Goal: Task Accomplishment & Management: Complete application form

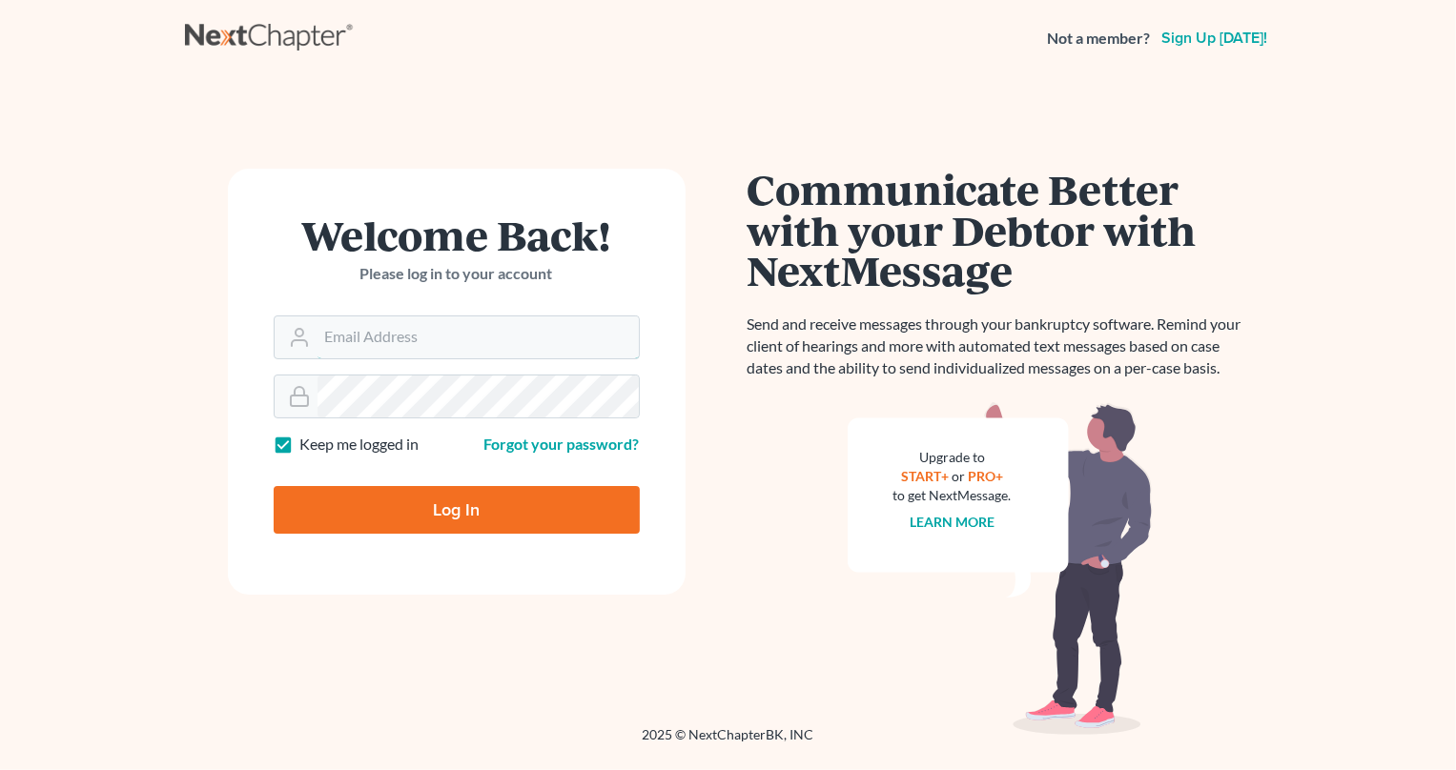
type input "[PERSON_NAME][EMAIL_ADDRESS][DOMAIN_NAME]"
click at [477, 520] on input "Log In" at bounding box center [457, 510] width 366 height 48
type input "Thinking..."
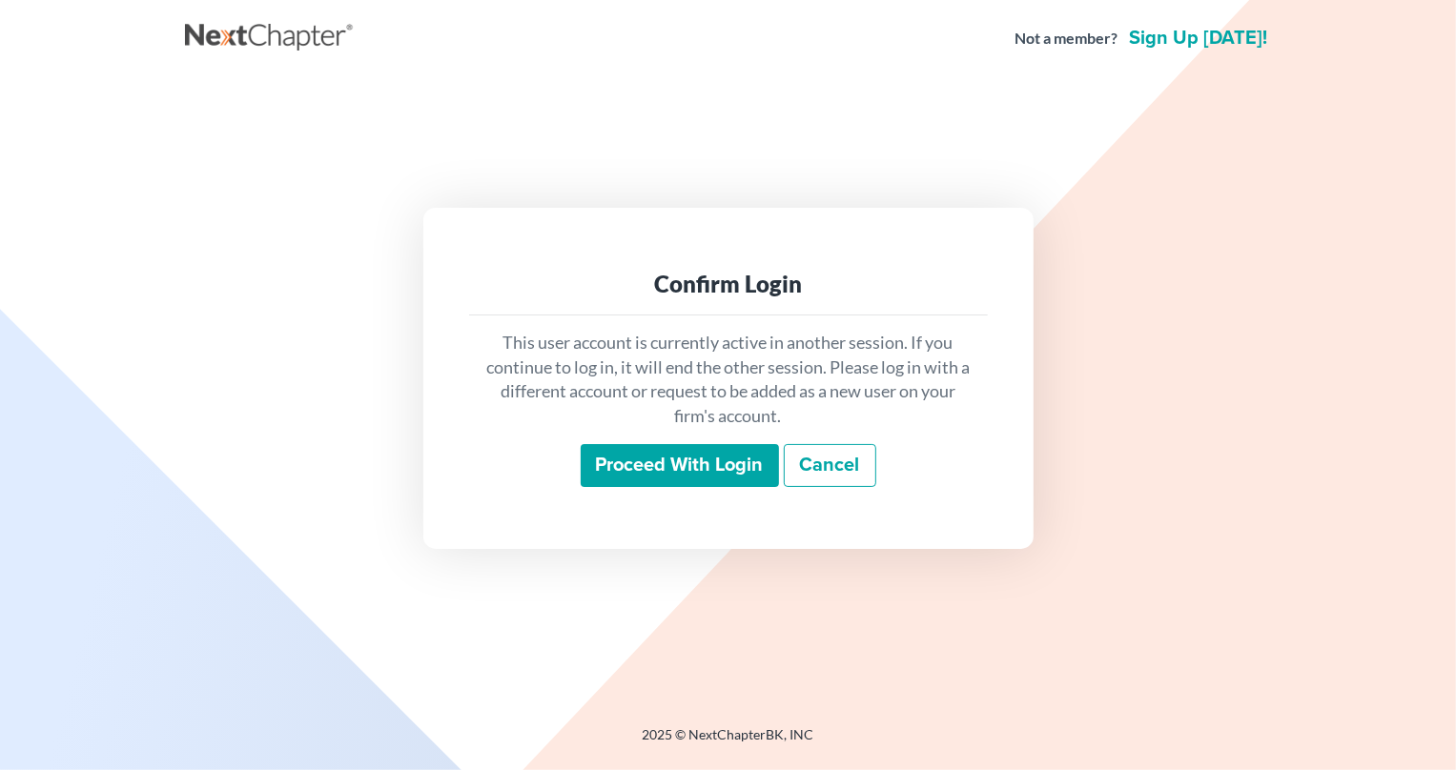
click at [623, 463] on input "Proceed with login" at bounding box center [680, 466] width 198 height 44
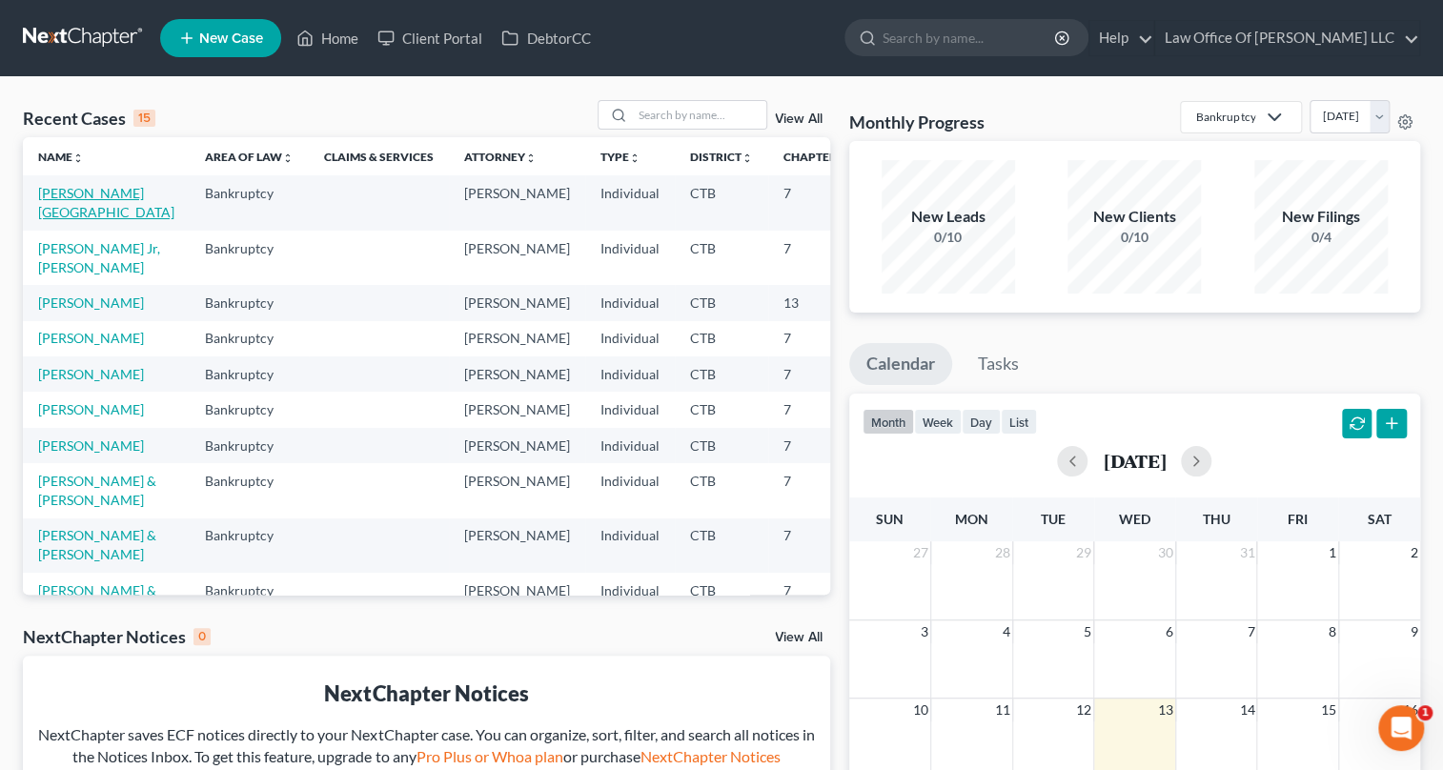
click at [54, 197] on link "[PERSON_NAME][GEOGRAPHIC_DATA]" at bounding box center [106, 202] width 136 height 35
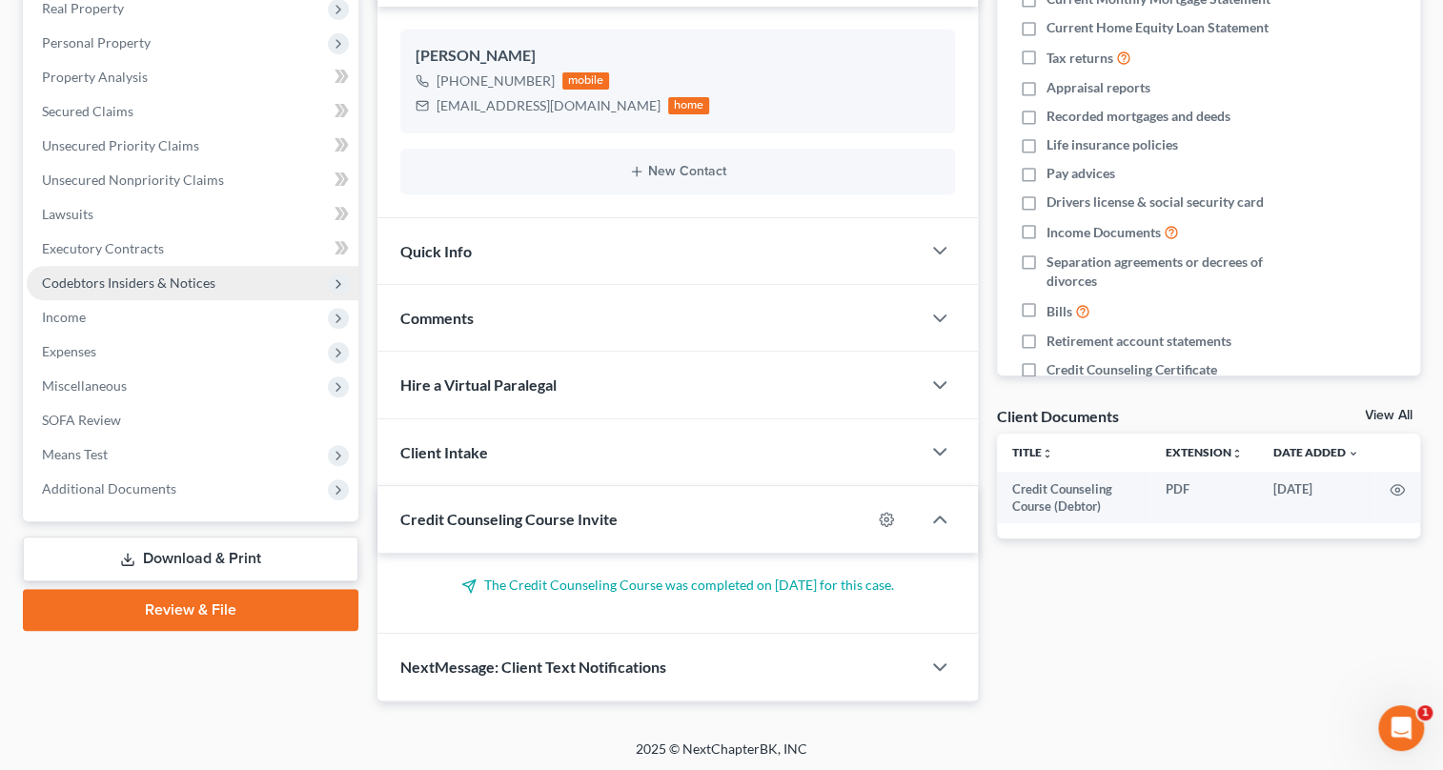
scroll to position [136, 0]
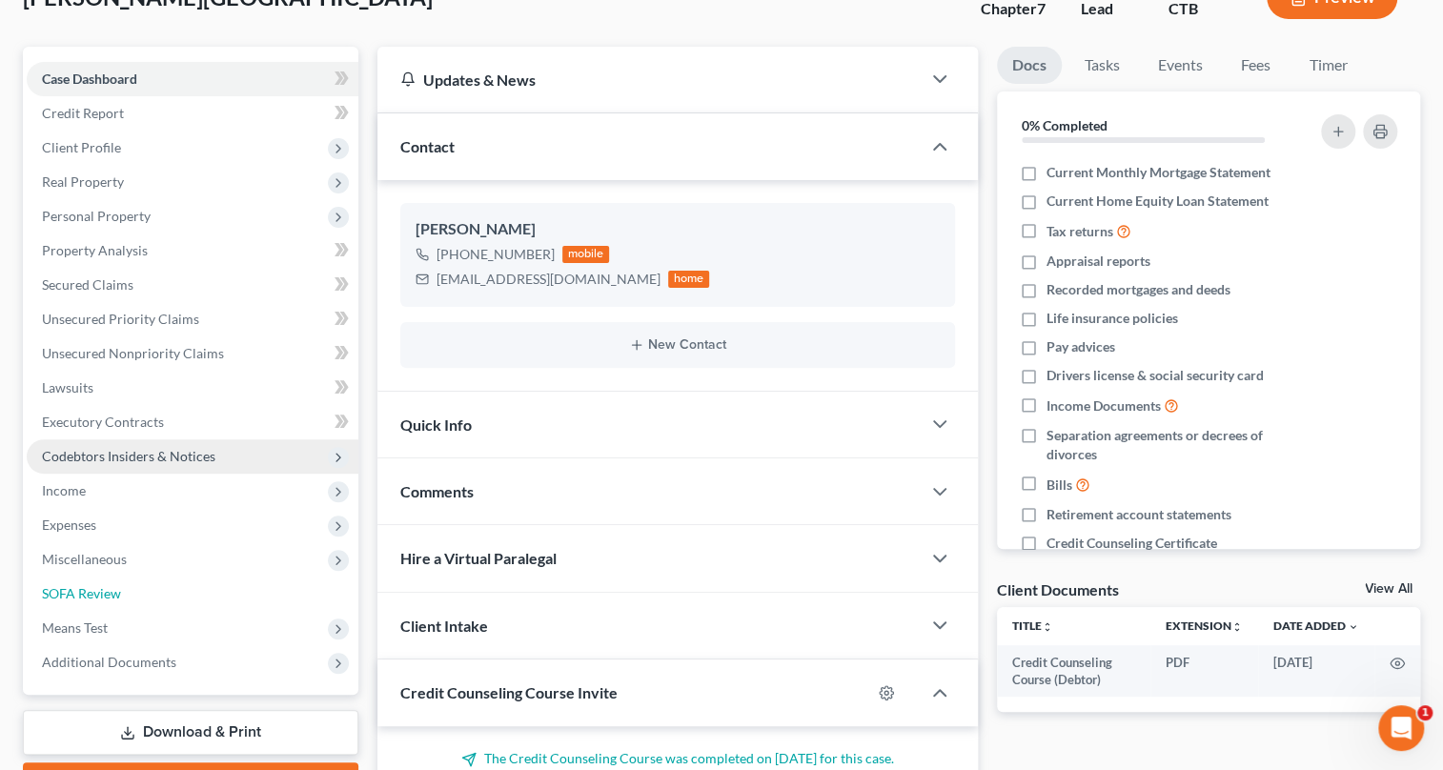
click at [139, 586] on link "SOFA Review" at bounding box center [193, 594] width 332 height 34
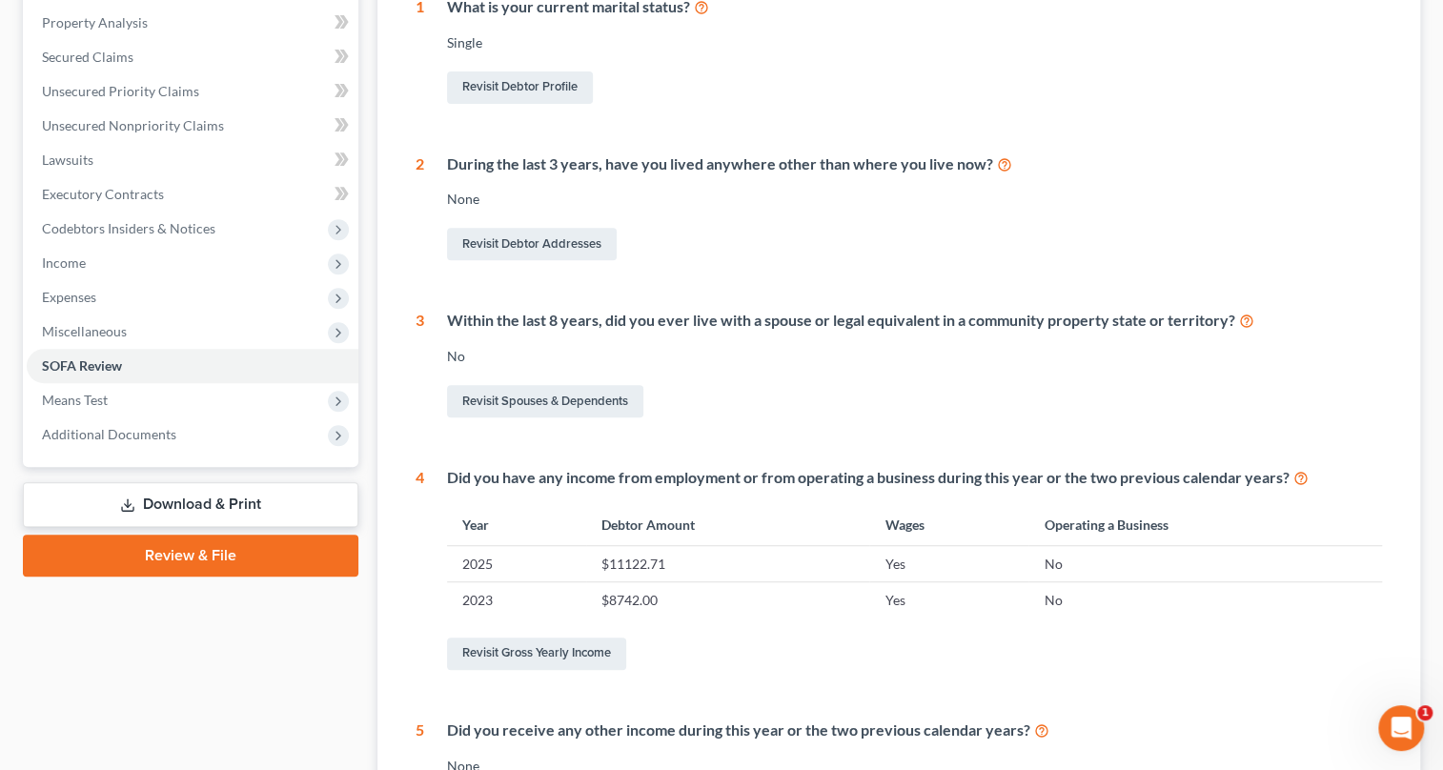
scroll to position [105, 0]
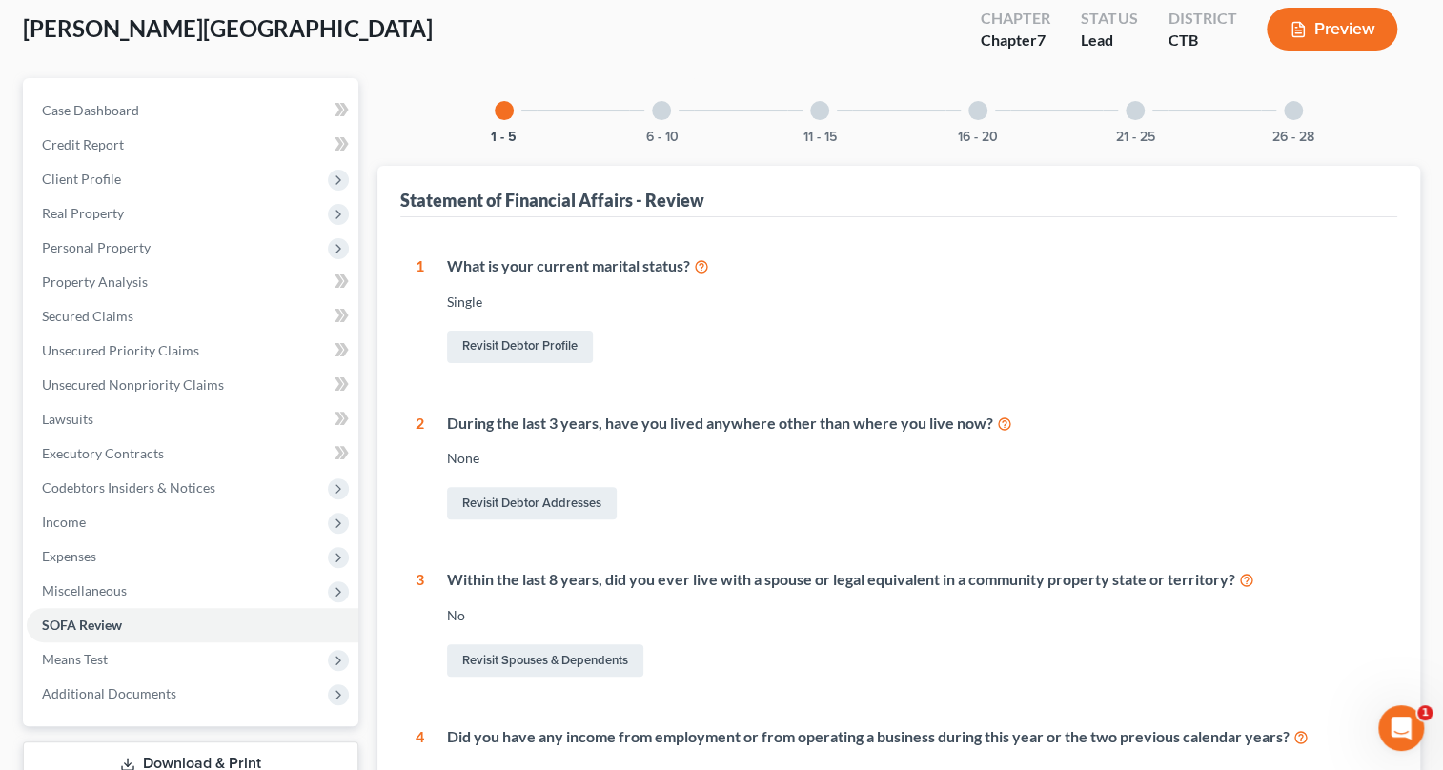
click at [665, 113] on div at bounding box center [661, 110] width 19 height 19
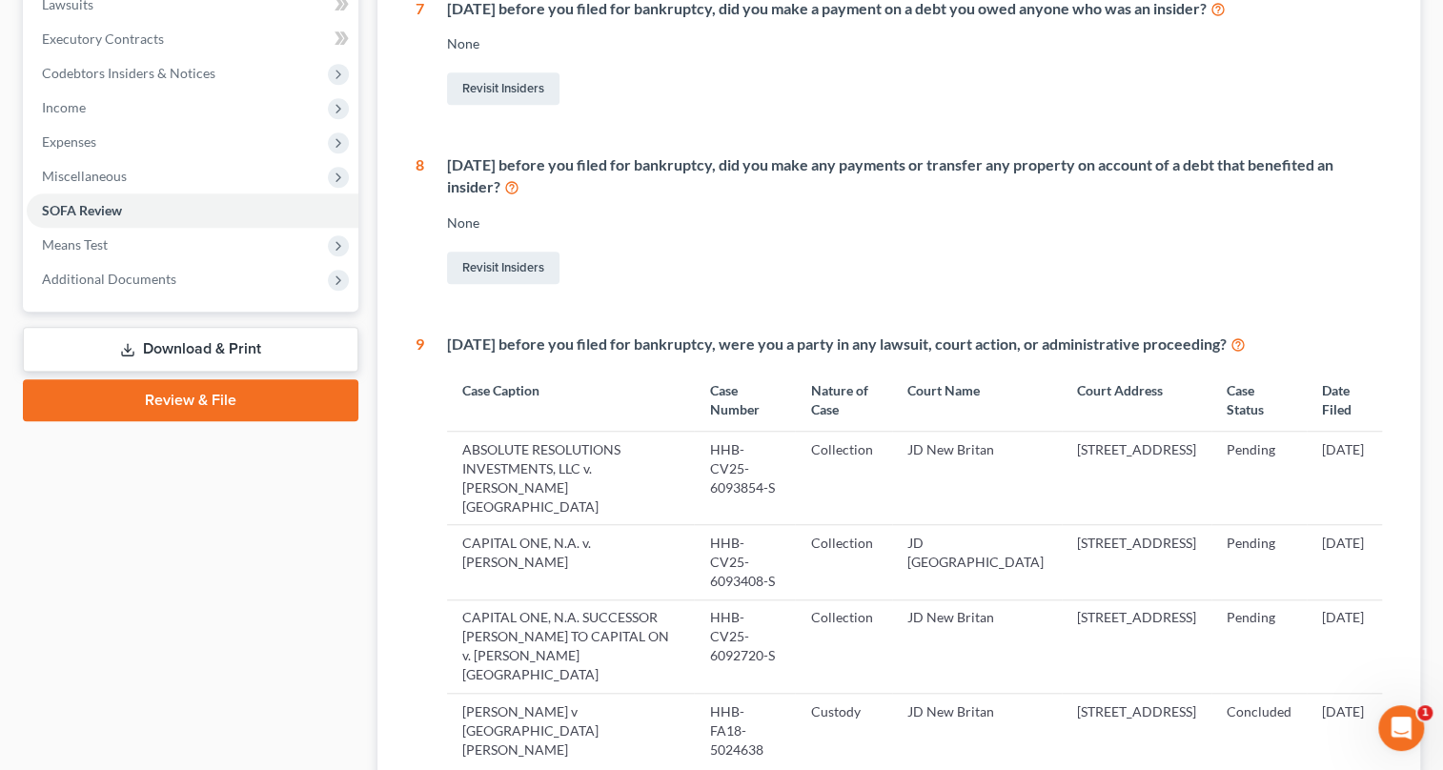
scroll to position [0, 0]
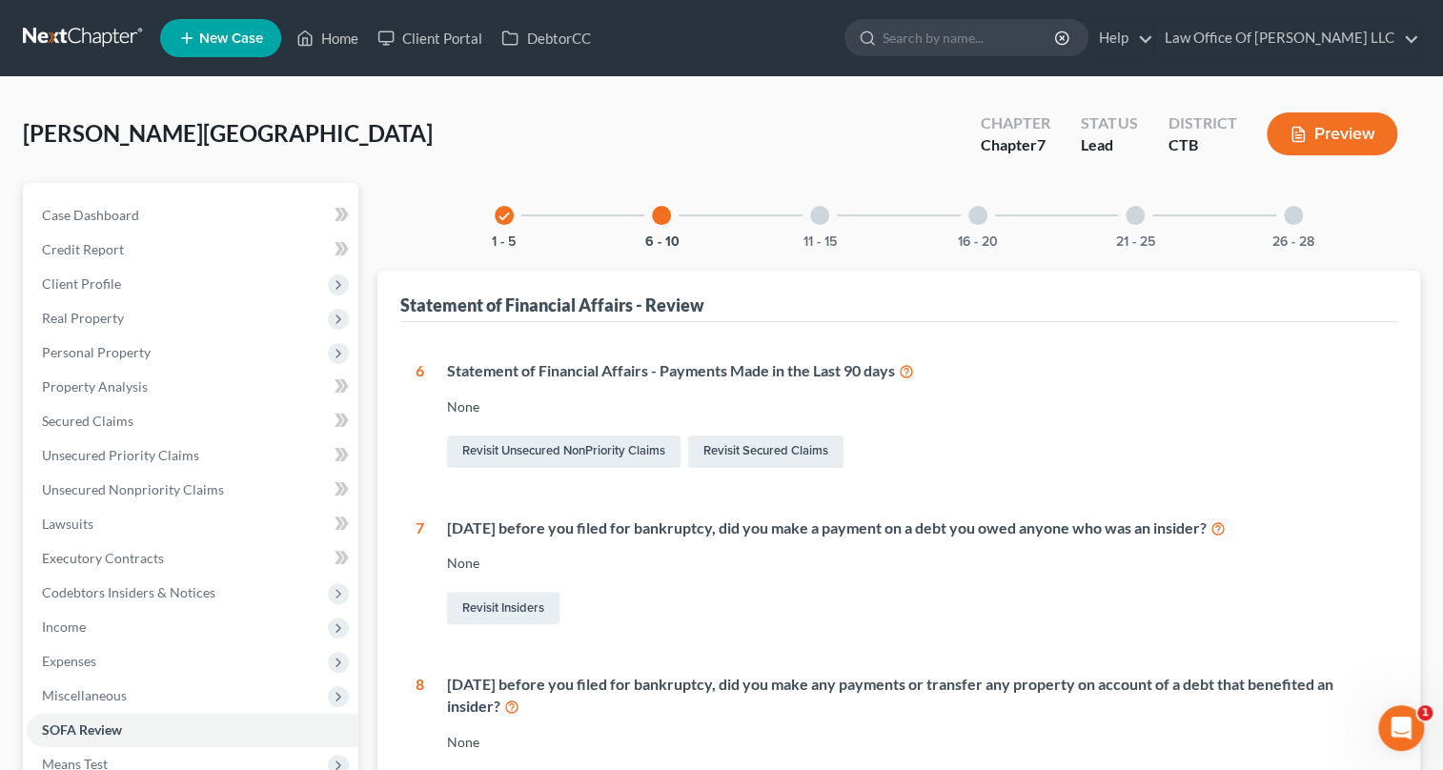
click at [811, 218] on div at bounding box center [819, 215] width 19 height 19
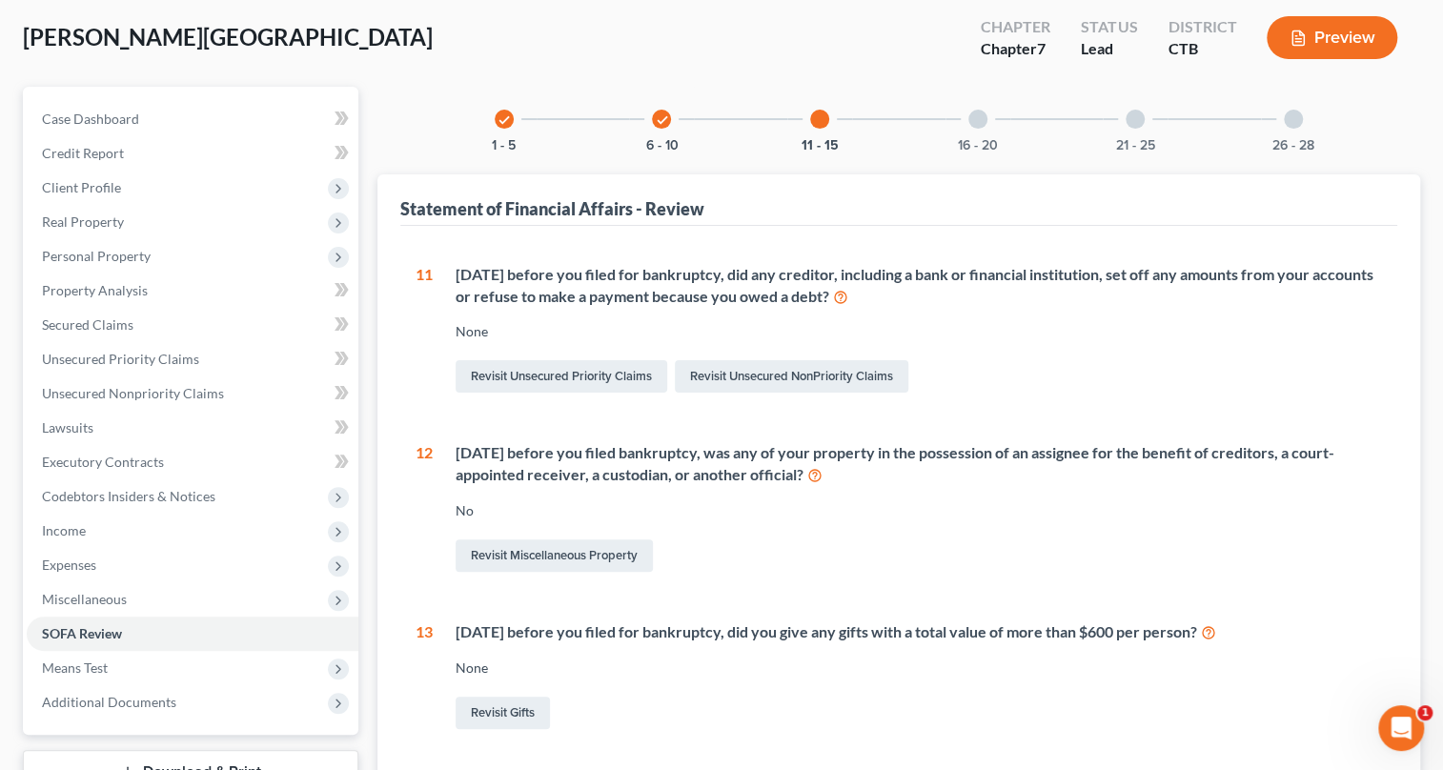
scroll to position [10, 0]
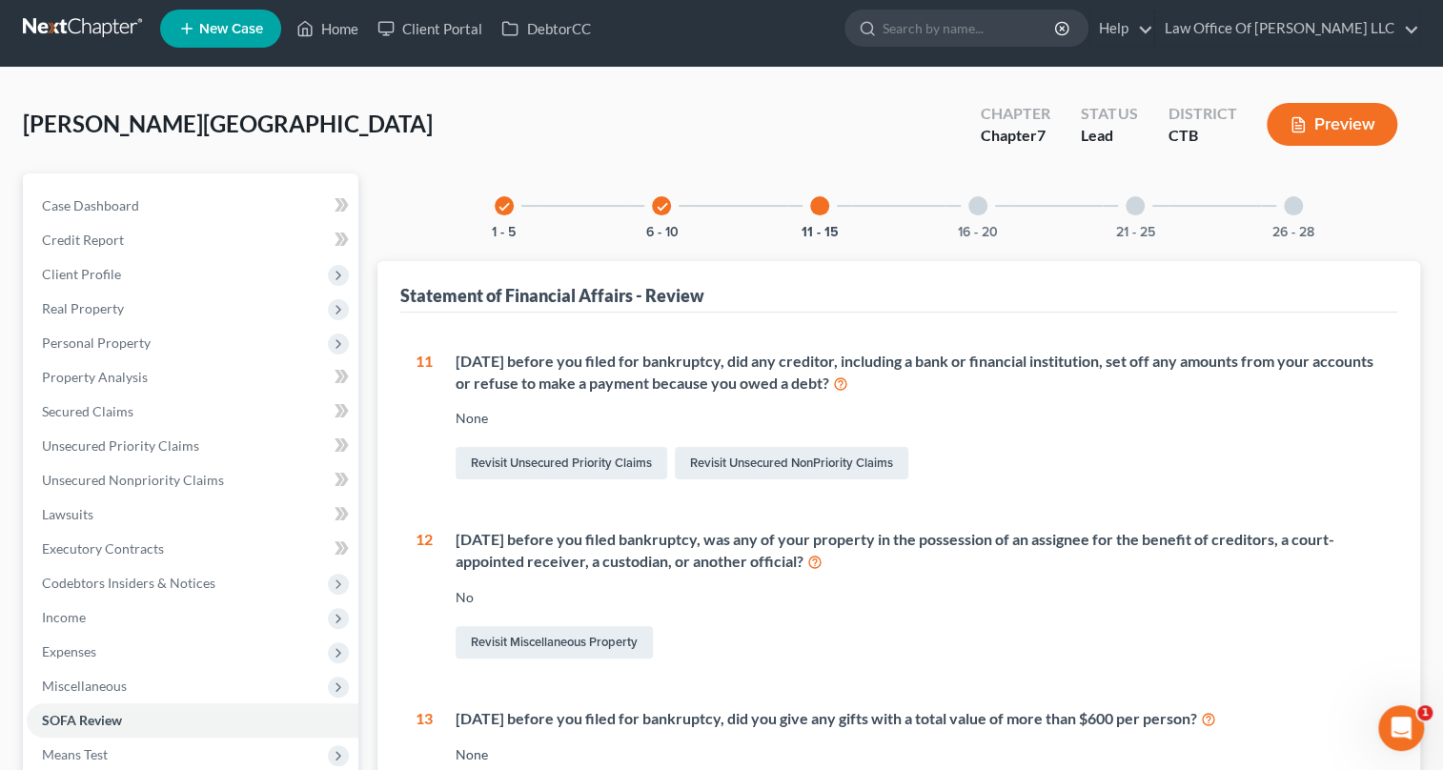
click at [976, 205] on div at bounding box center [978, 205] width 19 height 19
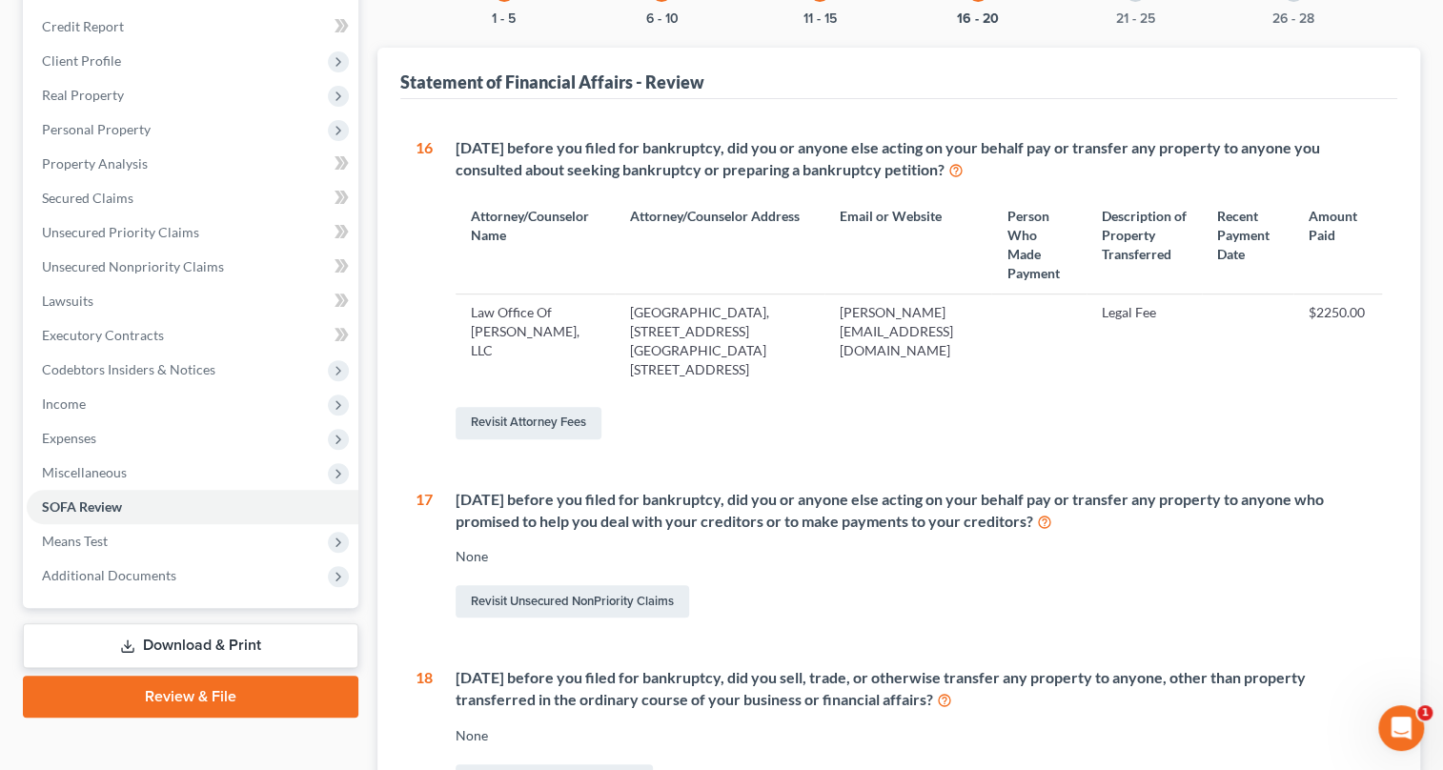
scroll to position [136, 0]
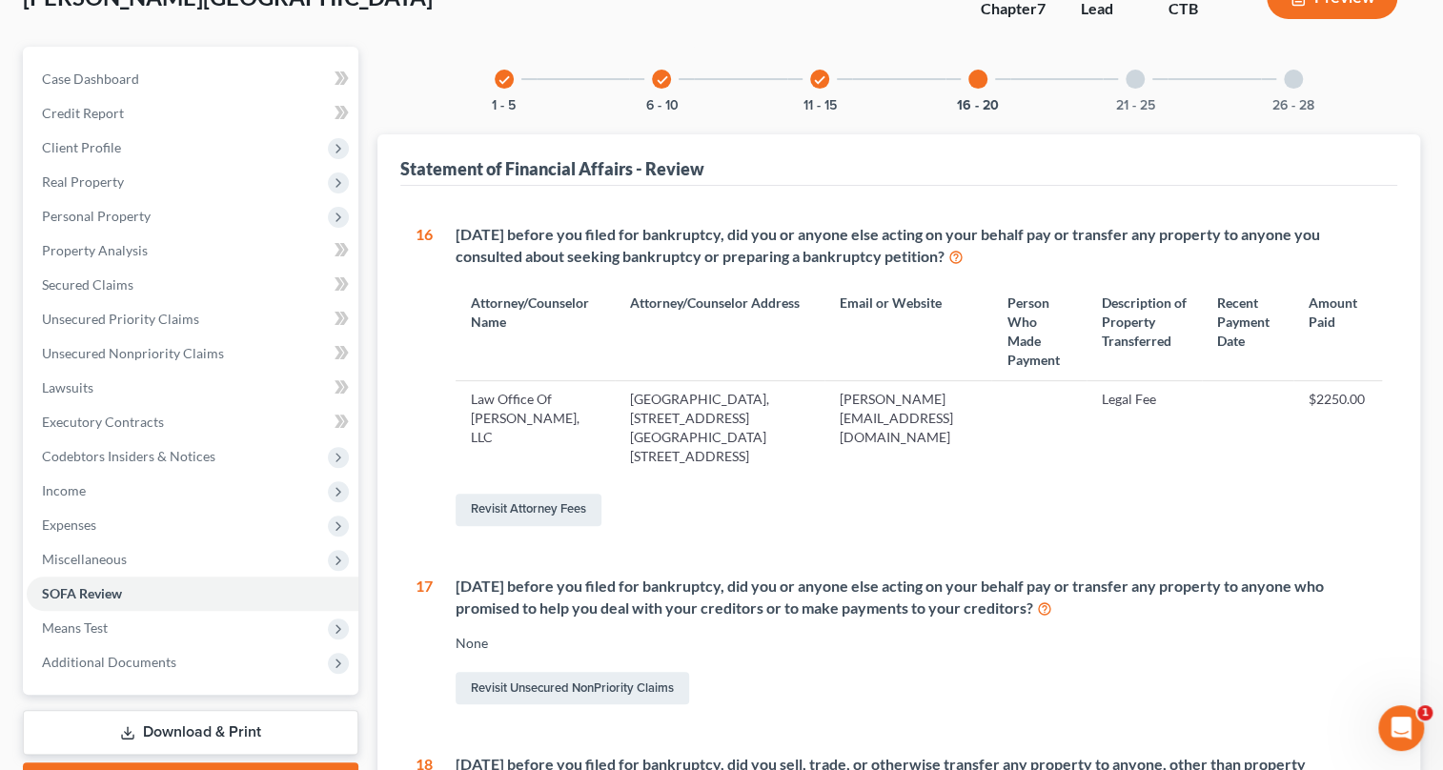
click at [663, 85] on icon "check" at bounding box center [661, 79] width 13 height 13
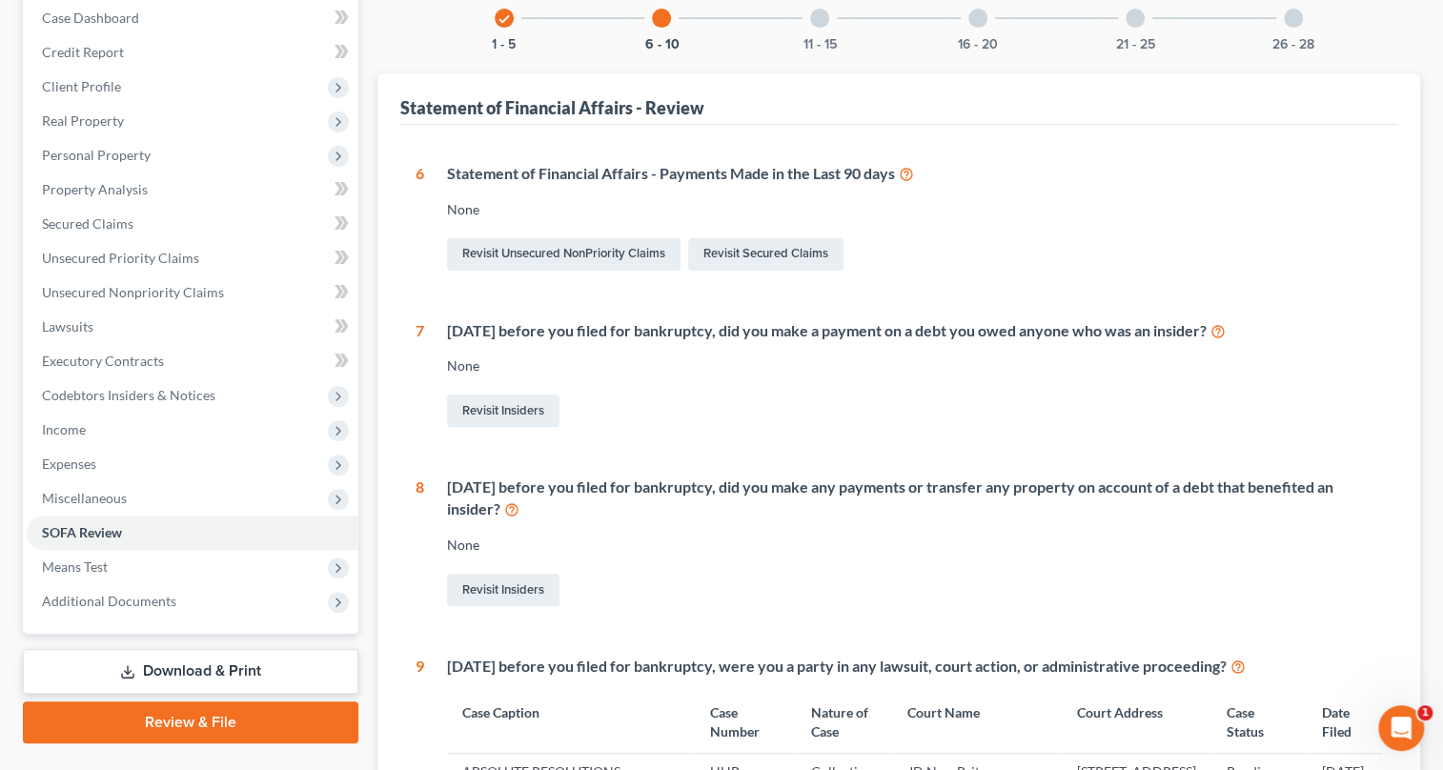
scroll to position [111, 0]
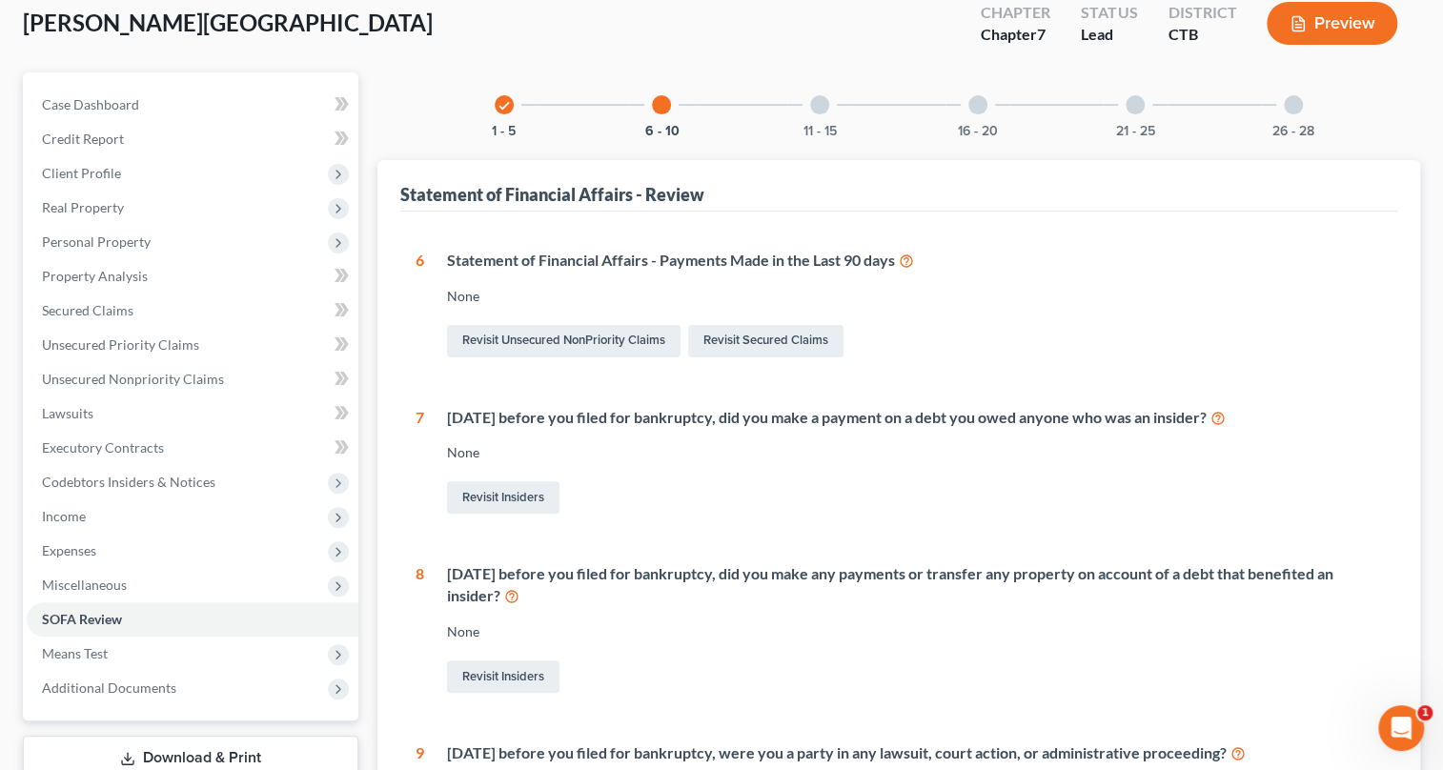
click at [660, 111] on div at bounding box center [661, 104] width 19 height 19
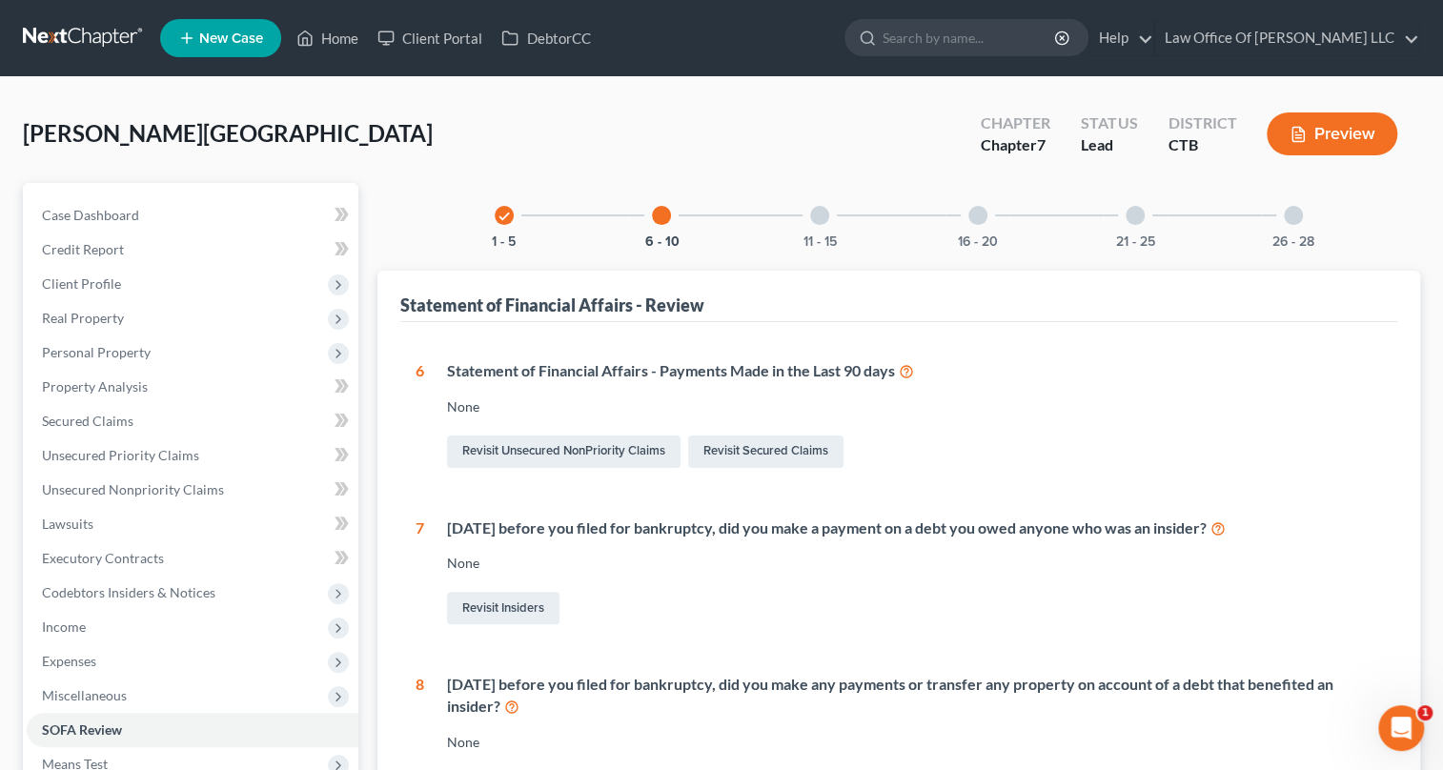
click at [500, 211] on icon "check" at bounding box center [504, 216] width 13 height 13
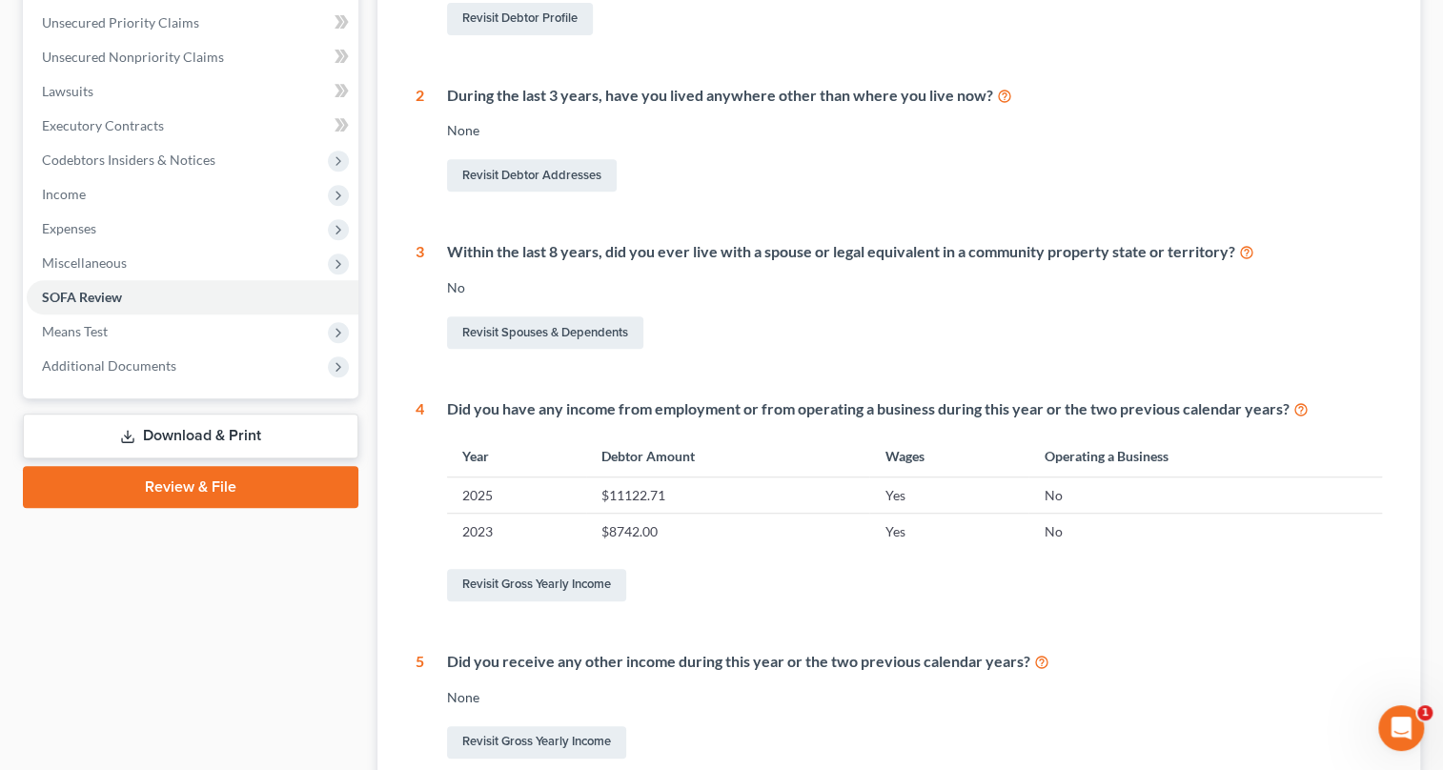
scroll to position [520, 0]
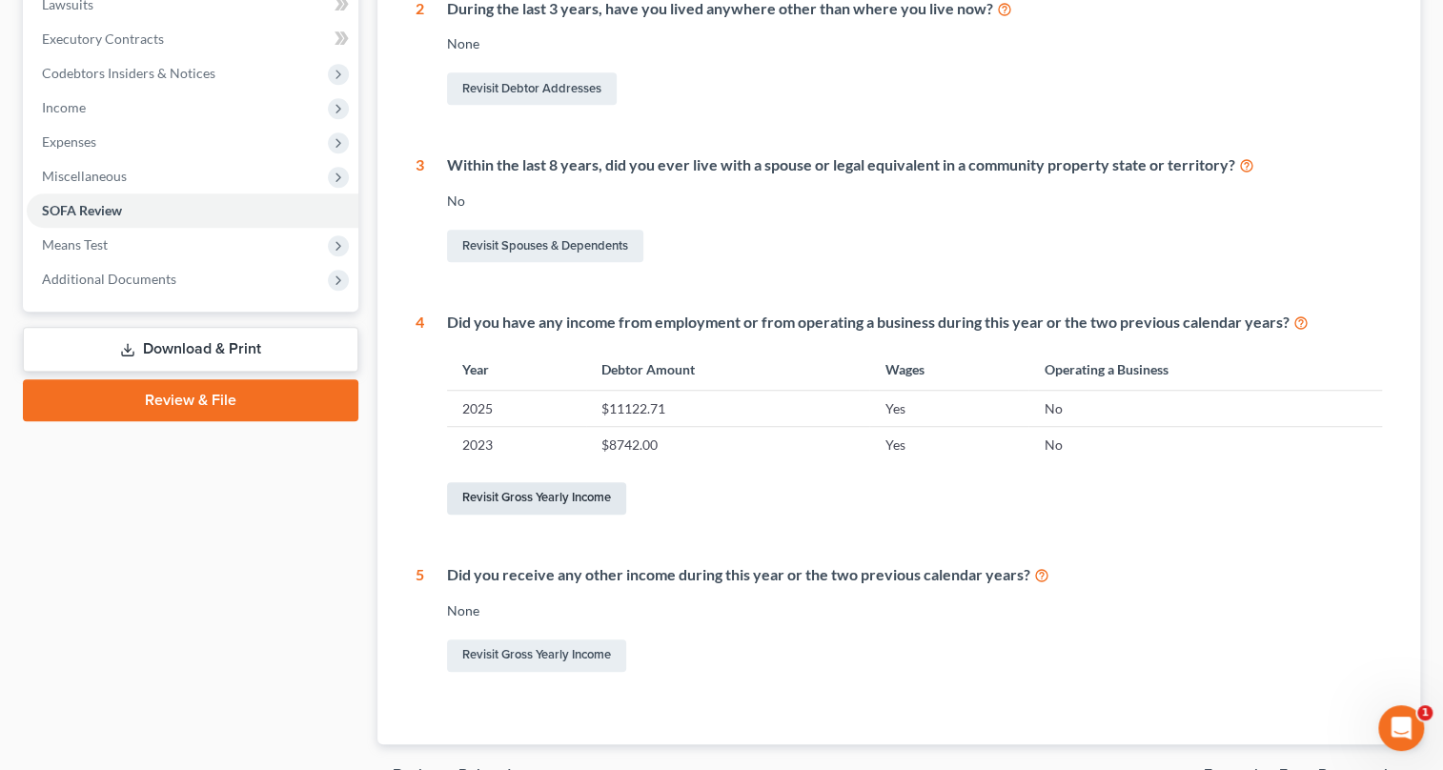
click at [532, 498] on link "Revisit Gross Yearly Income" at bounding box center [536, 498] width 179 height 32
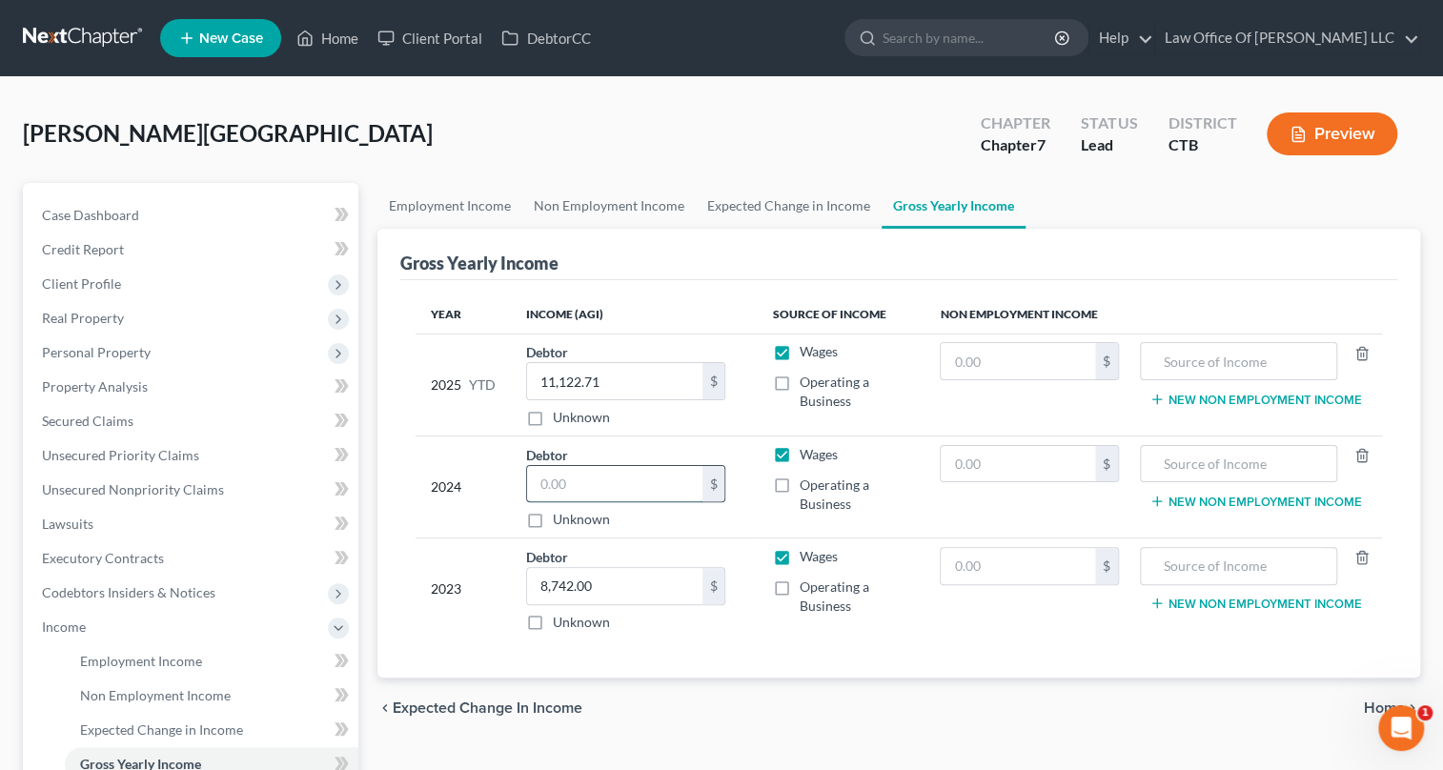
click at [542, 494] on input "text" at bounding box center [614, 484] width 175 height 36
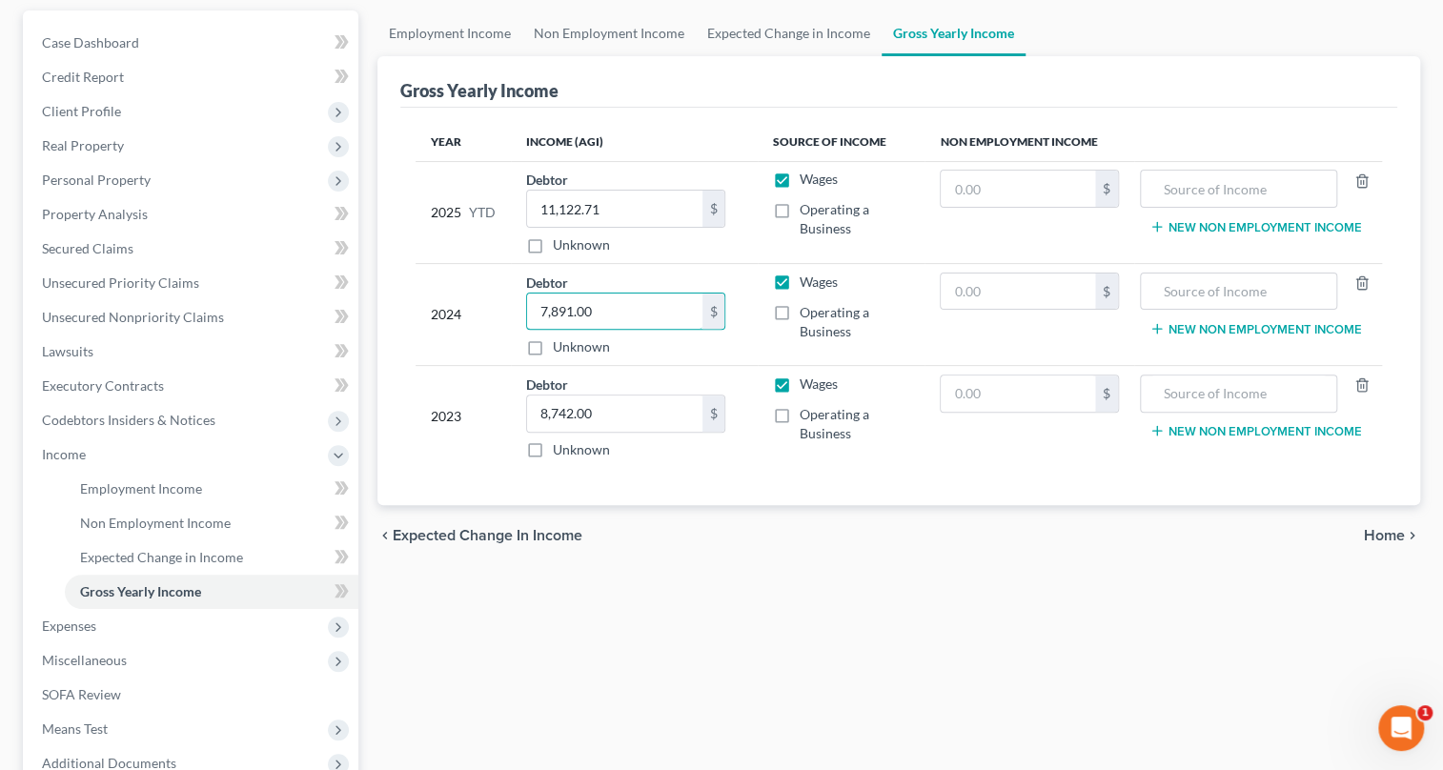
scroll to position [346, 0]
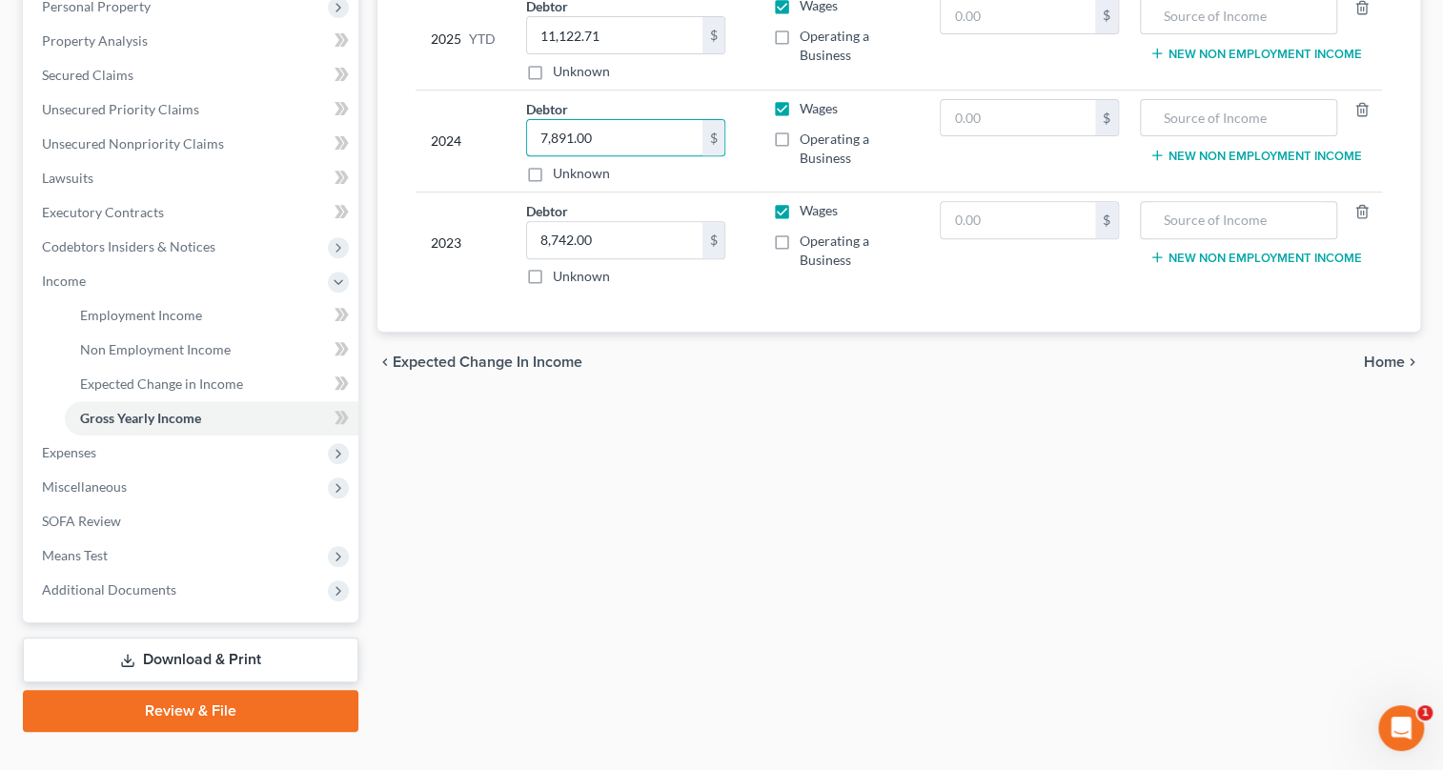
type input "7,891.00"
click at [1387, 362] on span "Home" at bounding box center [1384, 362] width 41 height 15
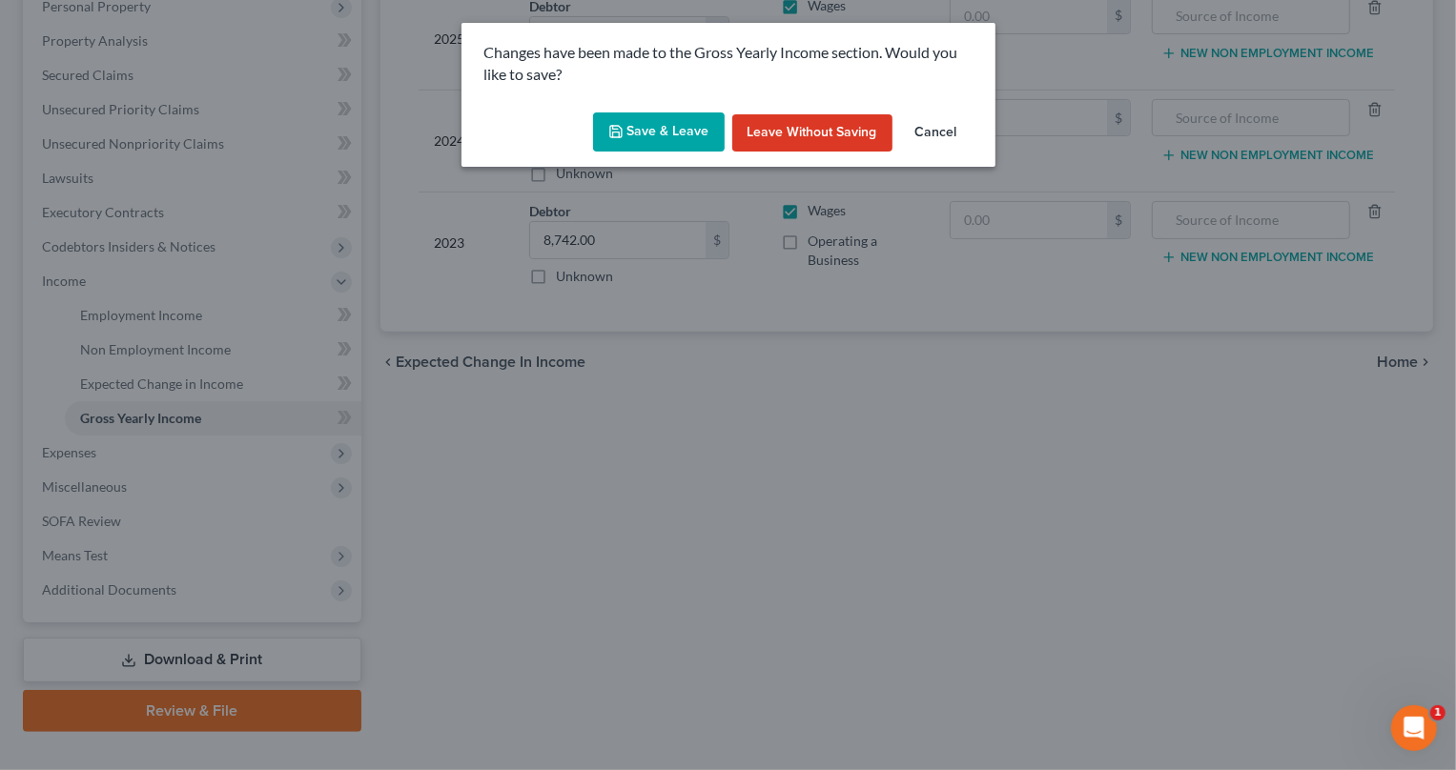
click at [677, 144] on button "Save & Leave" at bounding box center [659, 132] width 132 height 40
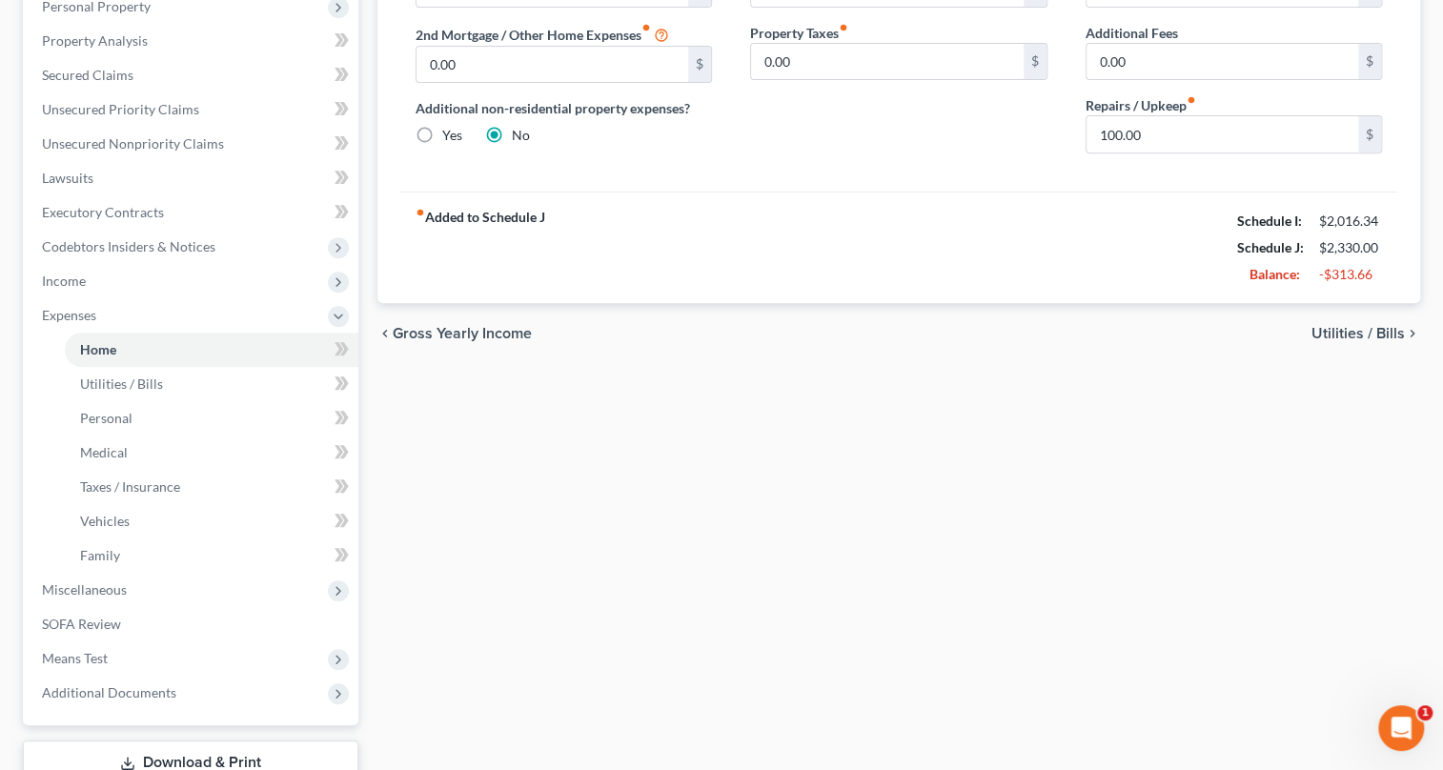
scroll to position [433, 0]
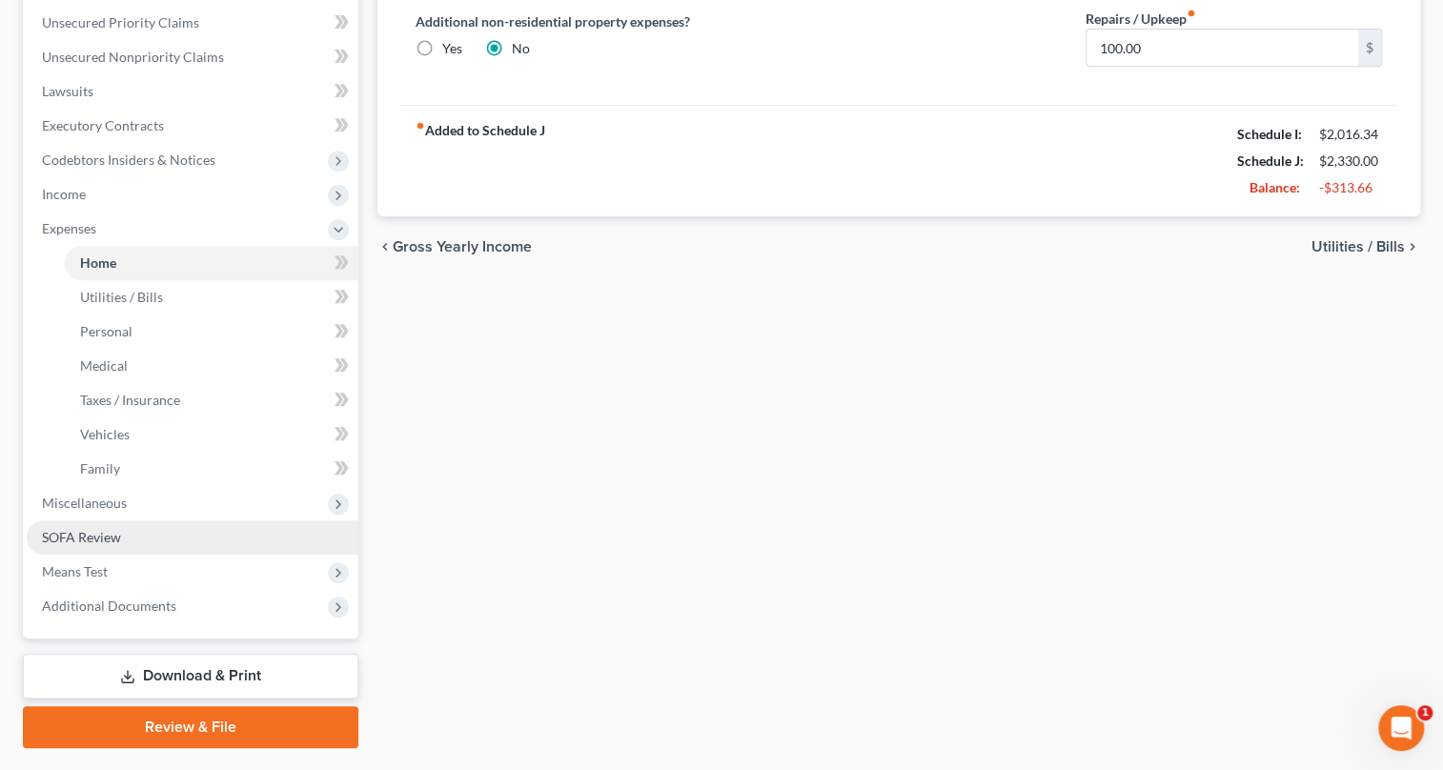
click at [100, 543] on link "SOFA Review" at bounding box center [193, 537] width 332 height 34
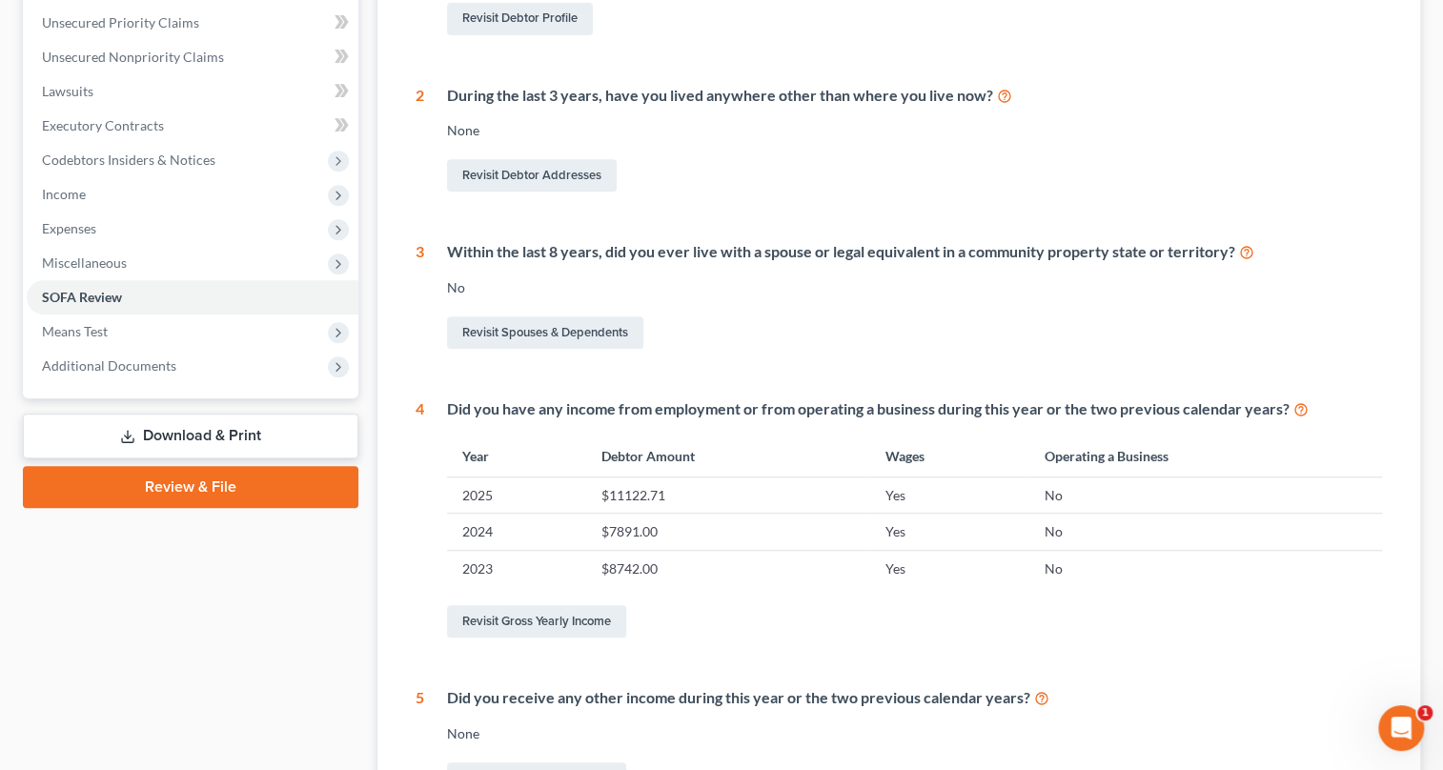
scroll to position [606, 0]
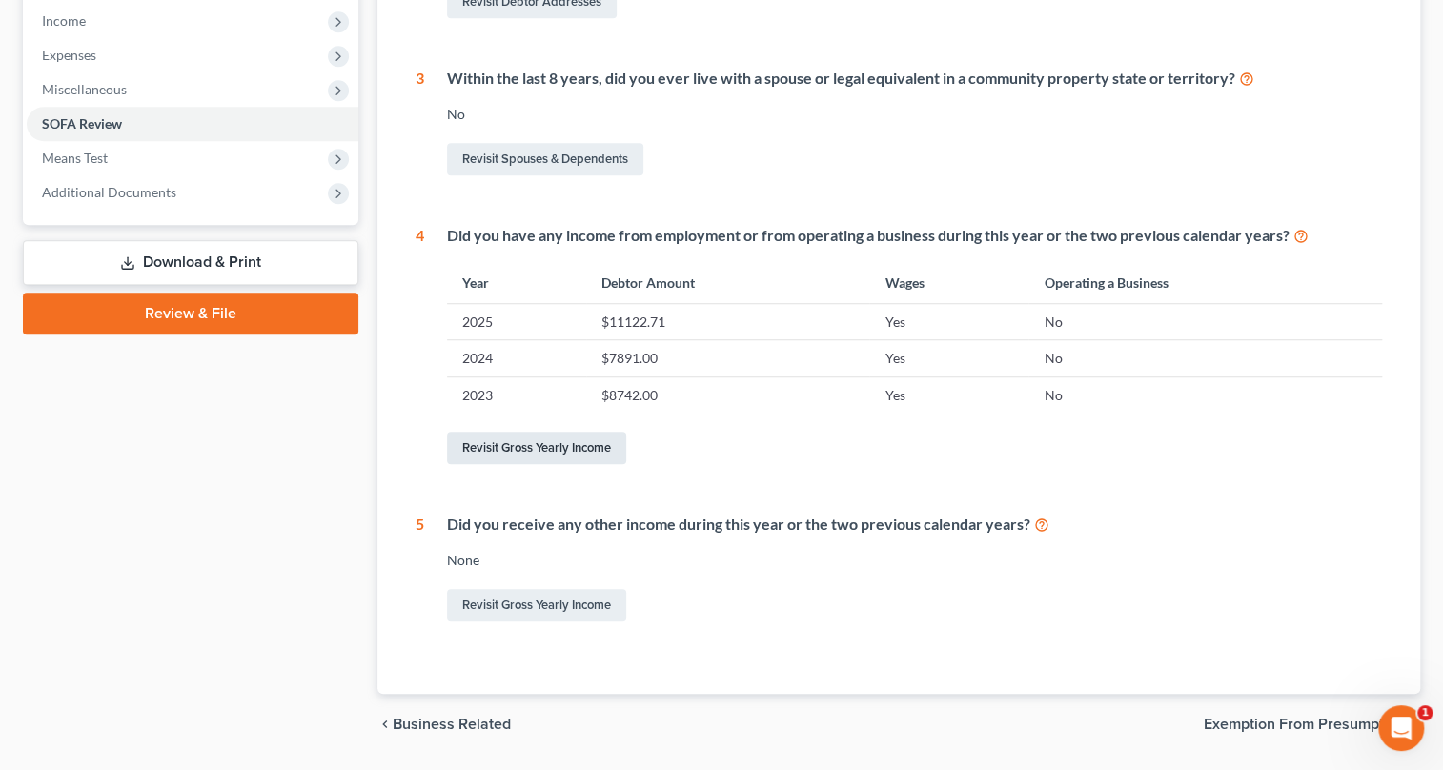
click at [544, 448] on link "Revisit Gross Yearly Income" at bounding box center [536, 448] width 179 height 32
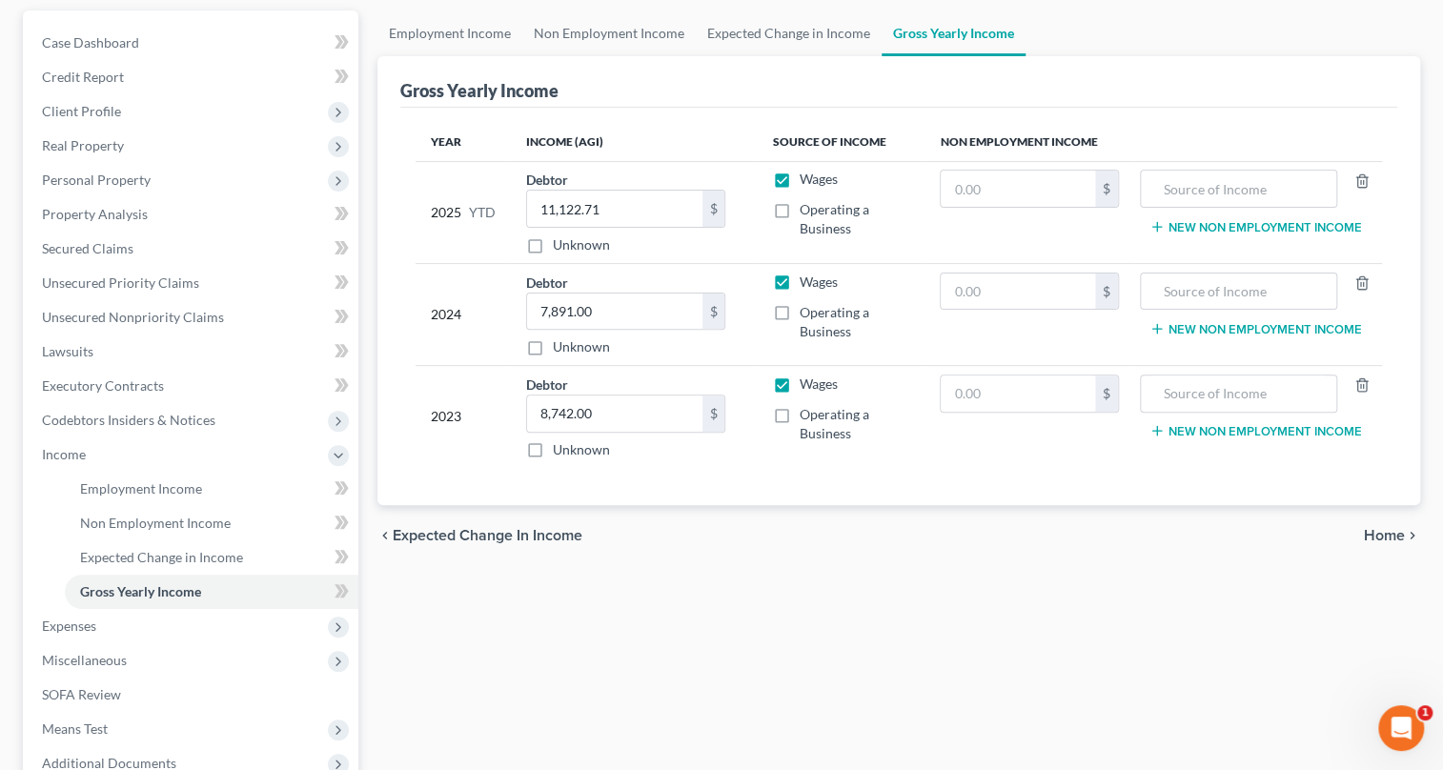
scroll to position [346, 0]
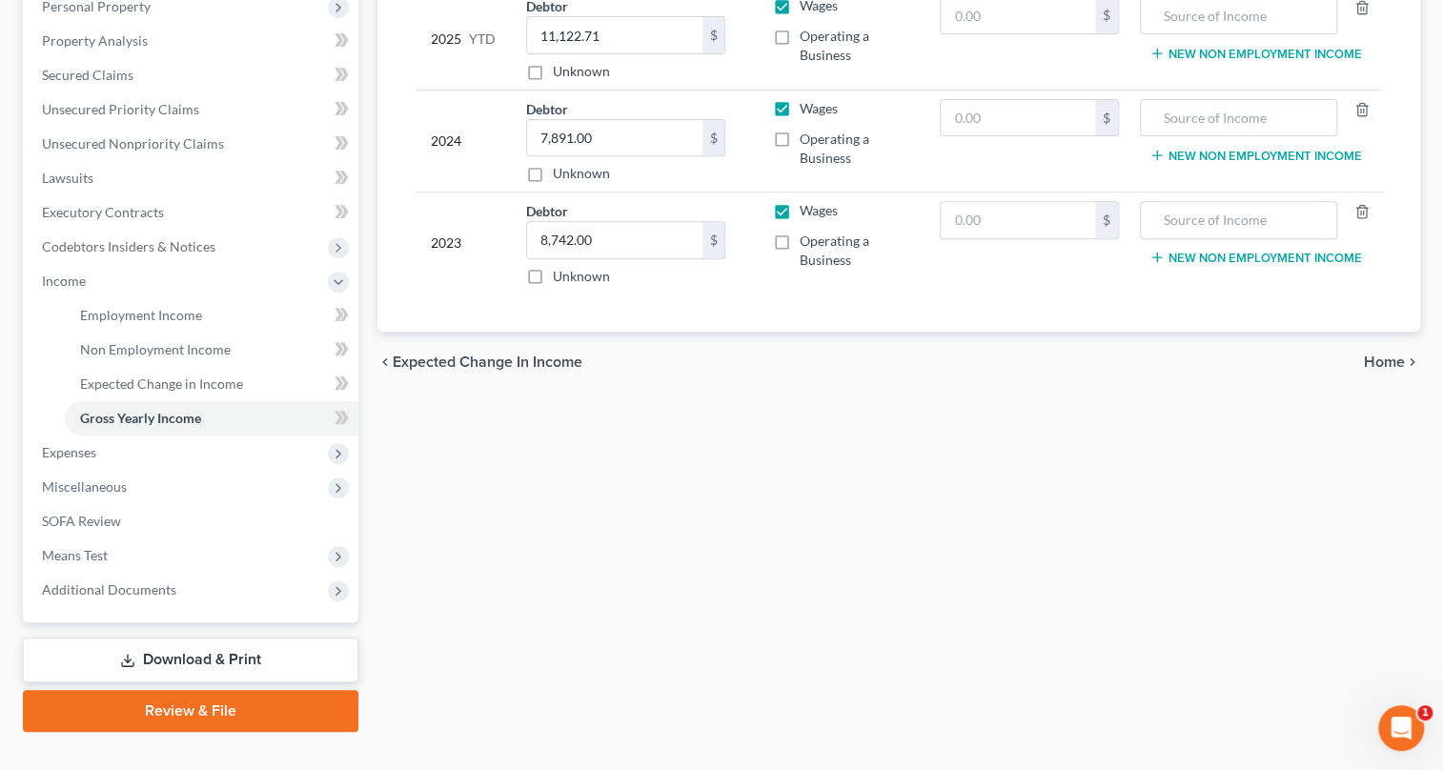
click at [1390, 356] on span "Home" at bounding box center [1384, 362] width 41 height 15
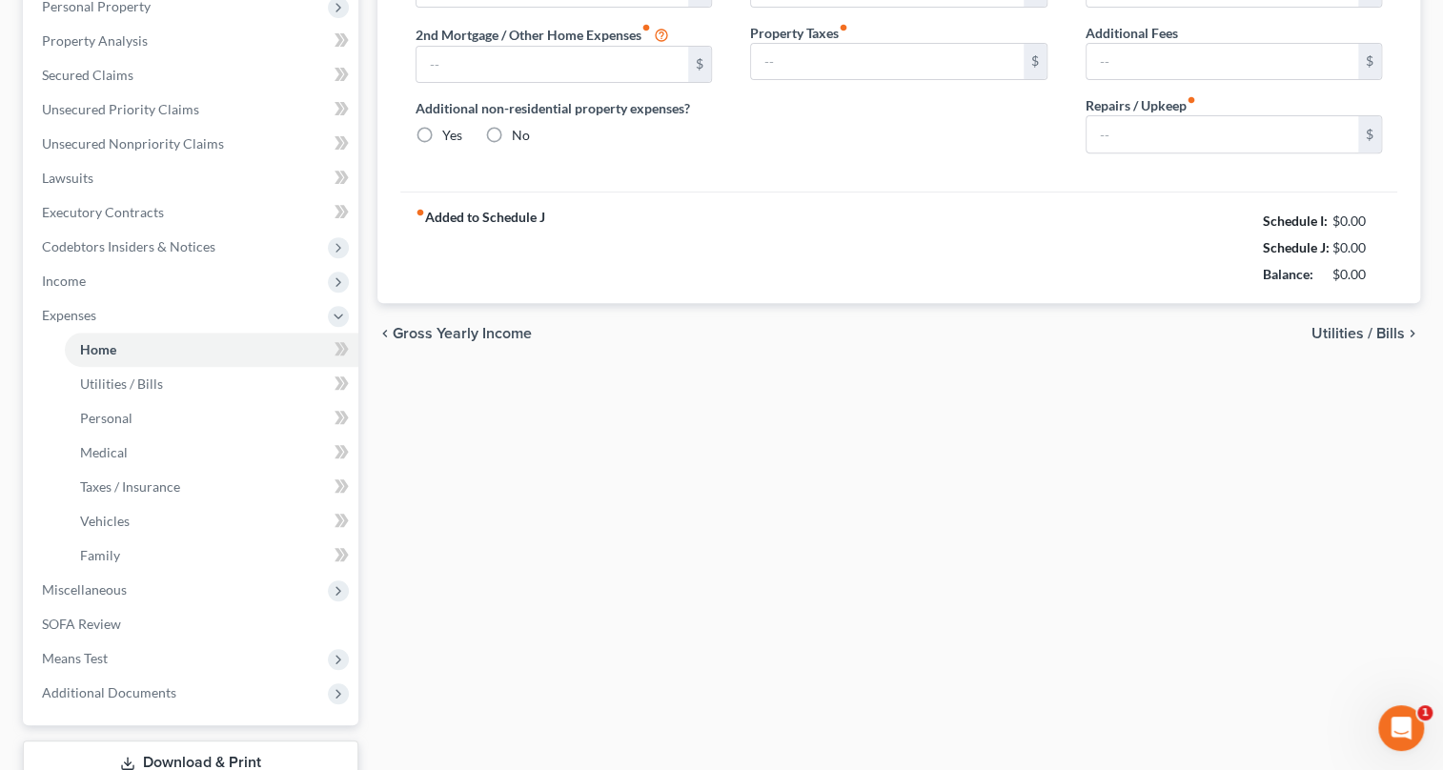
type input "600.00"
type input "0.00"
radio input "true"
type input "0.00"
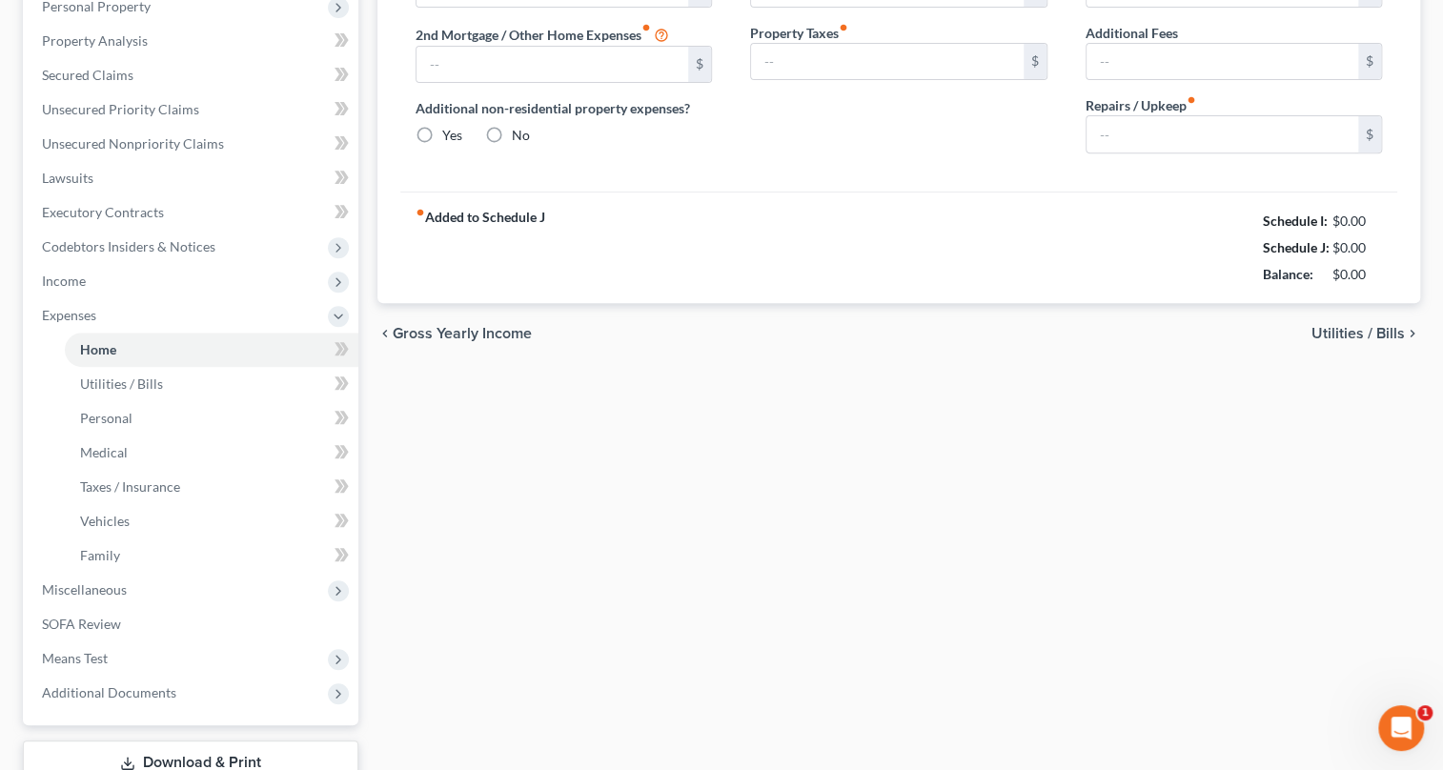
type input "0.00"
type input "100.00"
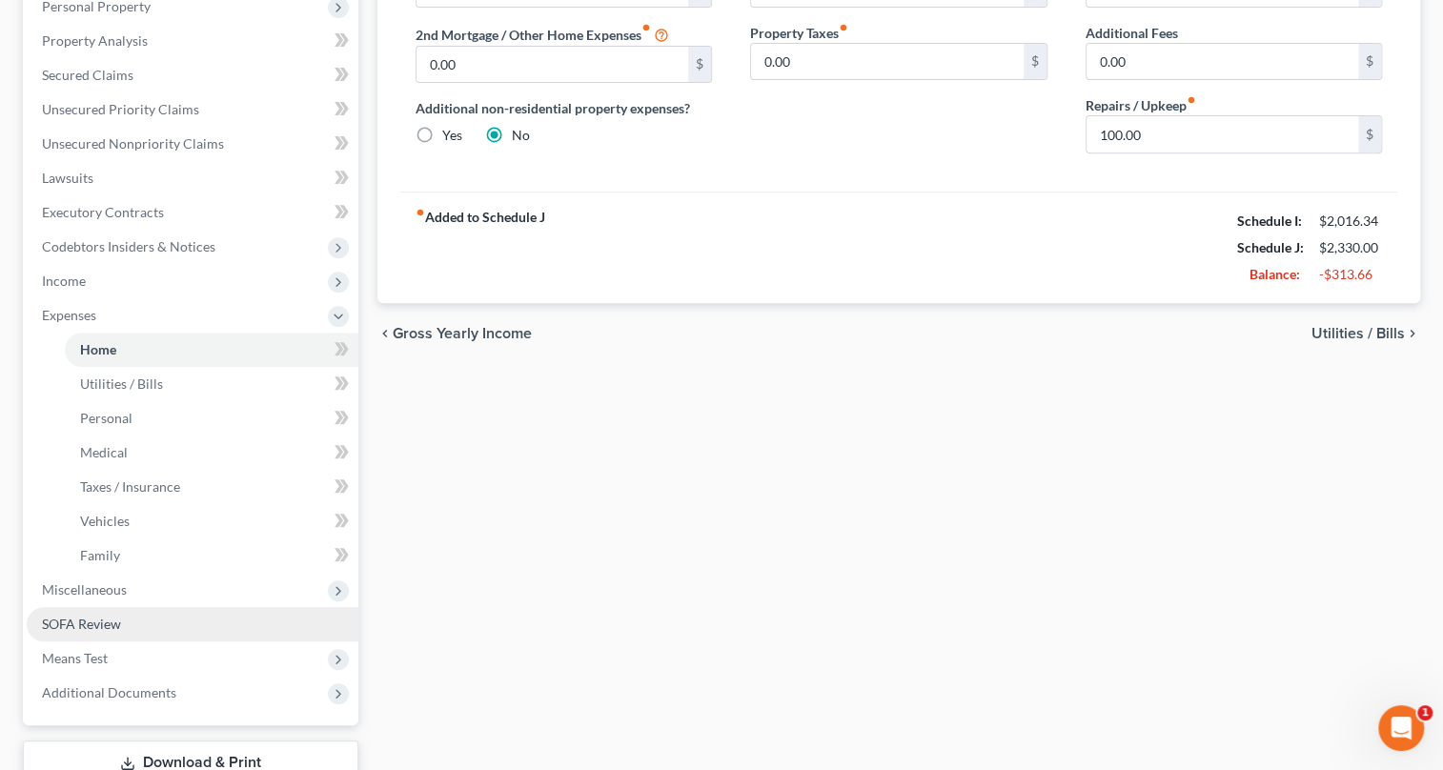
scroll to position [433, 0]
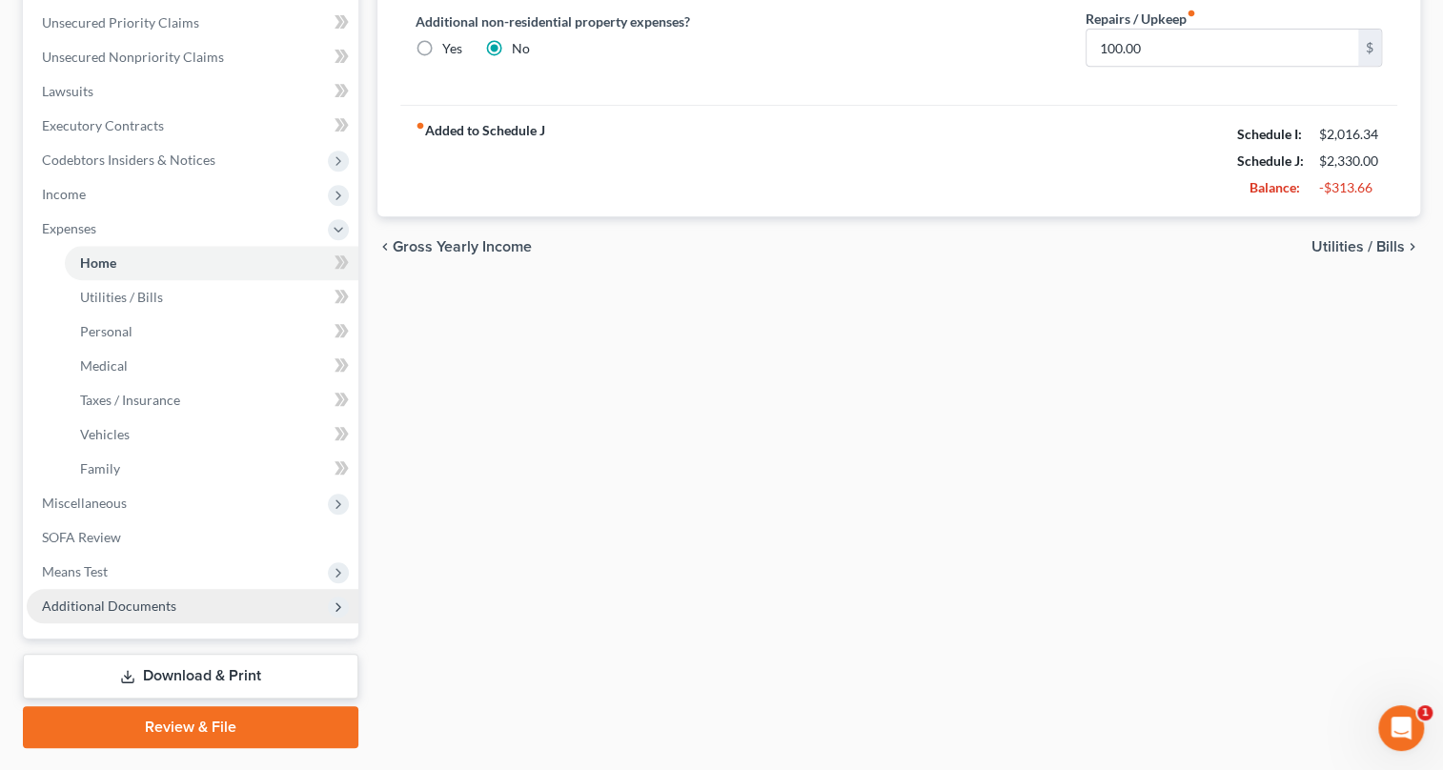
click at [341, 600] on icon at bounding box center [338, 607] width 15 height 15
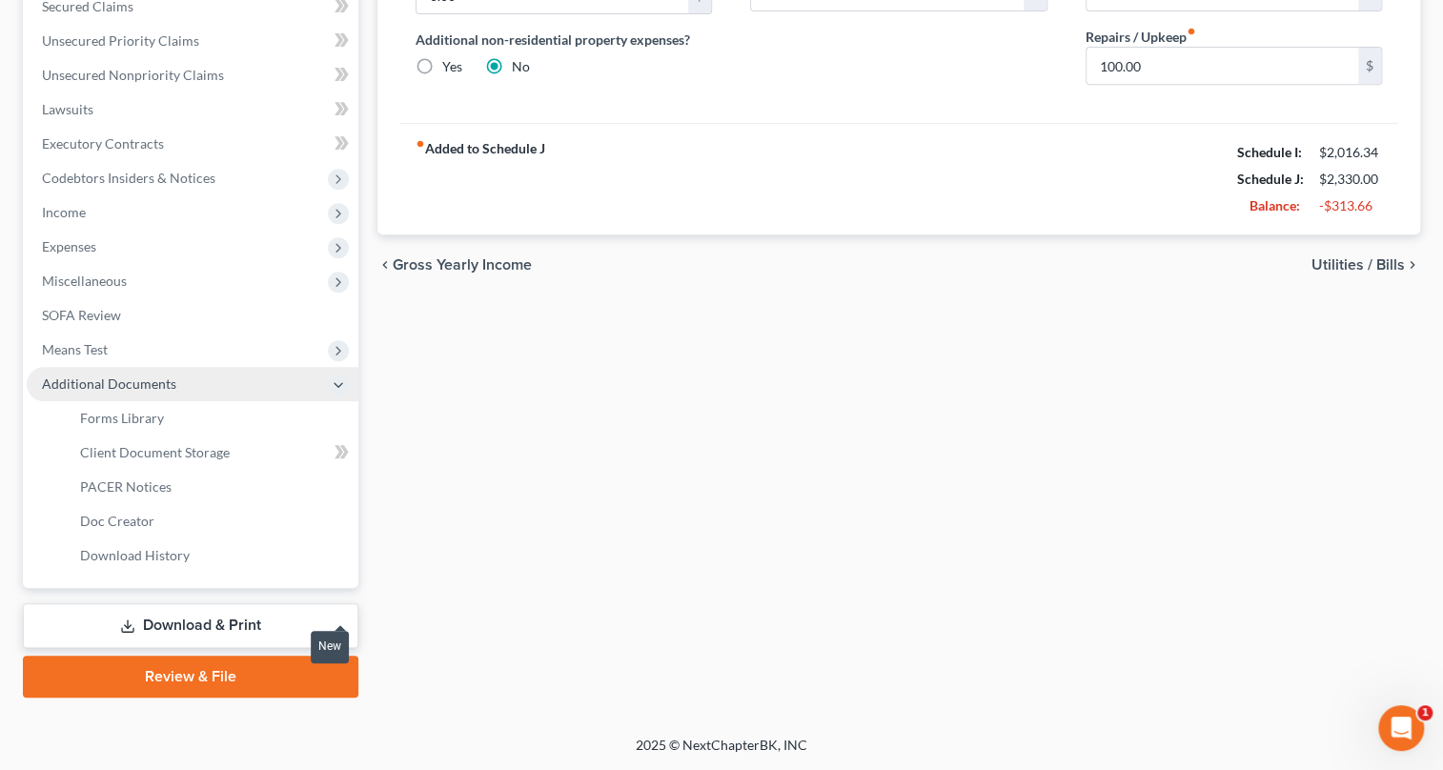
scroll to position [412, 0]
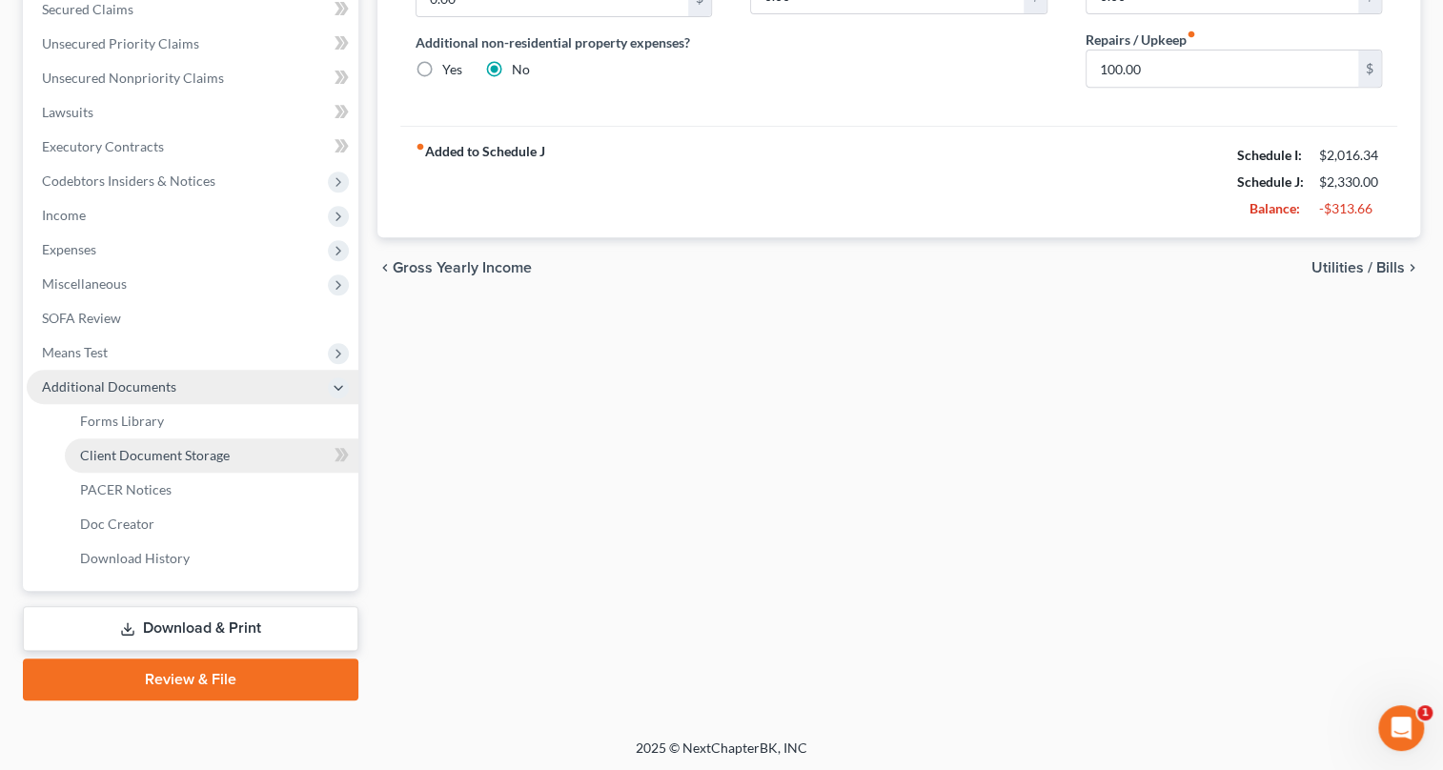
click at [153, 457] on span "Client Document Storage" at bounding box center [155, 455] width 150 height 16
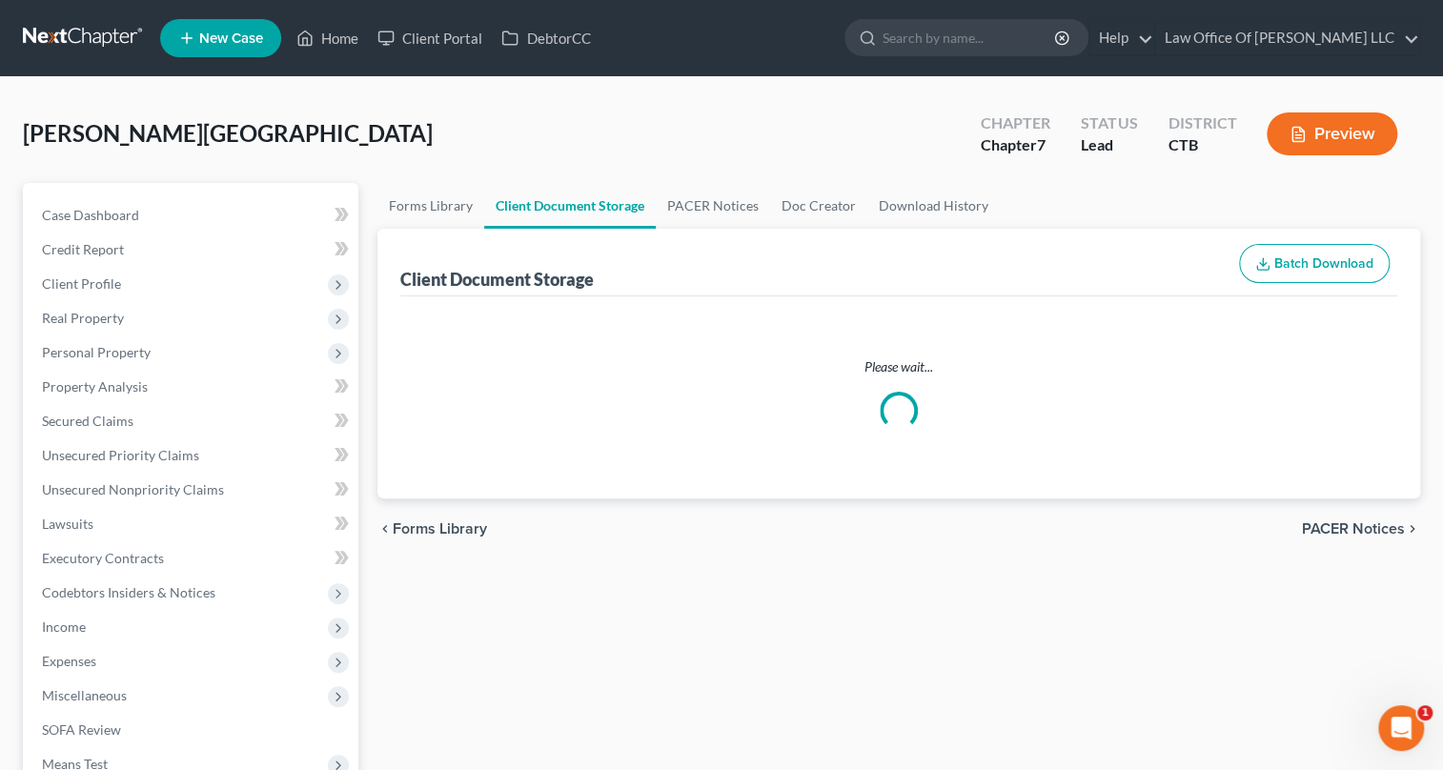
select select "0"
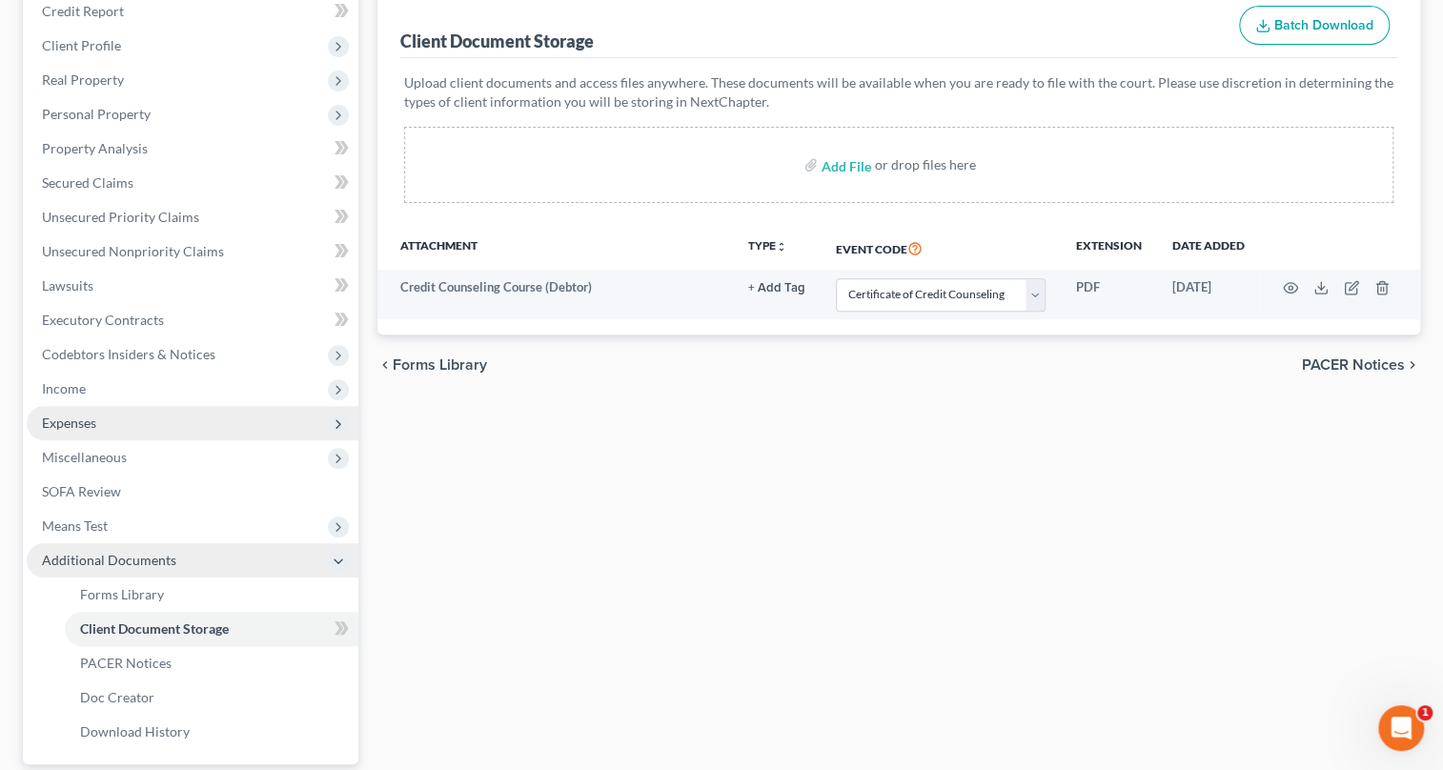
scroll to position [412, 0]
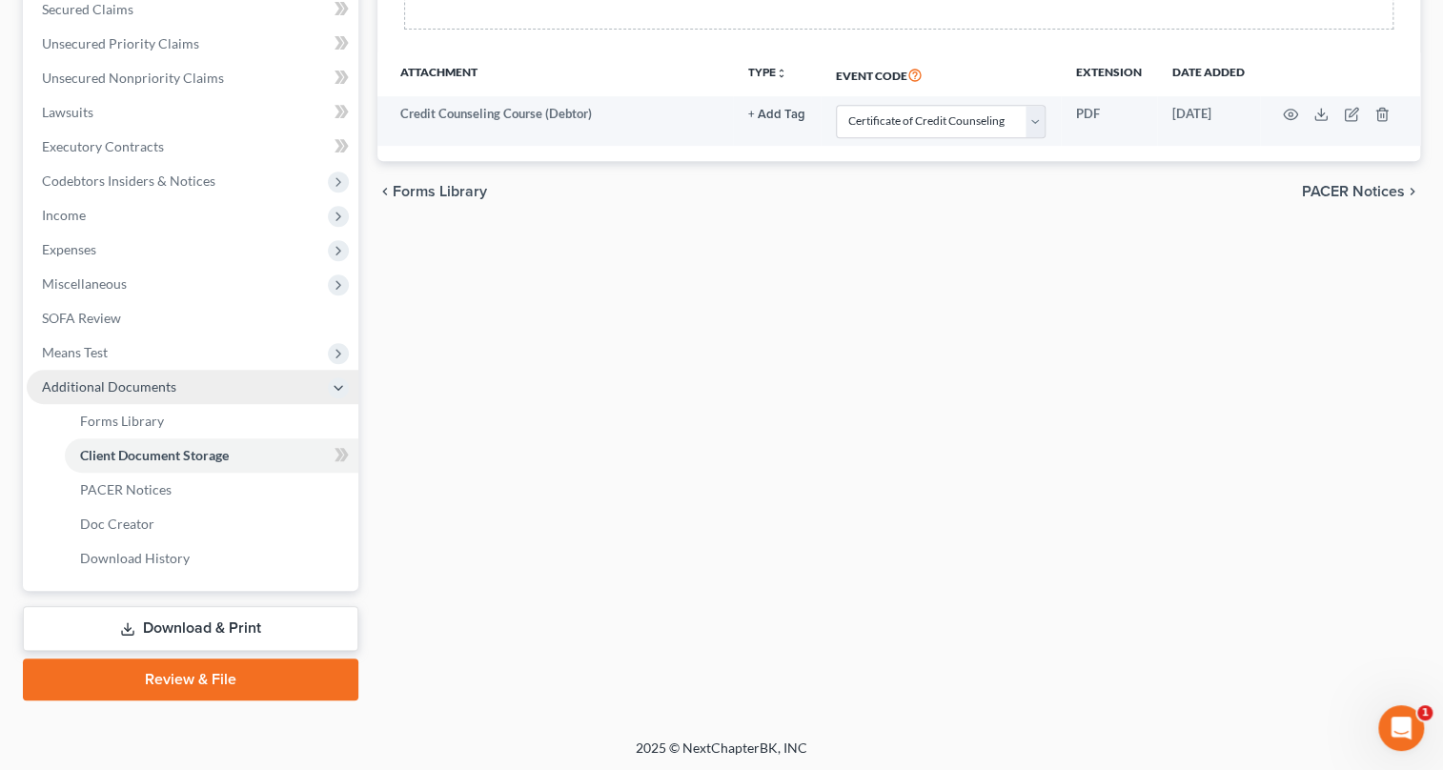
click at [237, 622] on link "Download & Print" at bounding box center [191, 628] width 336 height 45
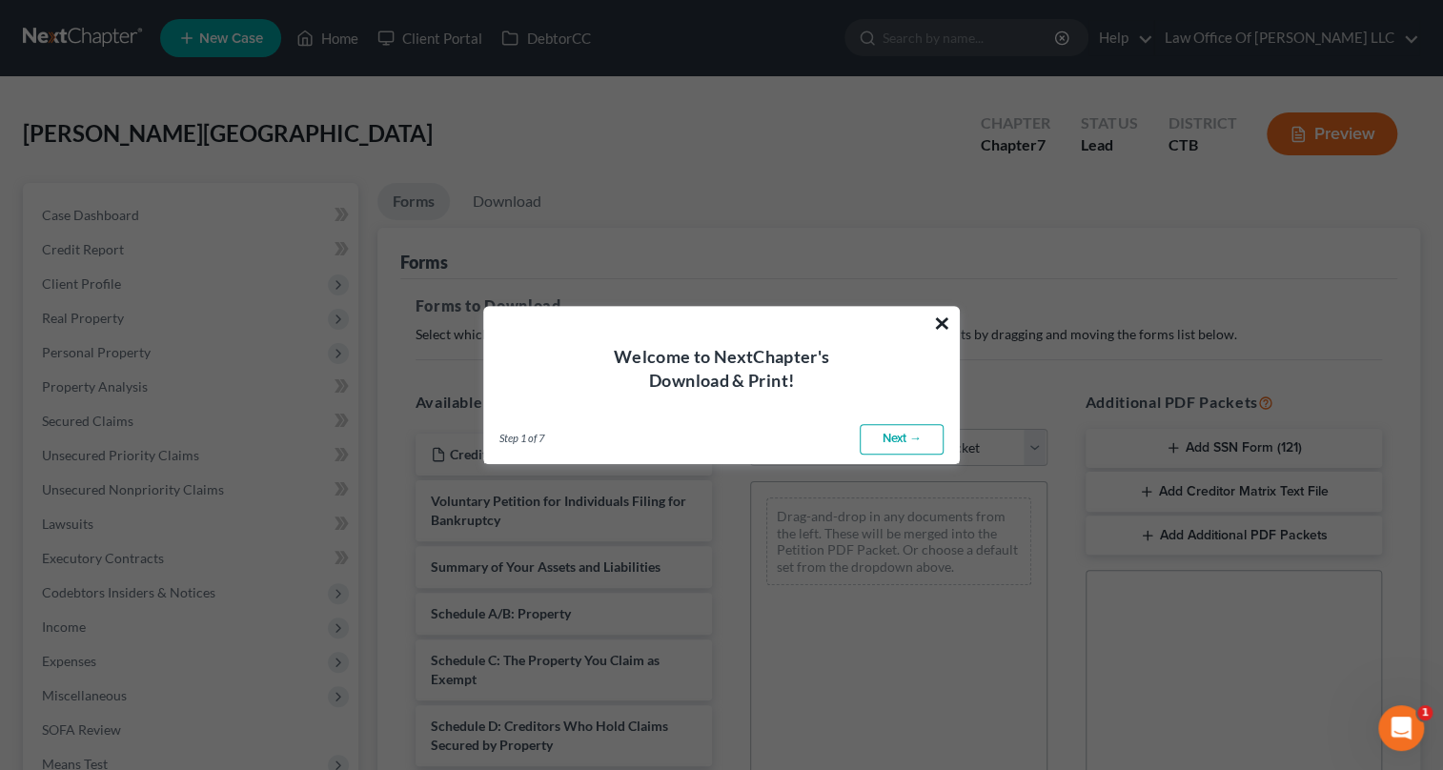
click at [944, 323] on button "×" at bounding box center [942, 323] width 18 height 31
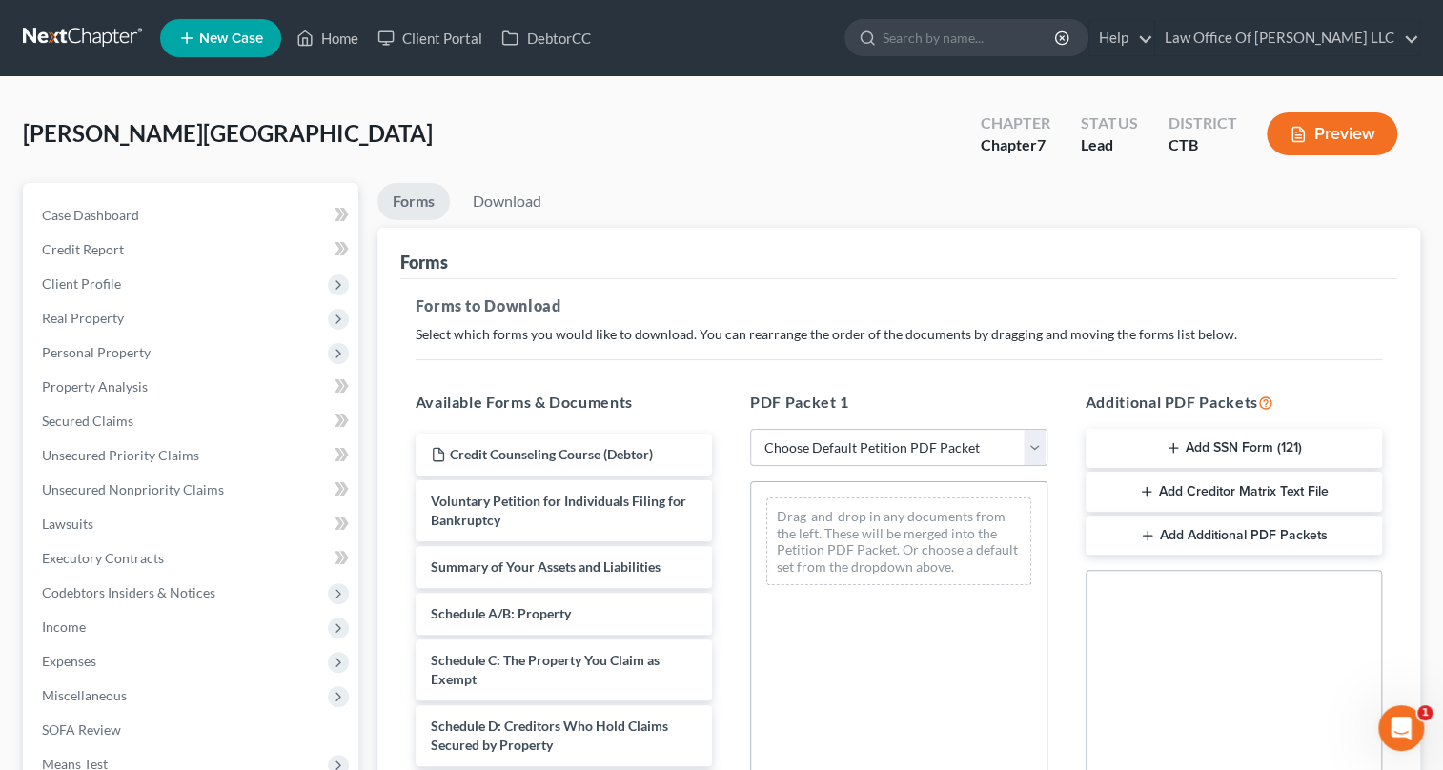
click at [1037, 444] on select "Choose Default Petition PDF Packet Complete Bankruptcy Petition (all forms and …" at bounding box center [898, 448] width 297 height 38
select select "0"
click at [750, 429] on select "Choose Default Petition PDF Packet Complete Bankruptcy Petition (all forms and …" at bounding box center [898, 448] width 297 height 38
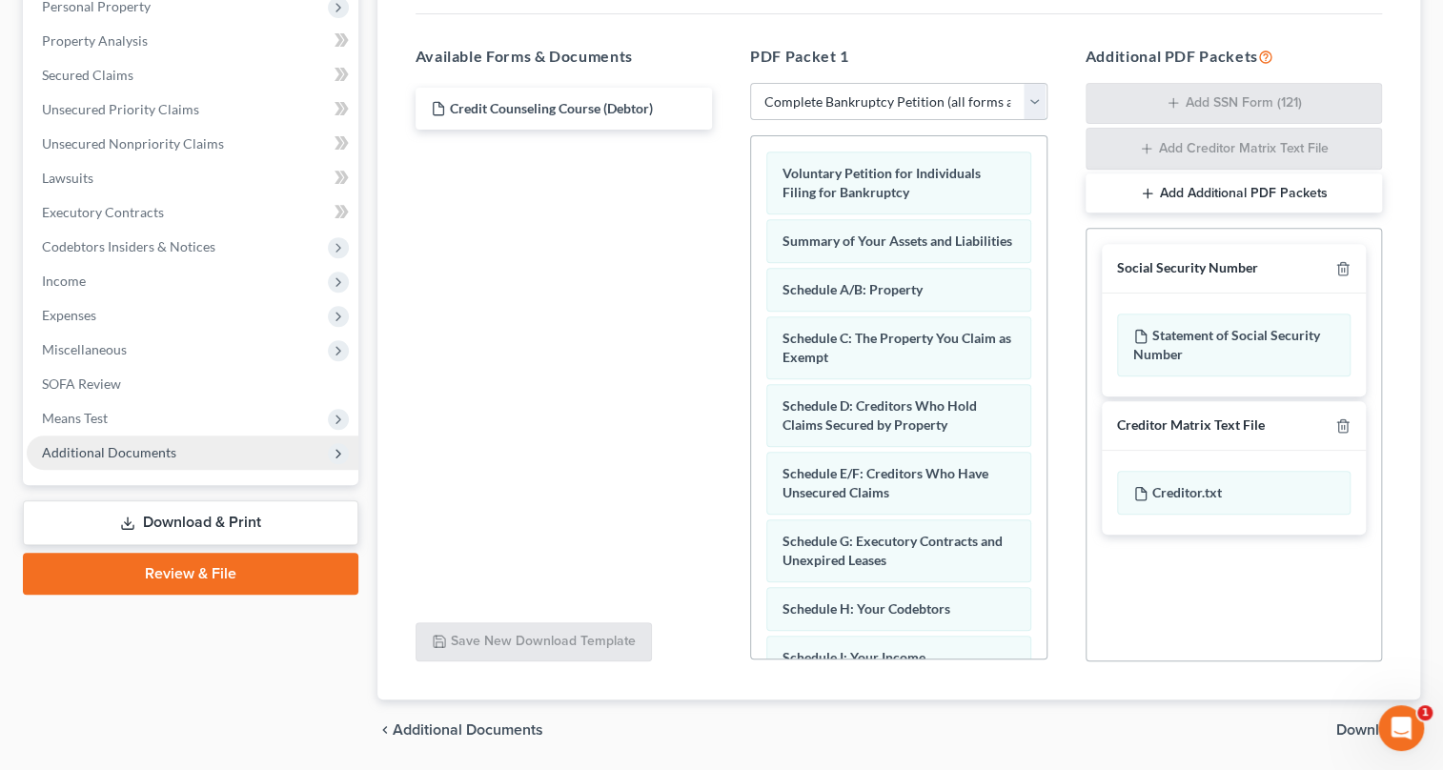
scroll to position [407, 0]
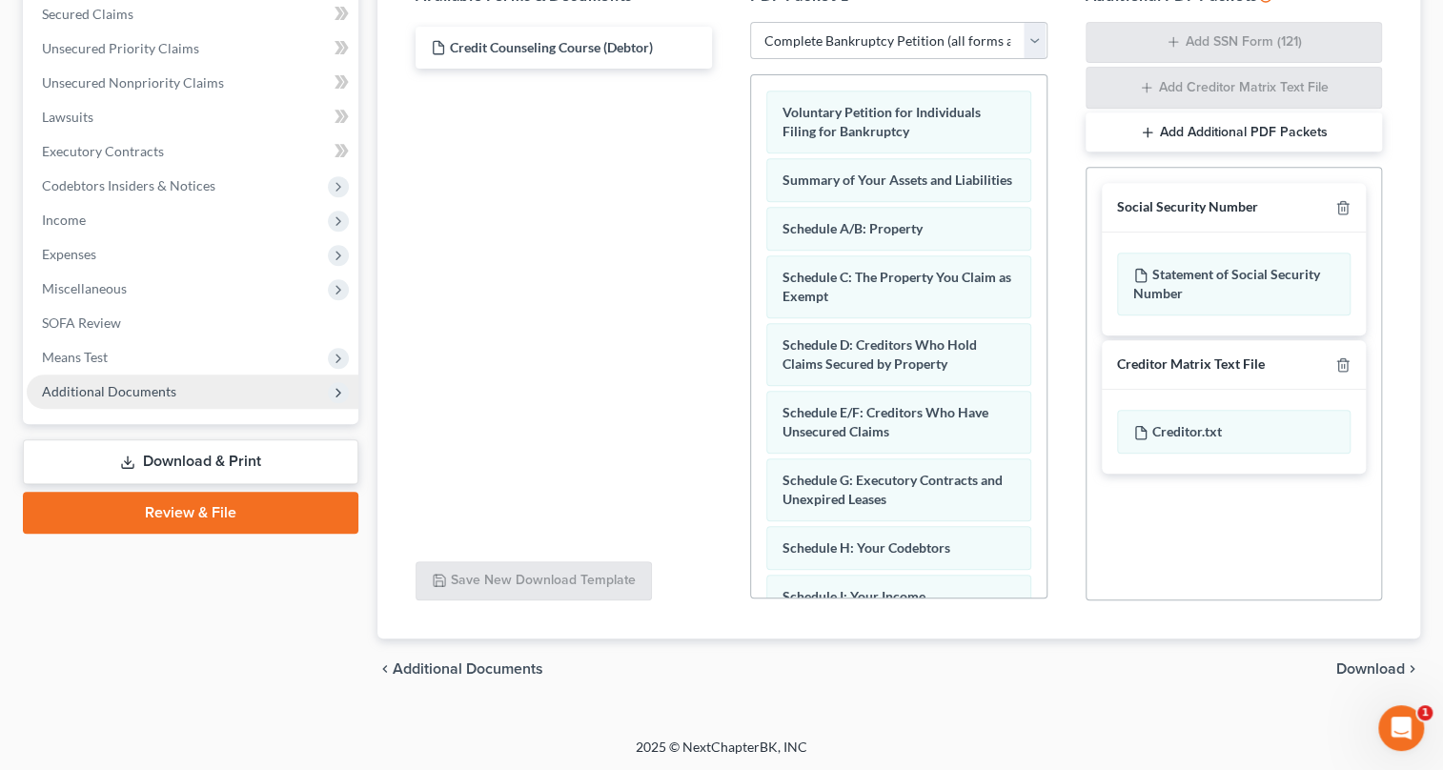
click at [1363, 666] on span "Download" at bounding box center [1370, 669] width 69 height 15
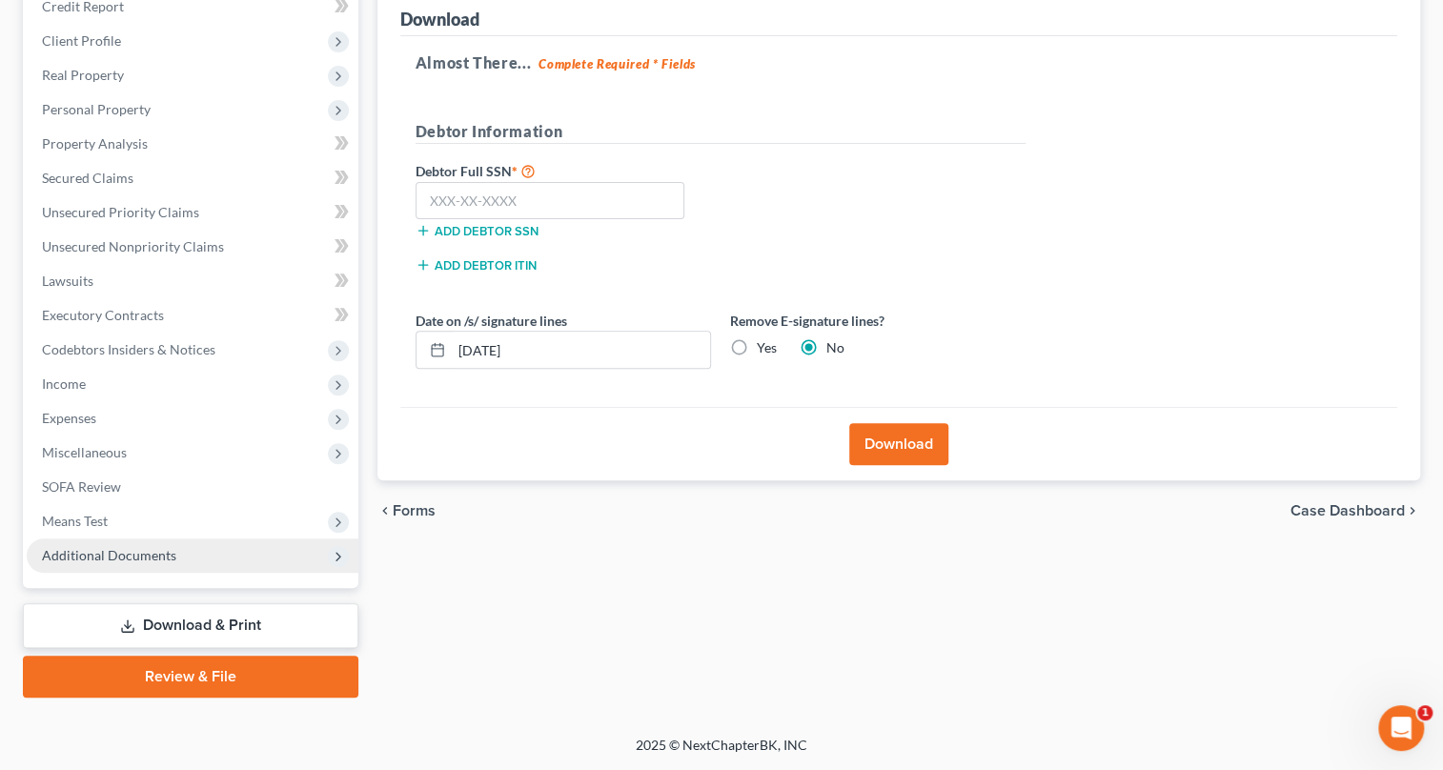
scroll to position [240, 0]
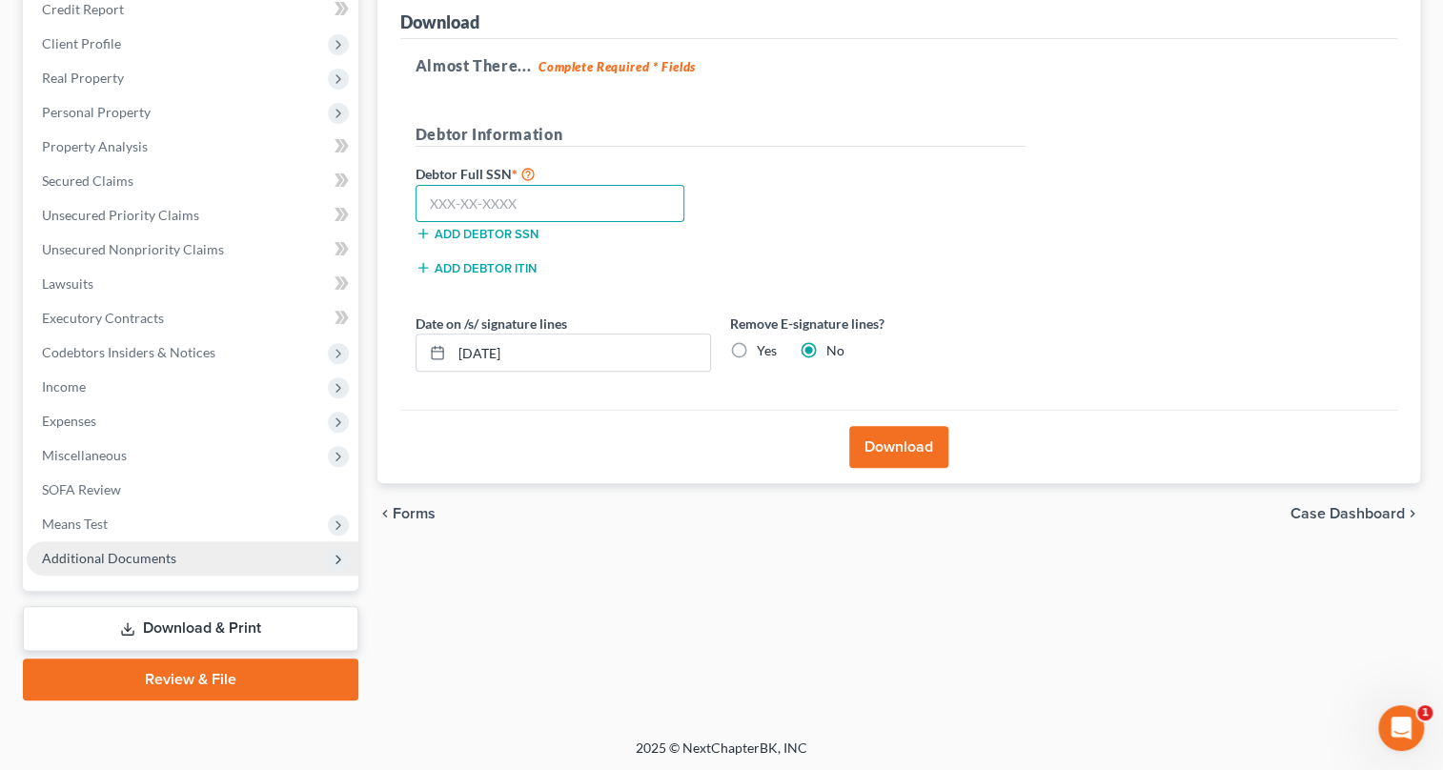
click at [439, 204] on input "text" at bounding box center [551, 204] width 270 height 38
type input "043-86-9337"
click at [495, 351] on input "[DATE]" at bounding box center [581, 353] width 258 height 36
click at [493, 351] on input "08/01/20254" at bounding box center [581, 353] width 258 height 36
click at [543, 351] on input "08/14/20254" at bounding box center [581, 353] width 258 height 36
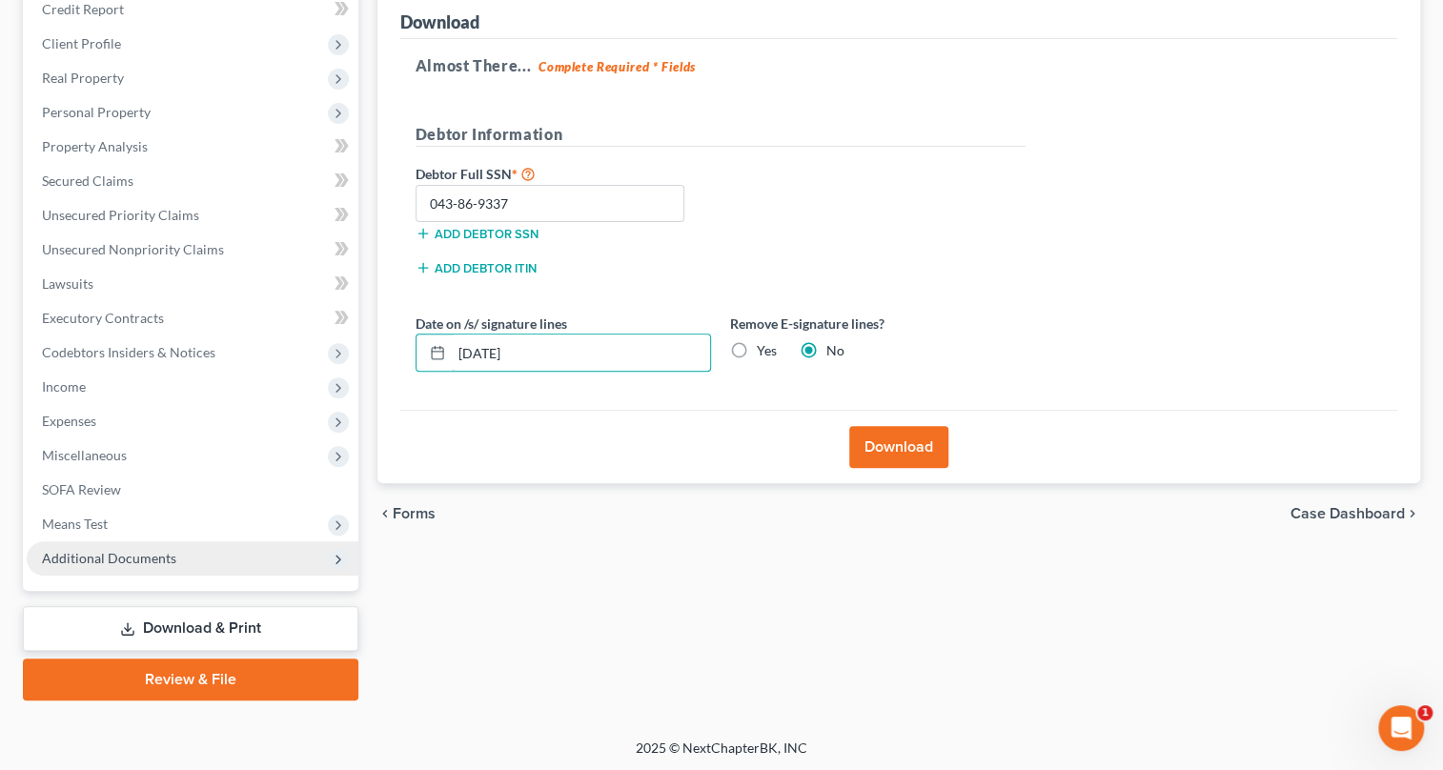
type input "[DATE]"
click at [885, 442] on button "Download" at bounding box center [898, 447] width 99 height 42
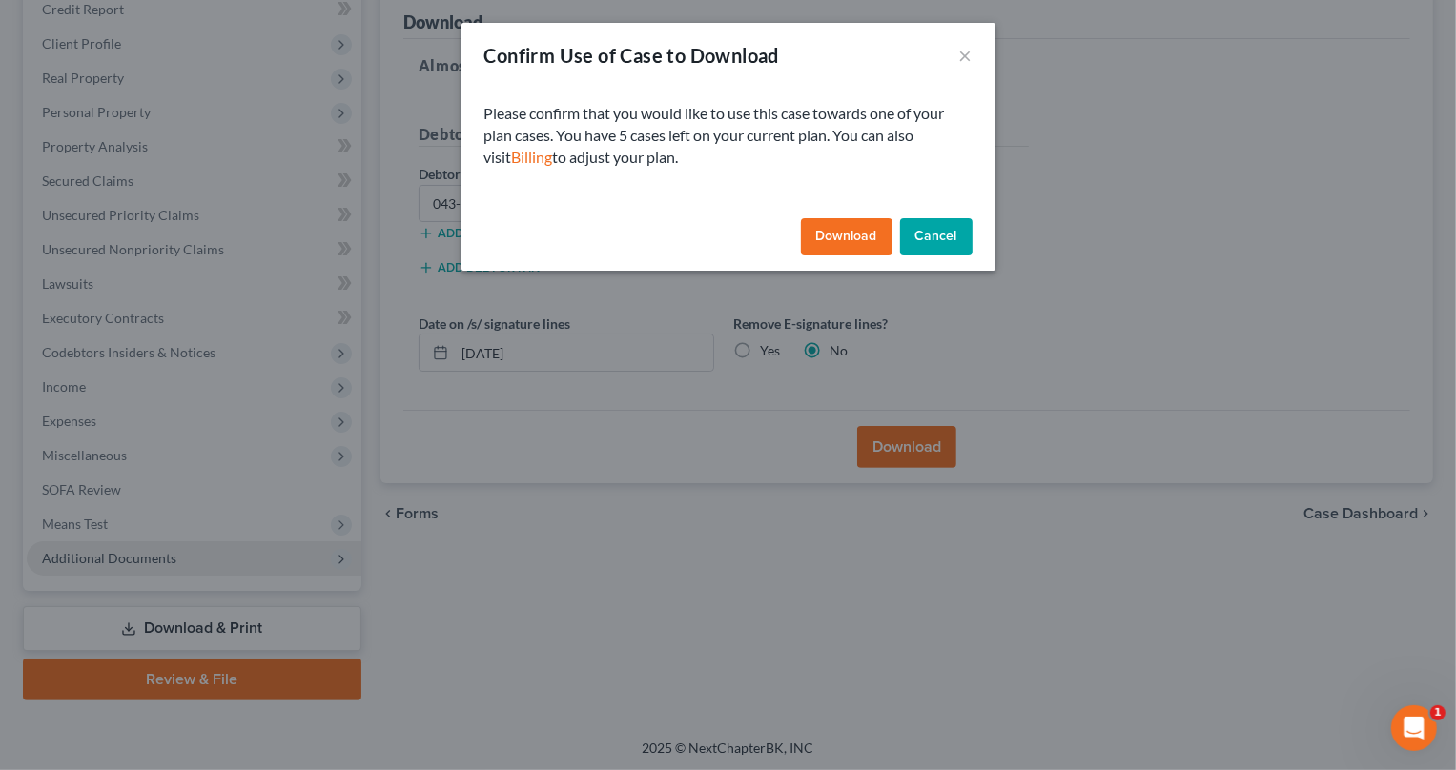
click at [856, 235] on button "Download" at bounding box center [847, 237] width 92 height 38
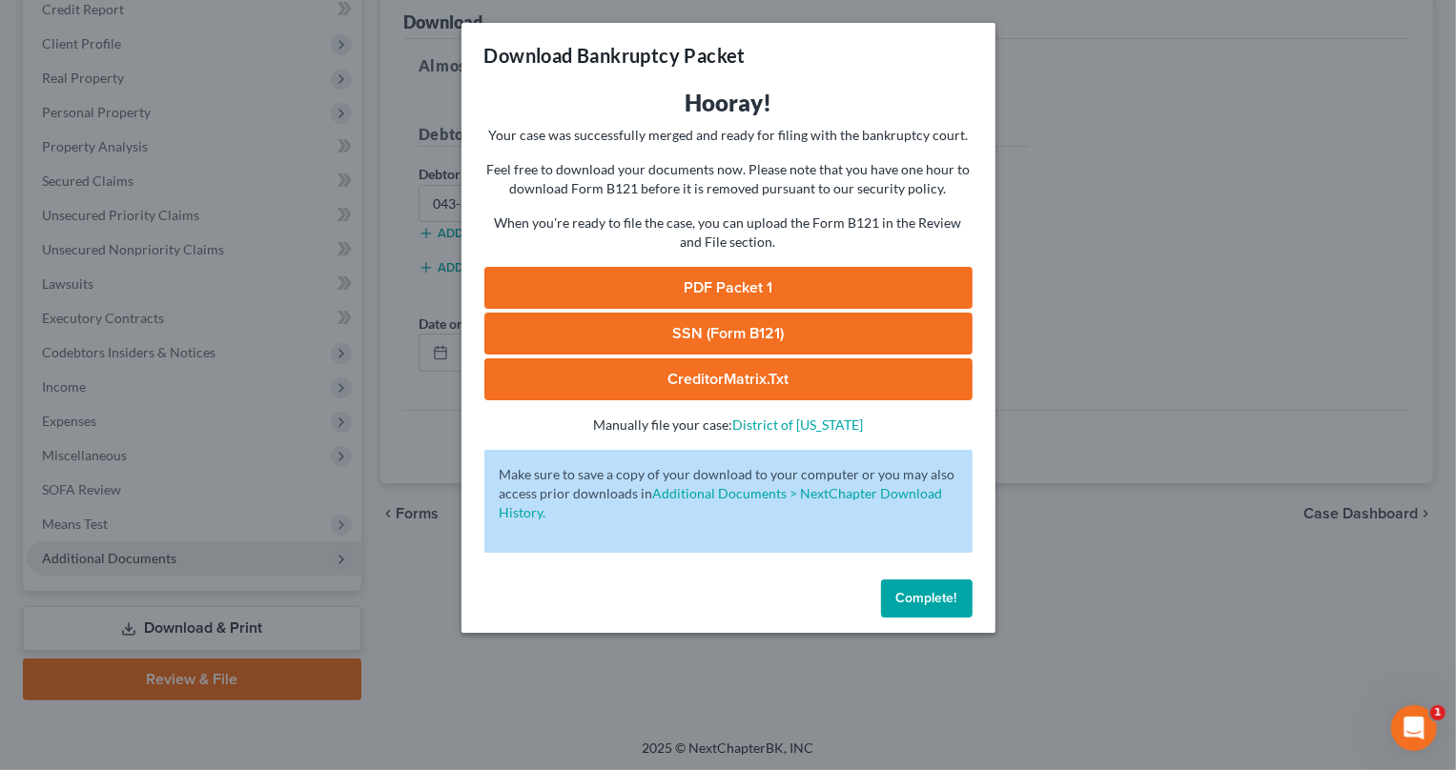
click at [749, 276] on link "PDF Packet 1" at bounding box center [728, 288] width 488 height 42
click at [942, 602] on span "Complete!" at bounding box center [926, 598] width 61 height 16
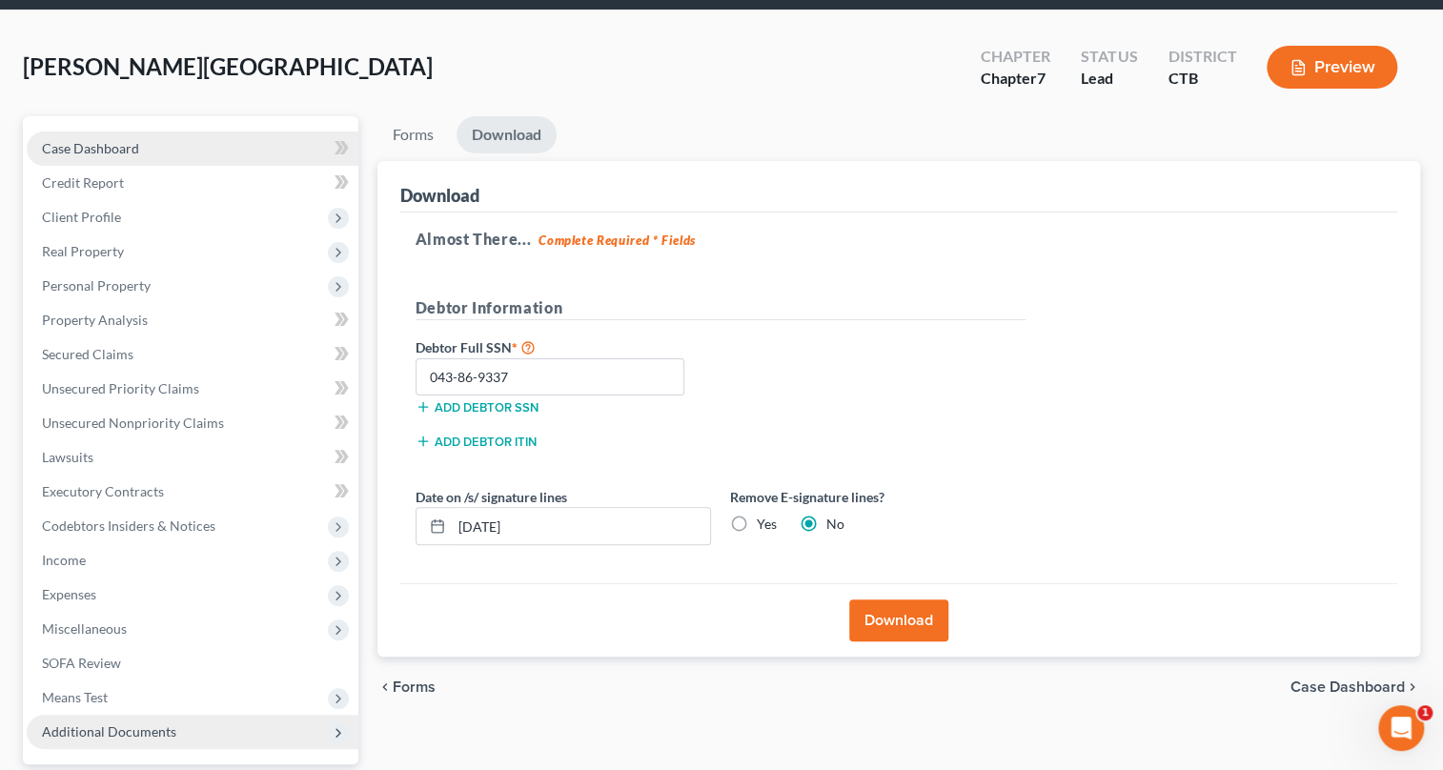
scroll to position [0, 0]
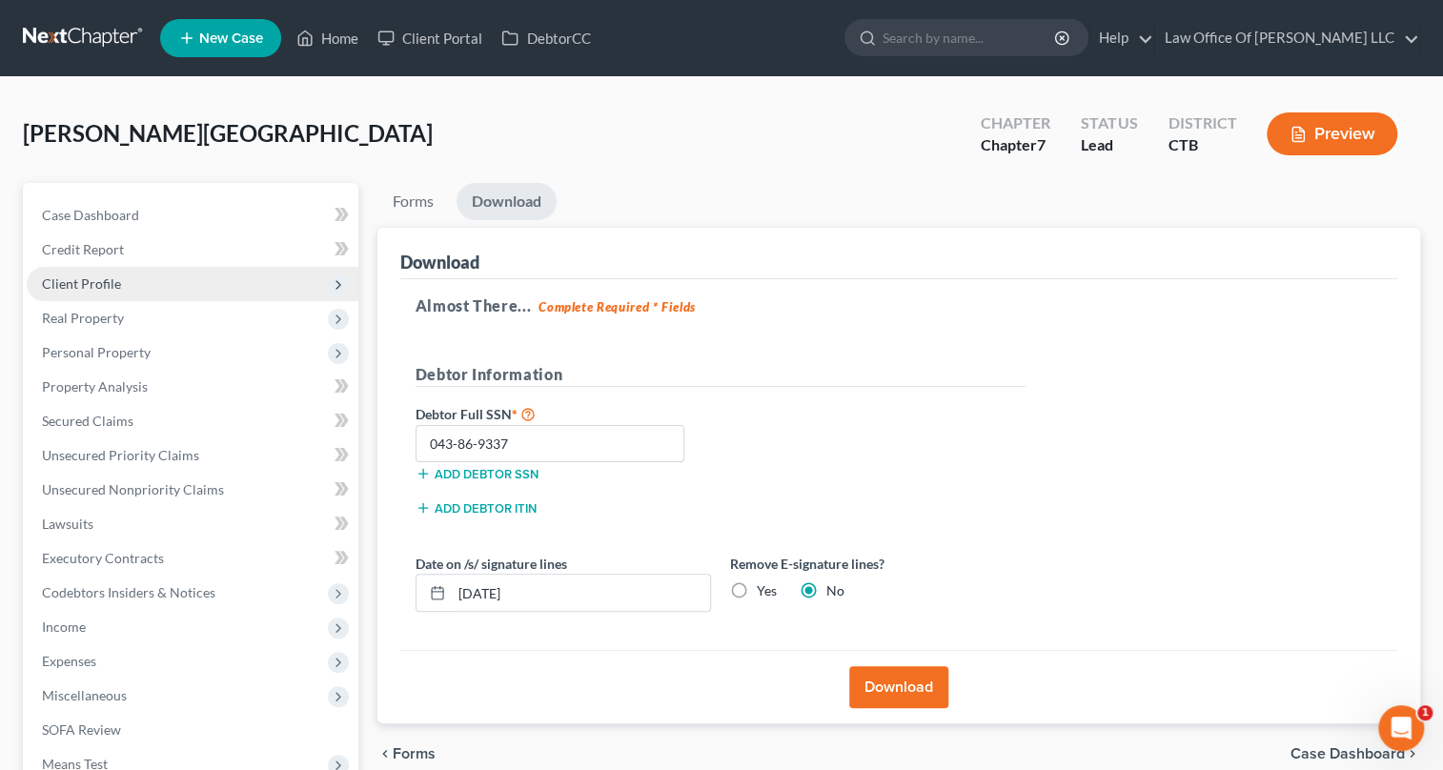
click at [133, 267] on span "Client Profile" at bounding box center [193, 284] width 332 height 34
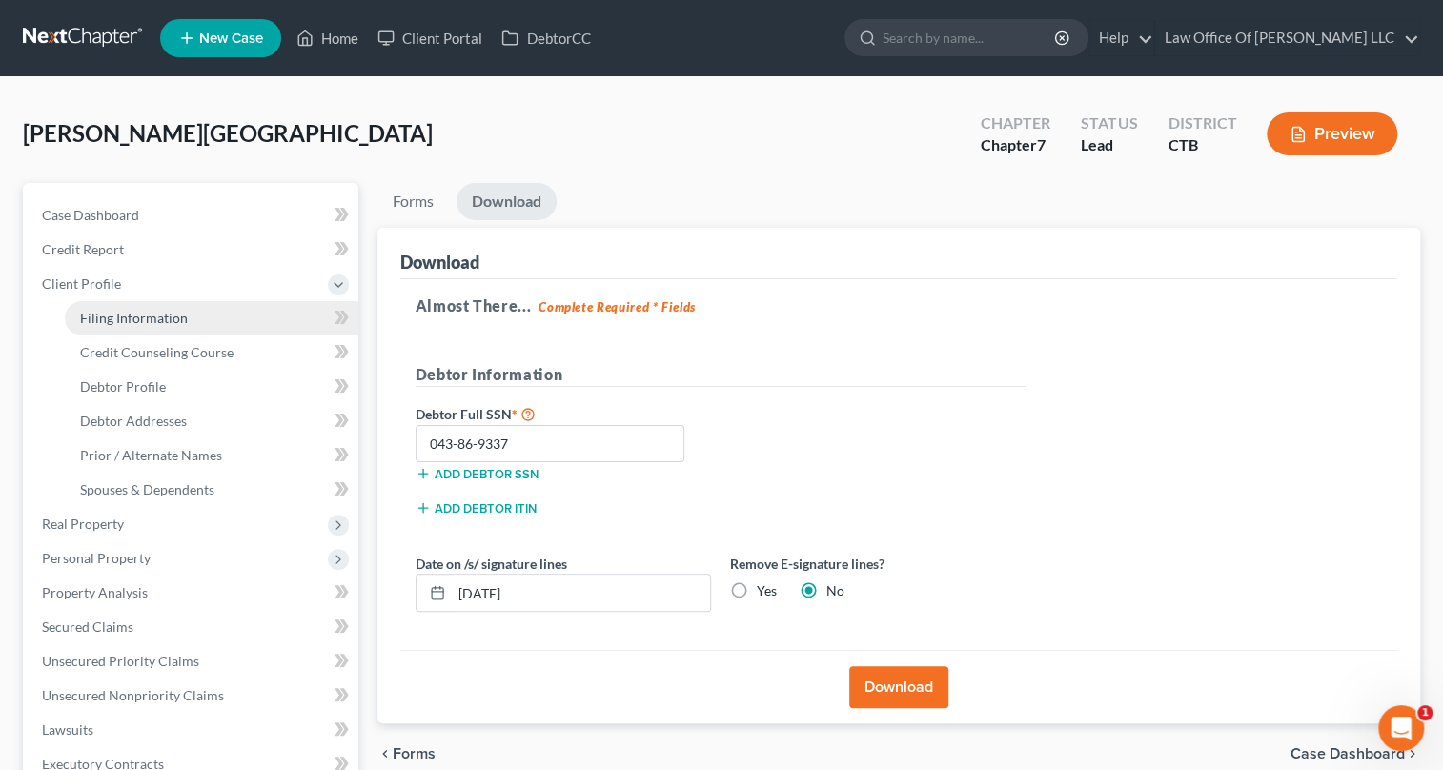
click at [153, 310] on span "Filing Information" at bounding box center [134, 318] width 108 height 16
select select "1"
select select "0"
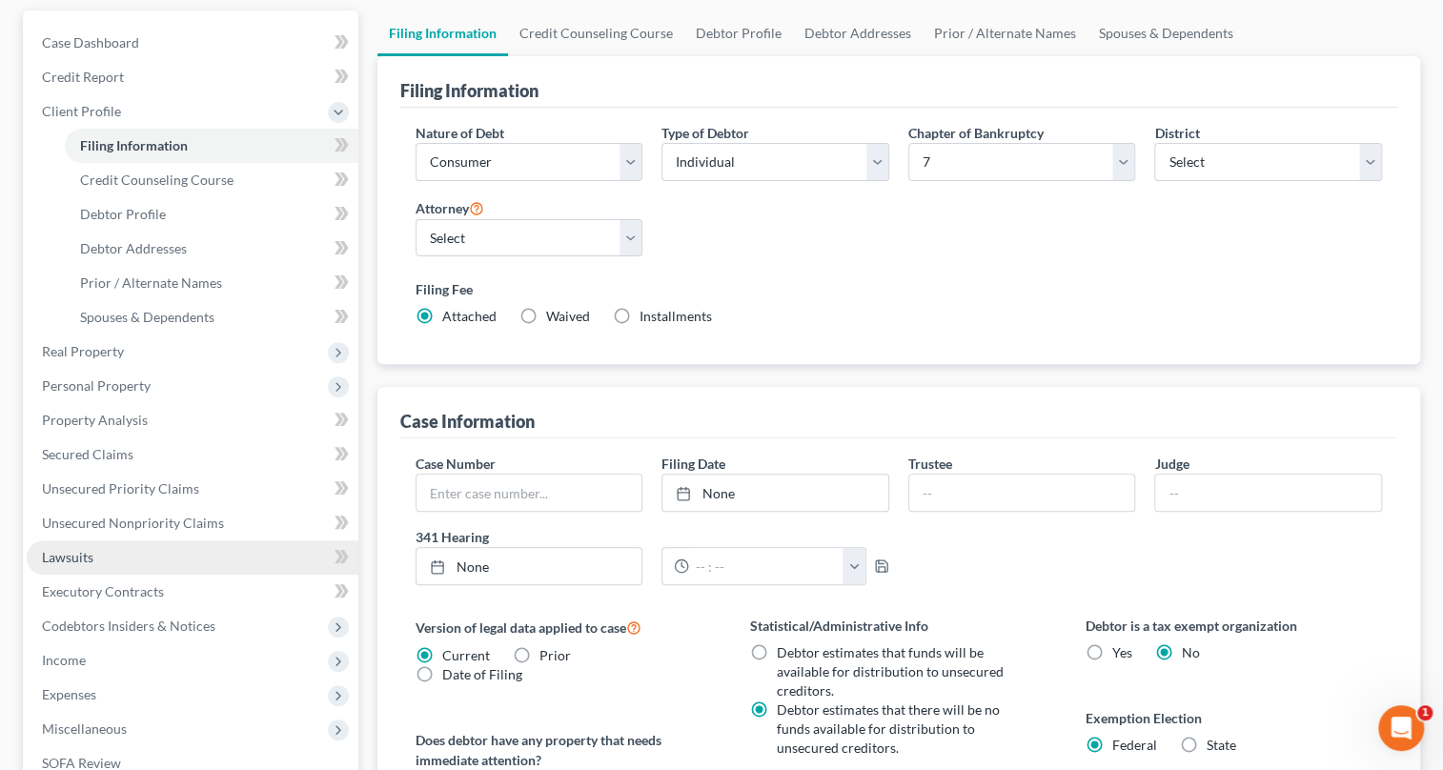
scroll to position [433, 0]
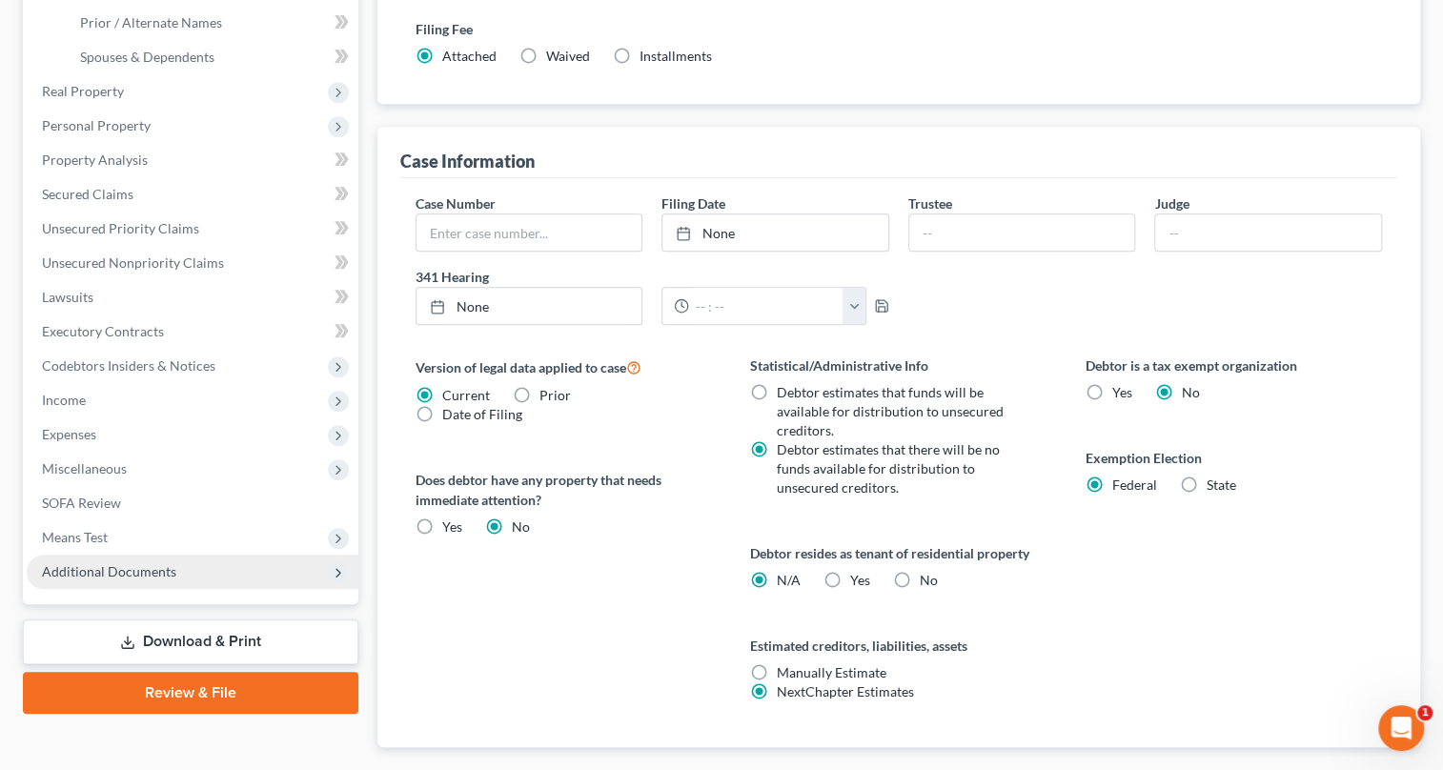
click at [850, 579] on label "Yes Yes" at bounding box center [860, 580] width 20 height 19
click at [858, 579] on input "Yes Yes" at bounding box center [864, 577] width 12 height 12
radio input "true"
radio input "false"
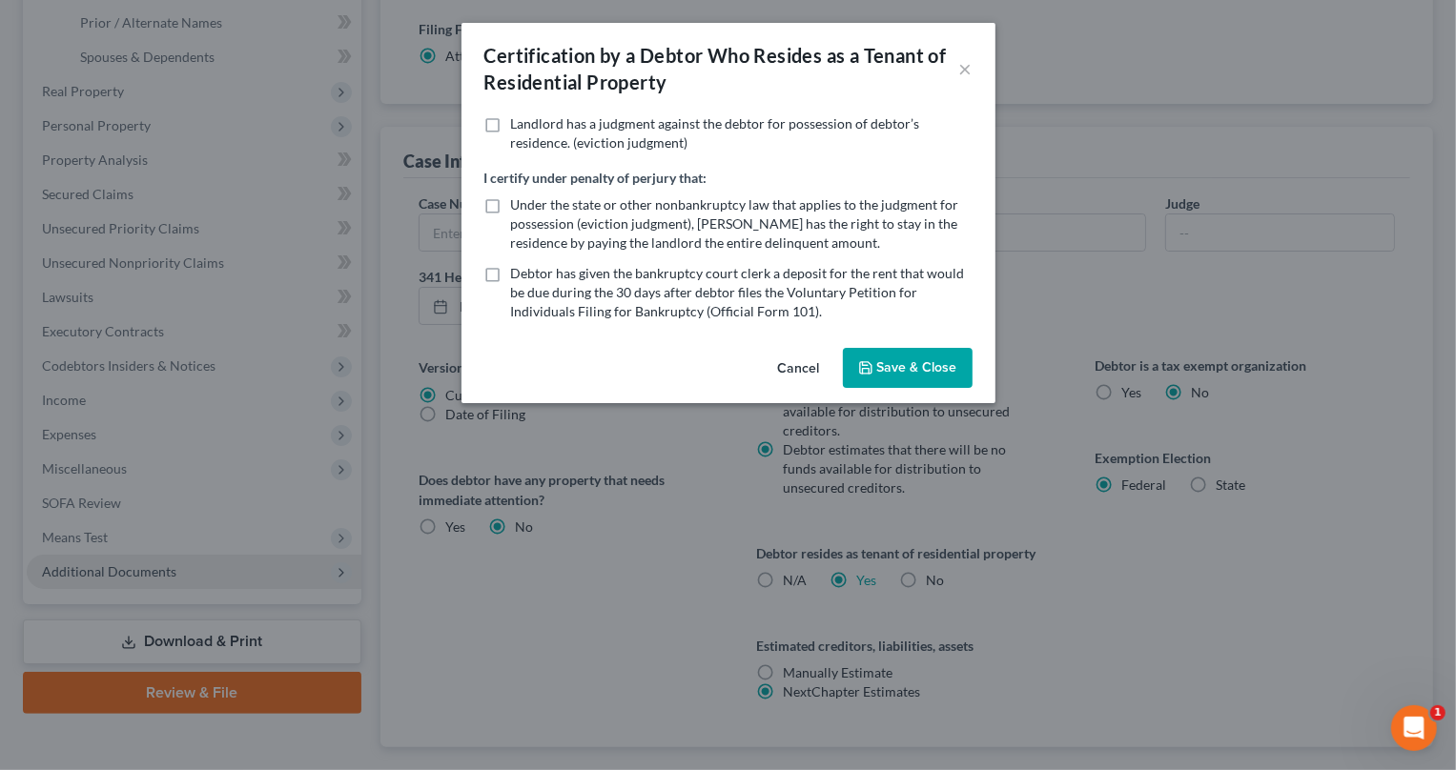
click at [511, 207] on label "Under the state or other nonbankruptcy law that applies to the judgment for pos…" at bounding box center [741, 223] width 461 height 57
click at [519, 207] on input "Under the state or other nonbankruptcy law that applies to the judgment for pos…" at bounding box center [525, 201] width 12 height 12
checkbox input "true"
click at [893, 374] on button "Save & Close" at bounding box center [908, 368] width 130 height 40
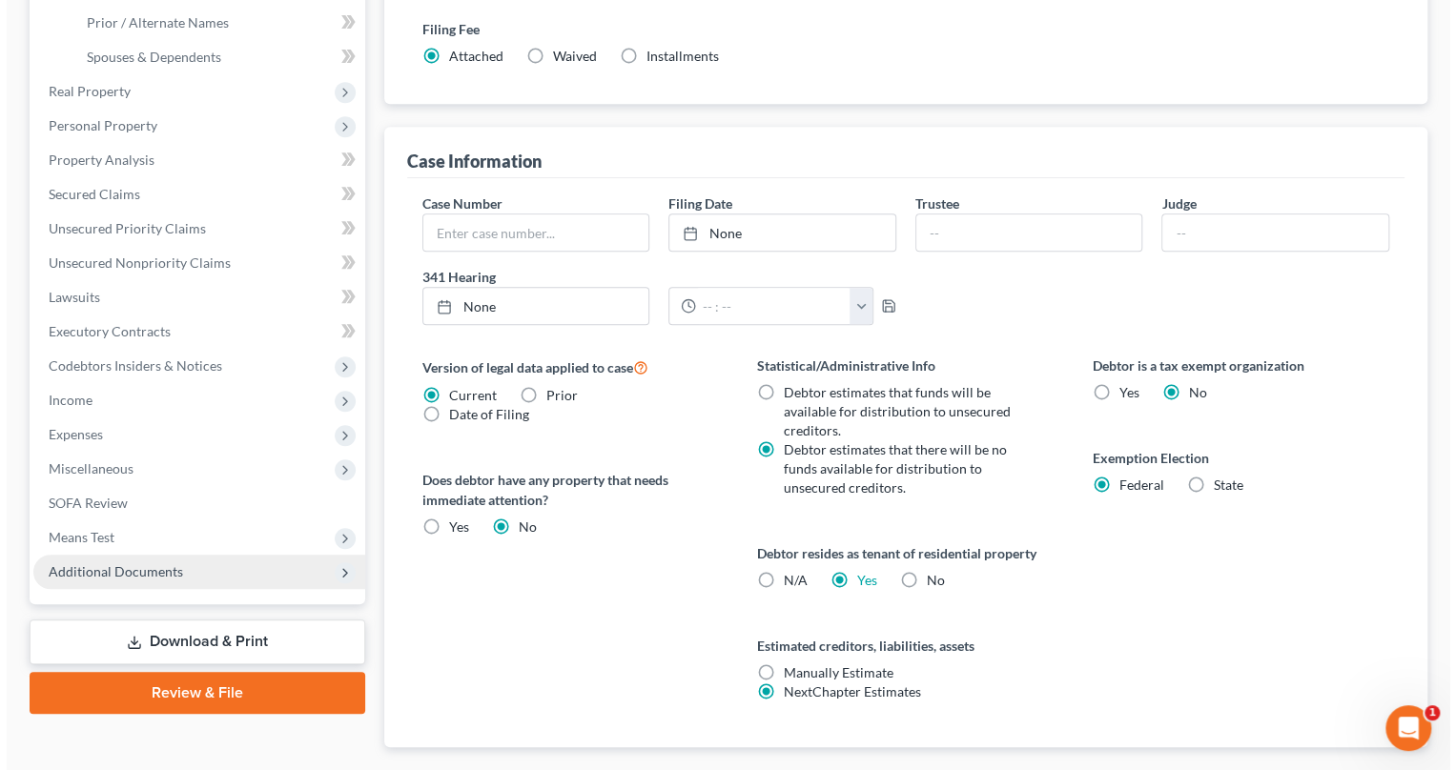
scroll to position [0, 0]
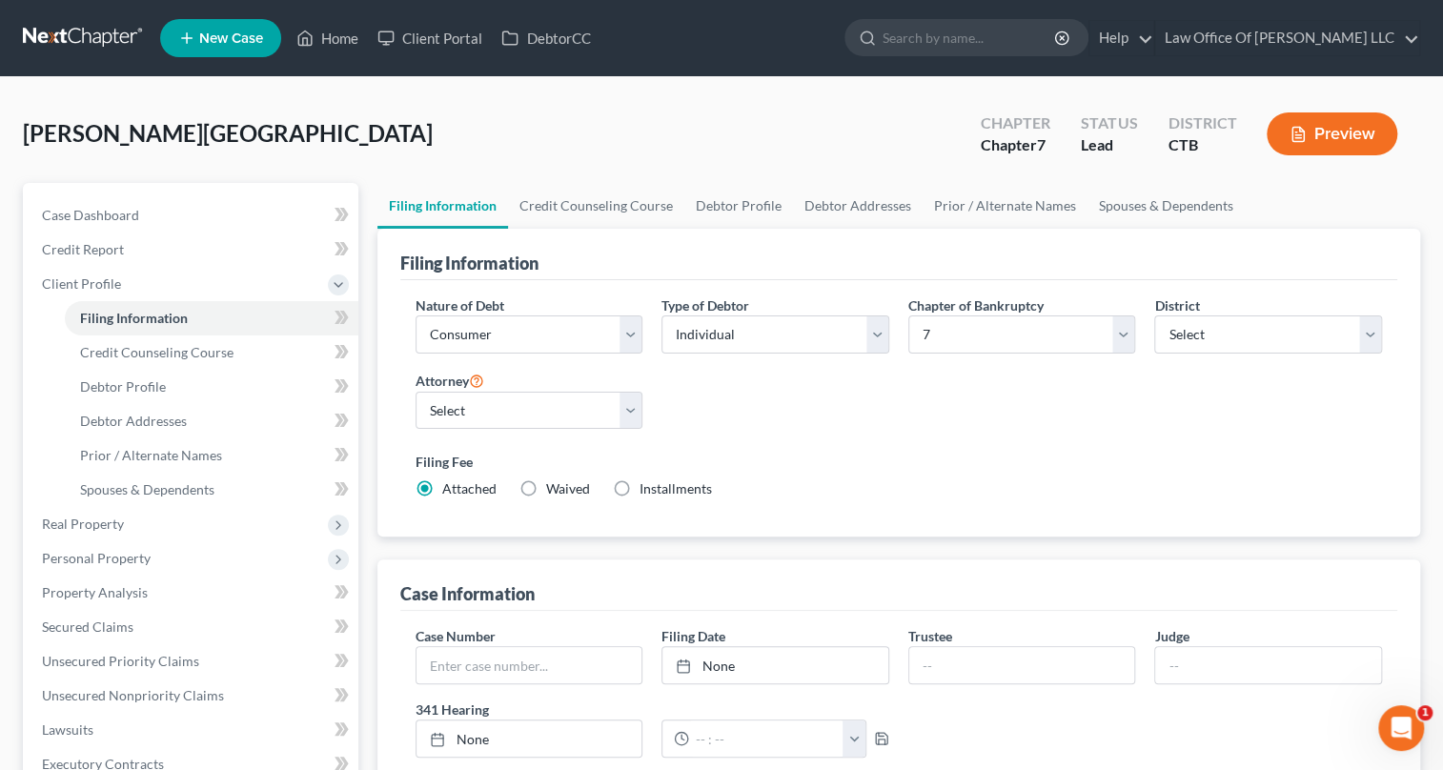
click at [1365, 139] on button "Preview" at bounding box center [1332, 133] width 131 height 43
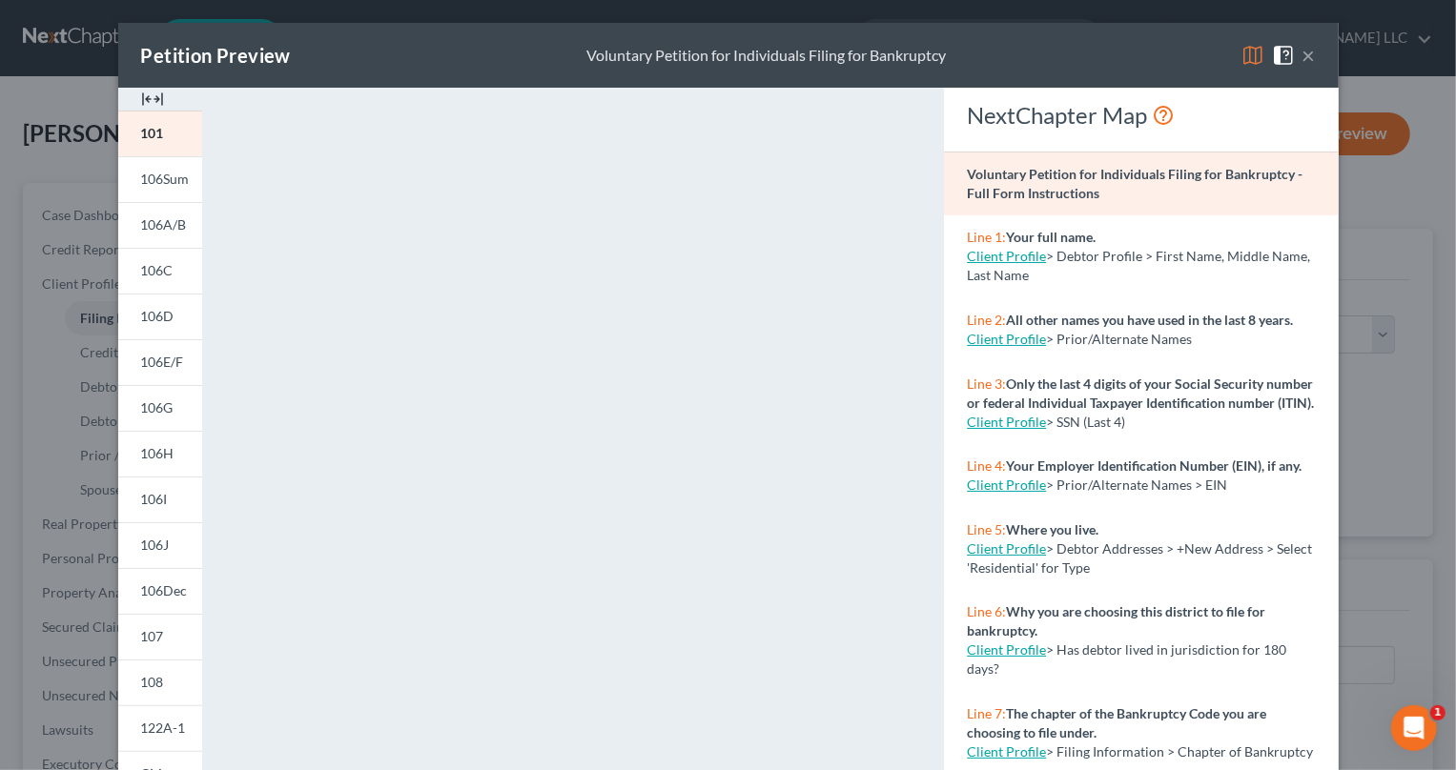
click at [141, 95] on img at bounding box center [152, 99] width 23 height 23
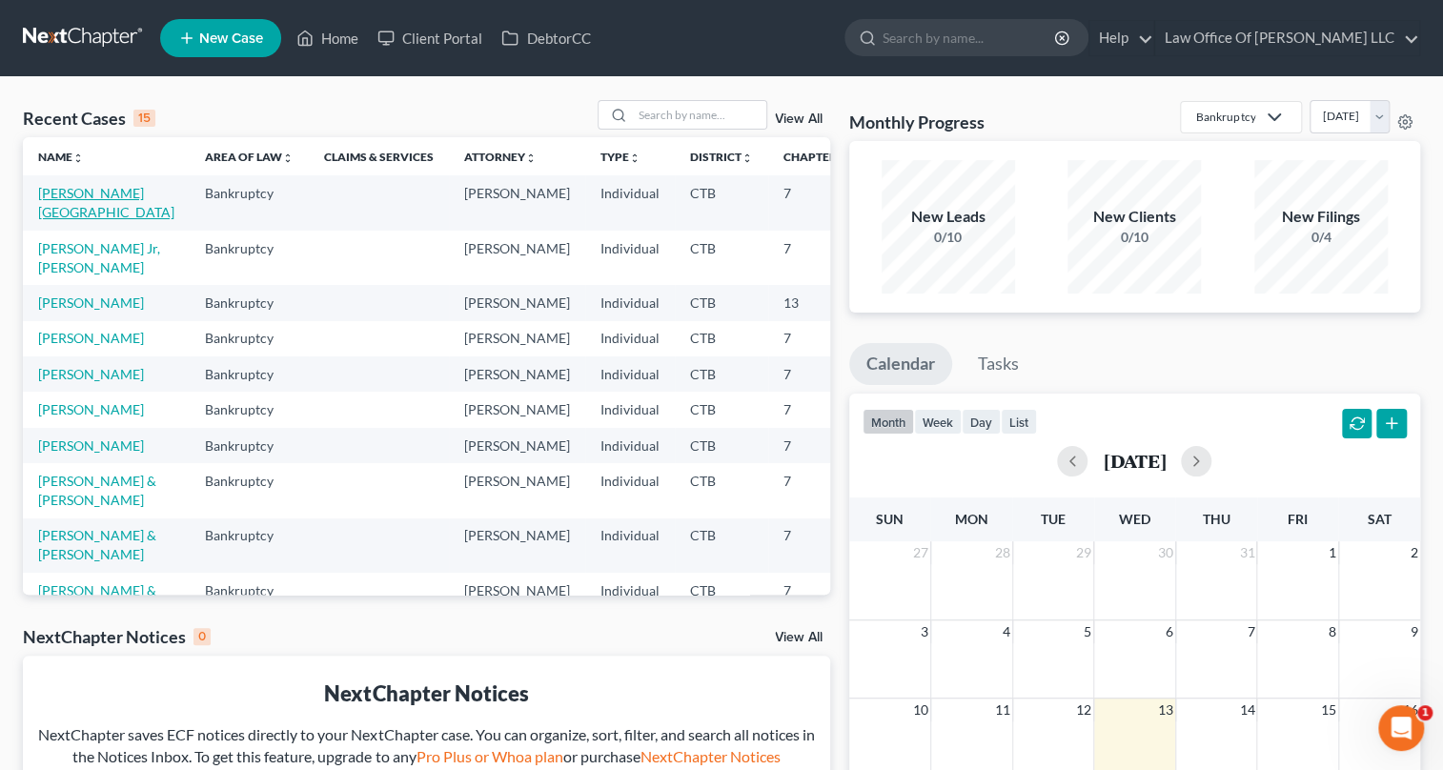
click at [86, 195] on link "[PERSON_NAME][GEOGRAPHIC_DATA]" at bounding box center [106, 202] width 136 height 35
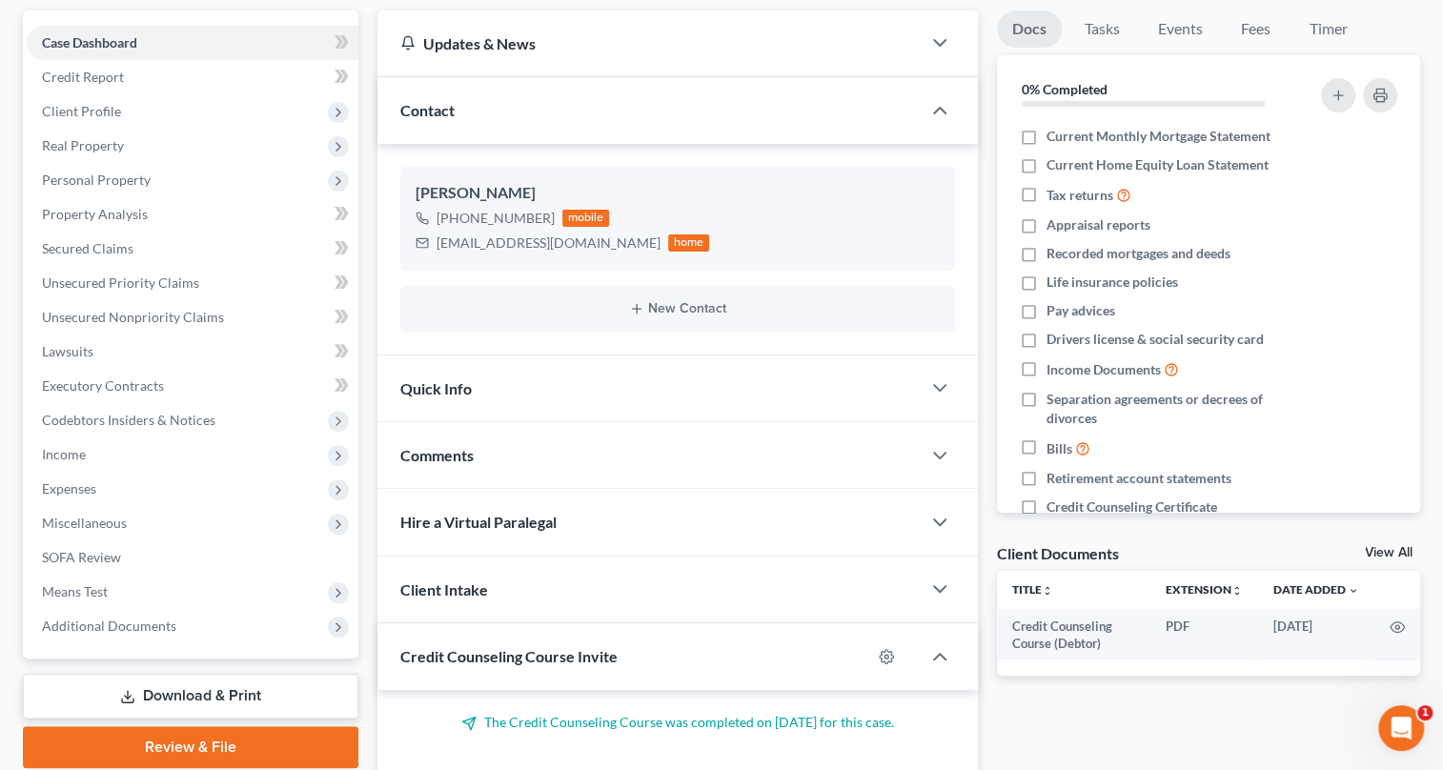
scroll to position [86, 0]
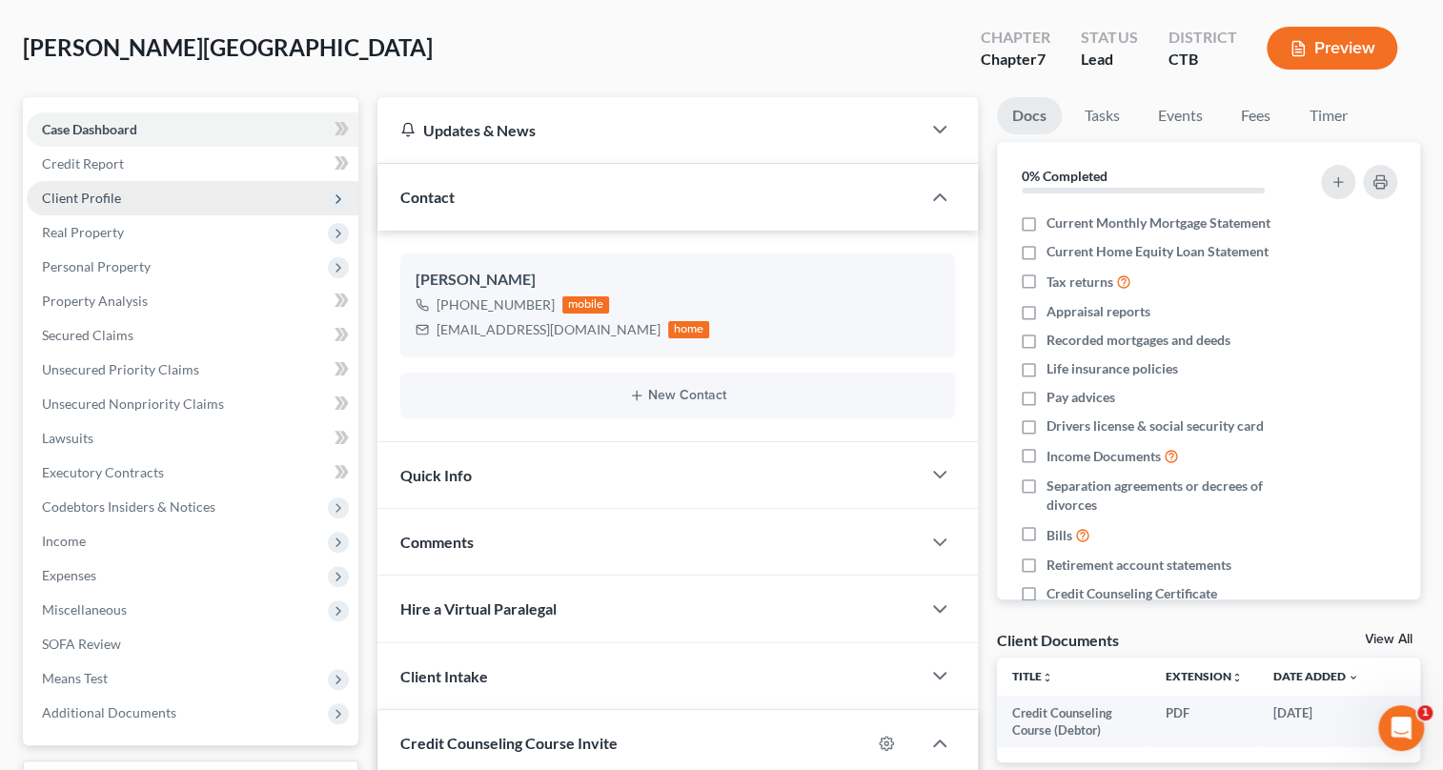
click at [123, 191] on span "Client Profile" at bounding box center [193, 198] width 332 height 34
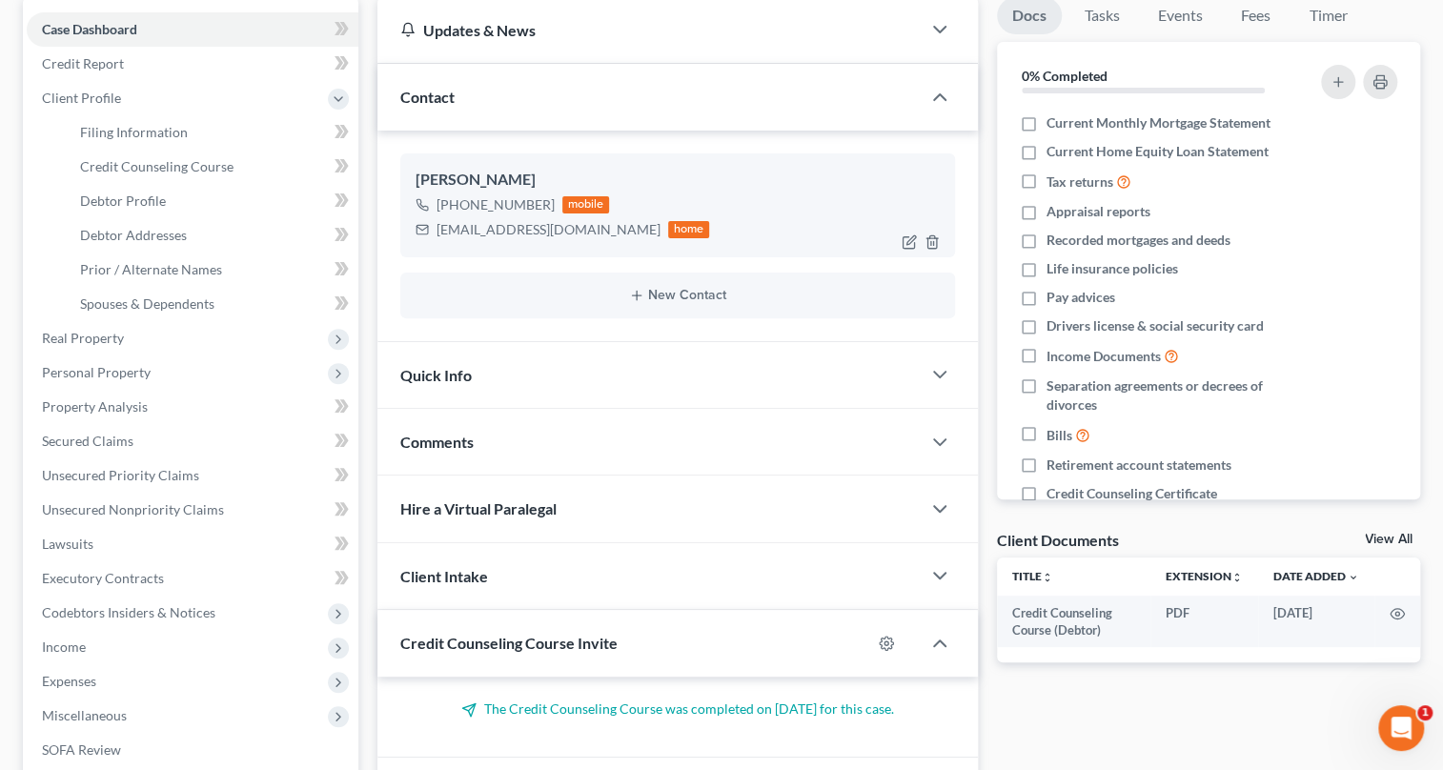
scroll to position [99, 0]
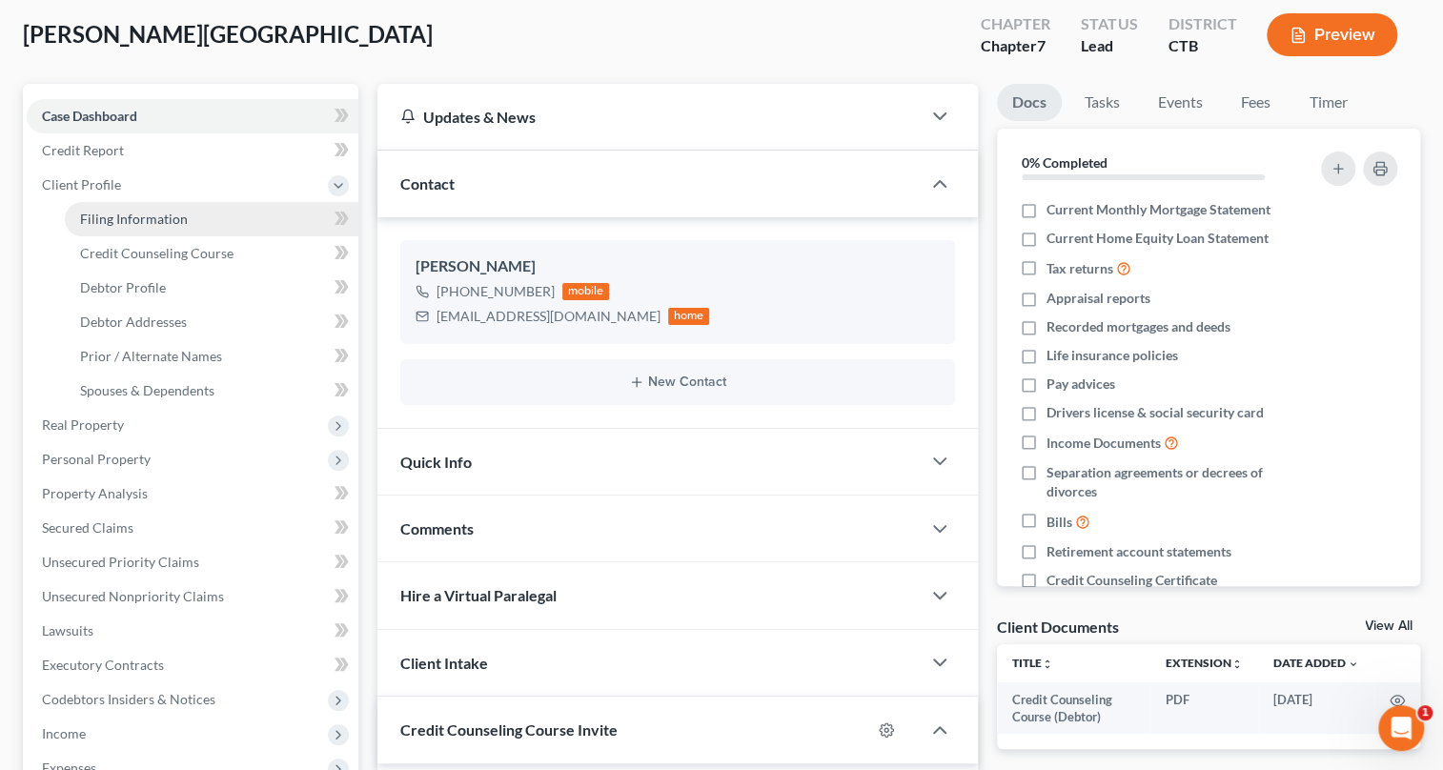
click at [165, 211] on span "Filing Information" at bounding box center [134, 219] width 108 height 16
select select "1"
select select "0"
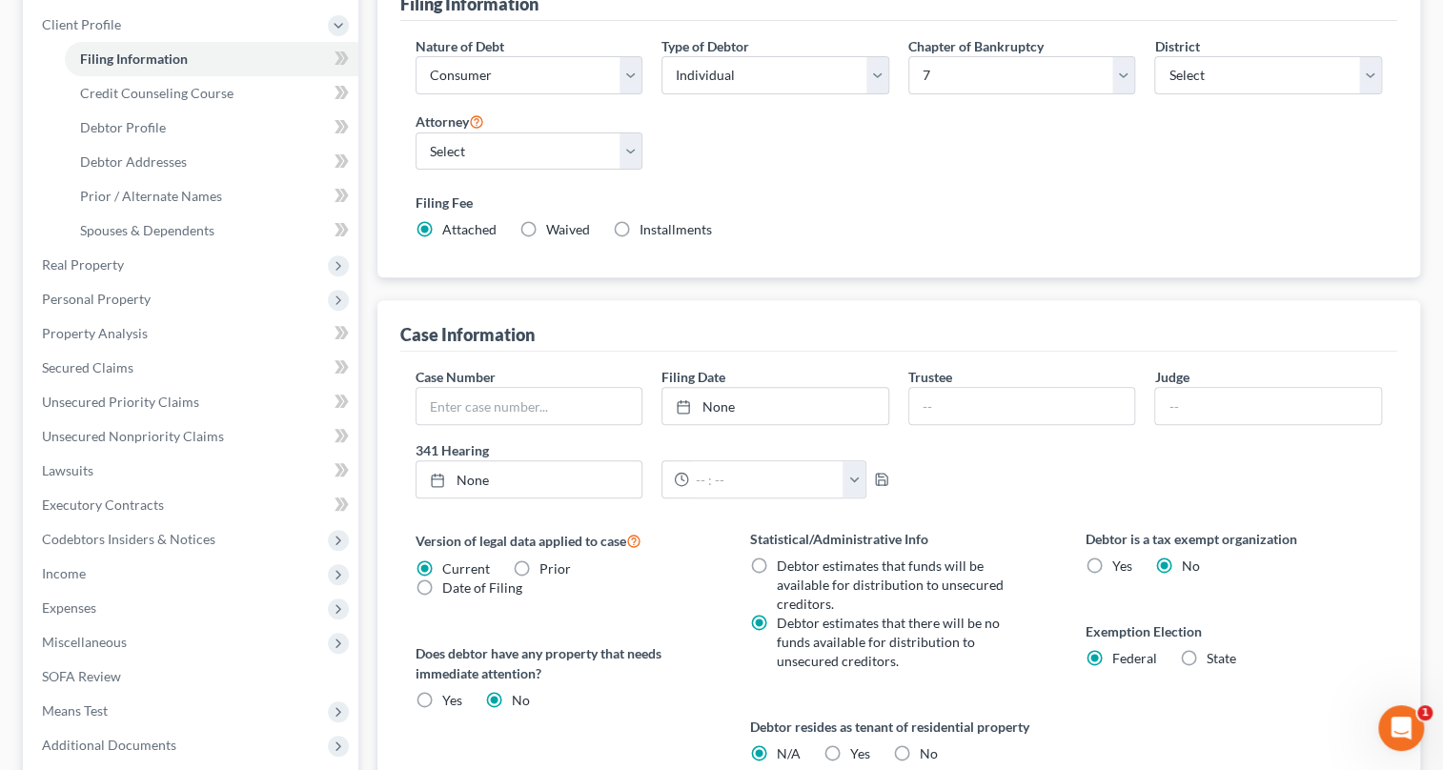
scroll to position [346, 0]
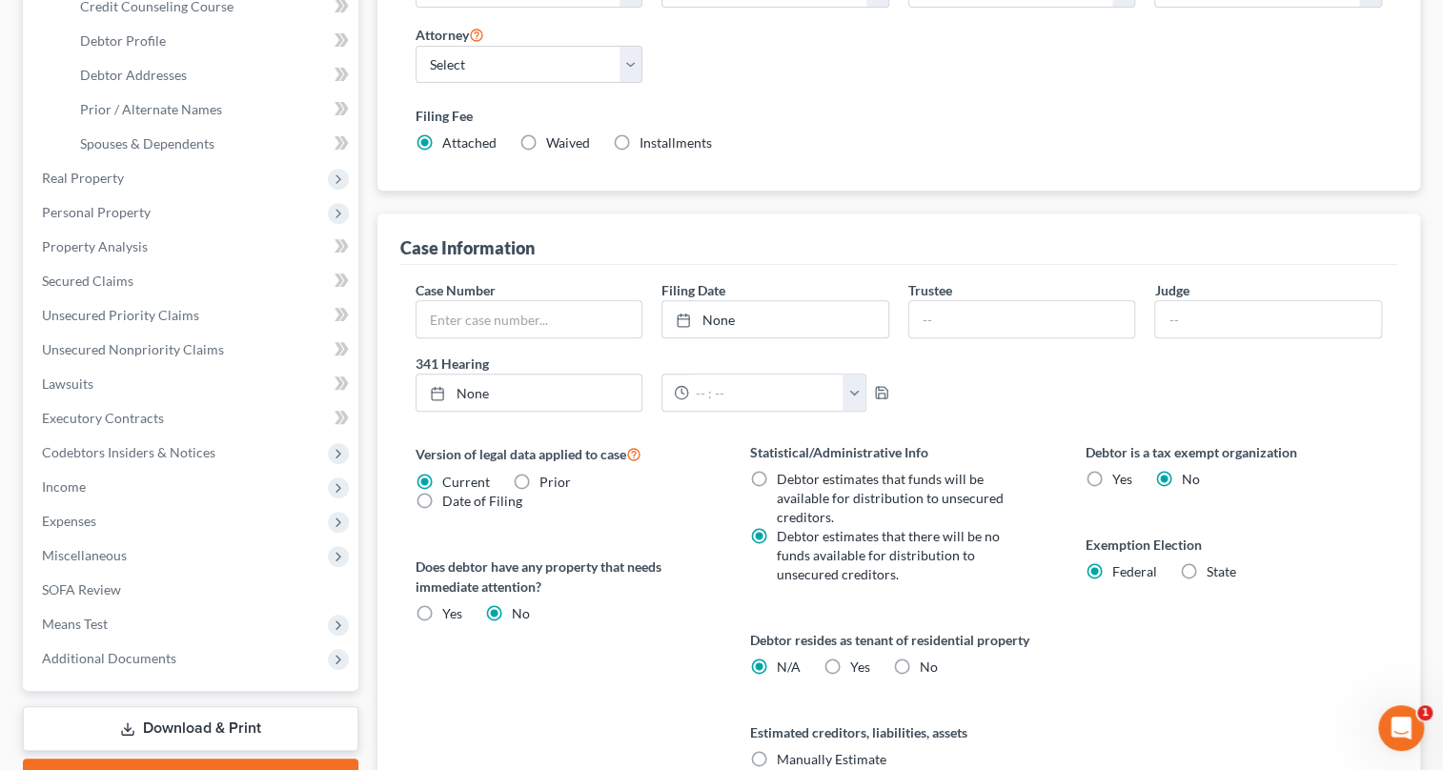
click at [850, 665] on label "Yes Yes" at bounding box center [860, 667] width 20 height 19
click at [858, 665] on input "Yes Yes" at bounding box center [864, 664] width 12 height 12
radio input "true"
radio input "false"
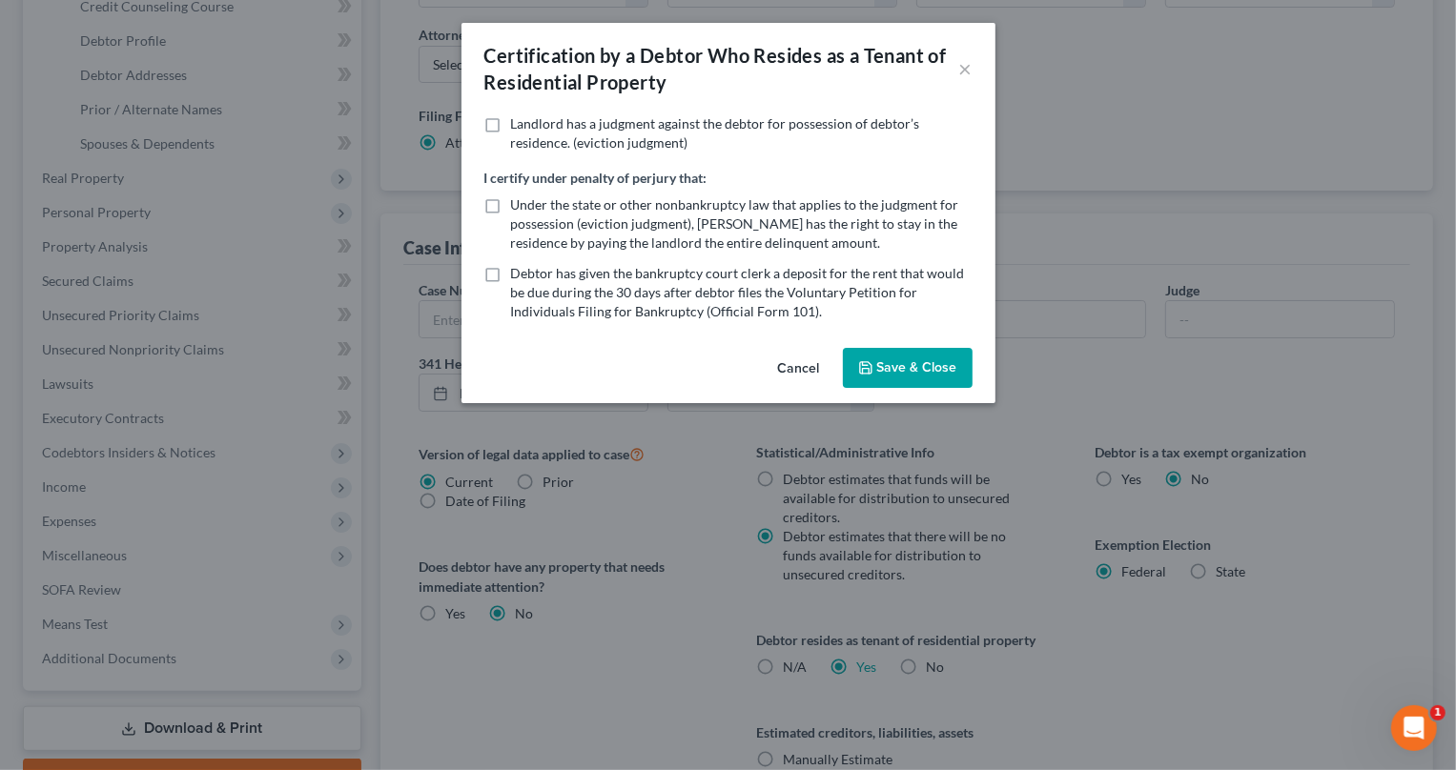
click at [861, 357] on button "Save & Close" at bounding box center [908, 368] width 130 height 40
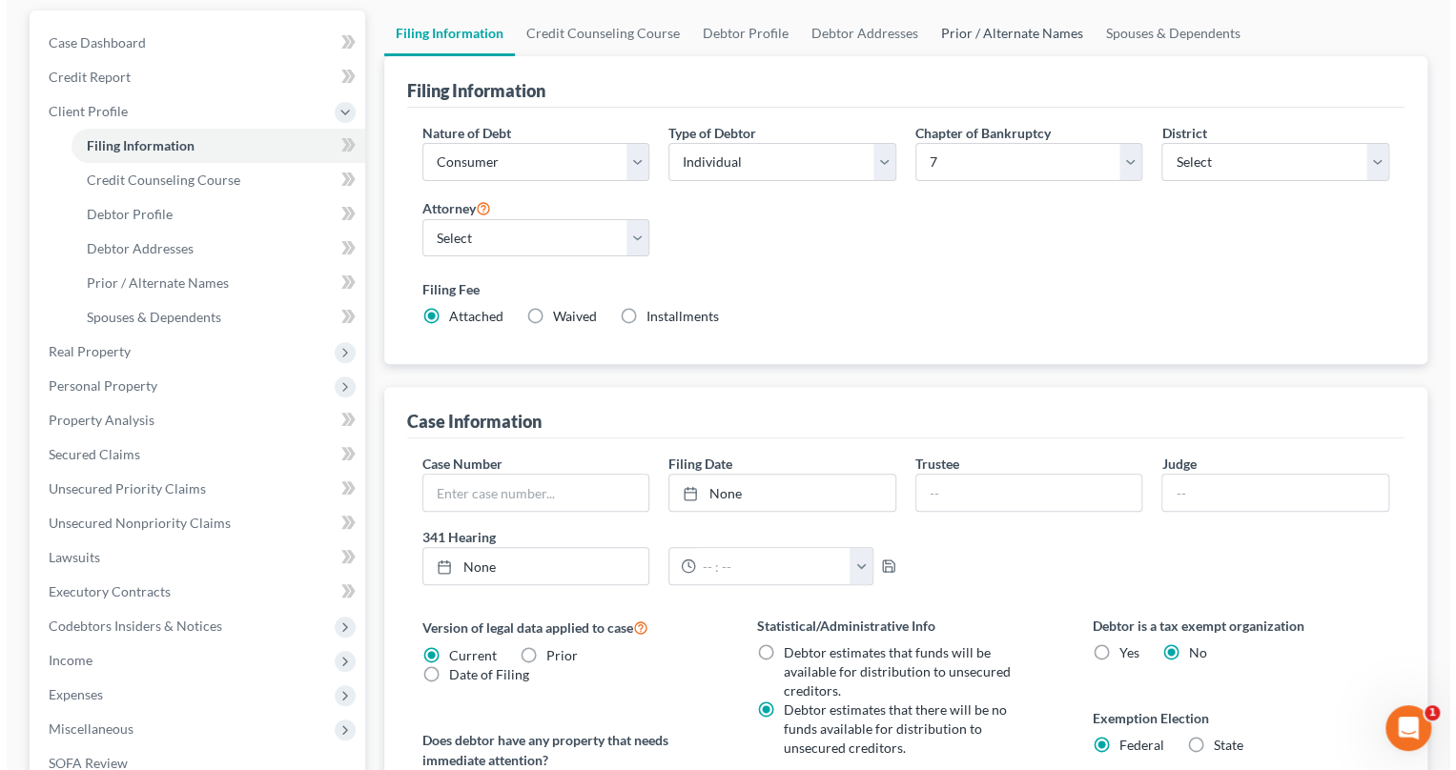
scroll to position [0, 0]
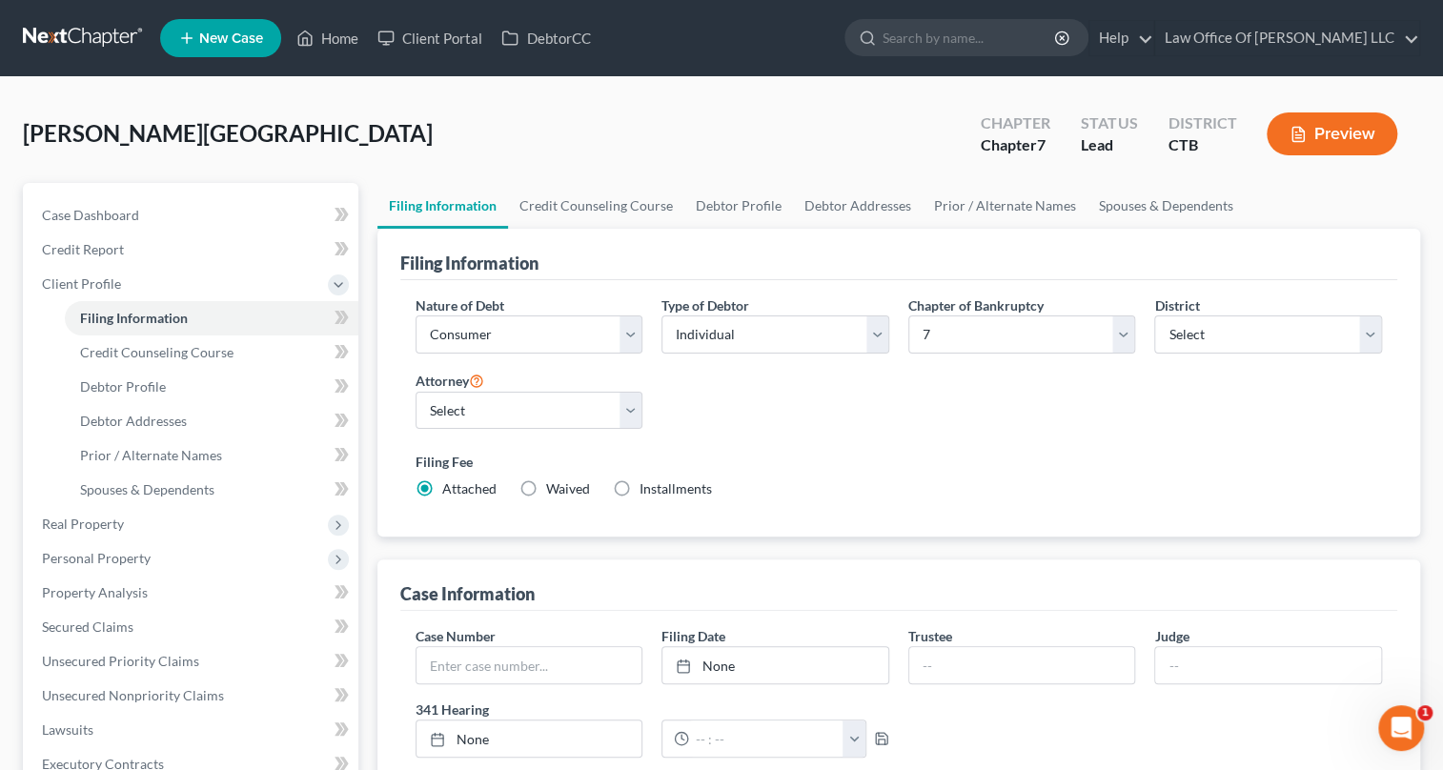
click at [1342, 135] on button "Preview" at bounding box center [1332, 133] width 131 height 43
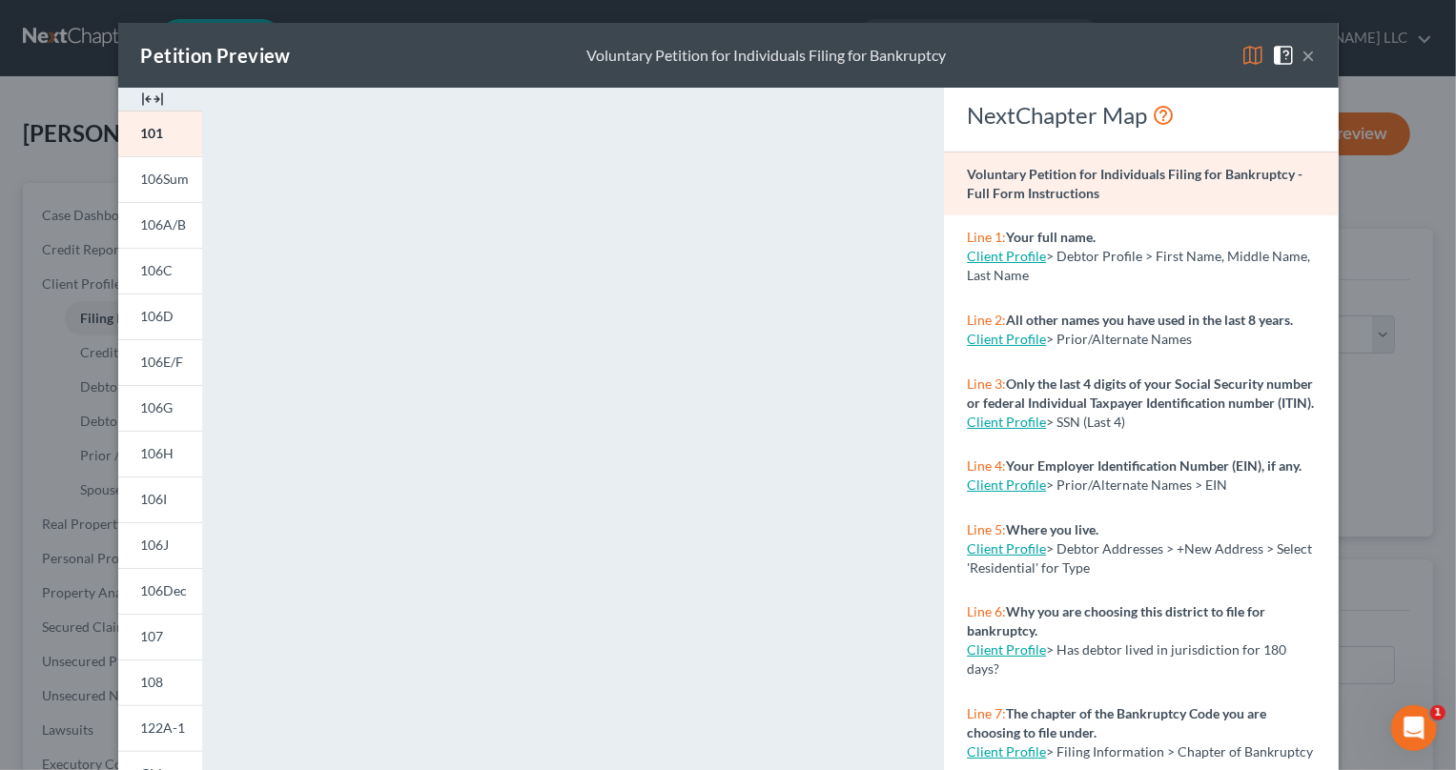
click at [149, 105] on img at bounding box center [152, 99] width 23 height 23
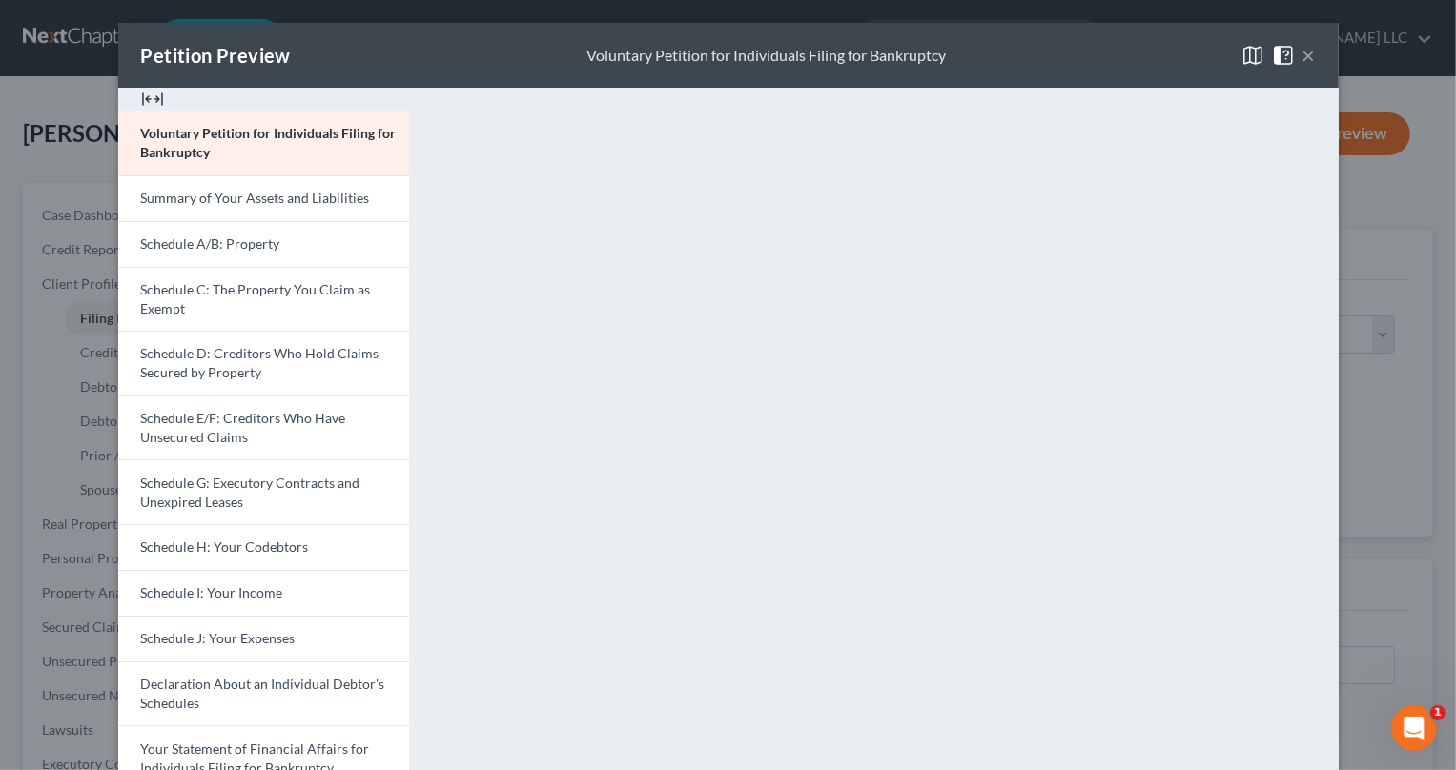
click at [1302, 56] on button "×" at bounding box center [1308, 55] width 13 height 23
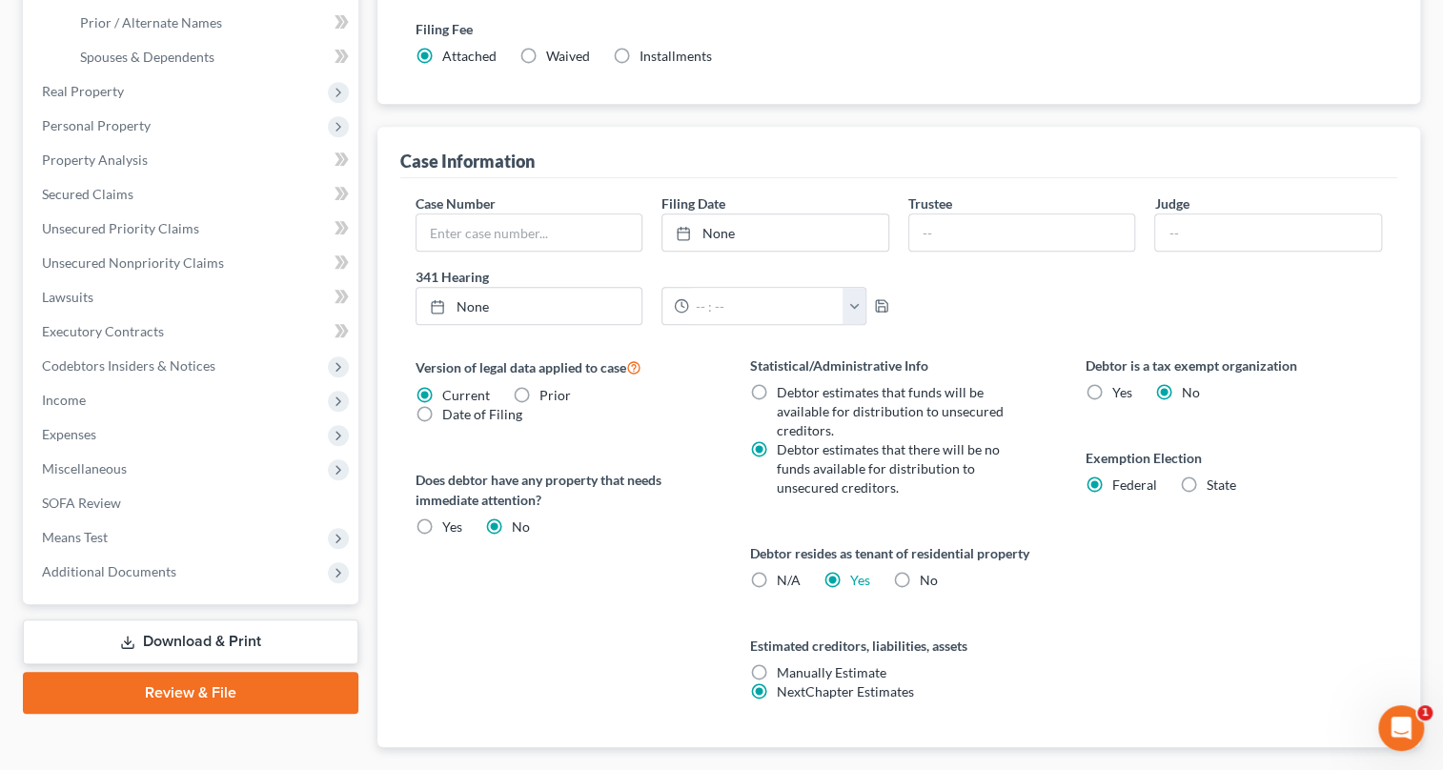
scroll to position [541, 0]
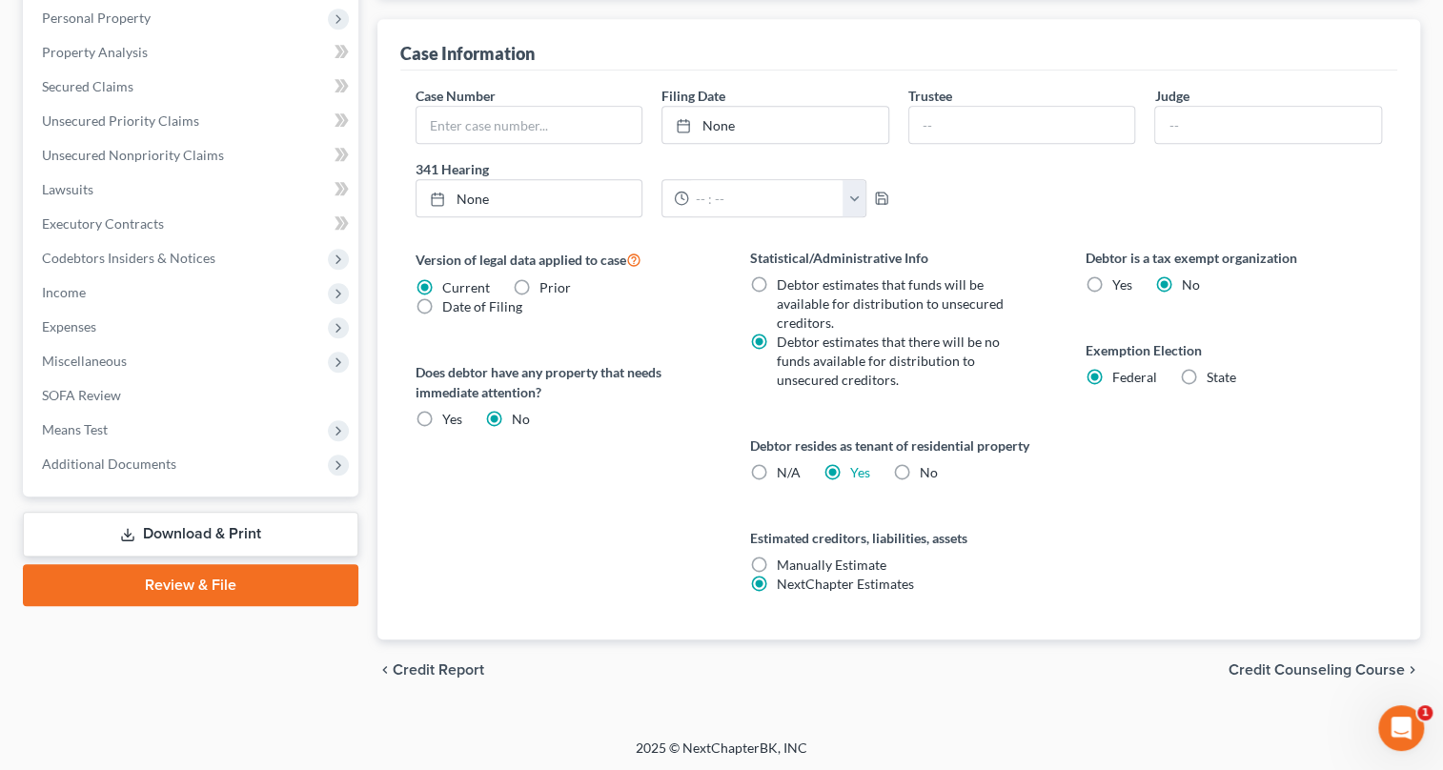
click at [920, 466] on label "No" at bounding box center [929, 472] width 18 height 19
click at [928, 466] on input "No" at bounding box center [934, 469] width 12 height 12
radio input "true"
click at [850, 471] on label "Yes Yes" at bounding box center [860, 472] width 20 height 19
click at [858, 471] on input "Yes Yes" at bounding box center [864, 469] width 12 height 12
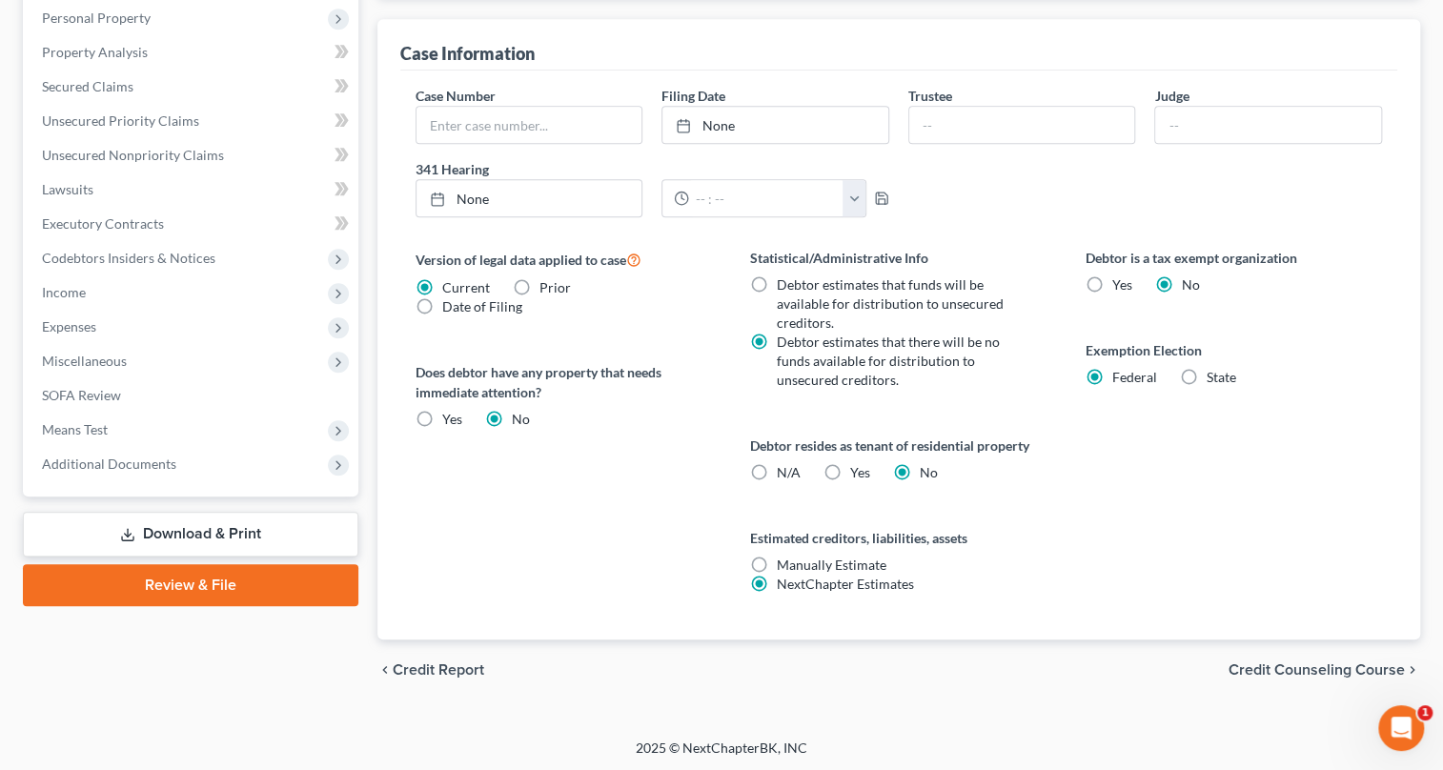
radio input "true"
radio input "false"
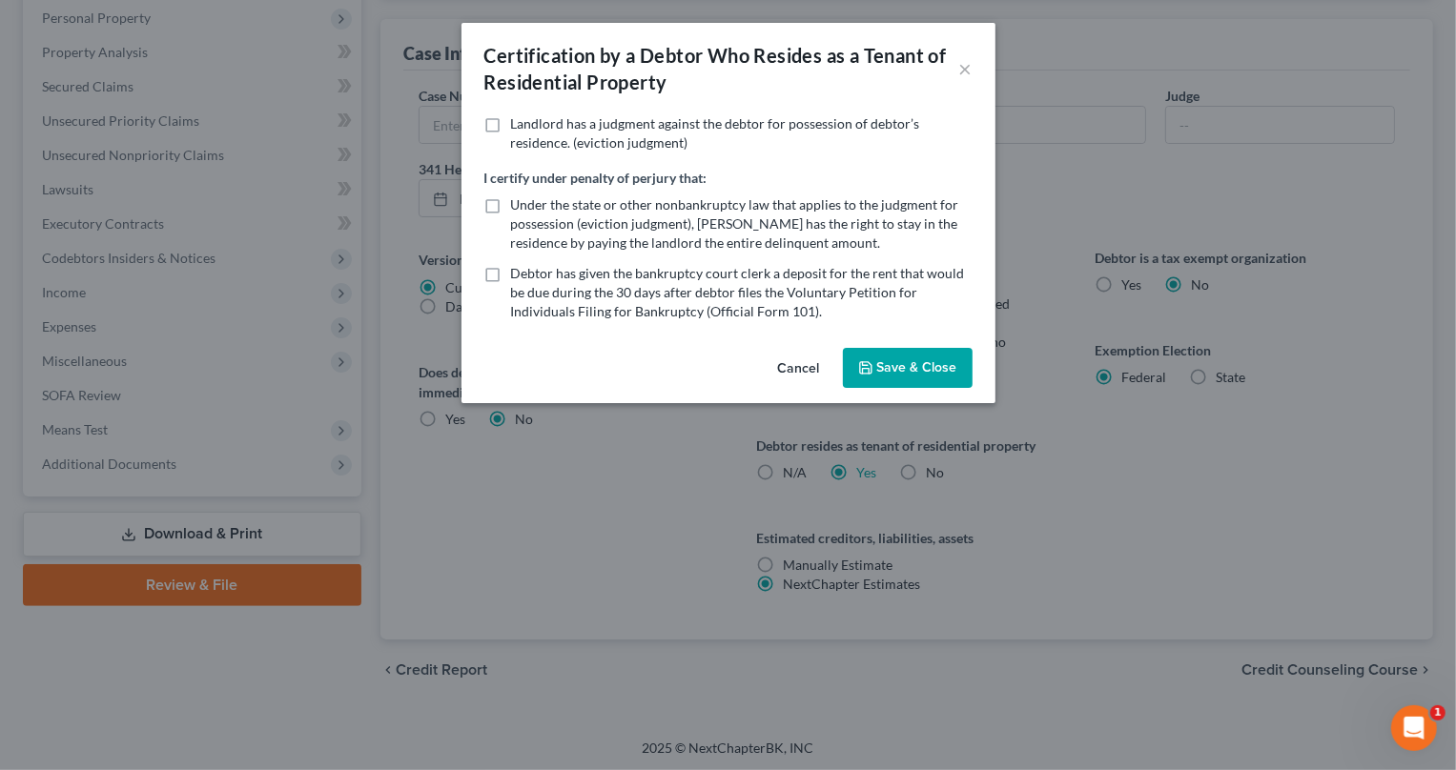
click at [792, 365] on button "Cancel" at bounding box center [799, 369] width 72 height 38
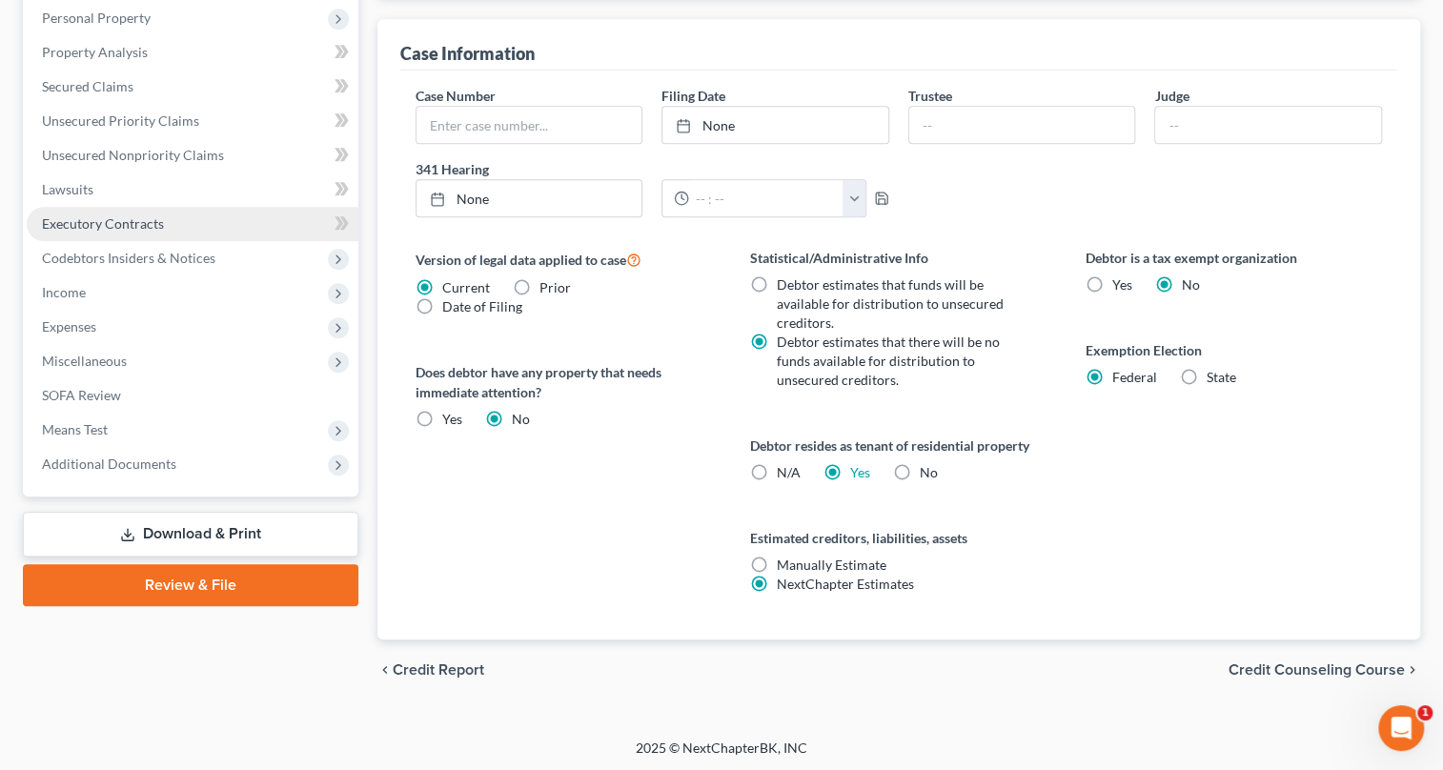
scroll to position [280, 0]
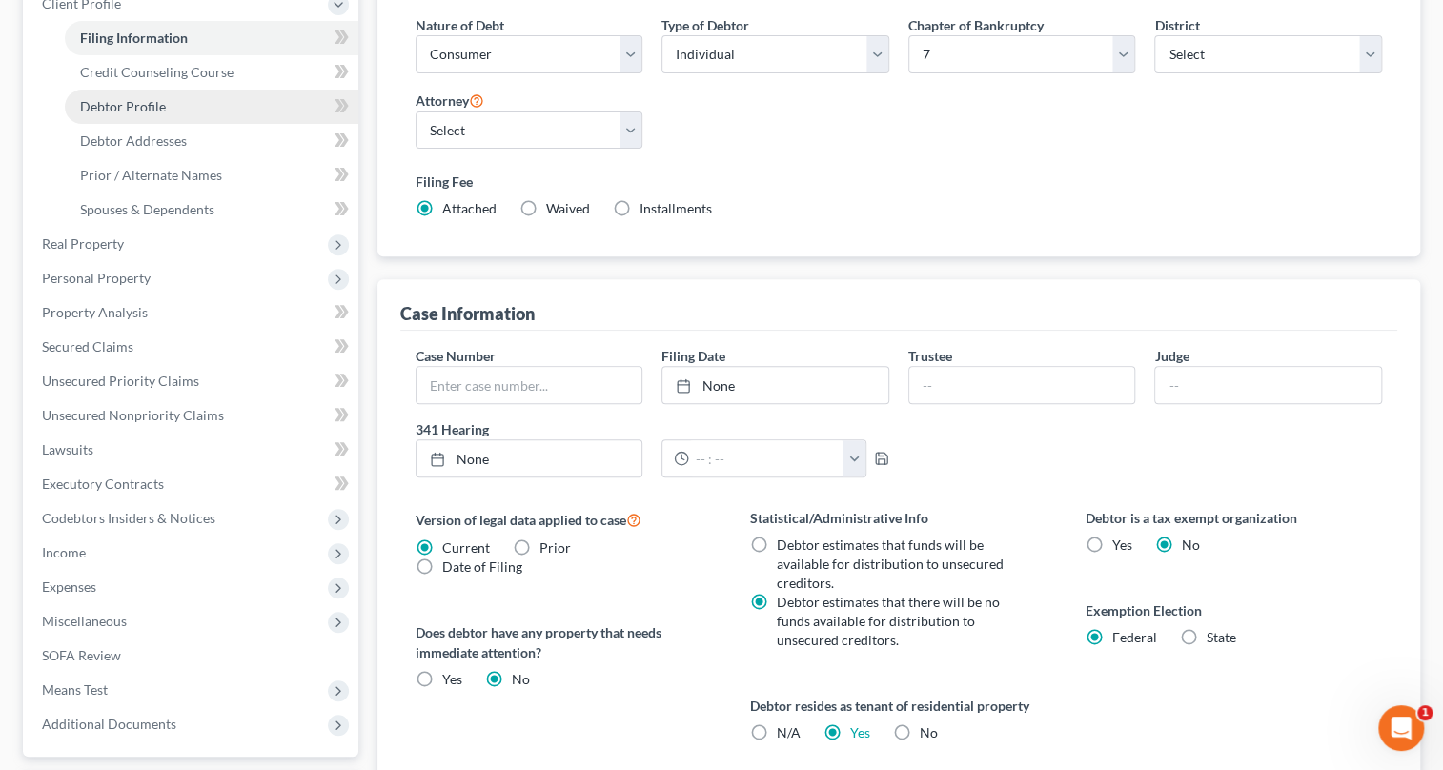
click at [173, 97] on link "Debtor Profile" at bounding box center [212, 107] width 294 height 34
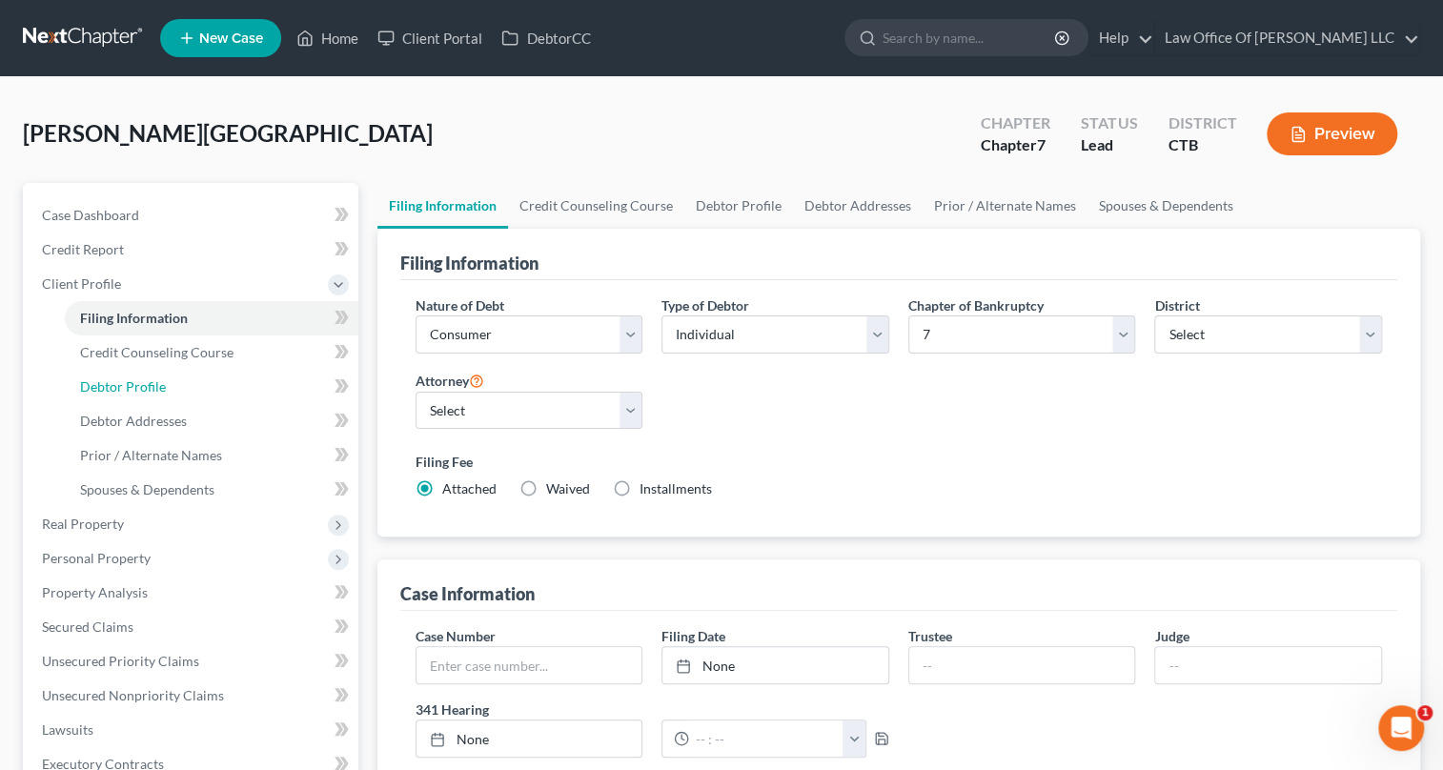
select select "0"
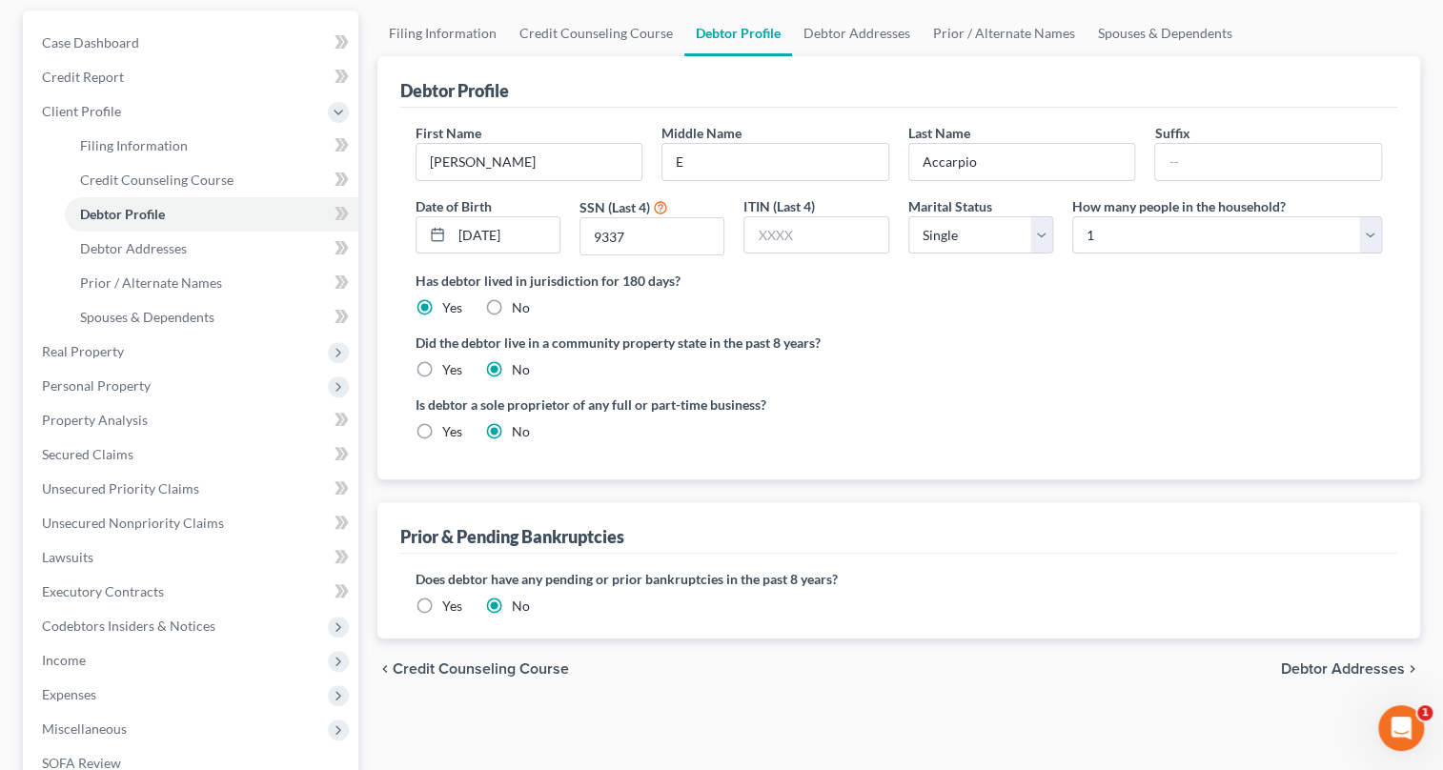
scroll to position [86, 0]
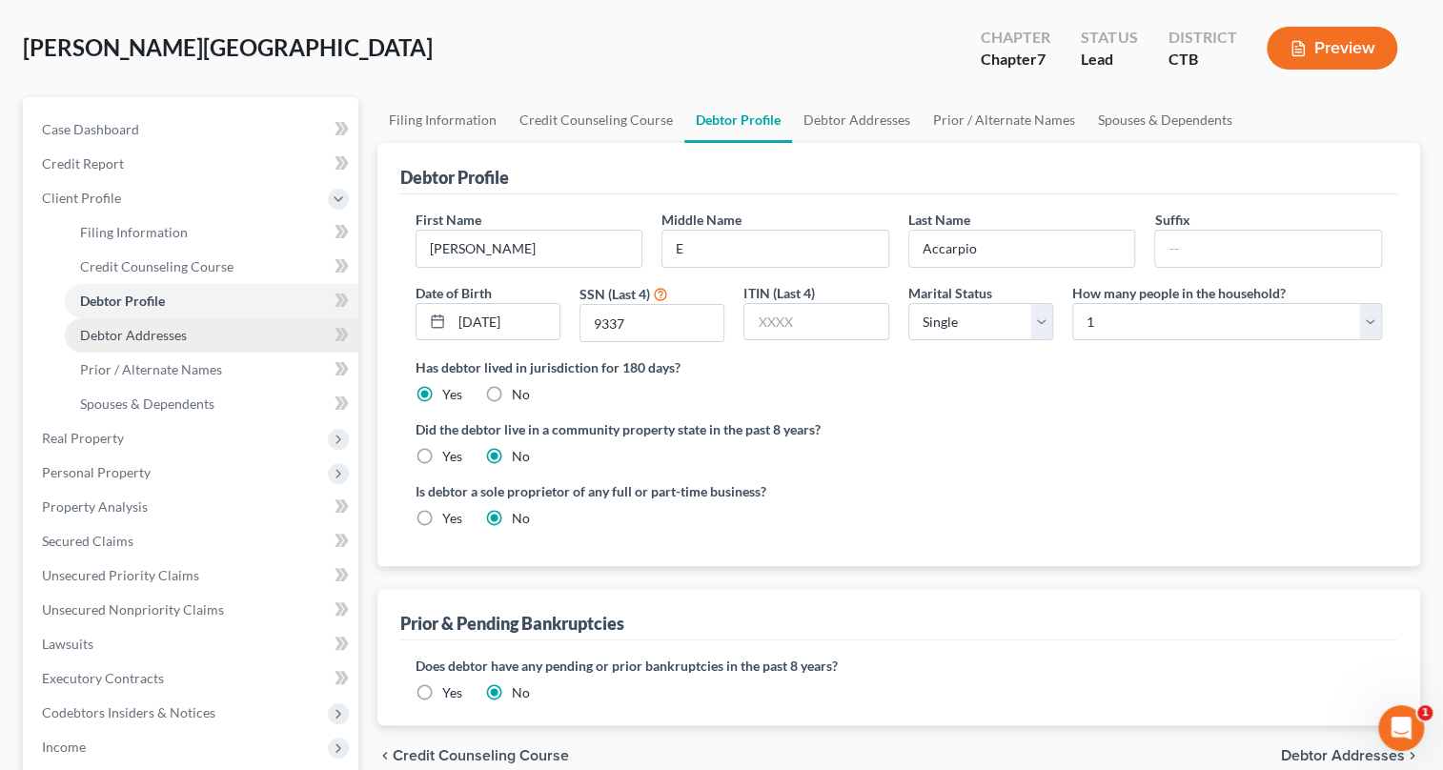
click at [182, 338] on span "Debtor Addresses" at bounding box center [133, 335] width 107 height 16
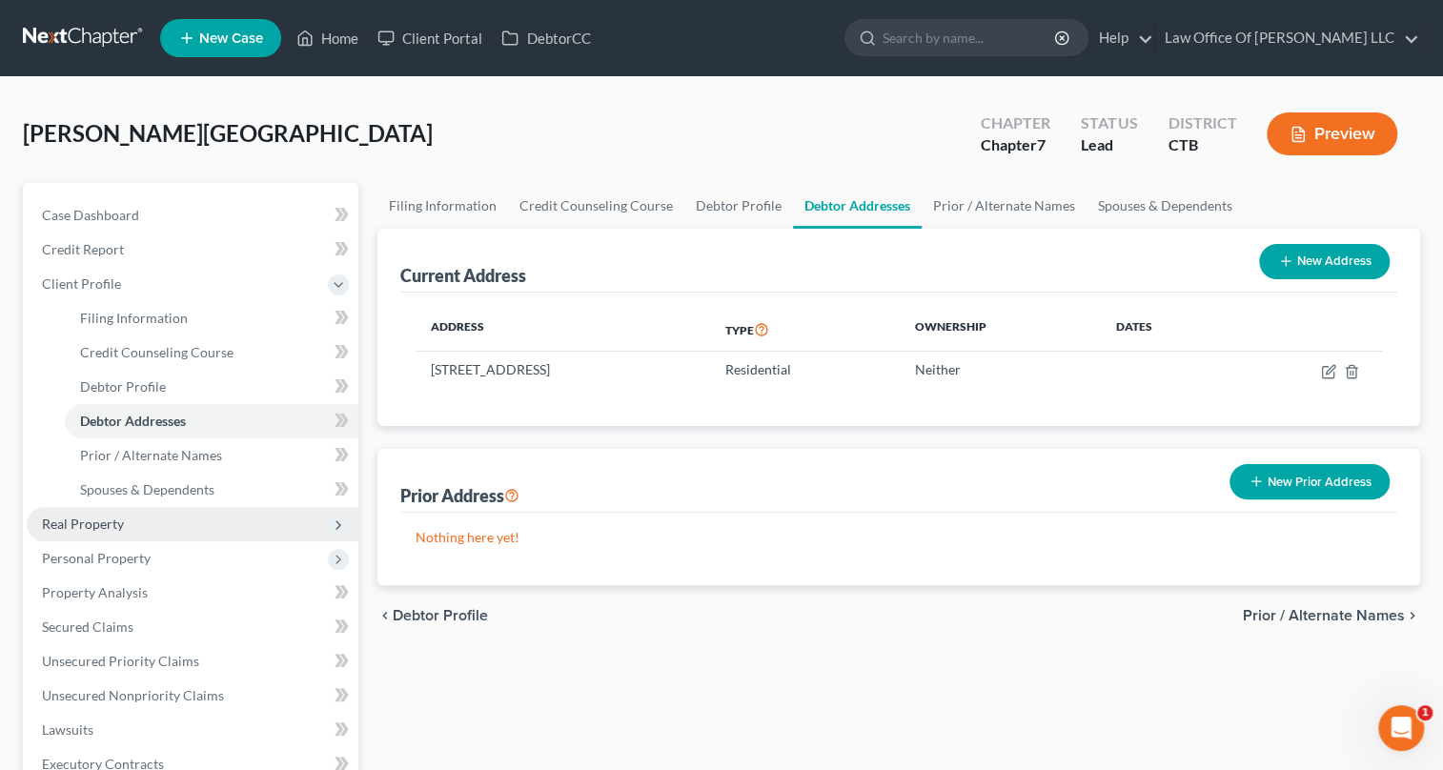
click at [180, 523] on span "Real Property" at bounding box center [193, 524] width 332 height 34
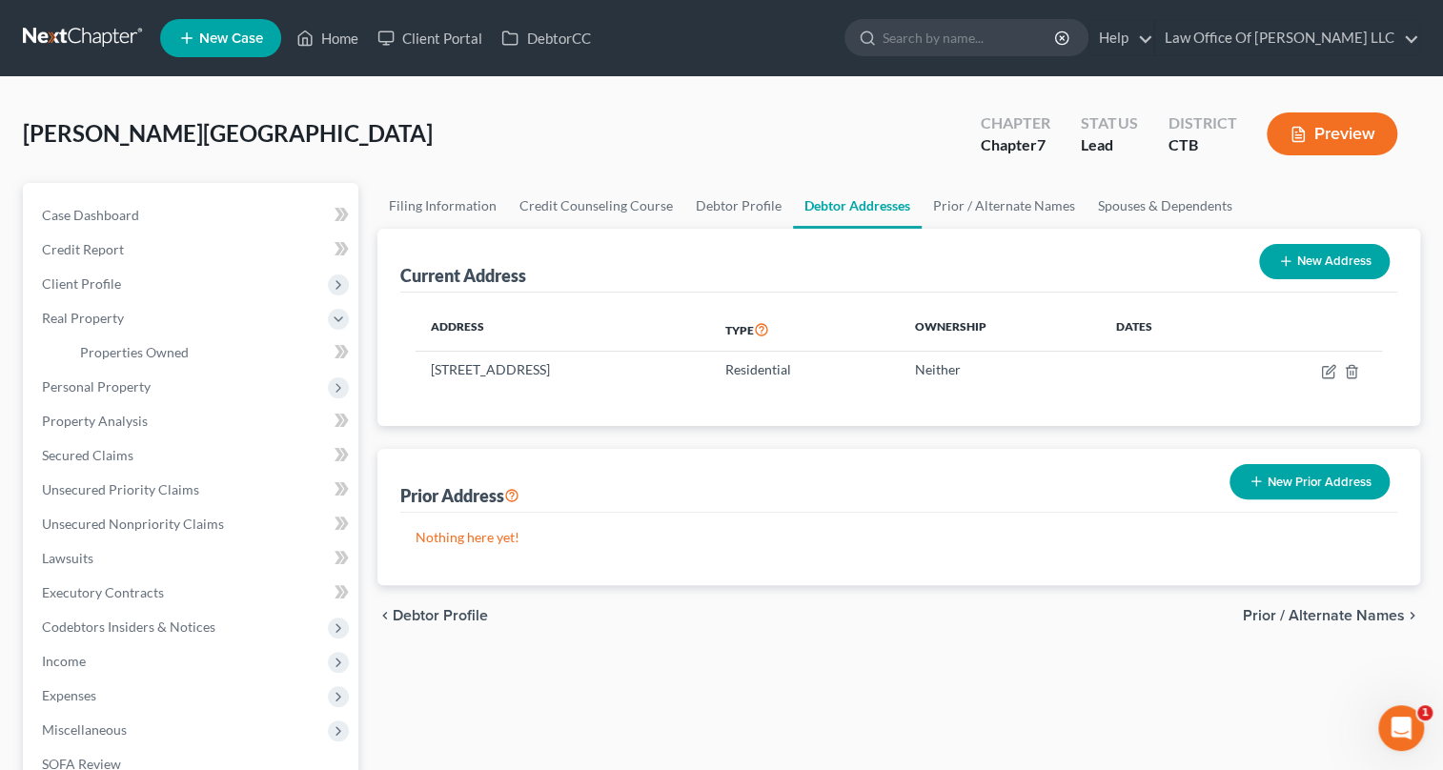
click at [1312, 139] on button "Preview" at bounding box center [1332, 133] width 131 height 43
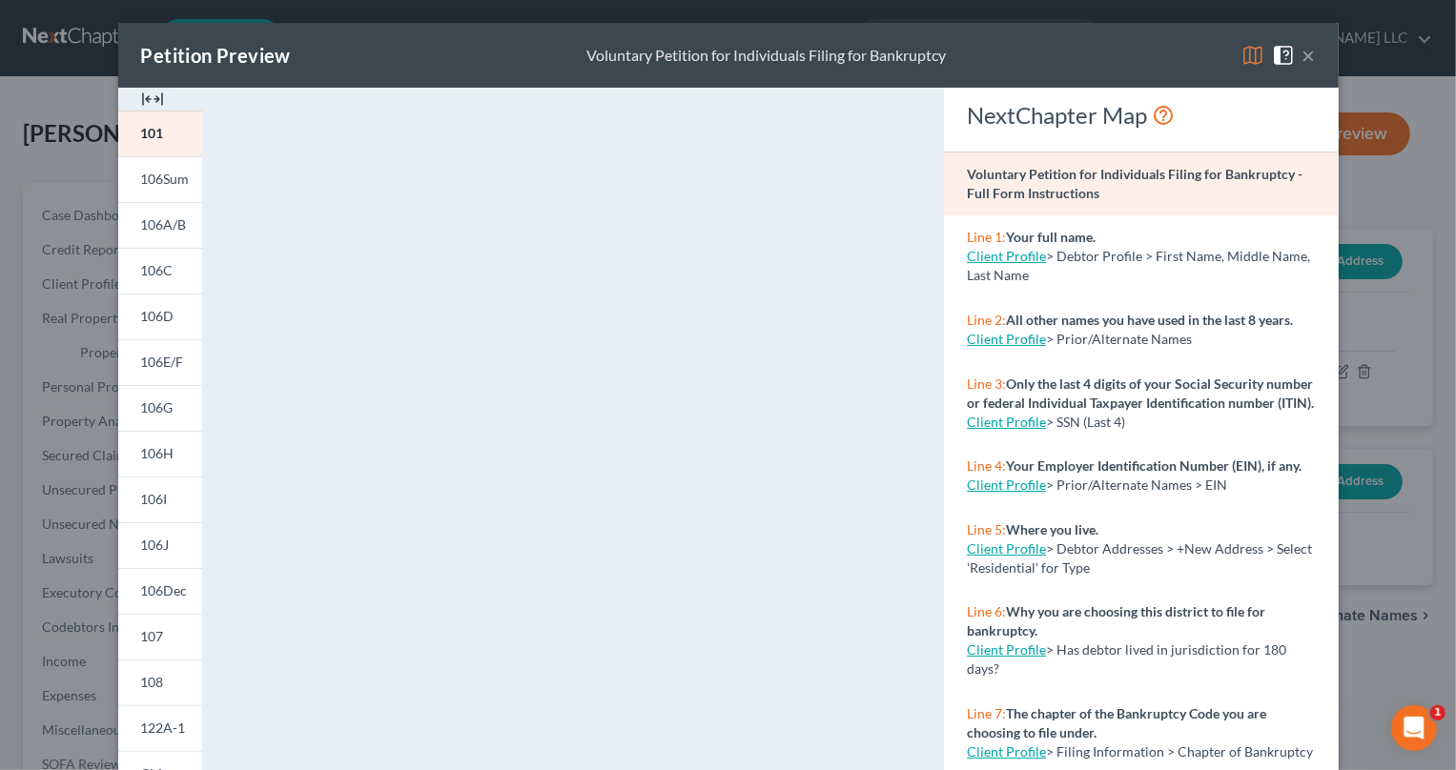
click at [145, 101] on img at bounding box center [152, 99] width 23 height 23
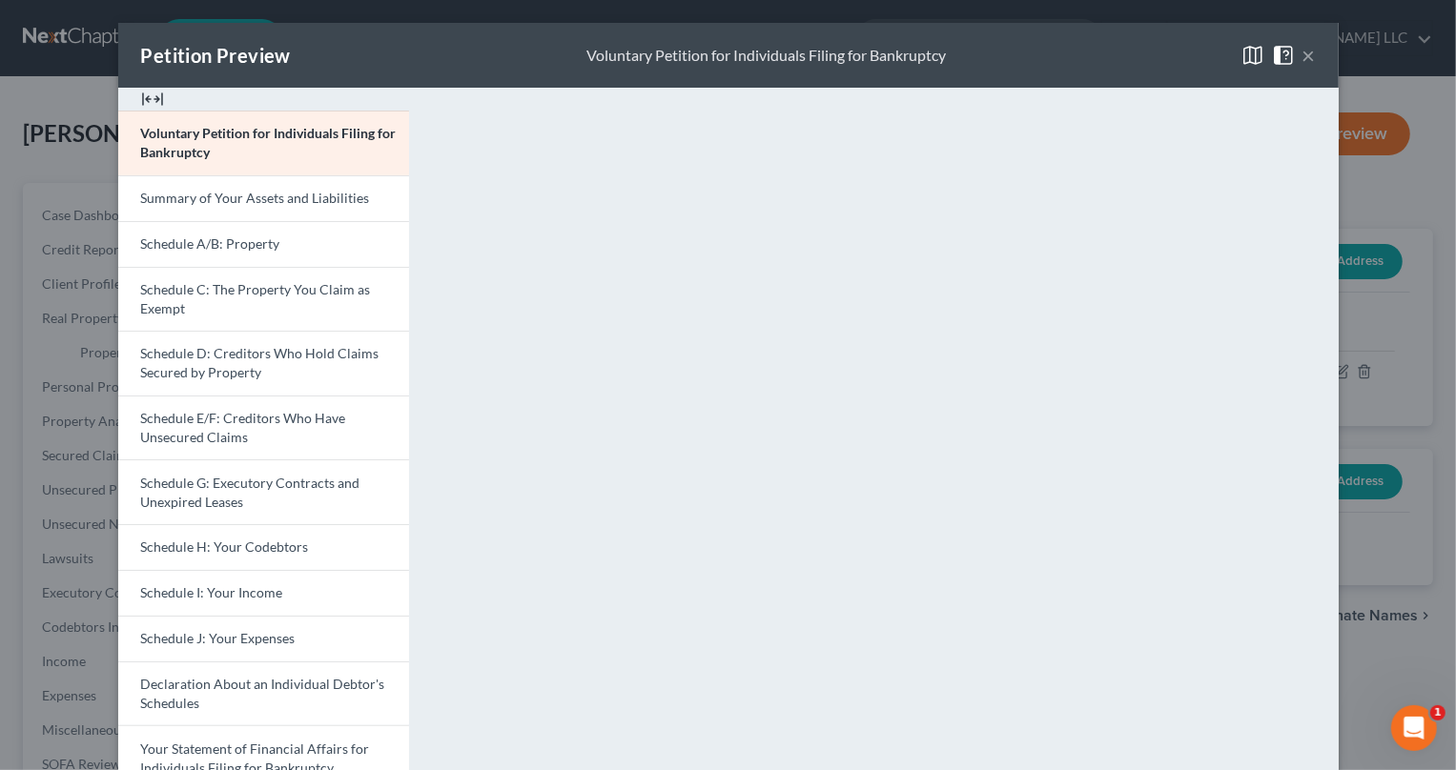
click at [1302, 56] on button "×" at bounding box center [1308, 55] width 13 height 23
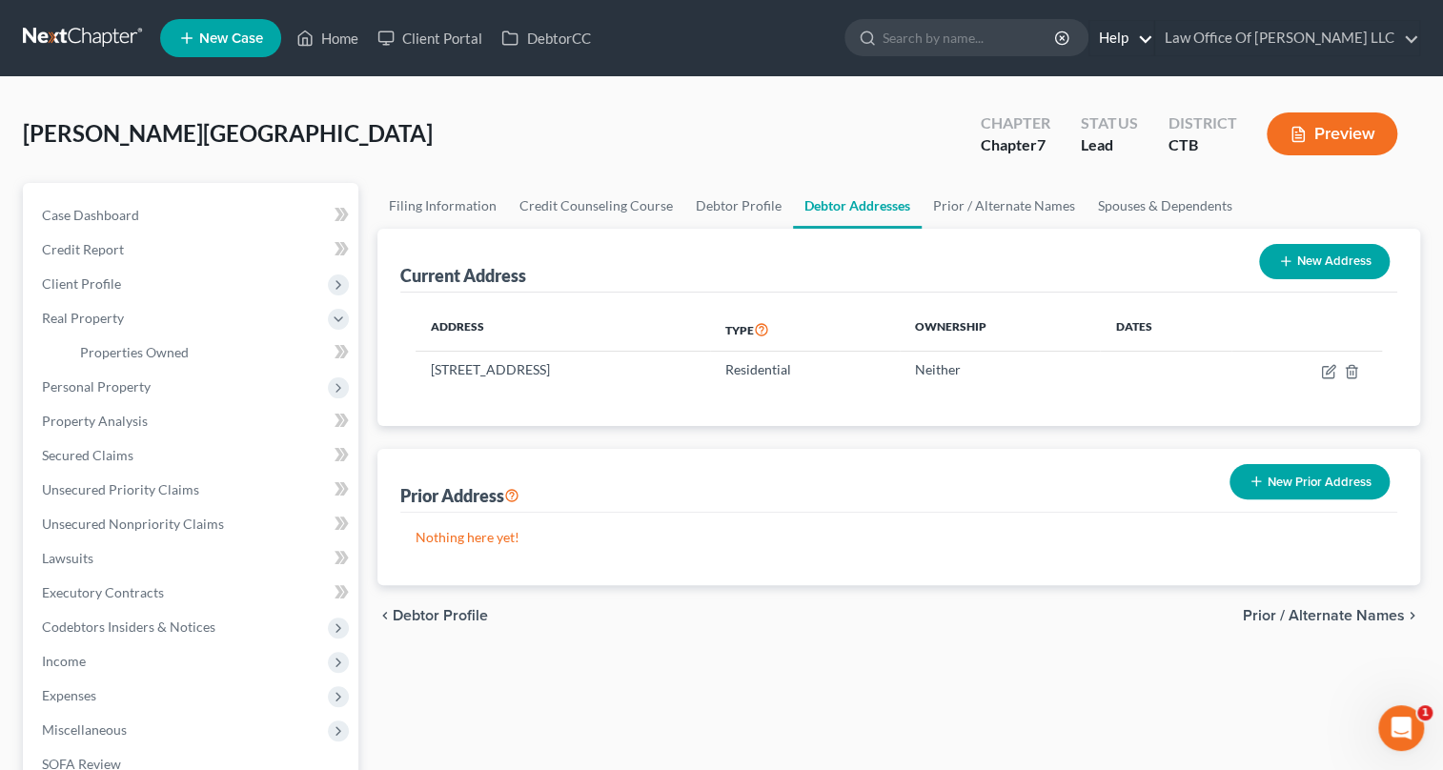
click at [1129, 41] on link "Help" at bounding box center [1122, 38] width 64 height 34
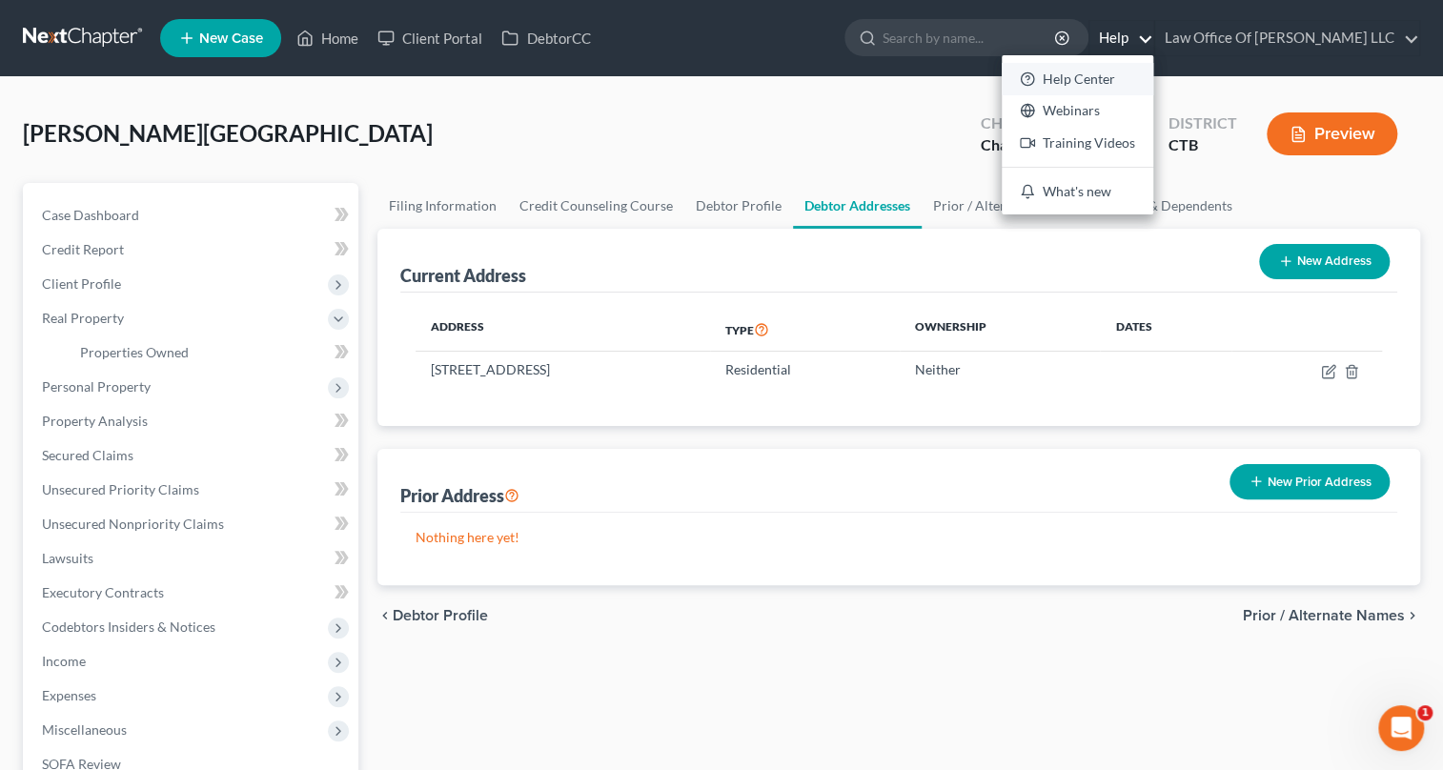
click at [1091, 86] on link "Help Center" at bounding box center [1078, 79] width 152 height 32
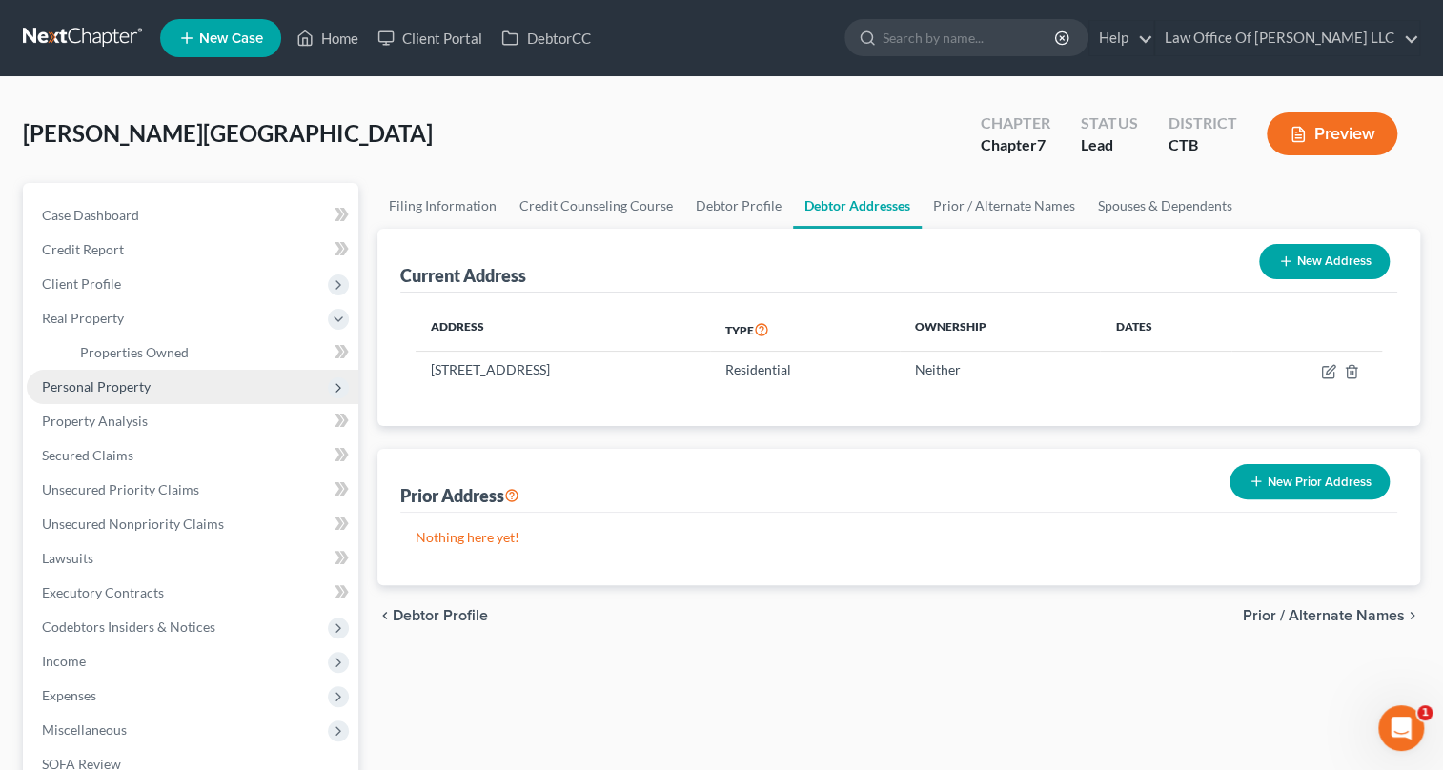
click at [171, 391] on span "Personal Property" at bounding box center [193, 387] width 332 height 34
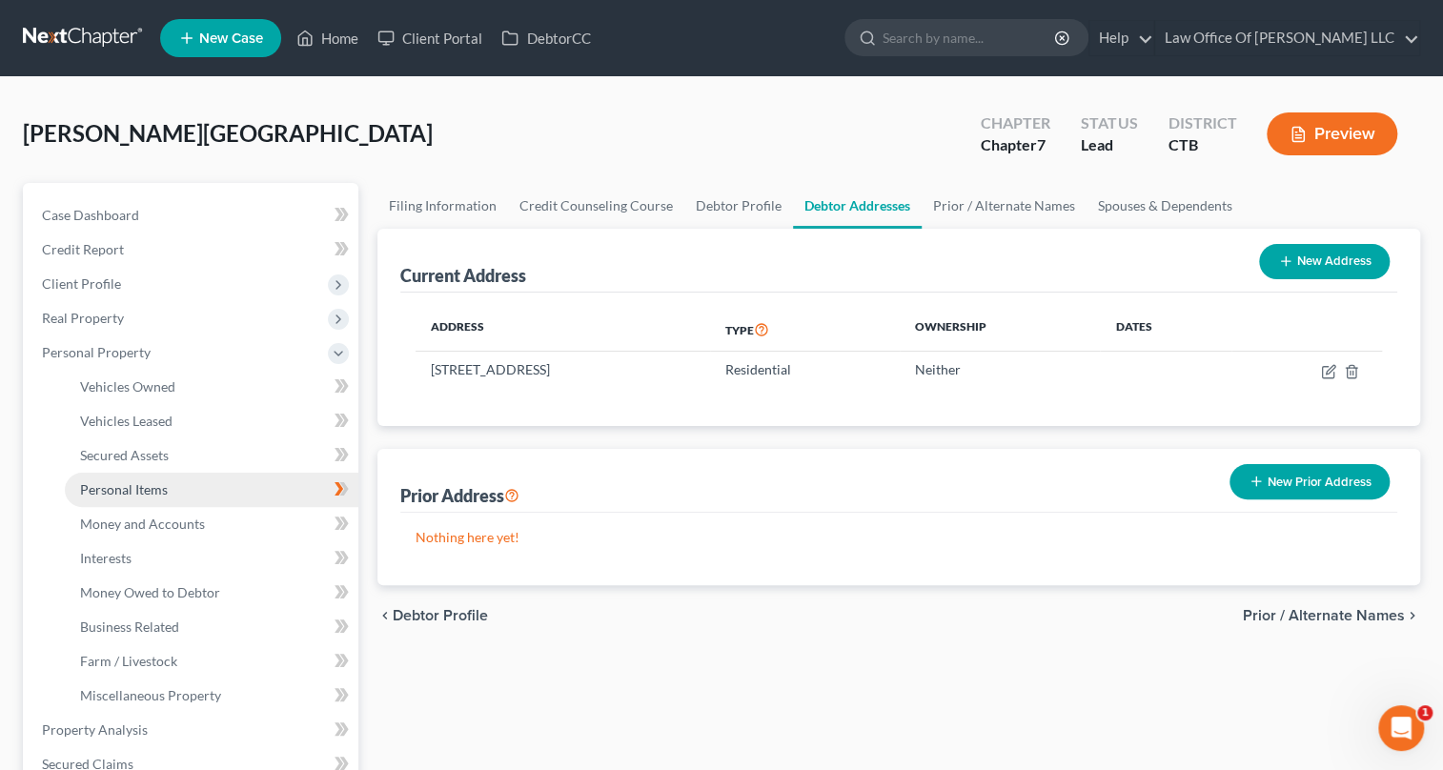
click at [193, 499] on link "Personal Items" at bounding box center [212, 490] width 294 height 34
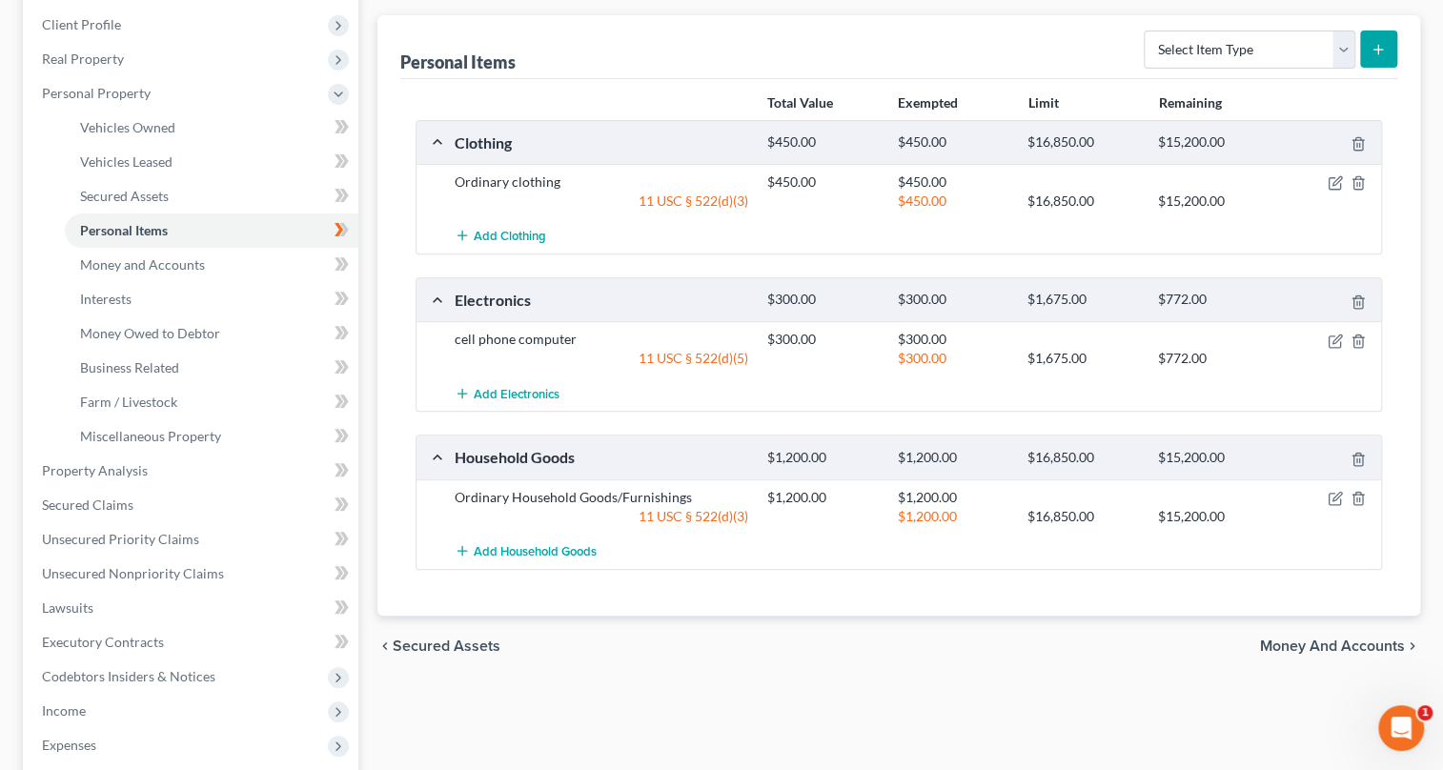
scroll to position [173, 0]
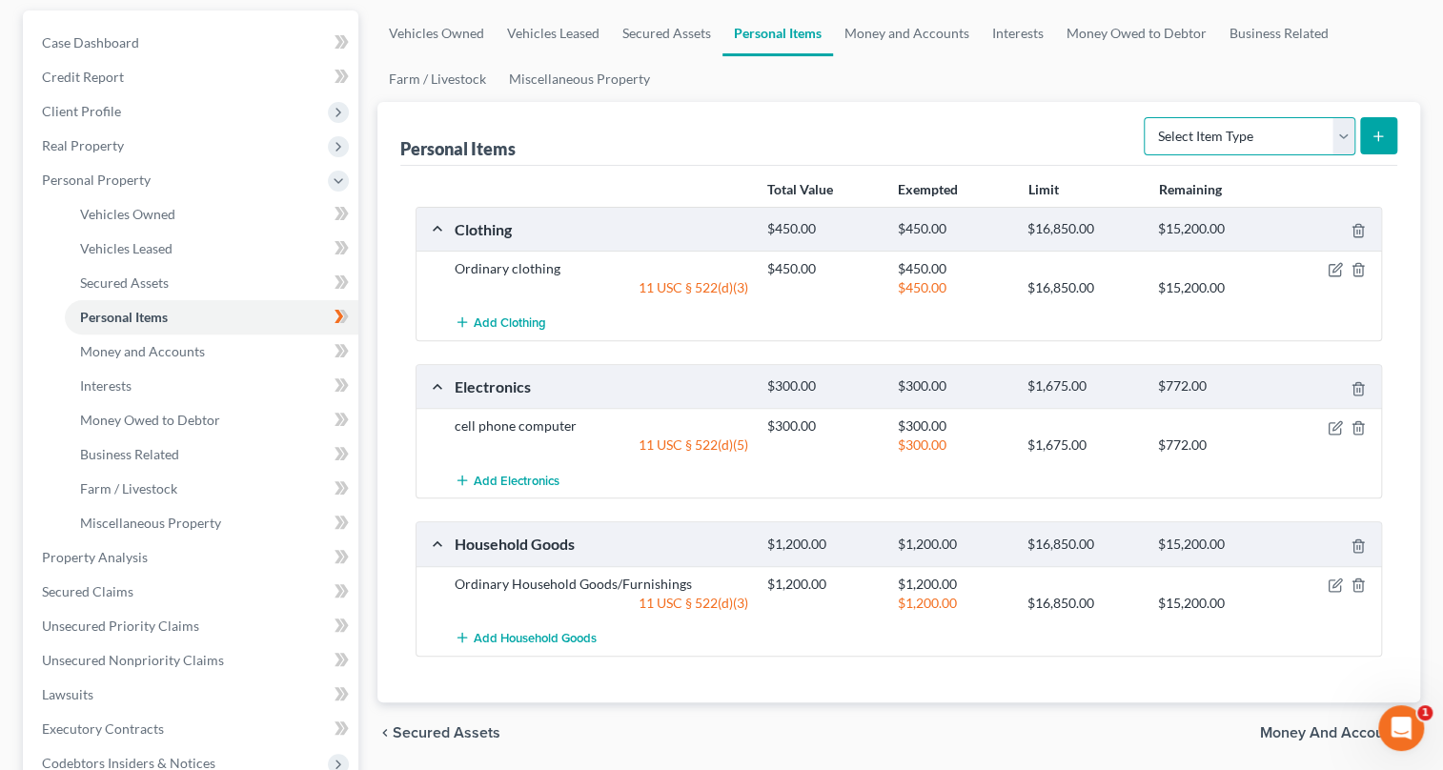
click at [1340, 143] on select "Select Item Type Clothing Collectibles Of Value Electronics Firearms Household …" at bounding box center [1250, 136] width 212 height 38
select select "jewelry"
click at [1146, 117] on select "Select Item Type Clothing Collectibles Of Value Electronics Firearms Household …" at bounding box center [1250, 136] width 212 height 38
click at [1377, 133] on icon "submit" at bounding box center [1378, 136] width 15 height 15
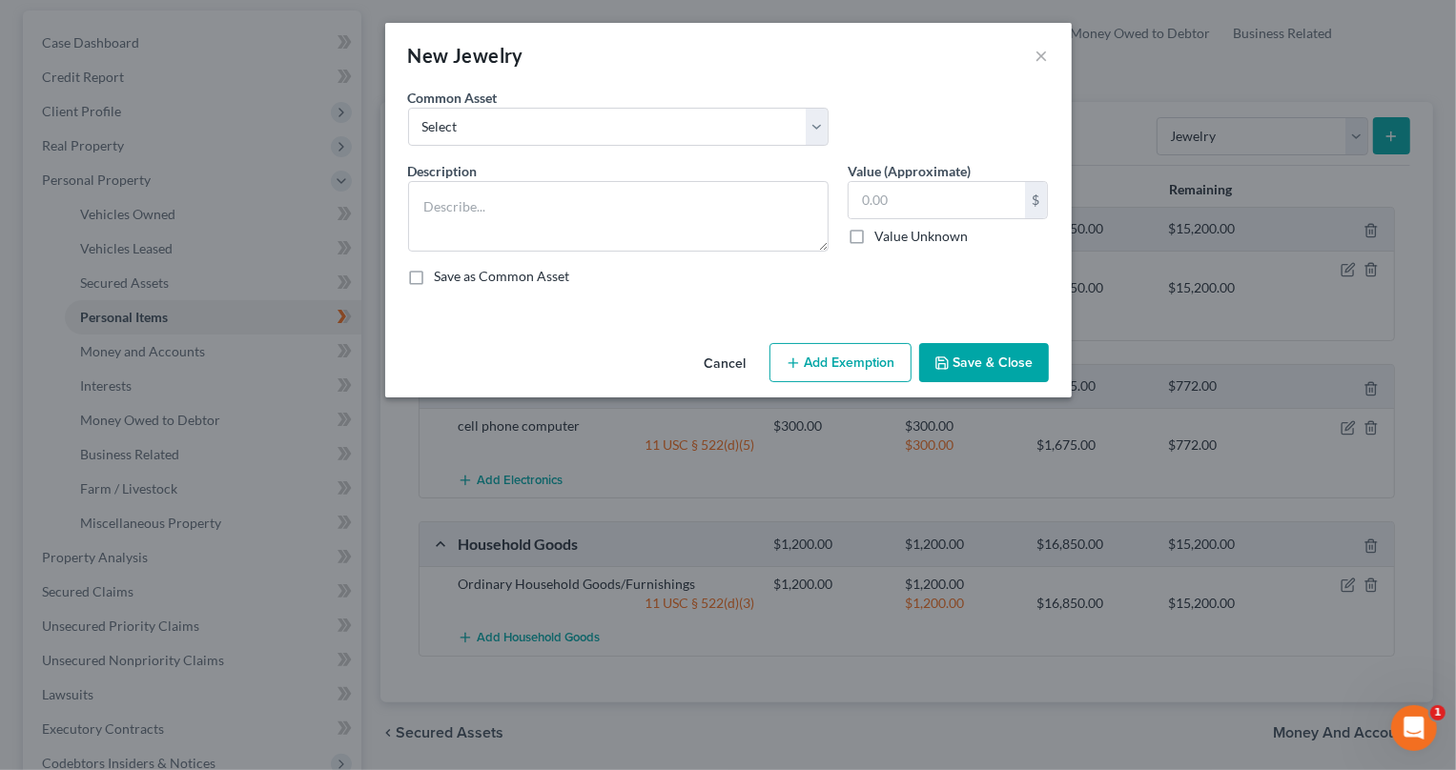
click at [744, 357] on button "Cancel" at bounding box center [725, 364] width 72 height 38
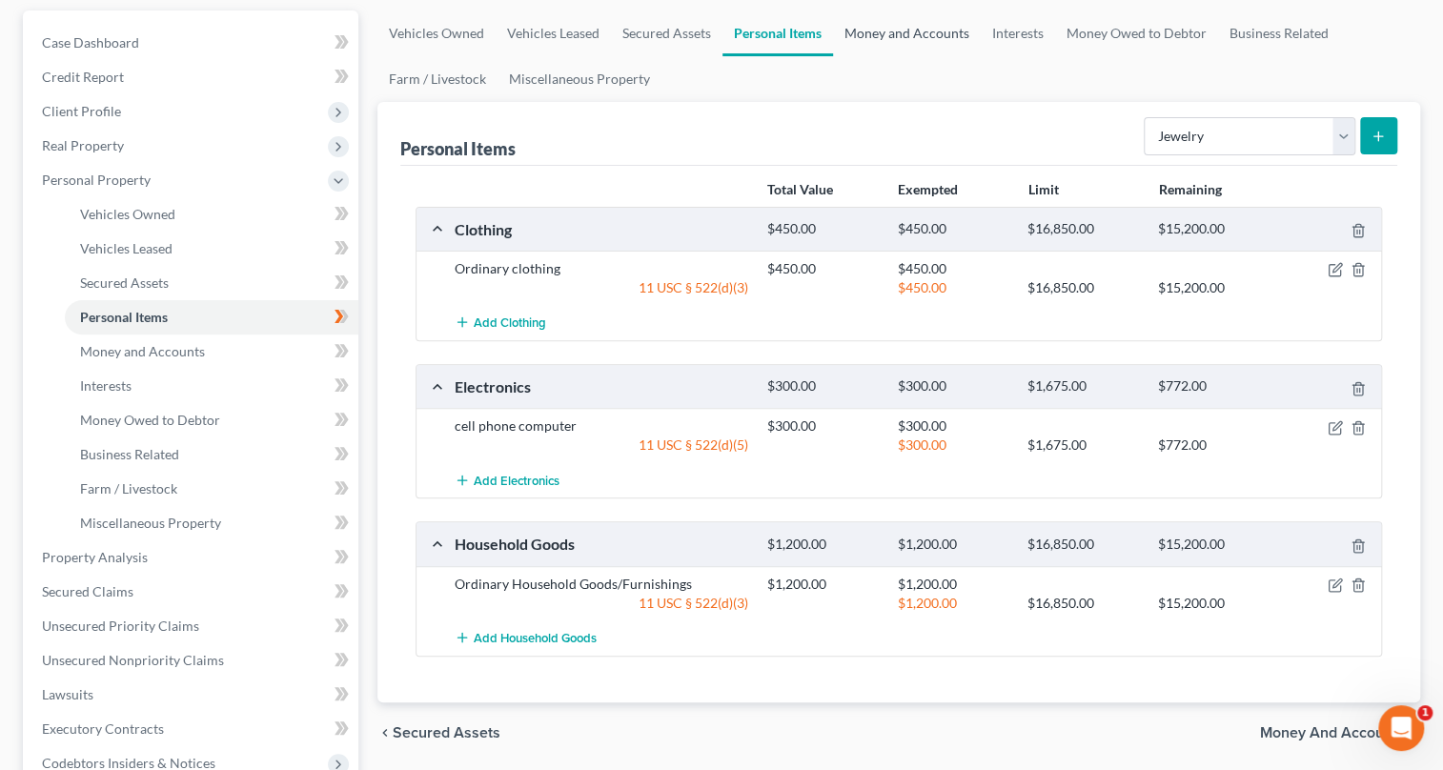
scroll to position [0, 0]
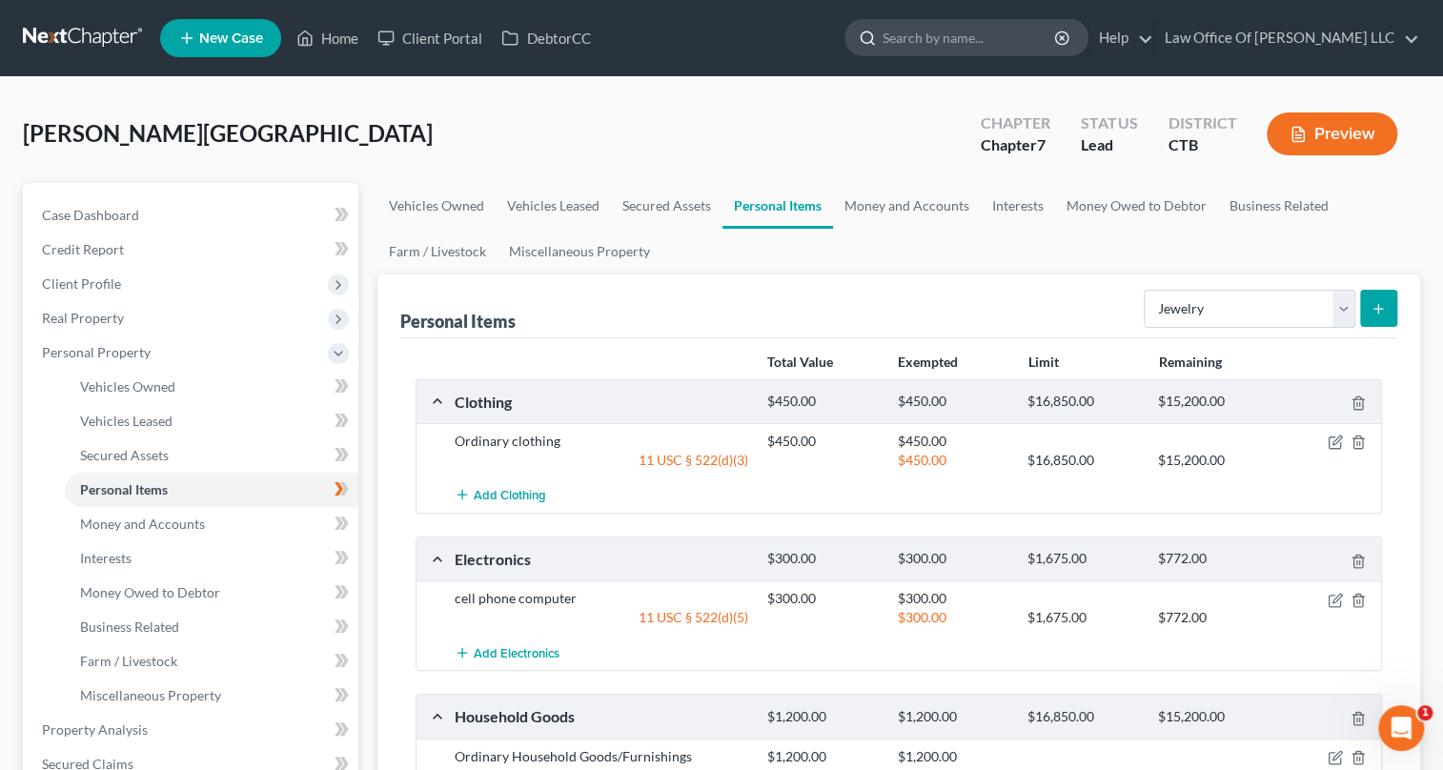
click at [910, 44] on input "search" at bounding box center [970, 37] width 174 height 35
type input "y"
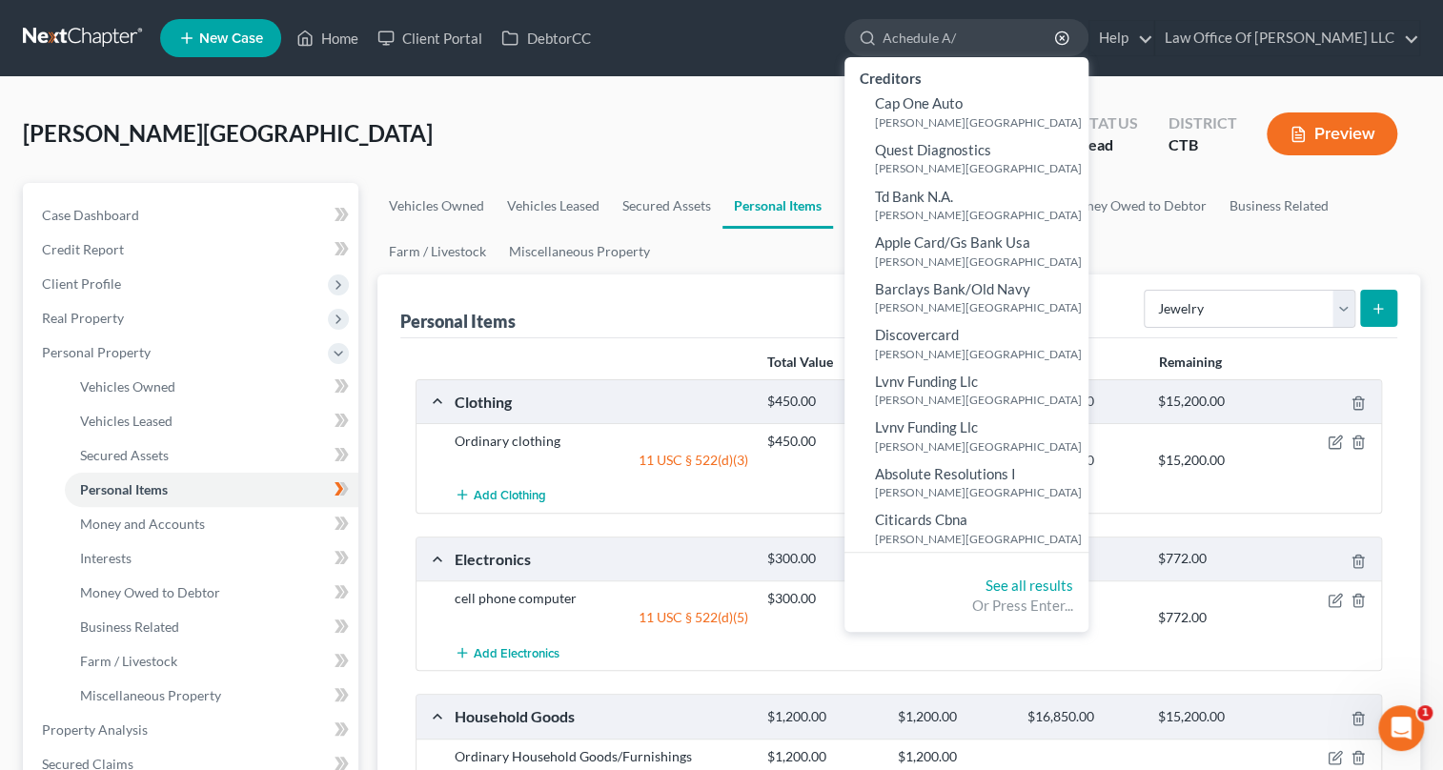
type input "Achedule A/B"
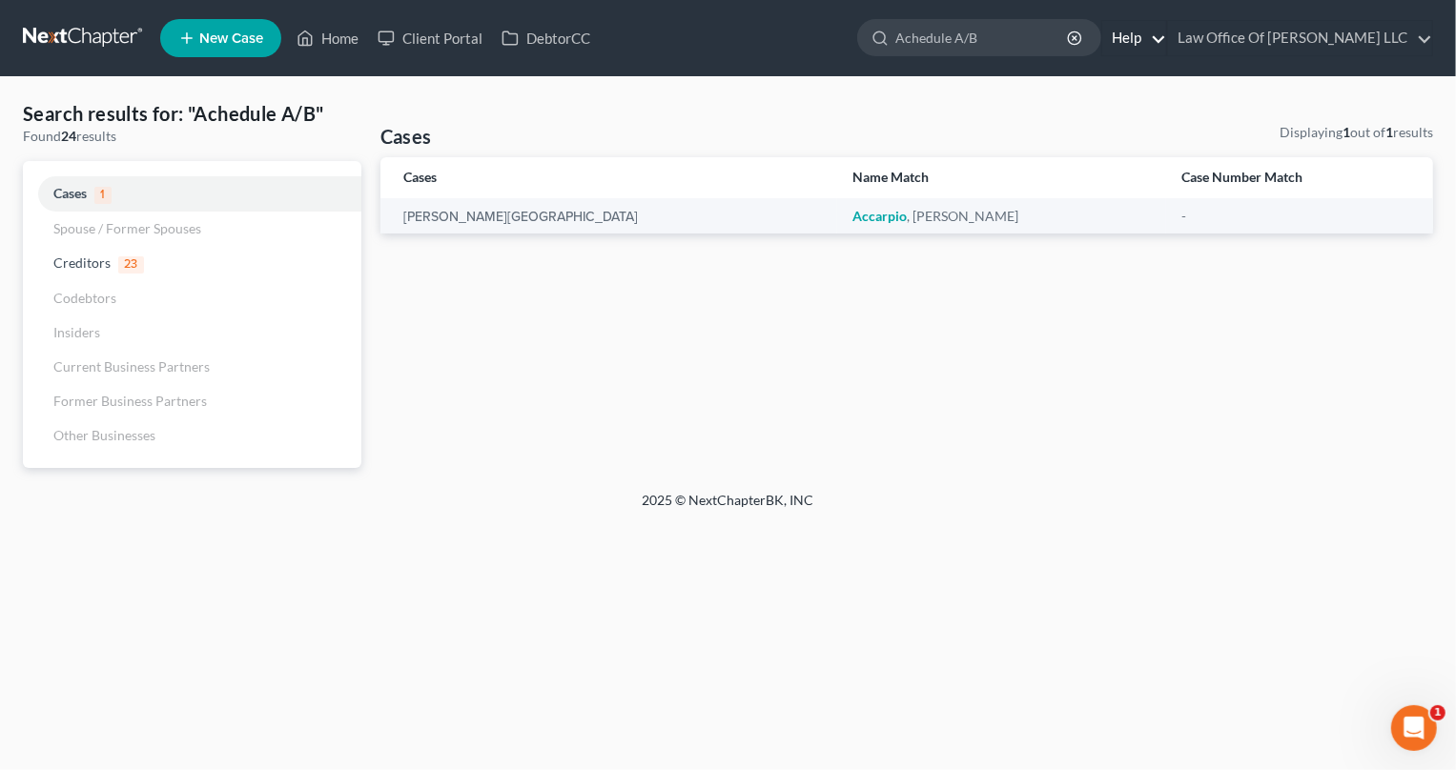
click at [1151, 32] on link "Help" at bounding box center [1134, 38] width 64 height 34
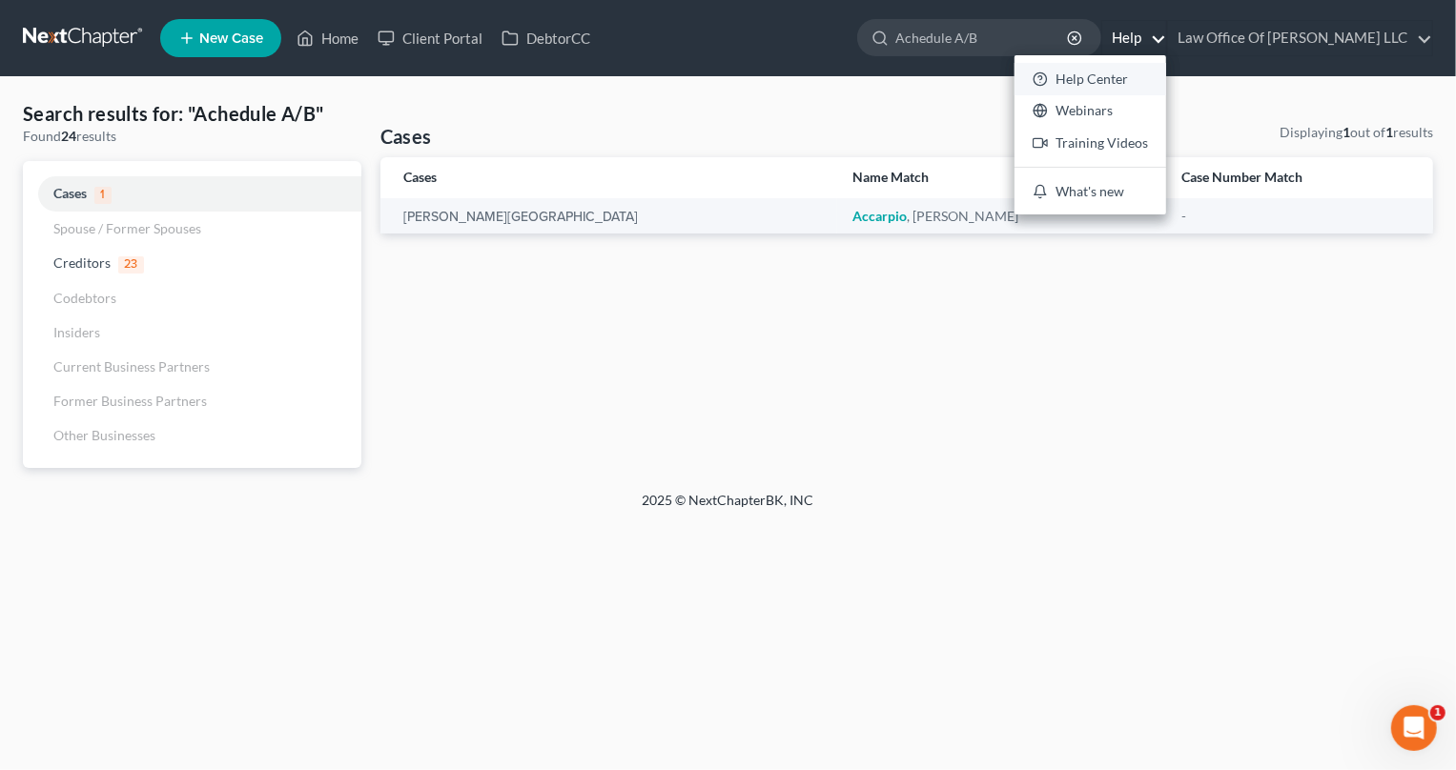
click at [1111, 81] on link "Help Center" at bounding box center [1090, 79] width 152 height 32
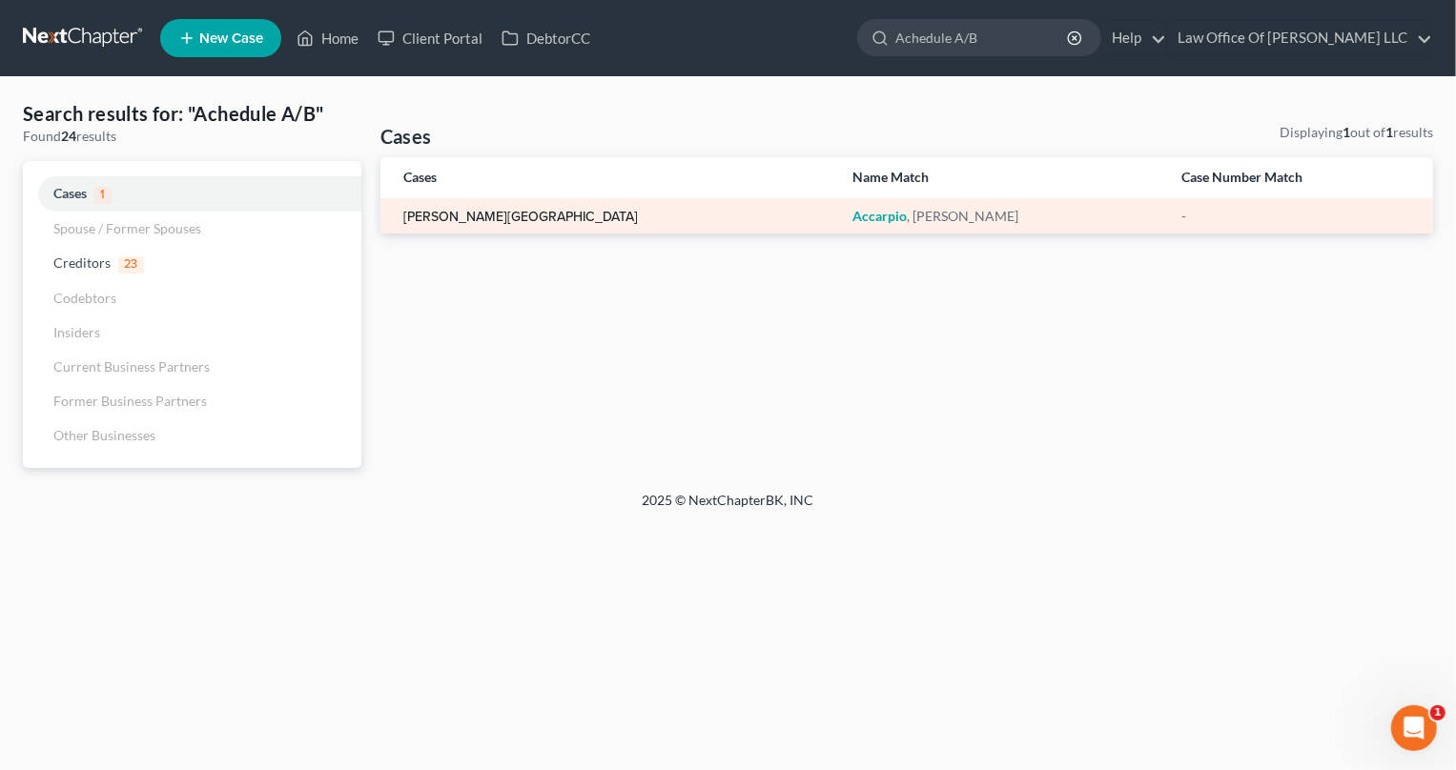
click at [427, 218] on link "[PERSON_NAME][GEOGRAPHIC_DATA]" at bounding box center [520, 217] width 235 height 13
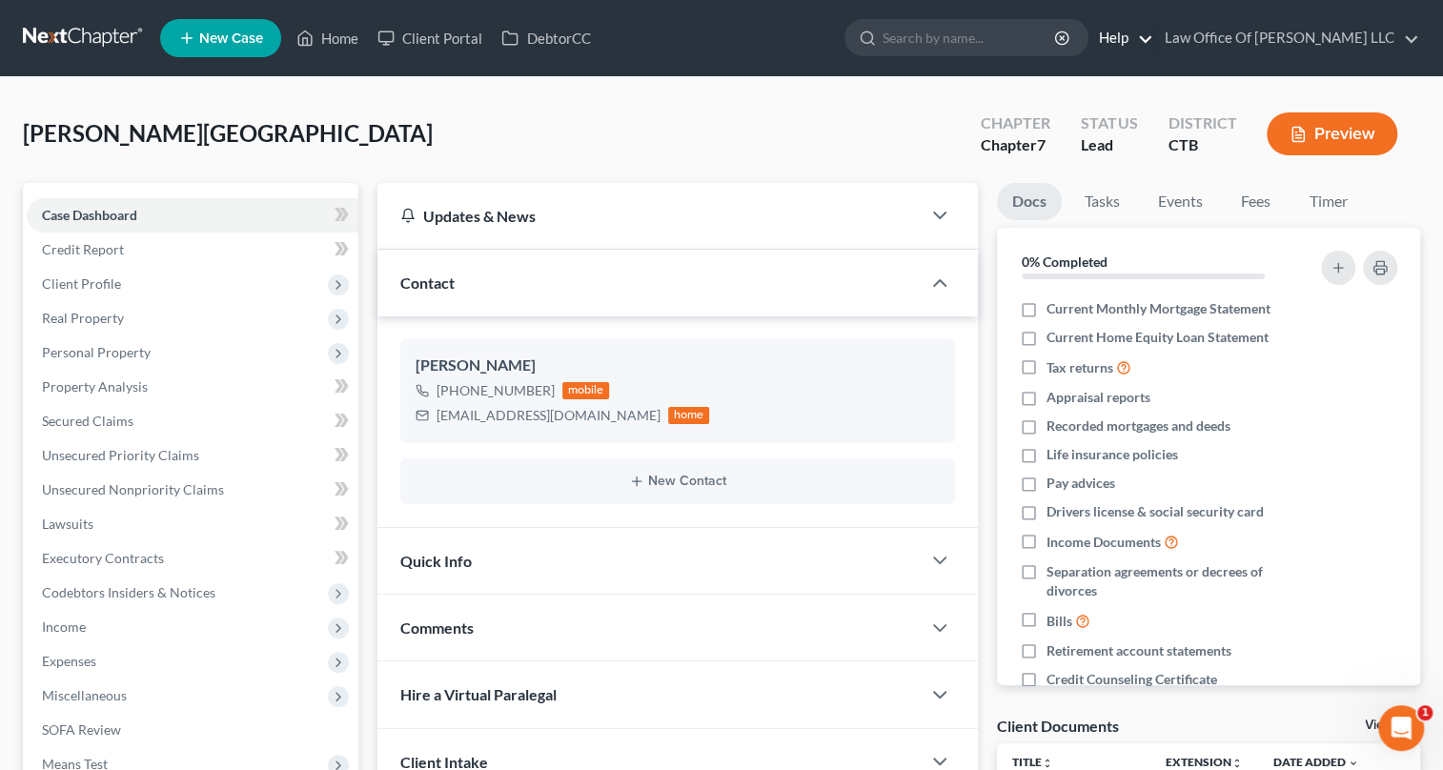
click at [1134, 43] on link "Help" at bounding box center [1122, 38] width 64 height 34
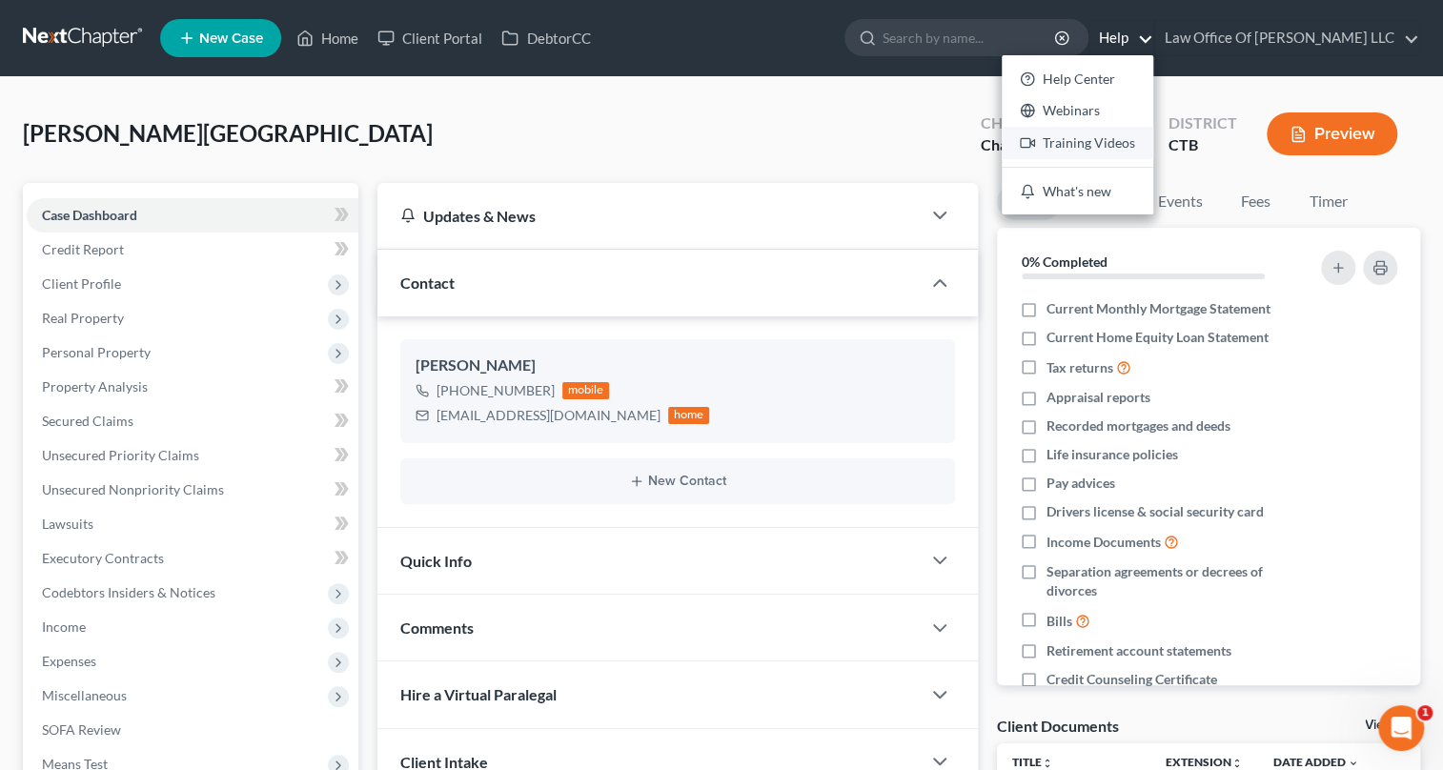
click at [1072, 140] on link "Training Videos" at bounding box center [1078, 143] width 152 height 32
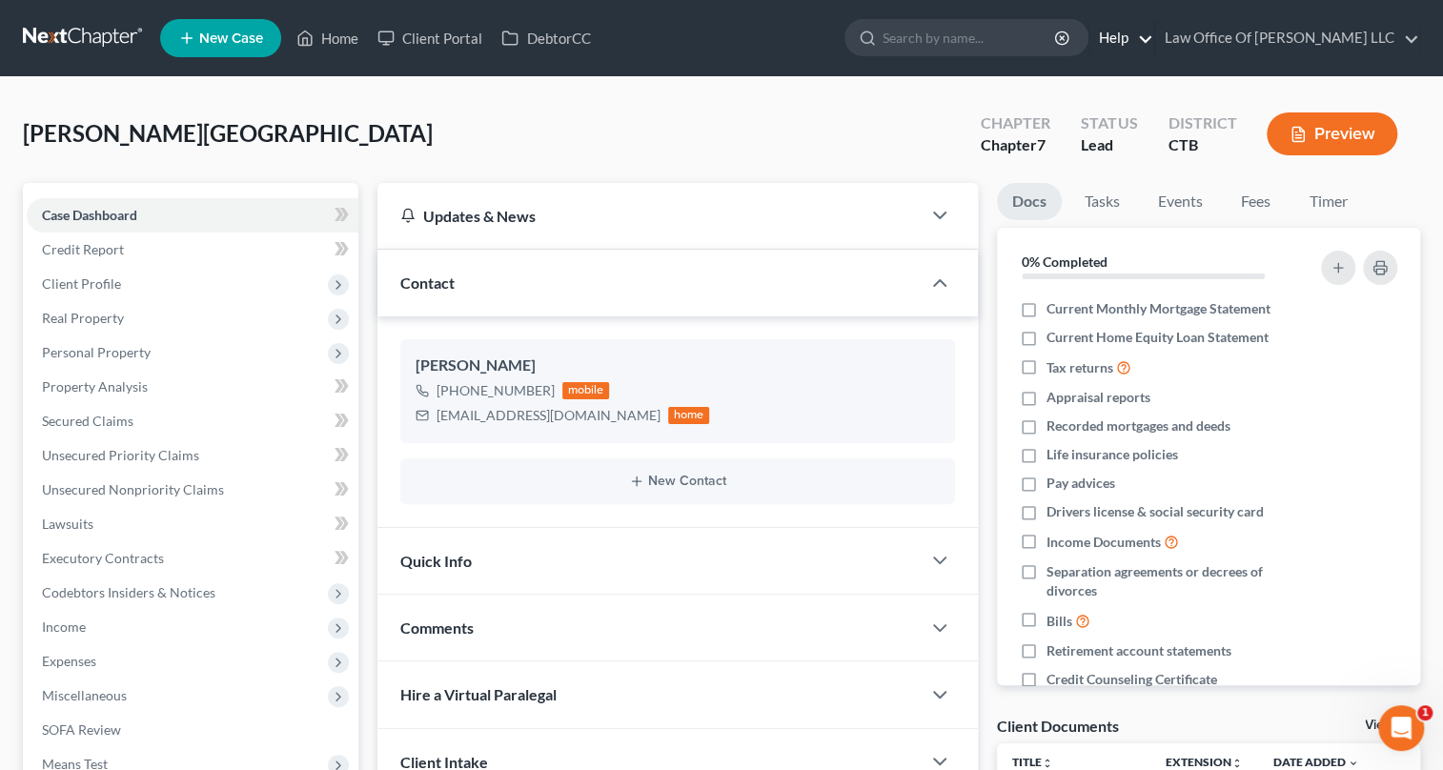
click at [1136, 39] on link "Help" at bounding box center [1122, 38] width 64 height 34
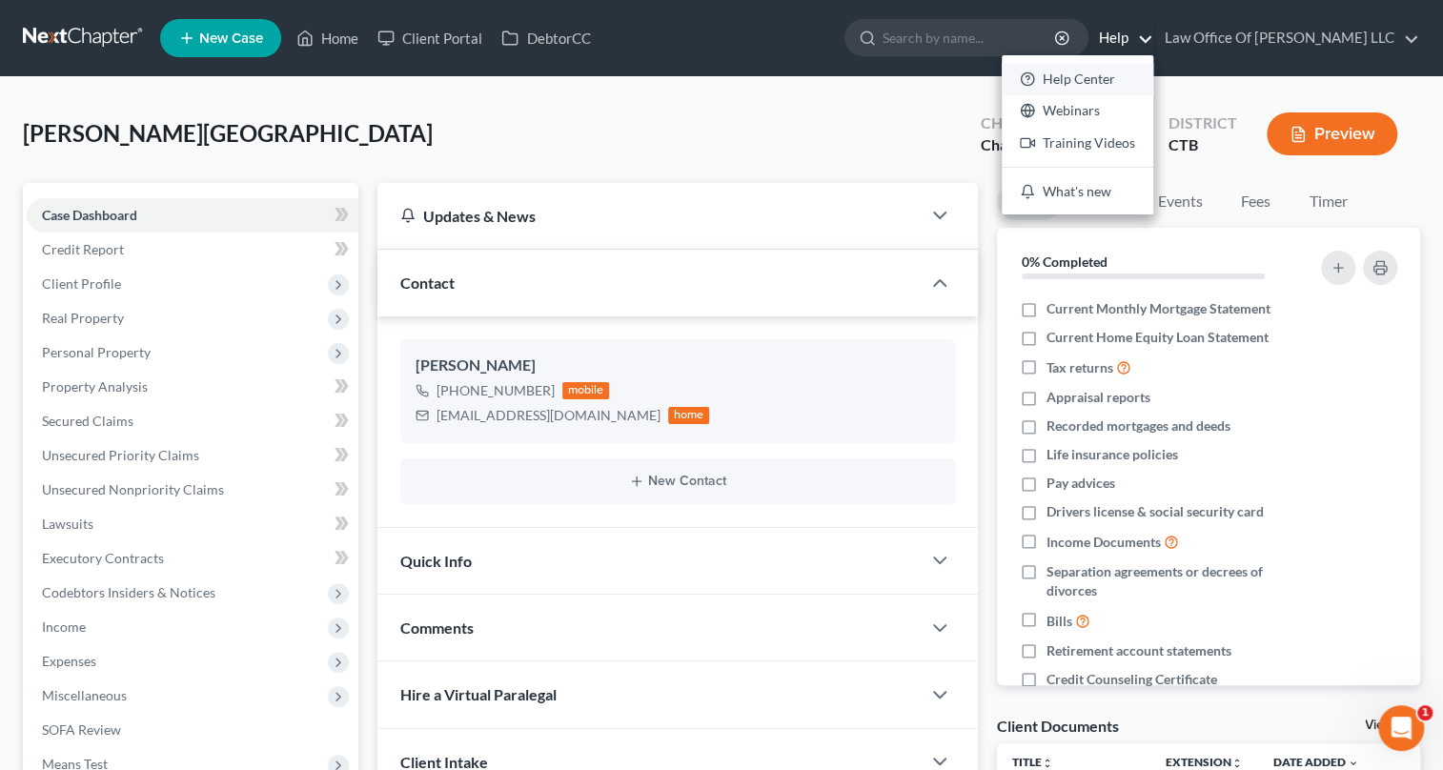
click at [1068, 75] on link "Help Center" at bounding box center [1078, 79] width 152 height 32
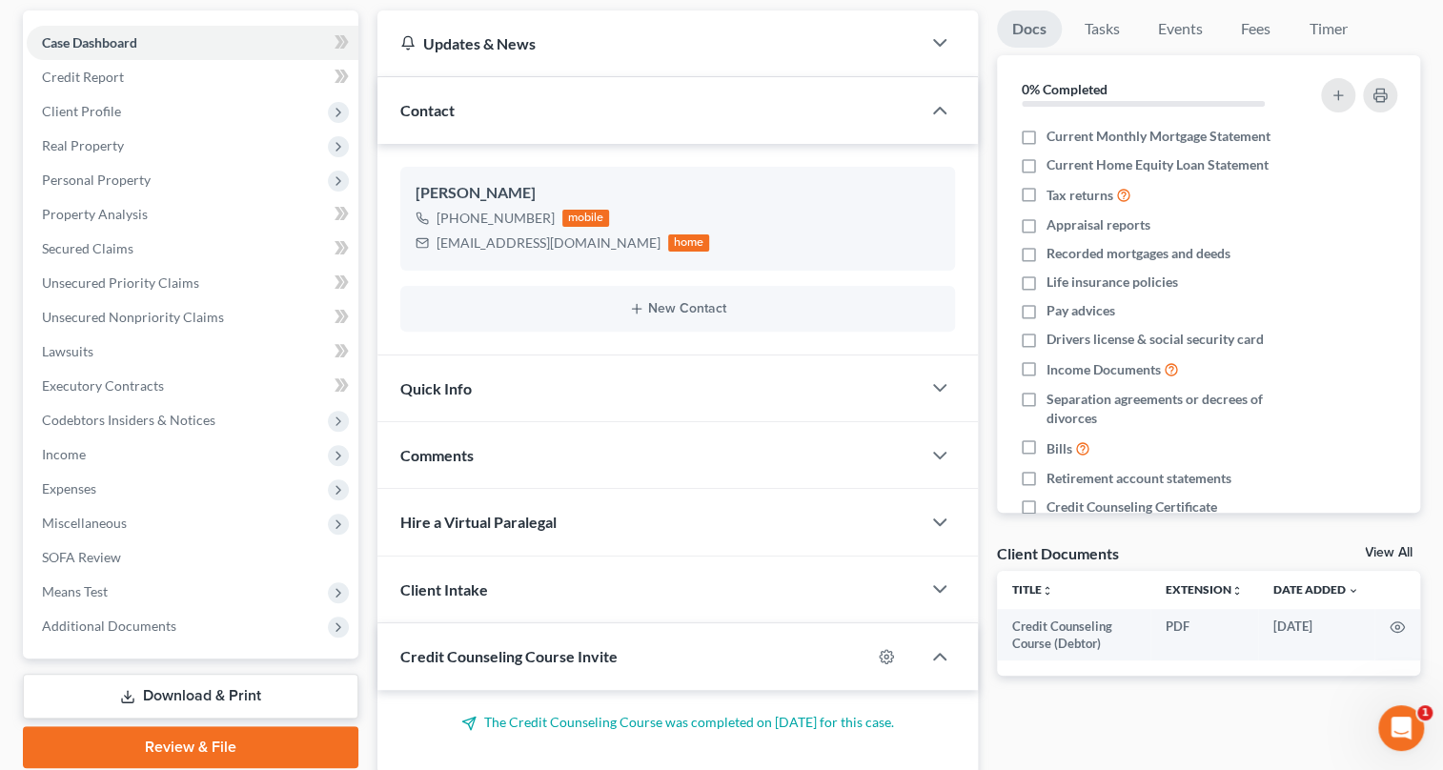
scroll to position [86, 0]
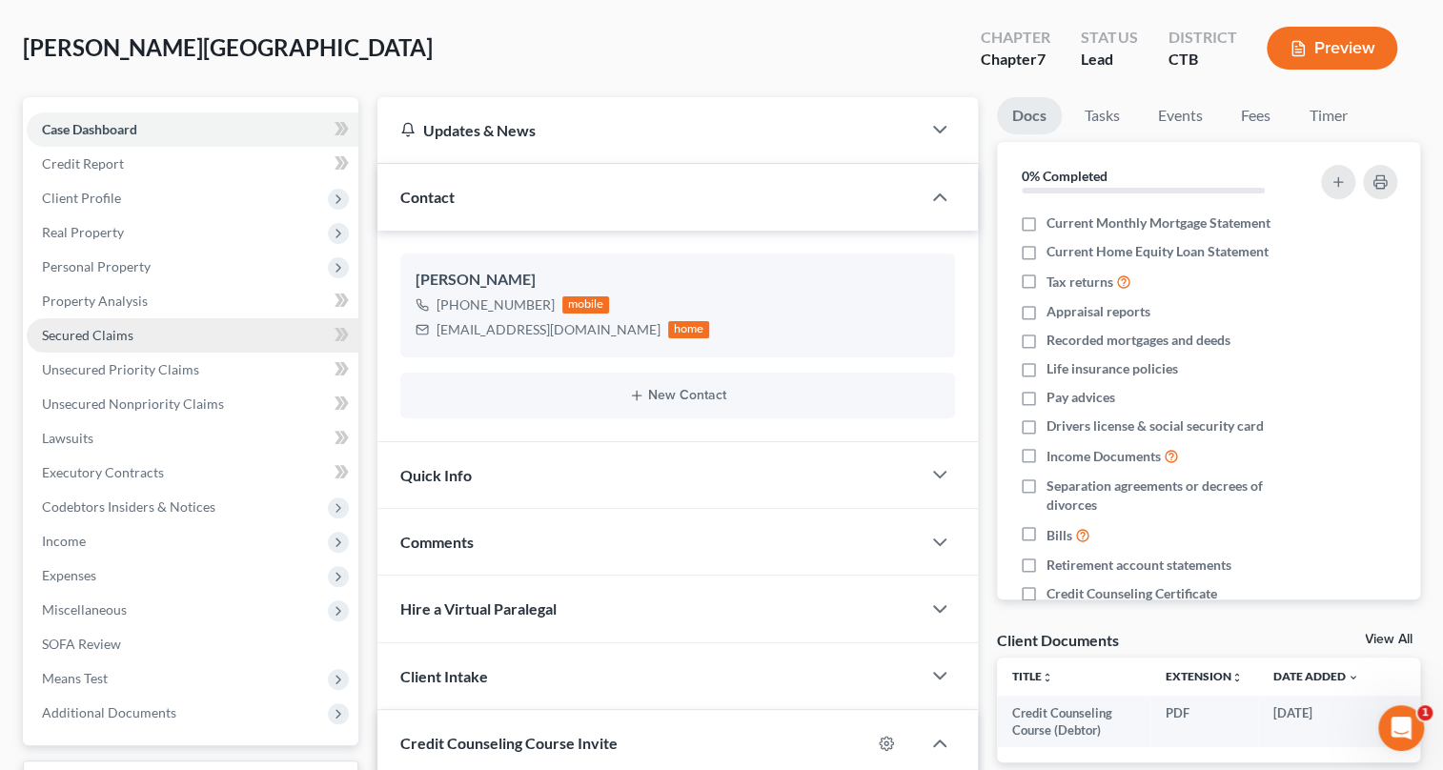
click at [124, 329] on span "Secured Claims" at bounding box center [88, 335] width 92 height 16
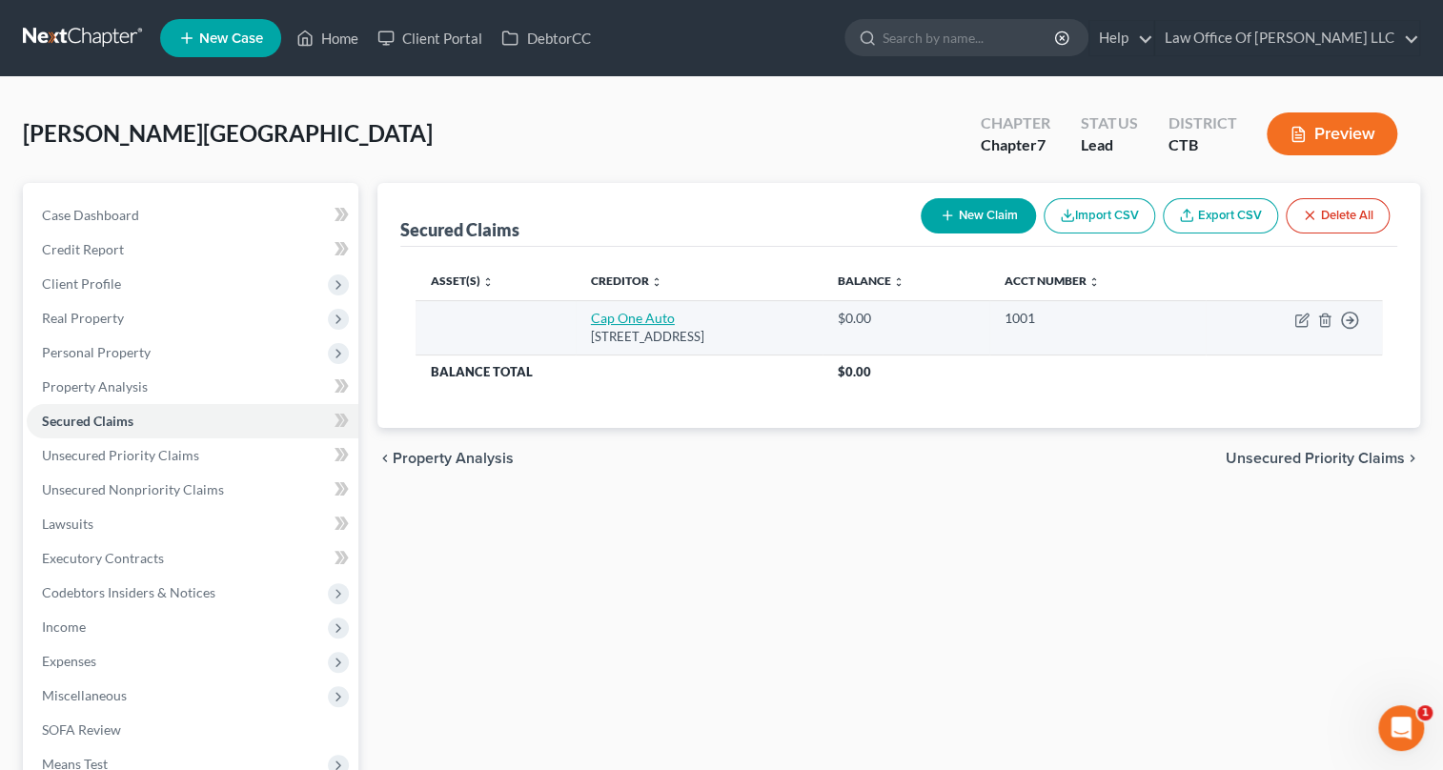
click at [627, 315] on link "Cap One Auto" at bounding box center [633, 318] width 84 height 16
select select "45"
select select "0"
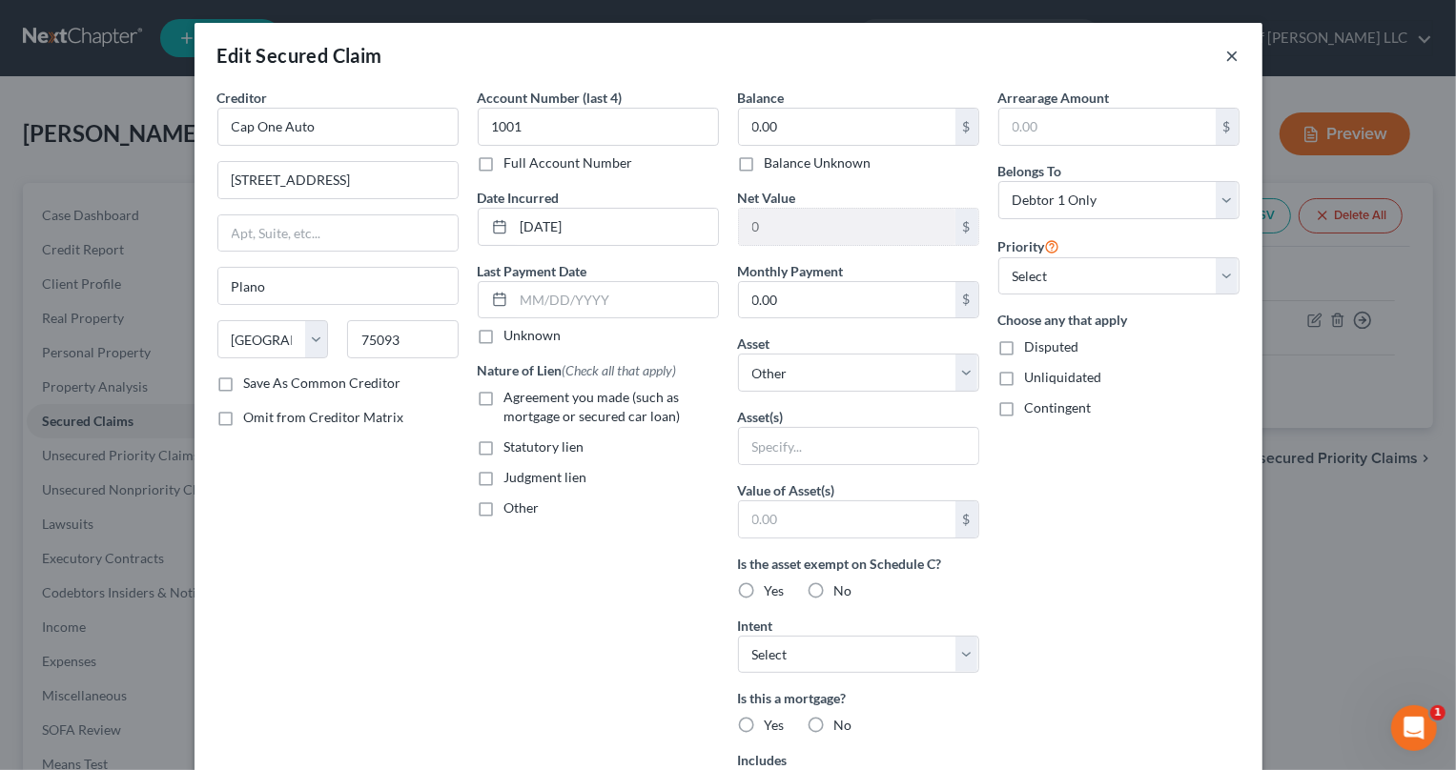
click at [1226, 52] on button "×" at bounding box center [1232, 55] width 13 height 23
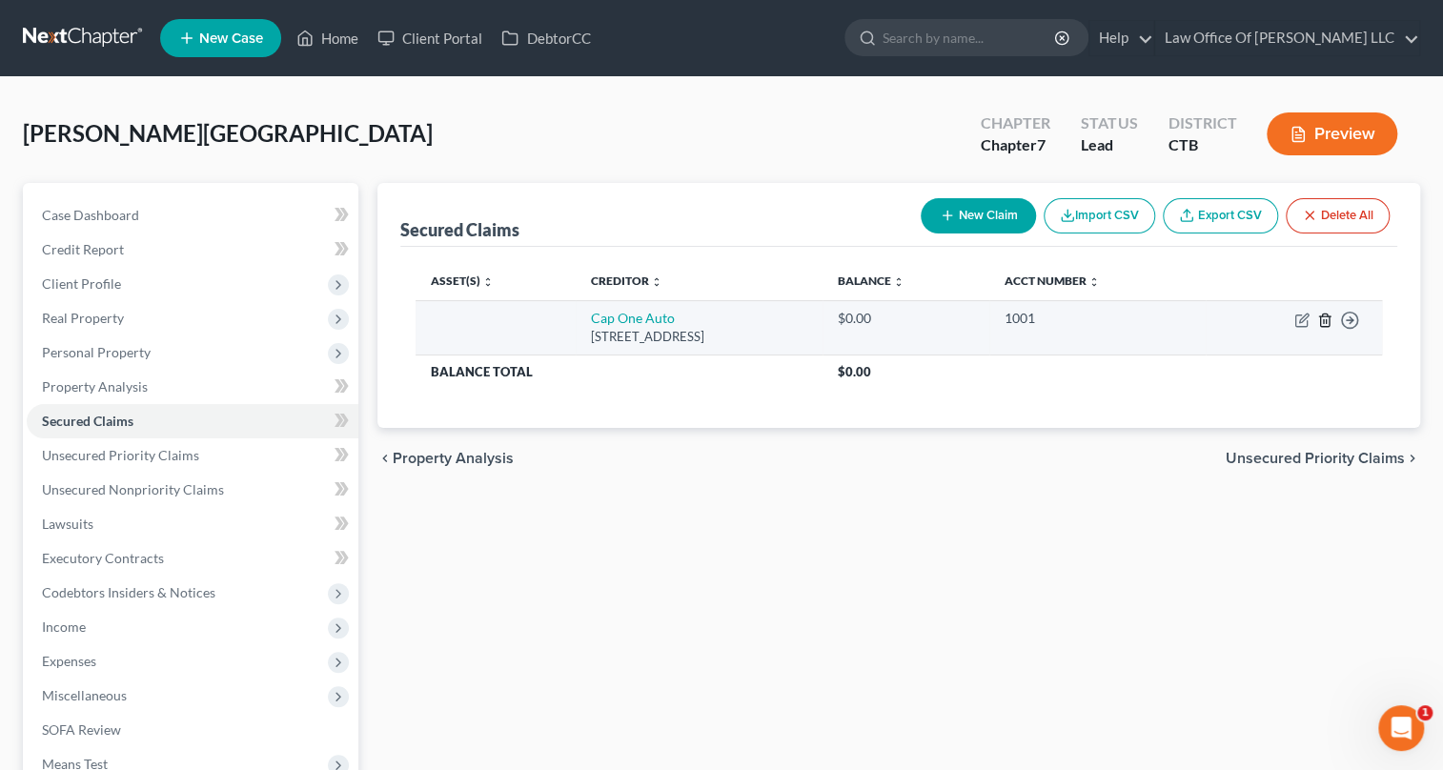
click at [1325, 318] on icon "button" at bounding box center [1324, 320] width 15 height 15
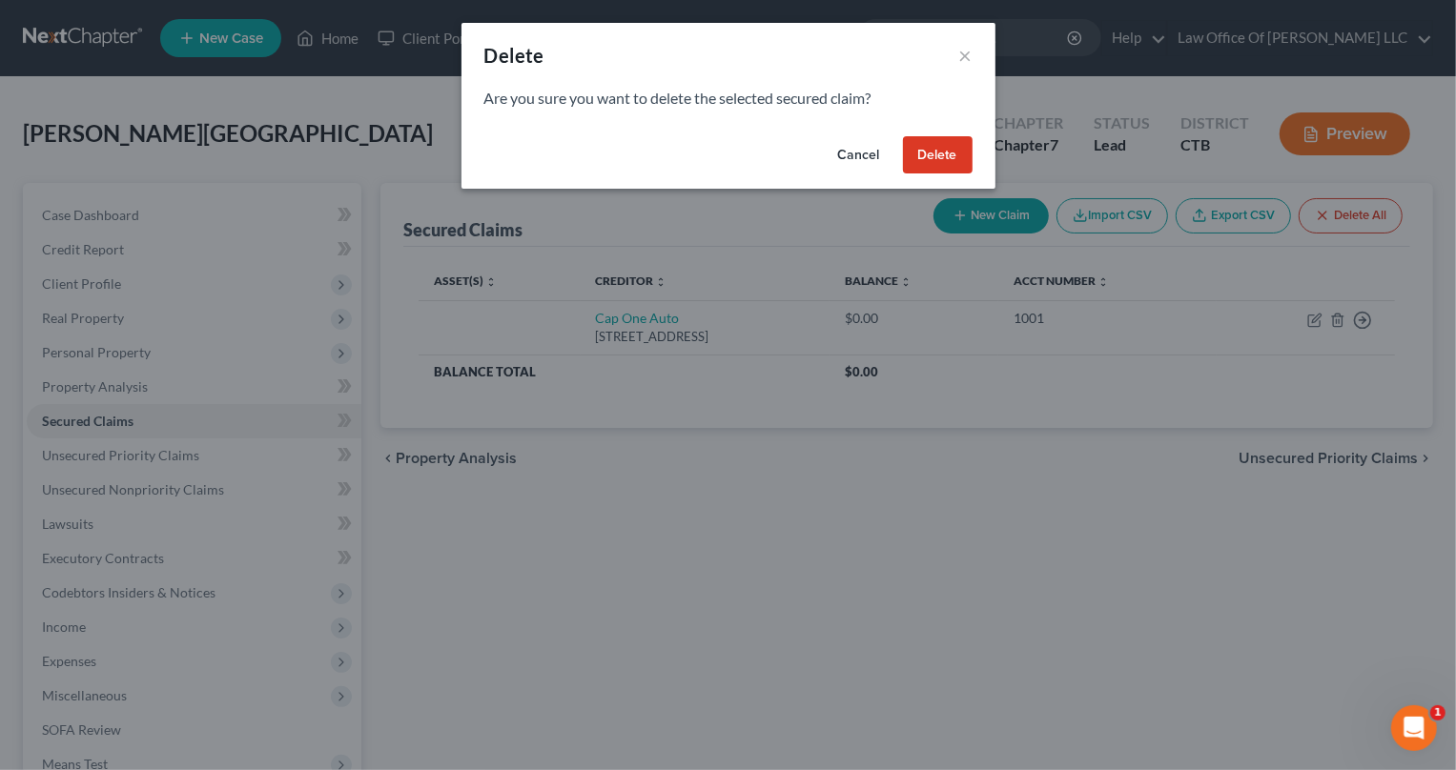
click at [950, 153] on button "Delete" at bounding box center [938, 155] width 70 height 38
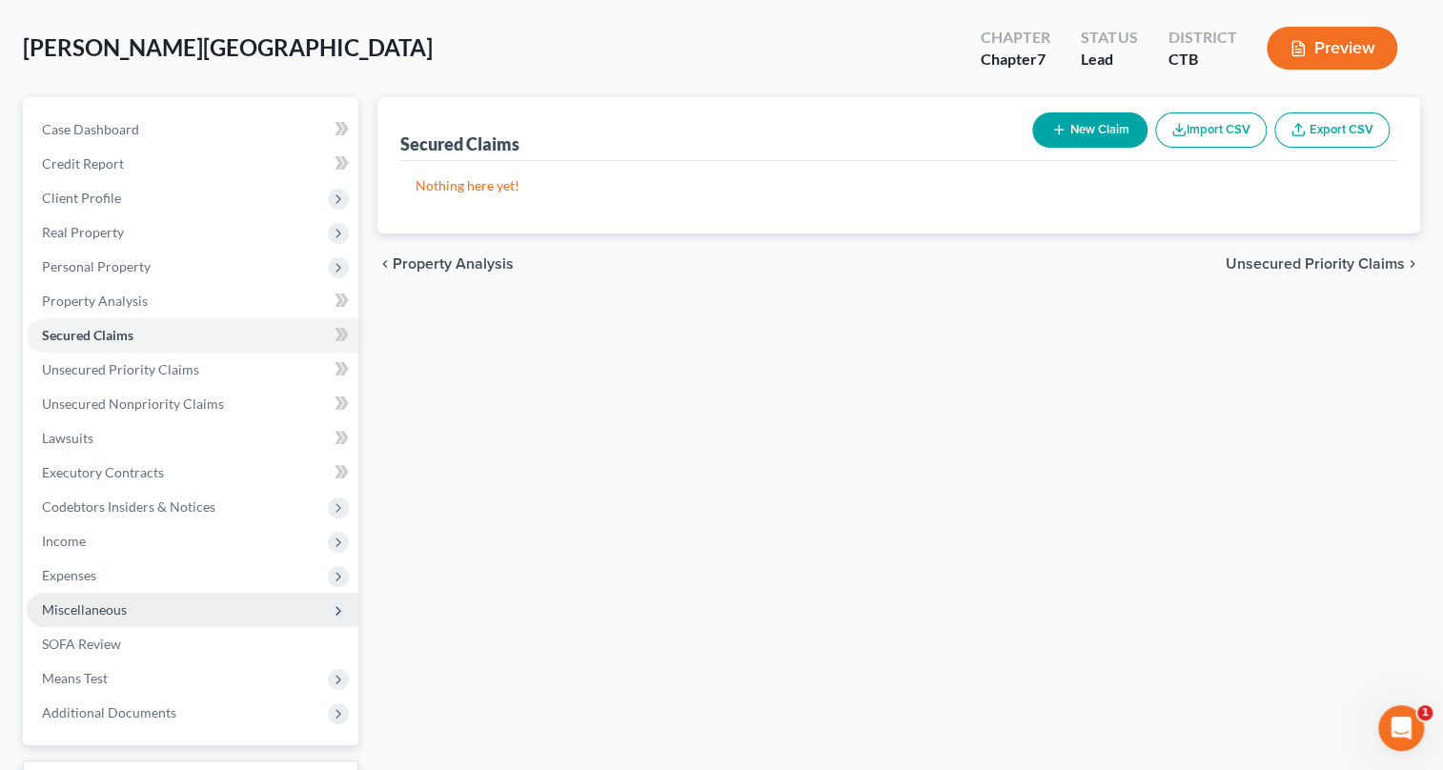
scroll to position [240, 0]
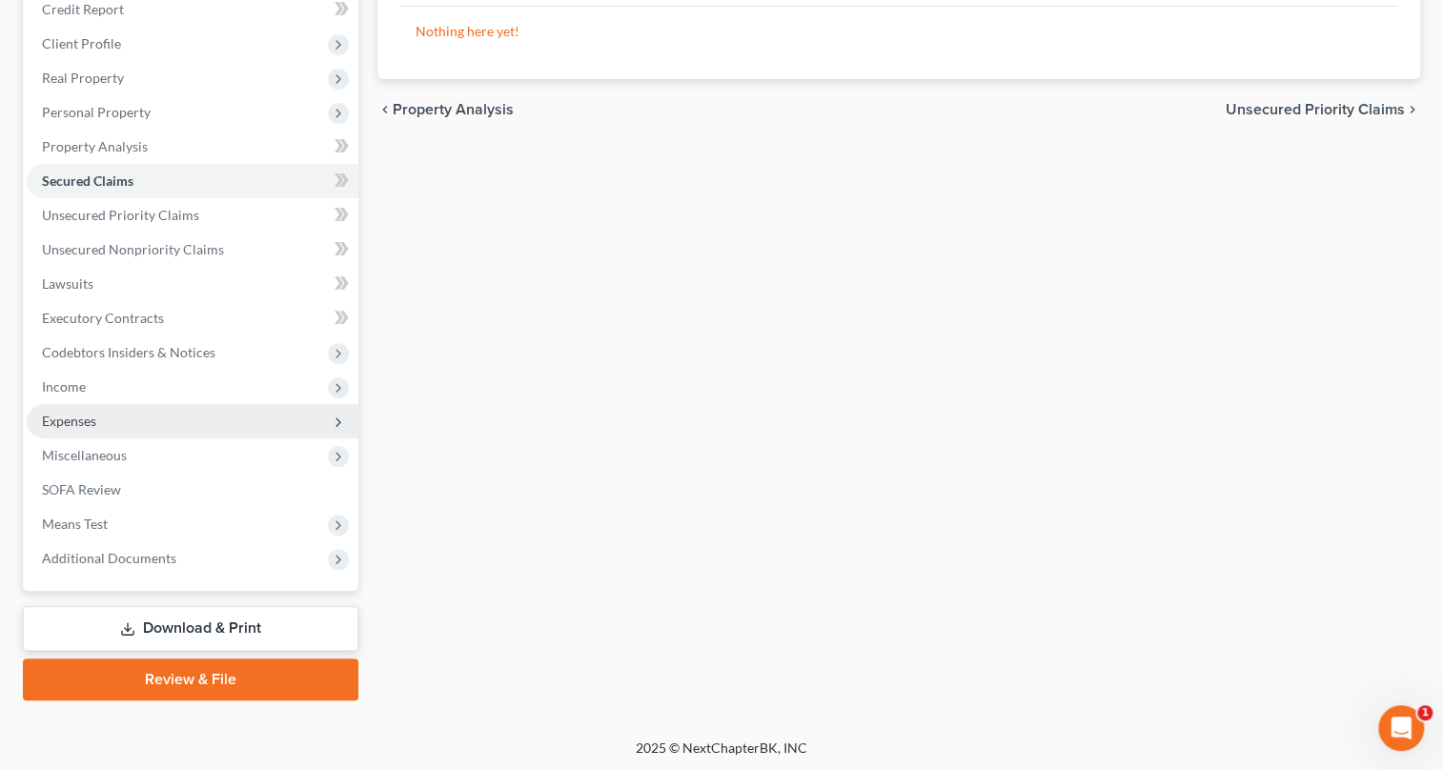
click at [138, 428] on span "Expenses" at bounding box center [193, 421] width 332 height 34
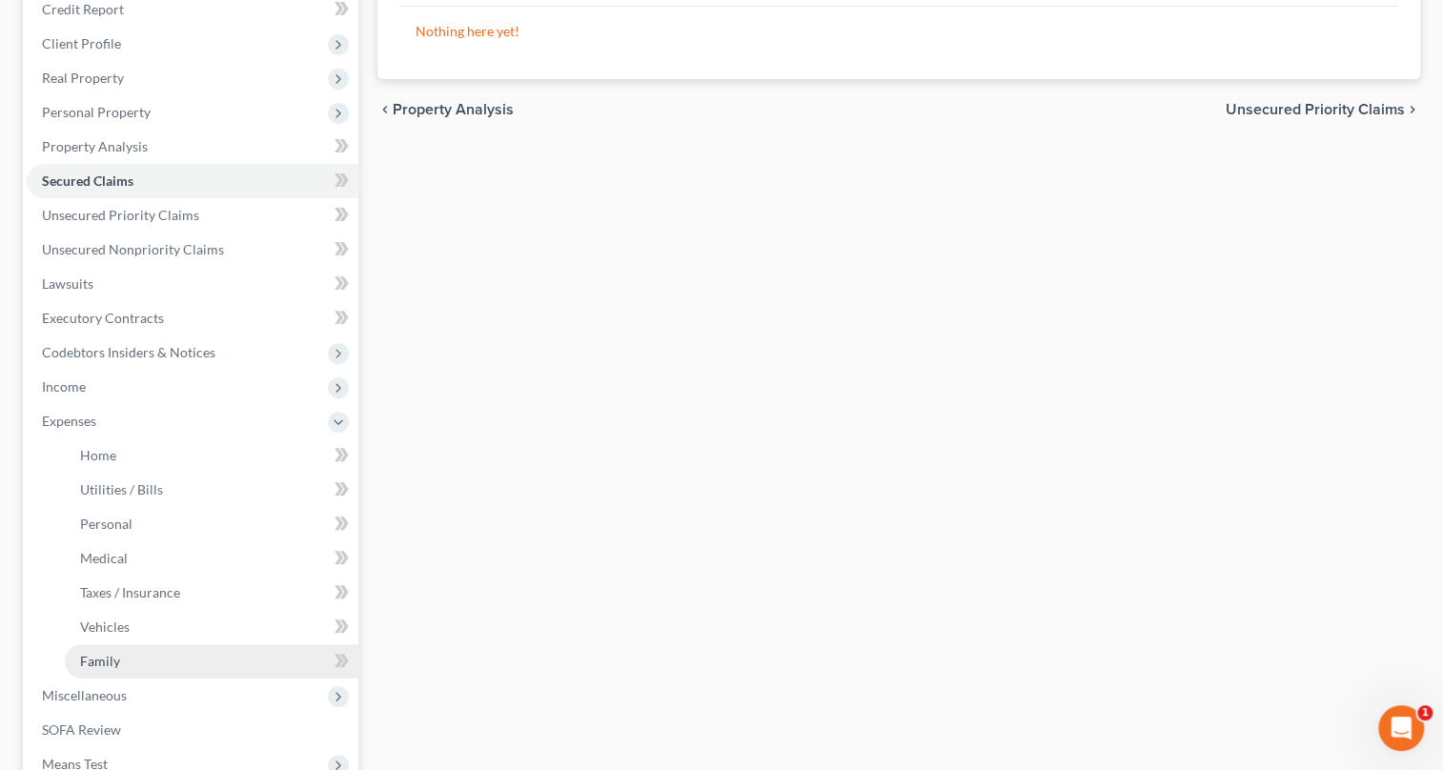
click at [153, 660] on link "Family" at bounding box center [212, 661] width 294 height 34
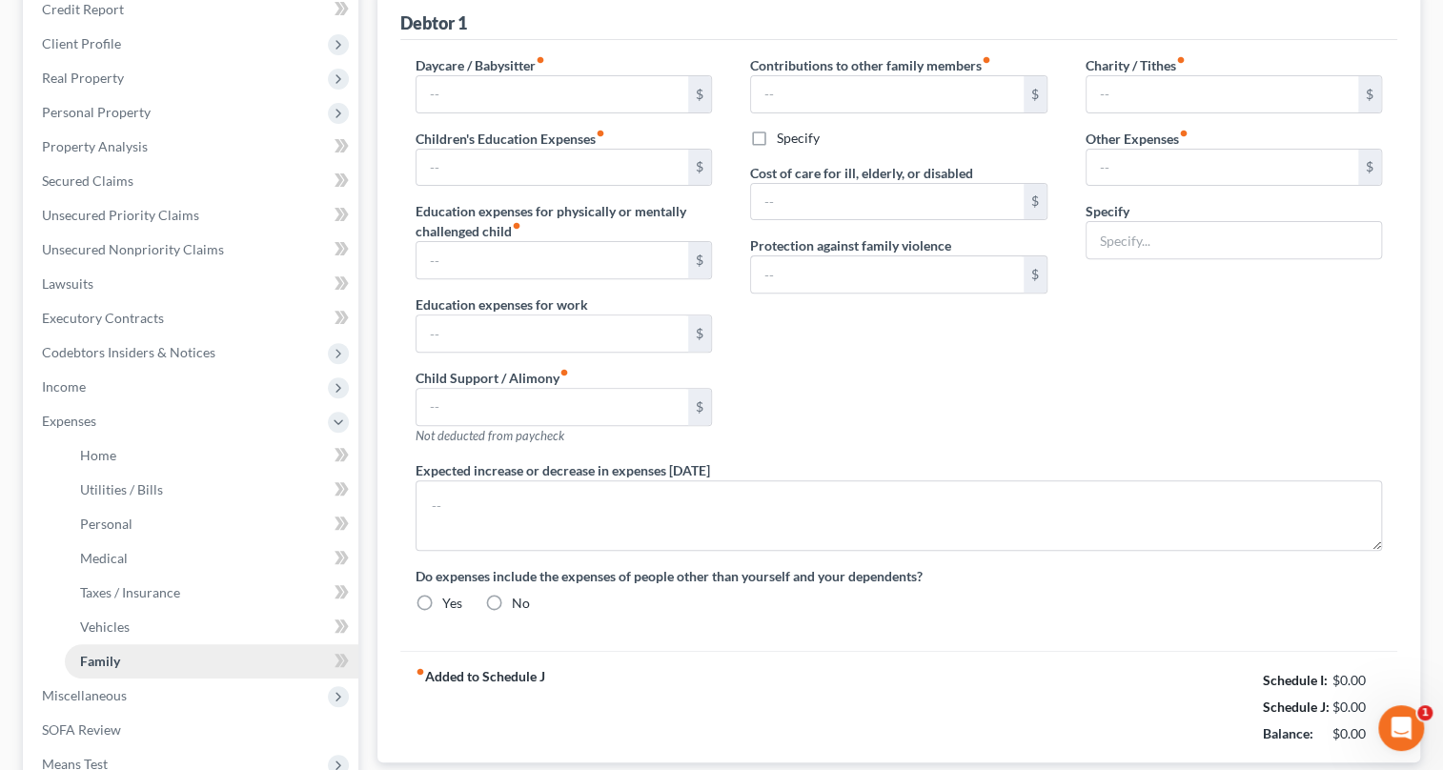
type input "0.00"
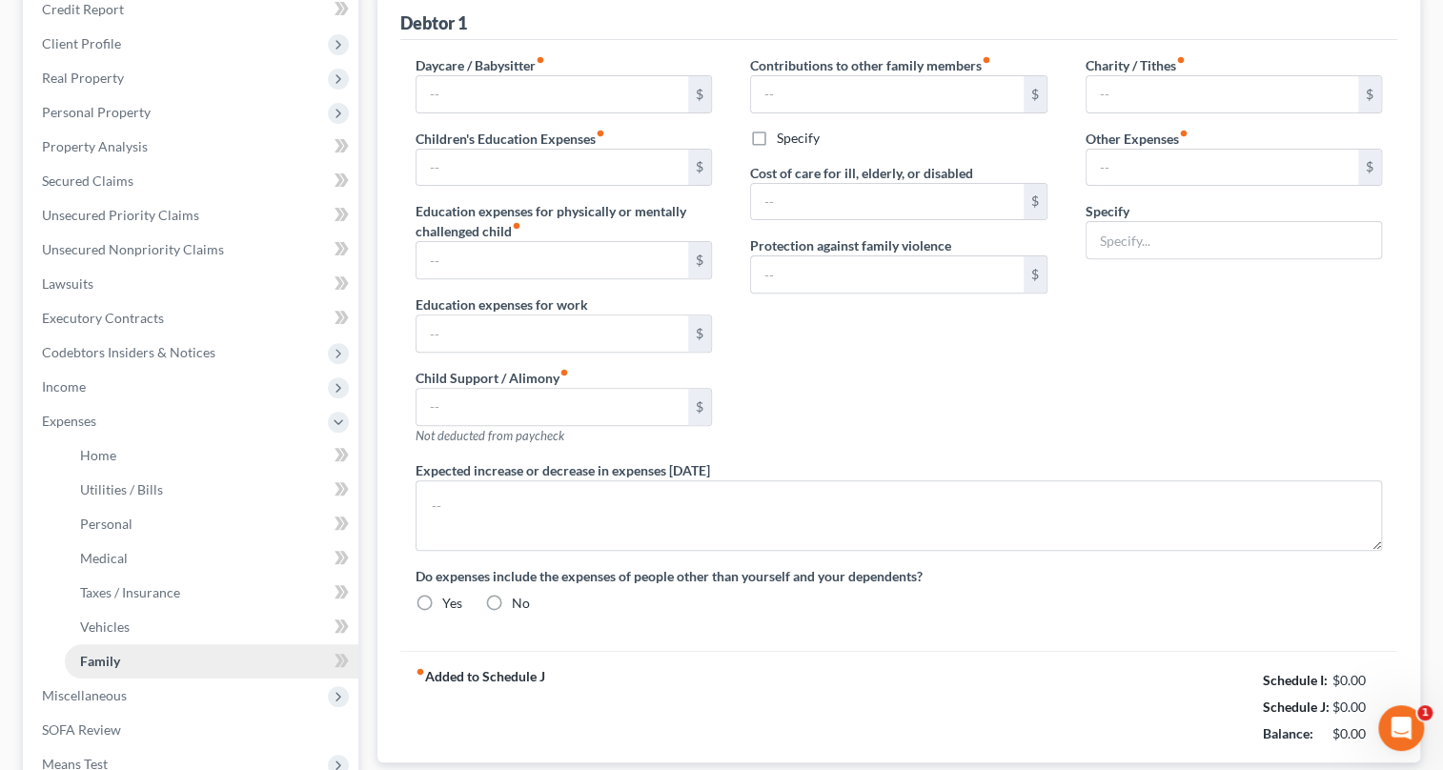
type input "0.00"
type input "300.00"
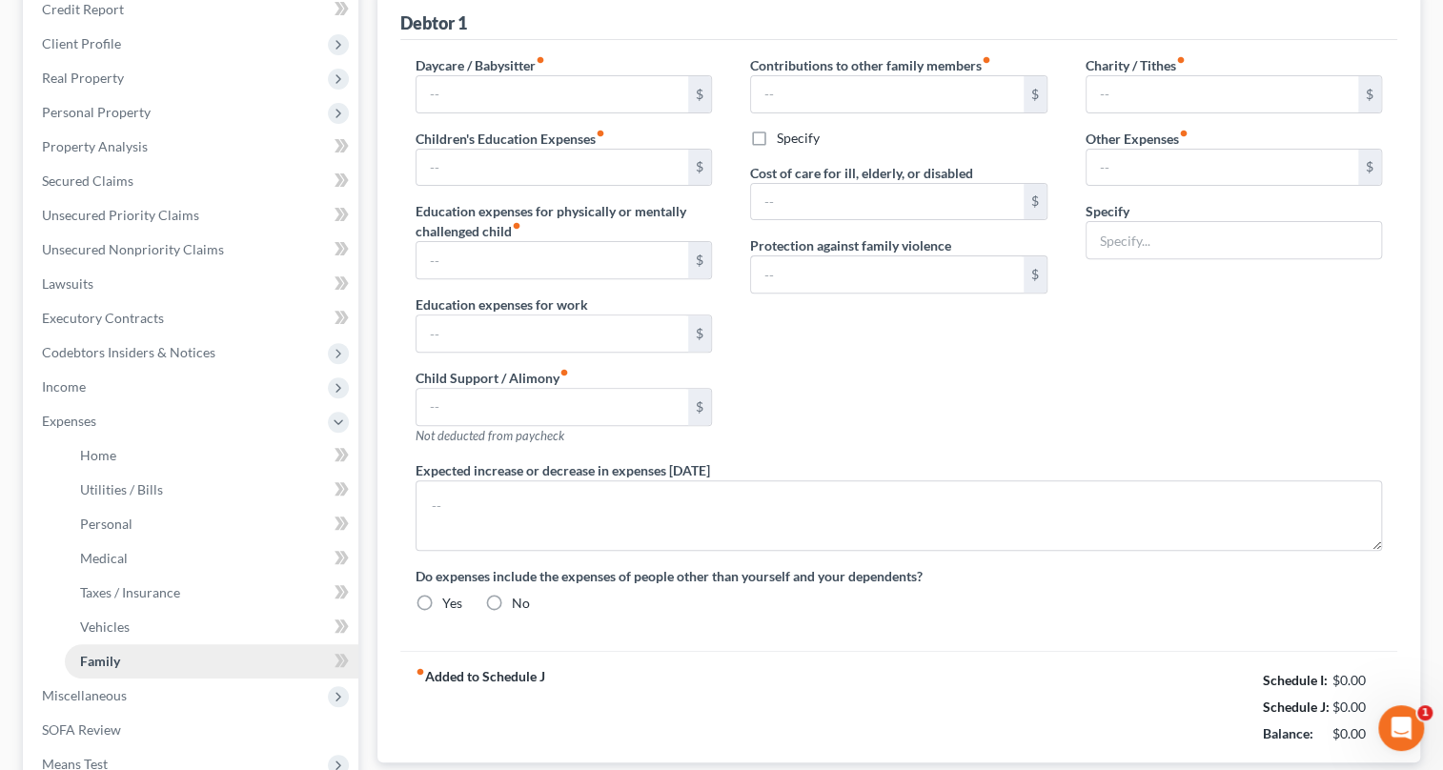
type input "Child Support"
radio input "true"
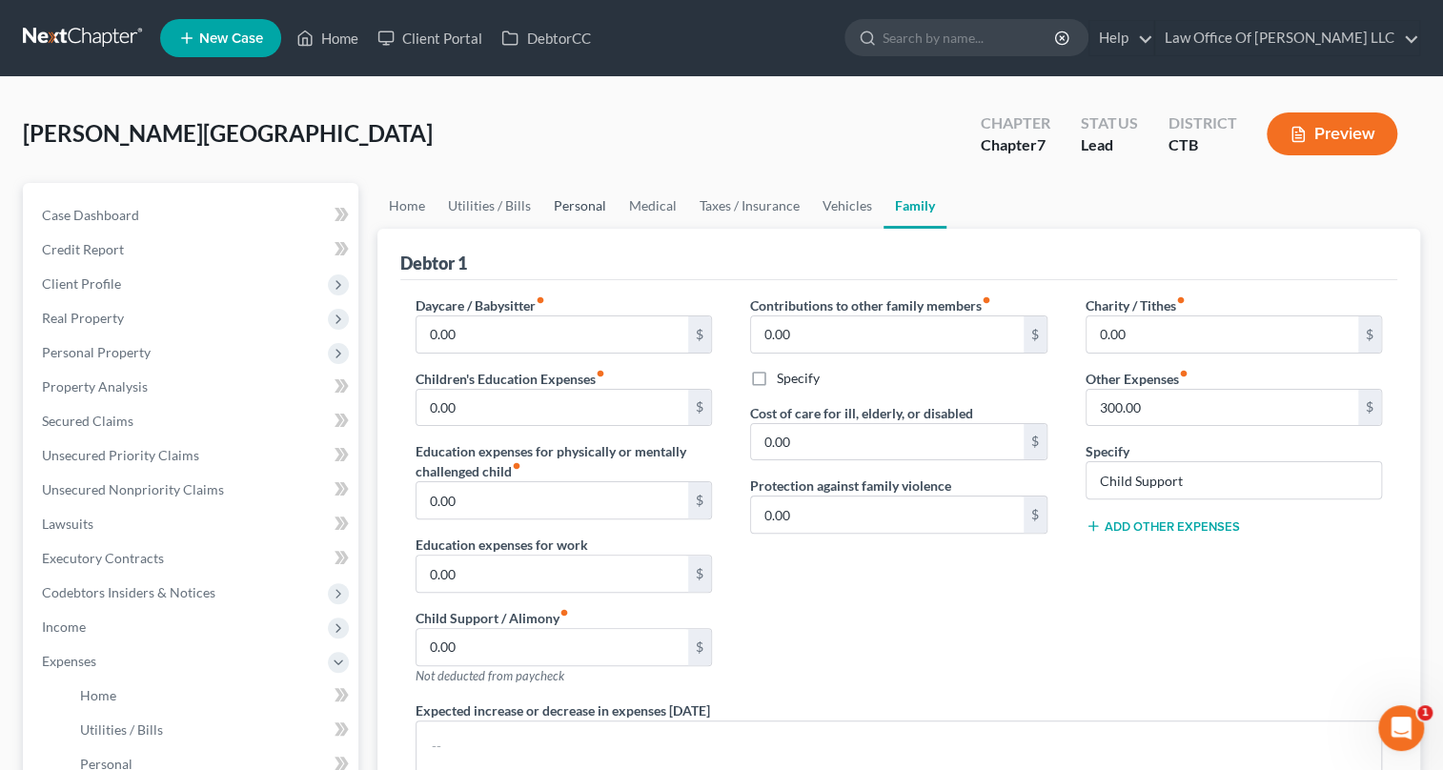
click at [567, 206] on link "Personal" at bounding box center [579, 206] width 75 height 46
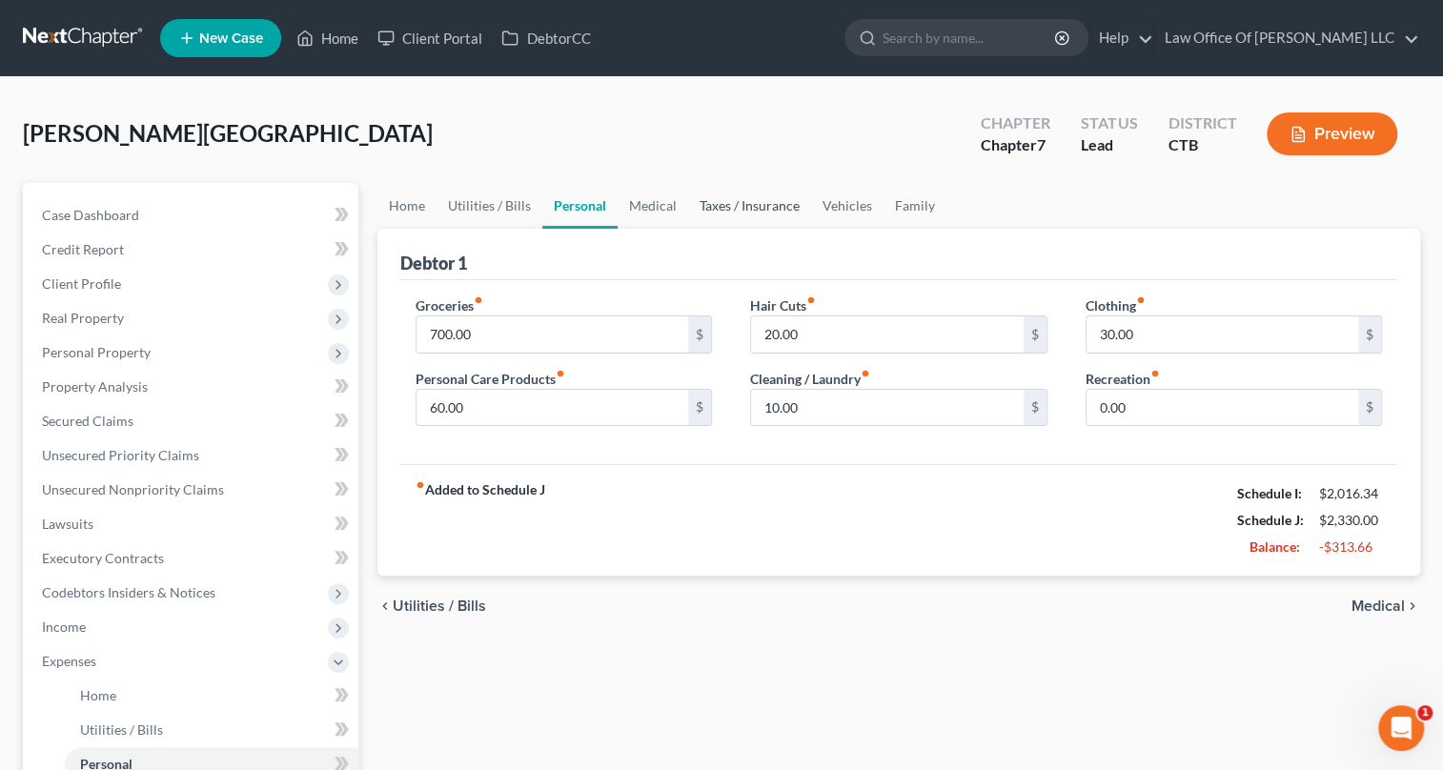
click at [714, 200] on link "Taxes / Insurance" at bounding box center [749, 206] width 123 height 46
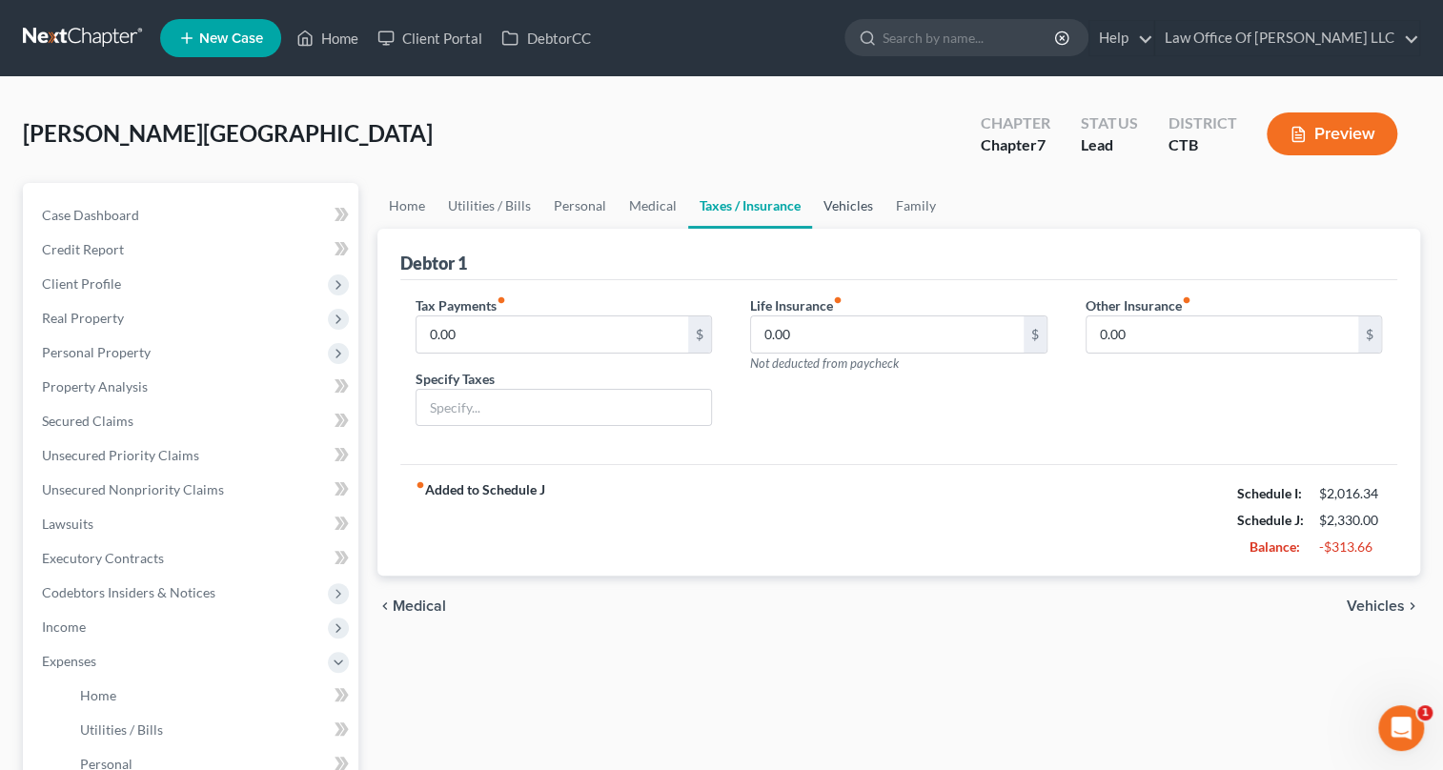
click at [836, 209] on link "Vehicles" at bounding box center [848, 206] width 72 height 46
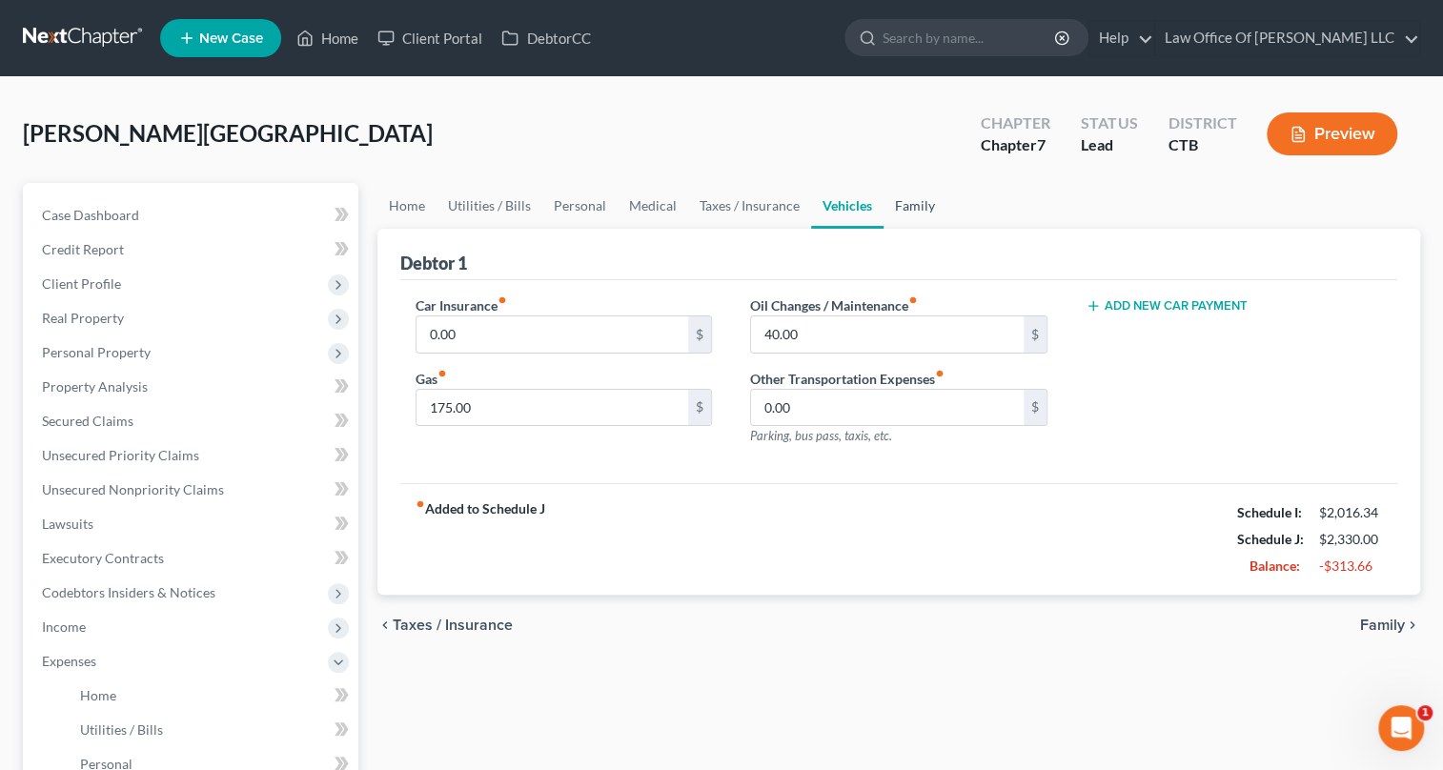
click at [896, 206] on link "Family" at bounding box center [915, 206] width 63 height 46
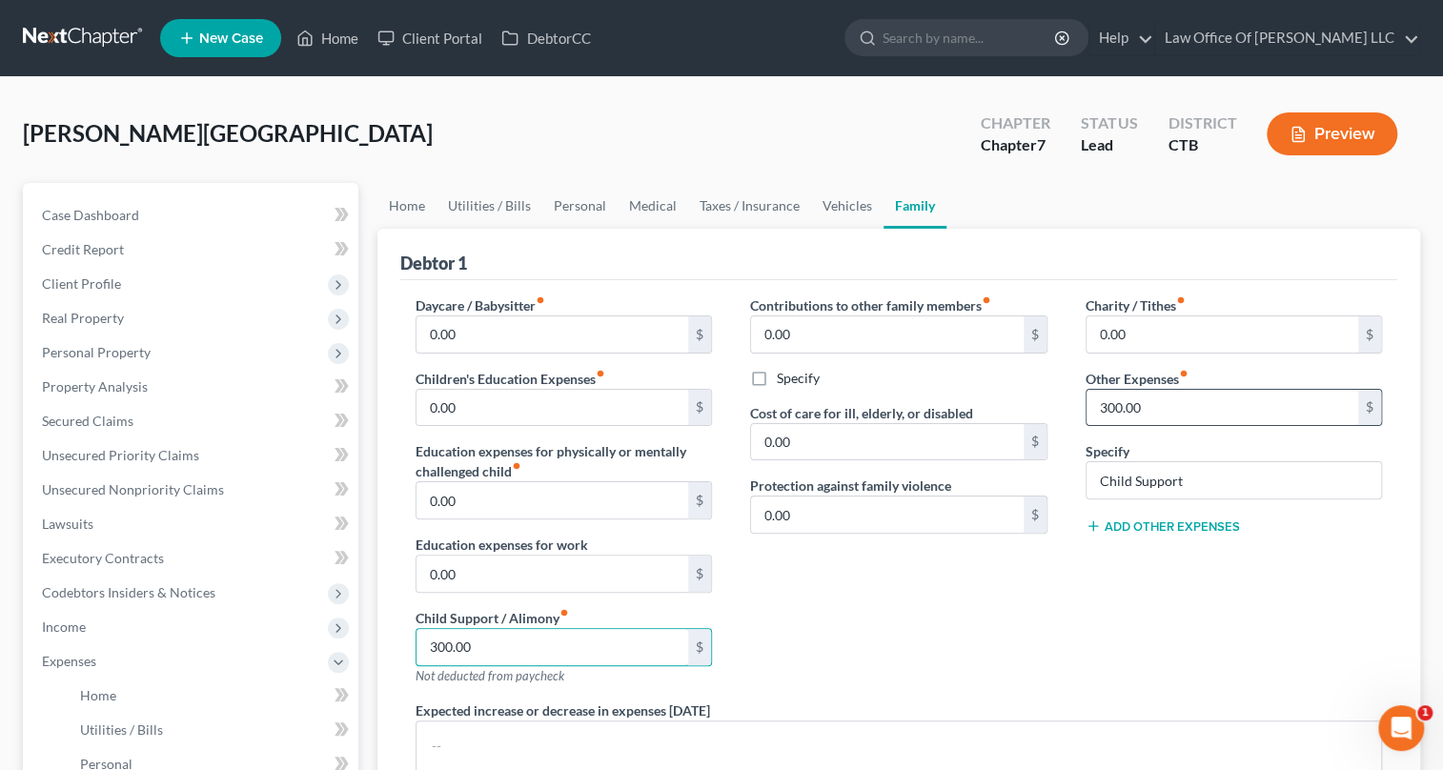
type input "300.00"
drag, startPoint x: 1191, startPoint y: 476, endPoint x: 1089, endPoint y: 472, distance: 102.1
click at [1089, 472] on input "Child Support" at bounding box center [1235, 480] width 296 height 36
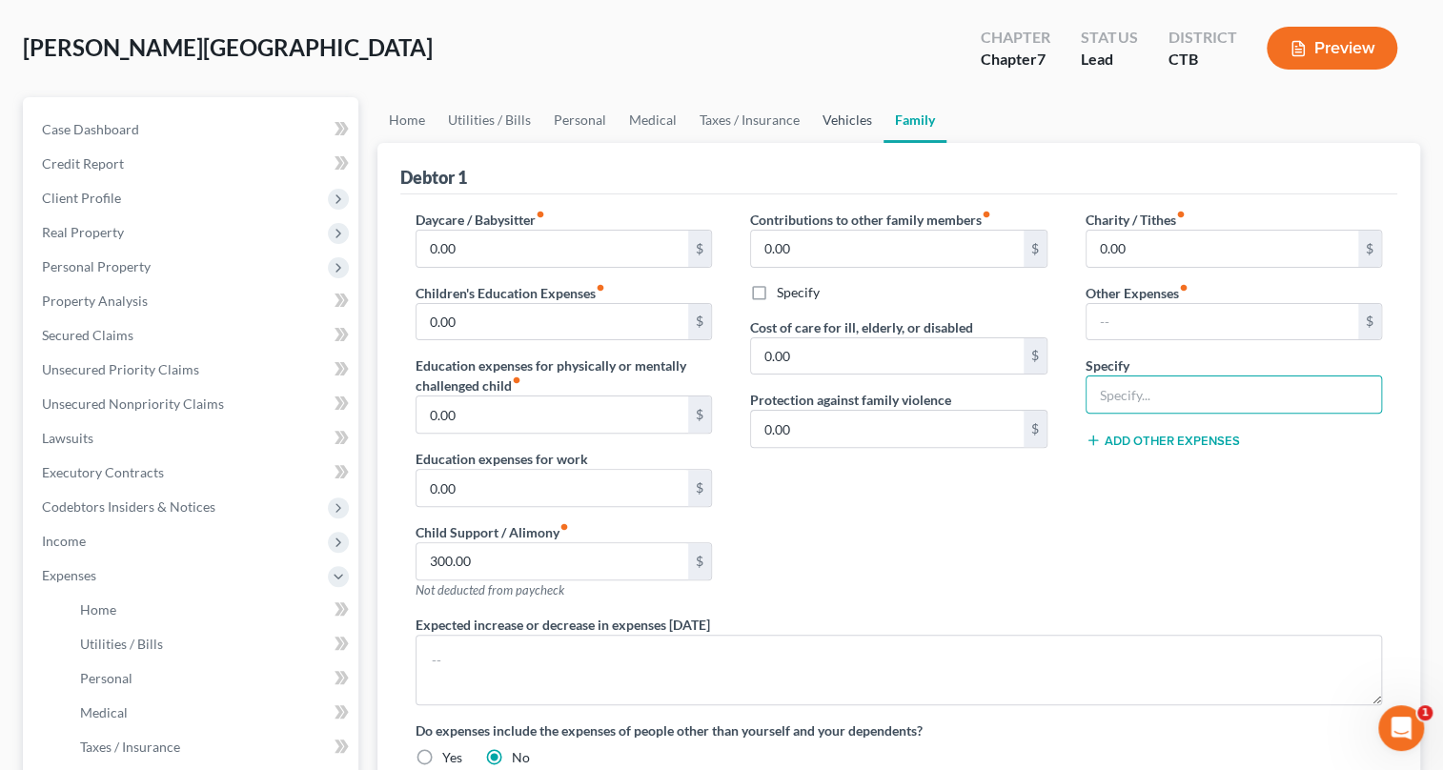
click at [831, 117] on link "Vehicles" at bounding box center [847, 120] width 72 height 46
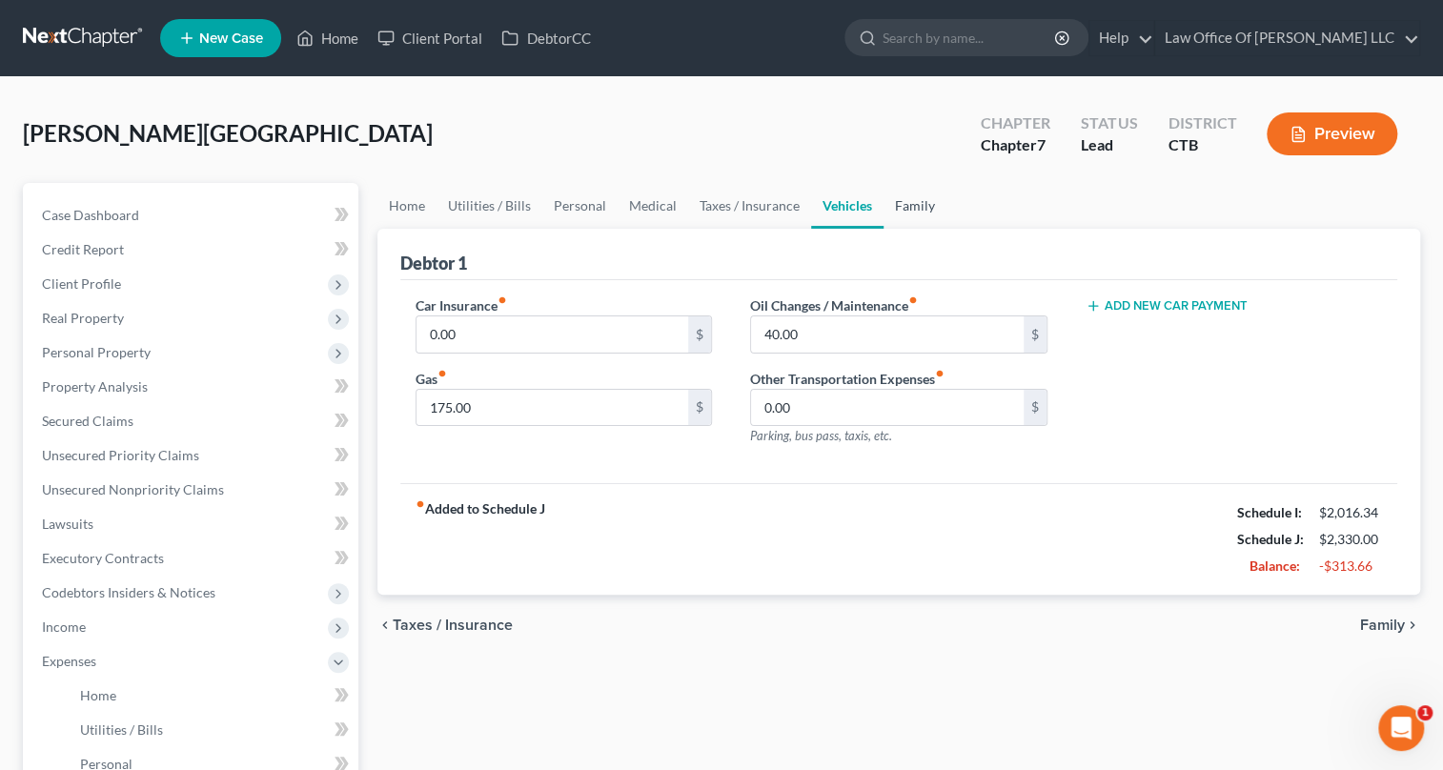
click at [912, 201] on link "Family" at bounding box center [915, 206] width 63 height 46
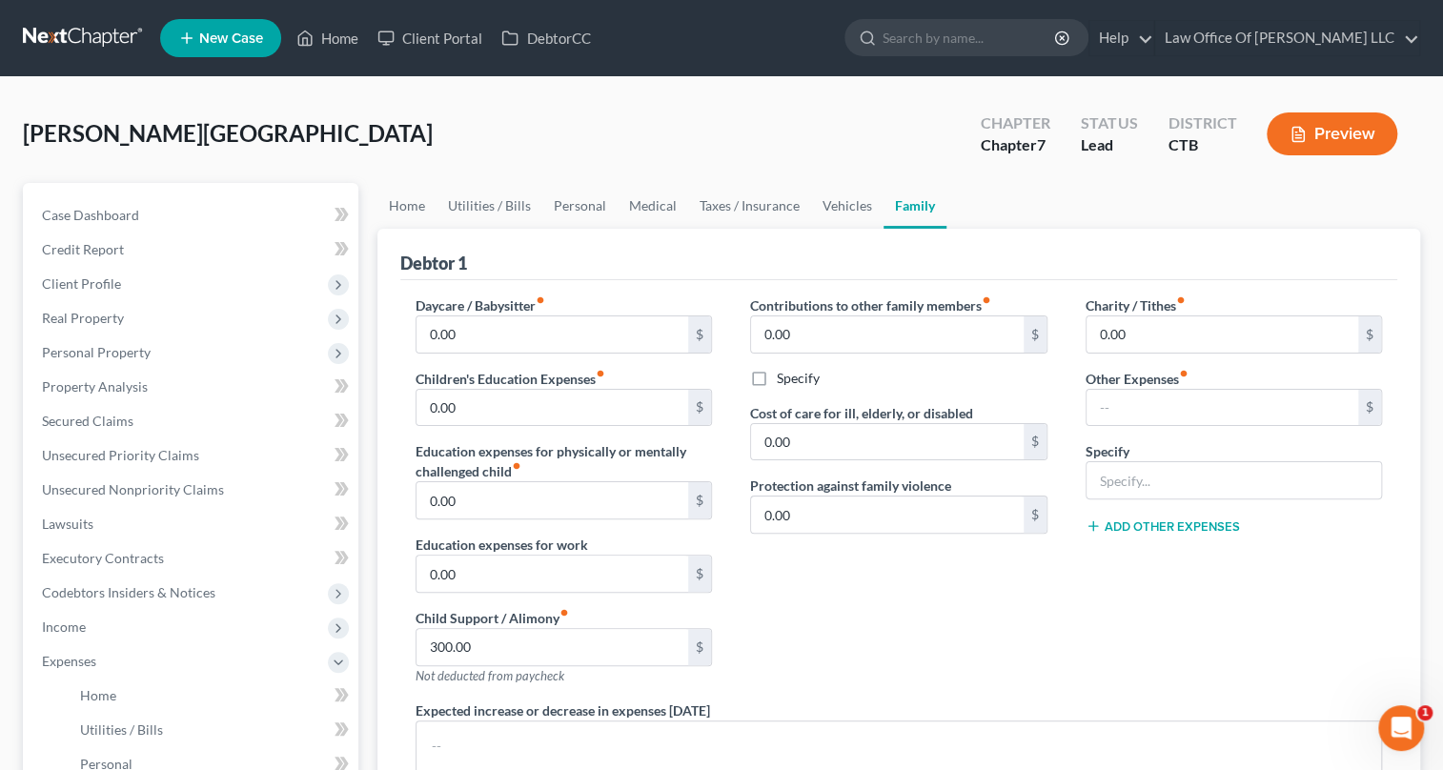
click at [1333, 133] on button "Preview" at bounding box center [1332, 133] width 131 height 43
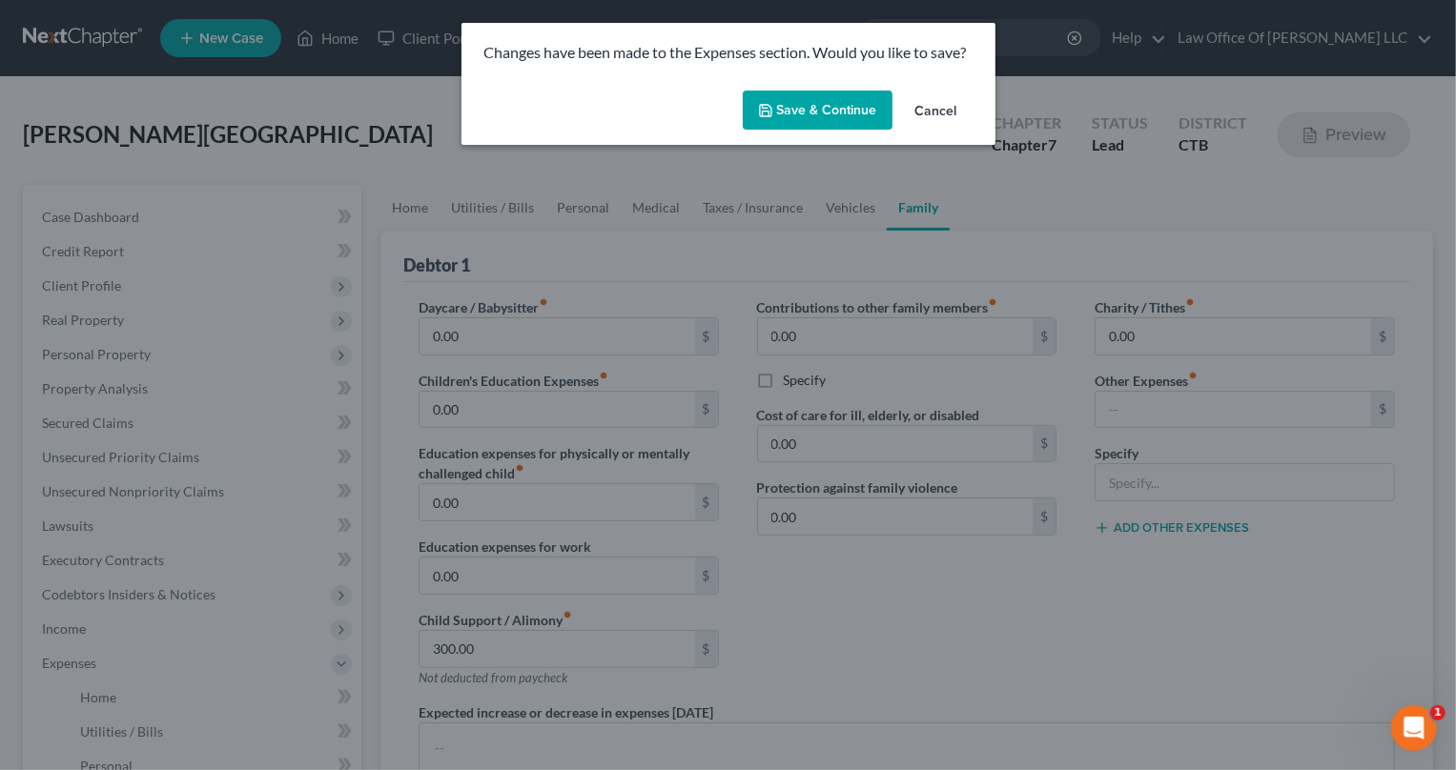
click at [821, 109] on button "Save & Continue" at bounding box center [818, 111] width 150 height 40
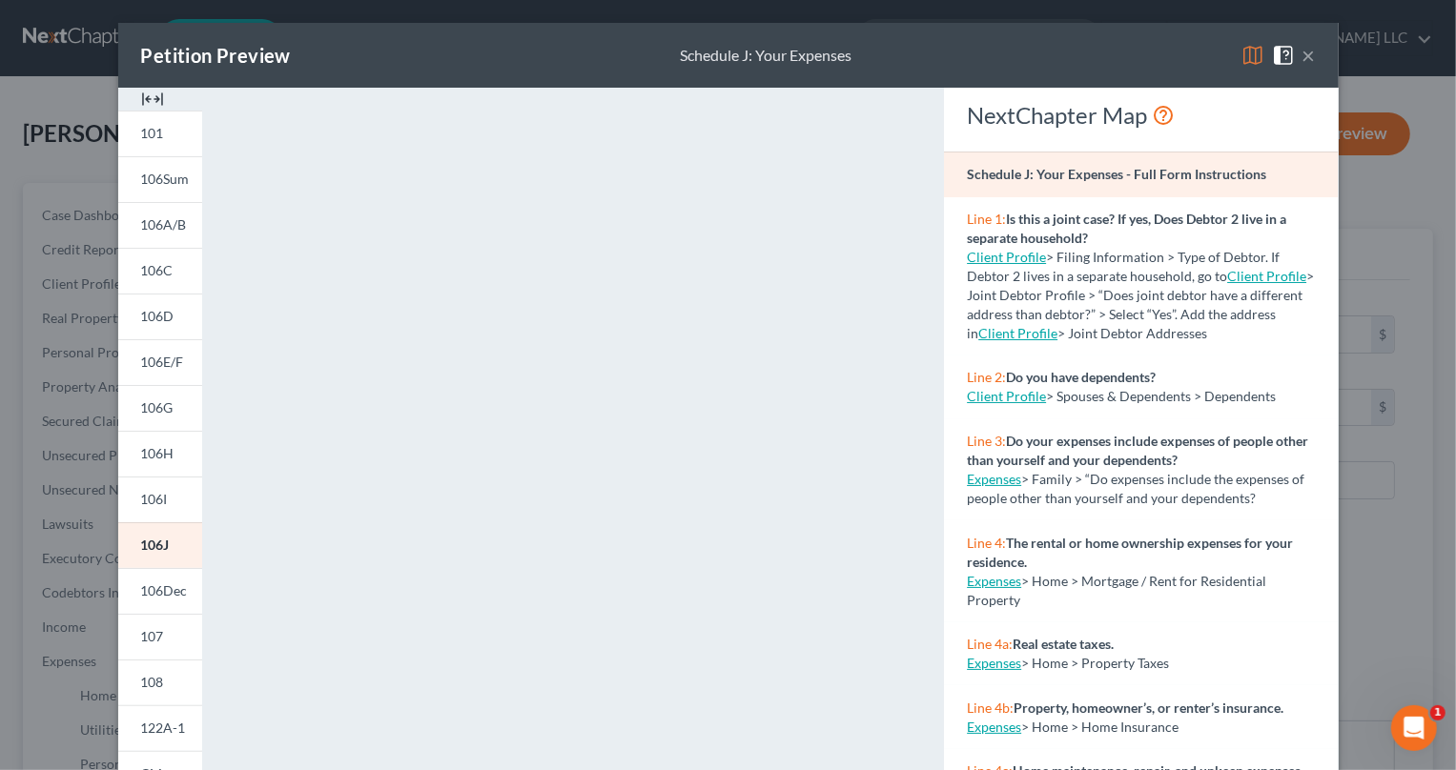
click at [149, 97] on img at bounding box center [152, 99] width 23 height 23
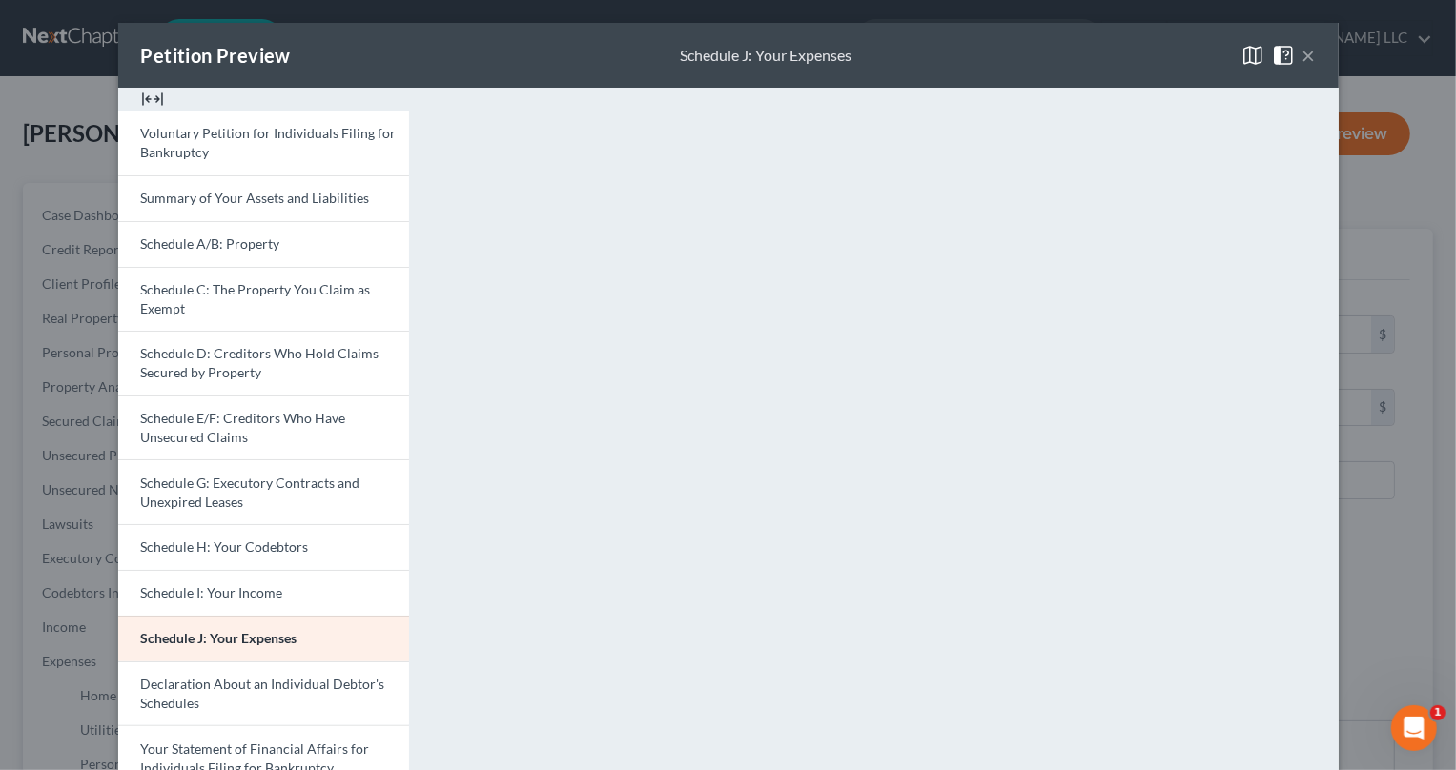
click at [148, 98] on img at bounding box center [152, 99] width 23 height 23
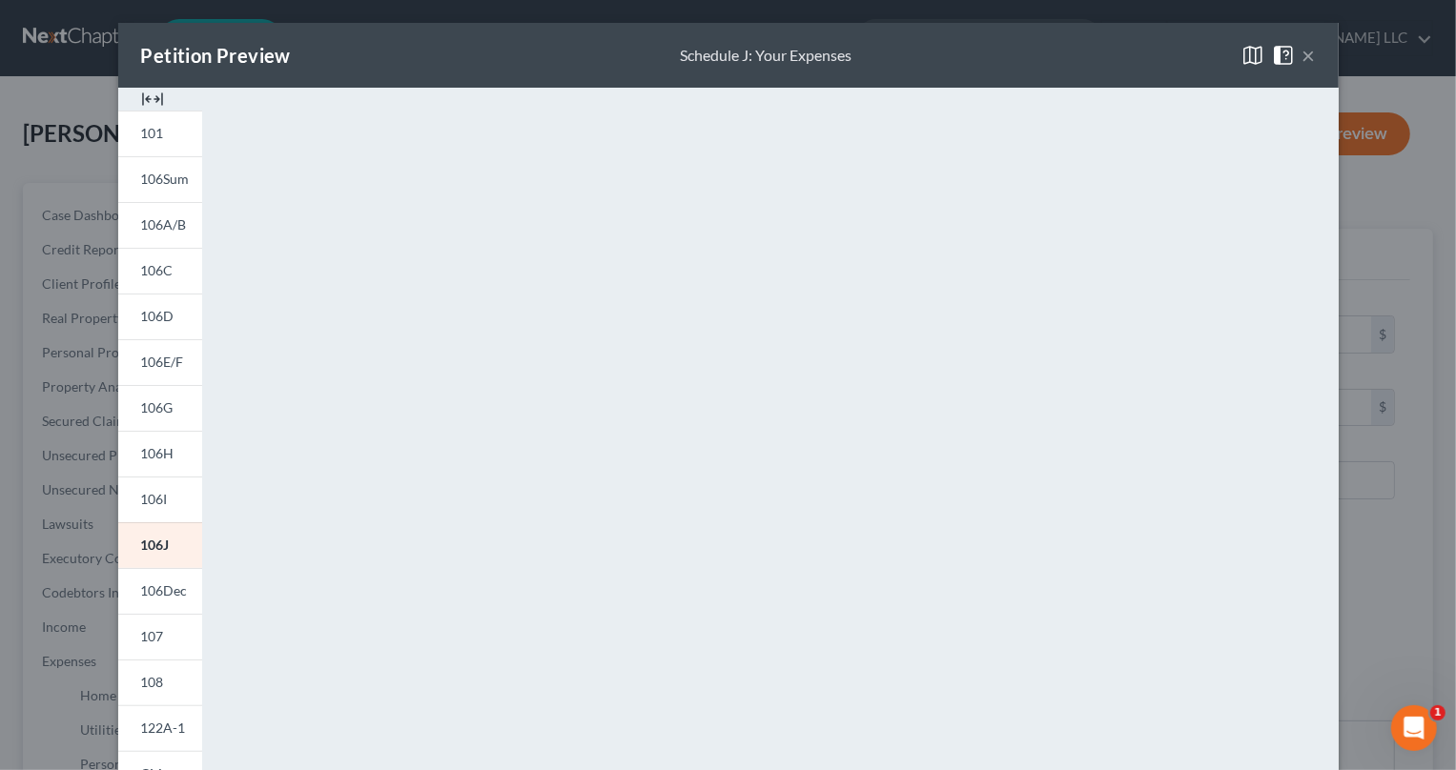
click at [149, 93] on img at bounding box center [152, 99] width 23 height 23
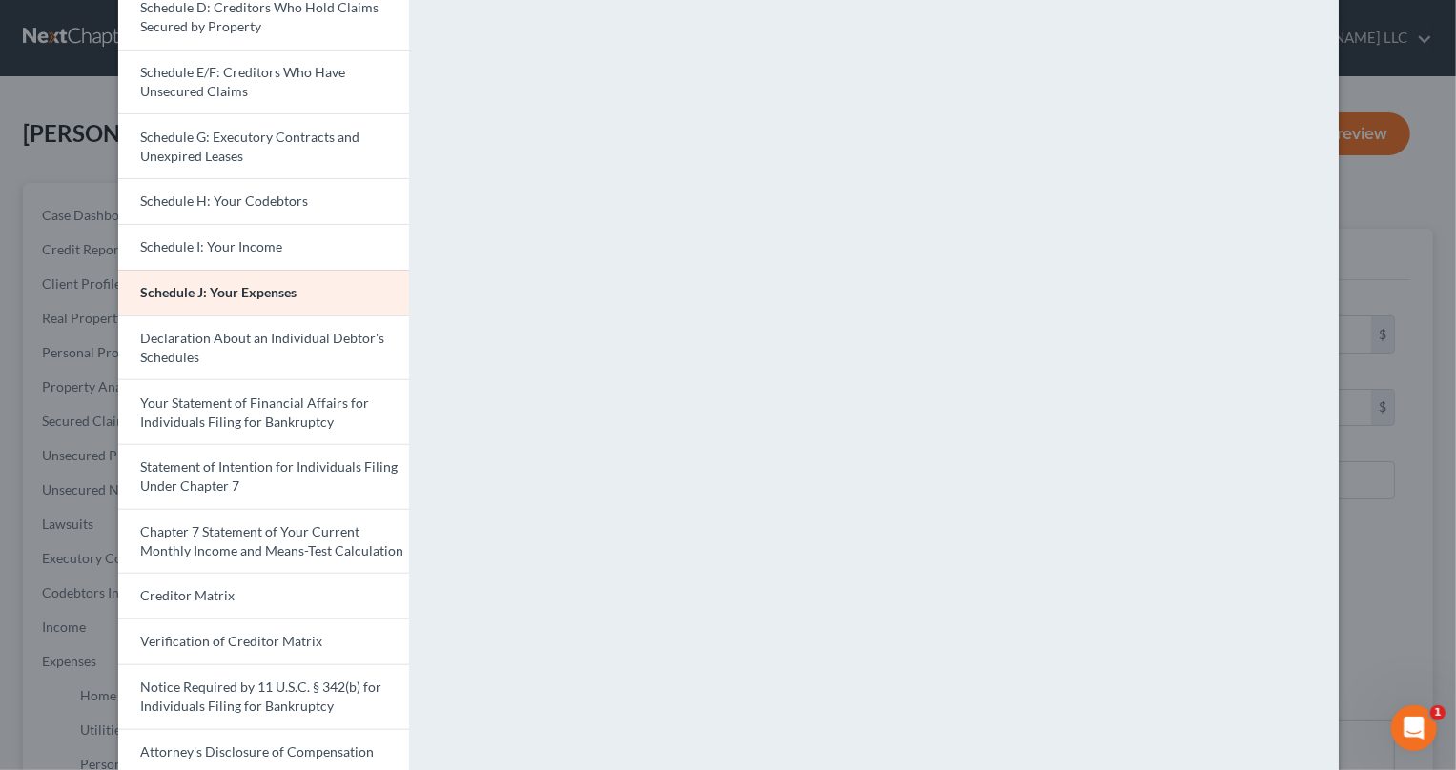
scroll to position [430, 0]
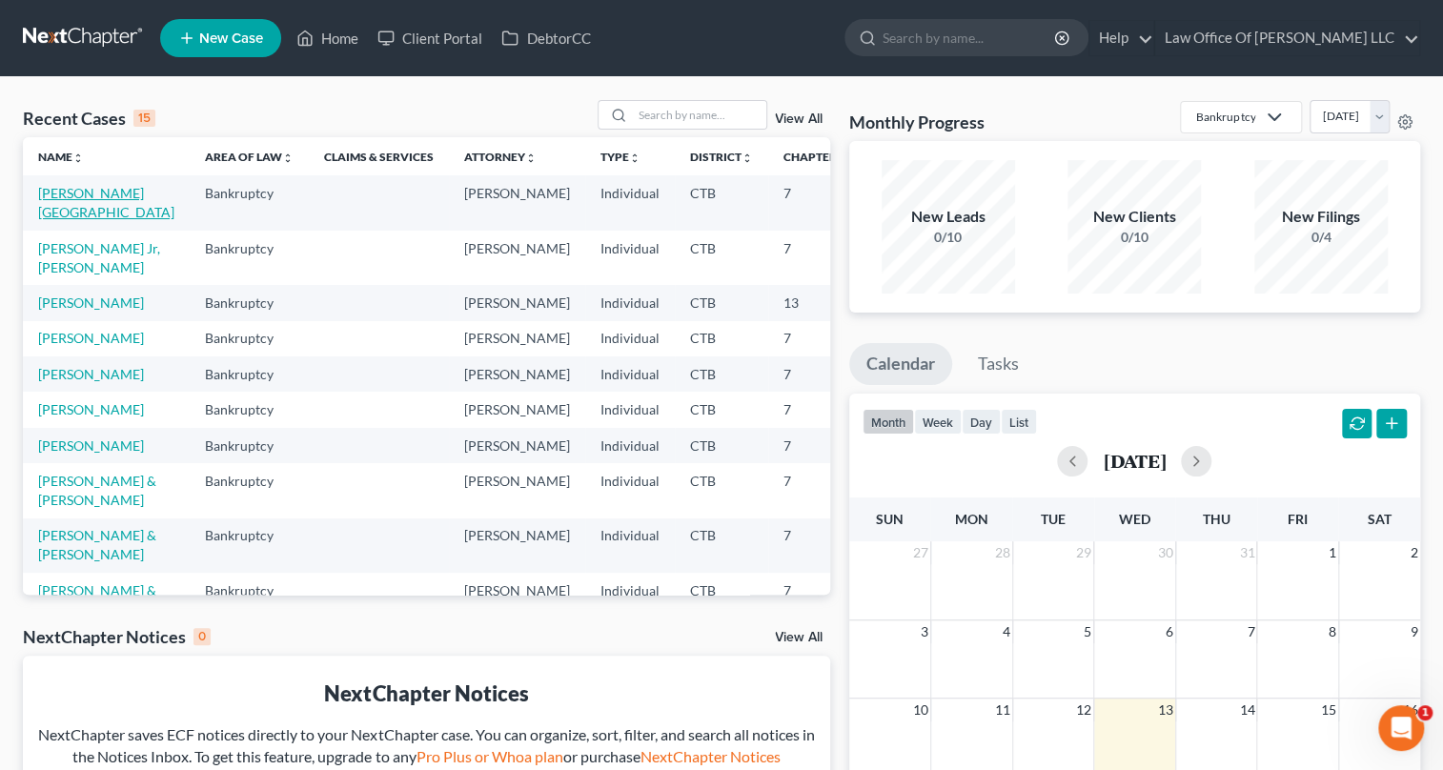
click at [51, 192] on link "Accarpio, Chad" at bounding box center [106, 202] width 136 height 35
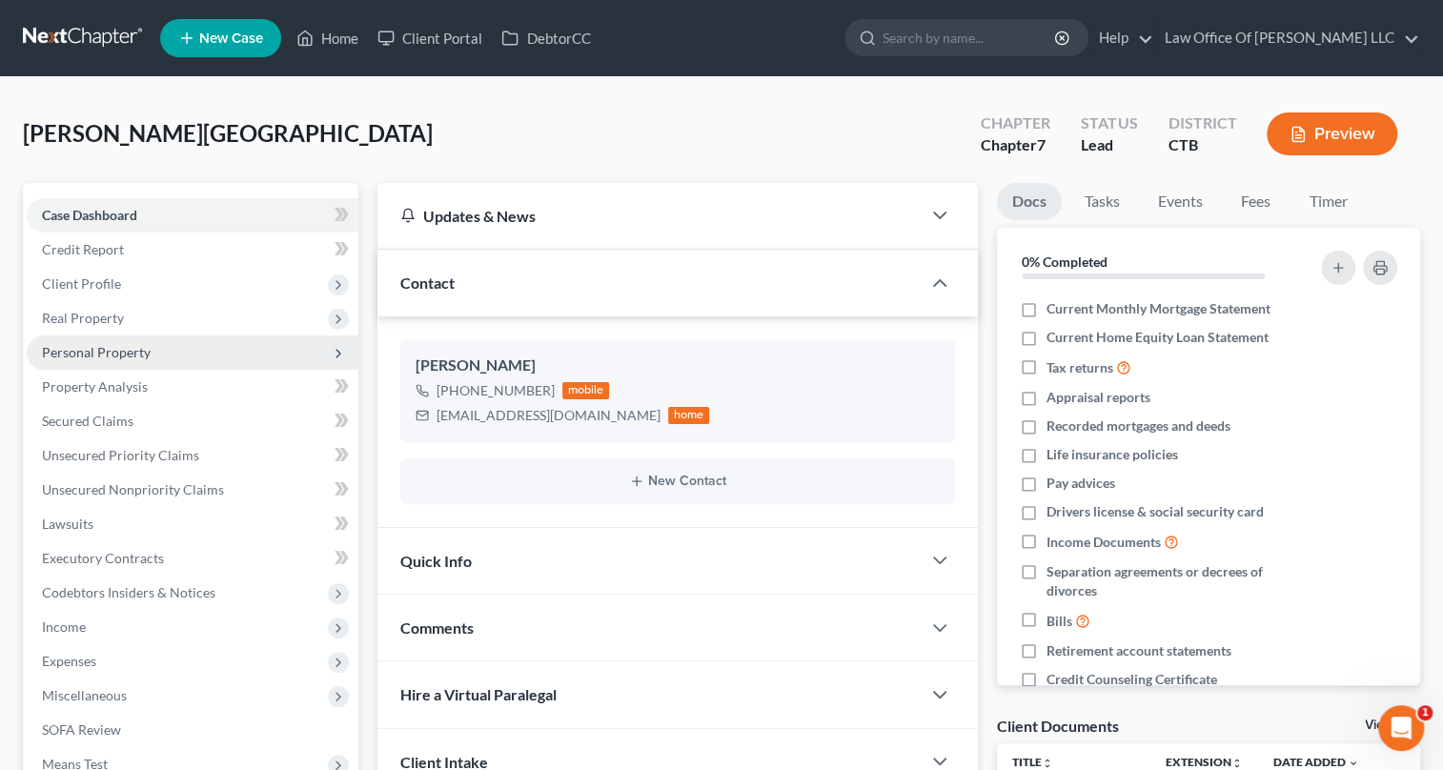
scroll to position [86, 0]
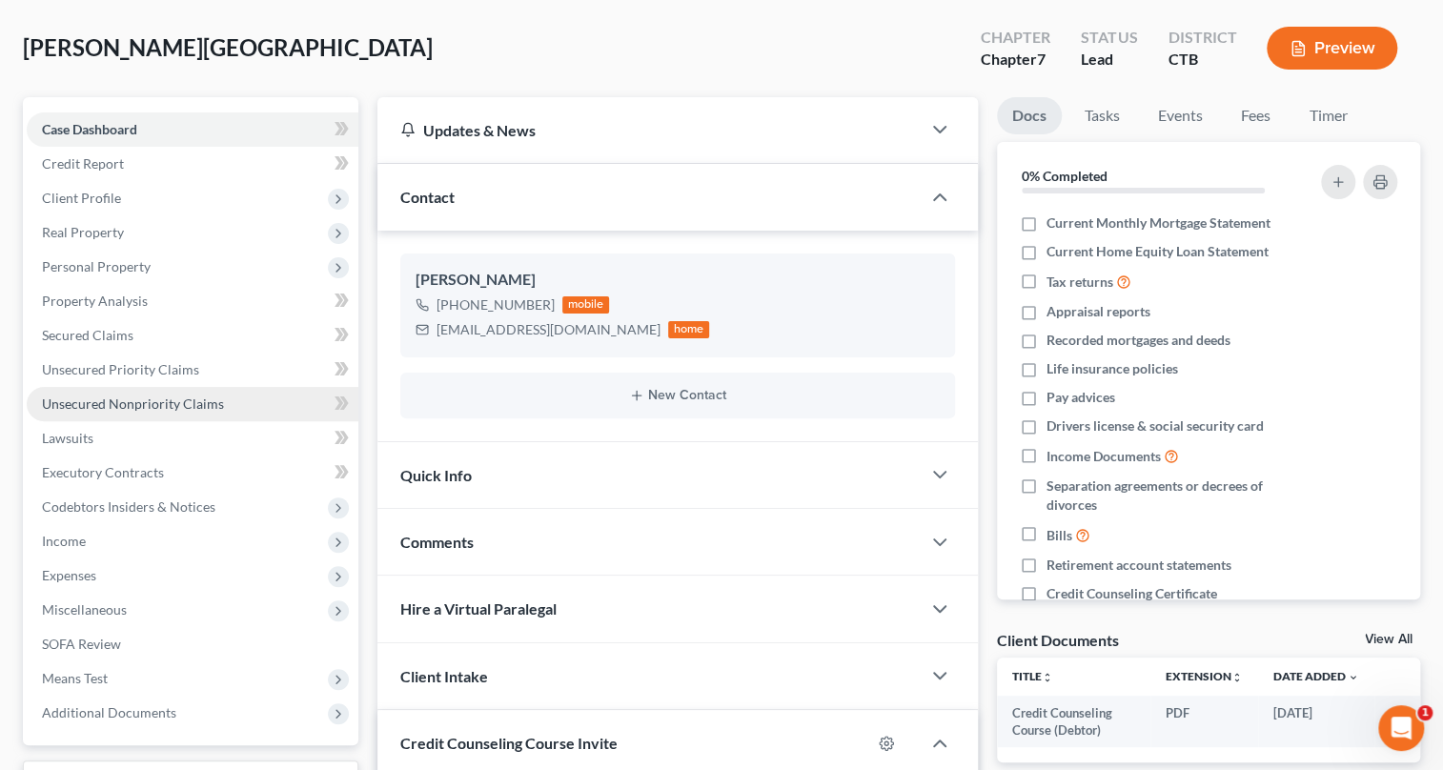
click at [232, 400] on link "Unsecured Nonpriority Claims" at bounding box center [193, 404] width 332 height 34
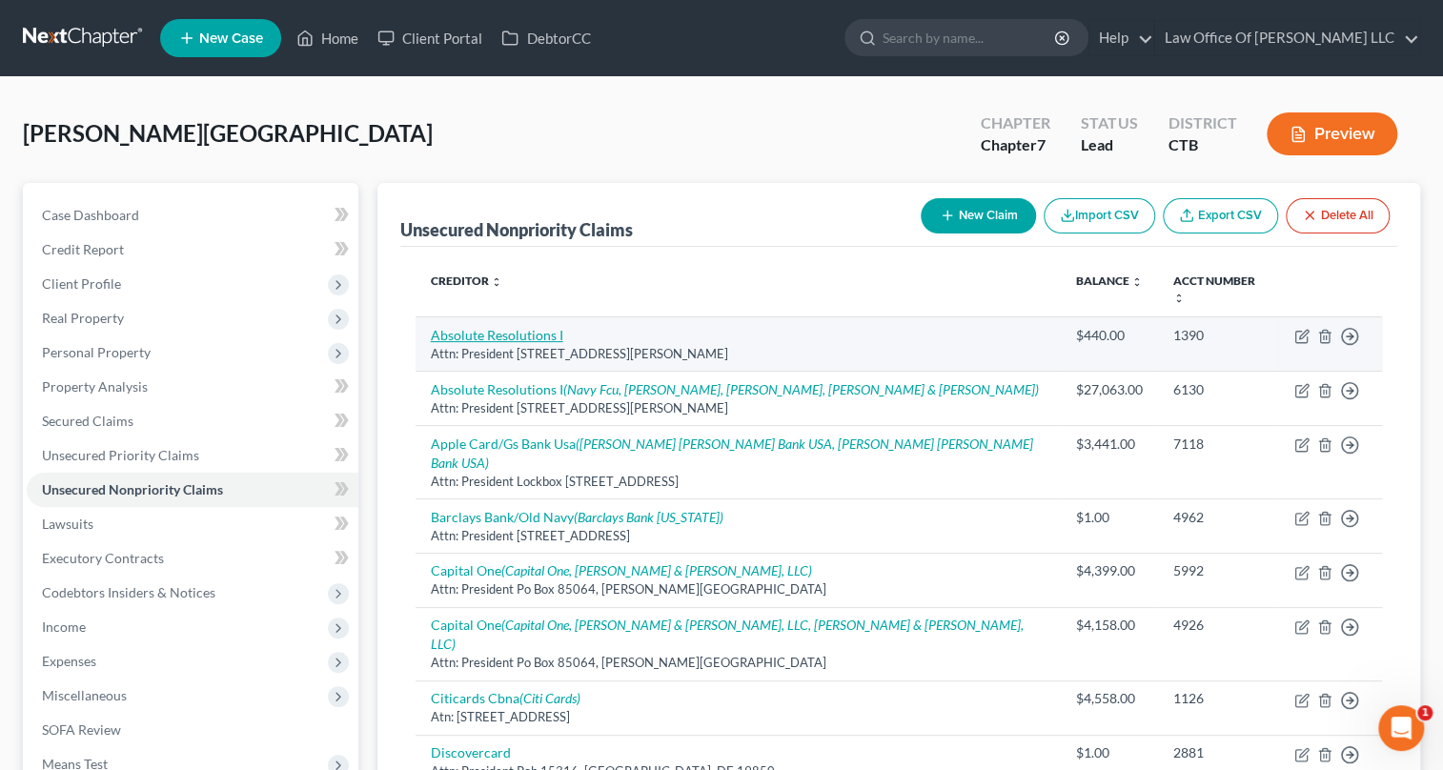
click at [537, 327] on link "Absolute Resolutions I" at bounding box center [497, 335] width 133 height 16
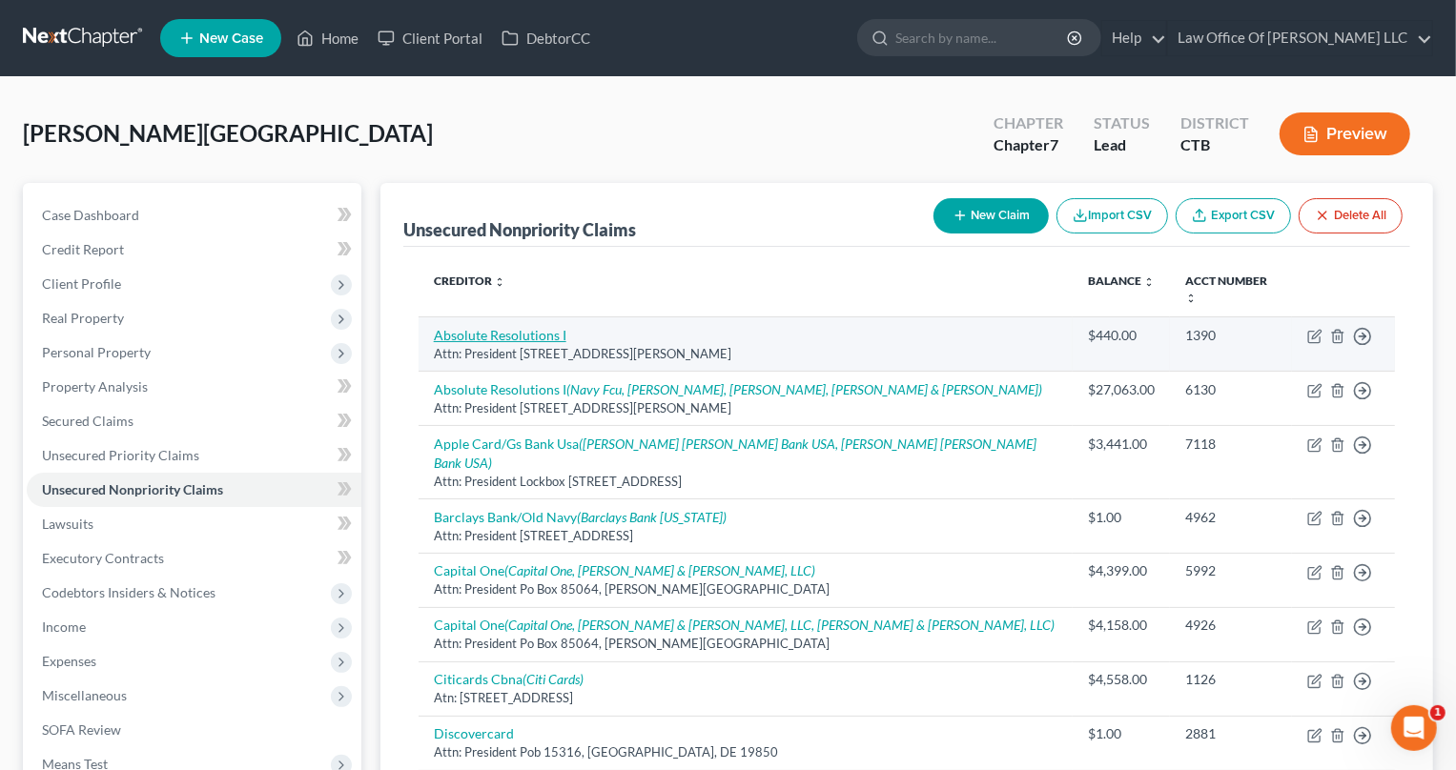
select select "24"
select select "0"
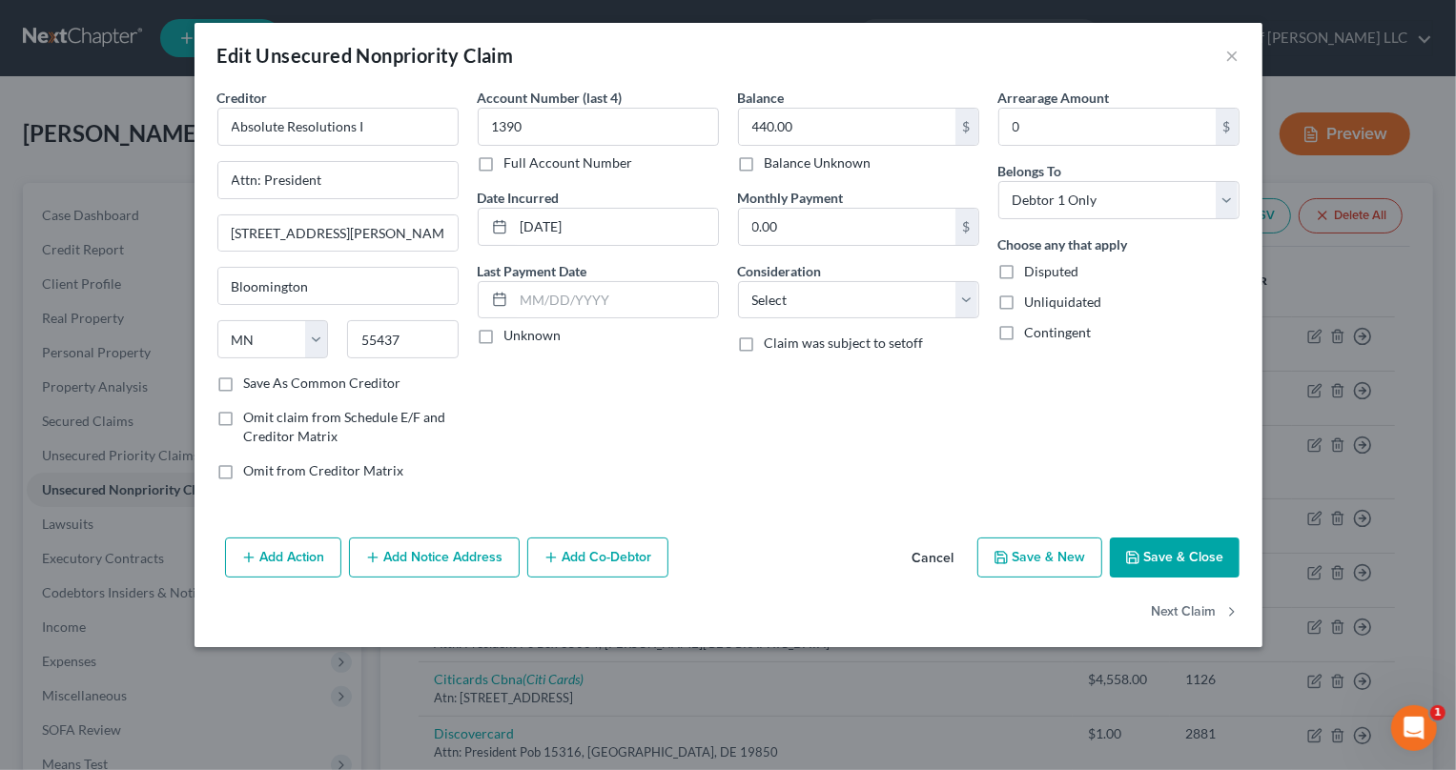
click at [1187, 553] on button "Save & Close" at bounding box center [1175, 558] width 130 height 40
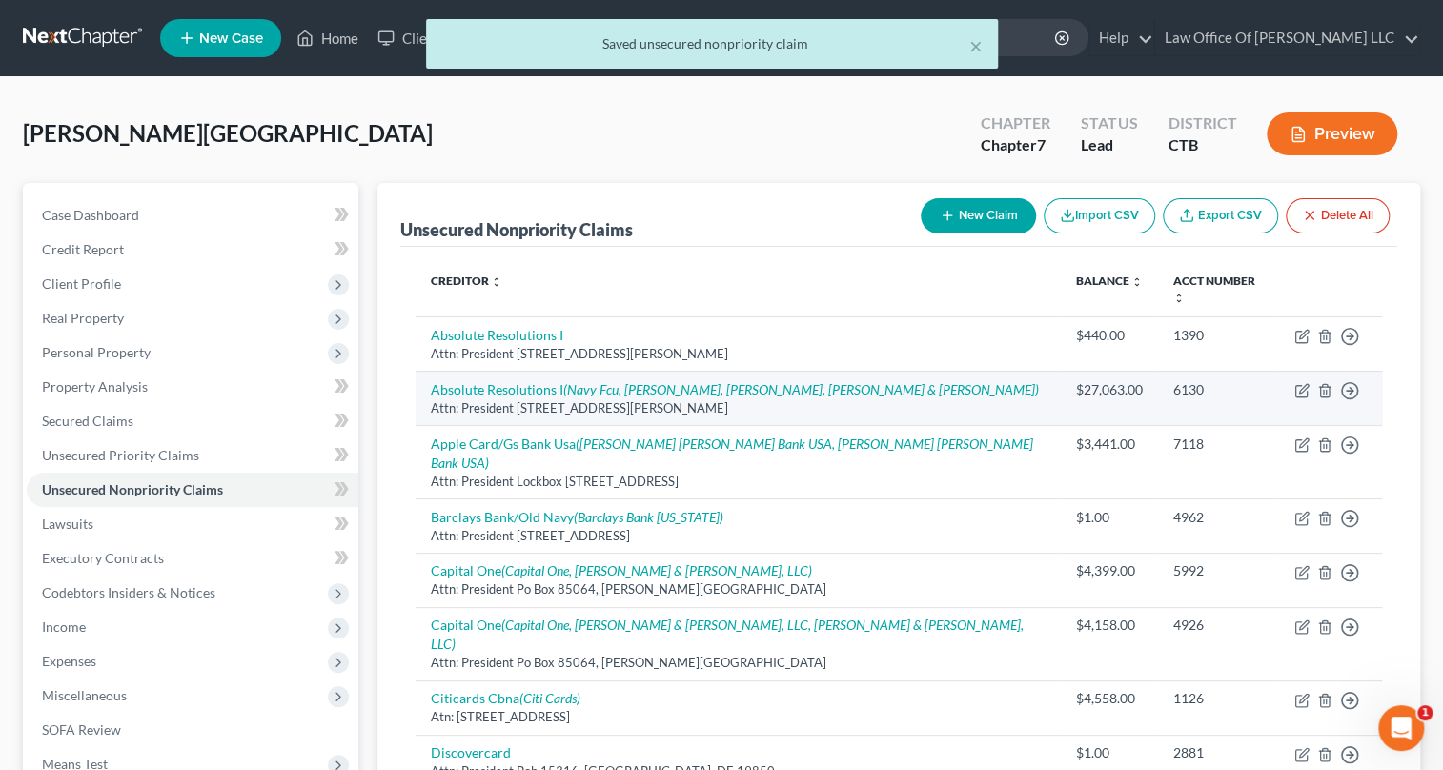
click at [528, 379] on td "Absolute Resolutions I (Navy Fcu, Cohen, Burns, Hard & Paul) Attn: President 80…" at bounding box center [738, 398] width 645 height 54
click at [526, 381] on link "Absolute Resolutions I (Navy Fcu, Cohen, Burns, Hard & Paul)" at bounding box center [735, 389] width 608 height 16
select select "24"
select select "0"
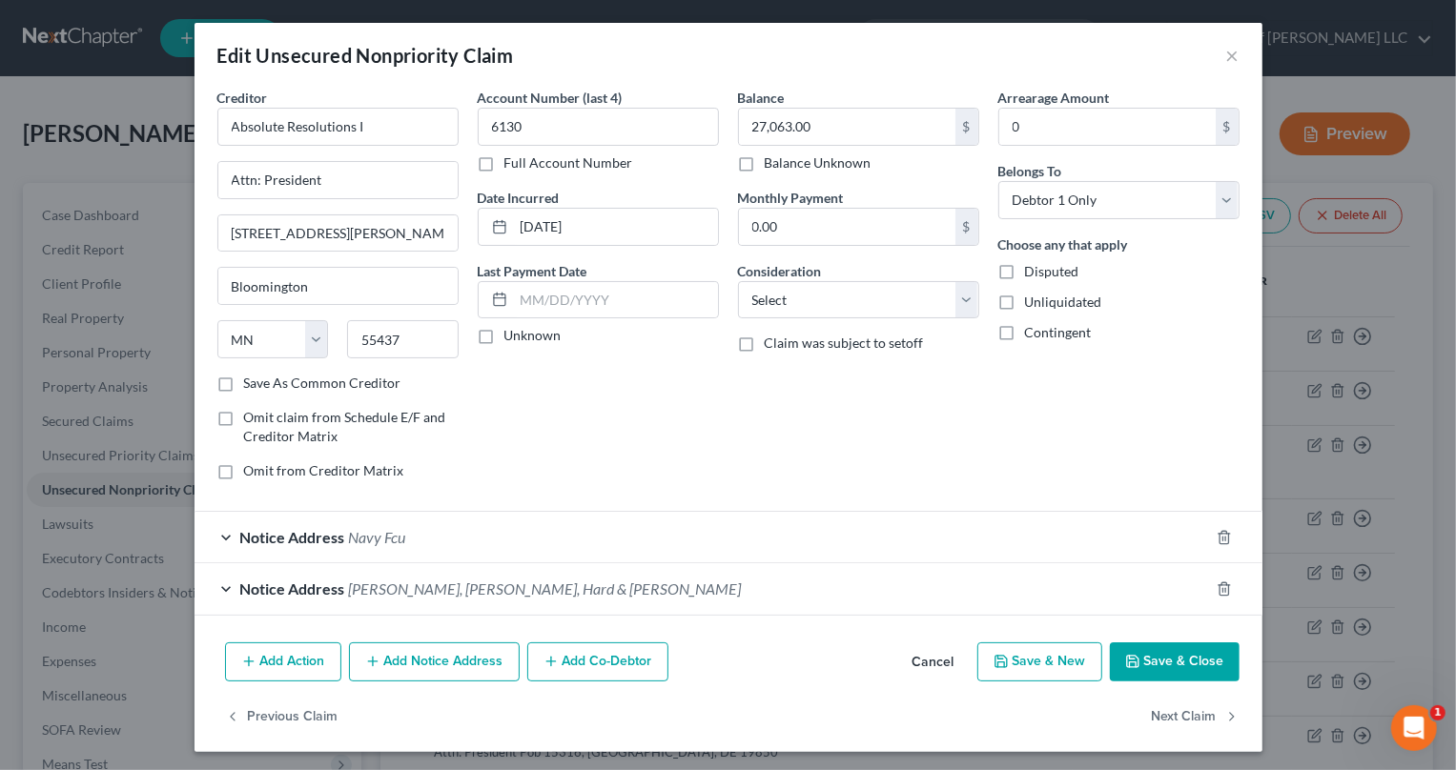
click at [286, 535] on span "Notice Address" at bounding box center [292, 537] width 105 height 18
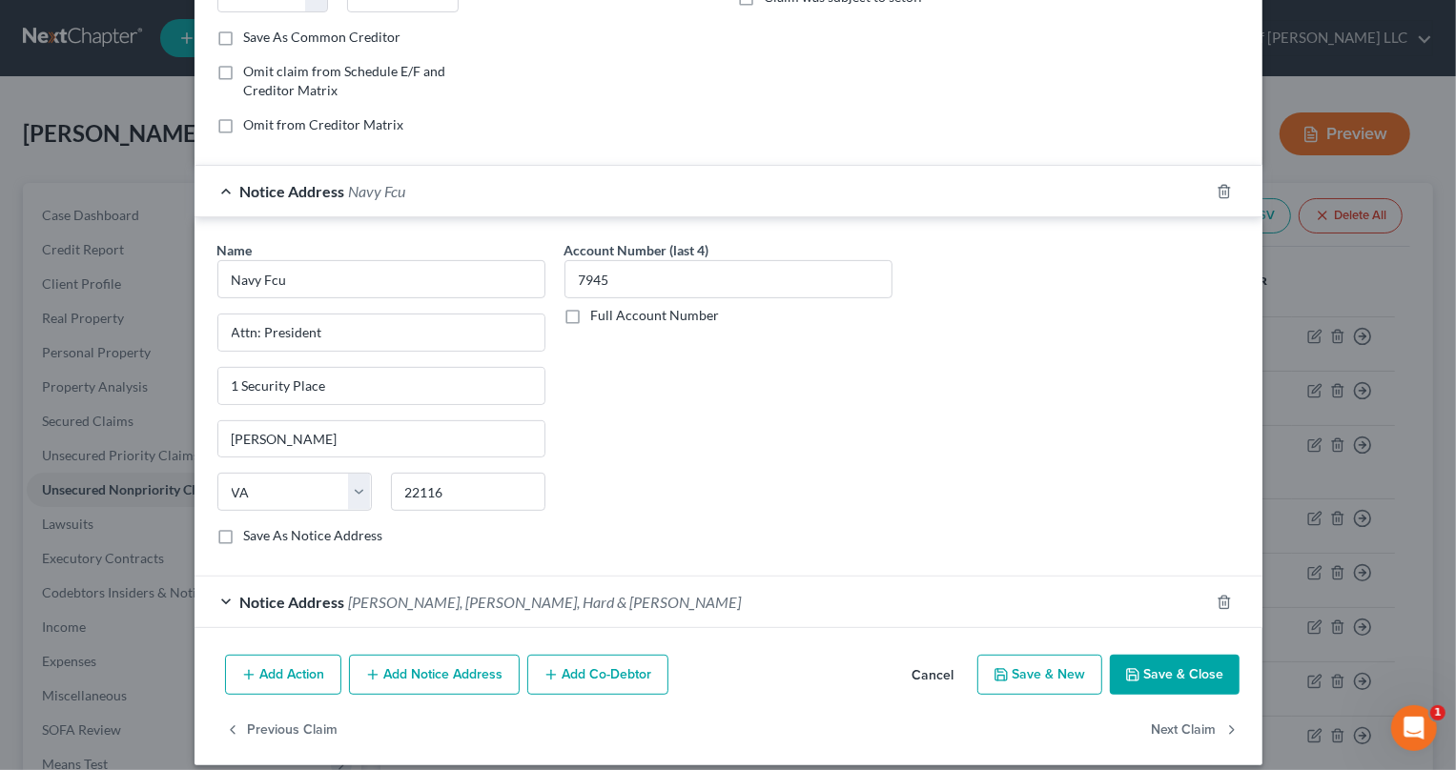
scroll to position [361, 0]
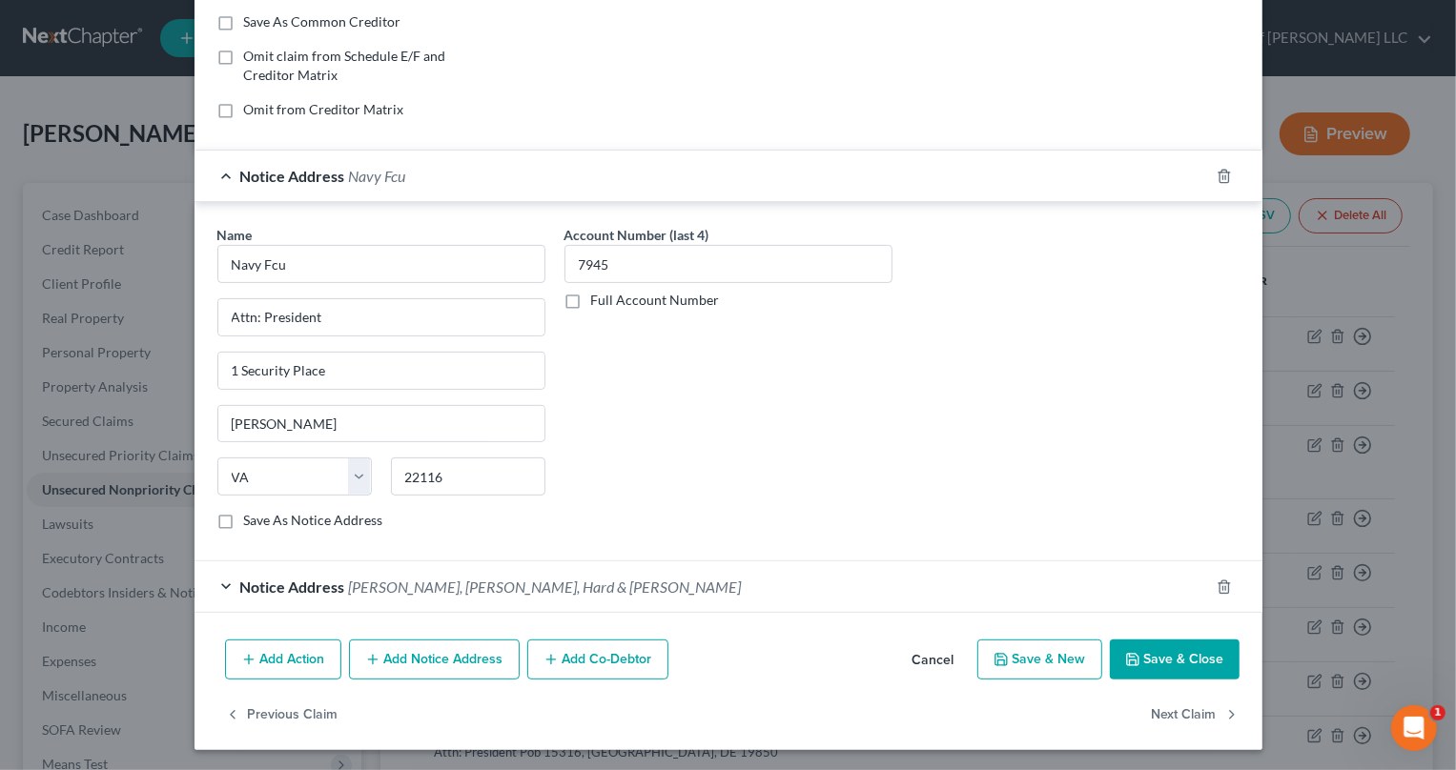
click at [349, 590] on span "Cohen, Burns, Hard & Paul" at bounding box center [545, 587] width 393 height 18
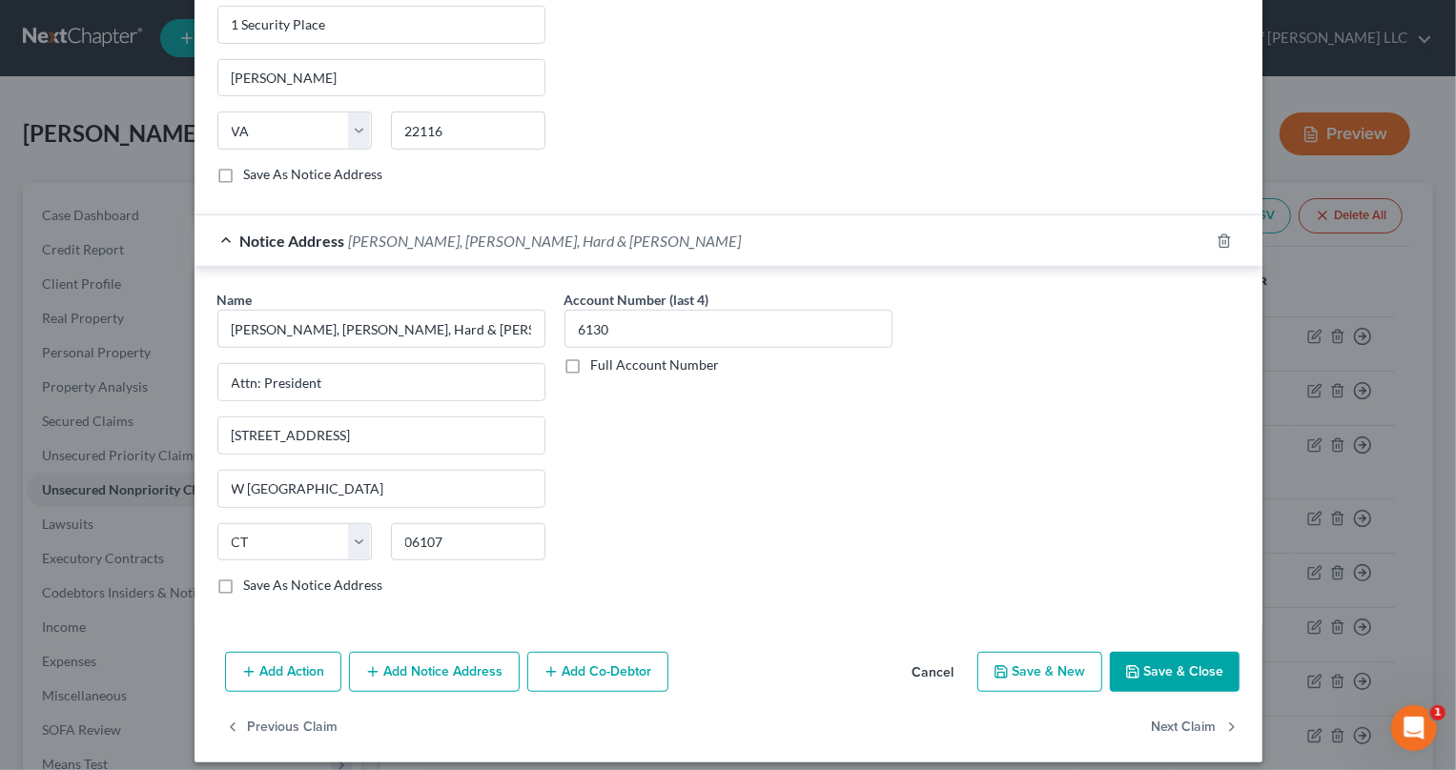
scroll to position [718, 0]
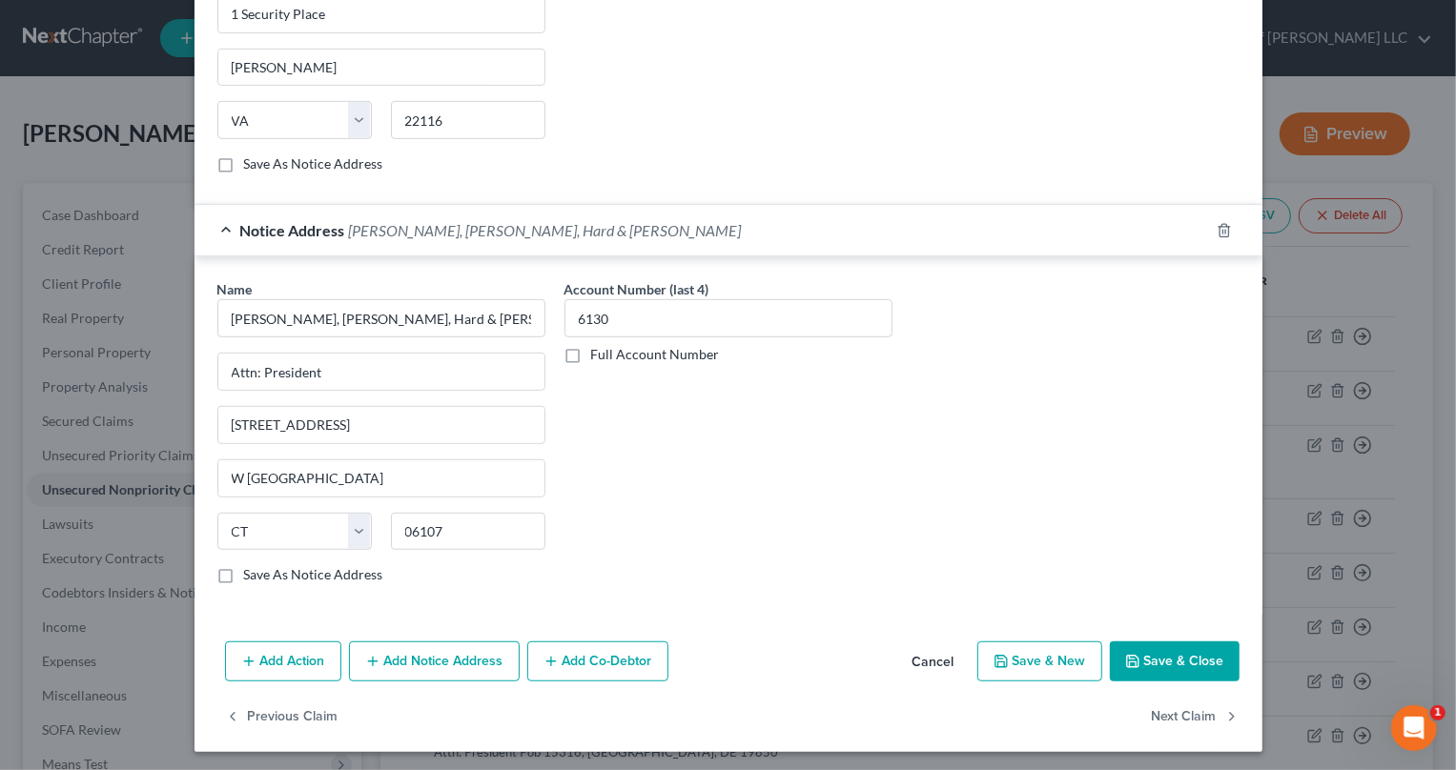
click at [1210, 660] on button "Save & Close" at bounding box center [1175, 662] width 130 height 40
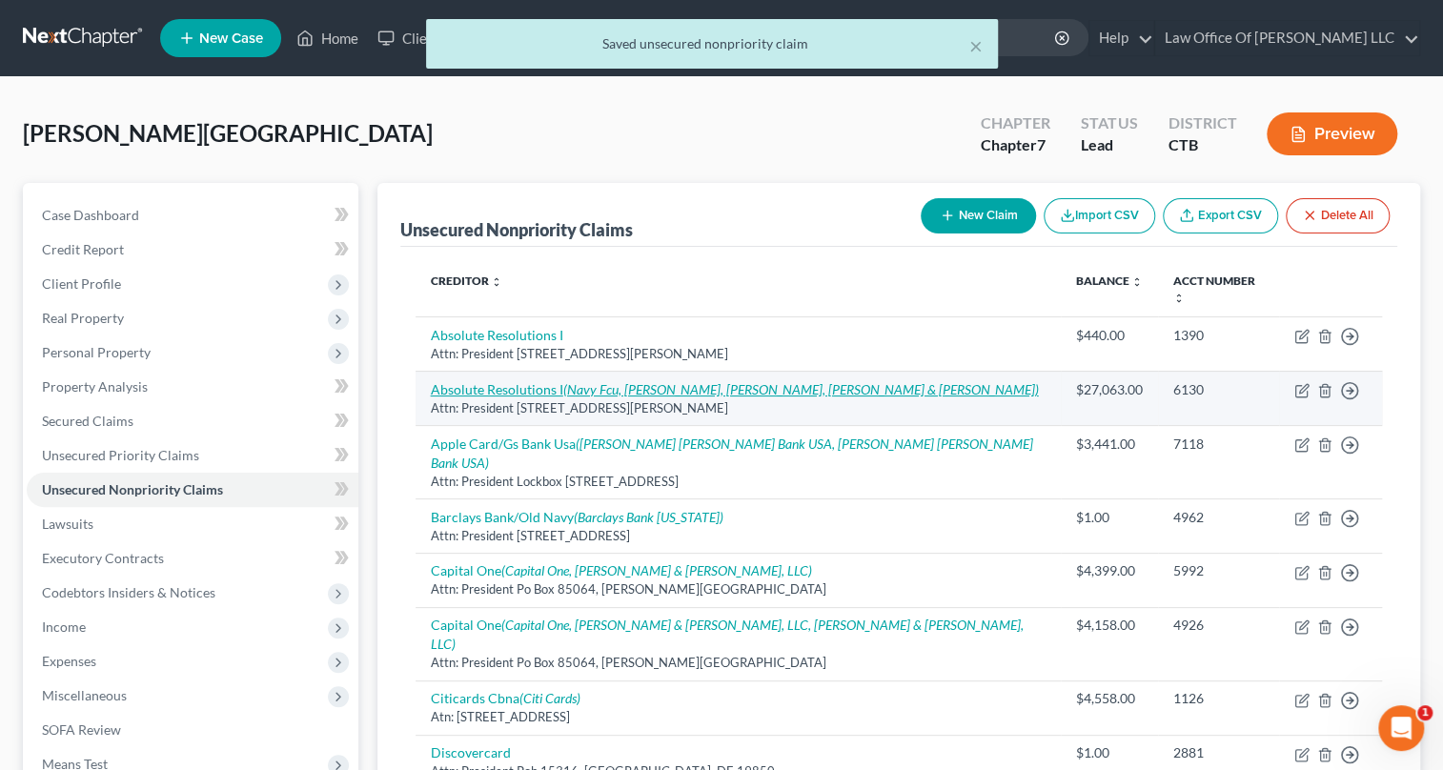
click at [693, 381] on icon "(Navy Fcu, [PERSON_NAME], [PERSON_NAME], [PERSON_NAME] & [PERSON_NAME])" at bounding box center [801, 389] width 476 height 16
select select "24"
select select "0"
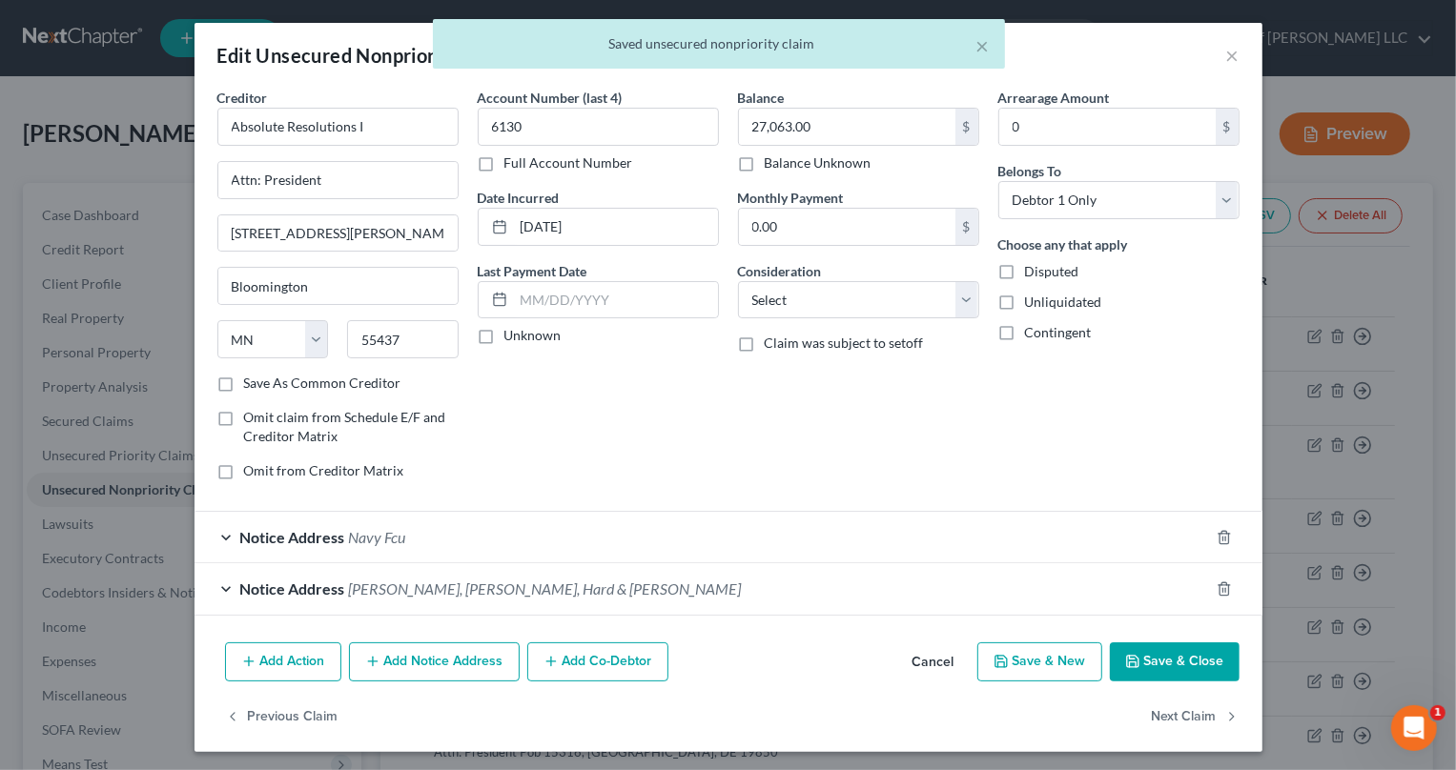
click at [1132, 662] on icon "button" at bounding box center [1132, 661] width 11 height 11
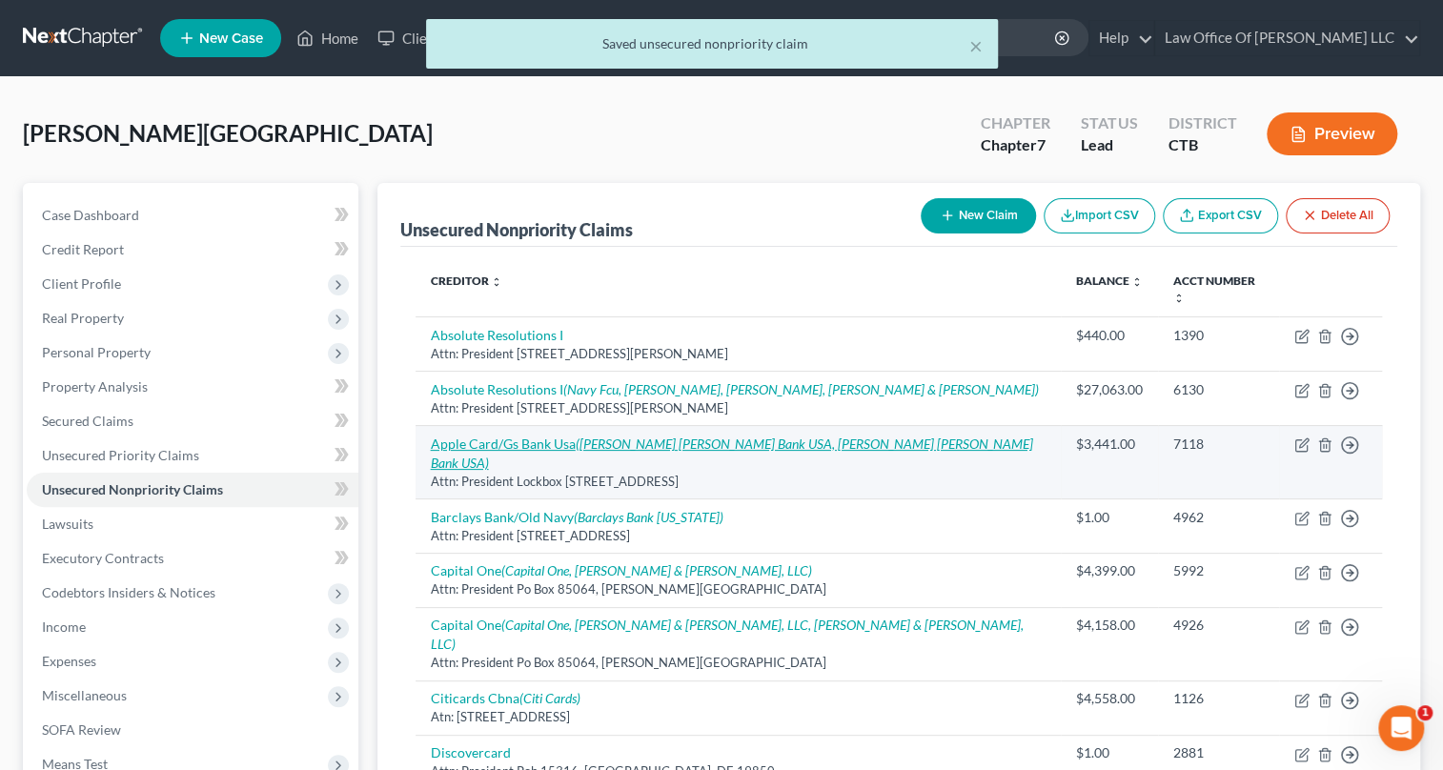
click at [609, 436] on icon "([PERSON_NAME] [PERSON_NAME] Bank USA, [PERSON_NAME] [PERSON_NAME] Bank USA)" at bounding box center [732, 453] width 602 height 35
select select "39"
select select "2"
select select "0"
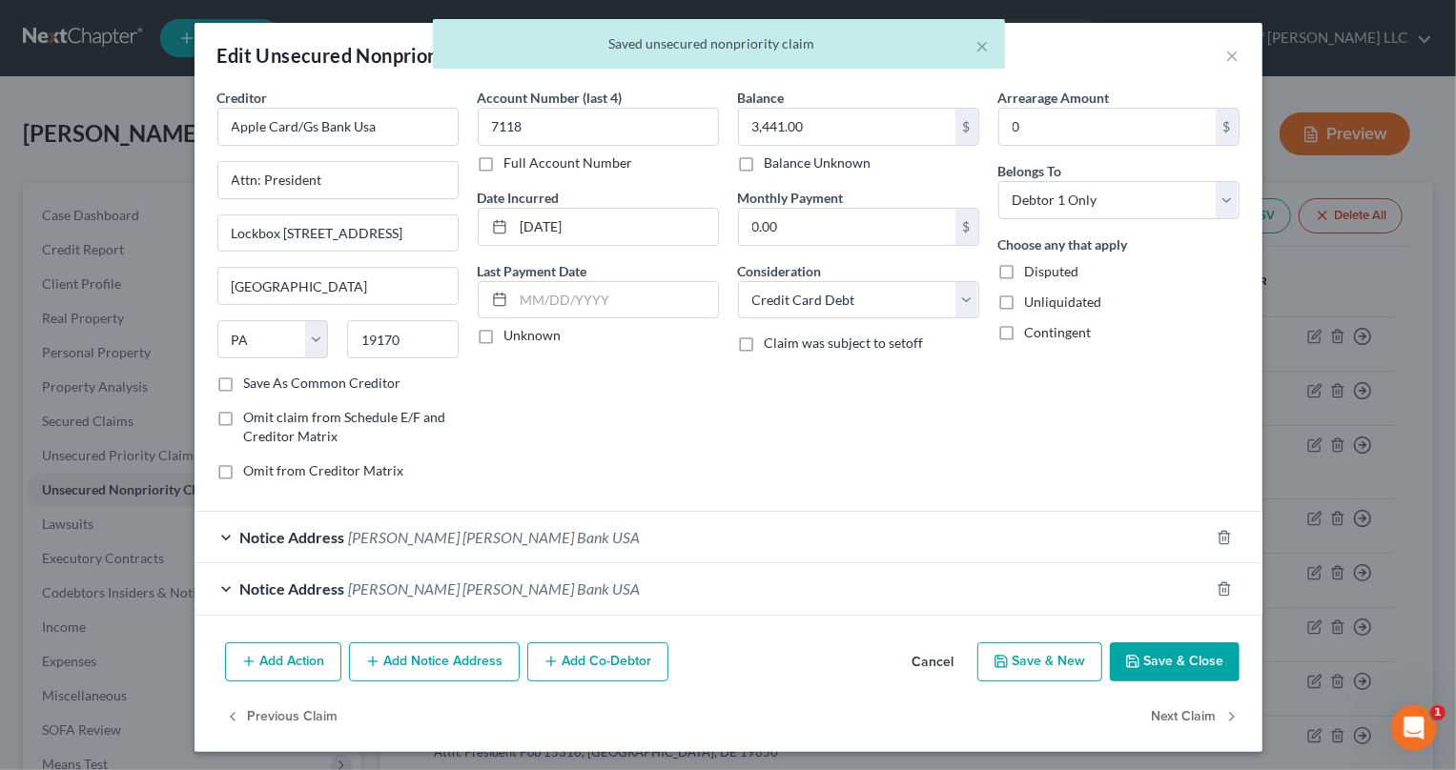
click at [448, 537] on span "Goldman Sachs Bank USA" at bounding box center [495, 537] width 292 height 18
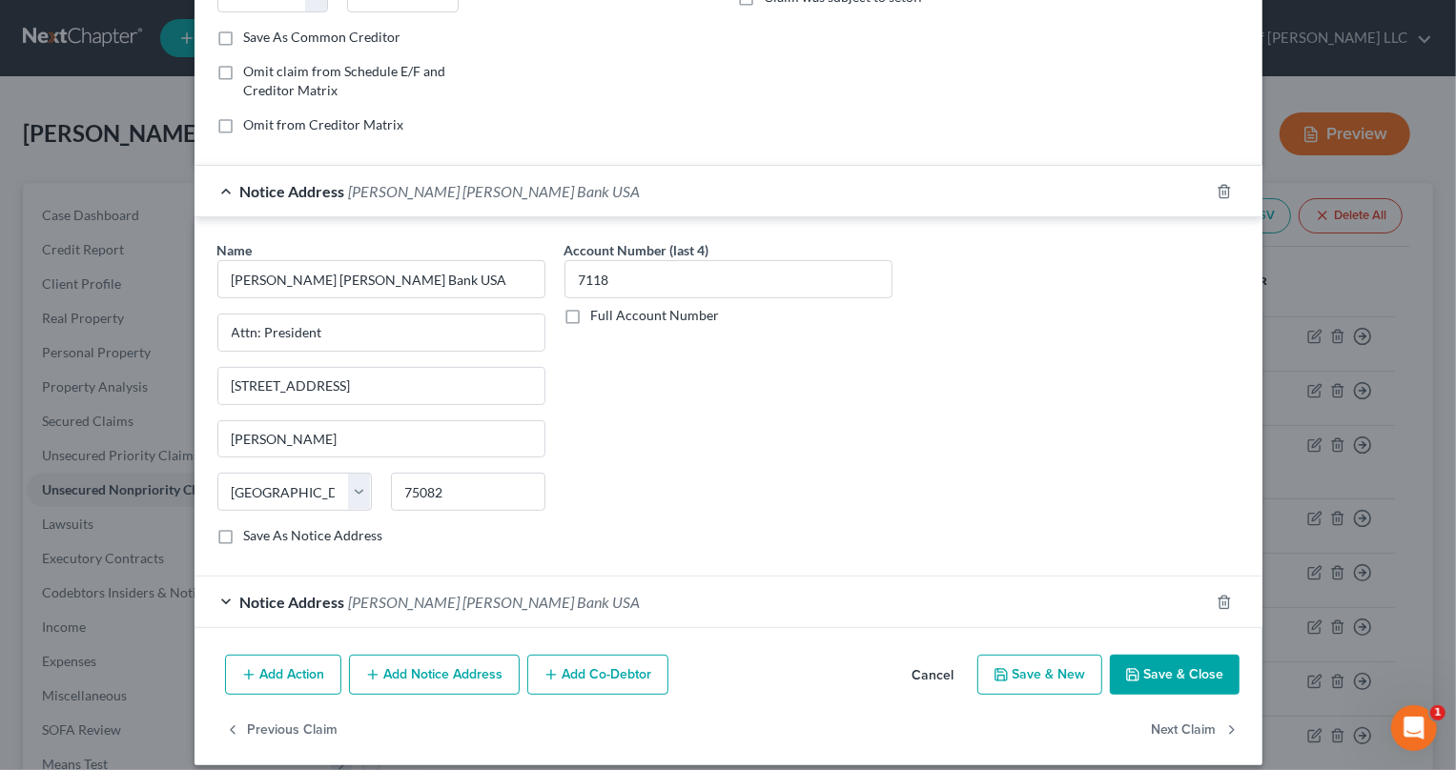
scroll to position [361, 0]
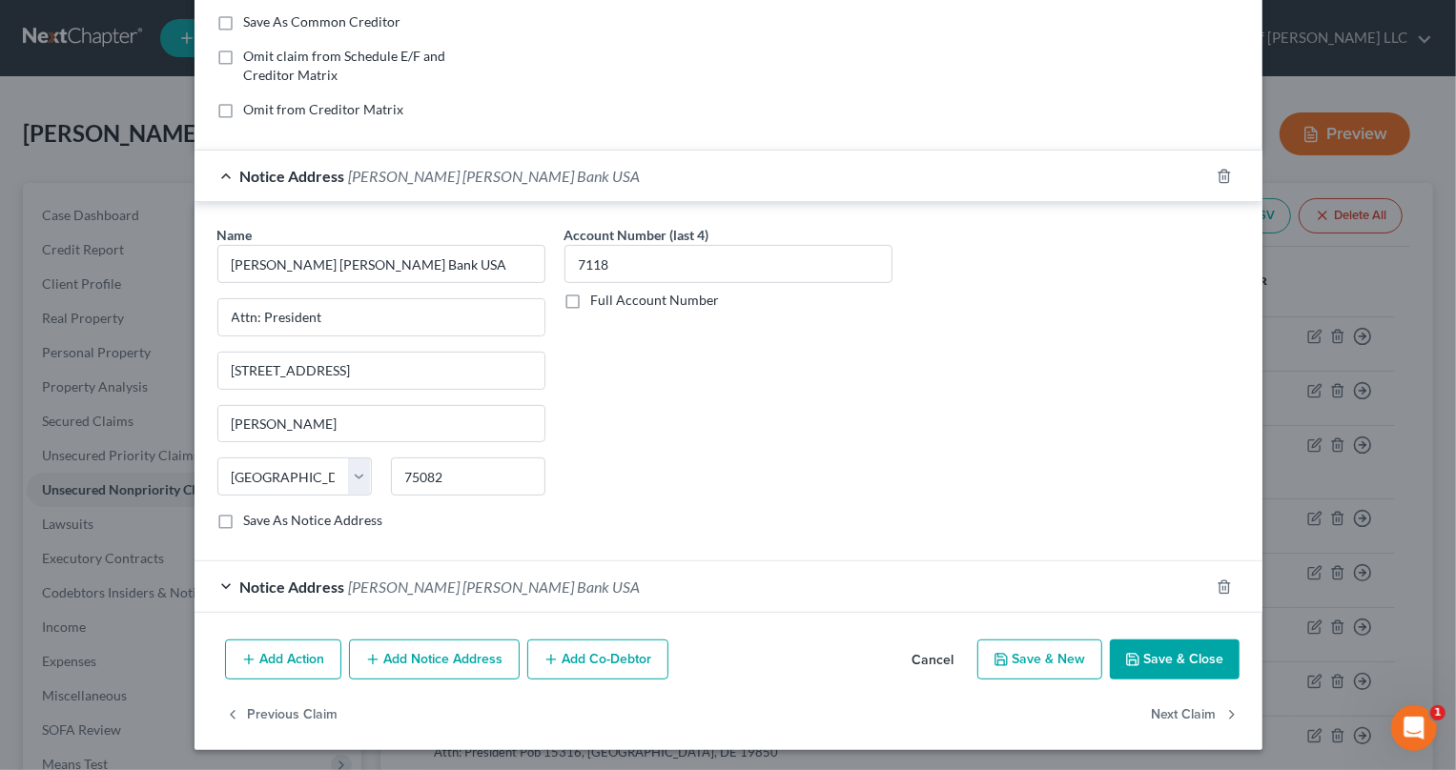
click at [458, 590] on span "Goldman Sachs Bank USA" at bounding box center [495, 587] width 292 height 18
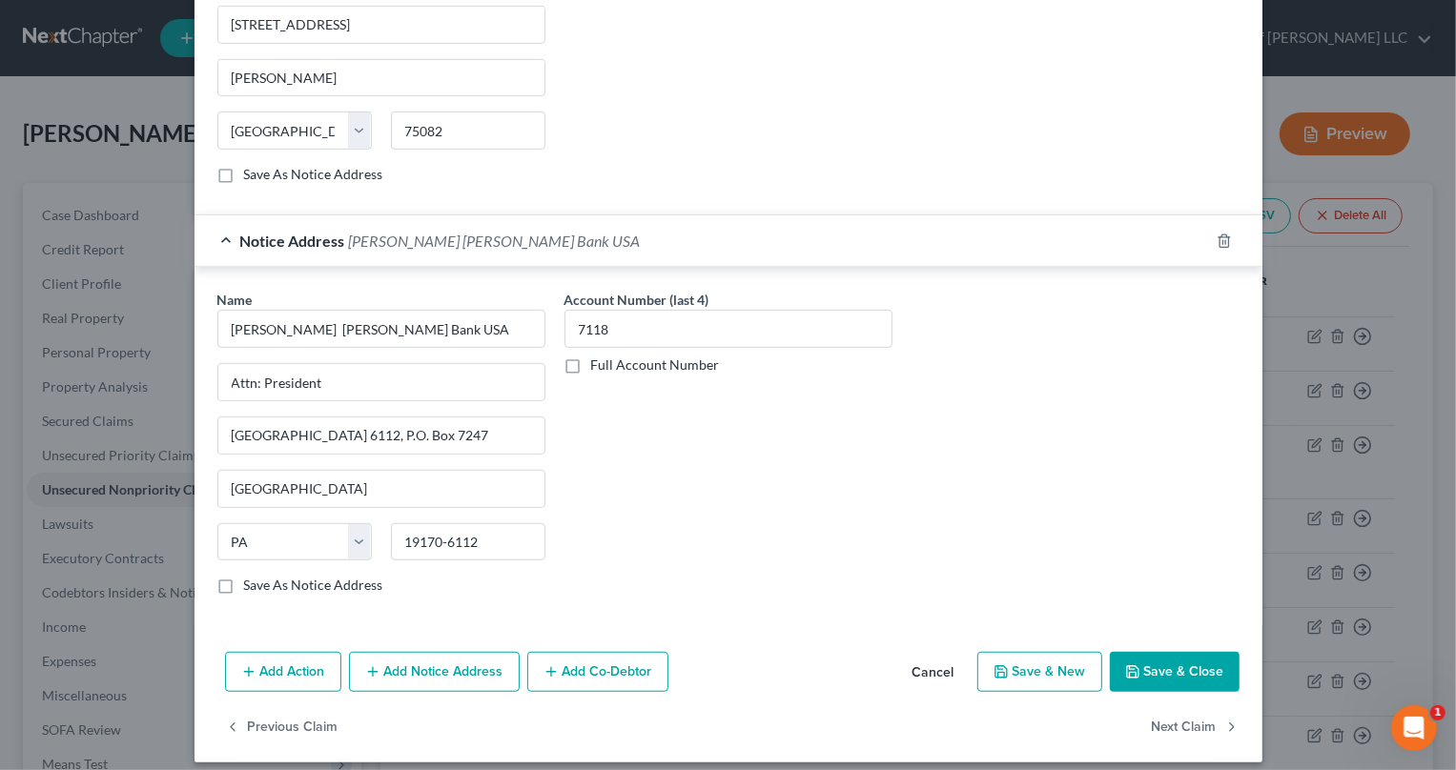
scroll to position [718, 0]
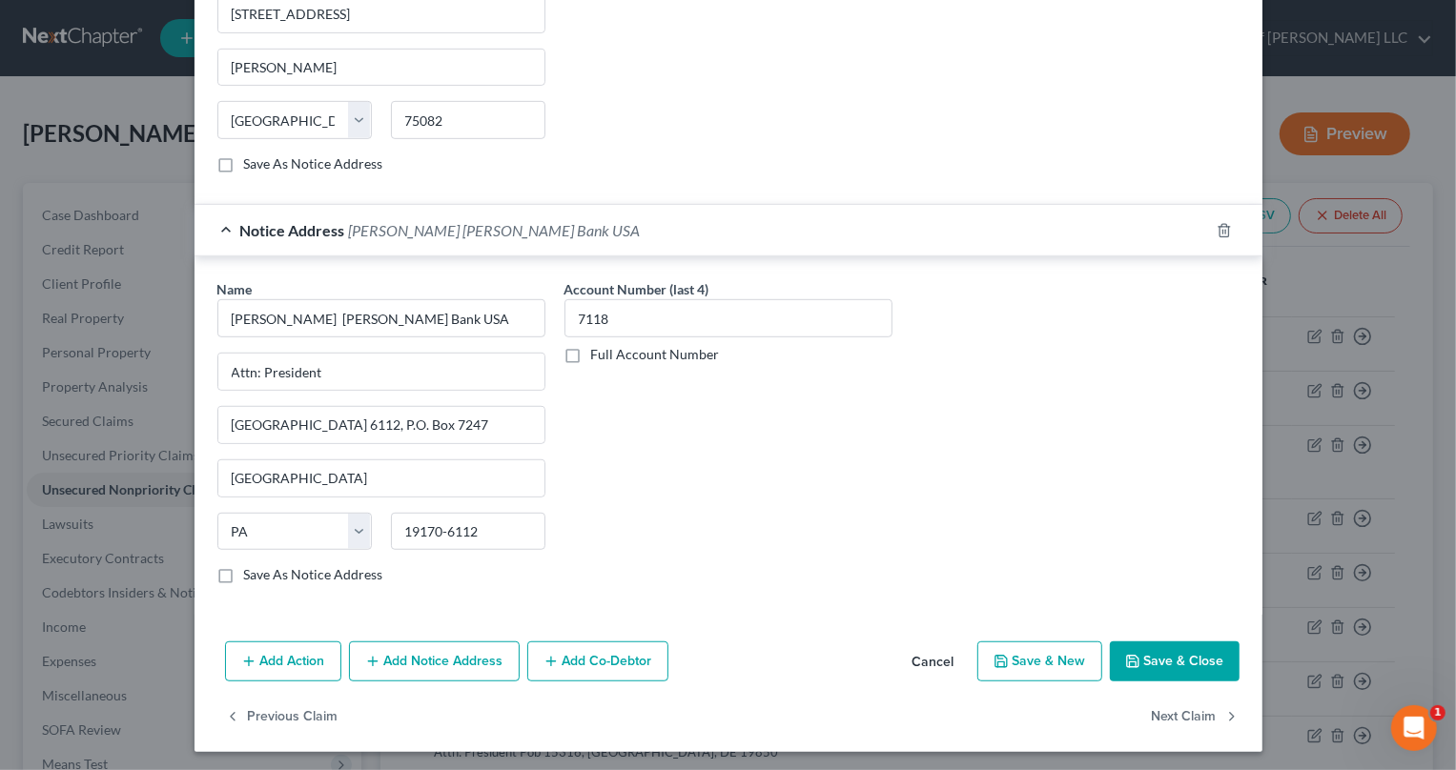
click at [1139, 643] on button "Save & Close" at bounding box center [1175, 662] width 130 height 40
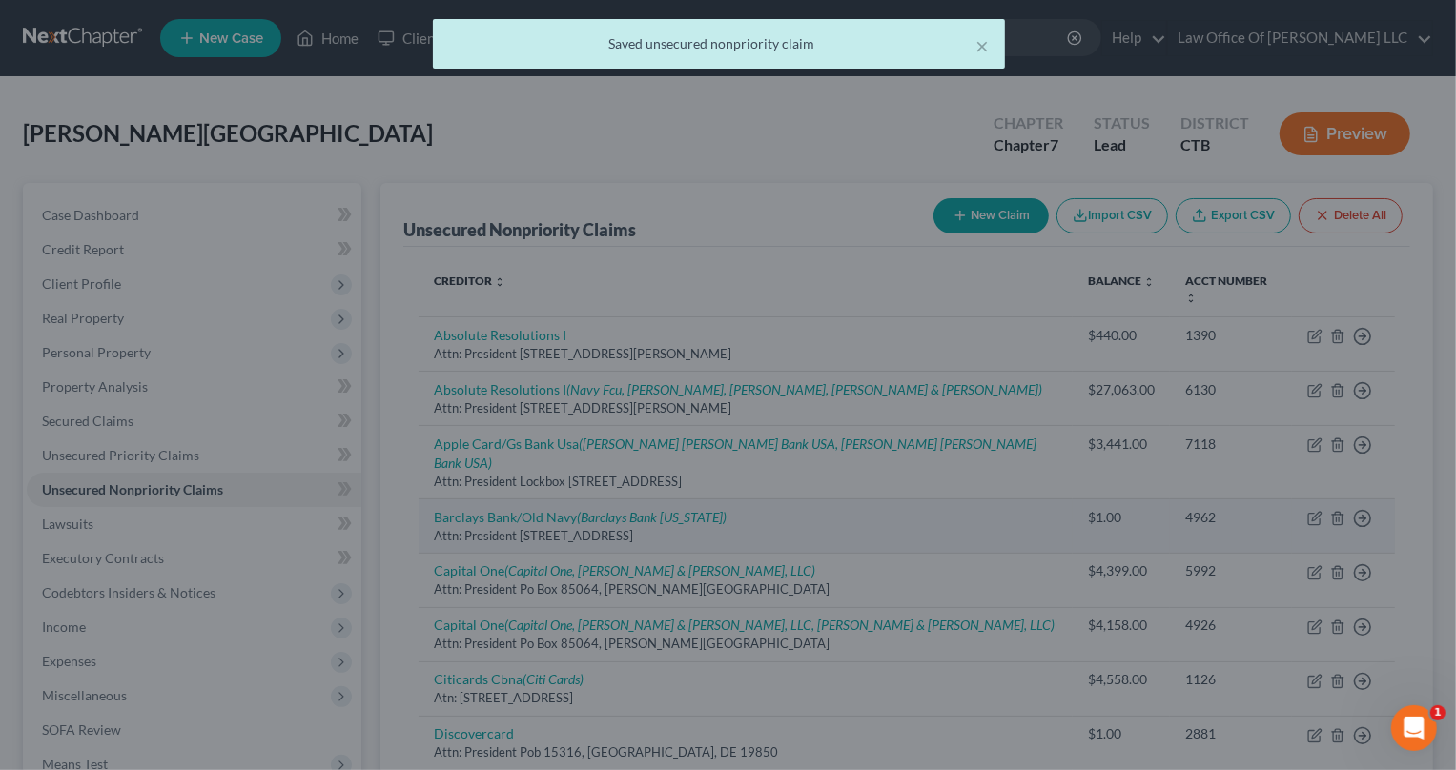
scroll to position [0, 0]
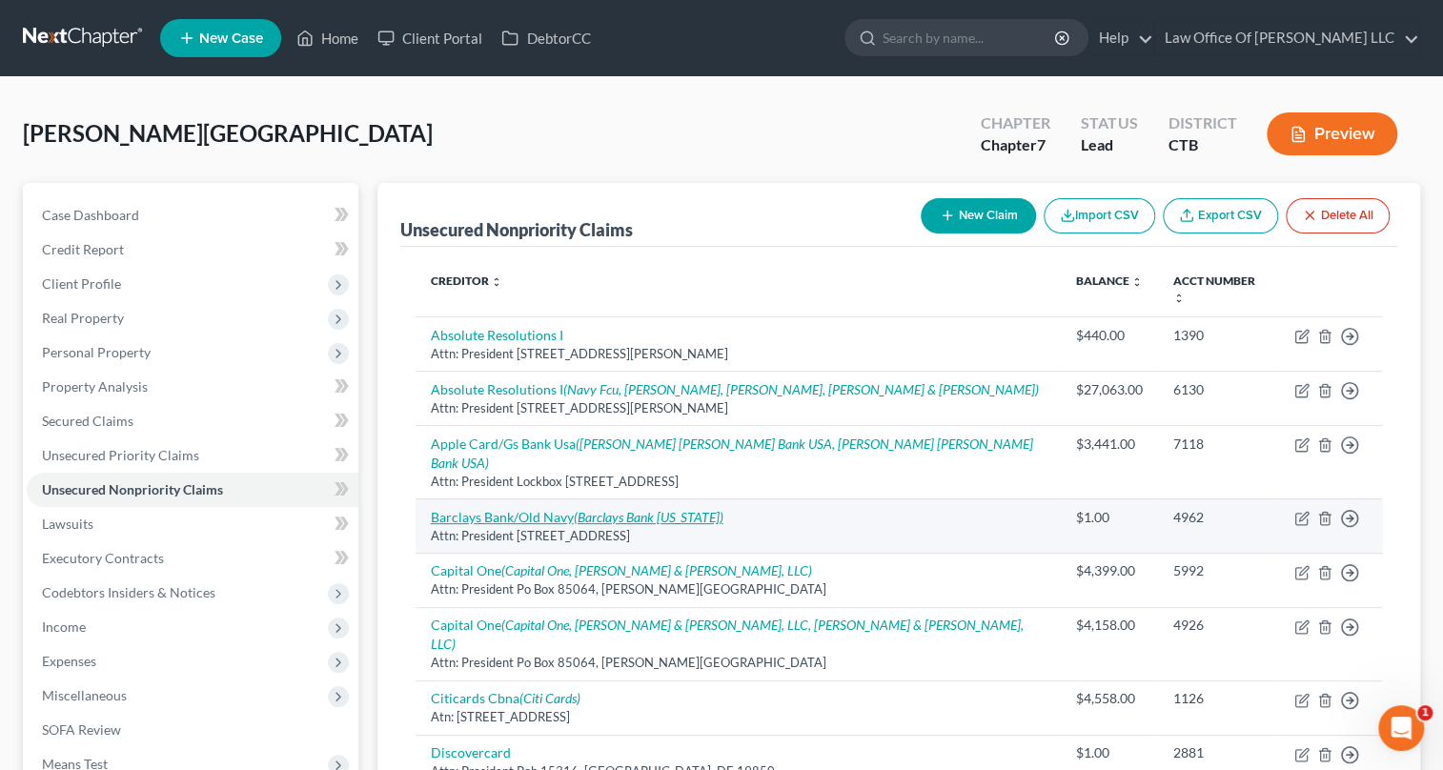
click at [601, 509] on icon "(Barclays Bank [US_STATE])" at bounding box center [649, 517] width 150 height 16
select select "7"
select select "2"
select select "0"
select select "7"
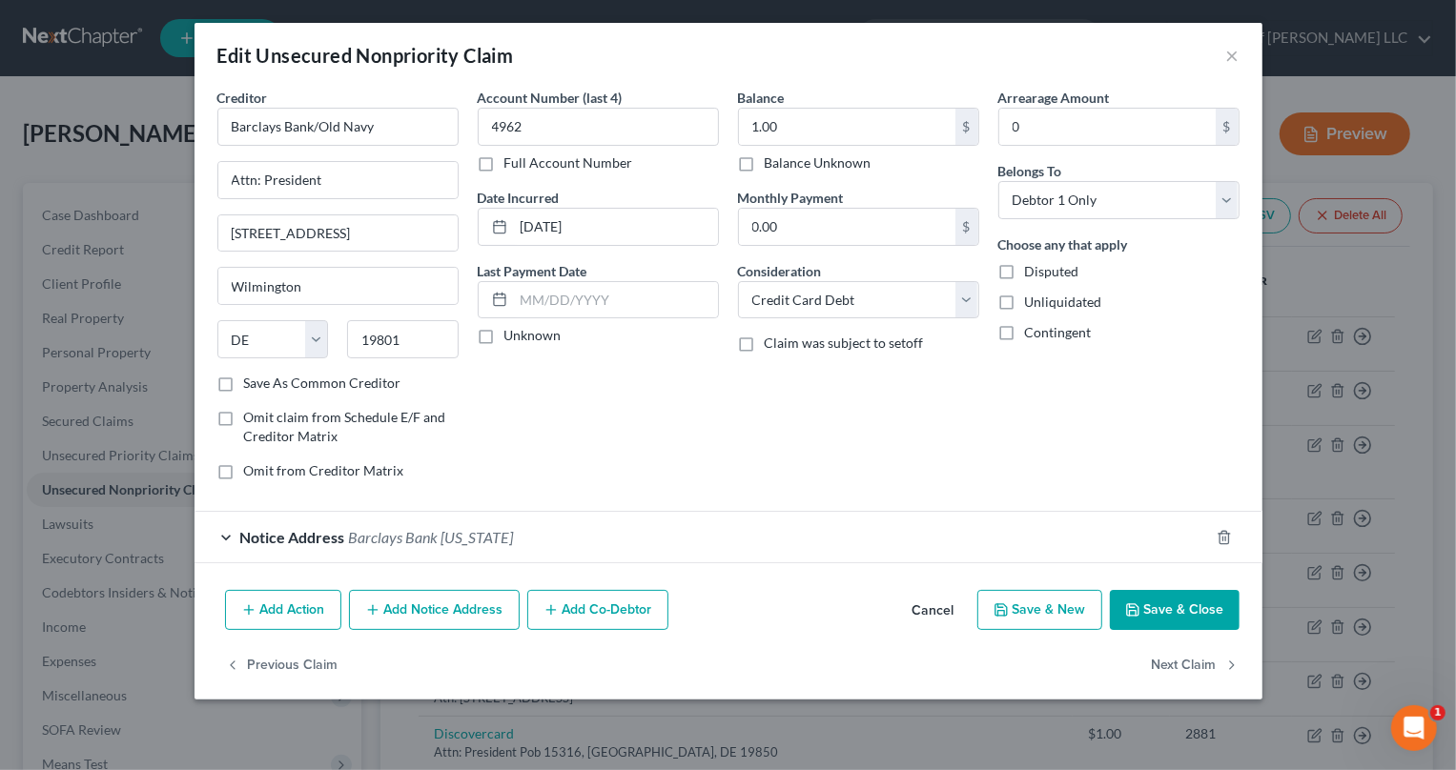
click at [455, 528] on span "Barclays Bank Delaware" at bounding box center [431, 537] width 165 height 18
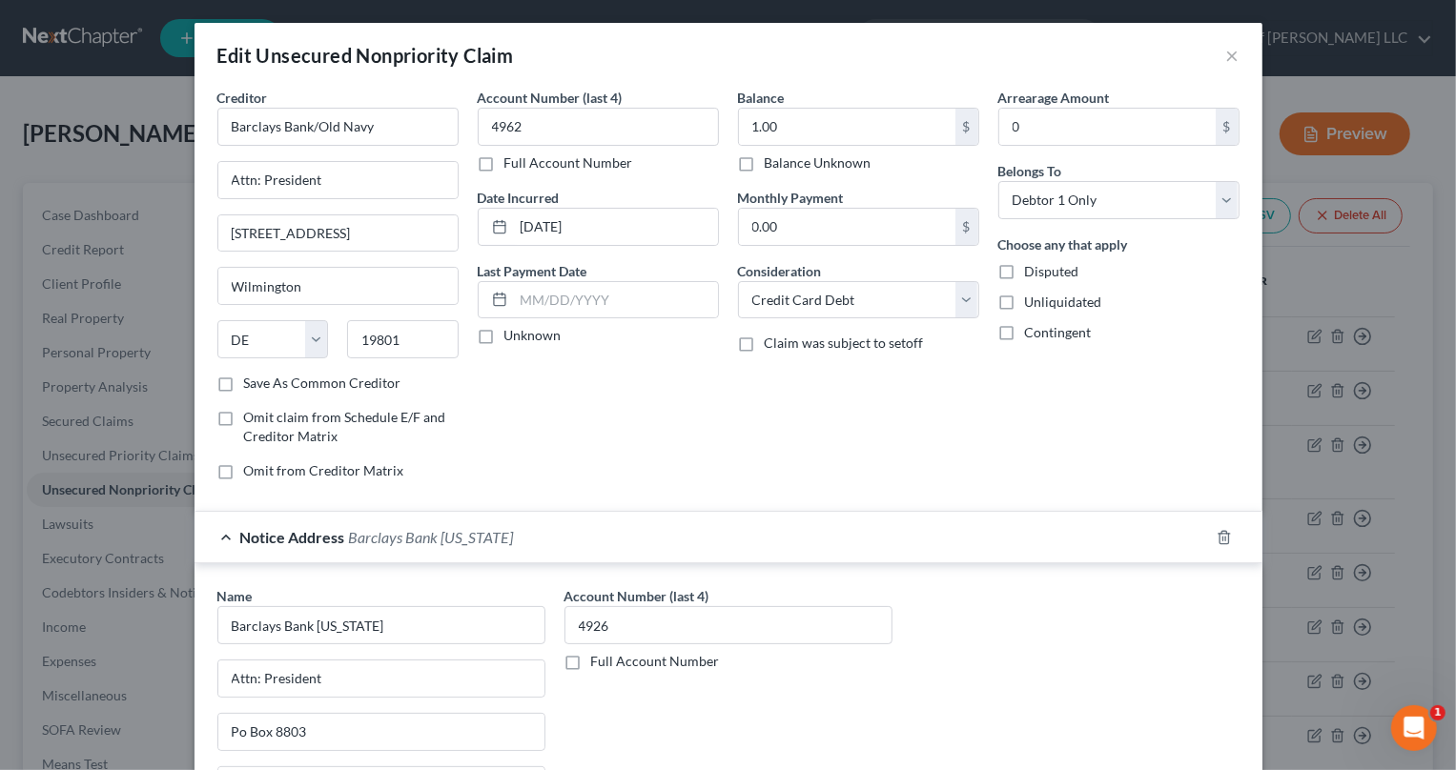
scroll to position [308, 0]
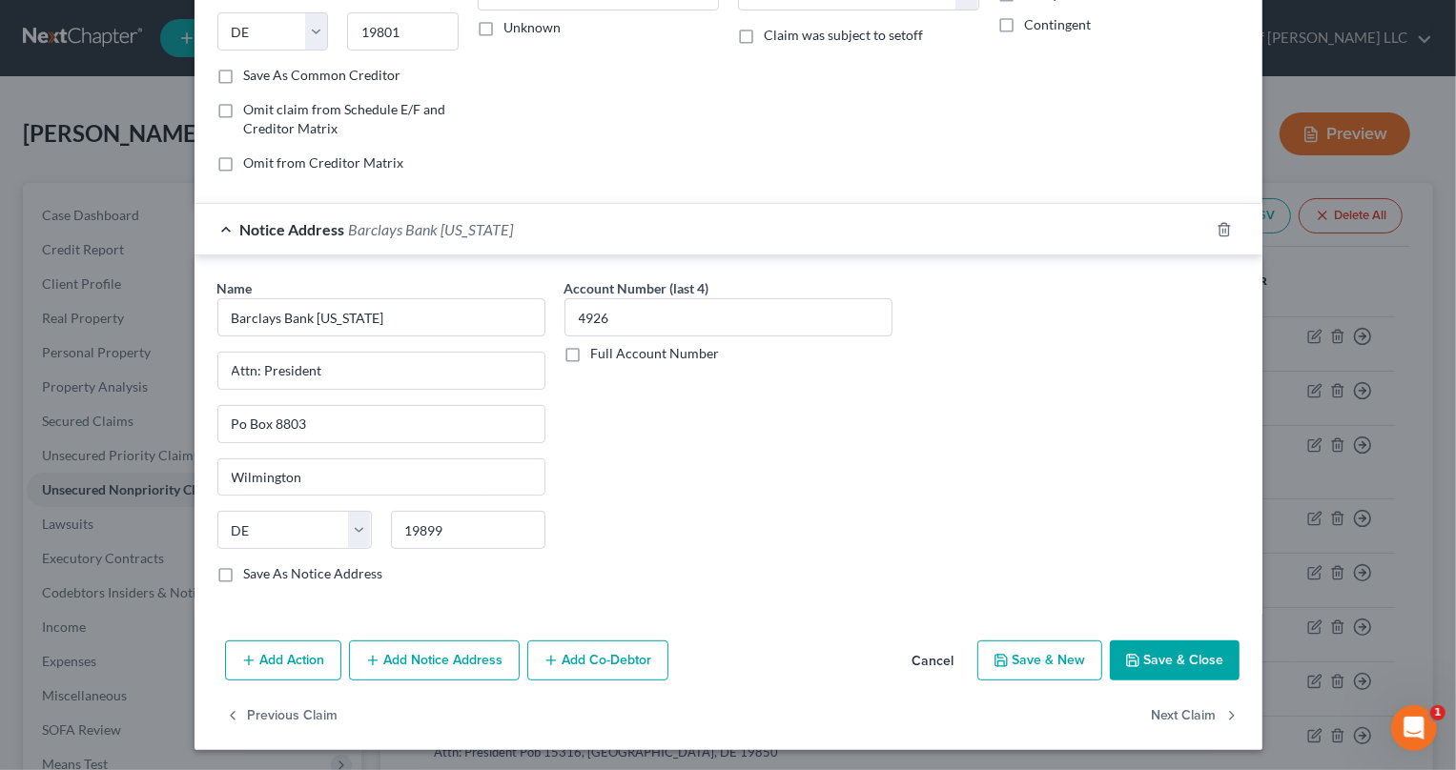
click at [1137, 658] on button "Save & Close" at bounding box center [1175, 661] width 130 height 40
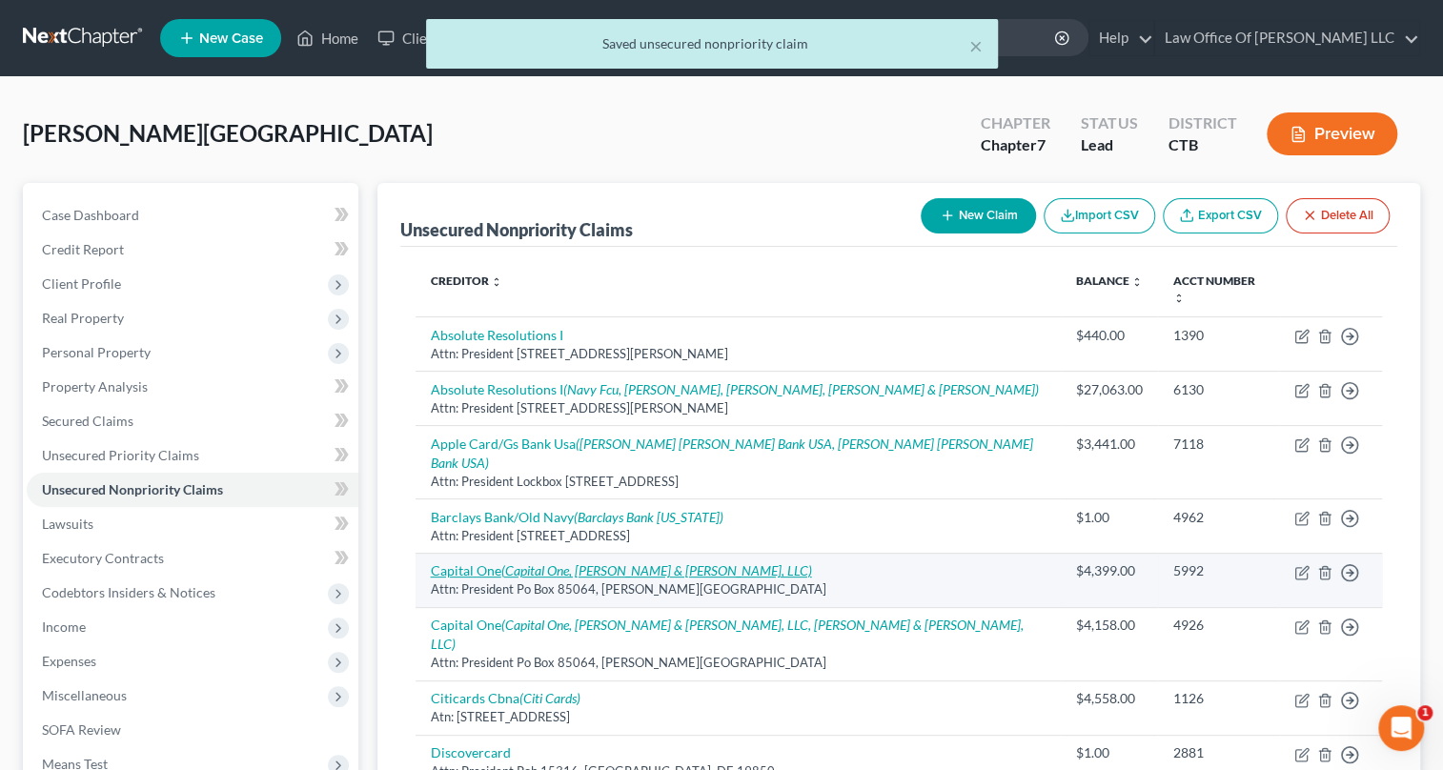
click at [491, 562] on link "Capital One (Capital One, [PERSON_NAME] & [PERSON_NAME], LLC)" at bounding box center [621, 570] width 381 height 16
select select "48"
select select "2"
select select "0"
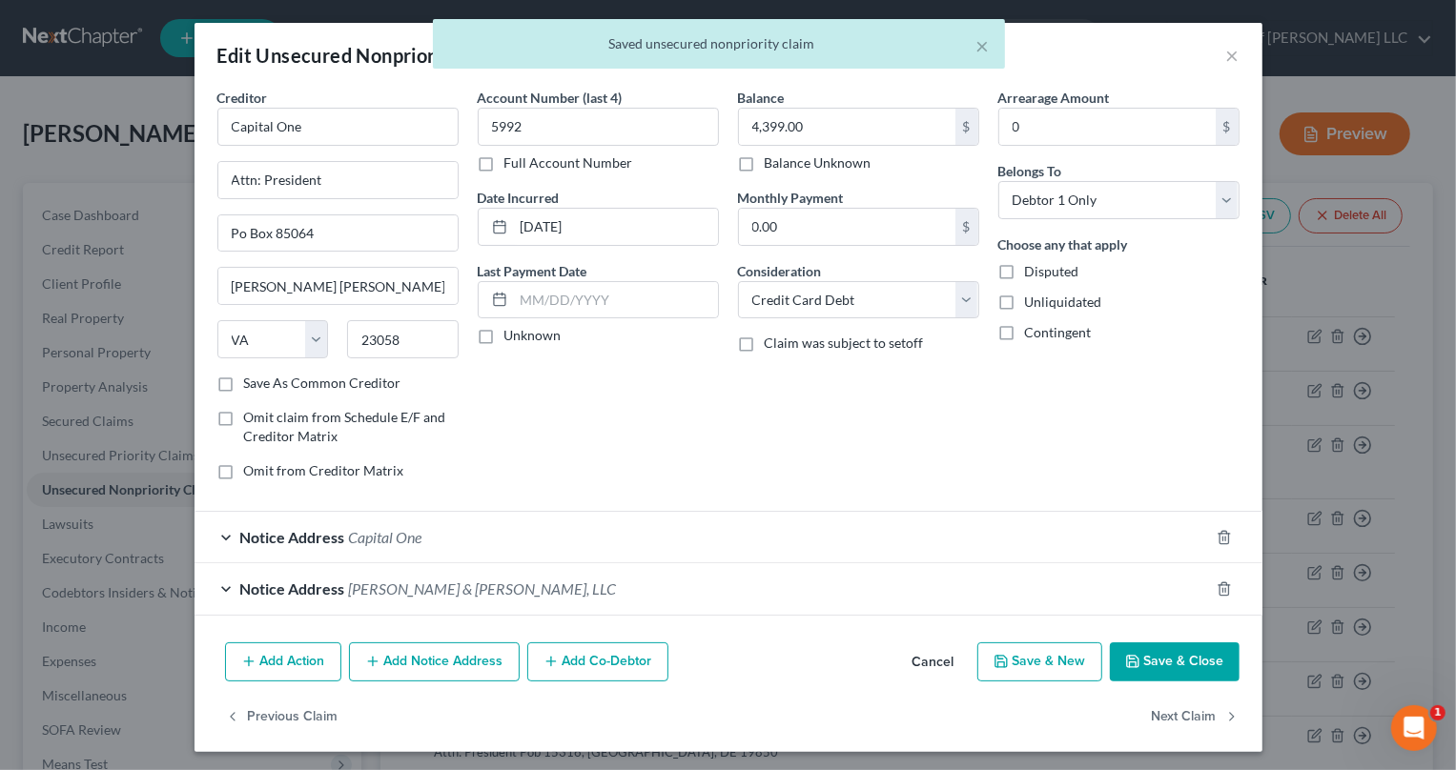
scroll to position [3, 0]
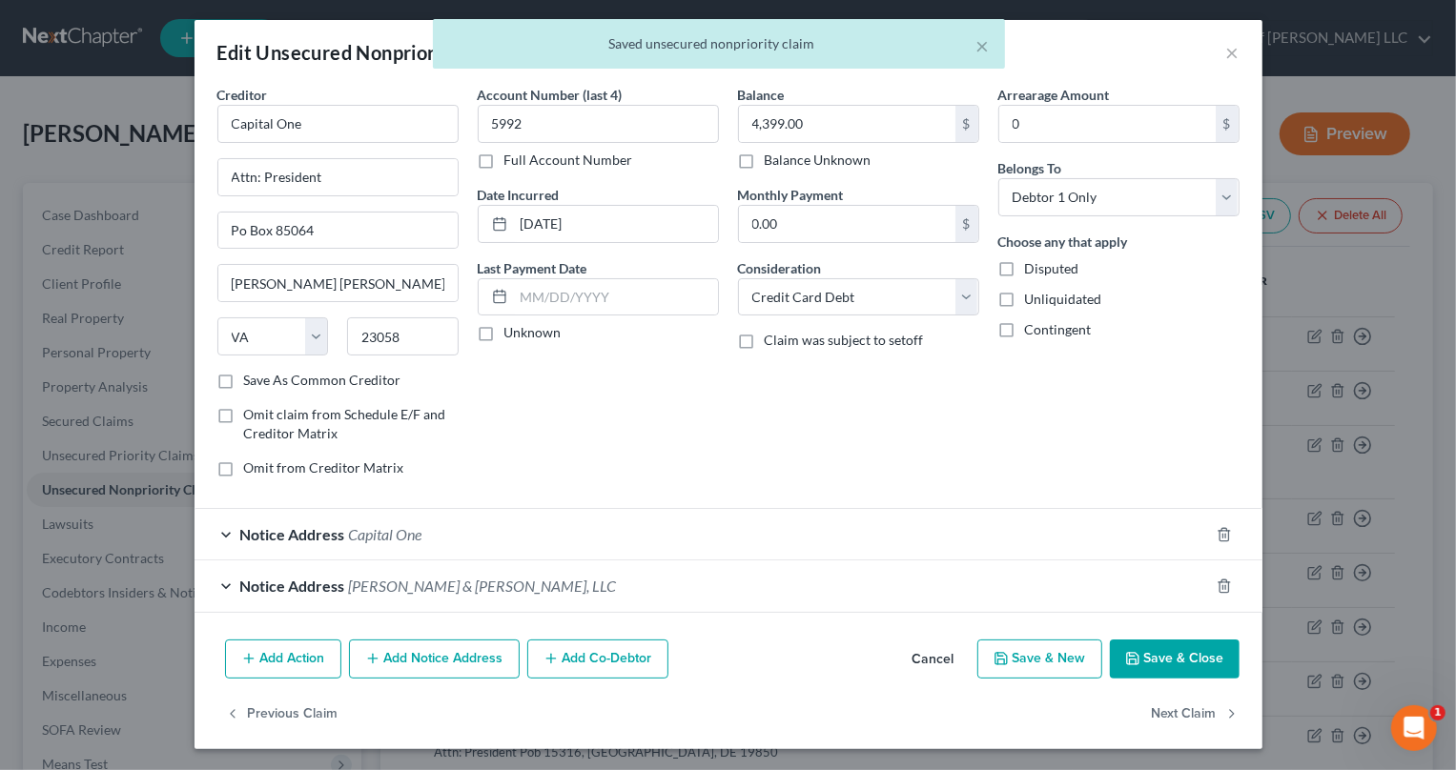
click at [393, 527] on span "Capital One" at bounding box center [385, 534] width 73 height 18
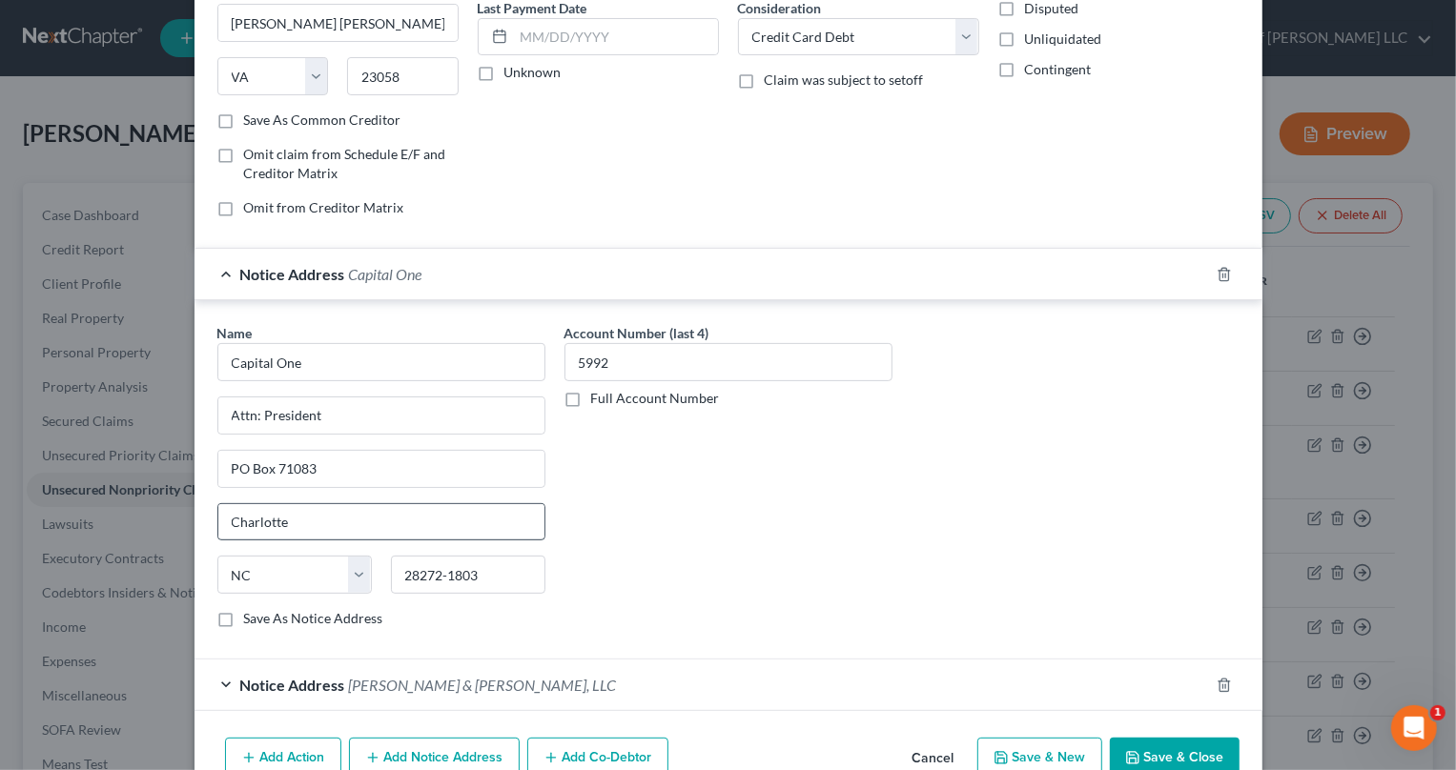
scroll to position [361, 0]
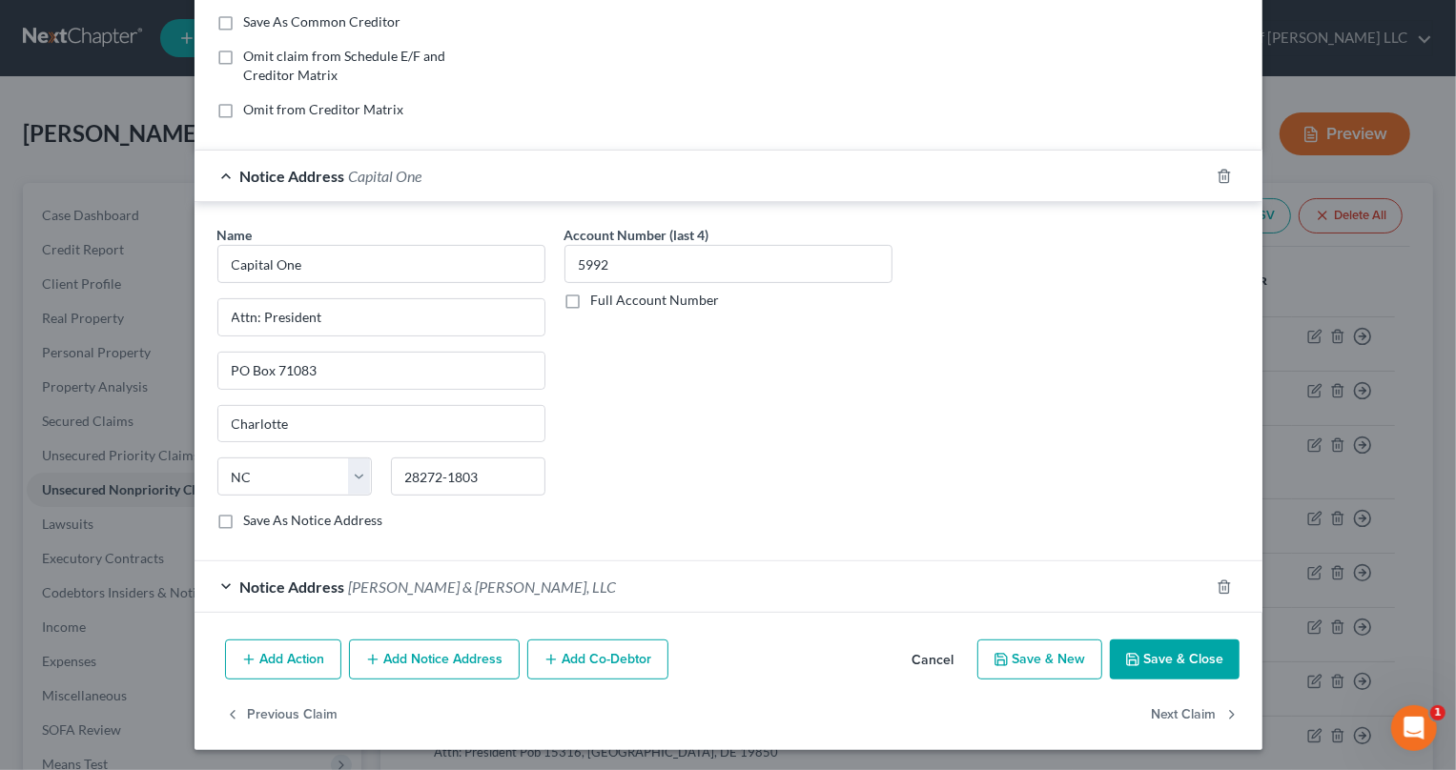
click at [349, 581] on span "[PERSON_NAME] & [PERSON_NAME], LLC" at bounding box center [483, 587] width 268 height 18
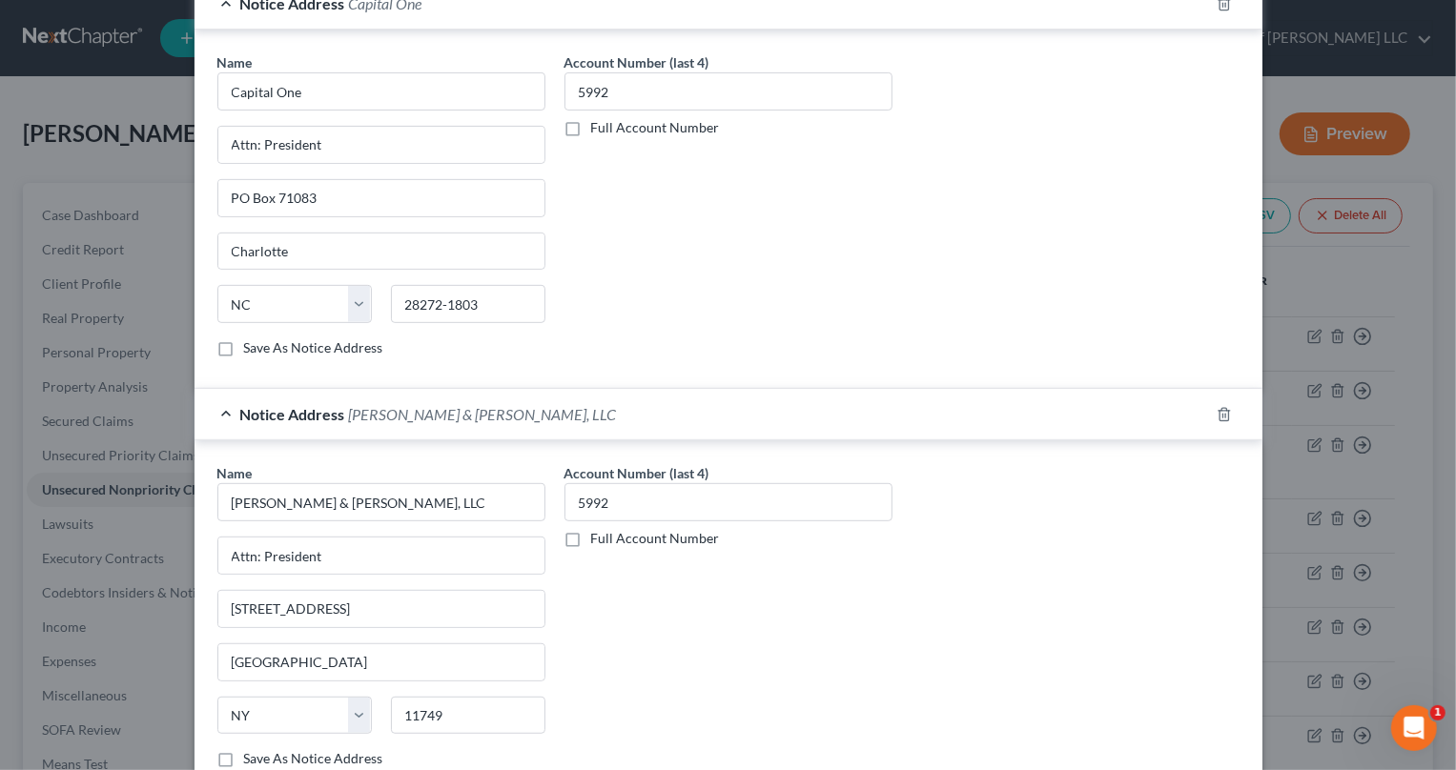
scroll to position [718, 0]
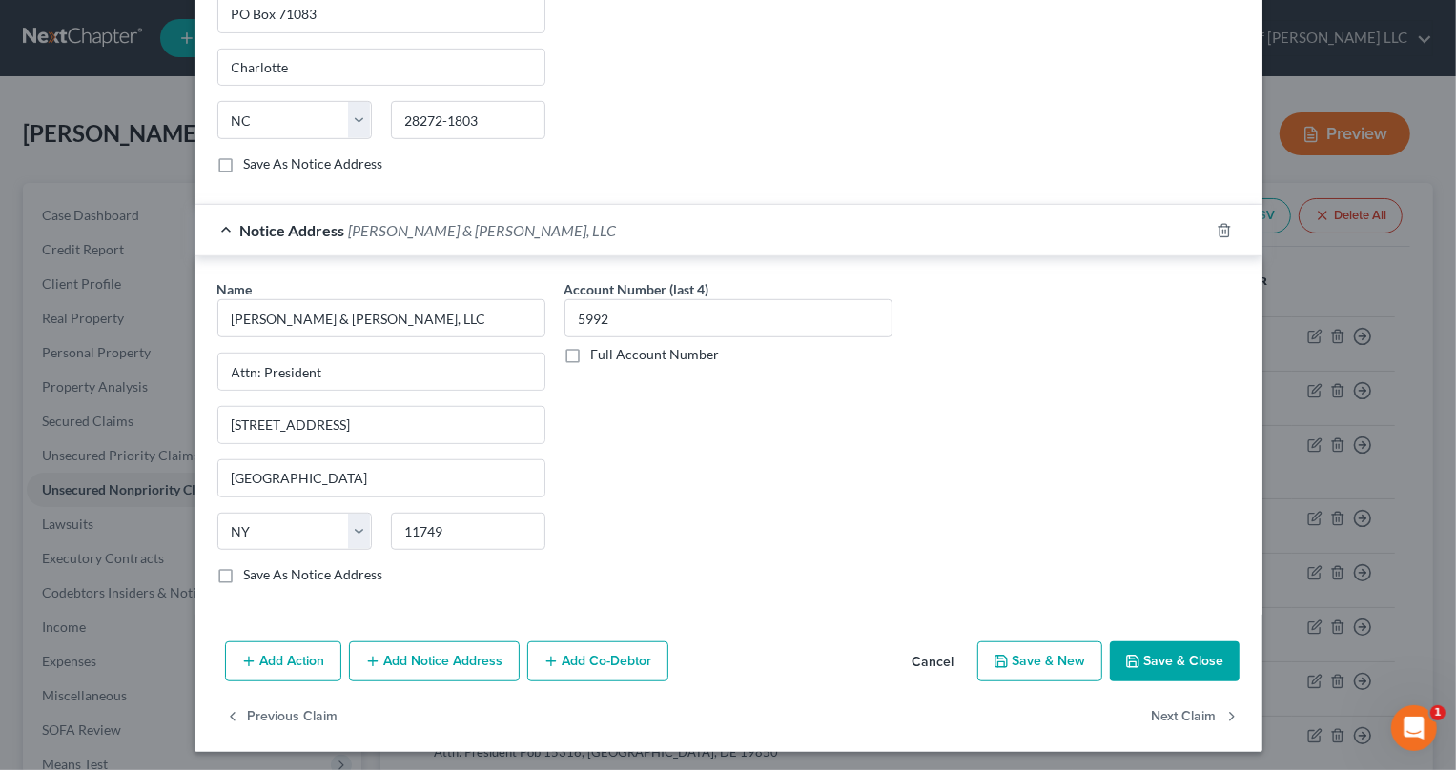
click at [1196, 667] on button "Save & Close" at bounding box center [1175, 662] width 130 height 40
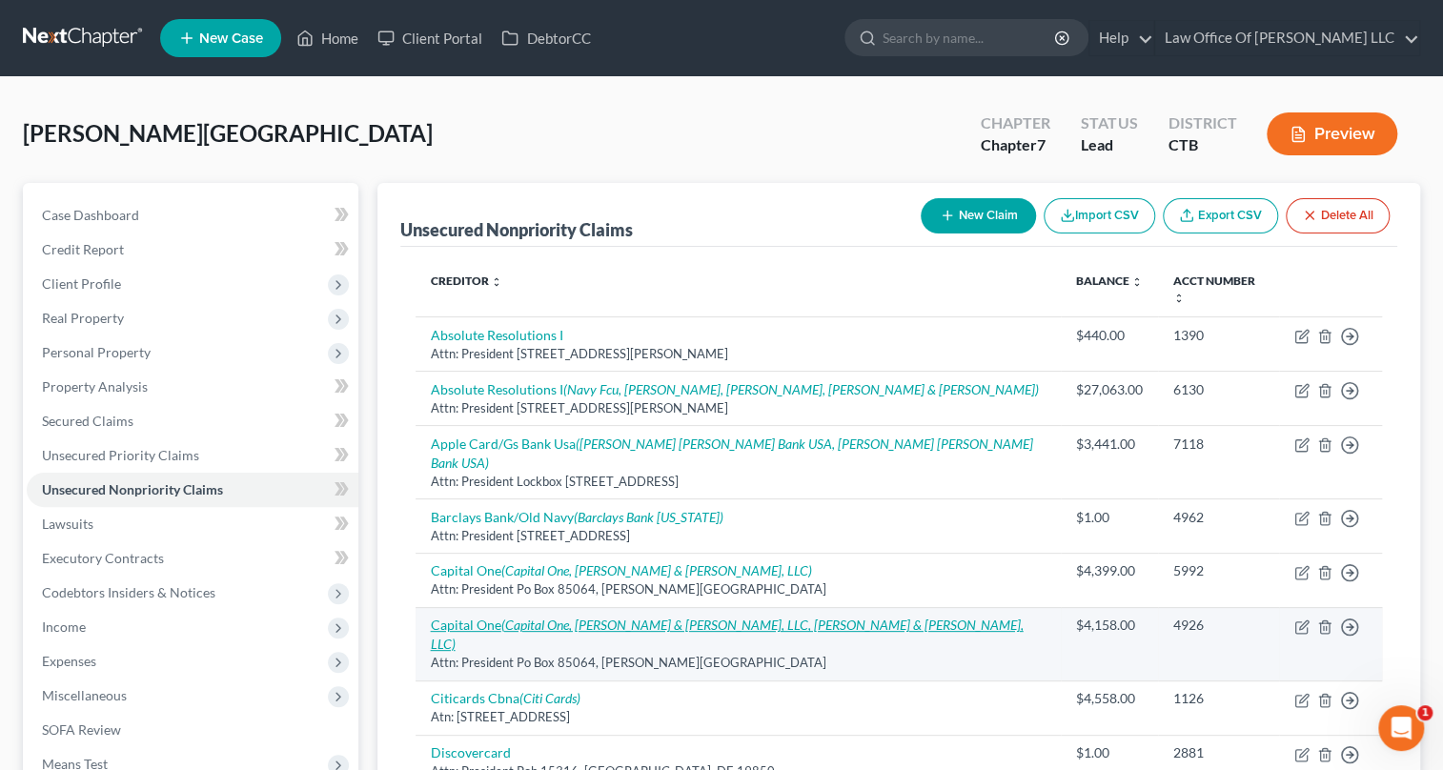
click at [524, 617] on icon "(Capital One, [PERSON_NAME] & [PERSON_NAME], LLC, [PERSON_NAME] & [PERSON_NAME]…" at bounding box center [727, 634] width 593 height 35
select select "48"
select select "2"
select select "0"
select select "28"
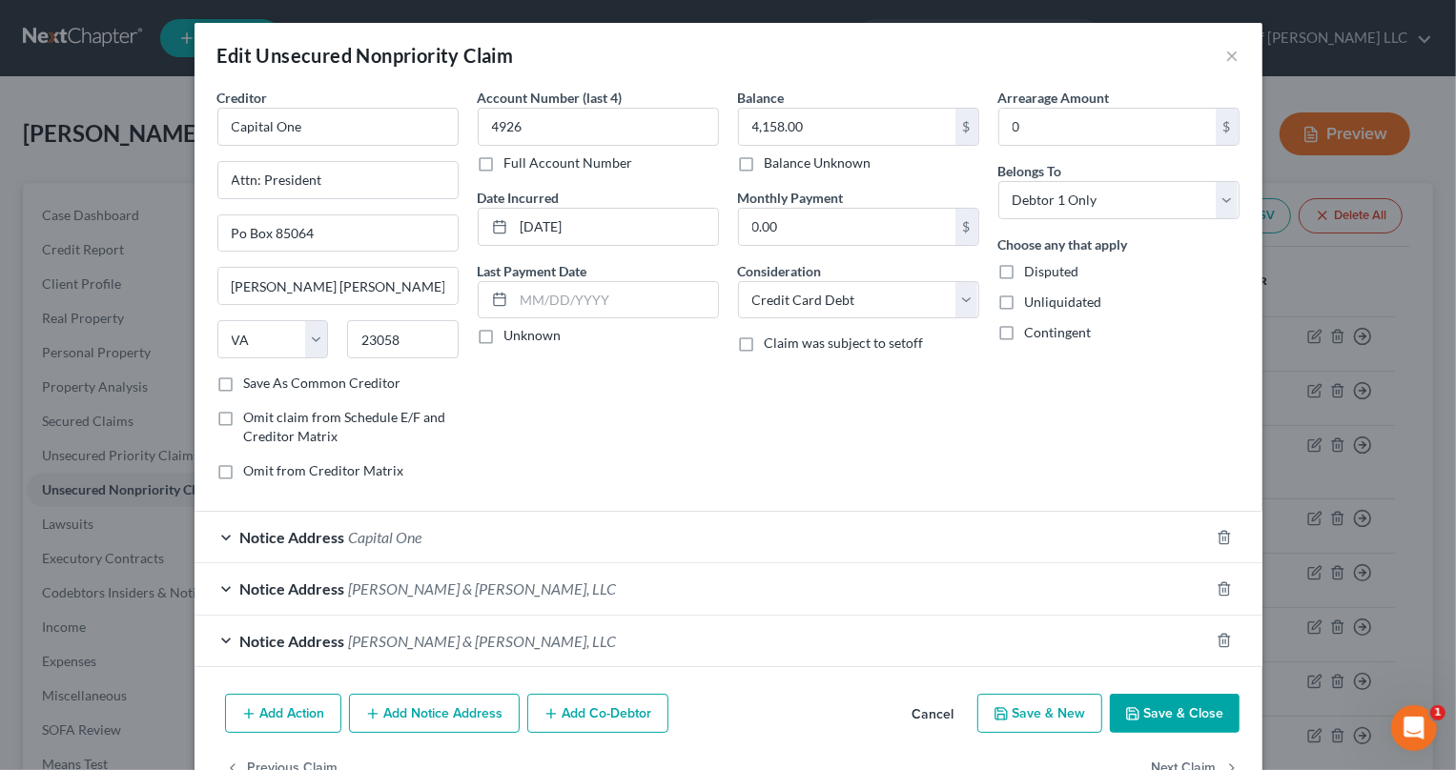
click at [318, 523] on div "Notice Address Capital One" at bounding box center [701, 537] width 1014 height 51
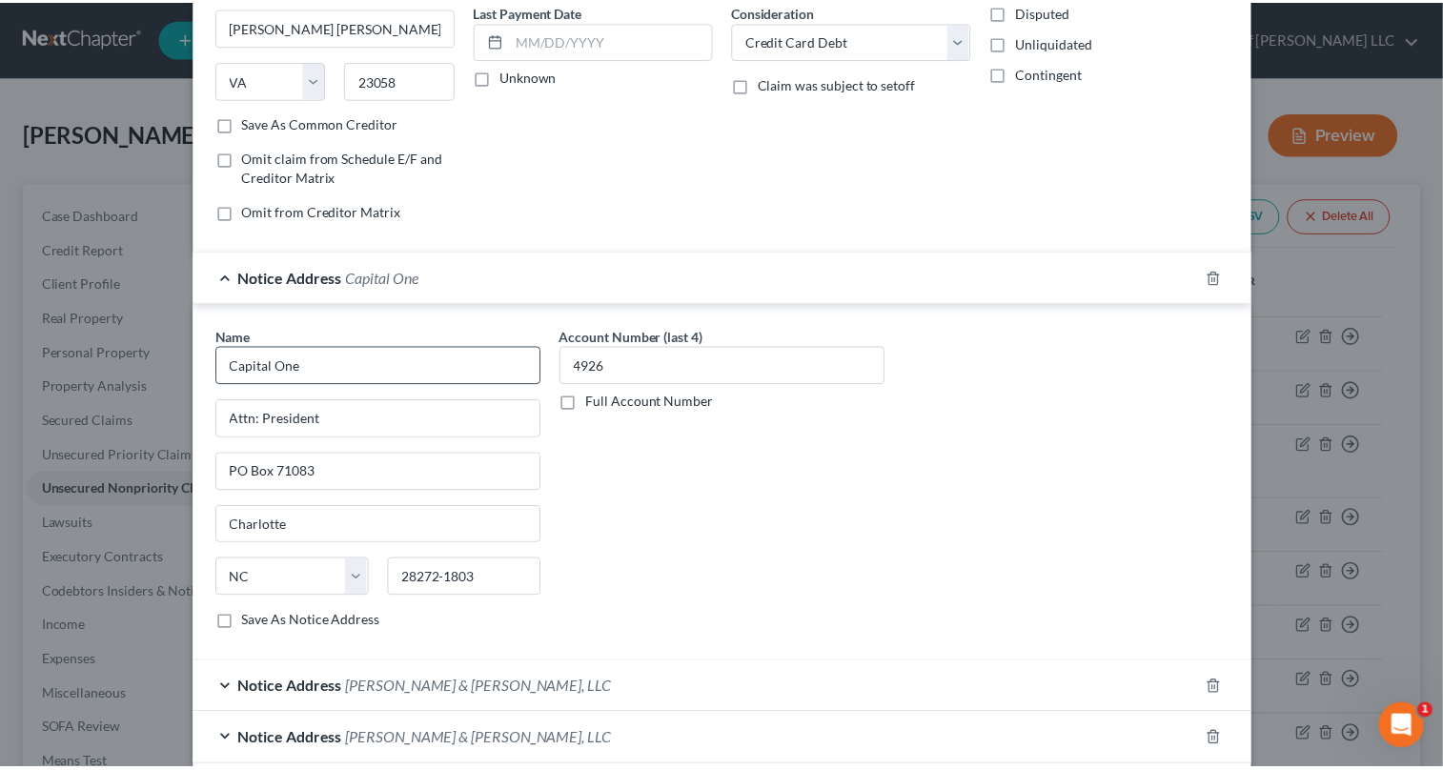
scroll to position [413, 0]
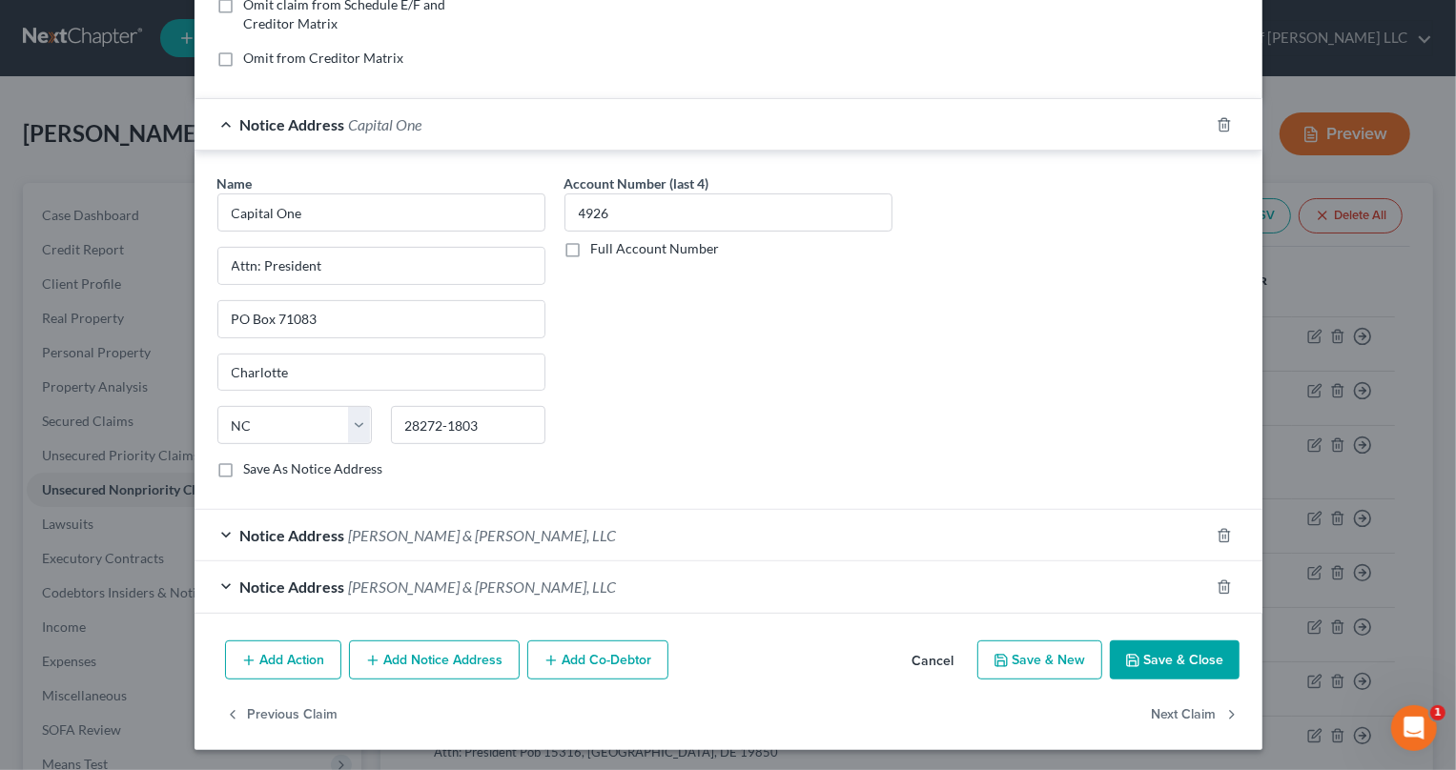
click at [1194, 663] on button "Save & Close" at bounding box center [1175, 661] width 130 height 40
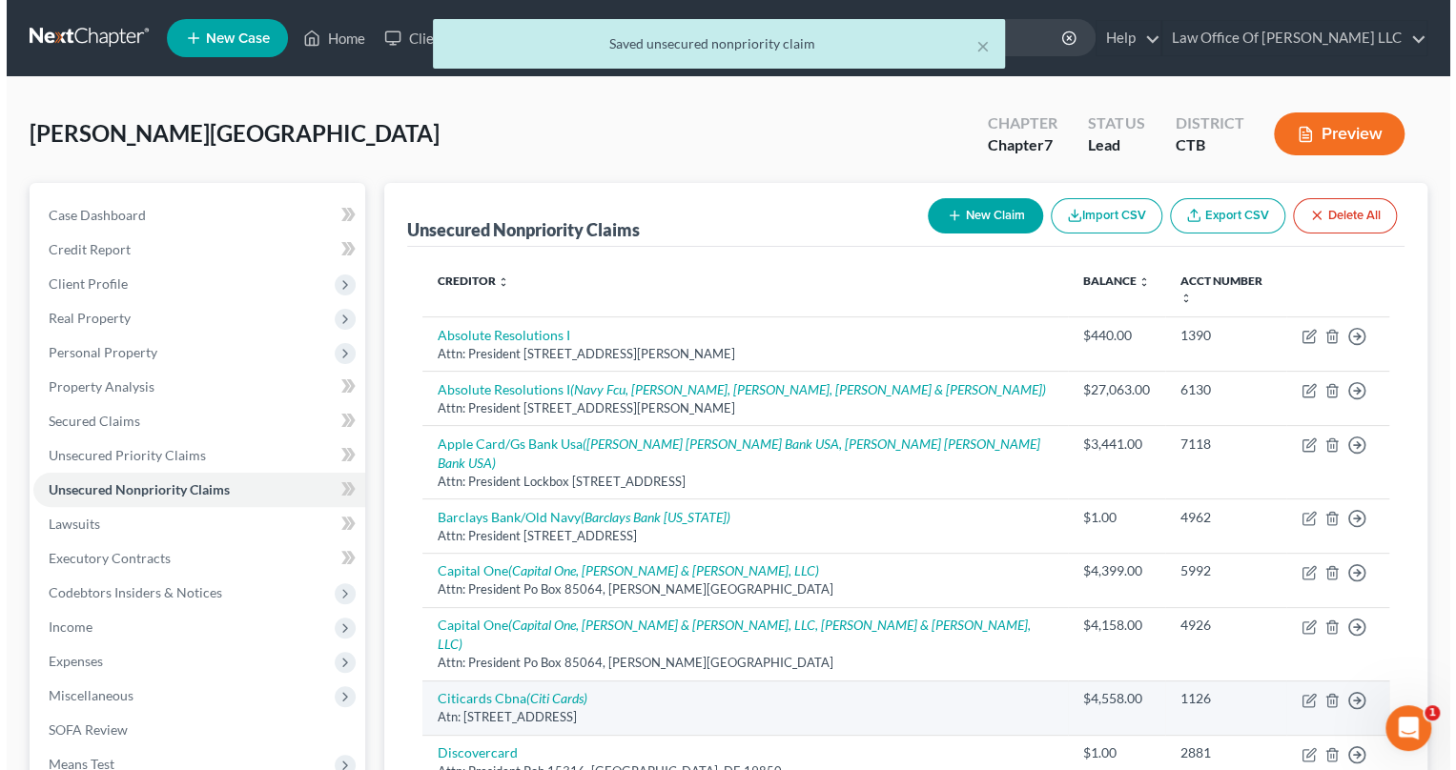
scroll to position [86, 0]
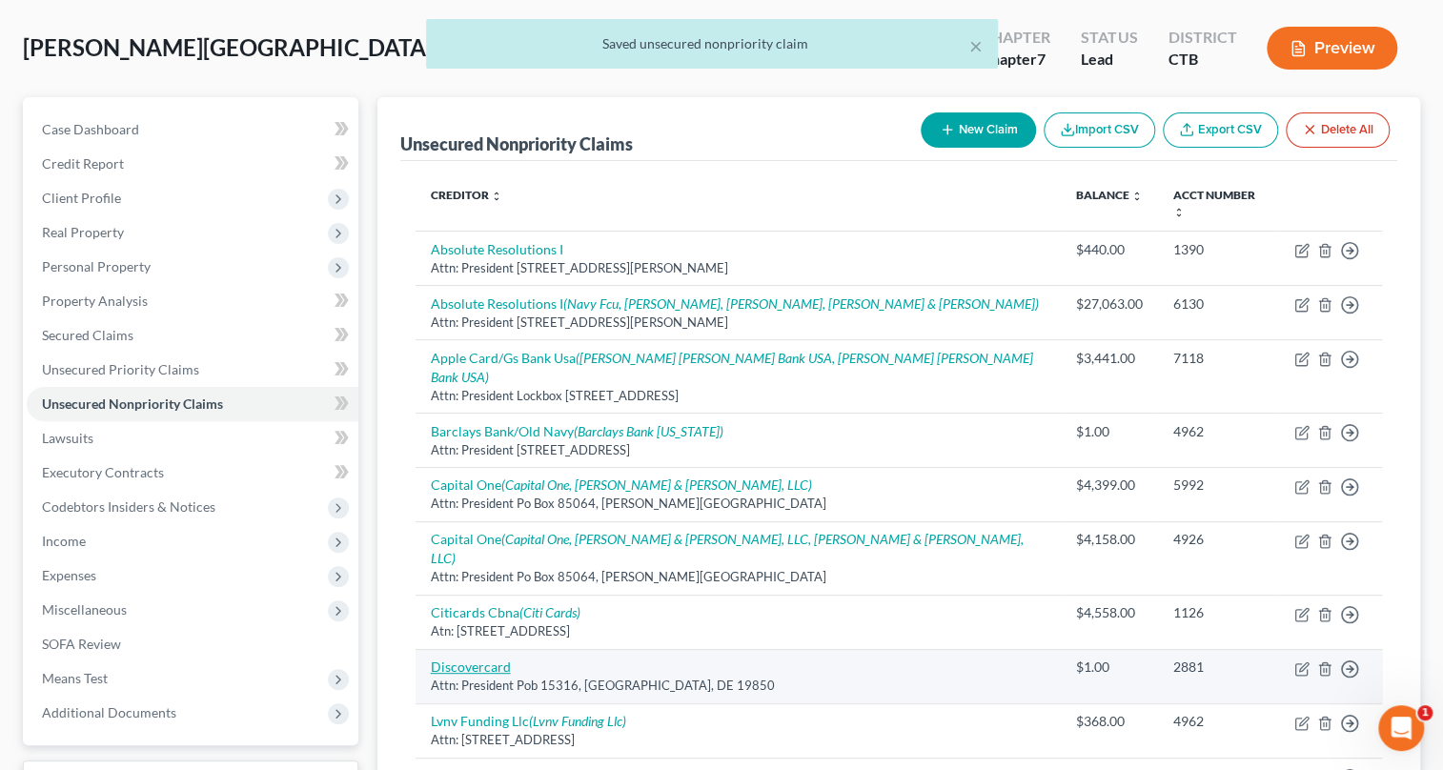
click at [494, 659] on link "Discovercard" at bounding box center [471, 667] width 80 height 16
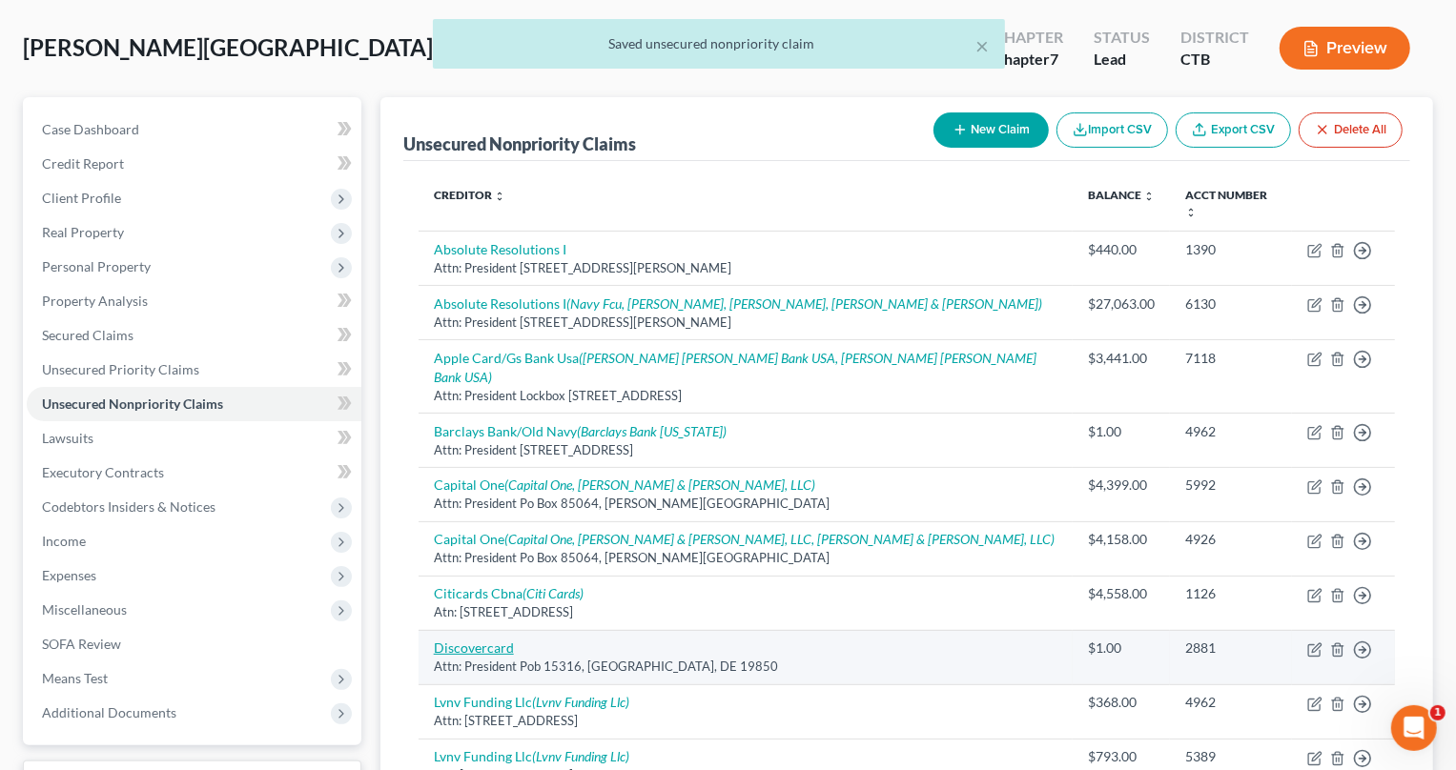
select select "7"
select select "2"
select select "0"
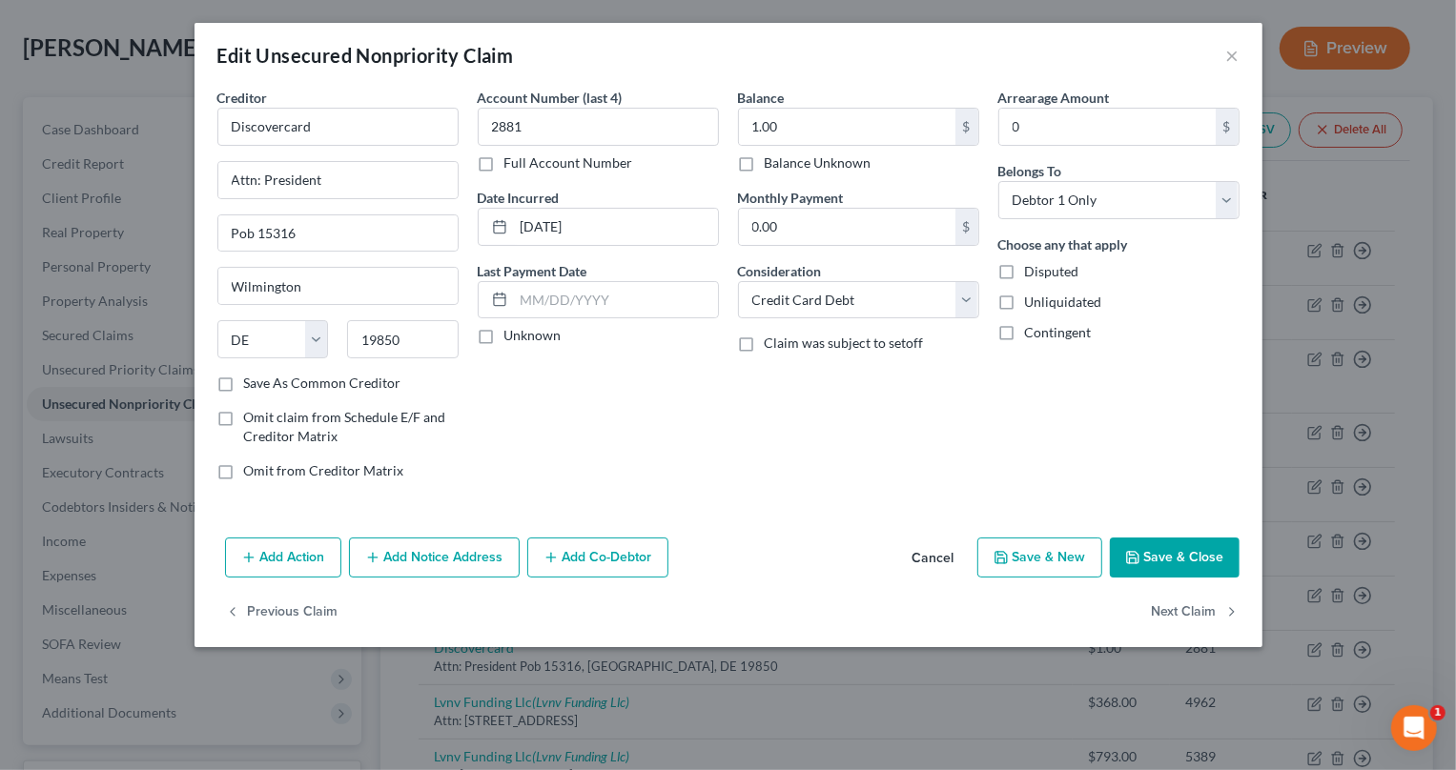
click at [1204, 556] on button "Save & Close" at bounding box center [1175, 558] width 130 height 40
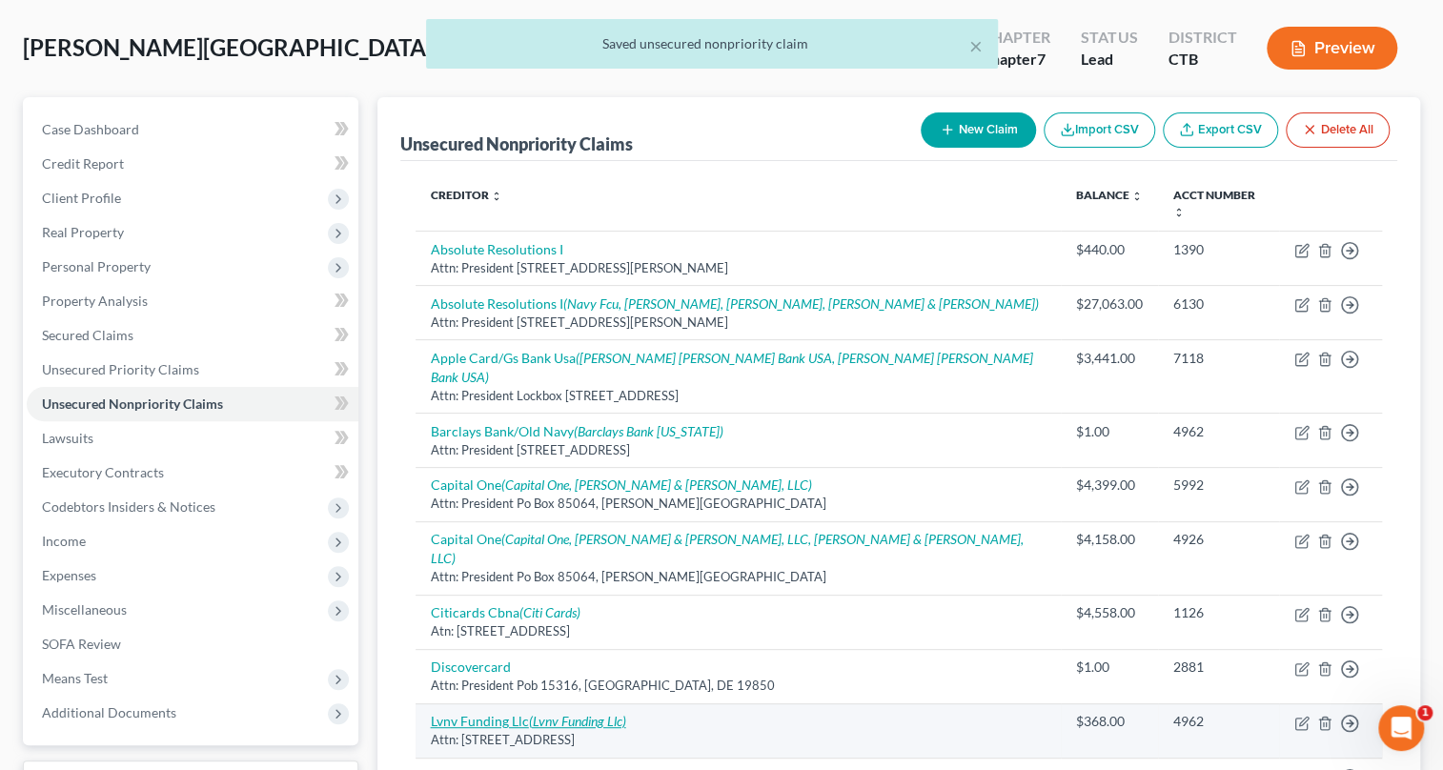
click at [563, 713] on icon "(Lvnv Funding Llc)" at bounding box center [577, 721] width 97 height 16
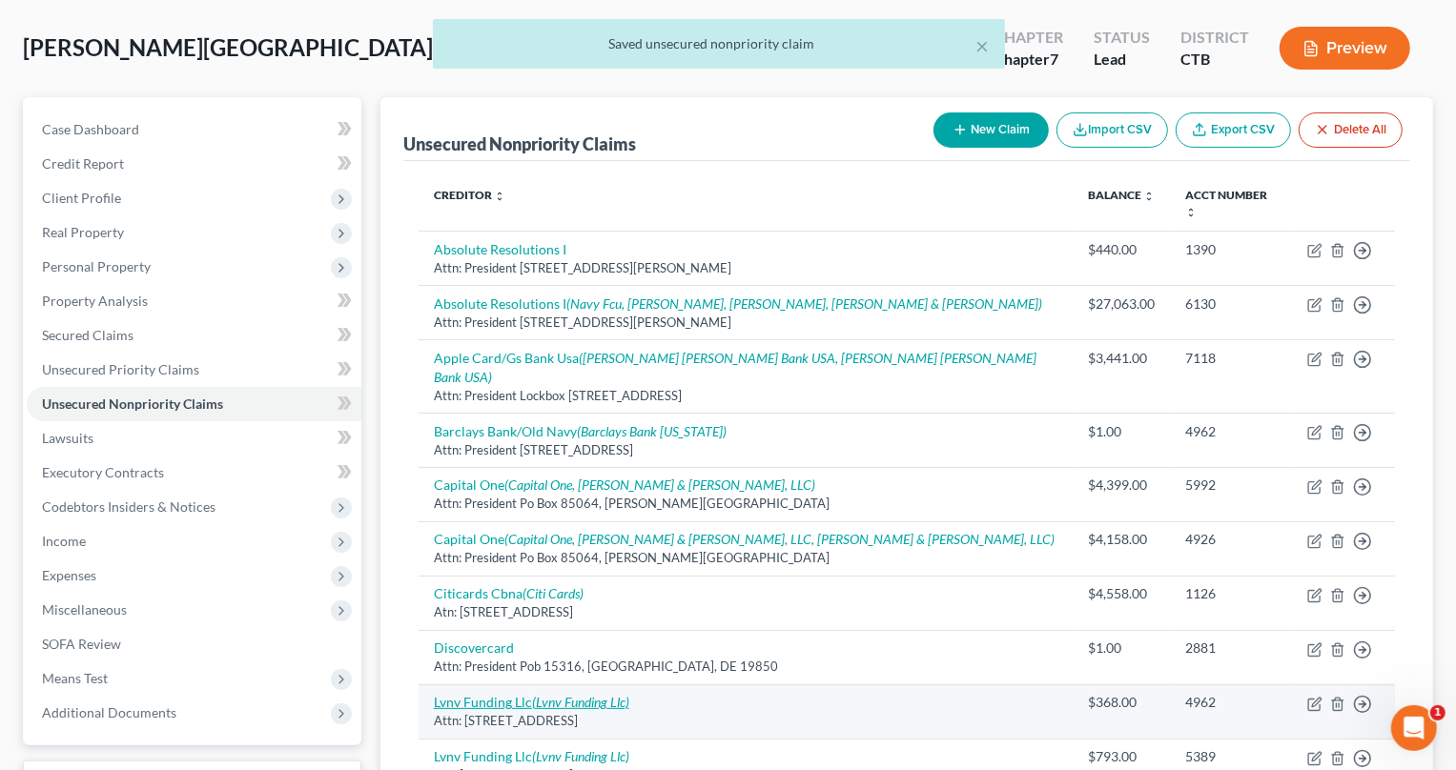
select select "42"
select select "0"
select select "31"
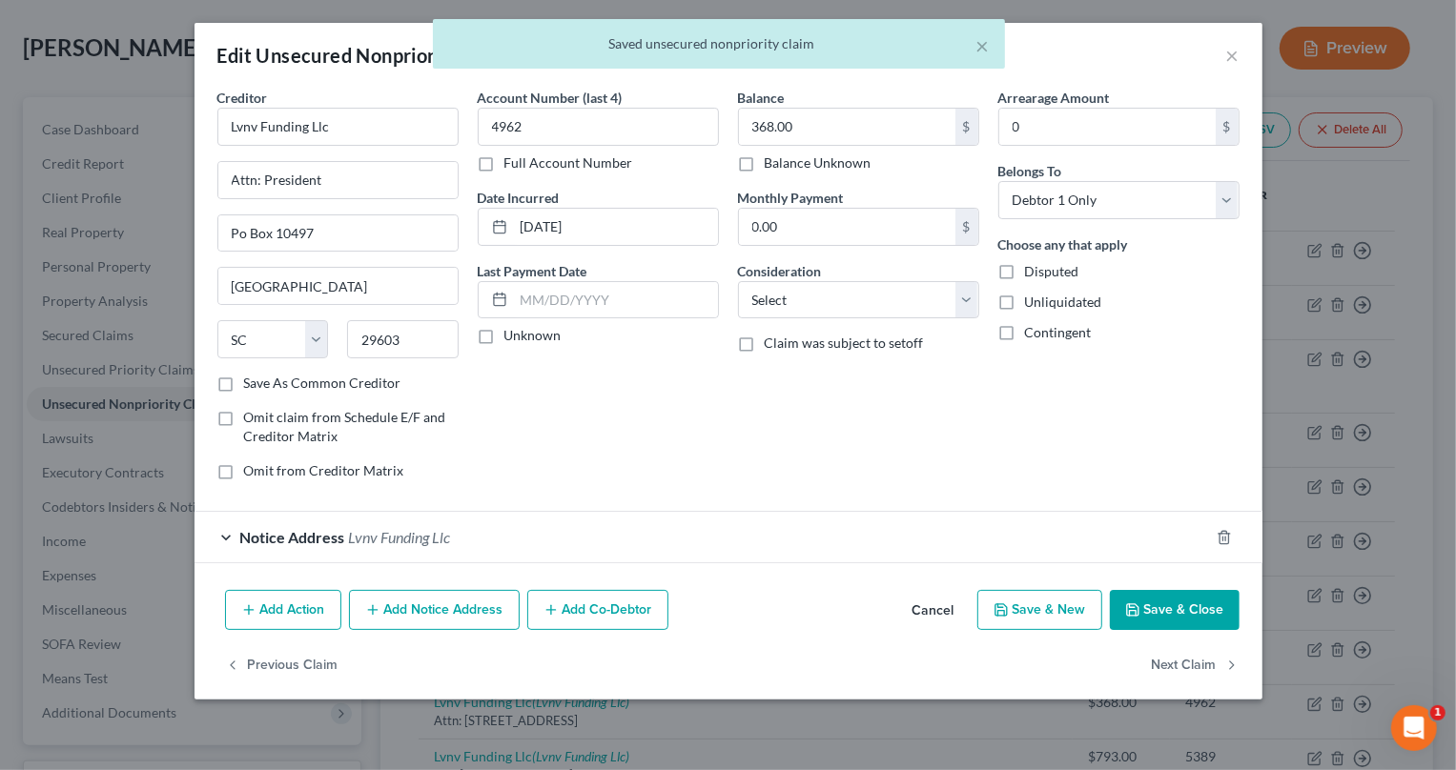
click at [396, 534] on span "Lvnv Funding Llc" at bounding box center [400, 537] width 102 height 18
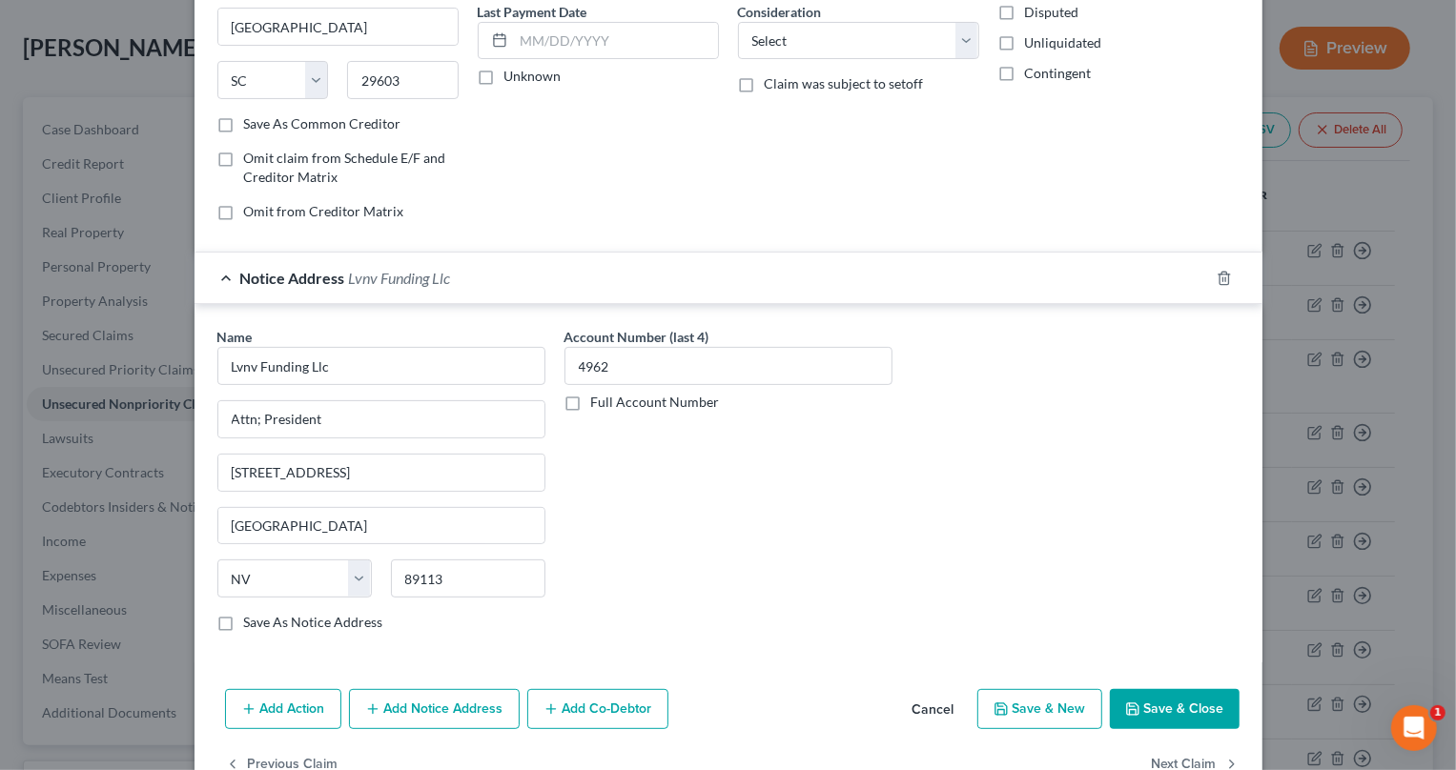
scroll to position [308, 0]
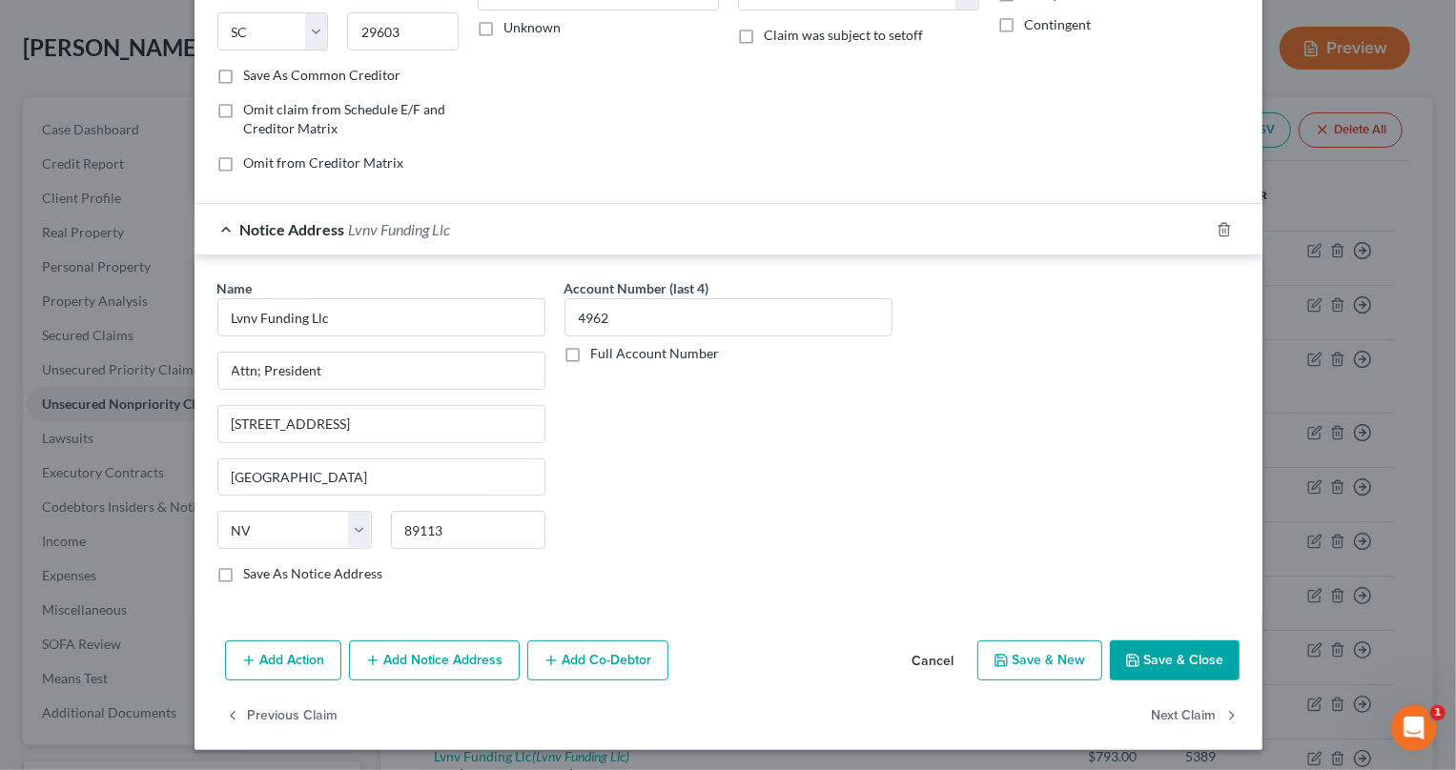
click at [1174, 658] on button "Save & Close" at bounding box center [1175, 661] width 130 height 40
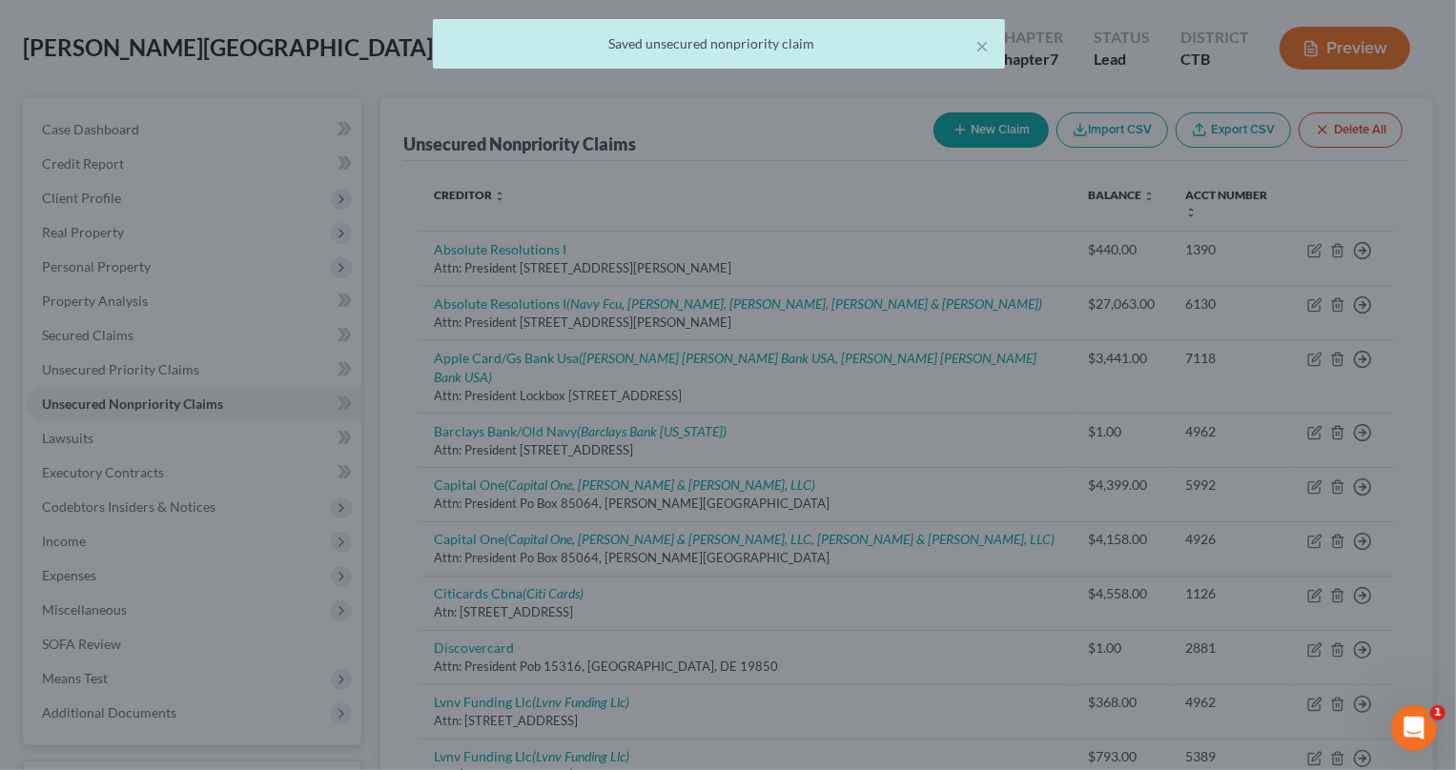
scroll to position [0, 0]
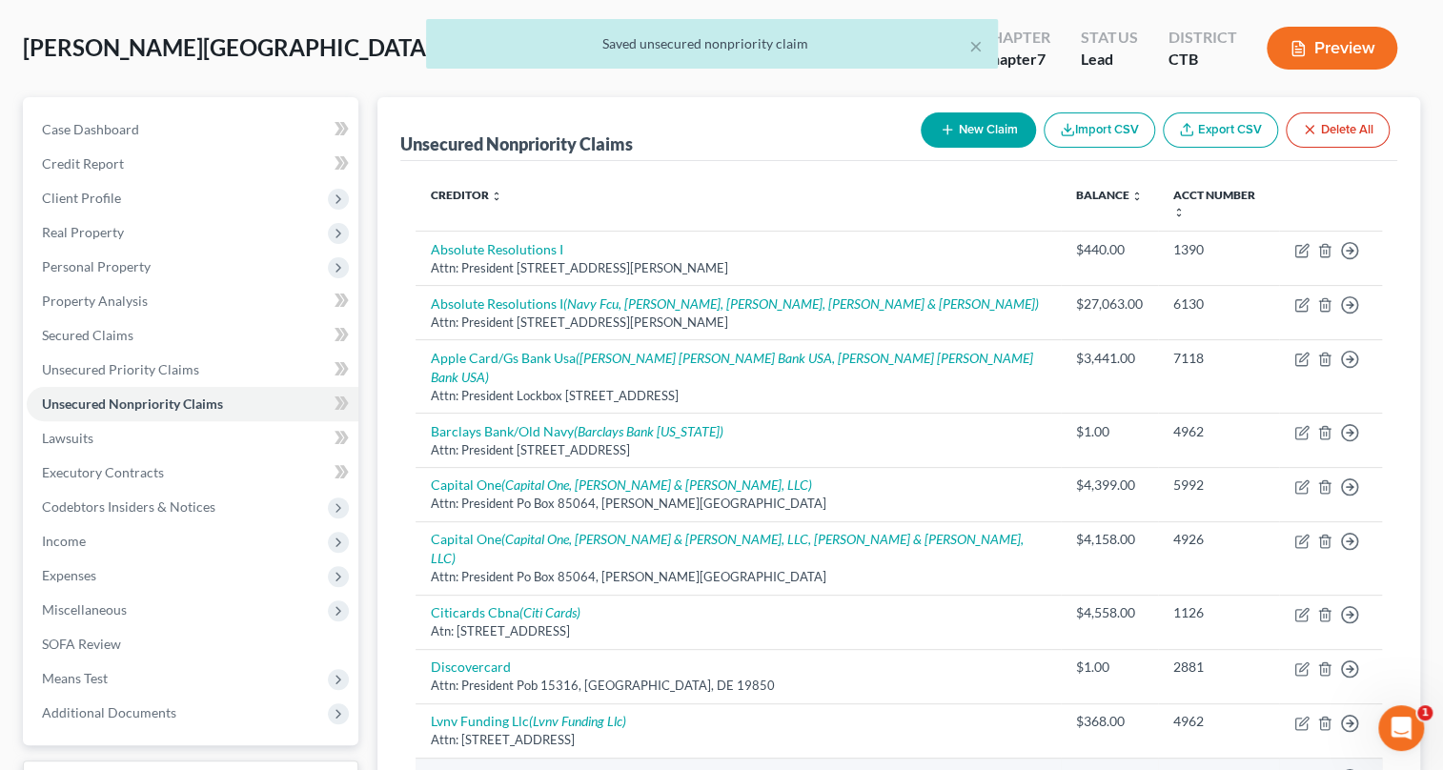
click at [574, 767] on icon "(Lvnv Funding Llc)" at bounding box center [577, 775] width 97 height 16
select select "42"
select select "0"
select select "31"
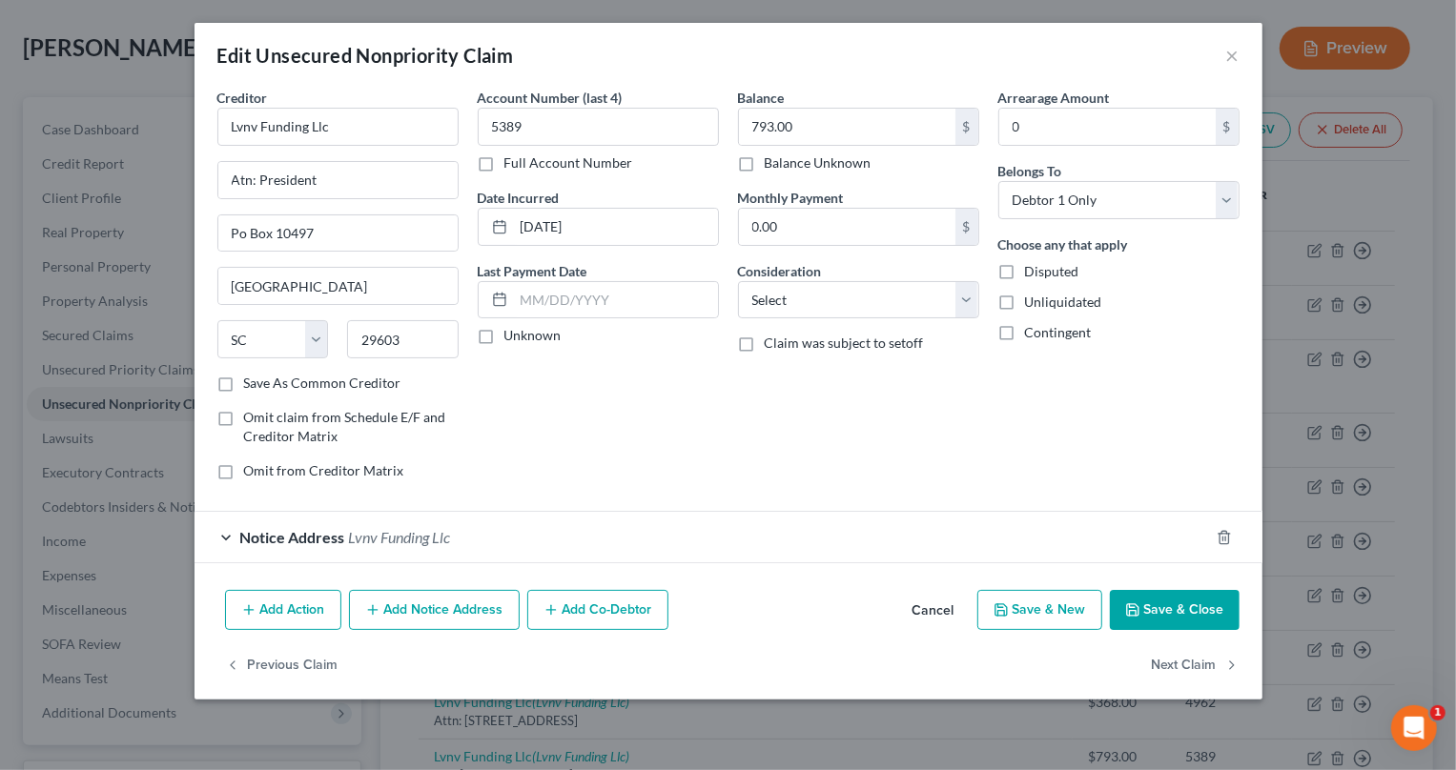
click at [471, 535] on div "Notice Address Lvnv Funding Llc" at bounding box center [701, 537] width 1014 height 51
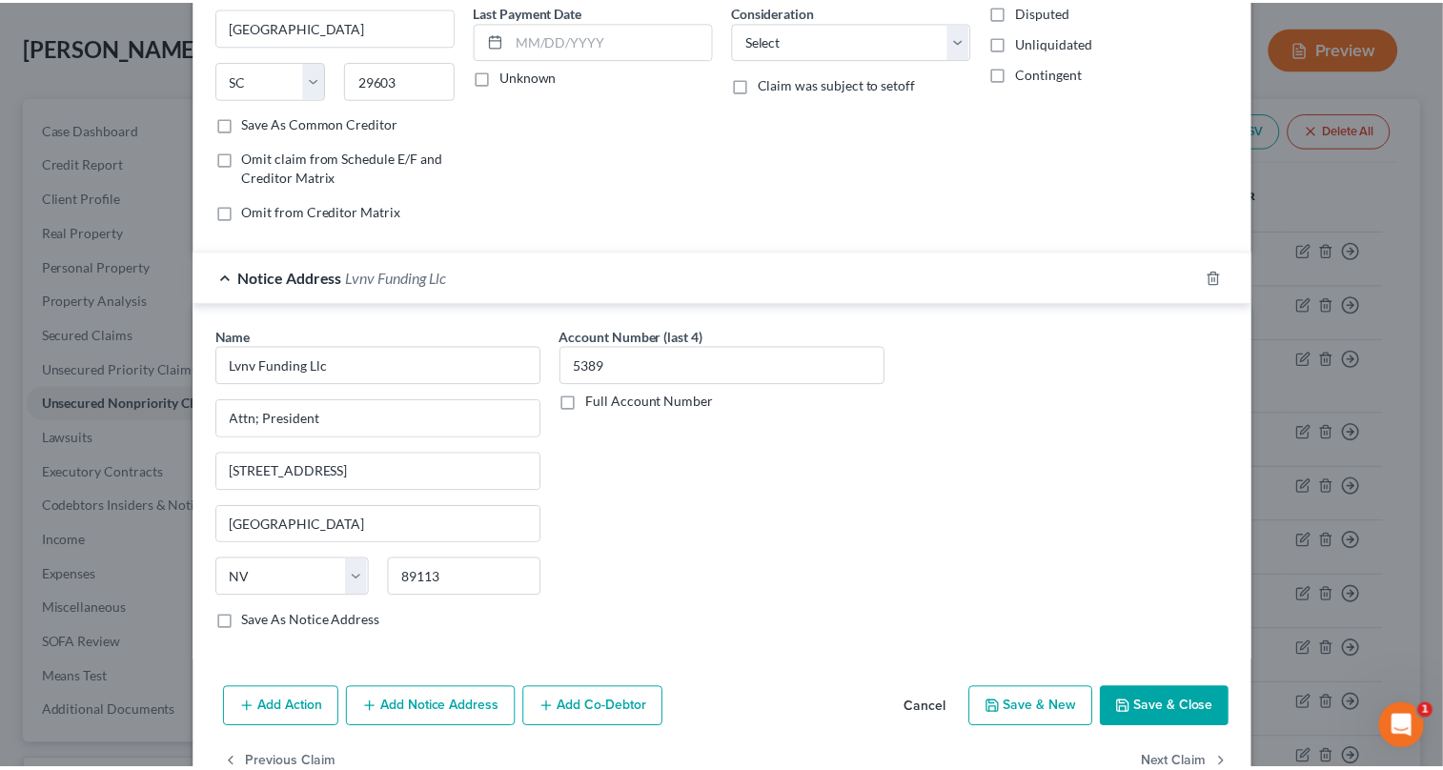
scroll to position [308, 0]
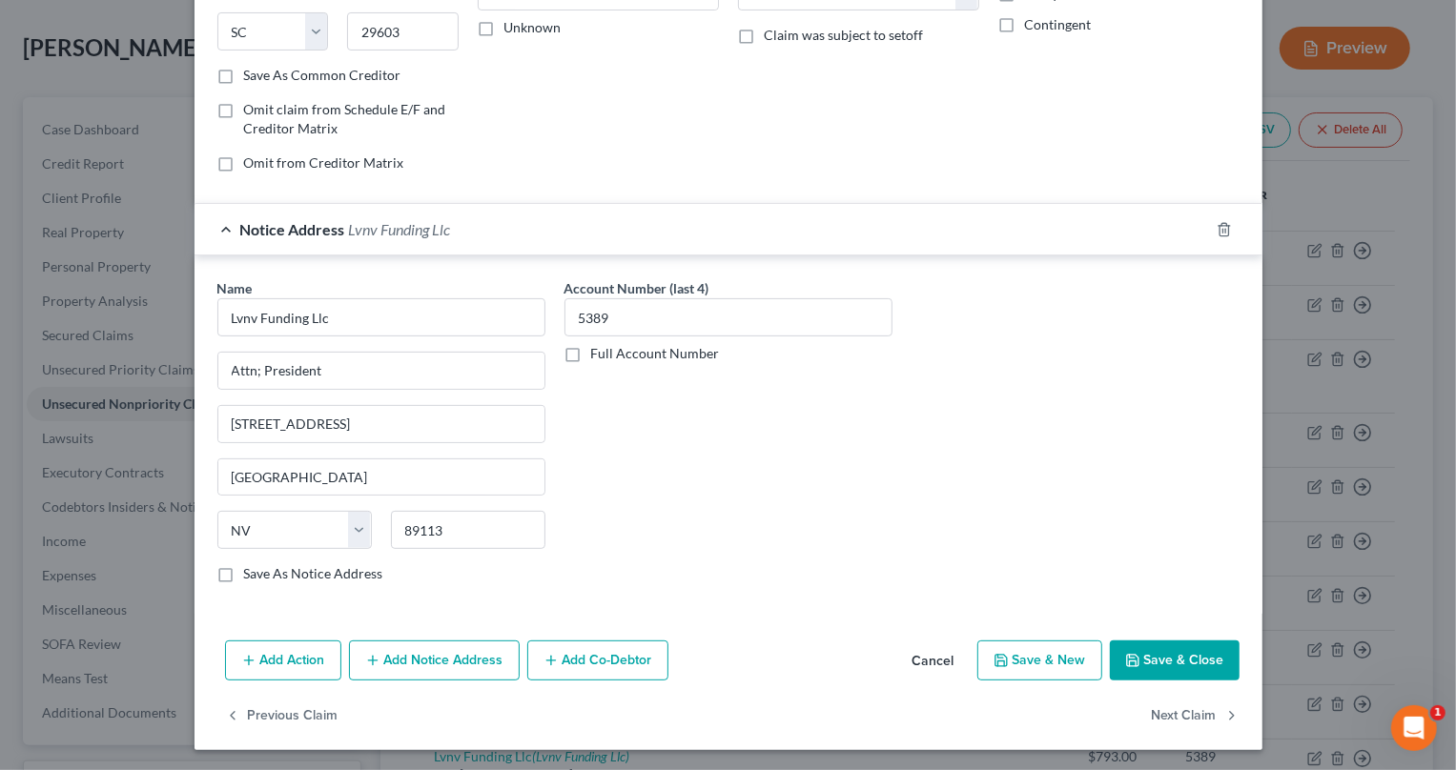
click at [1152, 653] on button "Save & Close" at bounding box center [1175, 661] width 130 height 40
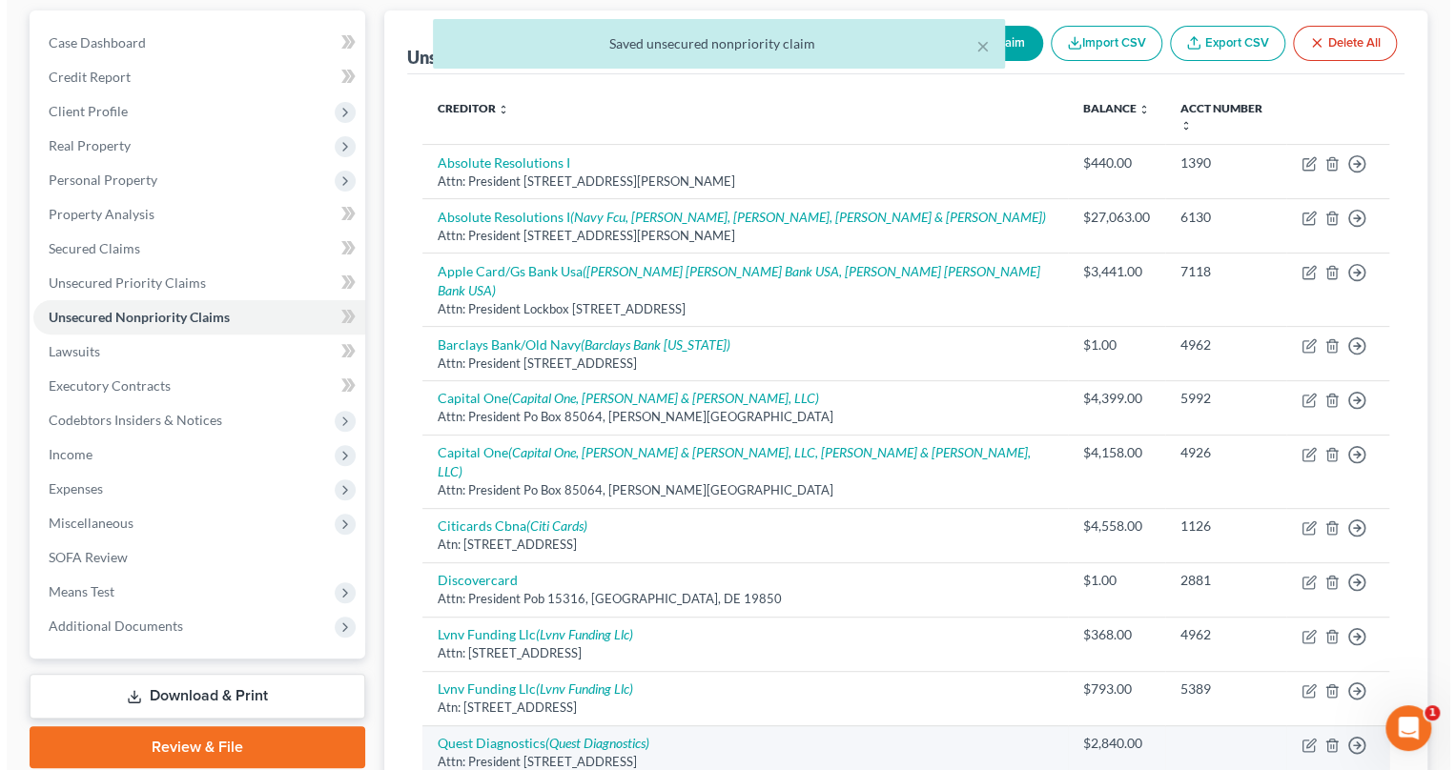
scroll to position [259, 0]
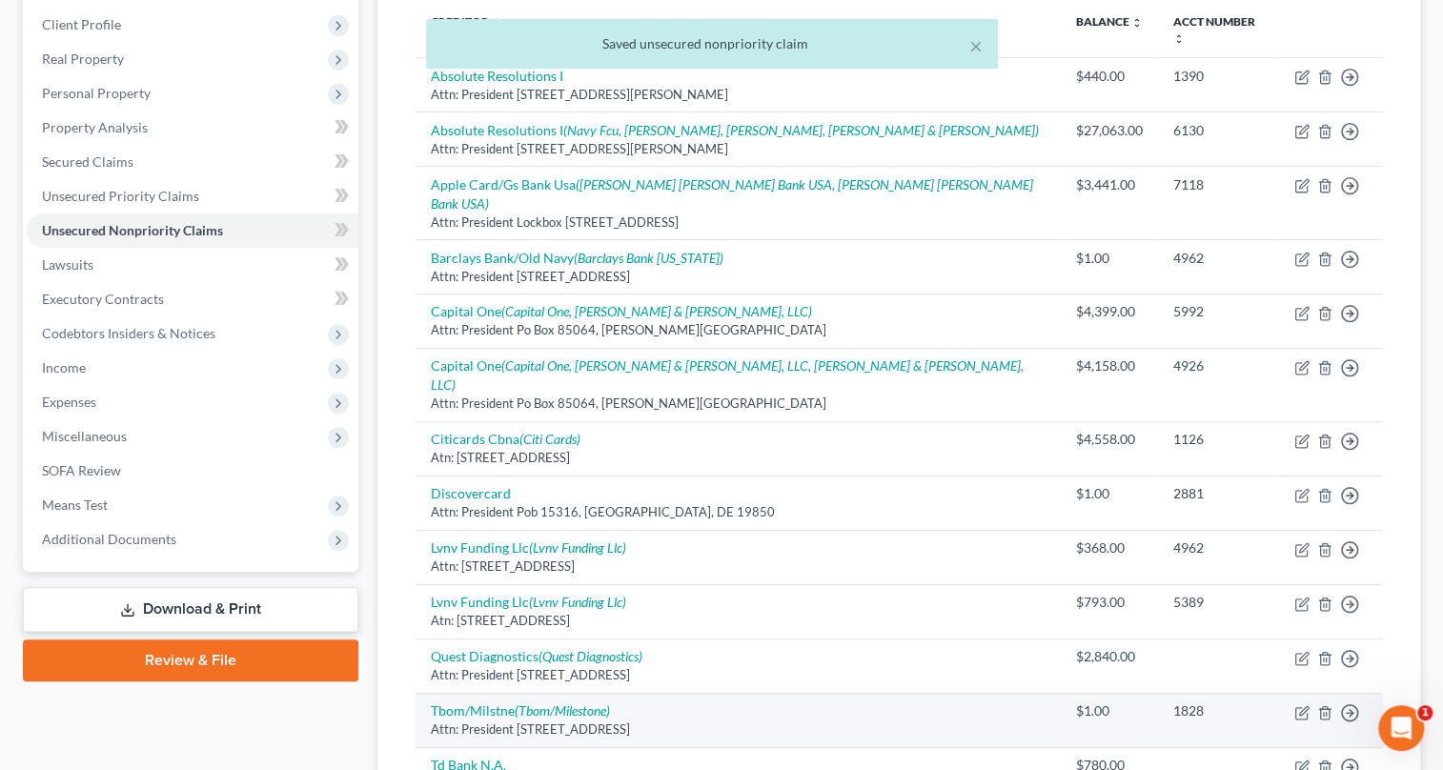
click at [565, 721] on div "Attn: President [STREET_ADDRESS]" at bounding box center [738, 730] width 615 height 18
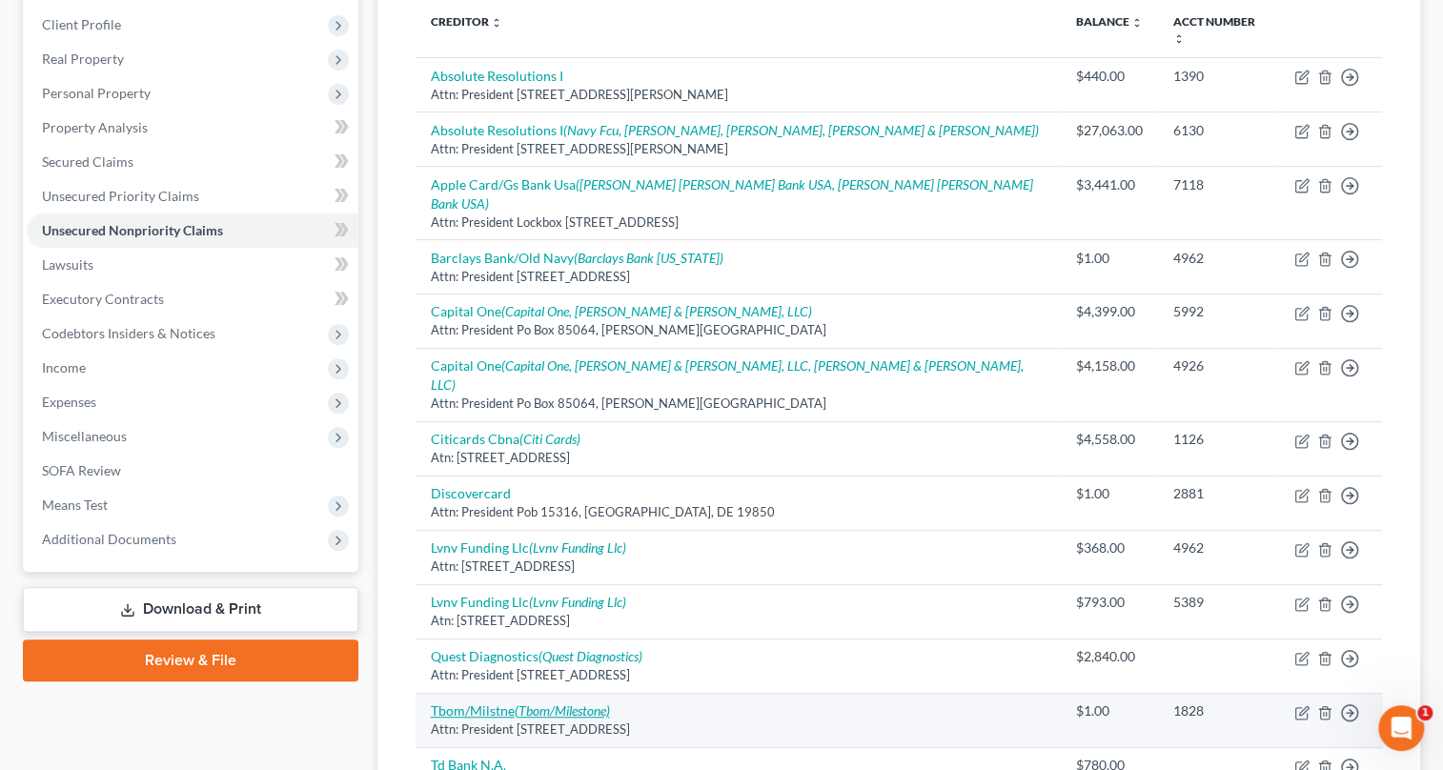
click at [566, 703] on icon "(Tbom/Milestone)" at bounding box center [562, 711] width 95 height 16
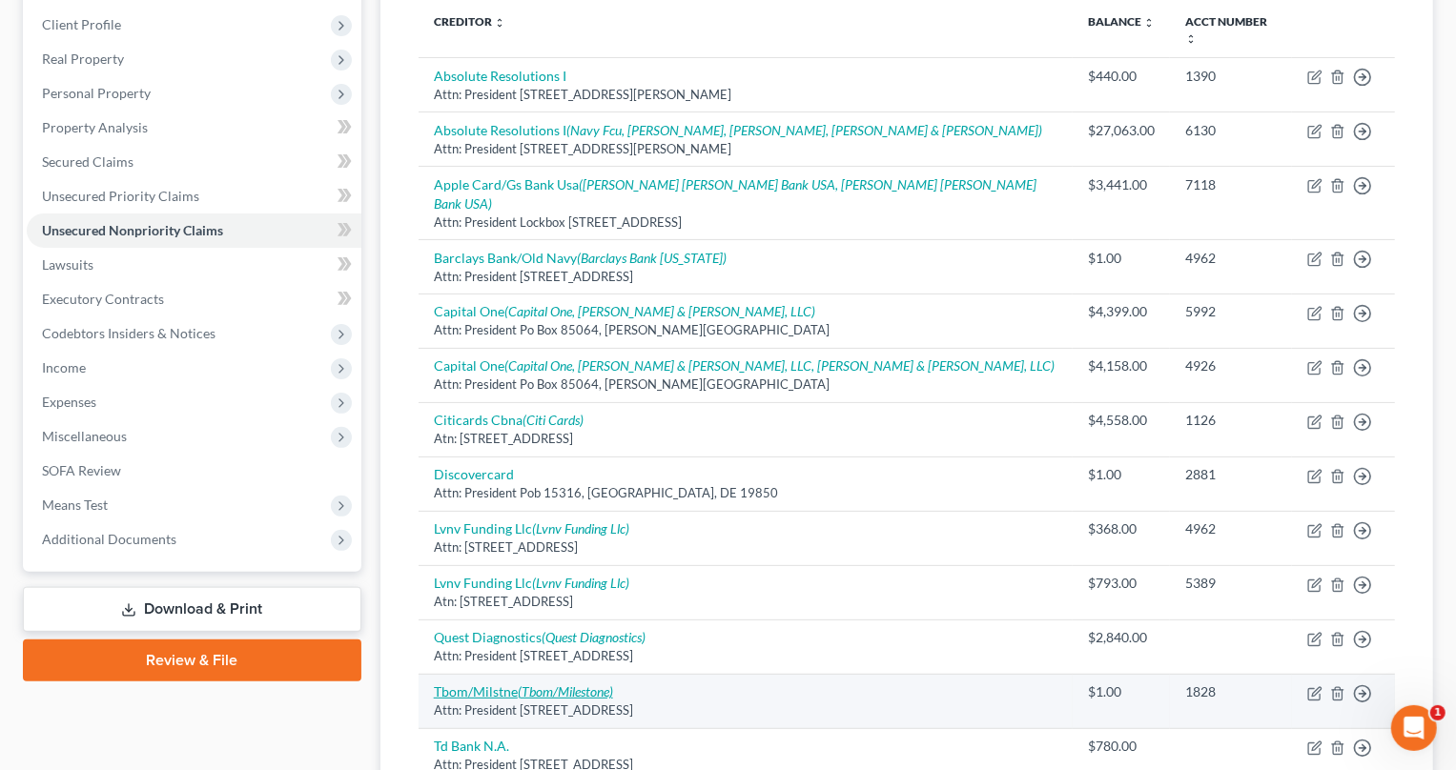
select select "38"
select select "2"
select select "0"
select select "38"
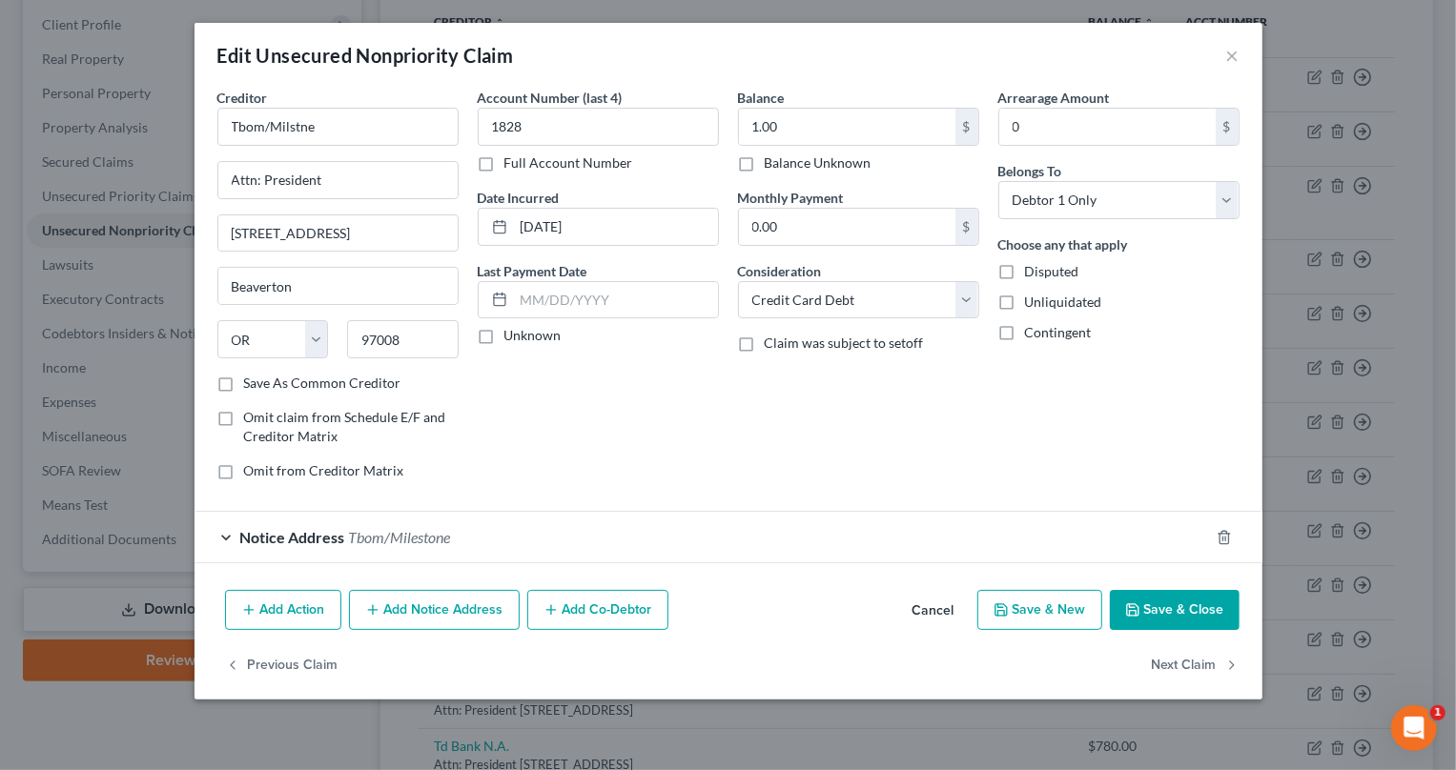
click at [349, 537] on span "Tbom/Milestone" at bounding box center [400, 537] width 102 height 18
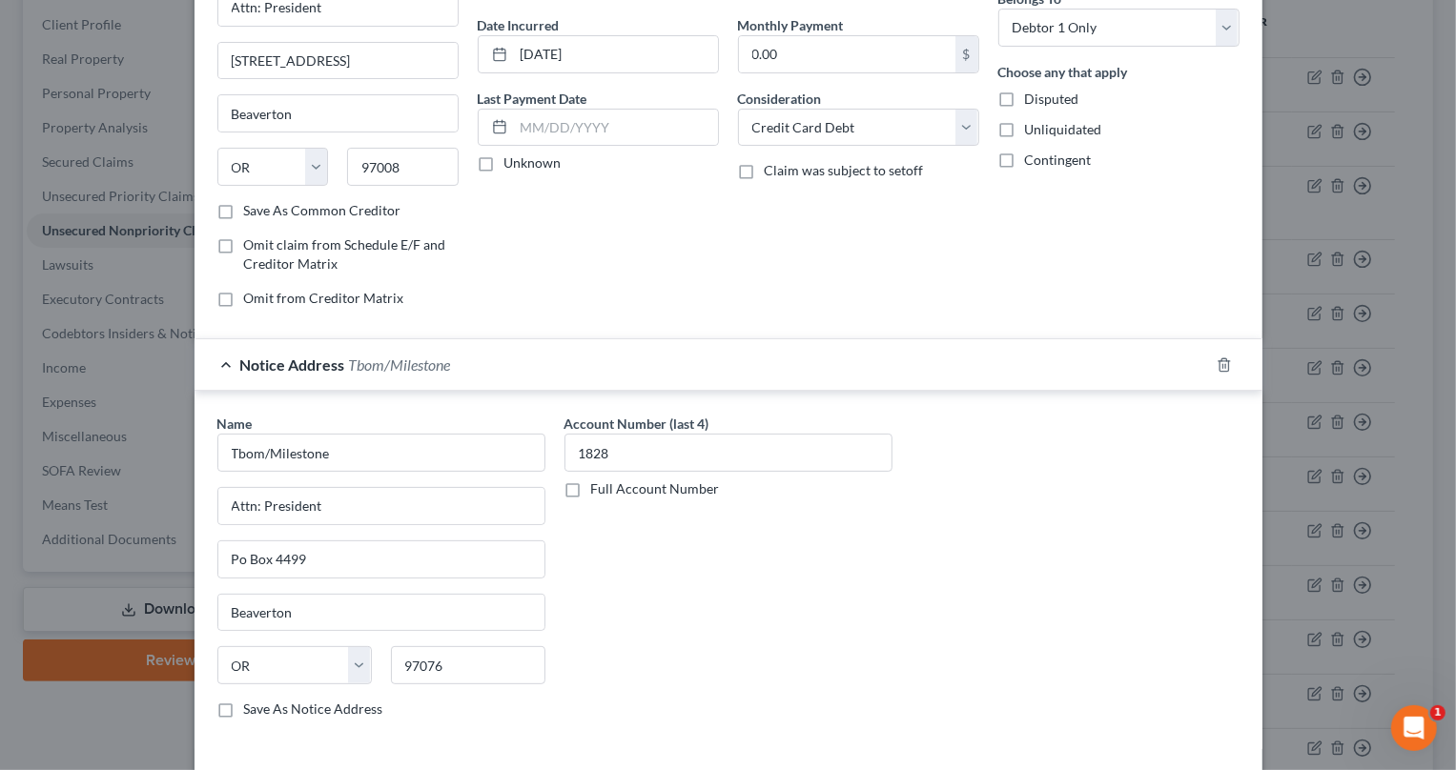
scroll to position [308, 0]
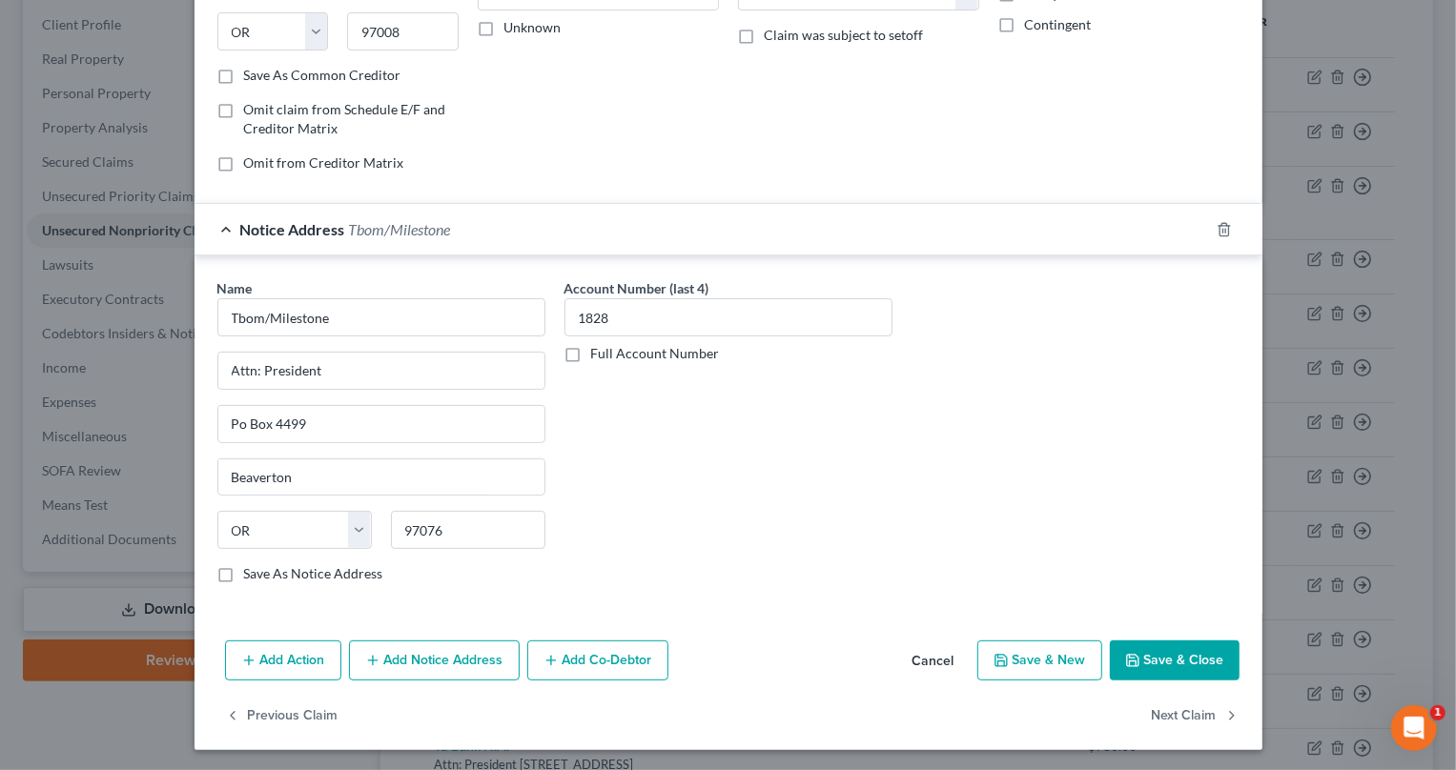
click at [1184, 665] on button "Save & Close" at bounding box center [1175, 661] width 130 height 40
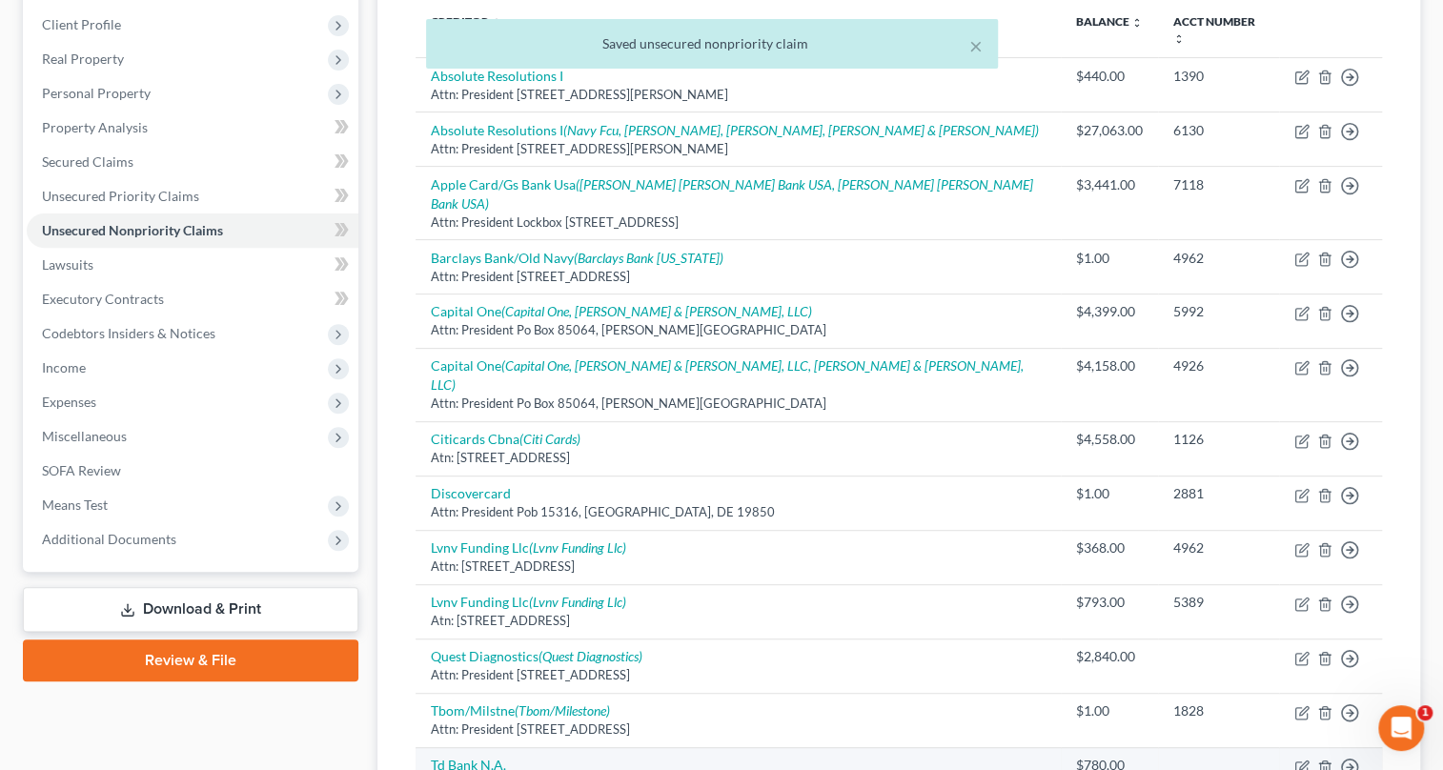
scroll to position [433, 0]
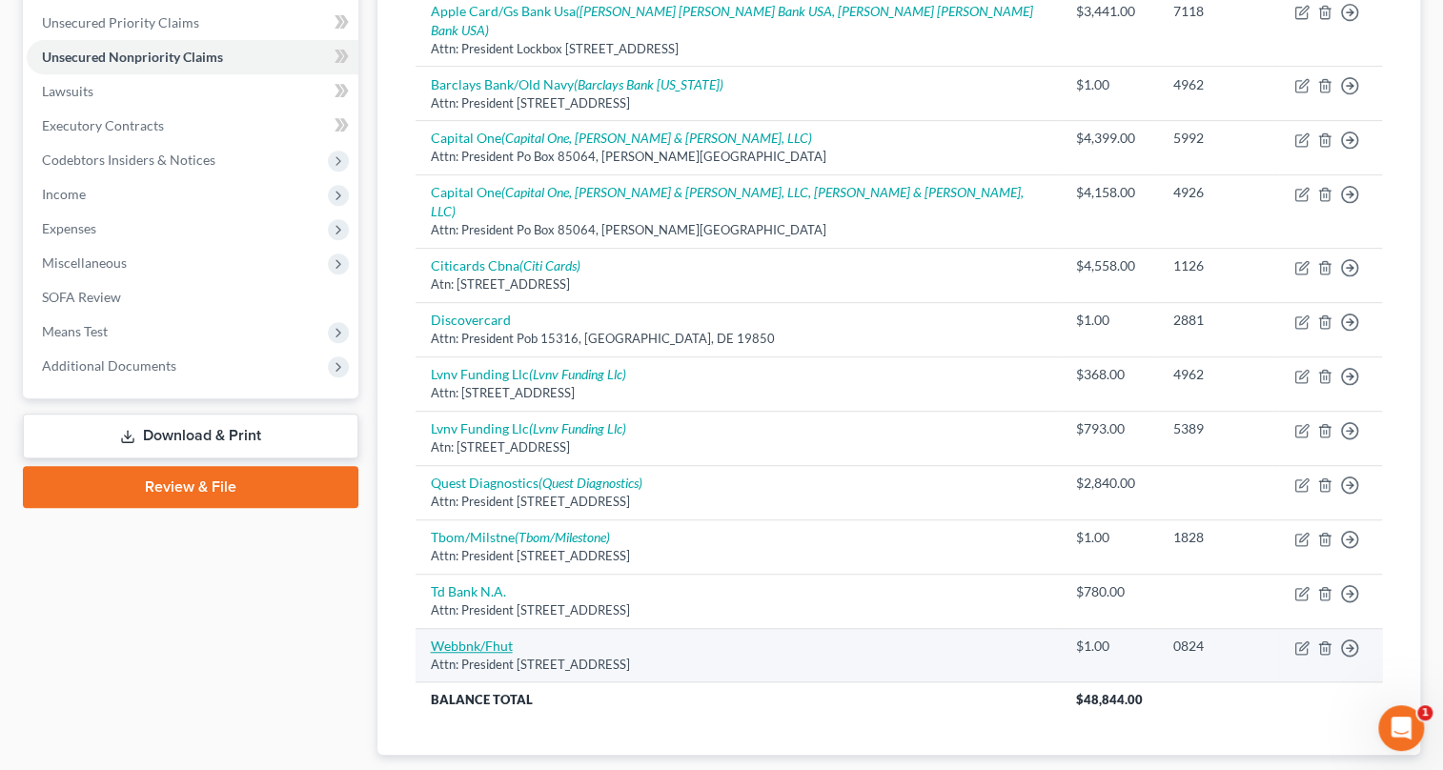
click at [489, 638] on link "Webbnk/Fhut" at bounding box center [472, 646] width 82 height 16
select select "24"
select select "2"
select select "0"
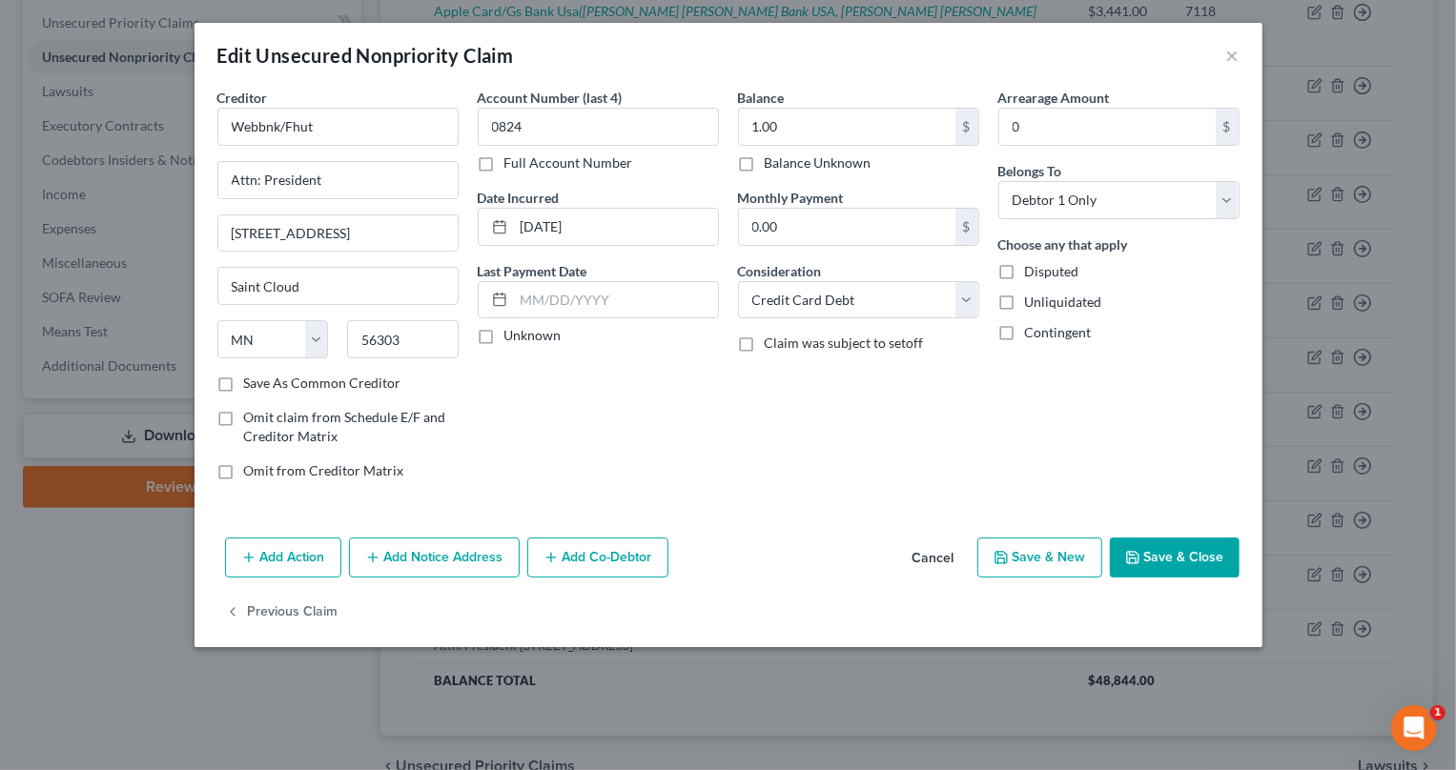
click at [1182, 563] on button "Save & Close" at bounding box center [1175, 558] width 130 height 40
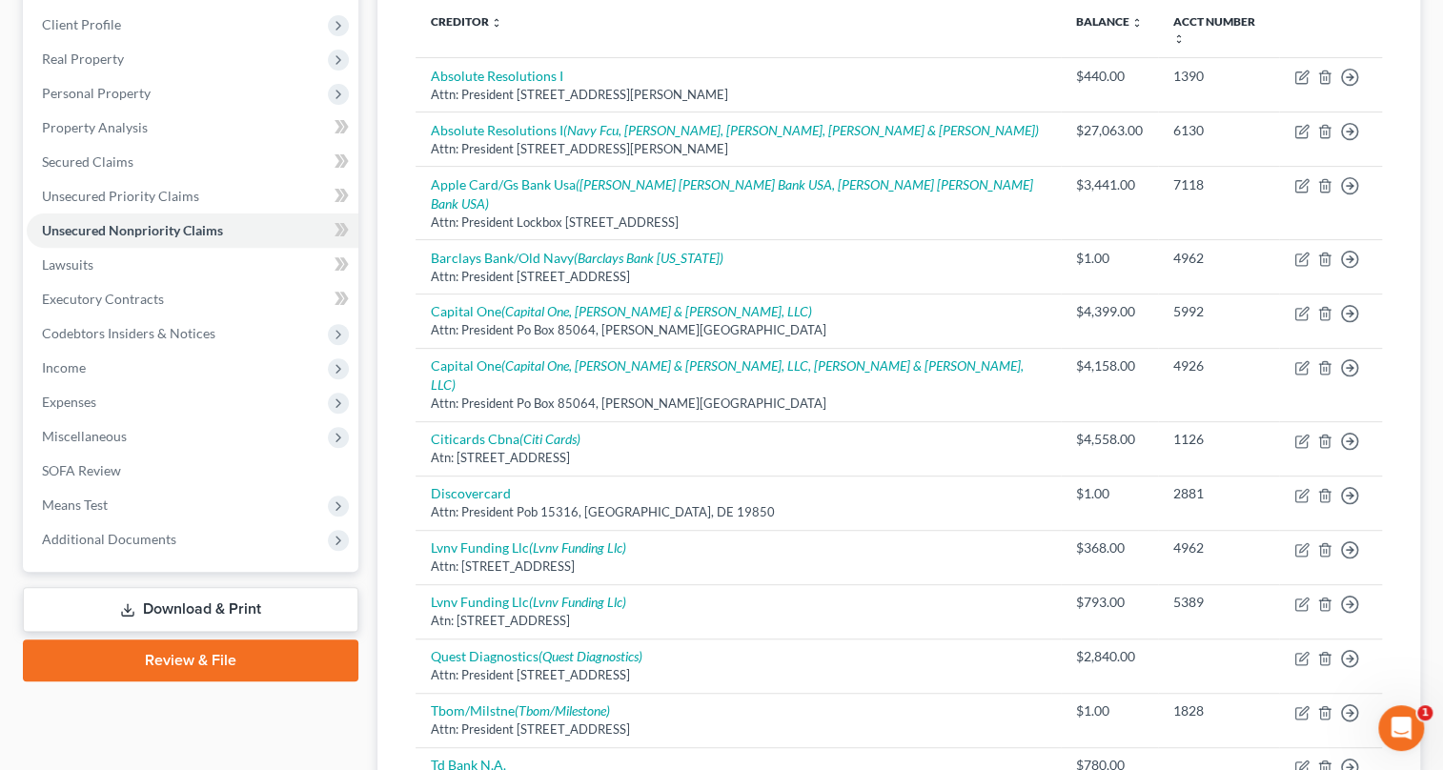
scroll to position [0, 0]
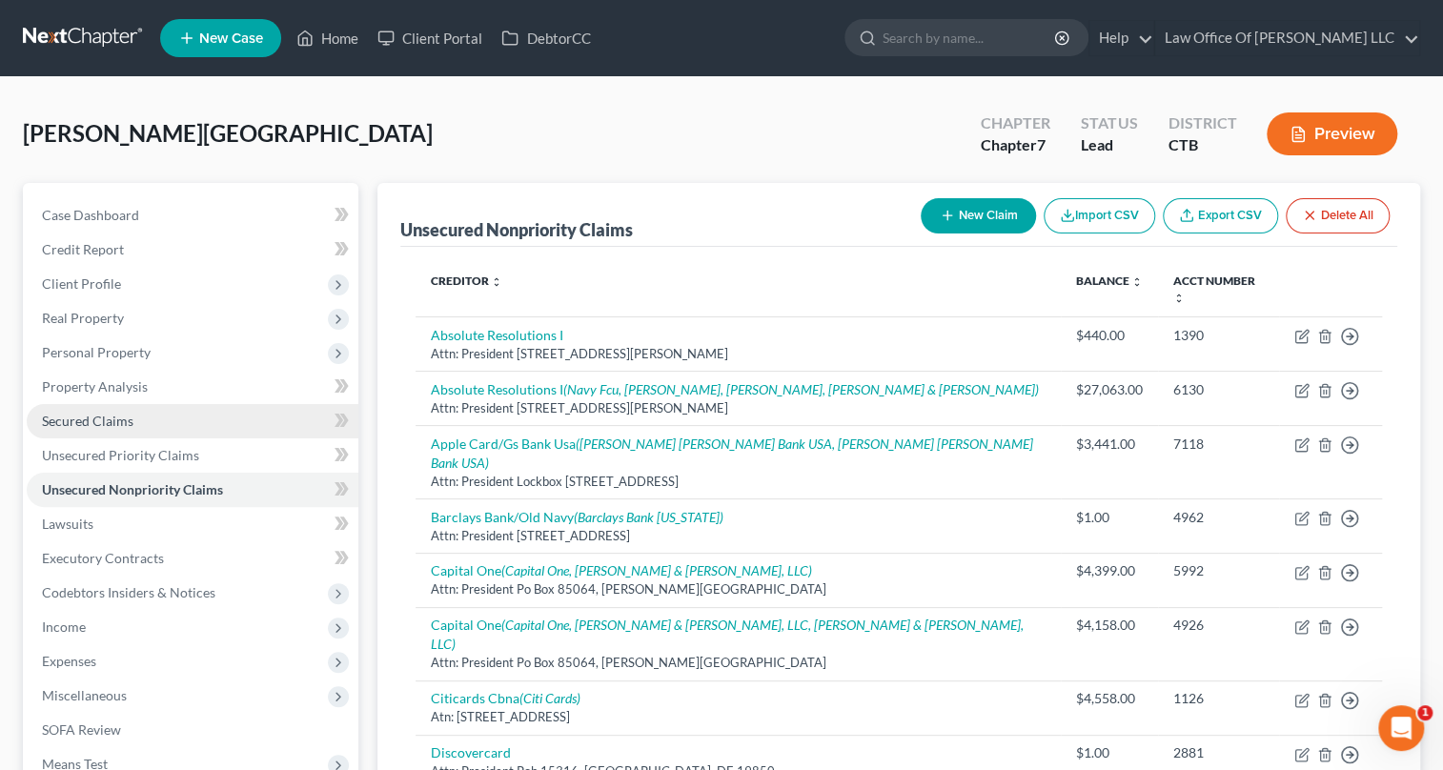
click at [117, 410] on link "Secured Claims" at bounding box center [193, 421] width 332 height 34
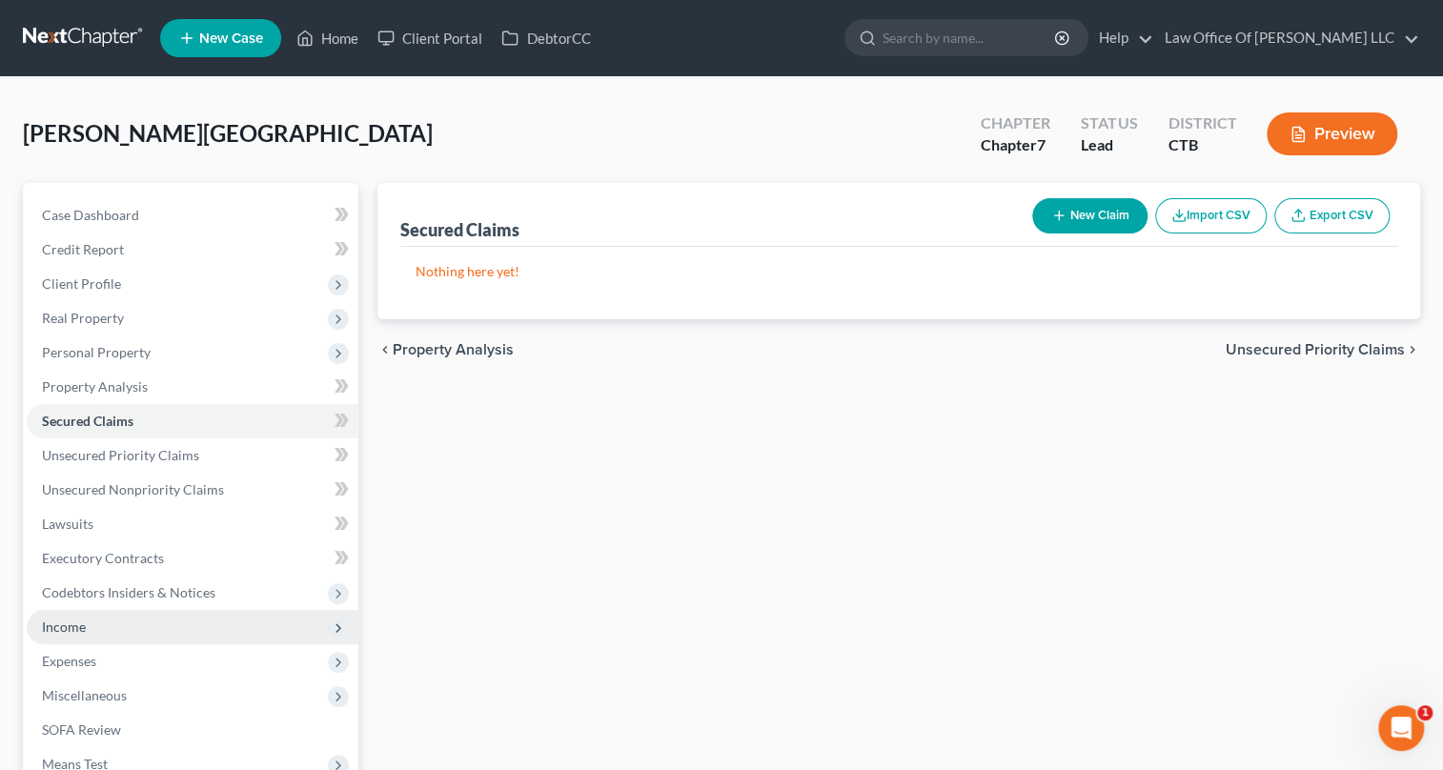
scroll to position [240, 0]
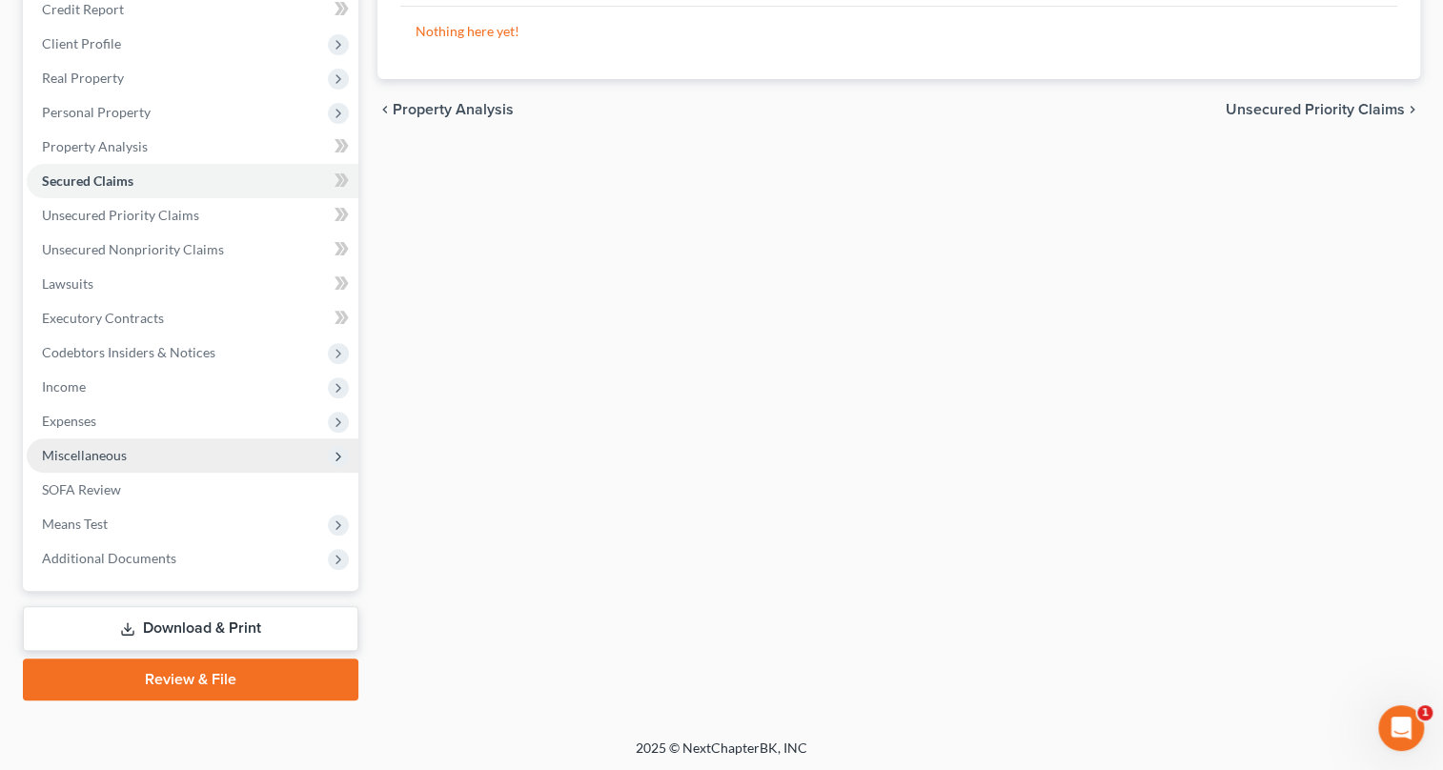
click at [117, 457] on span "Miscellaneous" at bounding box center [84, 455] width 85 height 16
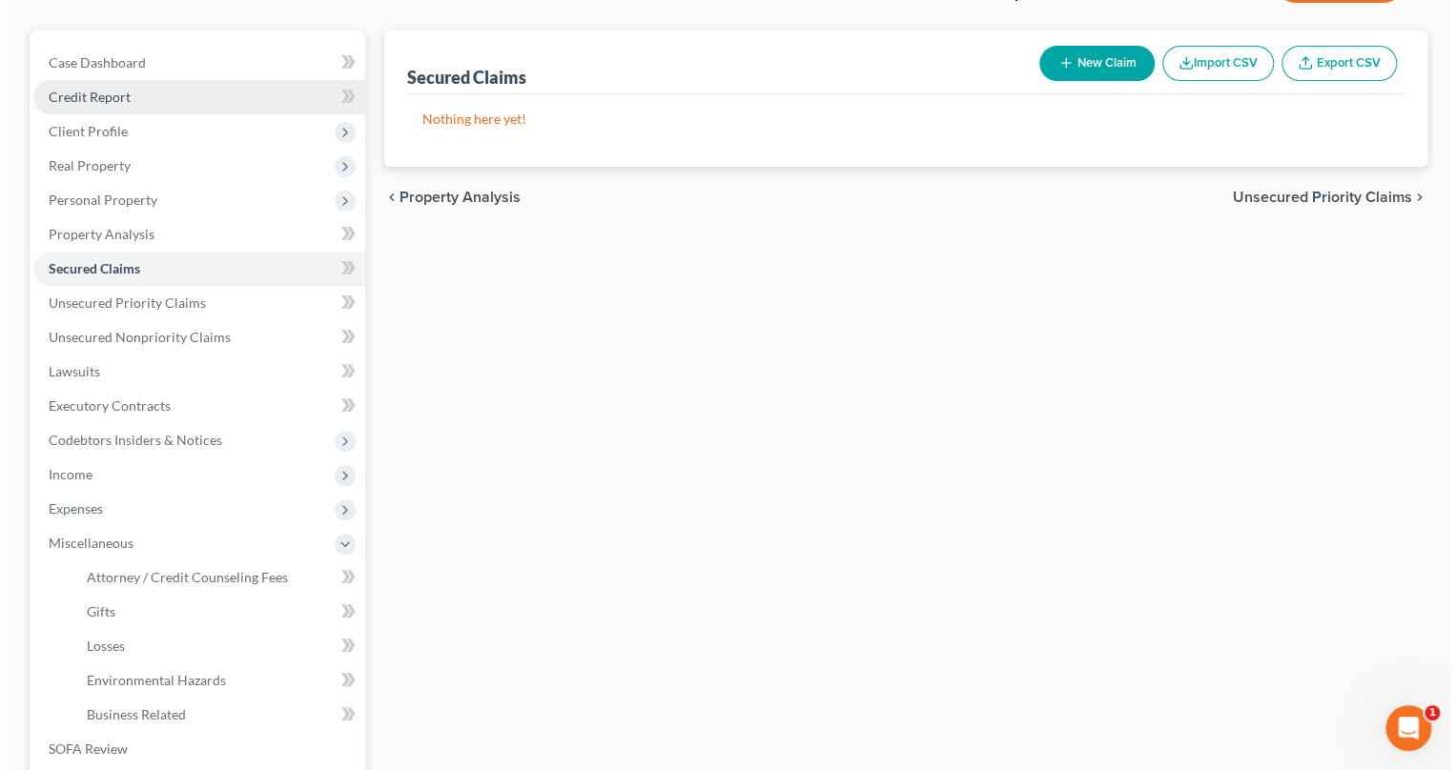
scroll to position [0, 0]
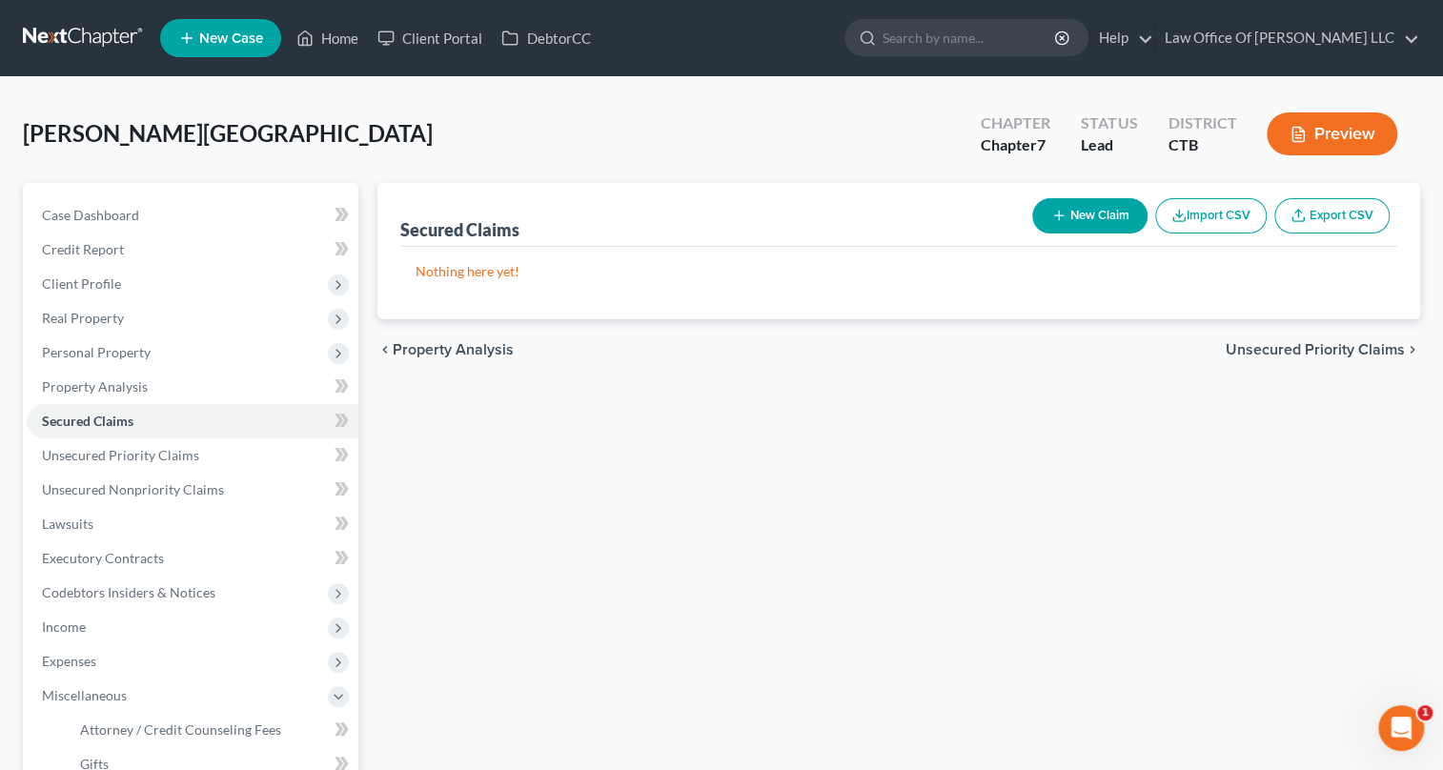
click at [1348, 124] on button "Preview" at bounding box center [1332, 133] width 131 height 43
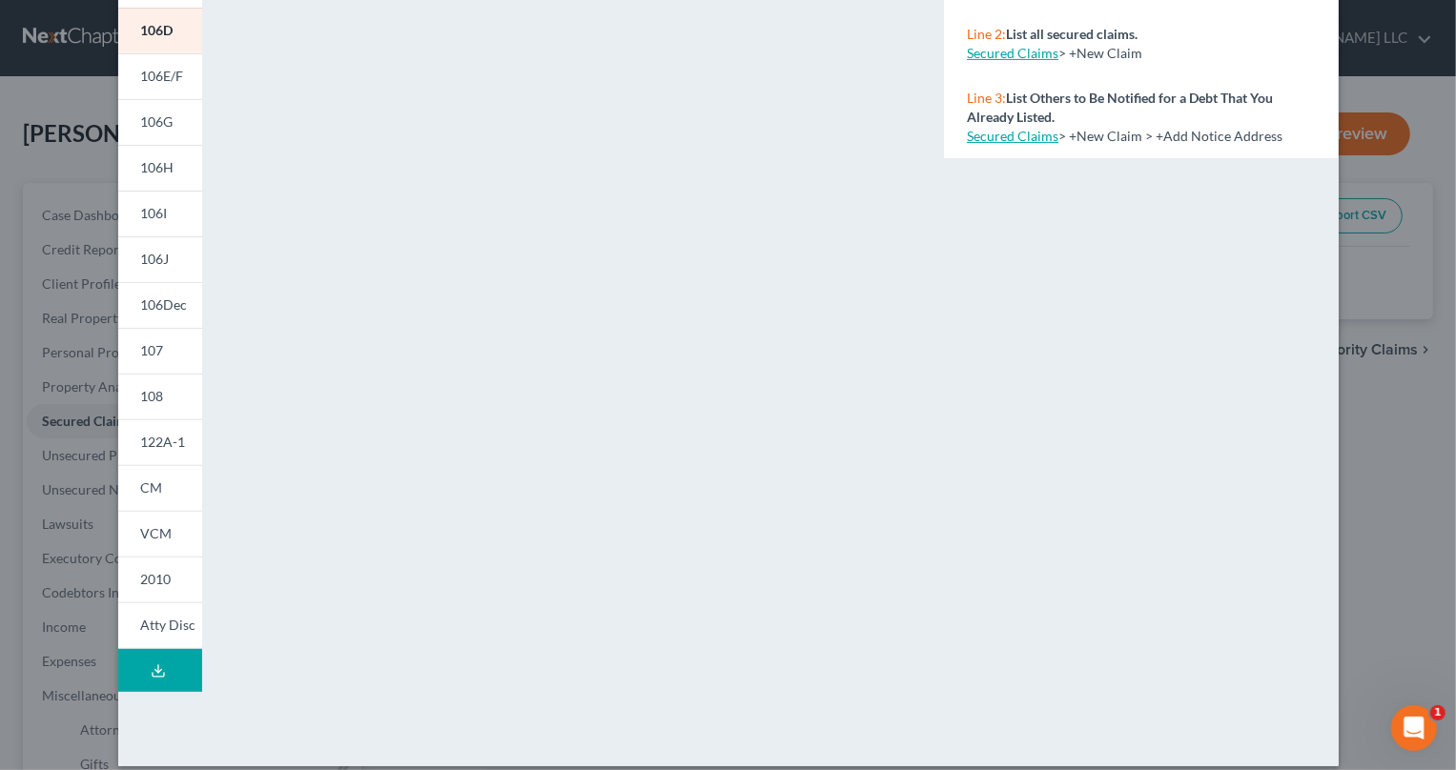
scroll to position [304, 0]
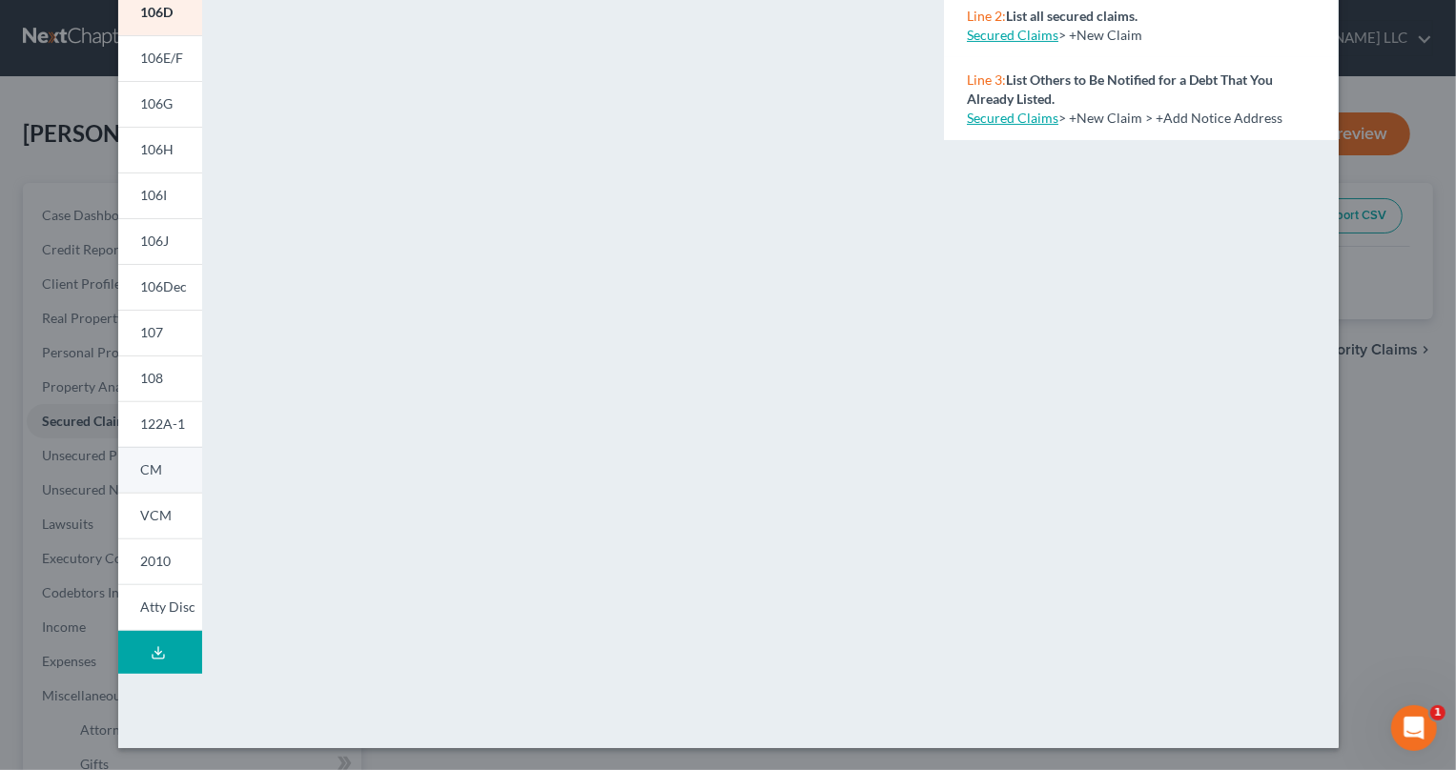
click at [141, 471] on span "CM" at bounding box center [152, 469] width 22 height 16
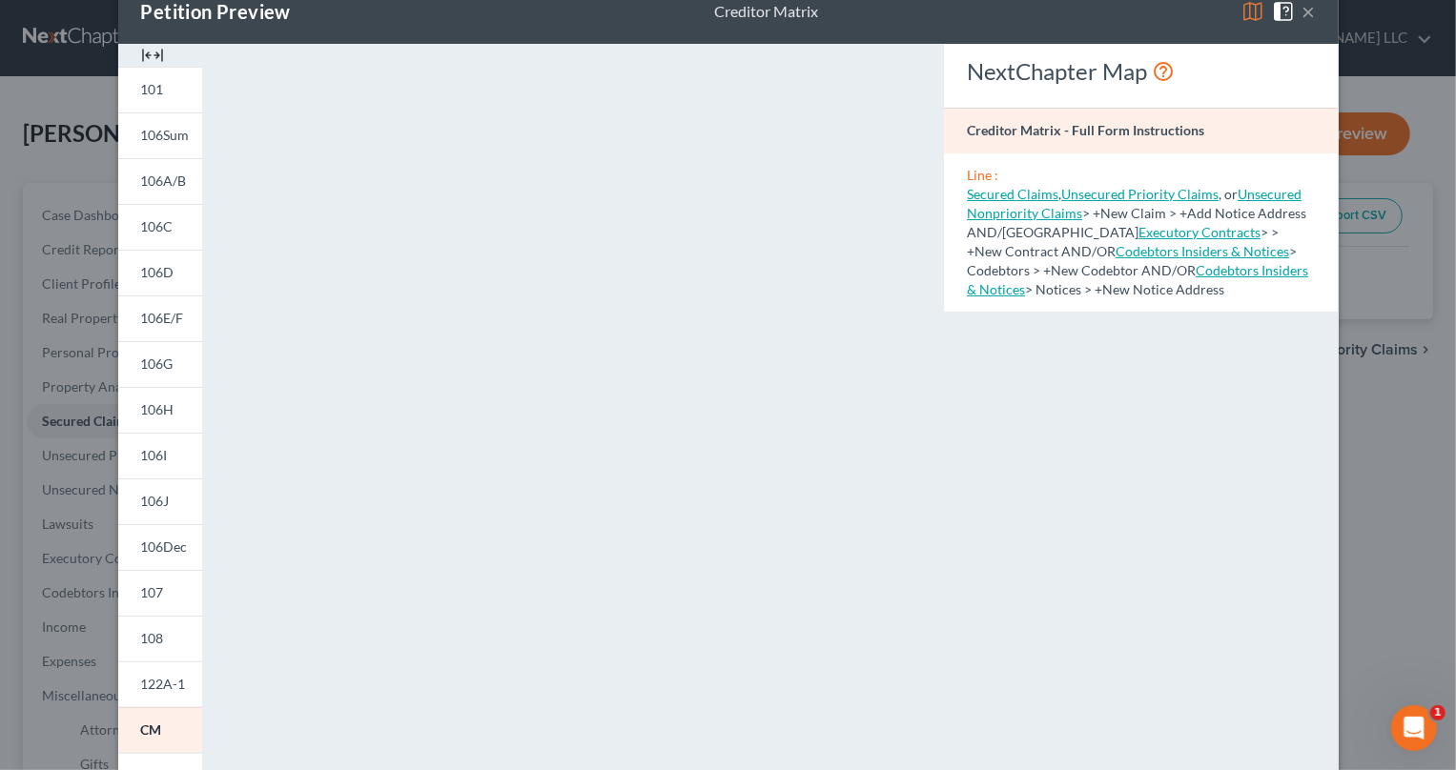
scroll to position [0, 0]
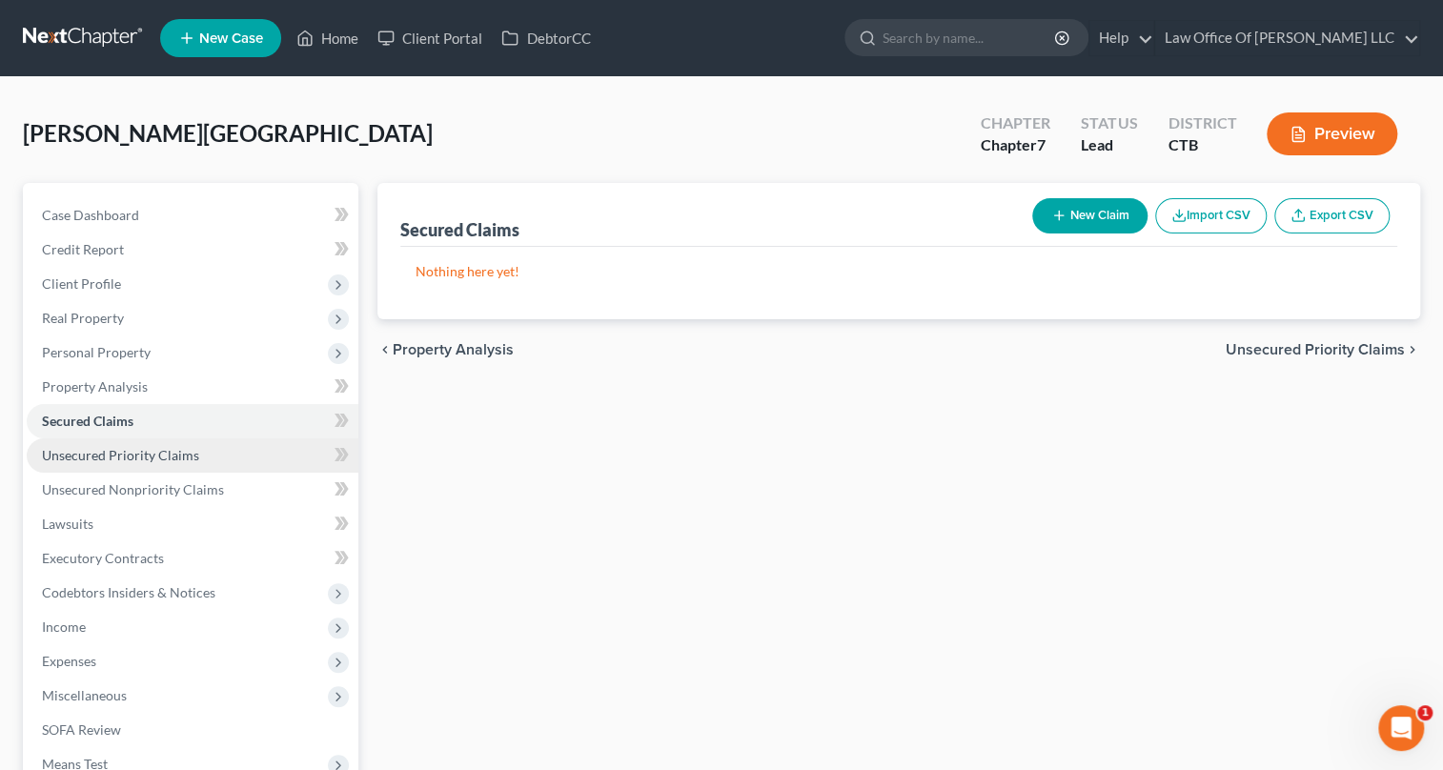
click at [128, 456] on span "Unsecured Priority Claims" at bounding box center [120, 455] width 157 height 16
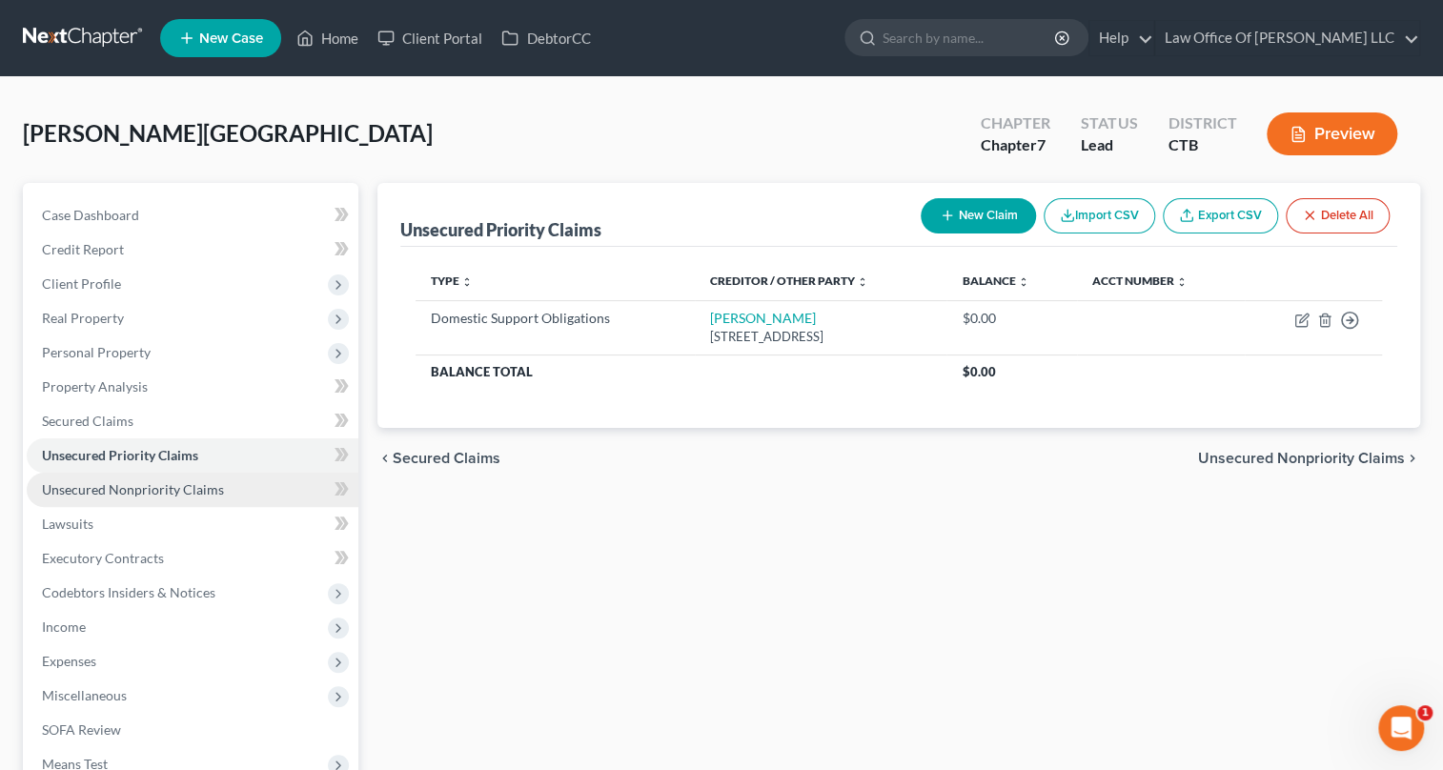
click at [144, 491] on span "Unsecured Nonpriority Claims" at bounding box center [133, 489] width 182 height 16
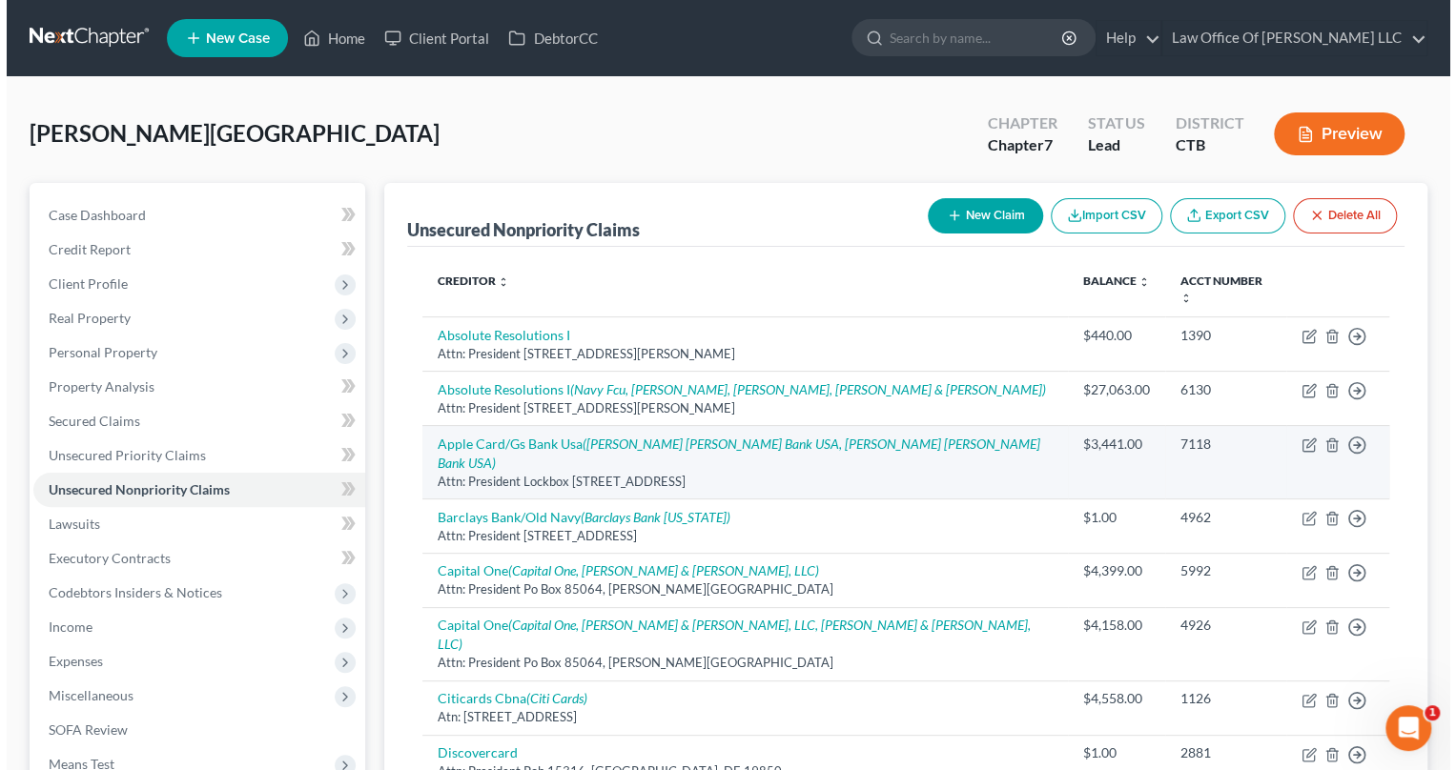
scroll to position [86, 0]
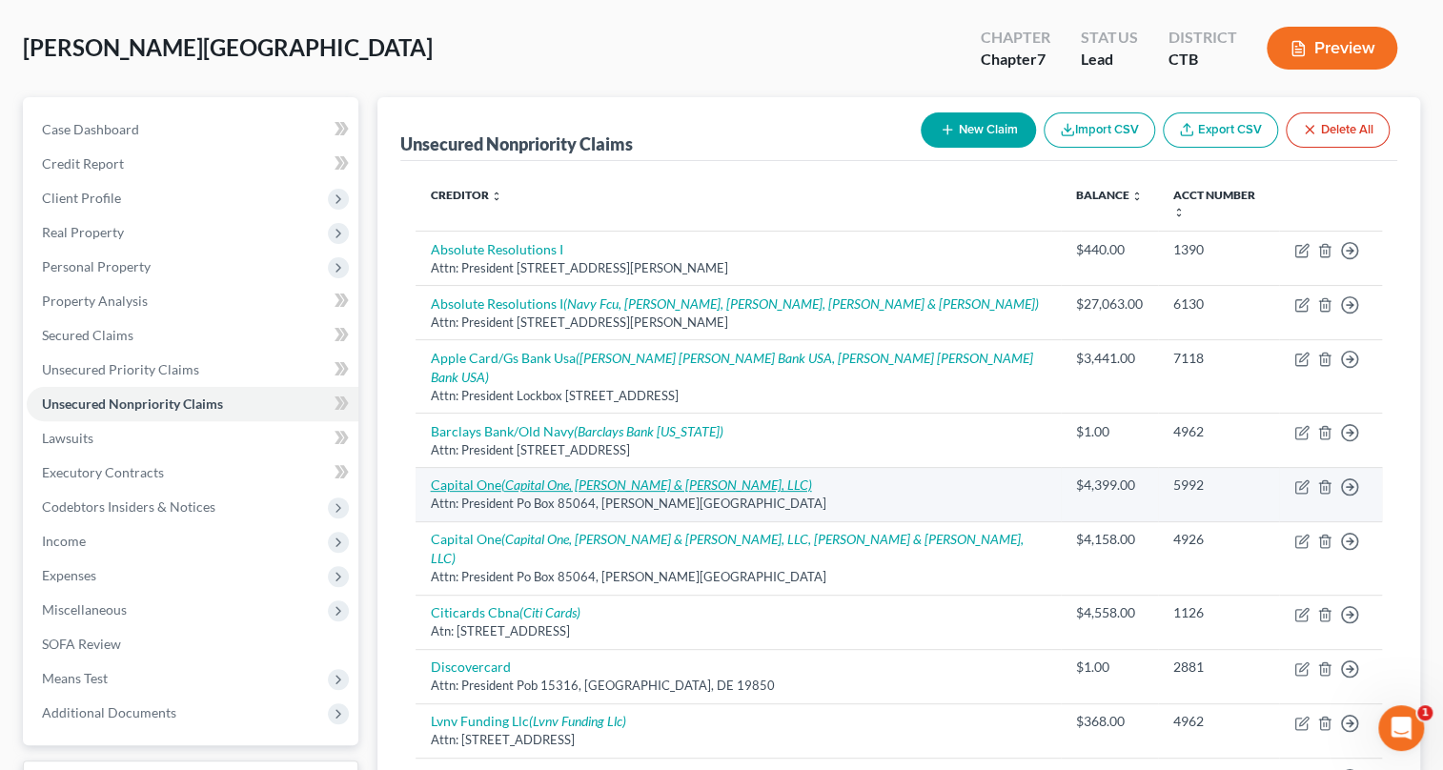
click at [666, 477] on icon "(Capital One, [PERSON_NAME] & [PERSON_NAME], LLC)" at bounding box center [656, 485] width 311 height 16
select select "48"
select select "2"
select select "0"
select select "28"
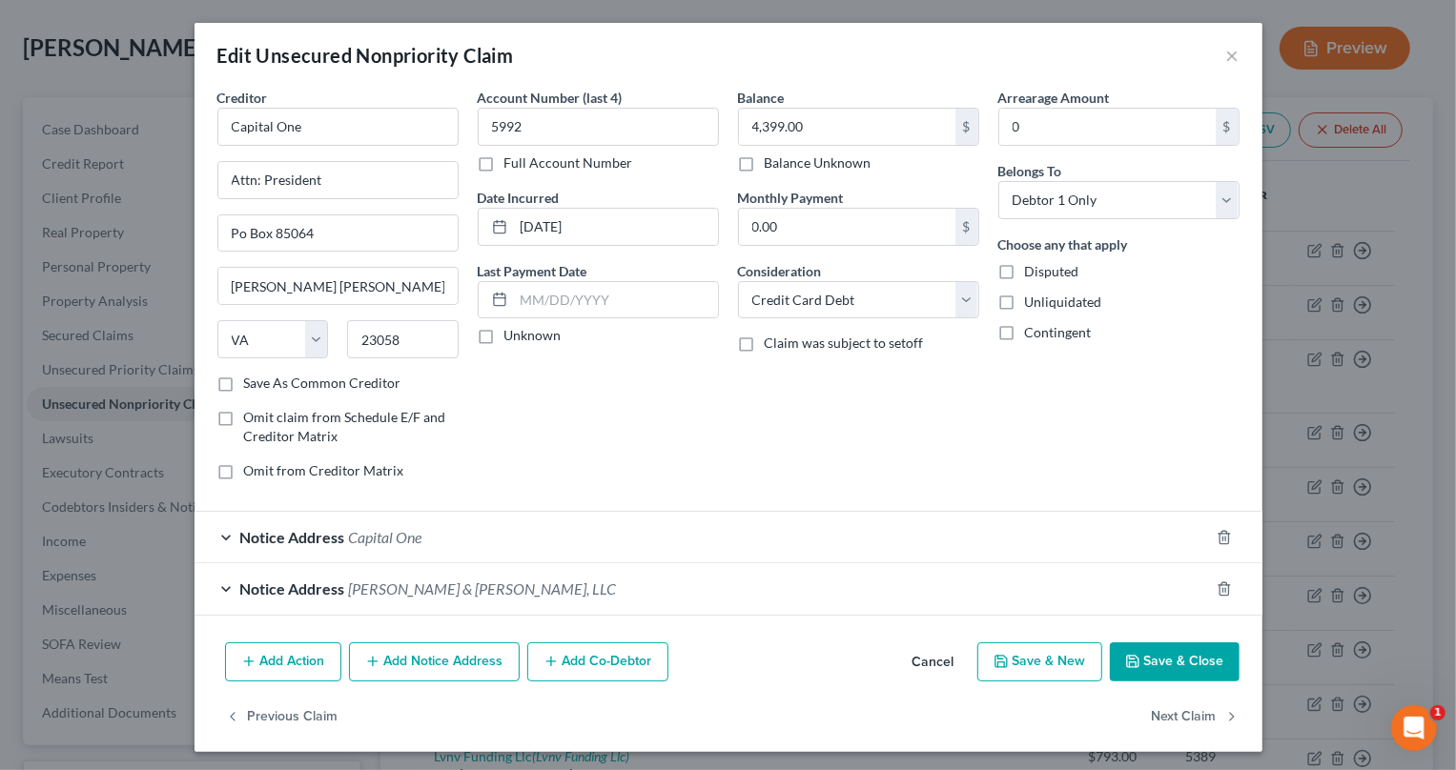
click at [224, 533] on div "Notice Address Capital One" at bounding box center [701, 537] width 1014 height 51
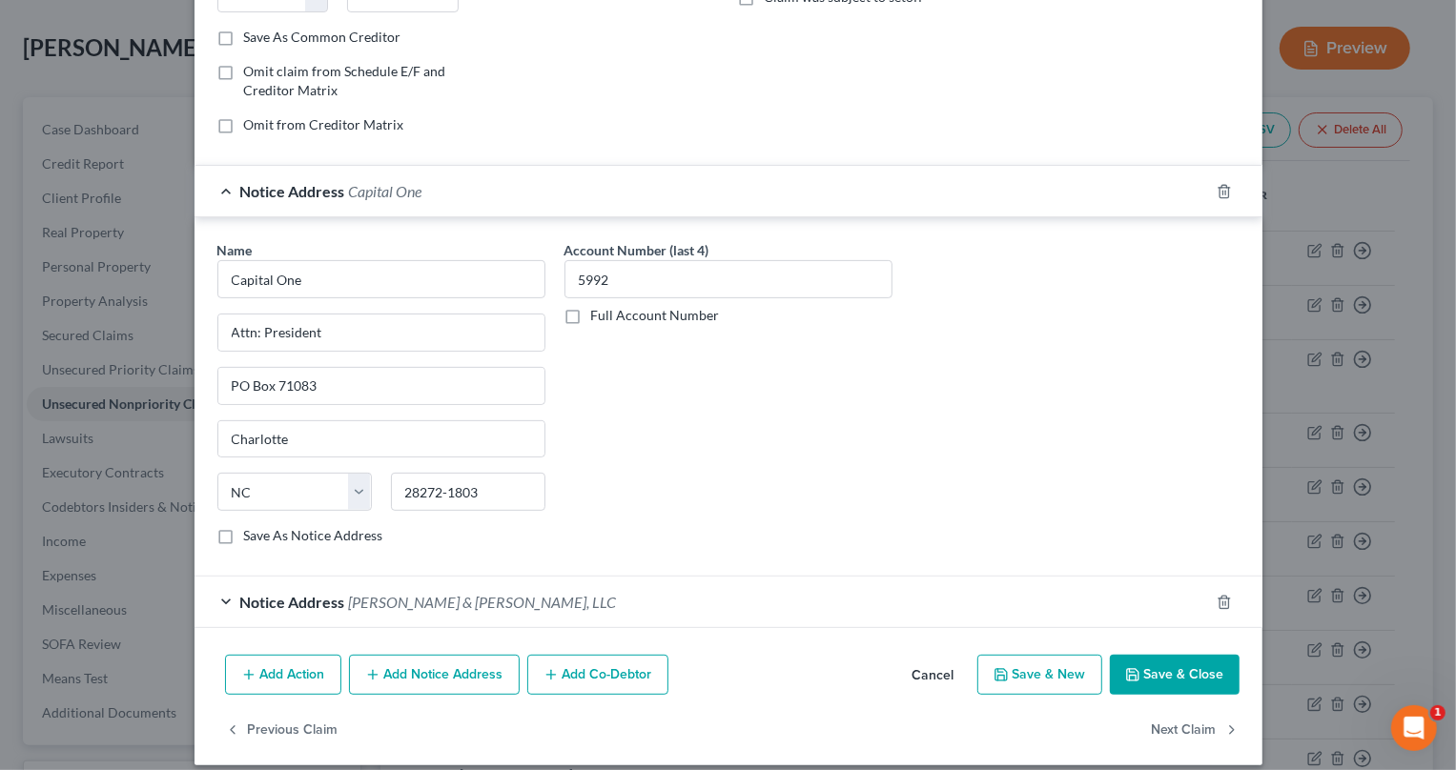
scroll to position [361, 0]
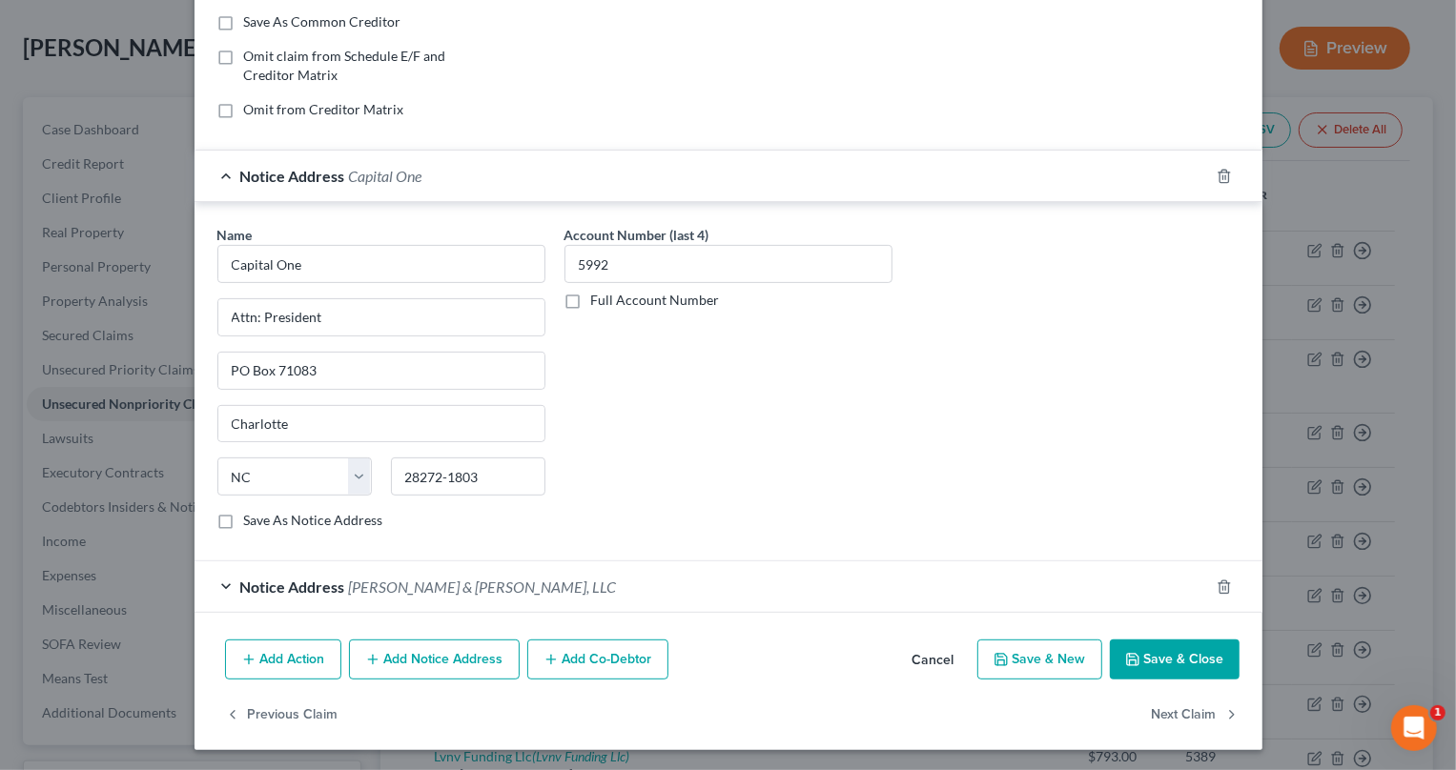
click at [221, 581] on div "Notice Address Rubin & Rothman, LLC" at bounding box center [701, 586] width 1014 height 51
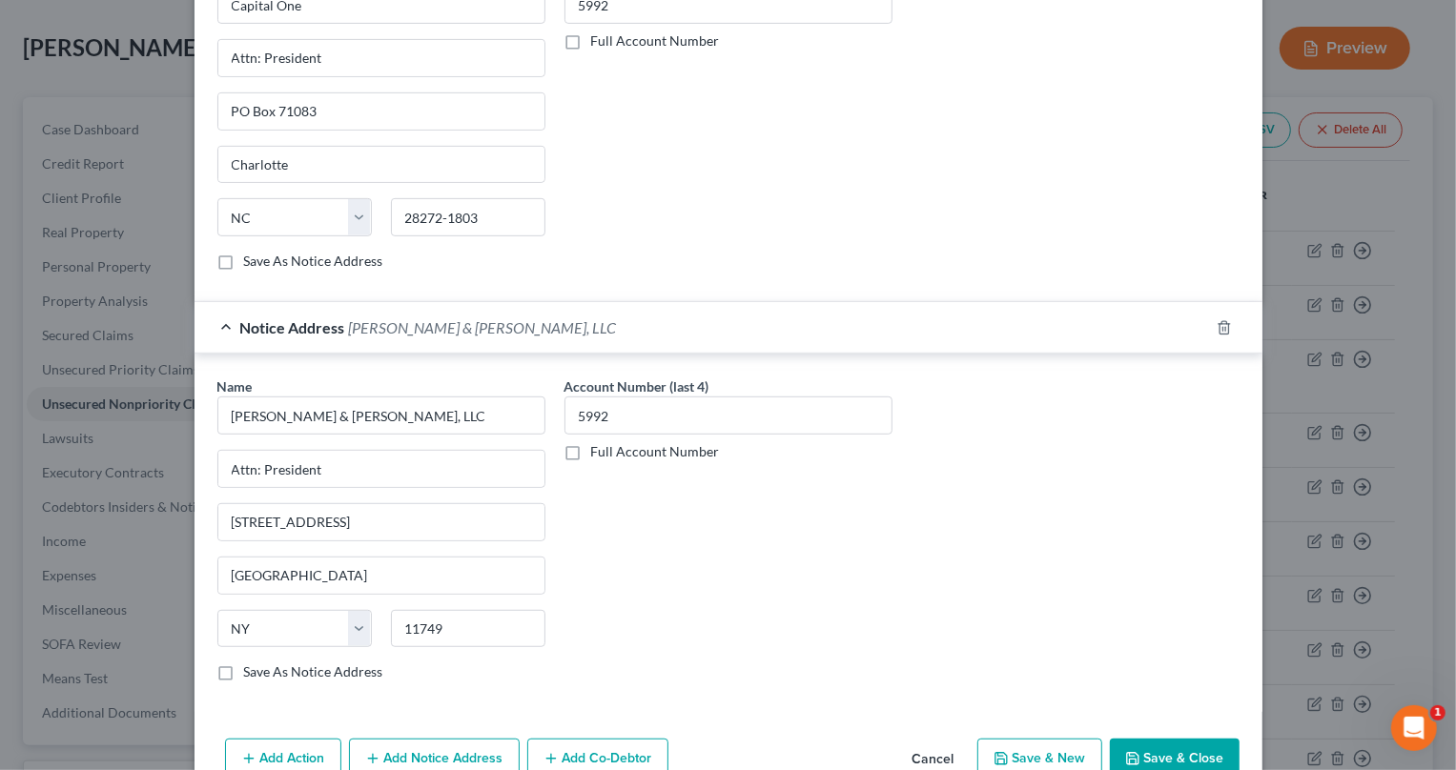
scroll to position [718, 0]
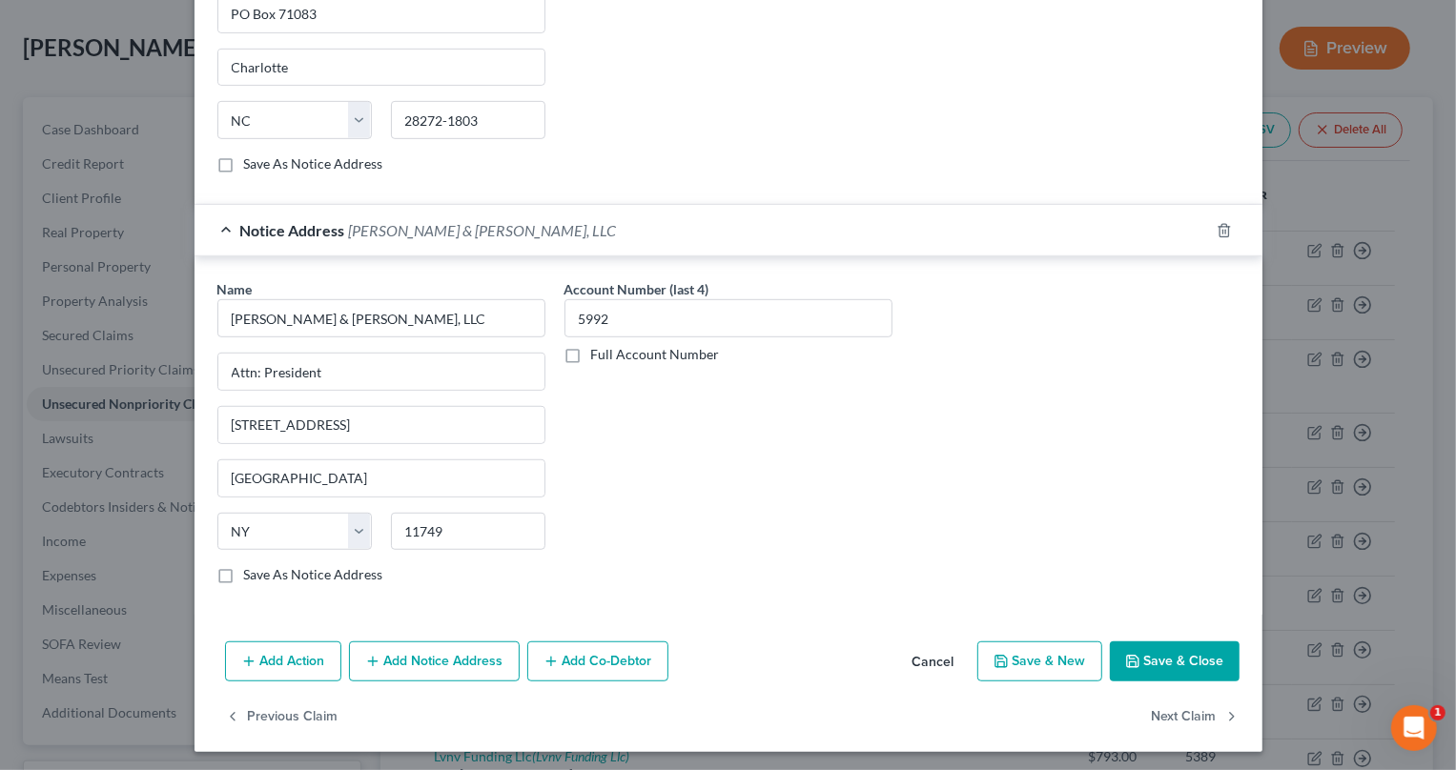
click at [1154, 658] on button "Save & Close" at bounding box center [1175, 662] width 130 height 40
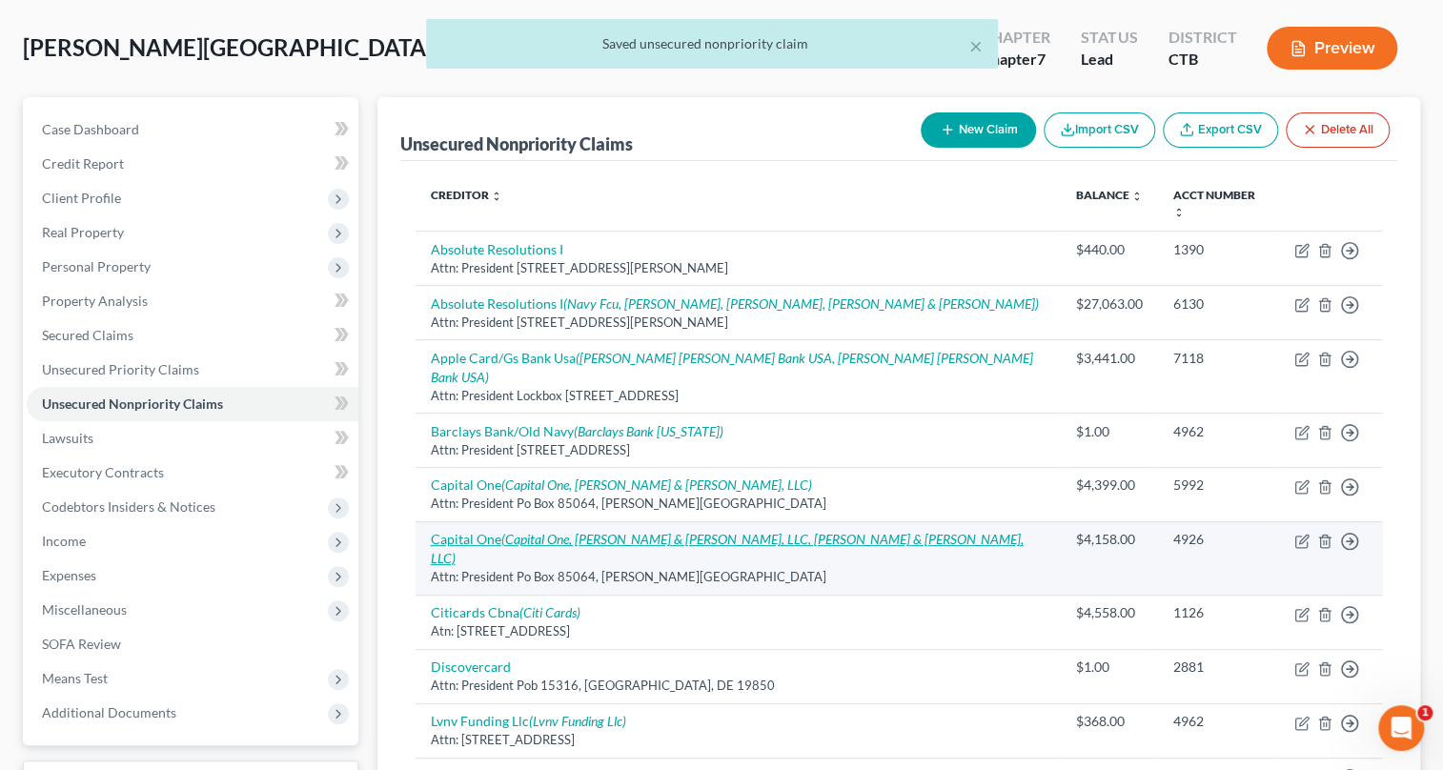
click at [610, 531] on icon "(Capital One, Rubin & Rothman, LLC, Rubin & Rothman, LLC)" at bounding box center [727, 548] width 593 height 35
select select "48"
select select "2"
select select "0"
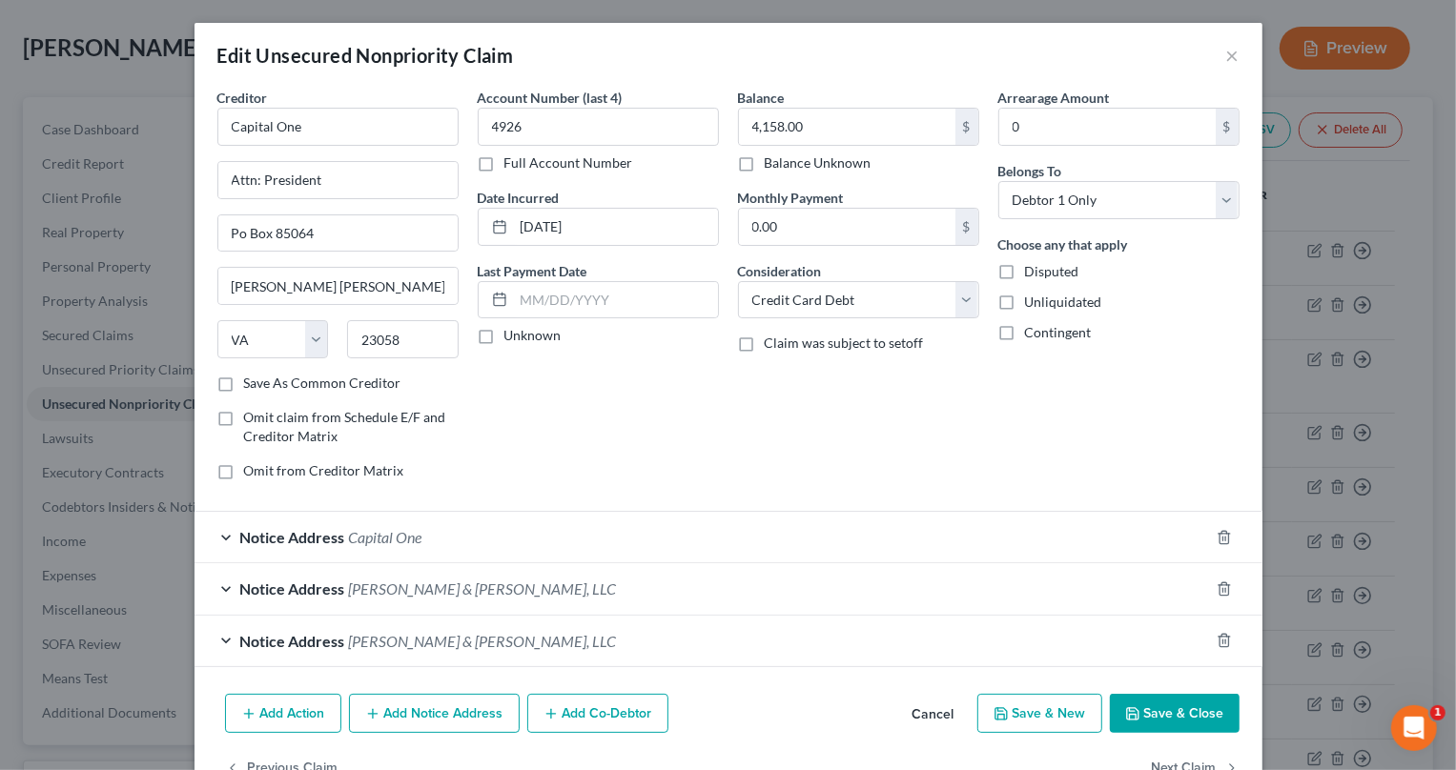
click at [355, 544] on div "Notice Address Capital One" at bounding box center [701, 537] width 1014 height 51
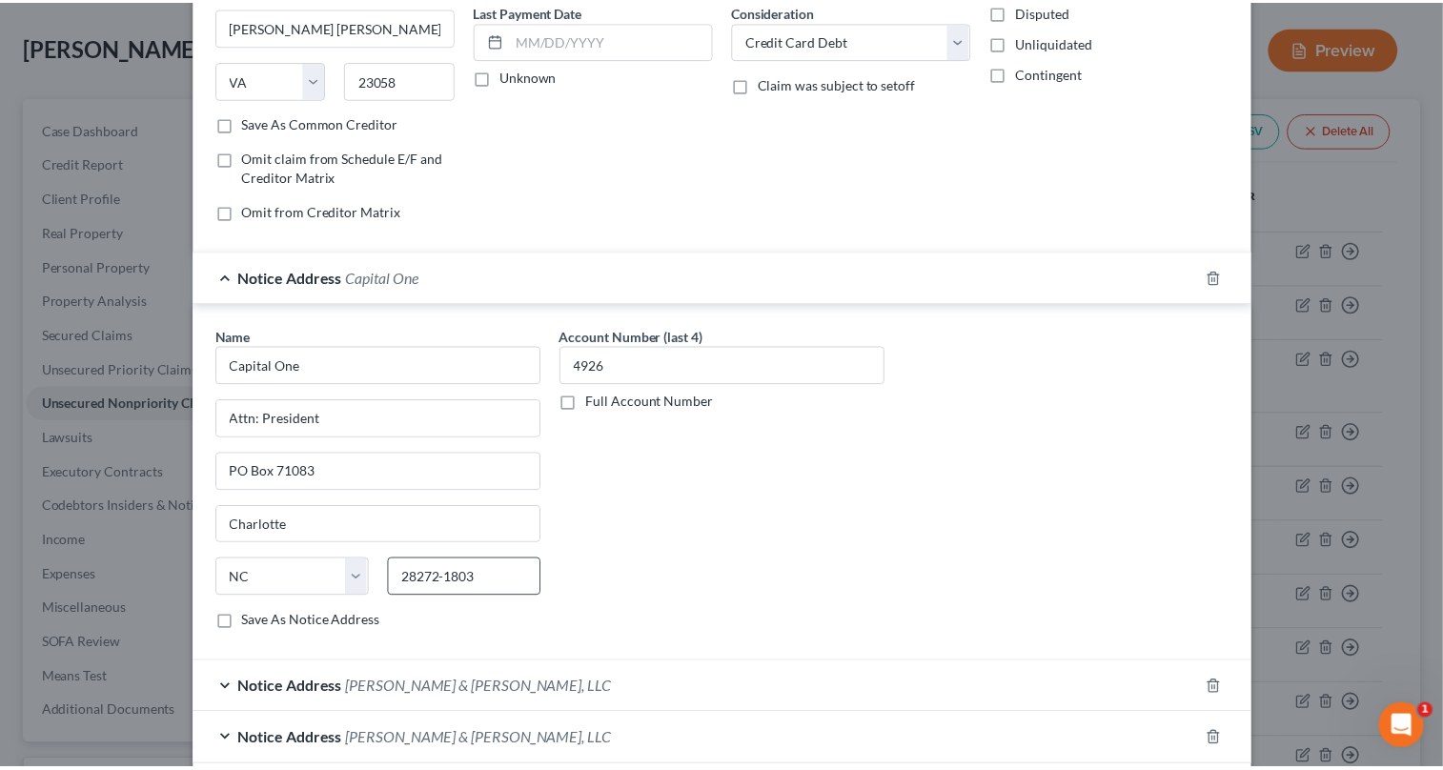
scroll to position [346, 0]
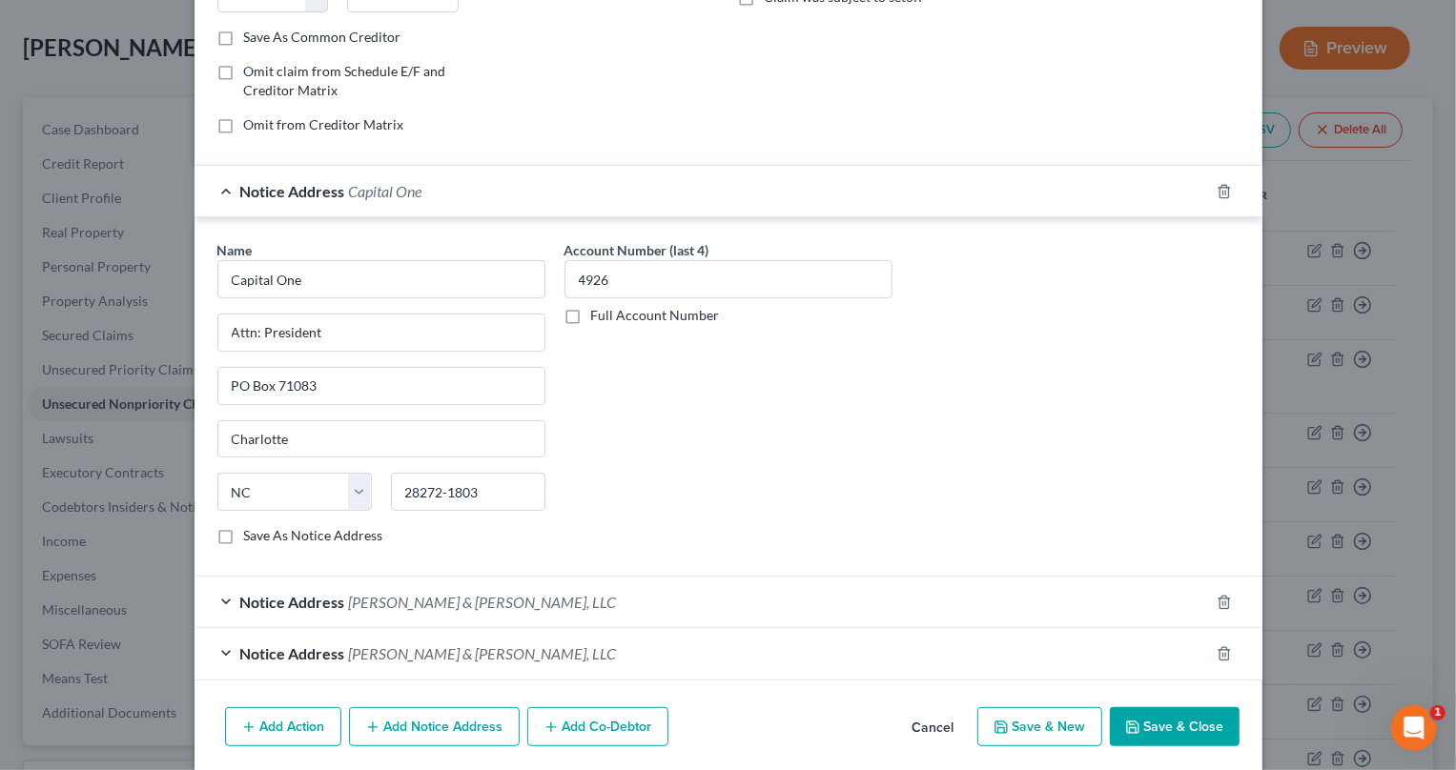
click at [1147, 724] on button "Save & Close" at bounding box center [1175, 727] width 130 height 40
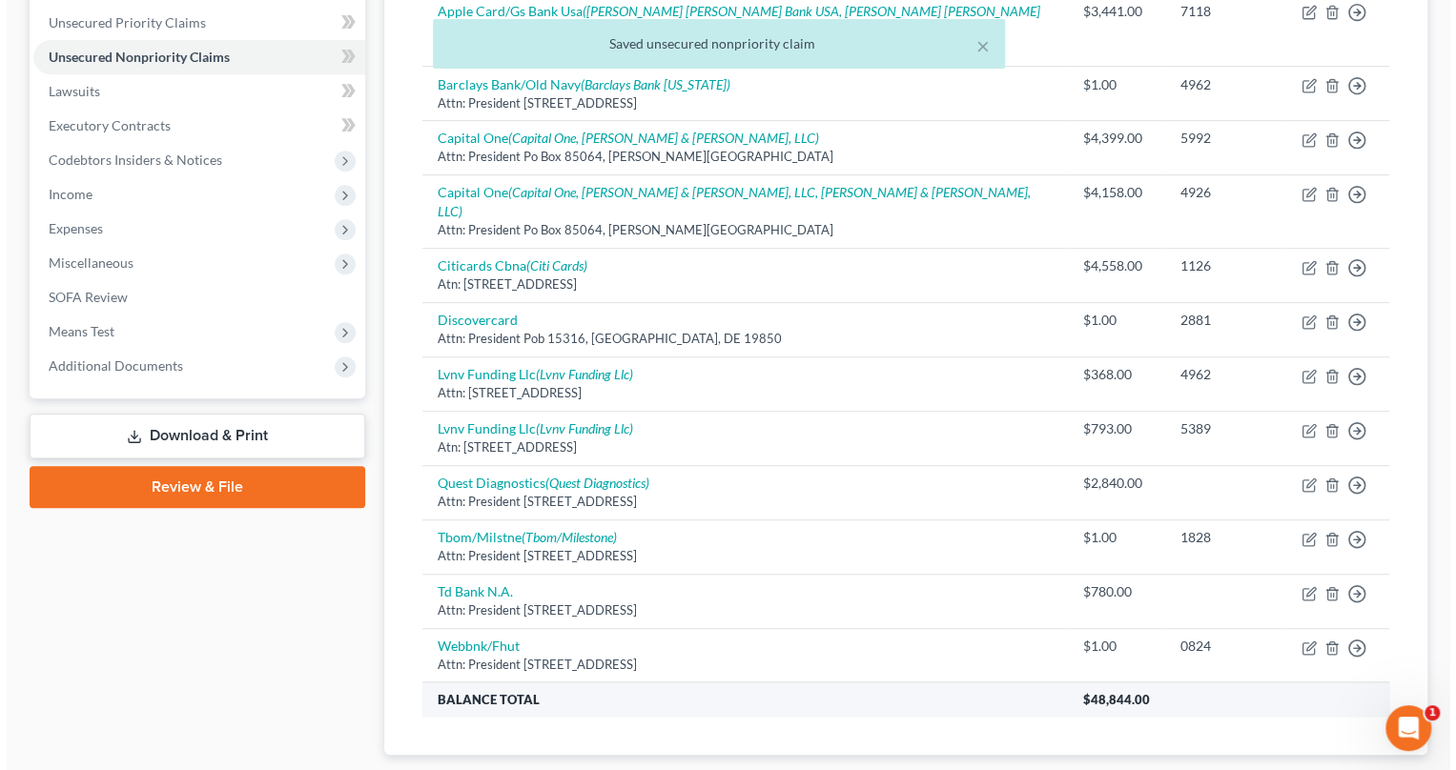
scroll to position [494, 0]
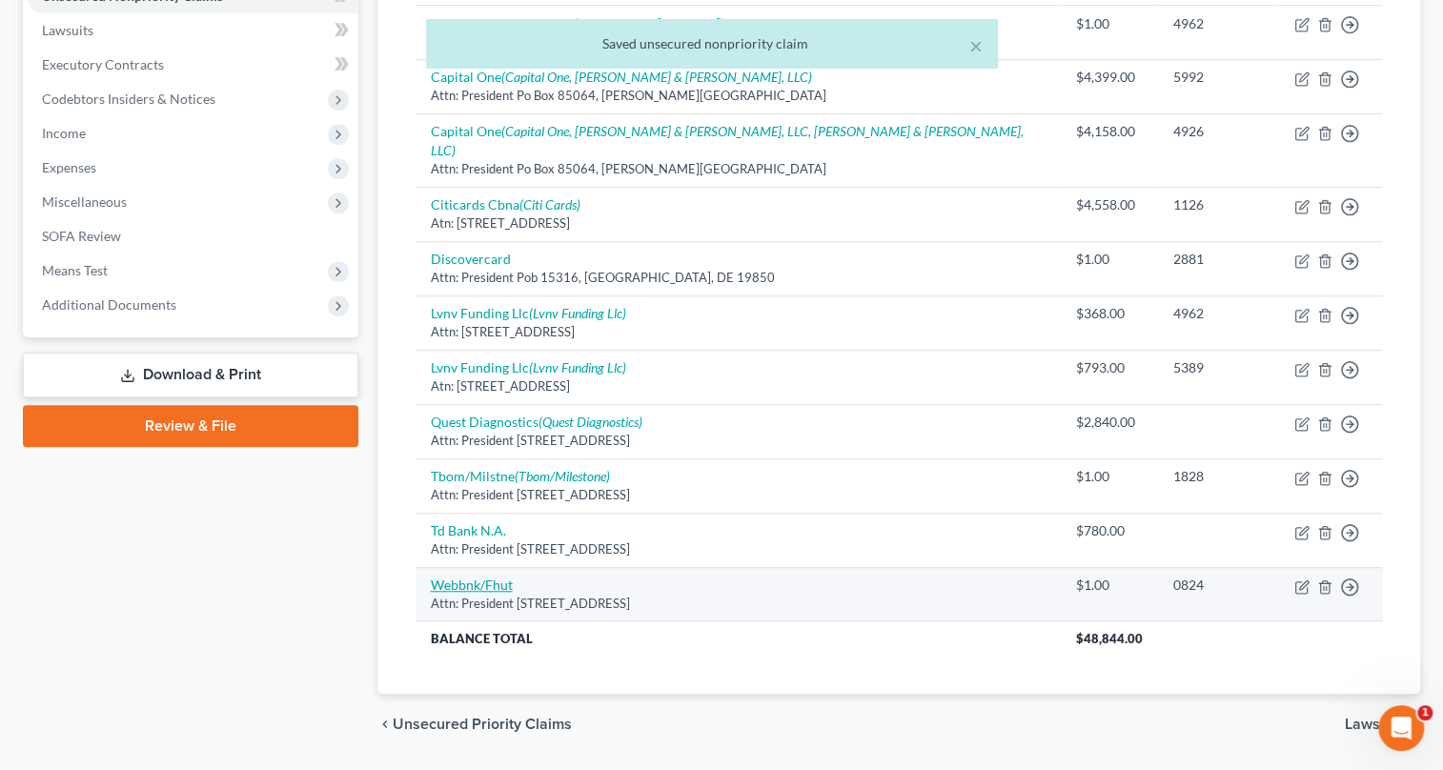
click at [447, 577] on link "Webbnk/Fhut" at bounding box center [472, 585] width 82 height 16
select select "24"
select select "2"
select select "0"
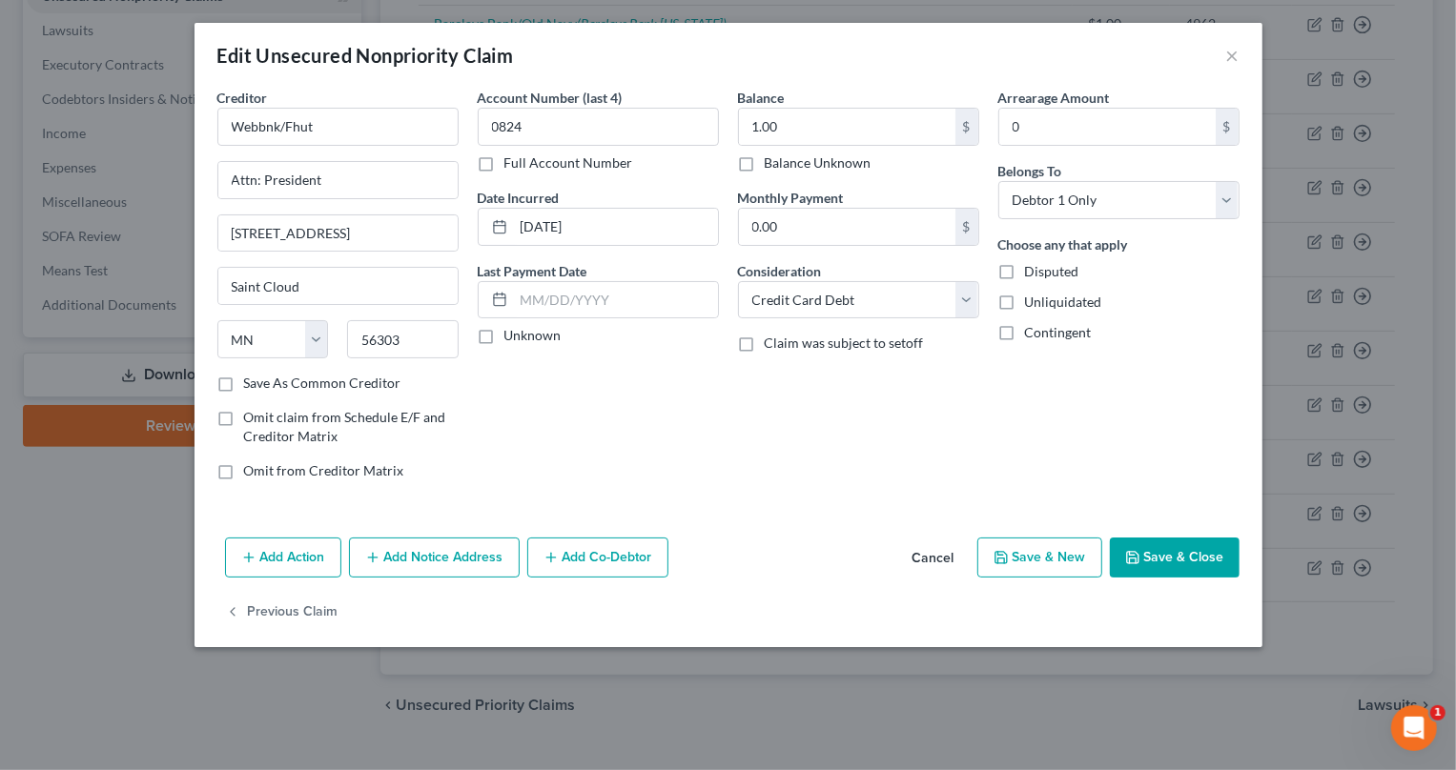
click at [1175, 548] on button "Save & Close" at bounding box center [1175, 558] width 130 height 40
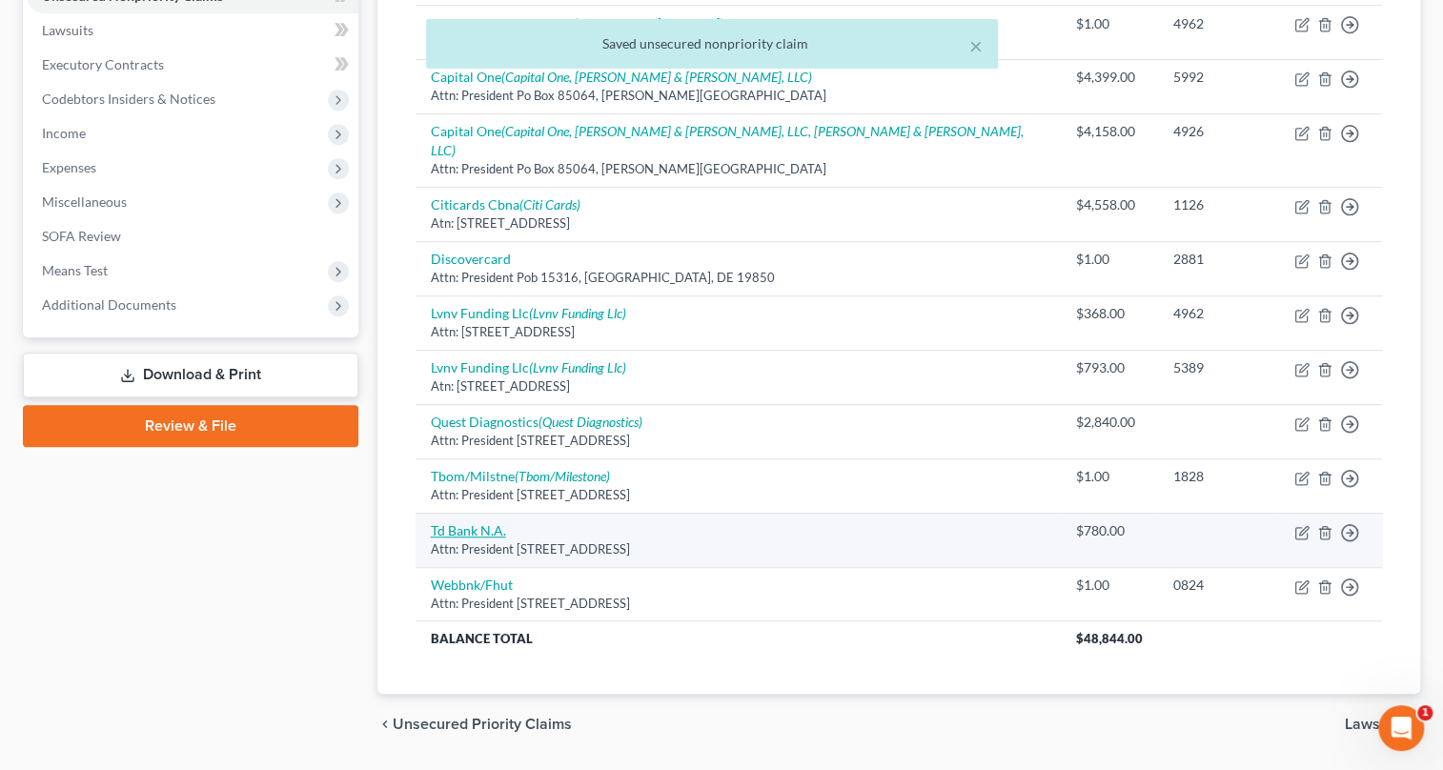
click at [489, 522] on link "Td Bank N.A." at bounding box center [468, 530] width 75 height 16
select select "20"
select select "15"
select select "0"
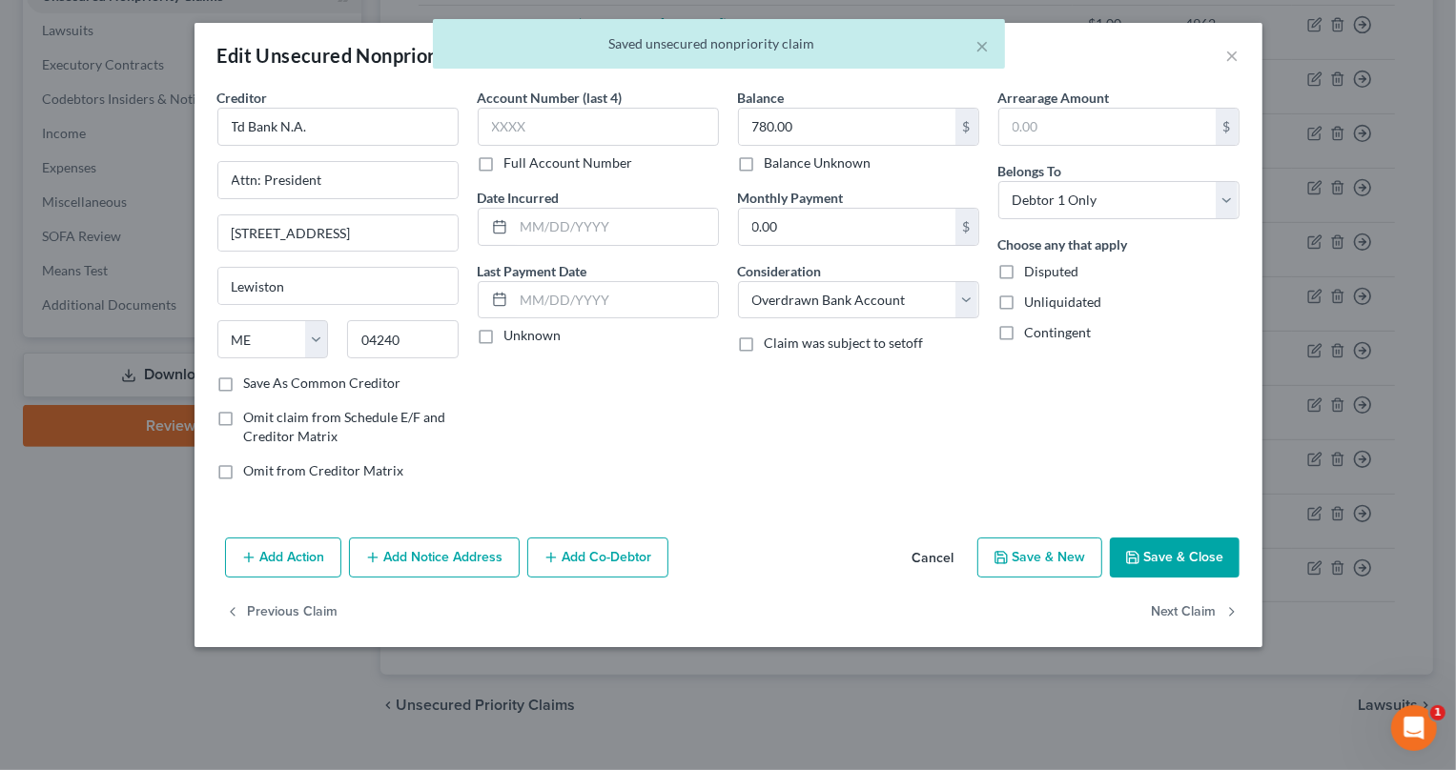
click at [1206, 567] on button "Save & Close" at bounding box center [1175, 558] width 130 height 40
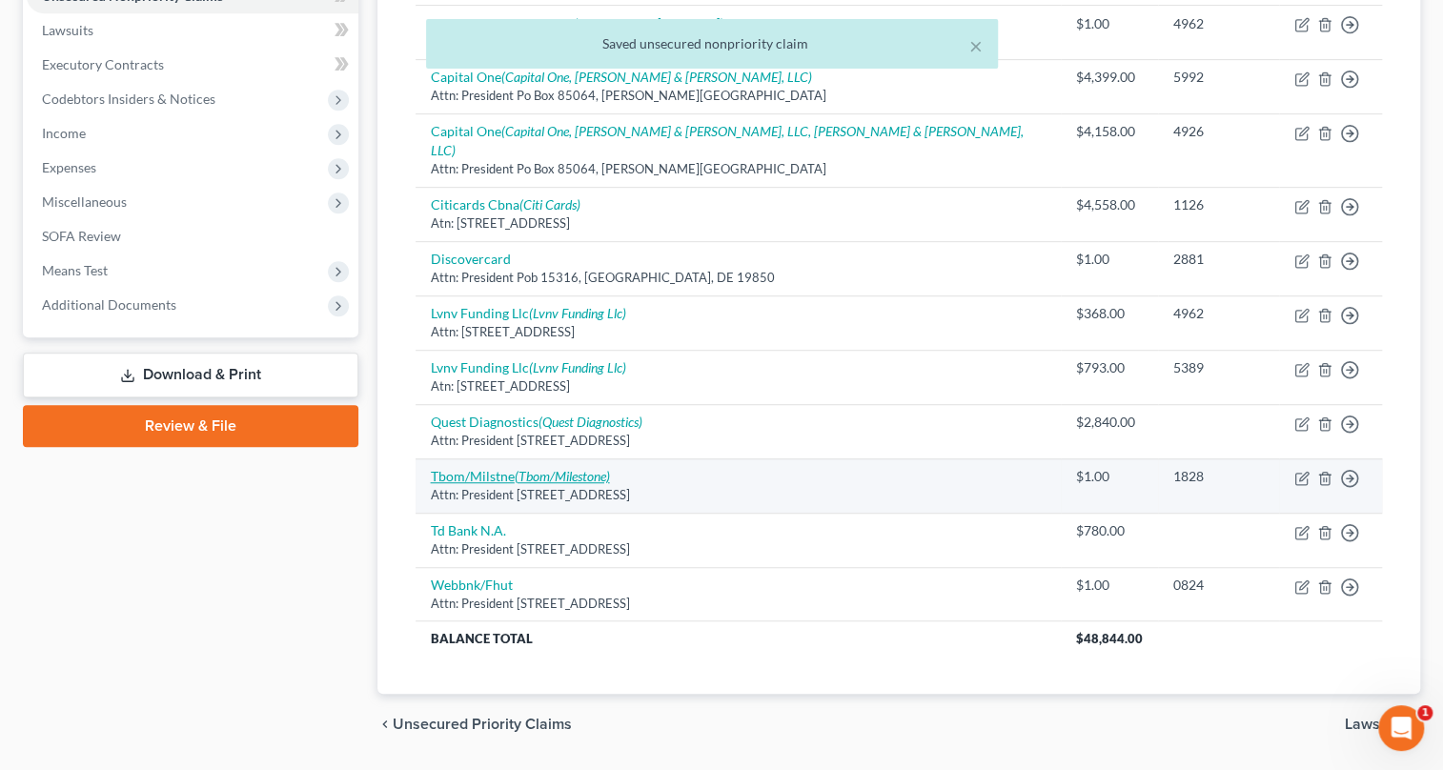
click at [561, 468] on icon "(Tbom/Milestone)" at bounding box center [562, 476] width 95 height 16
select select "38"
select select "2"
select select "0"
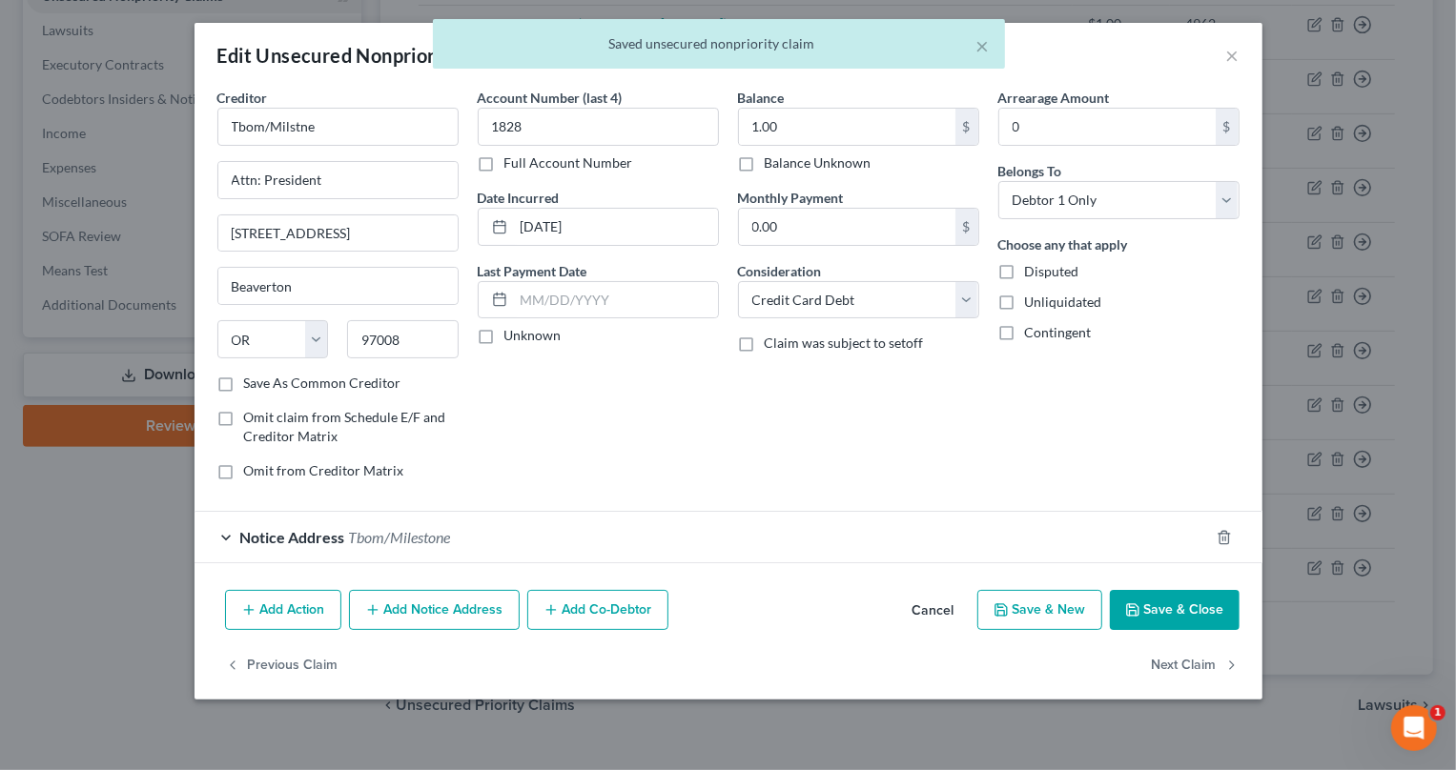
click at [305, 538] on span "Notice Address" at bounding box center [292, 537] width 105 height 18
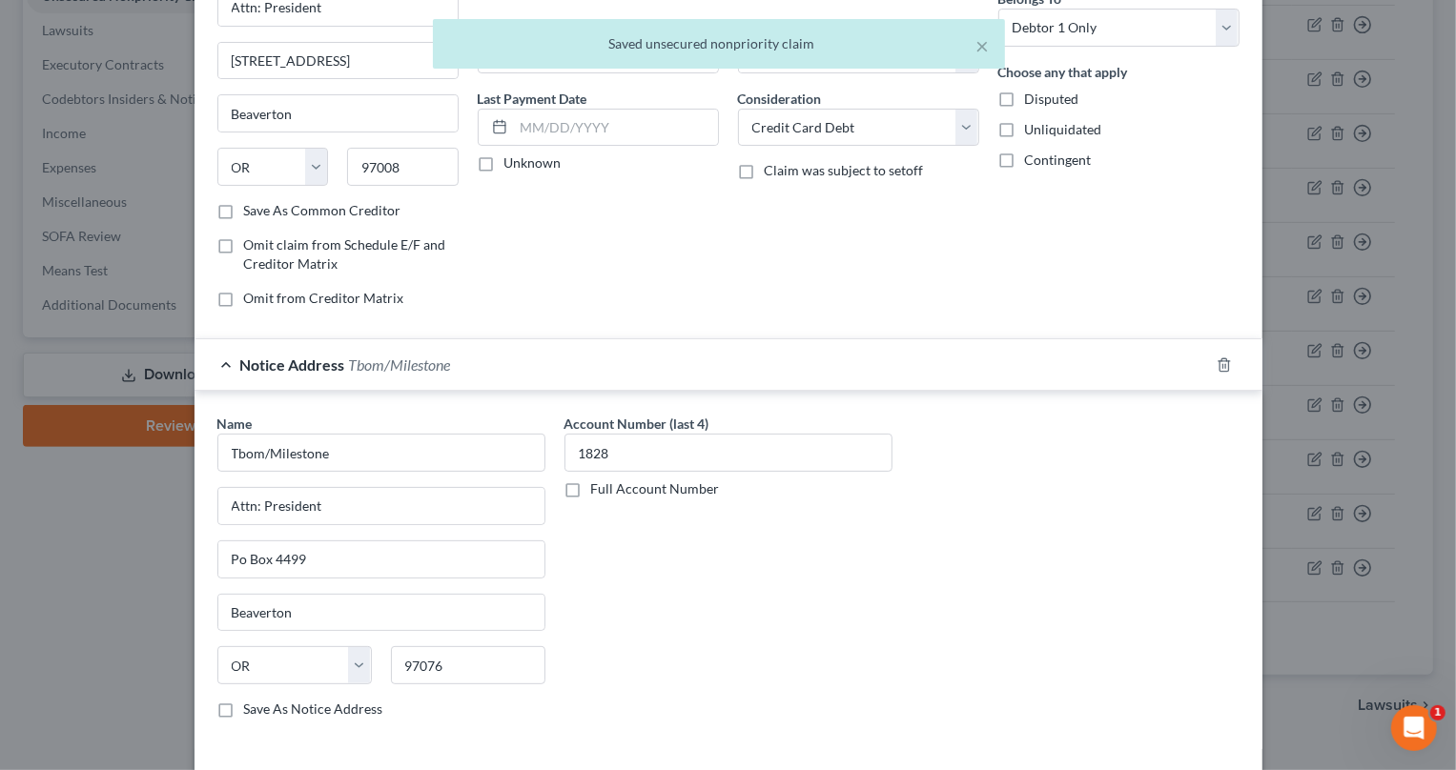
scroll to position [308, 0]
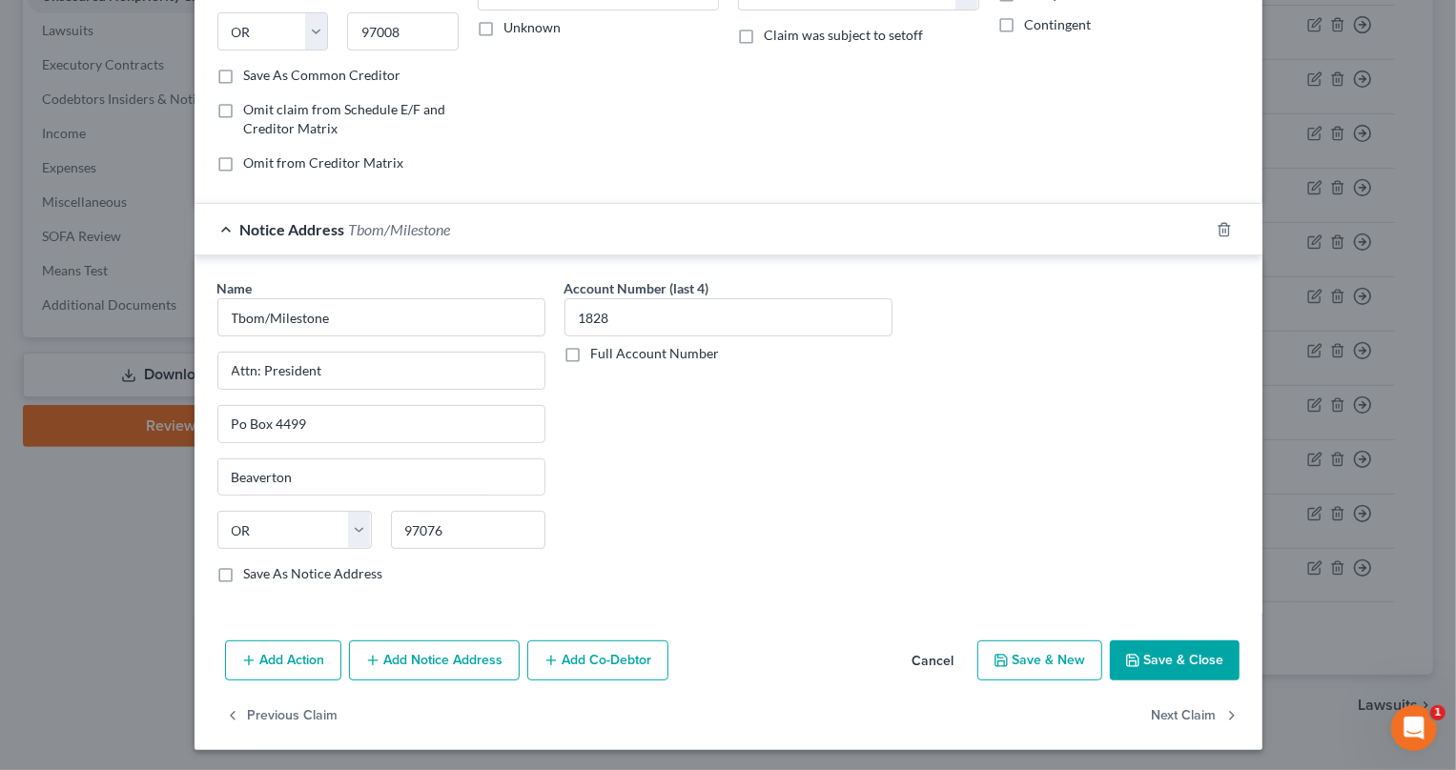
click at [1132, 655] on icon "button" at bounding box center [1132, 660] width 15 height 15
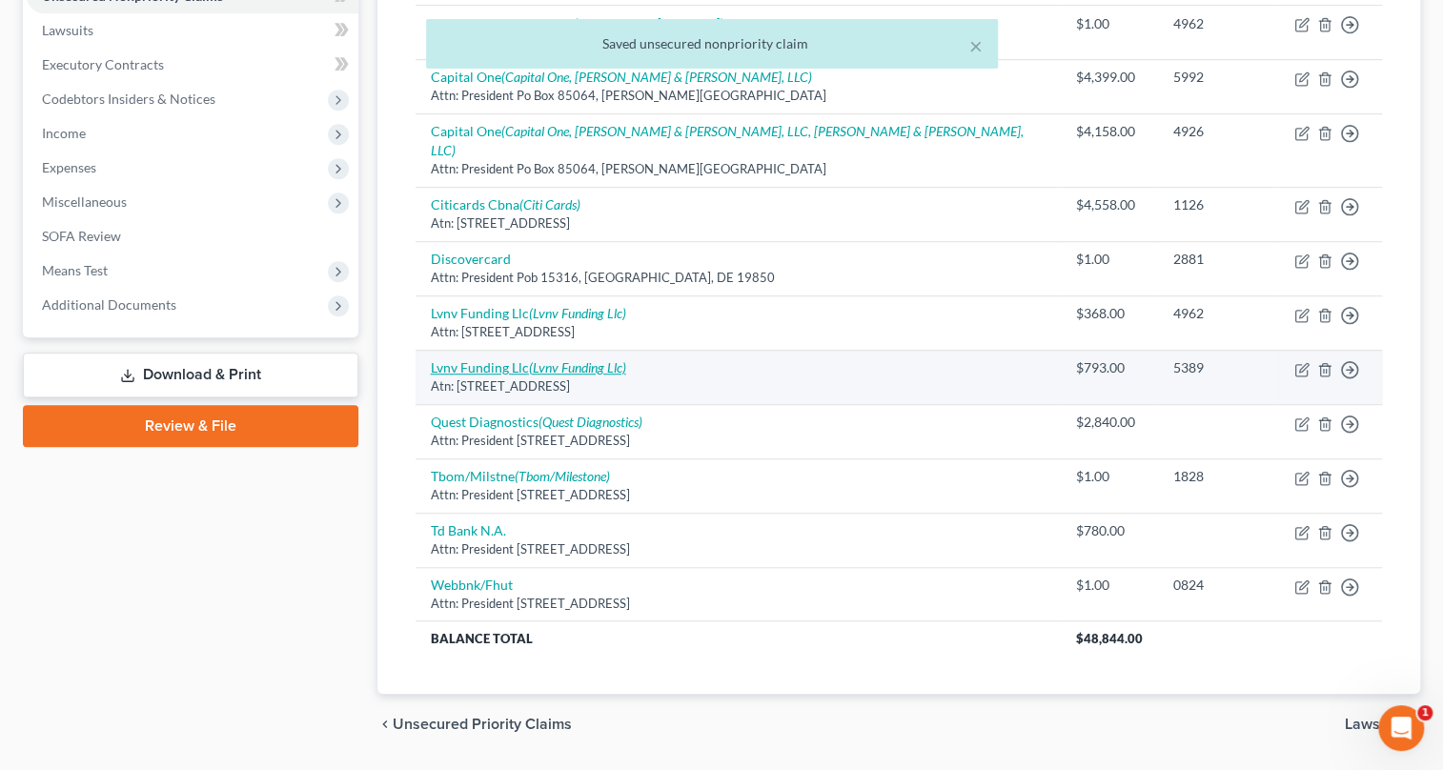
click at [519, 359] on link "Lvnv Funding Llc (Lvnv Funding Llc)" at bounding box center [528, 367] width 195 height 16
select select "42"
select select "0"
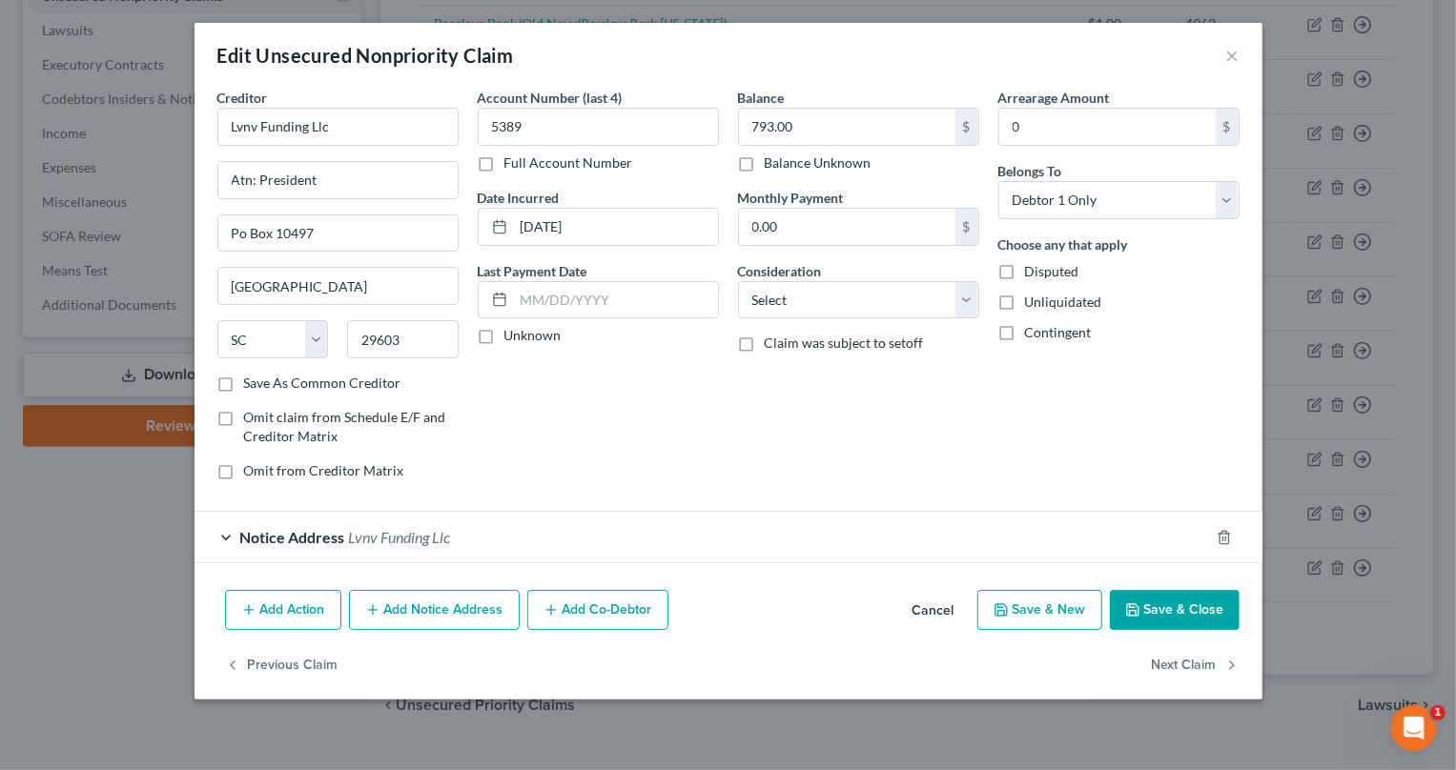
click at [392, 531] on span "Lvnv Funding Llc" at bounding box center [400, 537] width 102 height 18
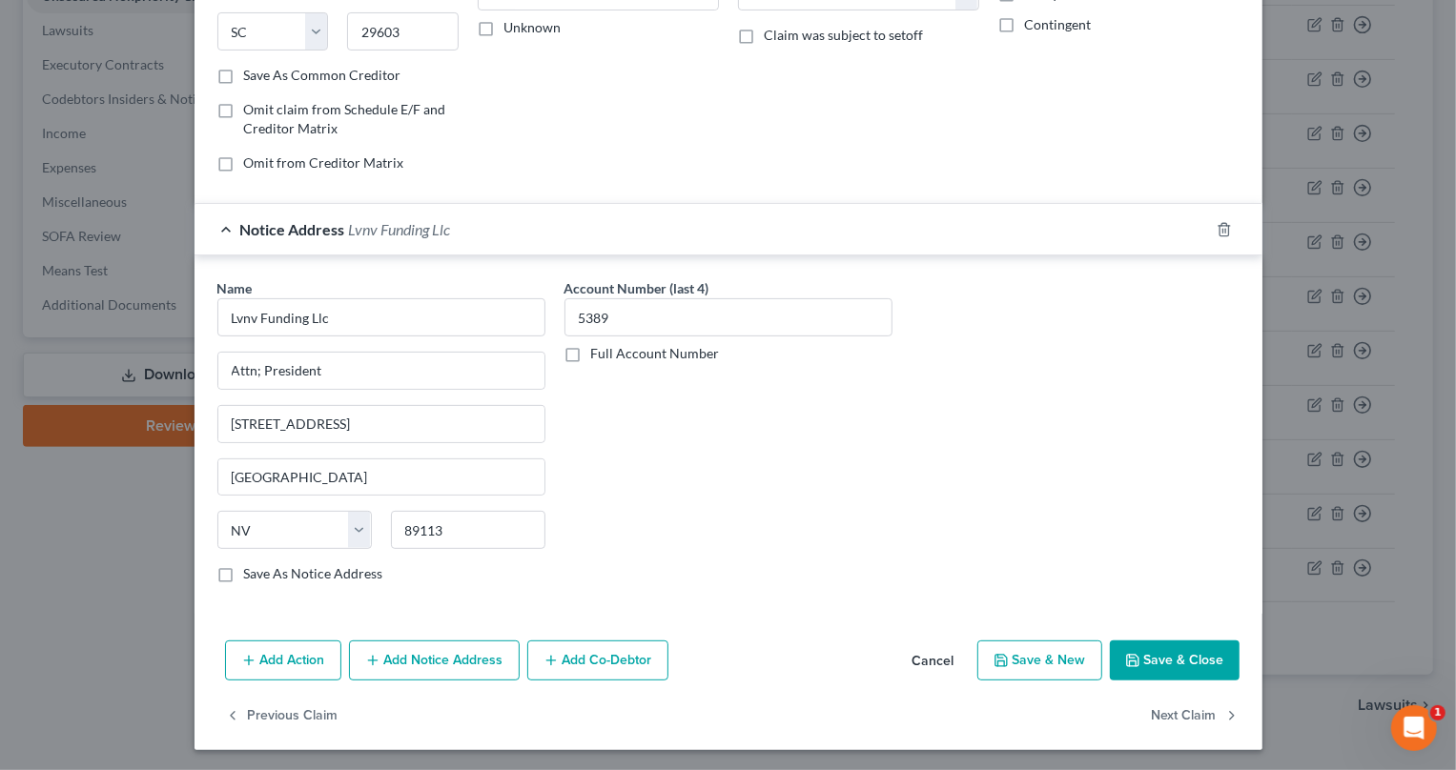
click at [1173, 658] on button "Save & Close" at bounding box center [1175, 661] width 130 height 40
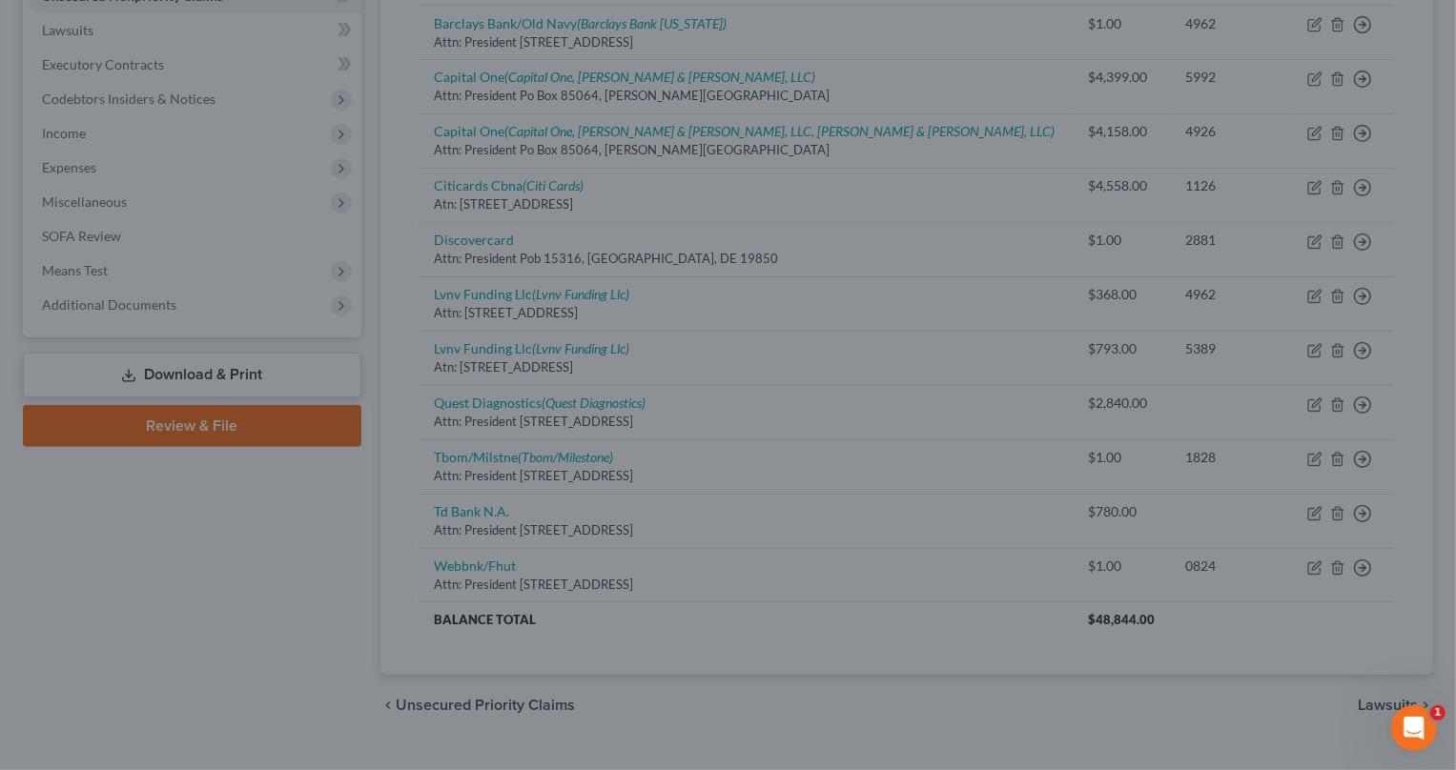
scroll to position [0, 0]
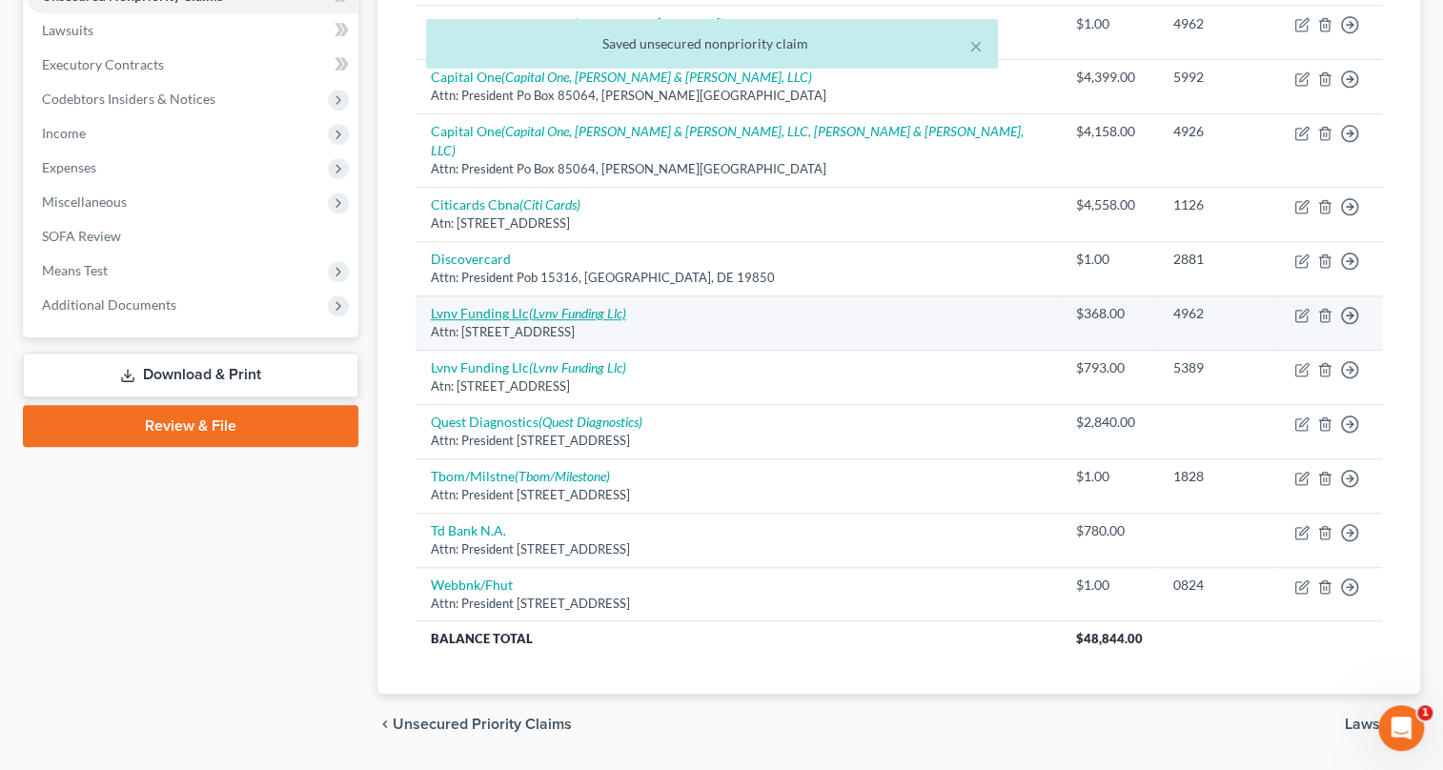
click at [466, 305] on link "Lvnv Funding Llc (Lvnv Funding Llc)" at bounding box center [528, 313] width 195 height 16
select select "42"
select select "0"
select select "31"
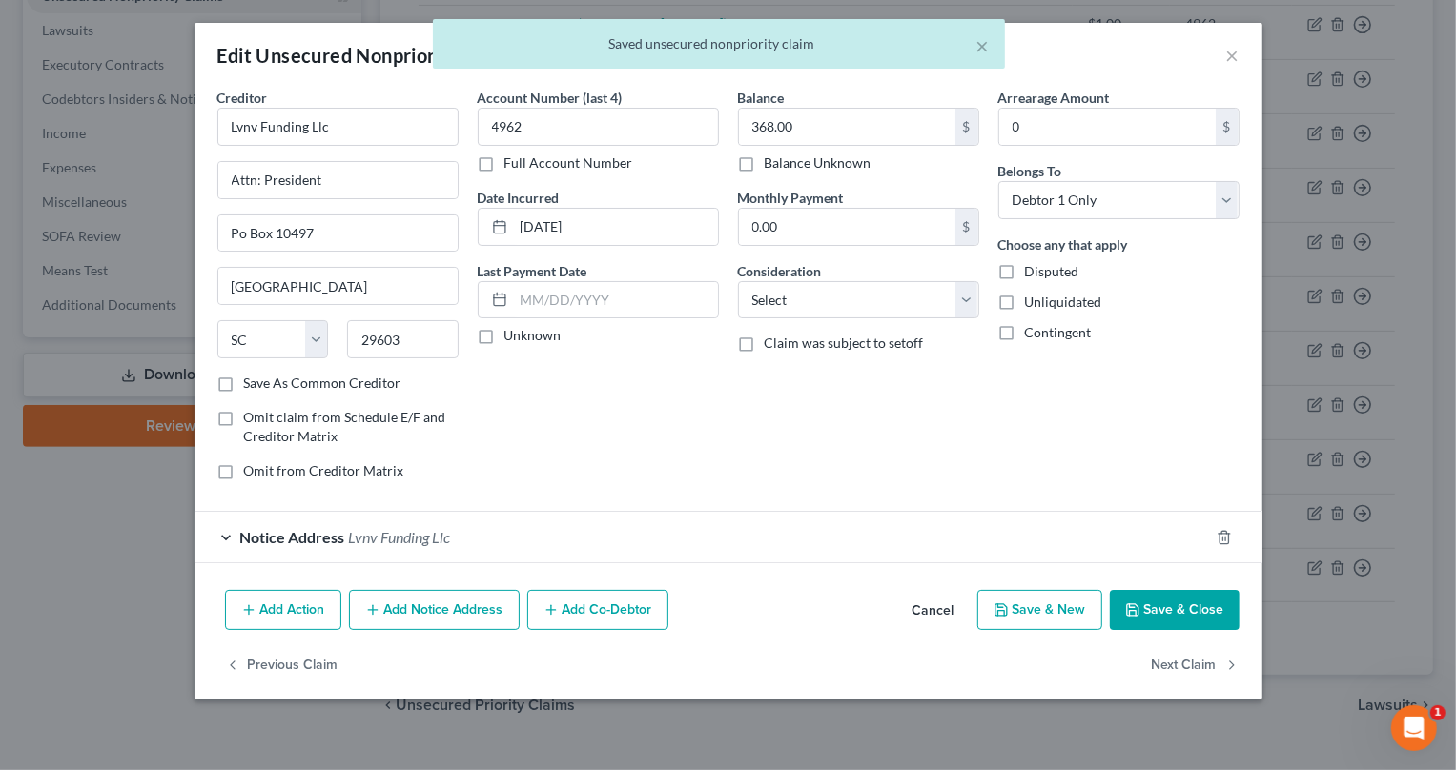
click at [305, 525] on div "Notice Address Lvnv Funding Llc" at bounding box center [701, 537] width 1014 height 51
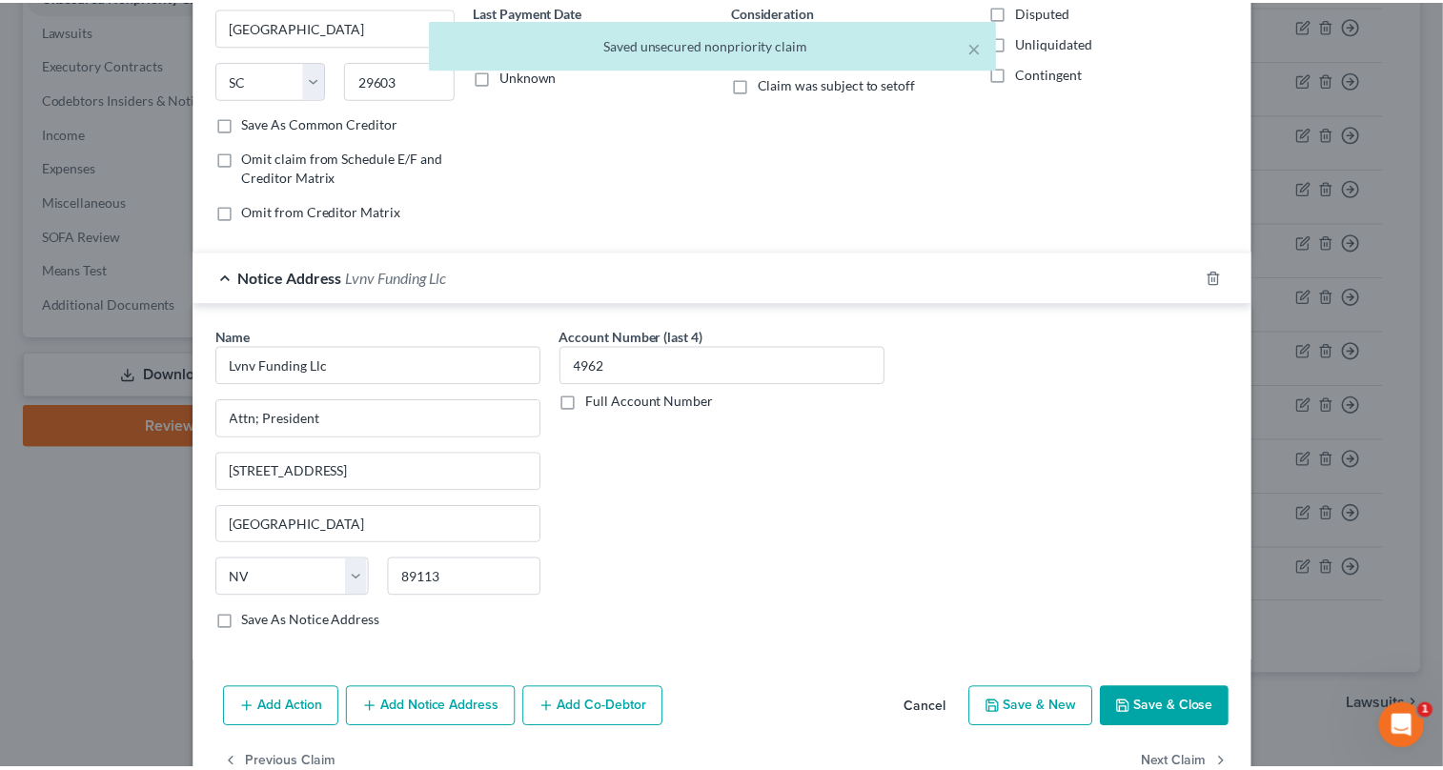
scroll to position [308, 0]
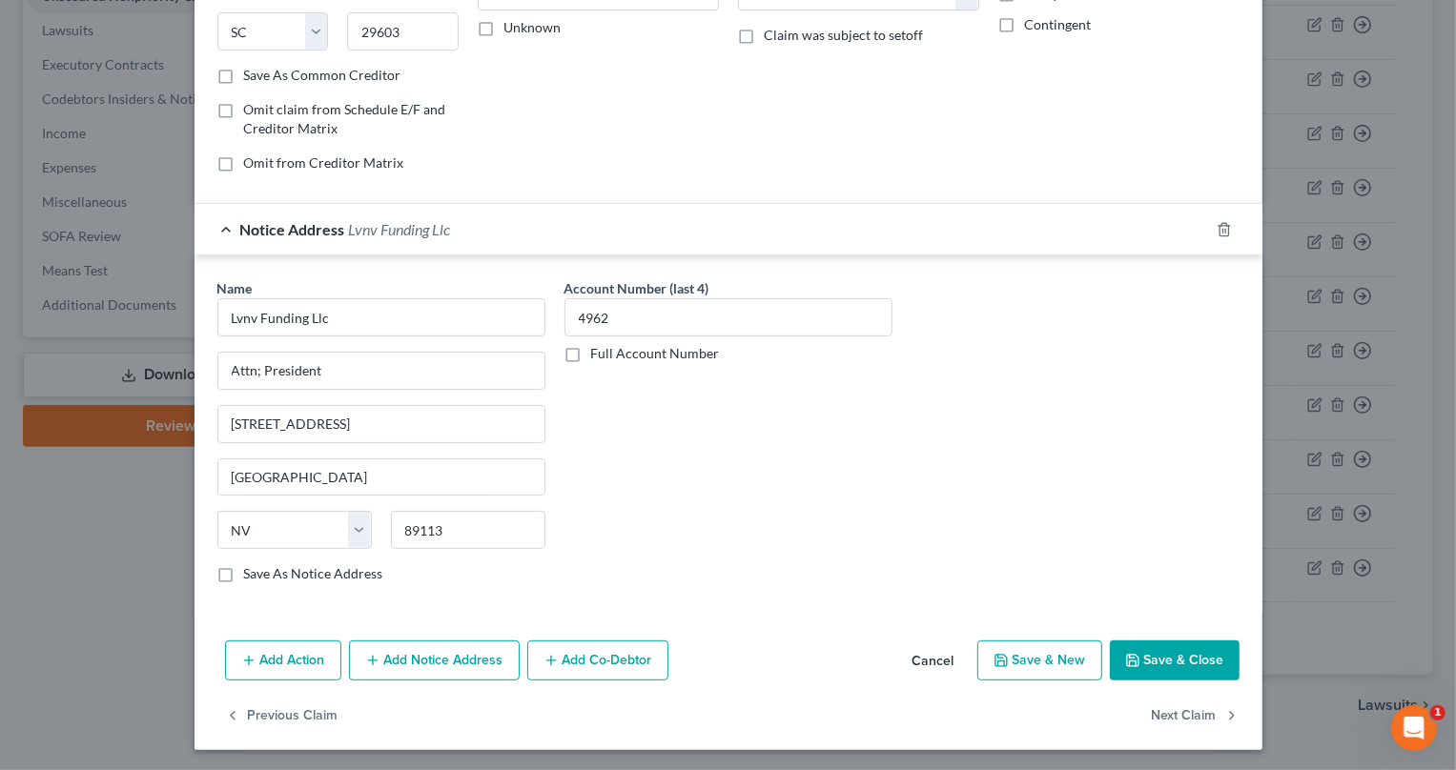
drag, startPoint x: 1199, startPoint y: 662, endPoint x: 1107, endPoint y: 619, distance: 101.9
click at [1197, 661] on button "Save & Close" at bounding box center [1175, 661] width 130 height 40
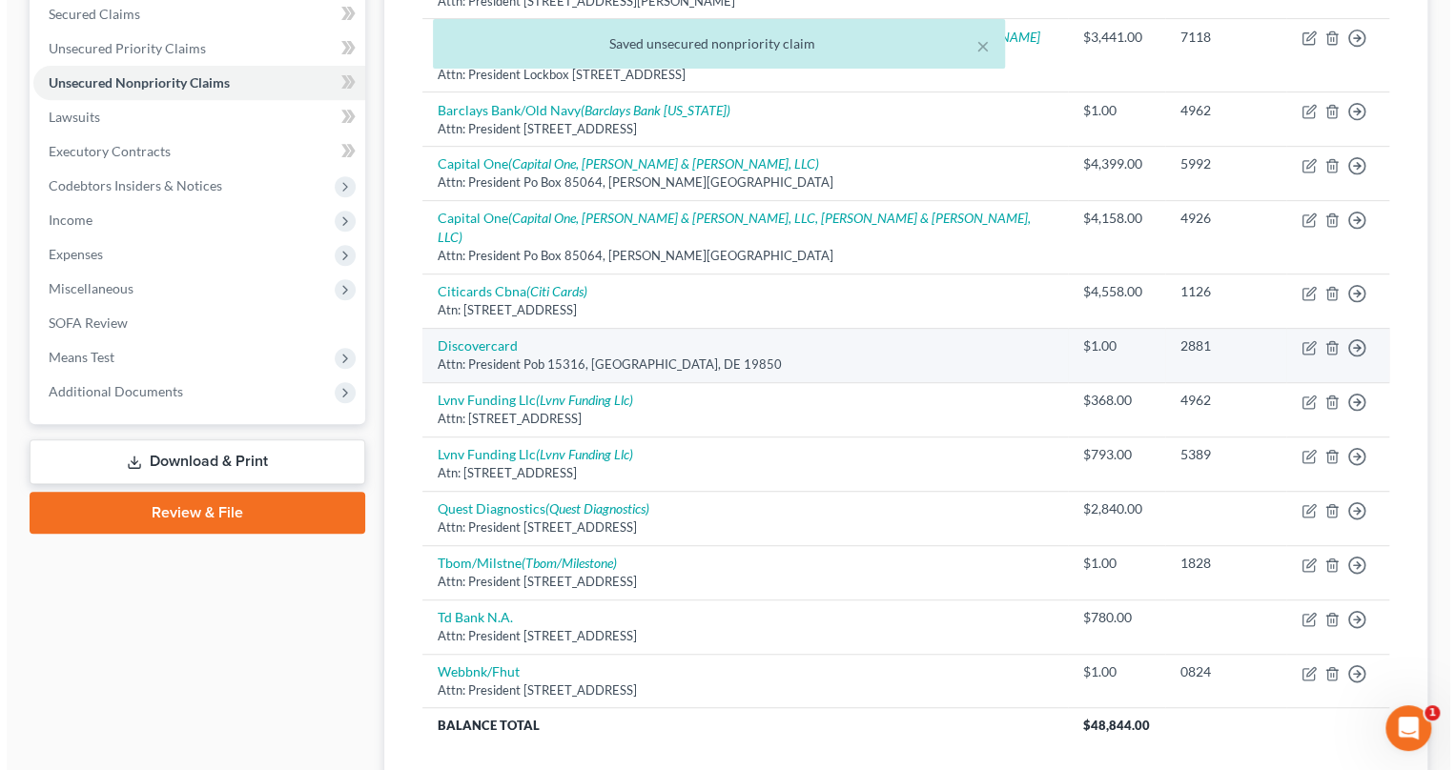
scroll to position [320, 0]
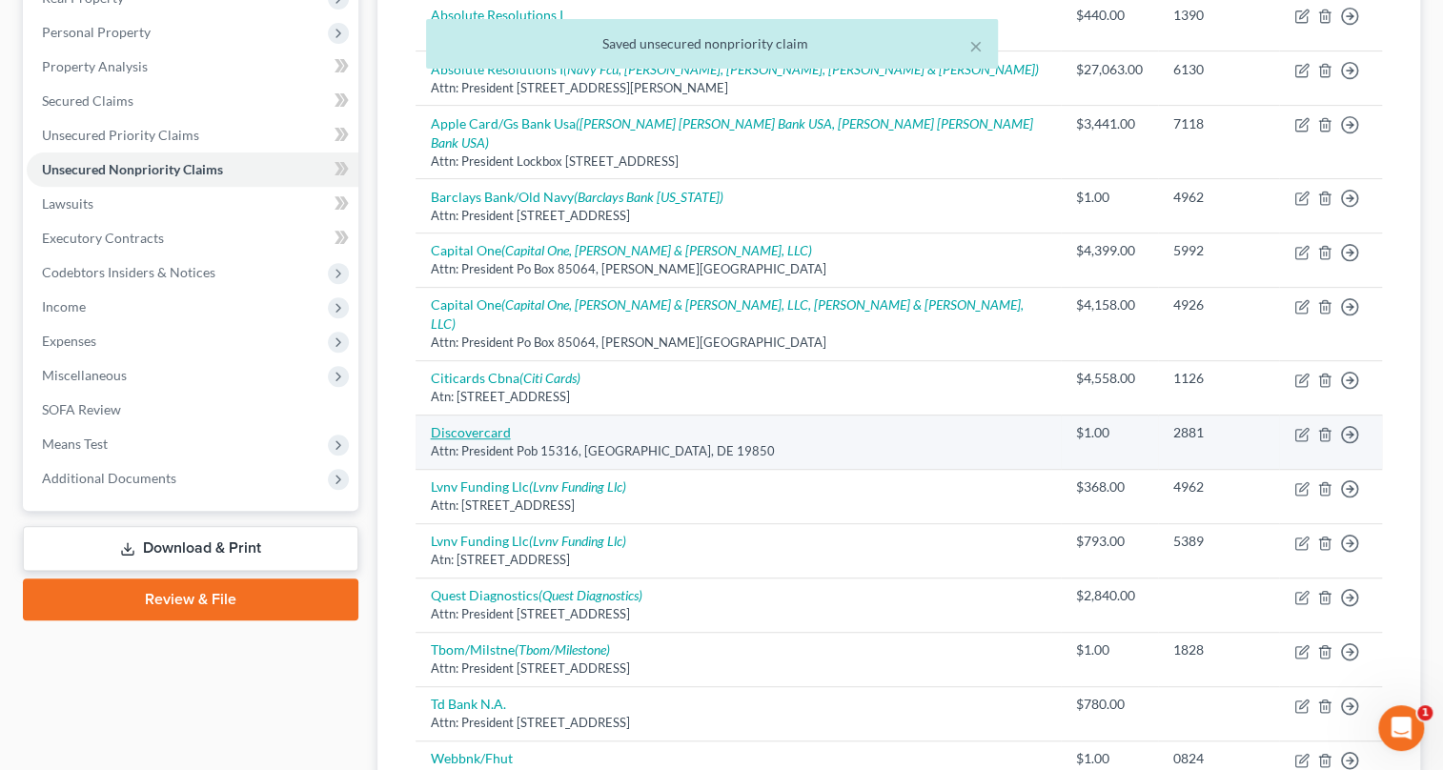
click at [451, 424] on link "Discovercard" at bounding box center [471, 432] width 80 height 16
select select "7"
select select "2"
select select "0"
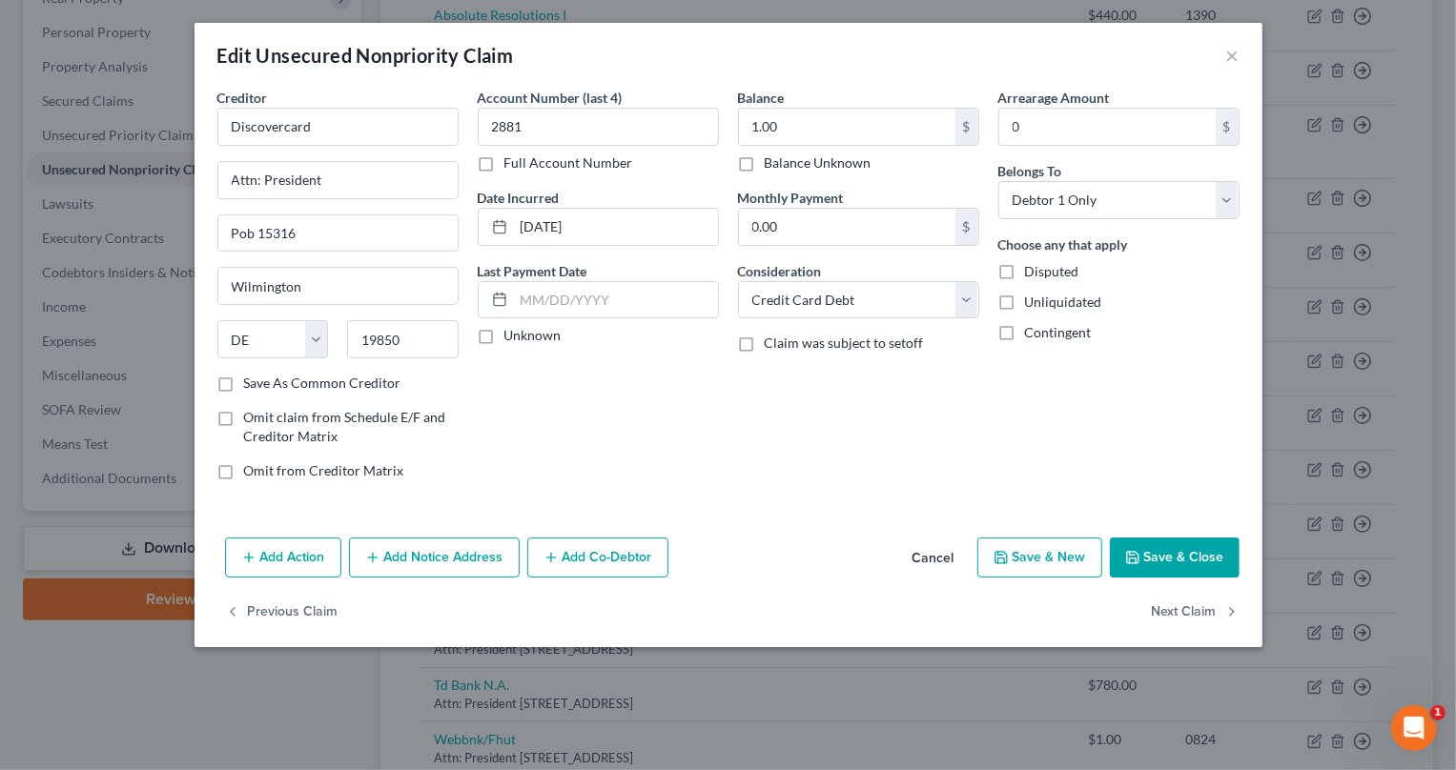
click at [1200, 561] on button "Save & Close" at bounding box center [1175, 558] width 130 height 40
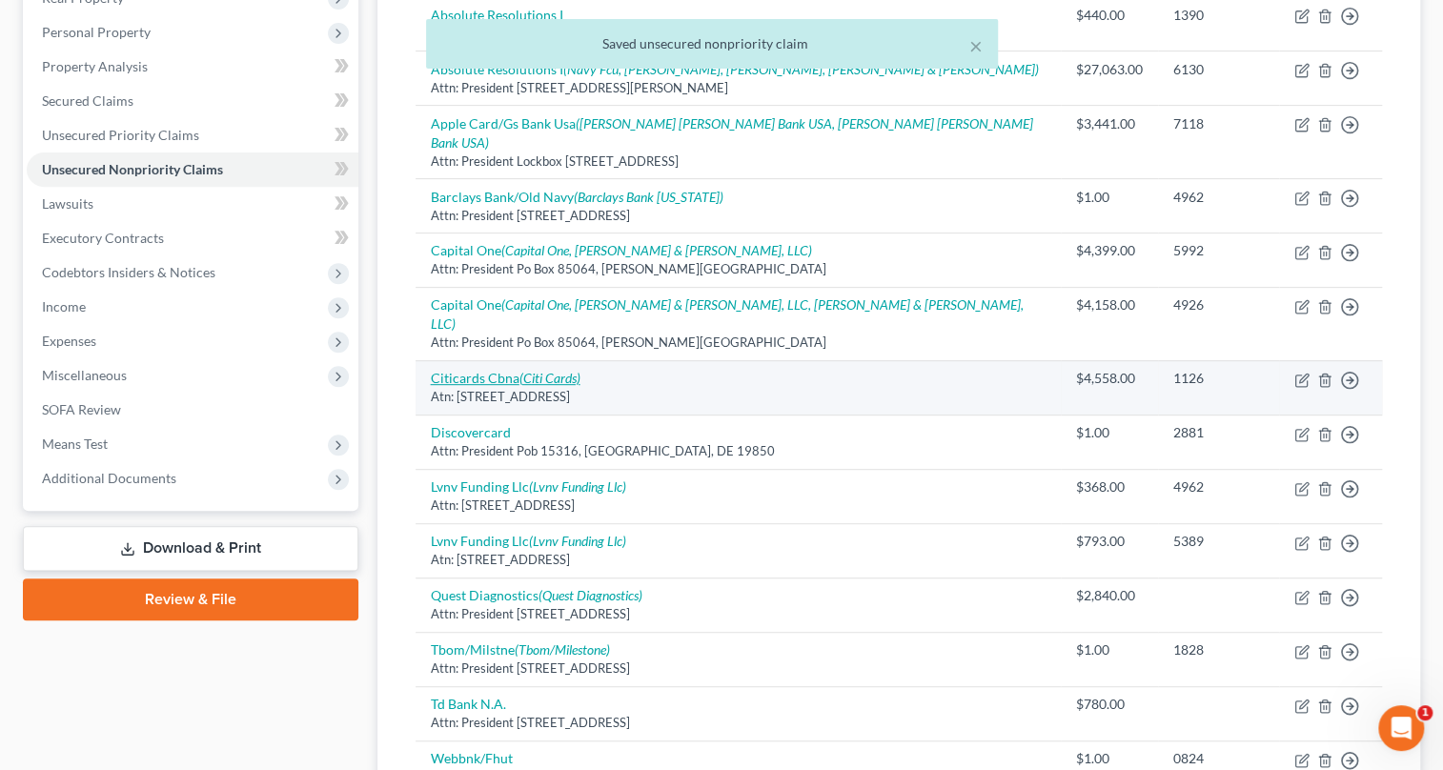
click at [523, 370] on icon "(Citi Cards)" at bounding box center [550, 378] width 61 height 16
select select "43"
select select "2"
select select "0"
select select "26"
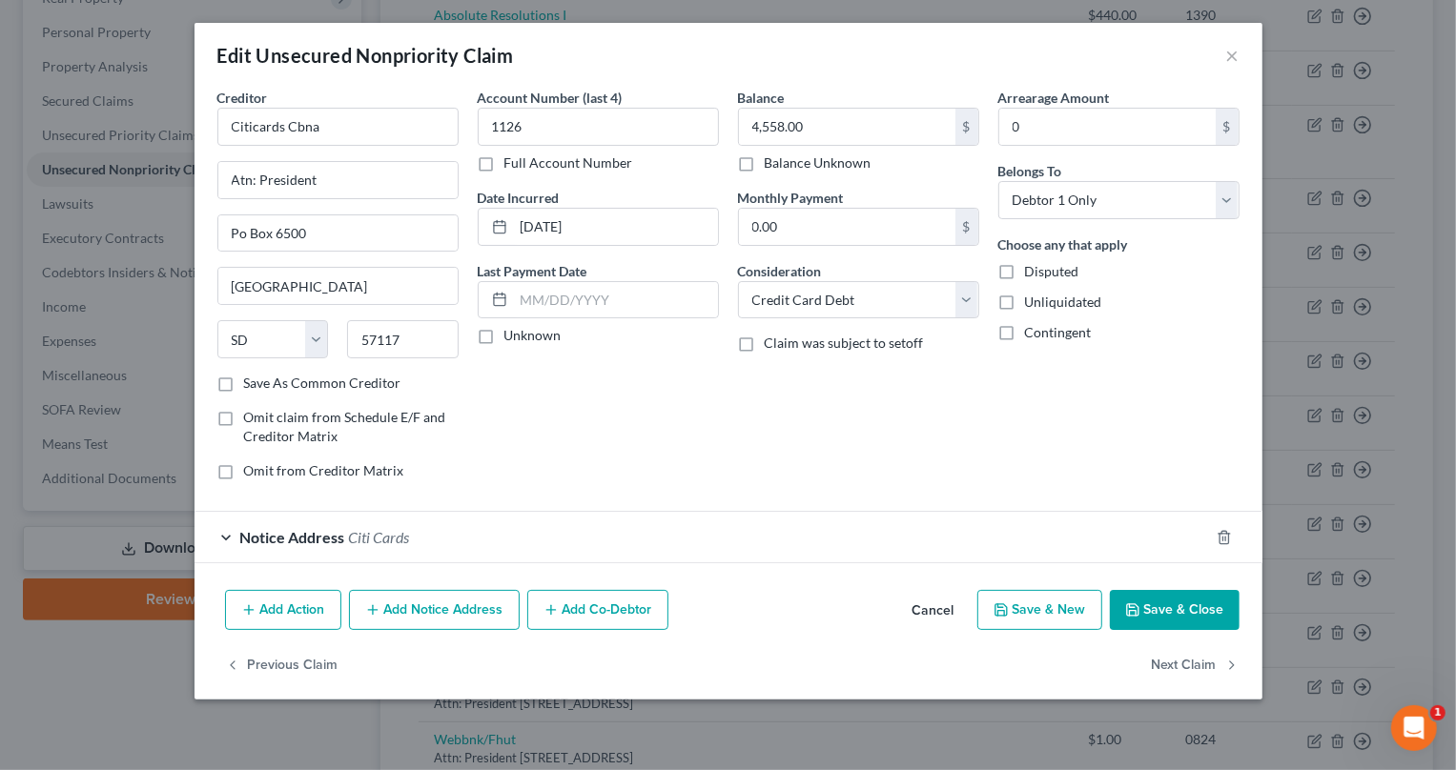
click at [283, 522] on div "Notice Address Citi Cards" at bounding box center [701, 537] width 1014 height 51
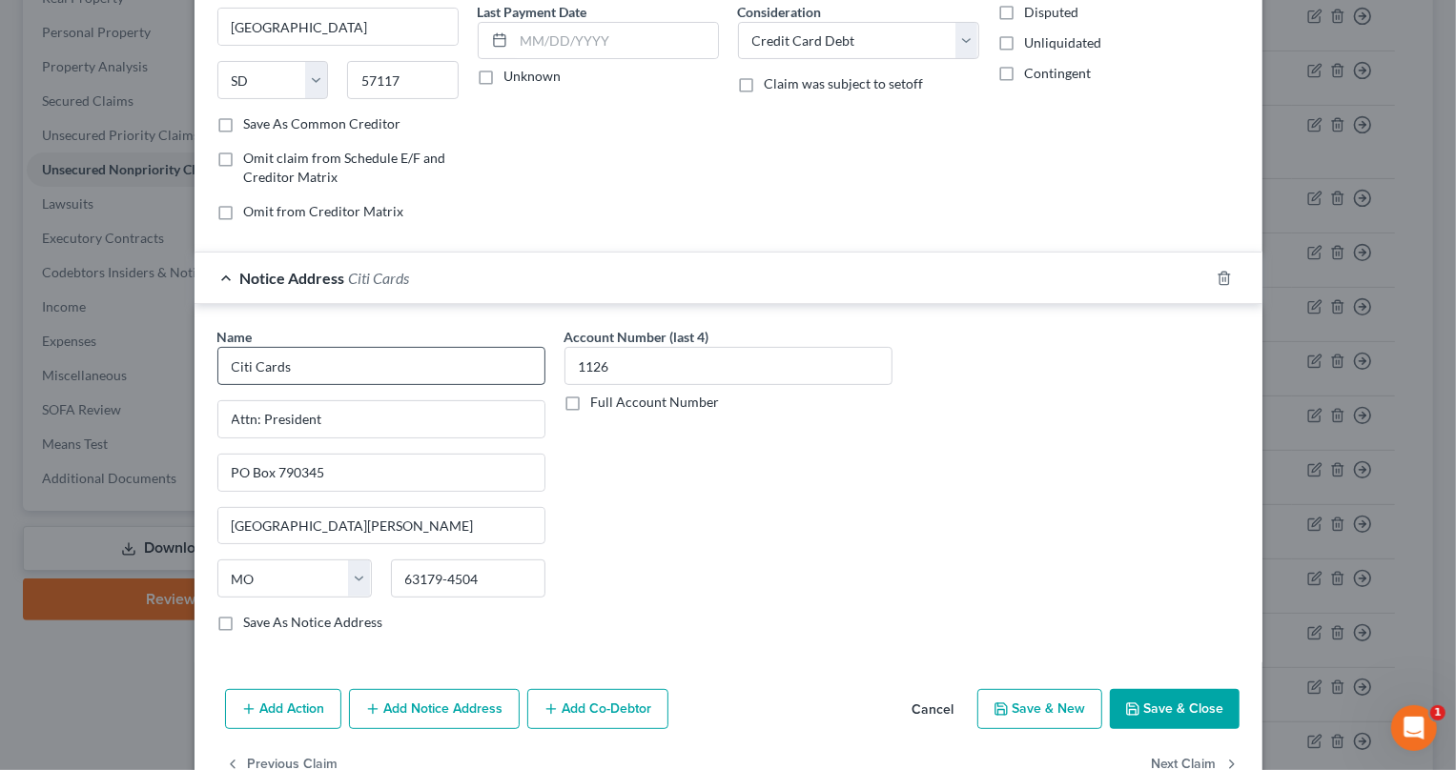
scroll to position [308, 0]
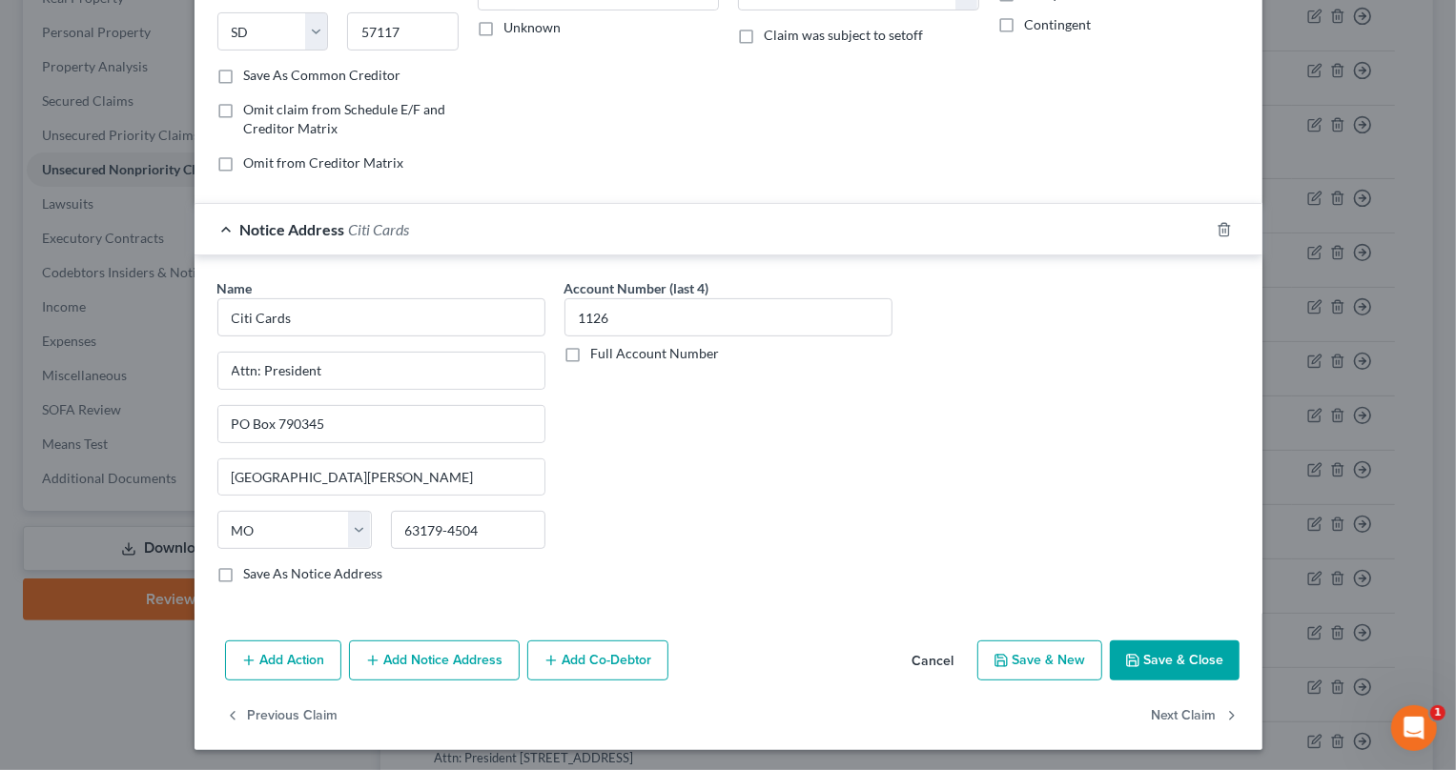
click at [1184, 656] on button "Save & Close" at bounding box center [1175, 661] width 130 height 40
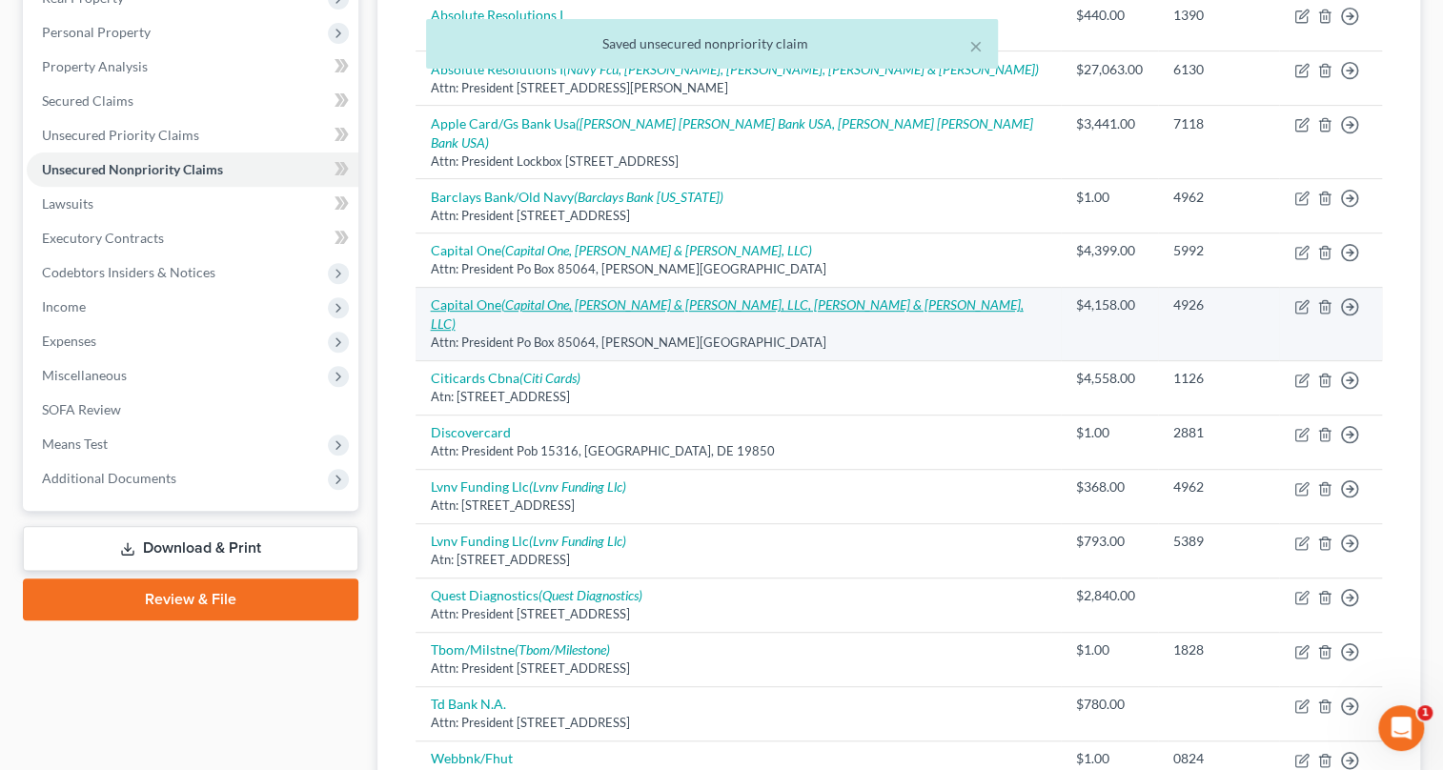
click at [590, 296] on icon "(Capital One, Rubin & Rothman, LLC, Rubin & Rothman, LLC)" at bounding box center [727, 313] width 593 height 35
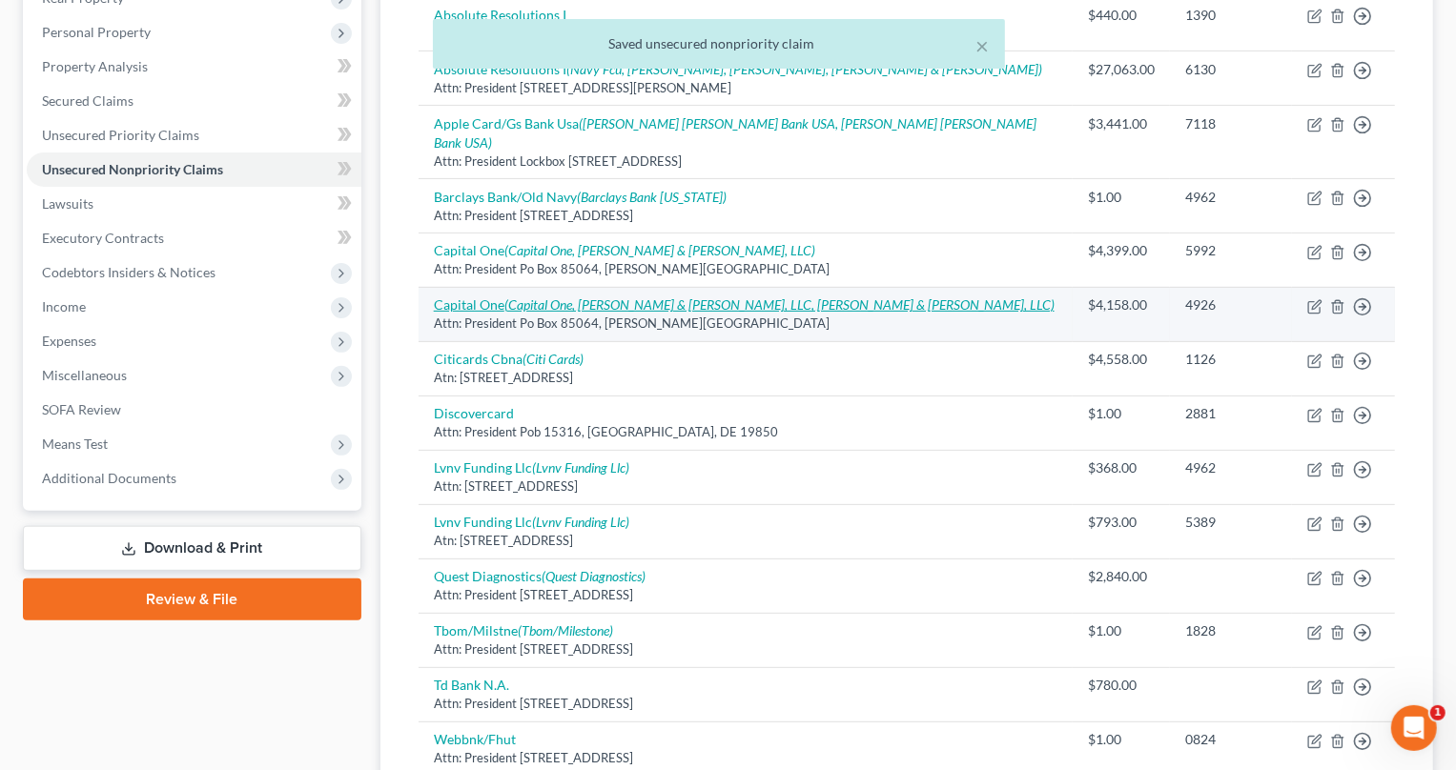
select select "48"
select select "2"
select select "0"
select select "28"
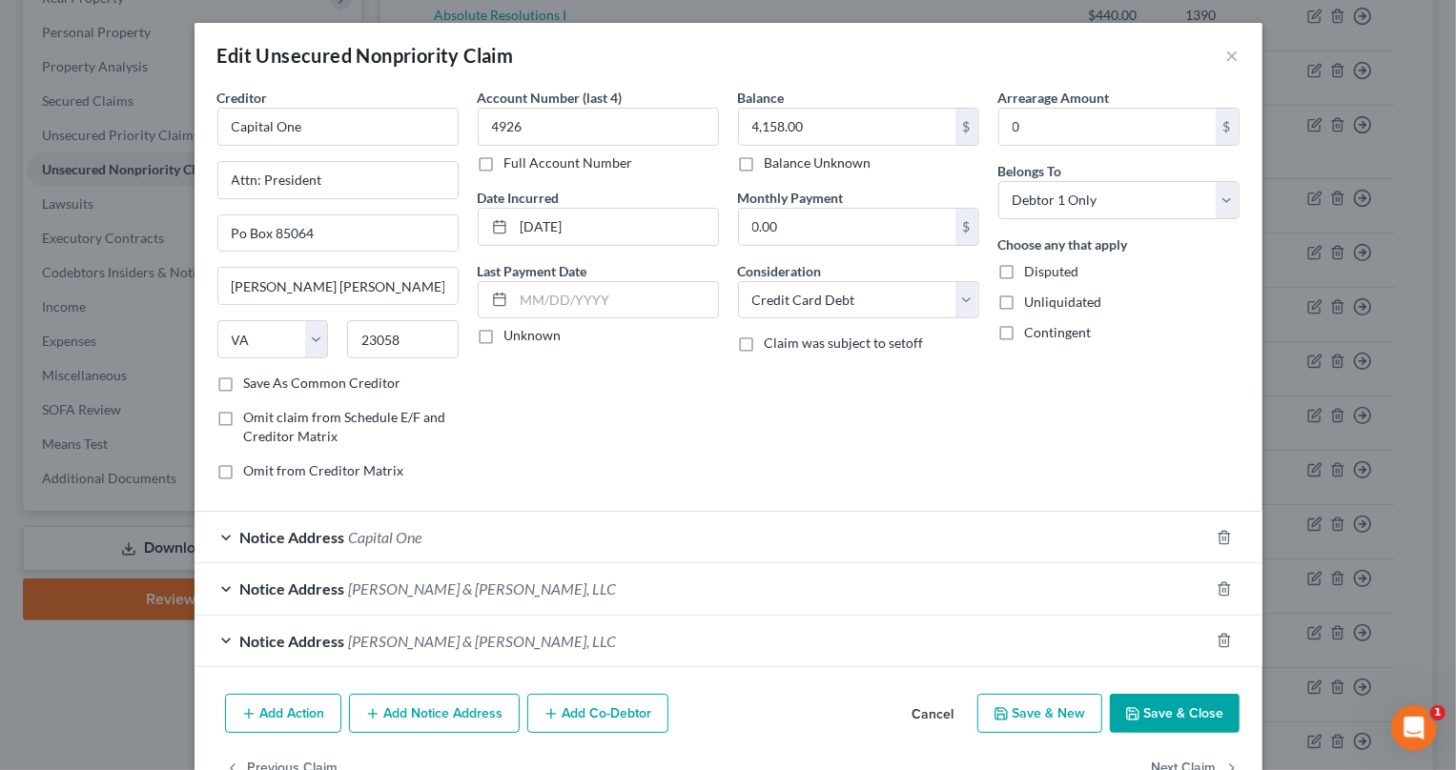
click at [377, 534] on span "Capital One" at bounding box center [385, 537] width 73 height 18
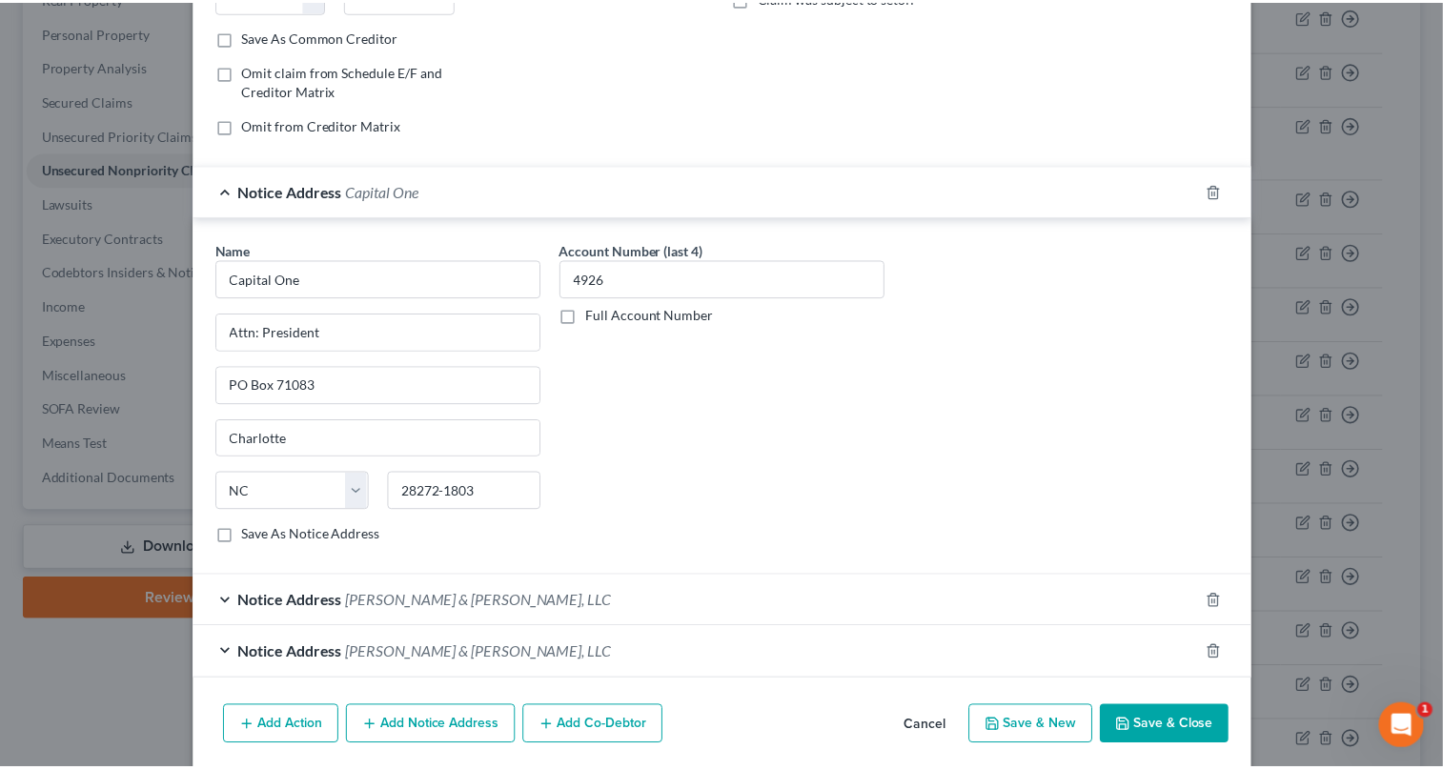
scroll to position [413, 0]
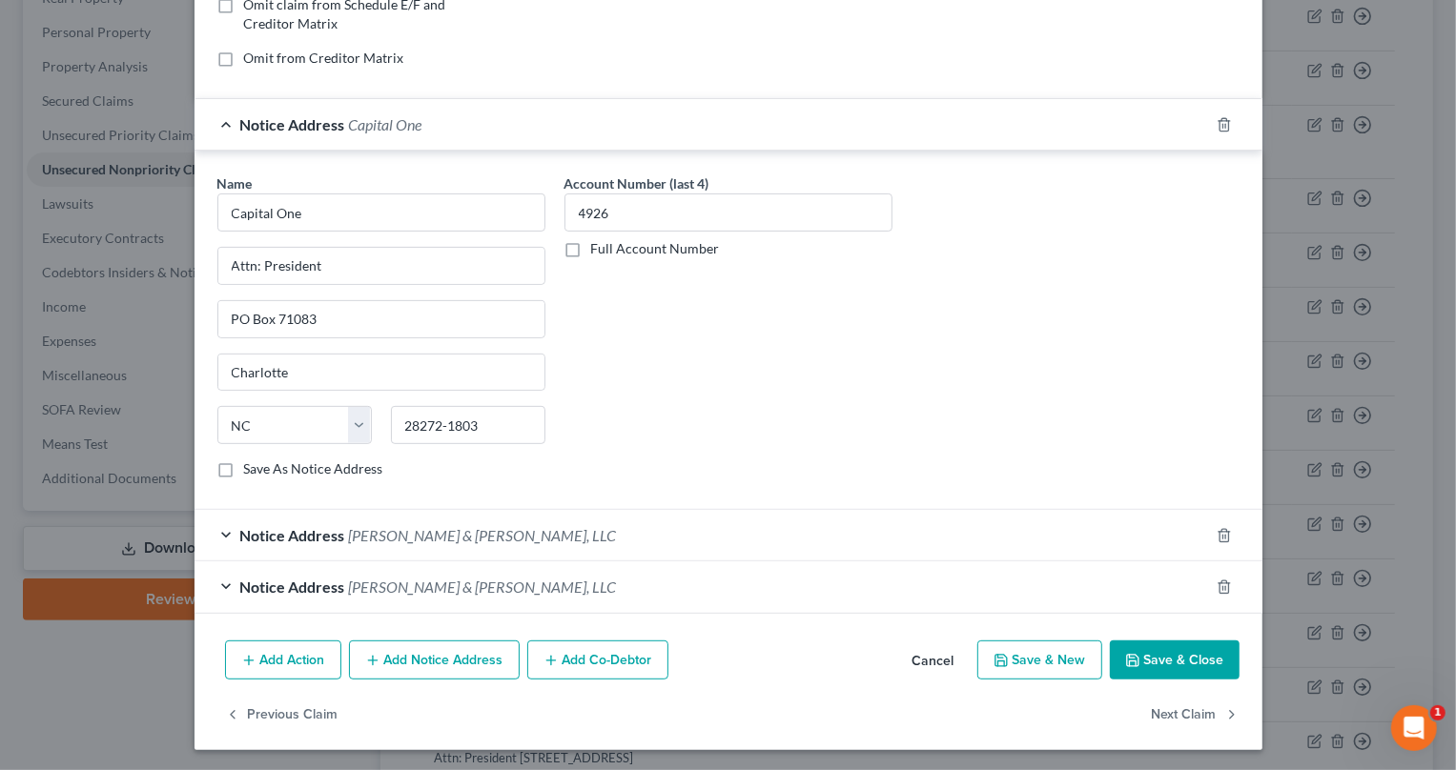
click at [1148, 654] on button "Save & Close" at bounding box center [1175, 661] width 130 height 40
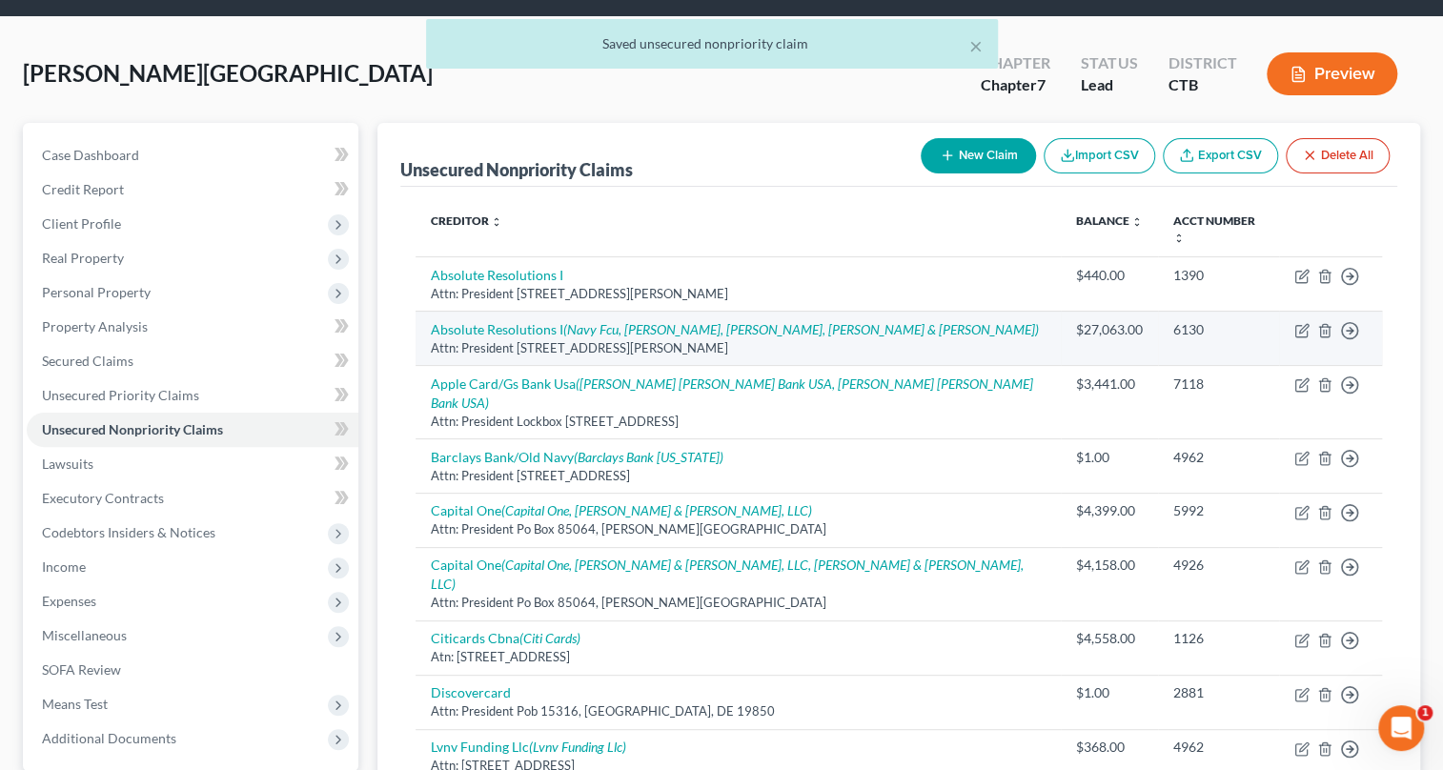
scroll to position [0, 0]
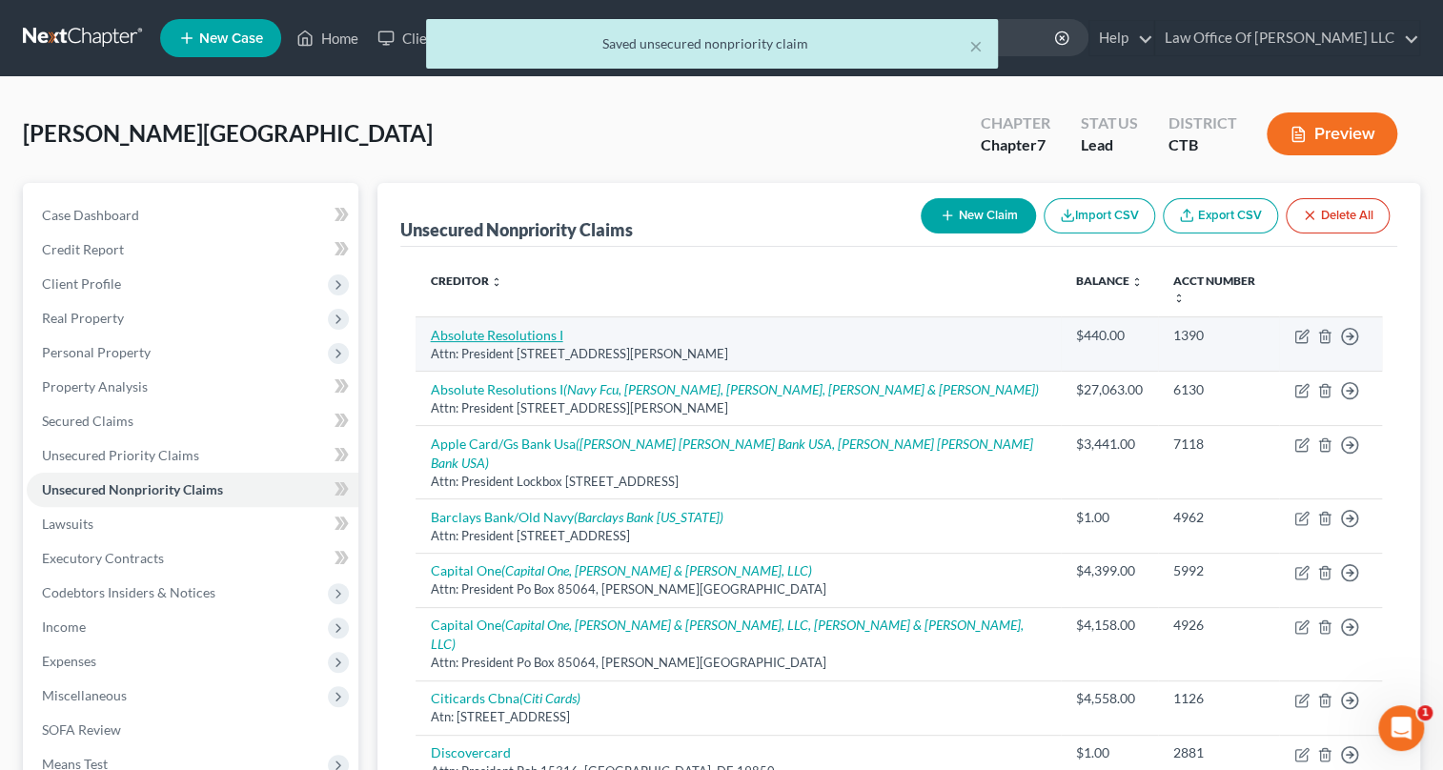
click at [486, 327] on link "Absolute Resolutions I" at bounding box center [497, 335] width 133 height 16
select select "24"
select select "0"
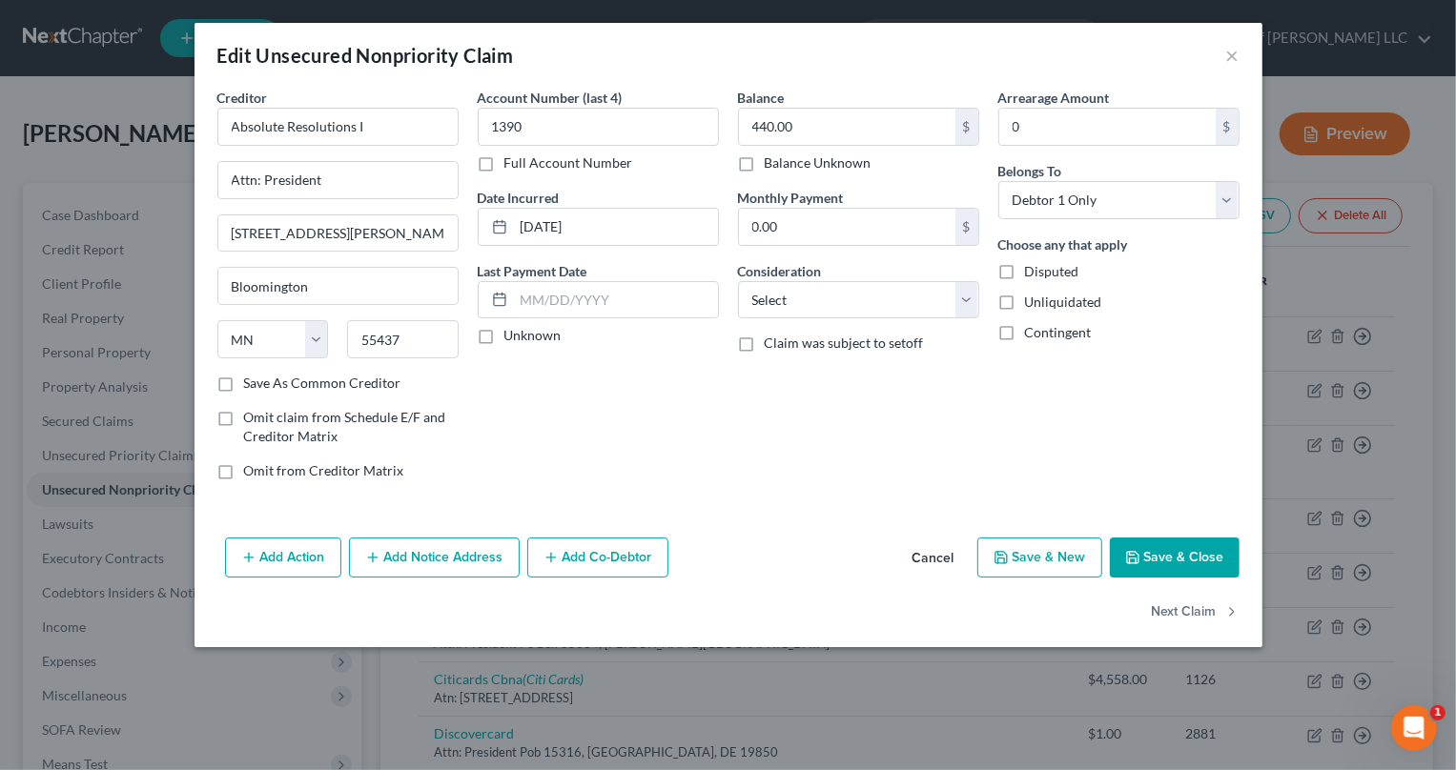
click at [1176, 551] on button "Save & Close" at bounding box center [1175, 558] width 130 height 40
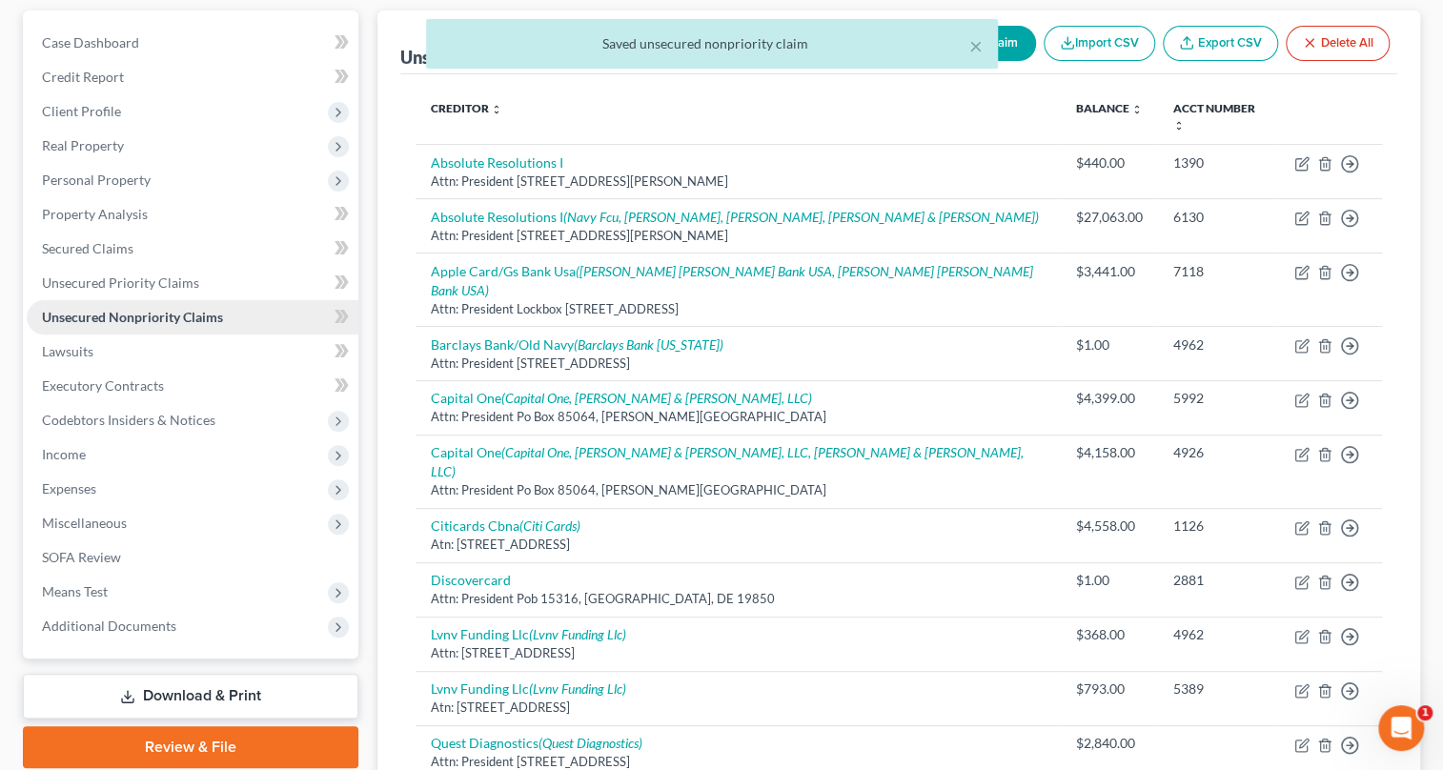
scroll to position [86, 0]
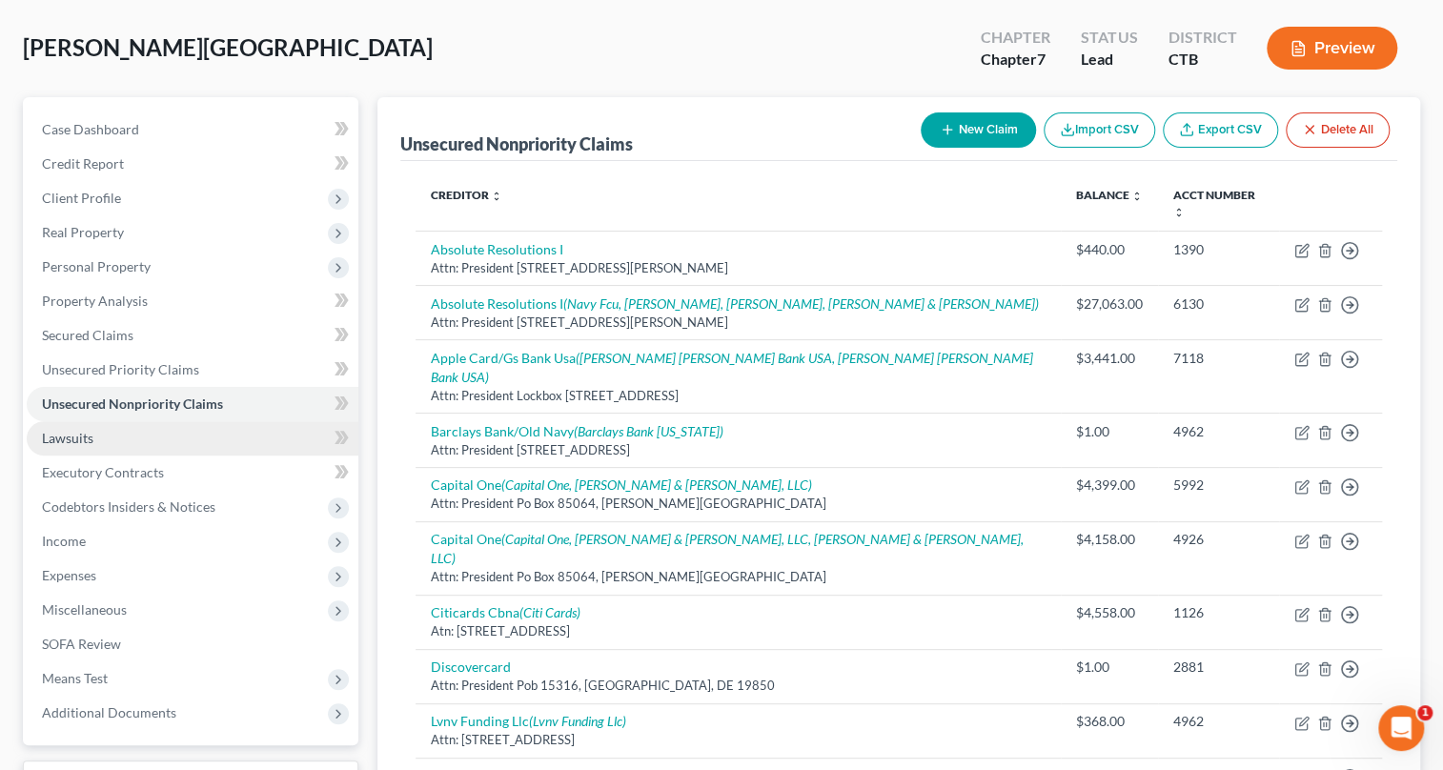
click at [112, 434] on link "Lawsuits" at bounding box center [193, 438] width 332 height 34
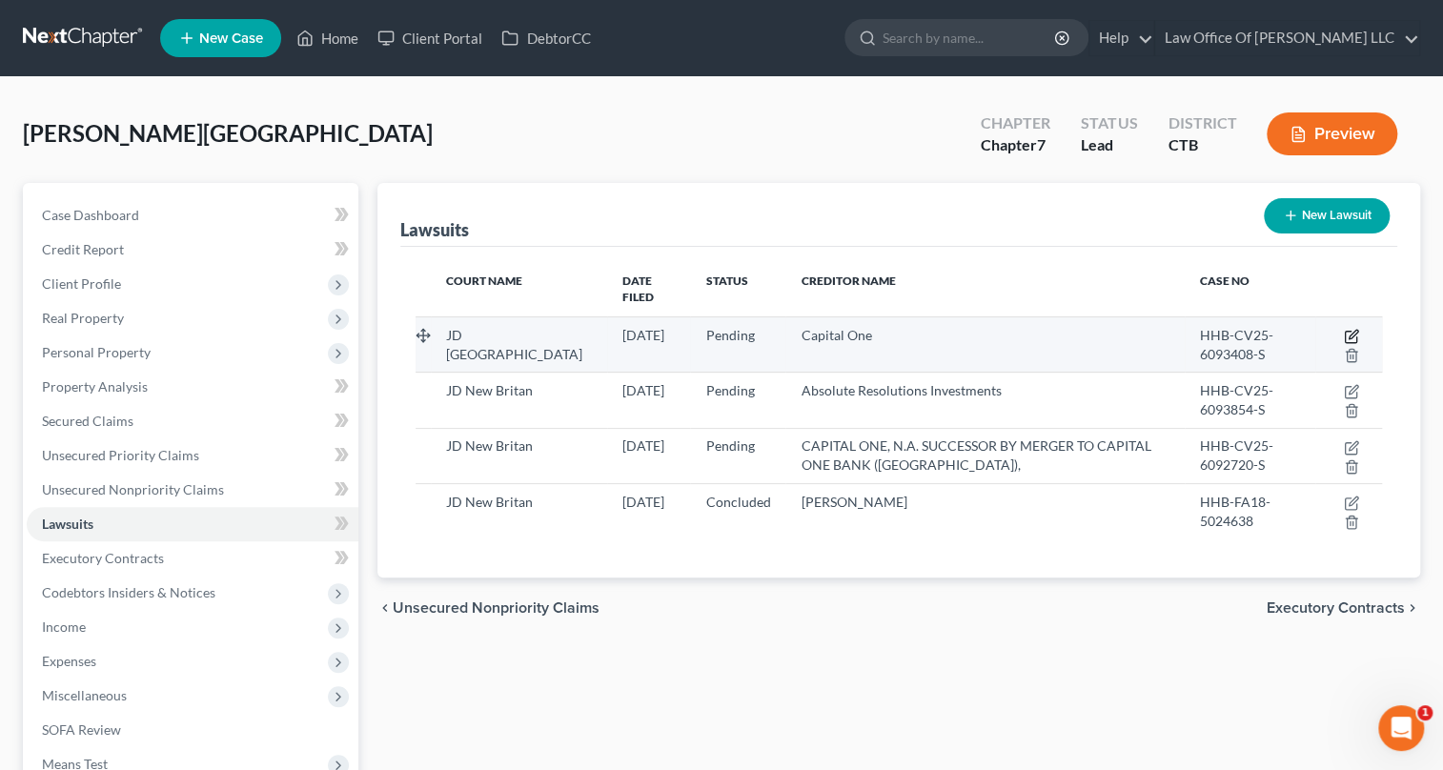
click at [1354, 330] on icon "button" at bounding box center [1353, 334] width 9 height 9
select select "6"
select select "0"
select select "4"
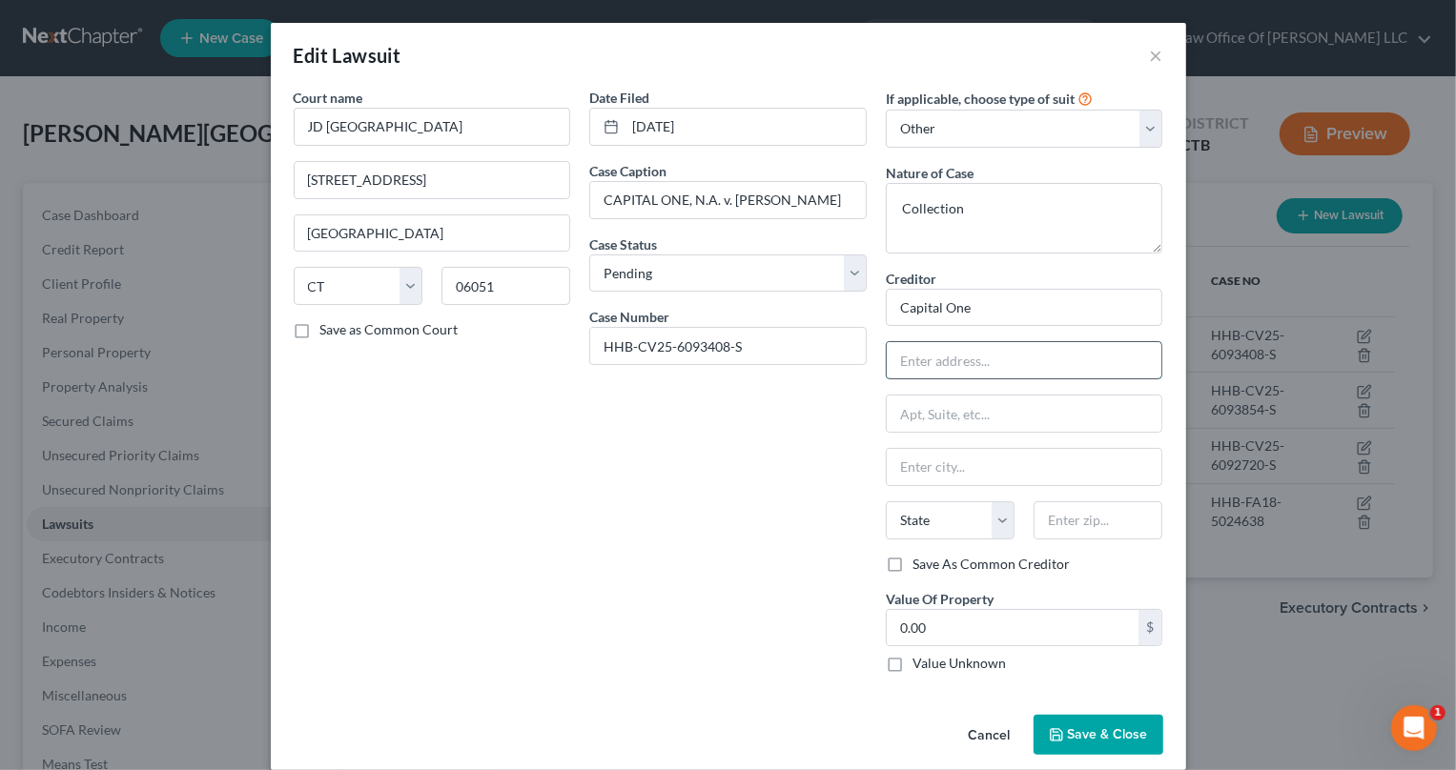
click at [943, 362] on input "text" at bounding box center [1024, 360] width 275 height 36
type input "1680"
click at [962, 308] on input "Capital One" at bounding box center [1024, 308] width 277 height 38
type input "C"
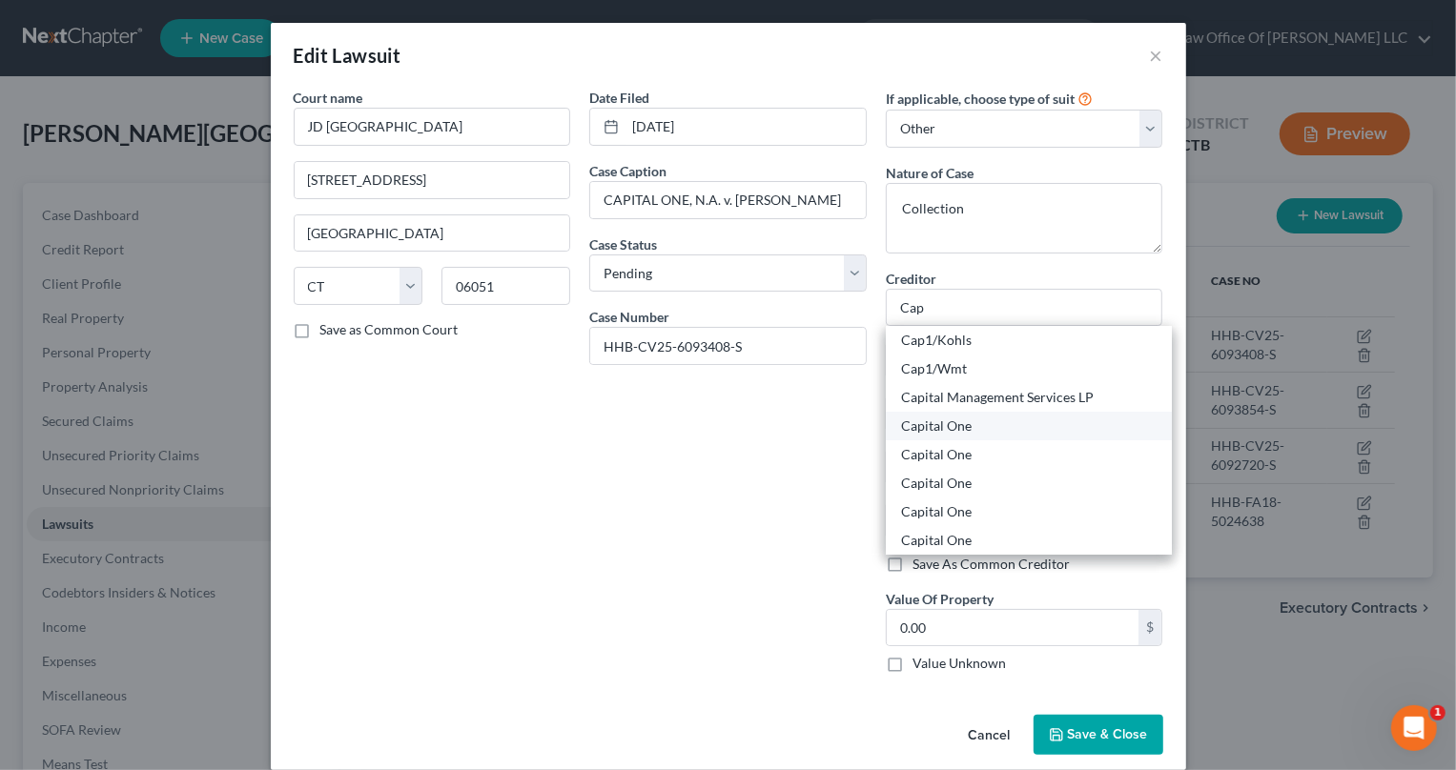
click at [965, 435] on div "Capital One" at bounding box center [1029, 426] width 256 height 19
type input "Capital One"
type input "Attn: President"
type input "PO Box 71083"
type input "Charlotte"
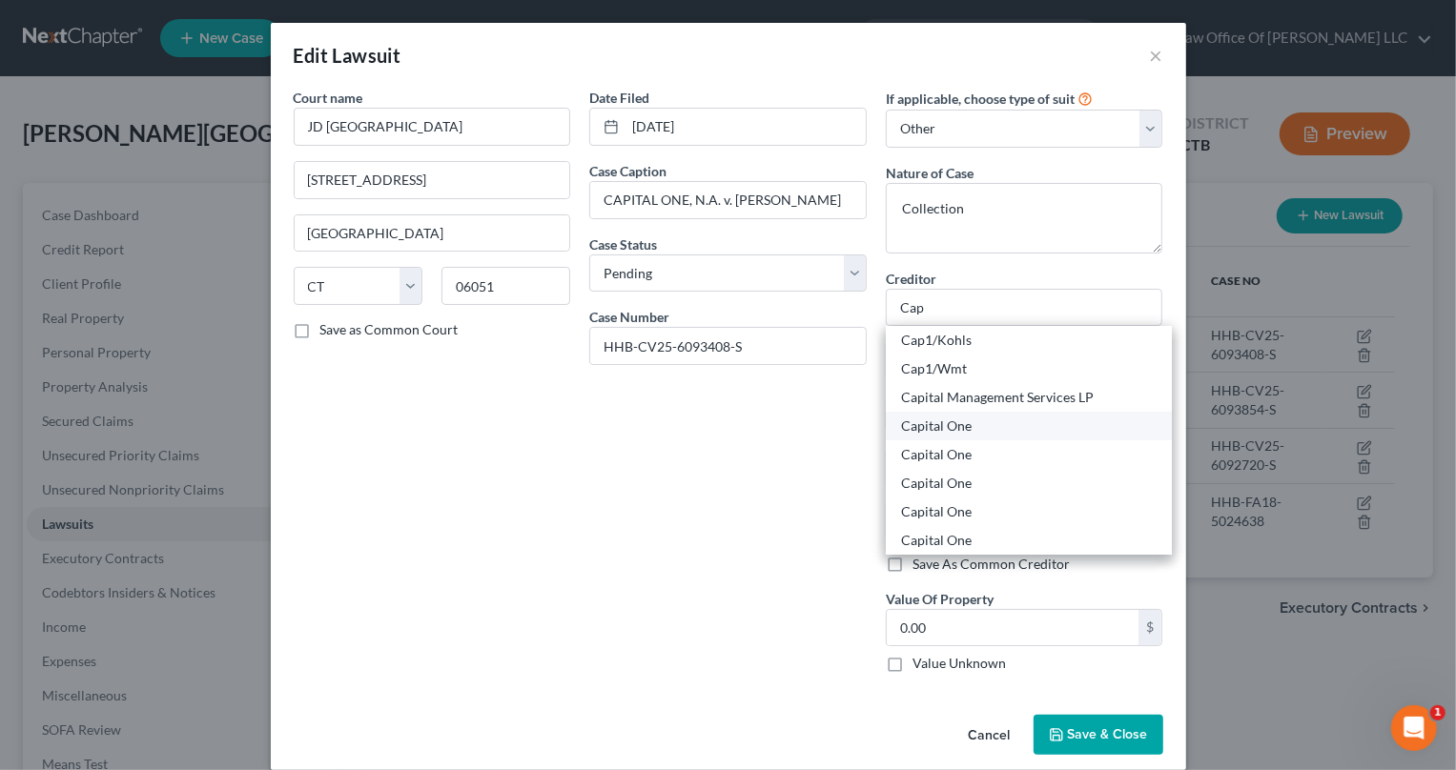
select select "28"
type input "28272-1803"
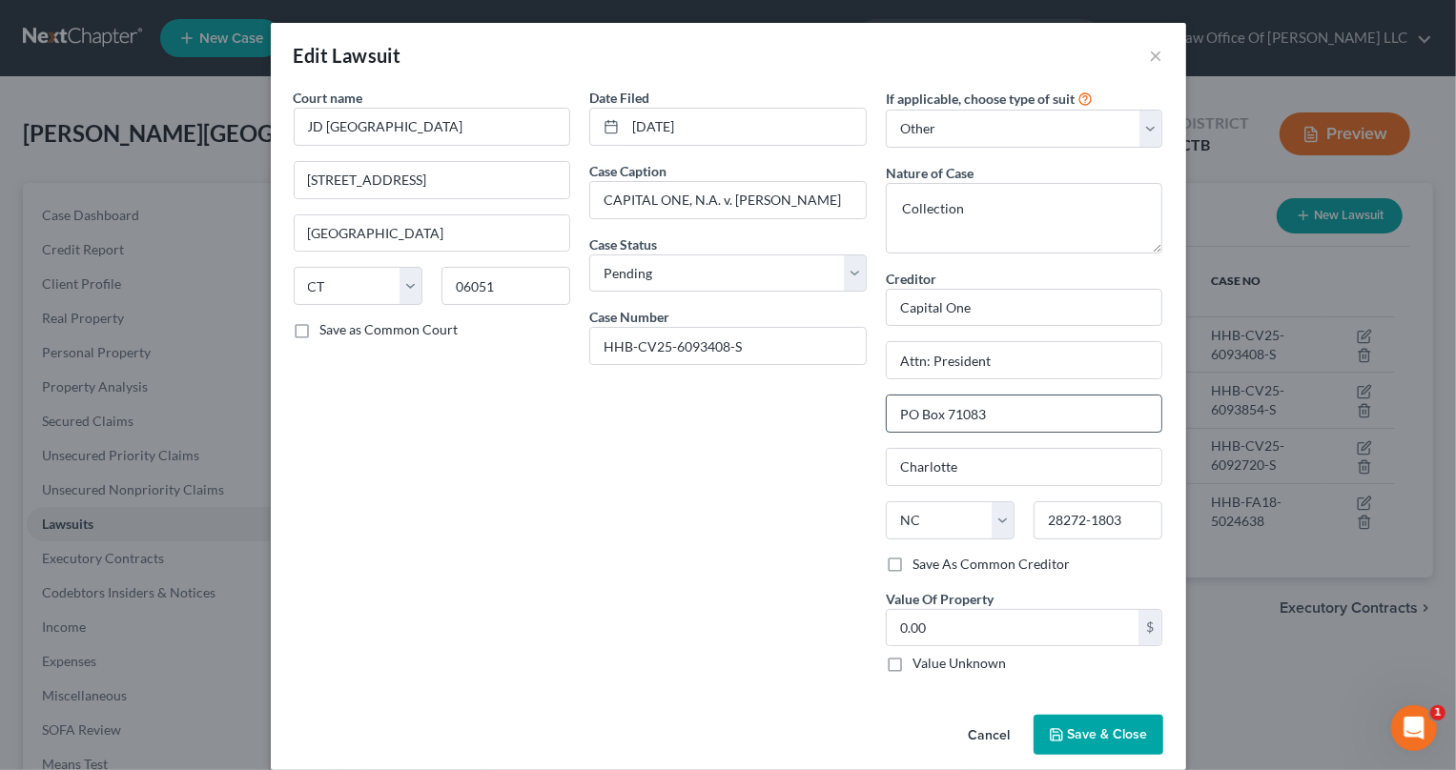
click at [998, 409] on input "PO Box 71083" at bounding box center [1024, 414] width 275 height 36
type input "P"
type input "1680 CAPITAL ONE DRIVE"
click at [997, 466] on input "Charlotte" at bounding box center [1024, 467] width 275 height 36
type input "C"
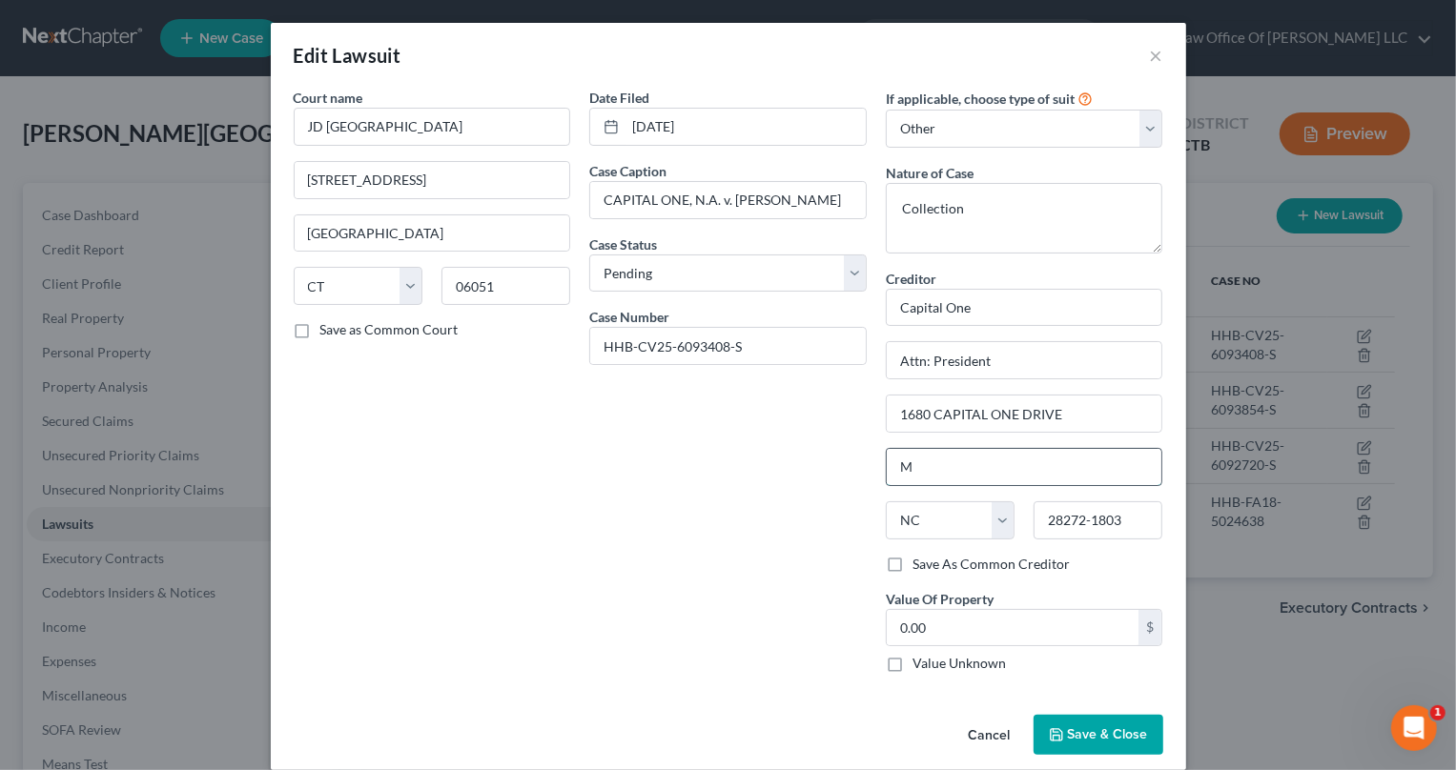
type input "MCLEAN"
click at [994, 519] on select "State AL AK AR AZ CA CO CT DE DC FL GA GU HI ID IL IN IA KS KY LA ME MD MA MI M…" at bounding box center [950, 520] width 129 height 38
select select "48"
click at [886, 501] on select "State AL AK AR AZ CA CO CT DE DC FL GA GU HI ID IL IN IA KS KY LA ME MD MA MI M…" at bounding box center [950, 520] width 129 height 38
drag, startPoint x: 1132, startPoint y: 520, endPoint x: 1040, endPoint y: 517, distance: 92.5
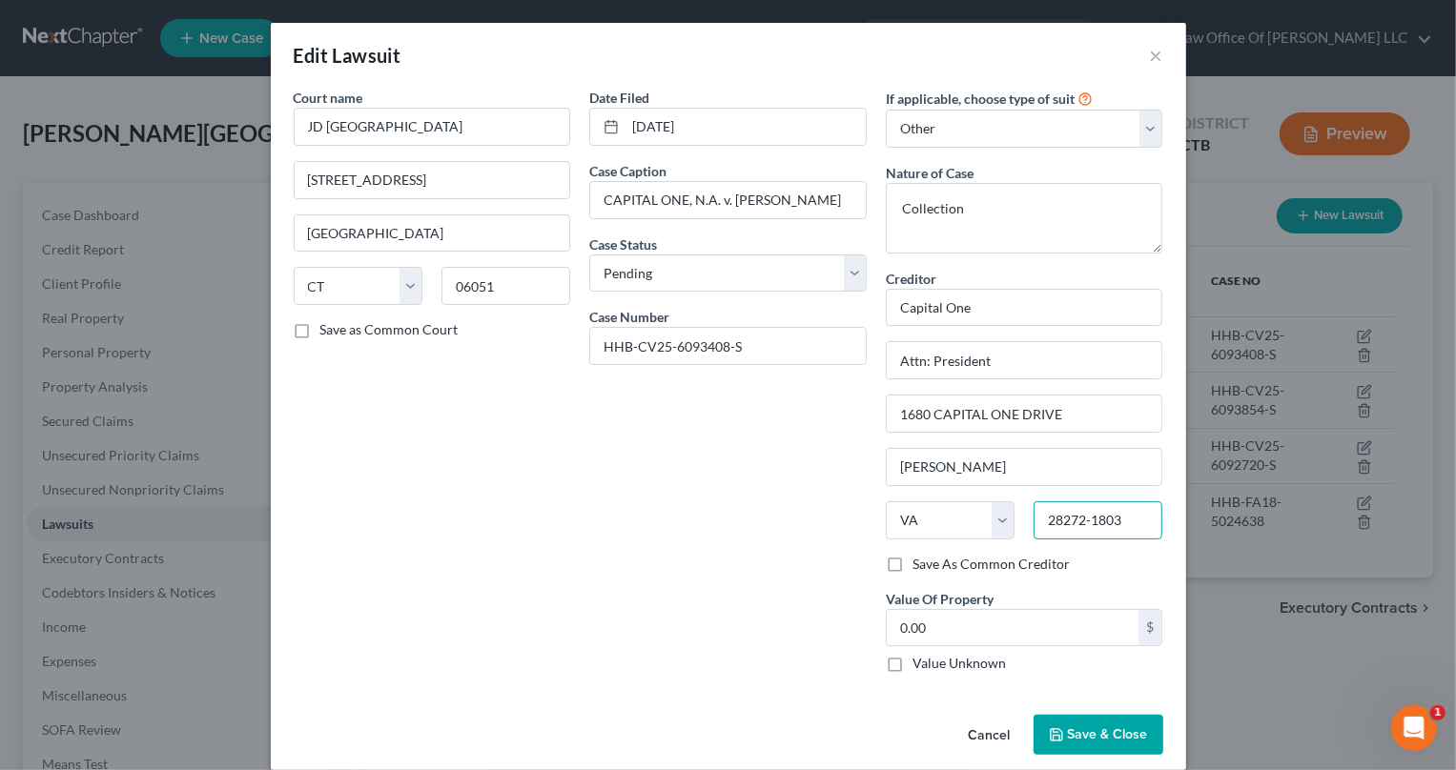
click at [1040, 517] on input "28272-1803" at bounding box center [1097, 520] width 129 height 38
type input "22102"
click at [912, 562] on label "Save As Common Creditor" at bounding box center [990, 564] width 157 height 19
click at [920, 562] on input "Save As Common Creditor" at bounding box center [926, 561] width 12 height 12
checkbox input "true"
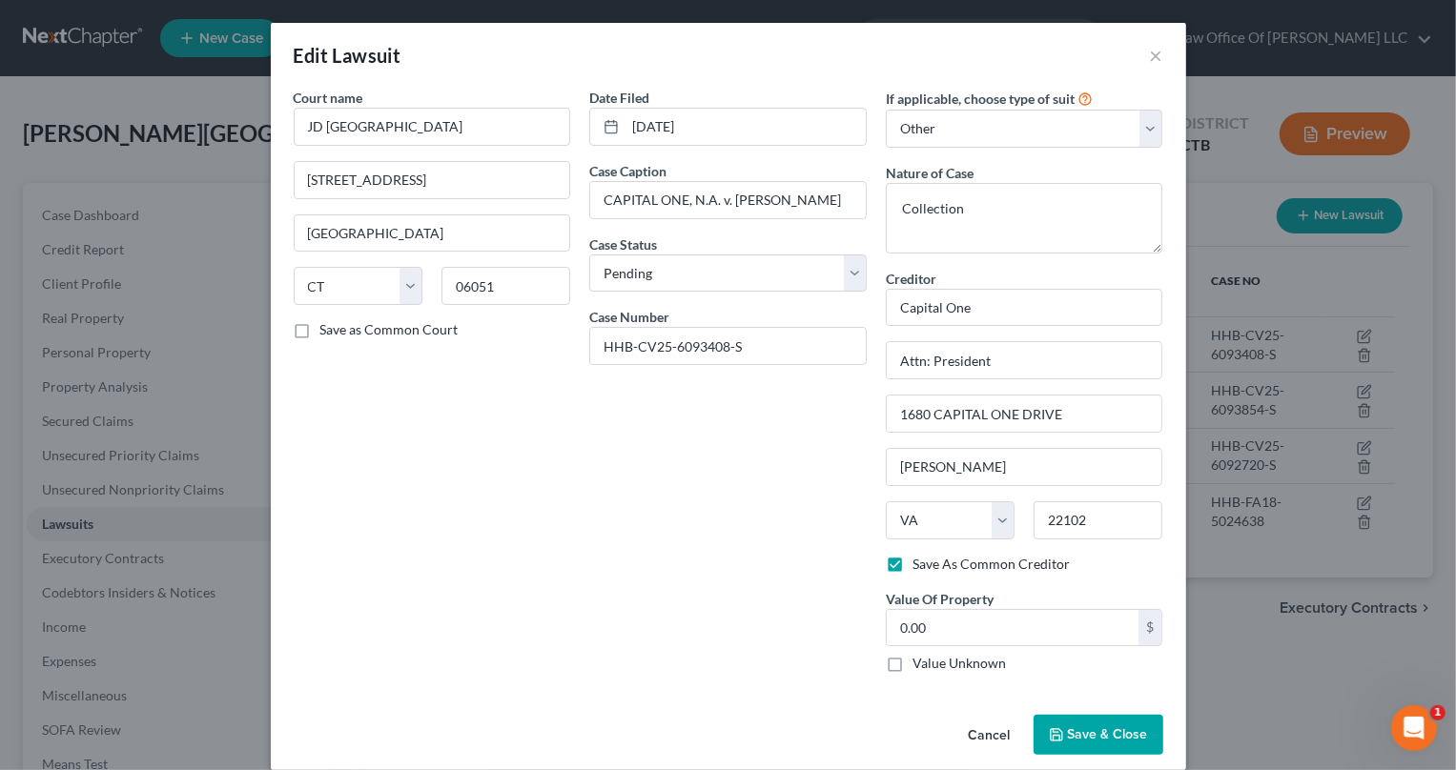
type input "McLean"
click at [1088, 730] on span "Save & Close" at bounding box center [1108, 734] width 80 height 16
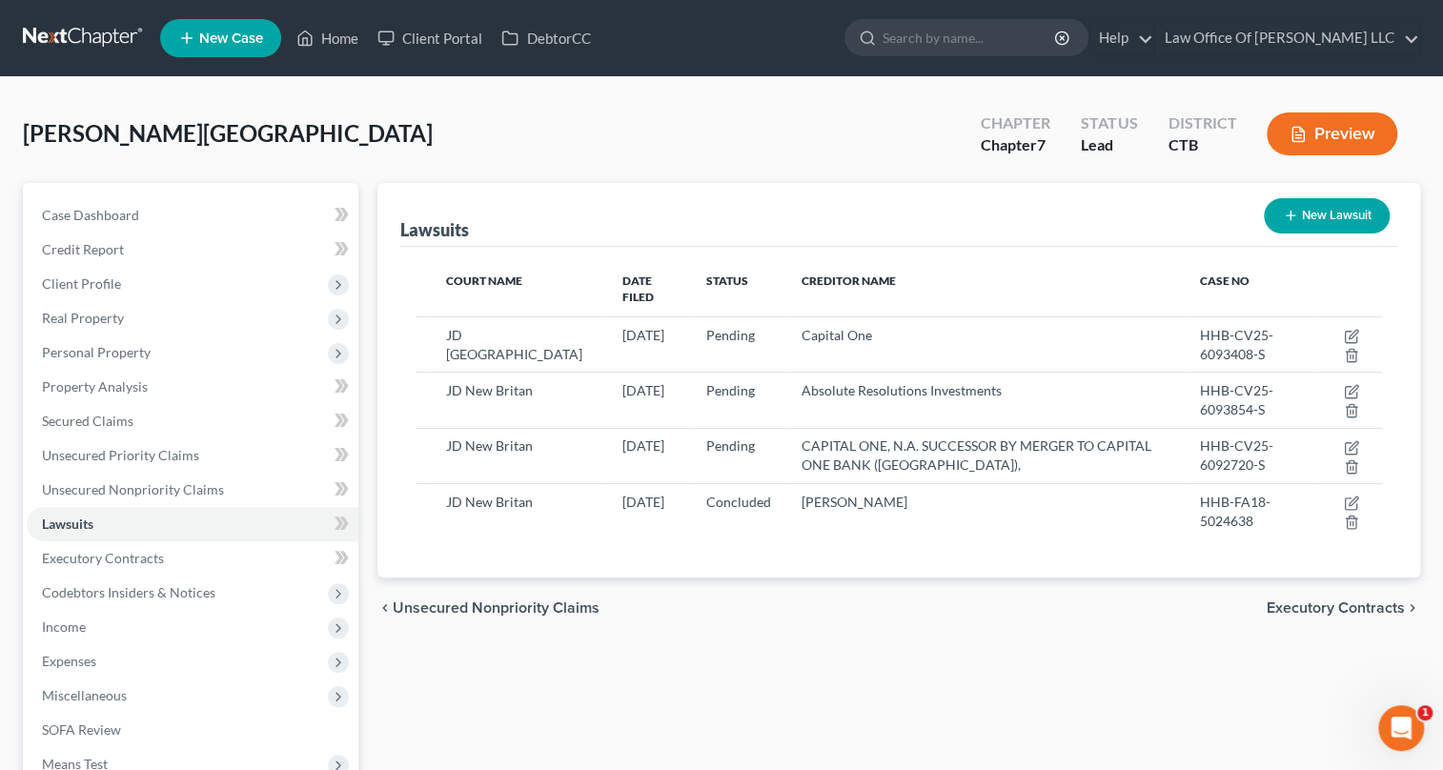
click at [1336, 137] on button "Preview" at bounding box center [1332, 133] width 131 height 43
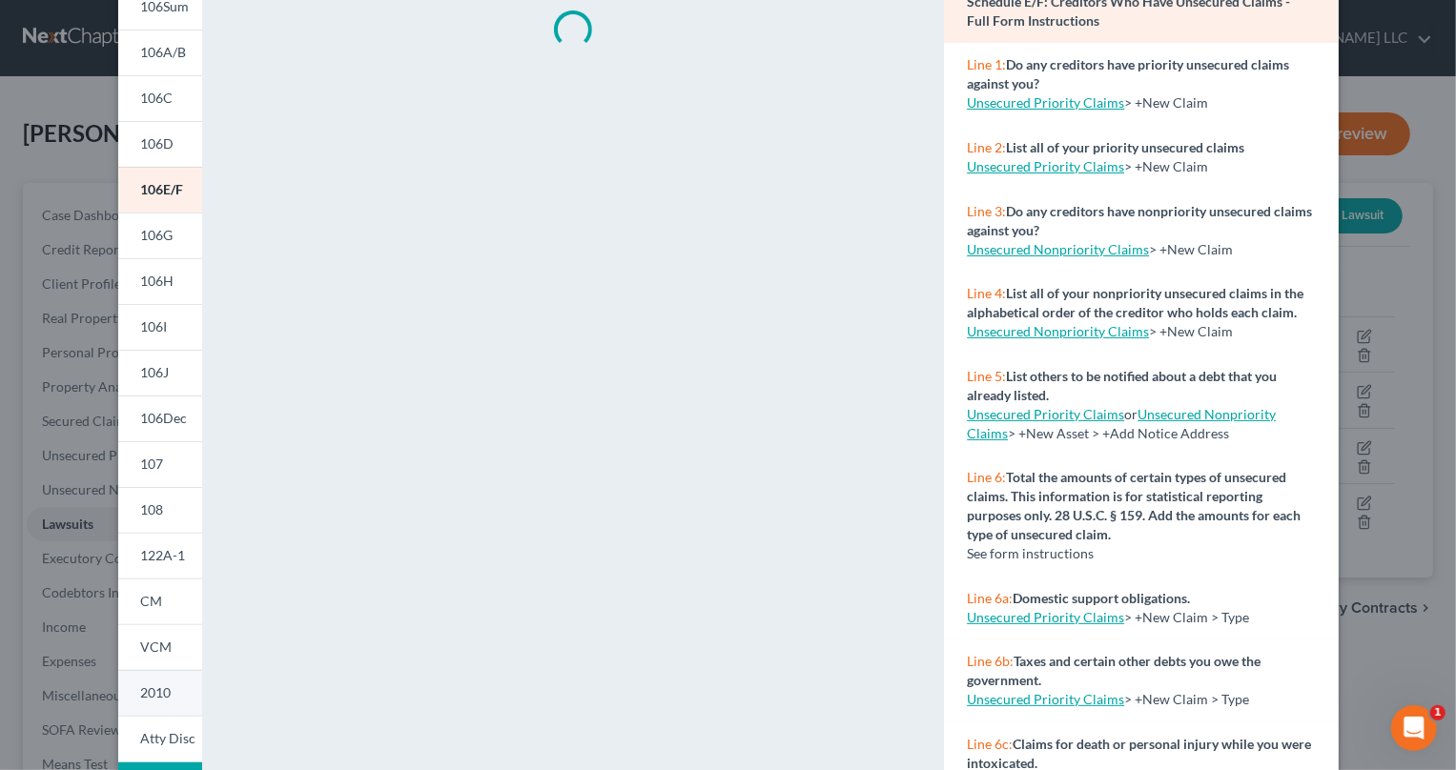
scroll to position [259, 0]
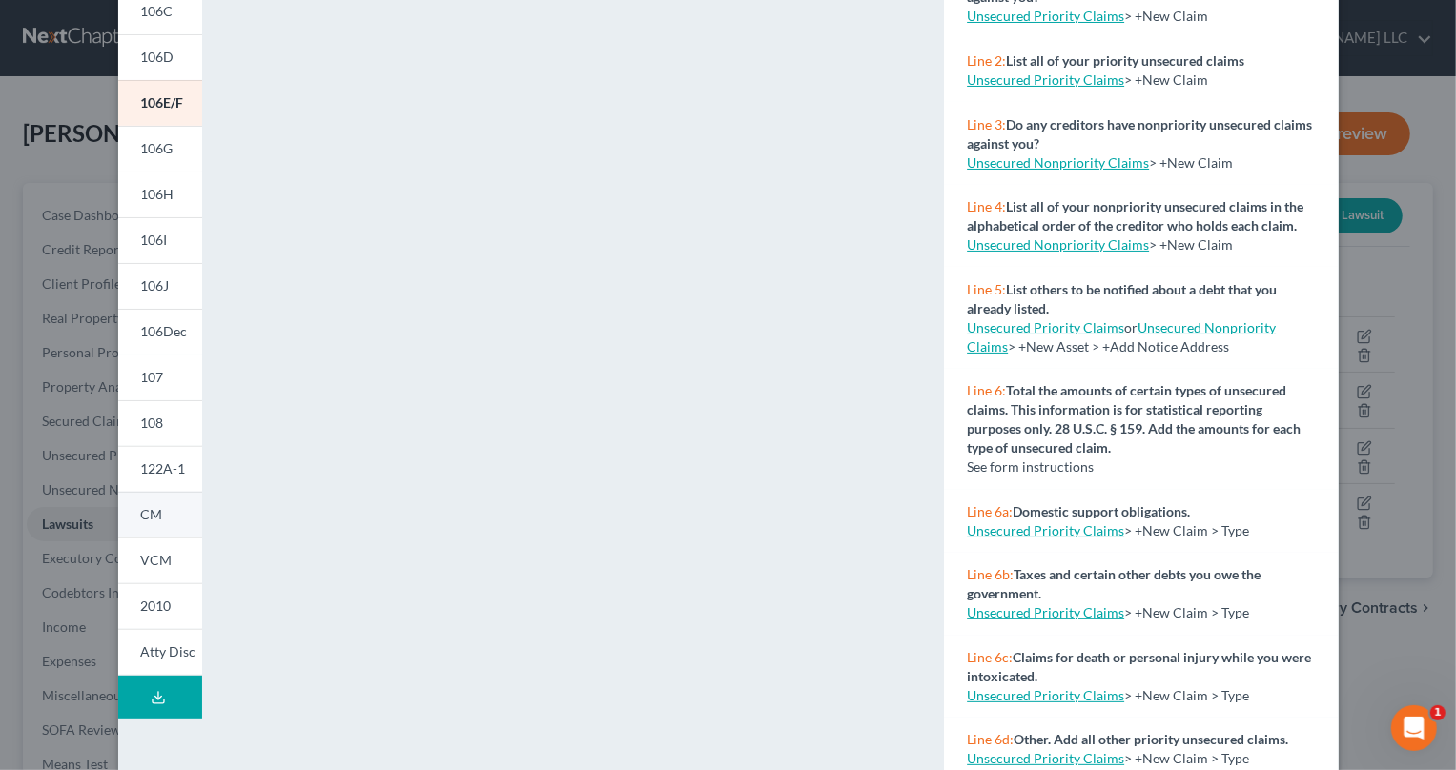
click at [170, 524] on link "CM" at bounding box center [160, 515] width 84 height 46
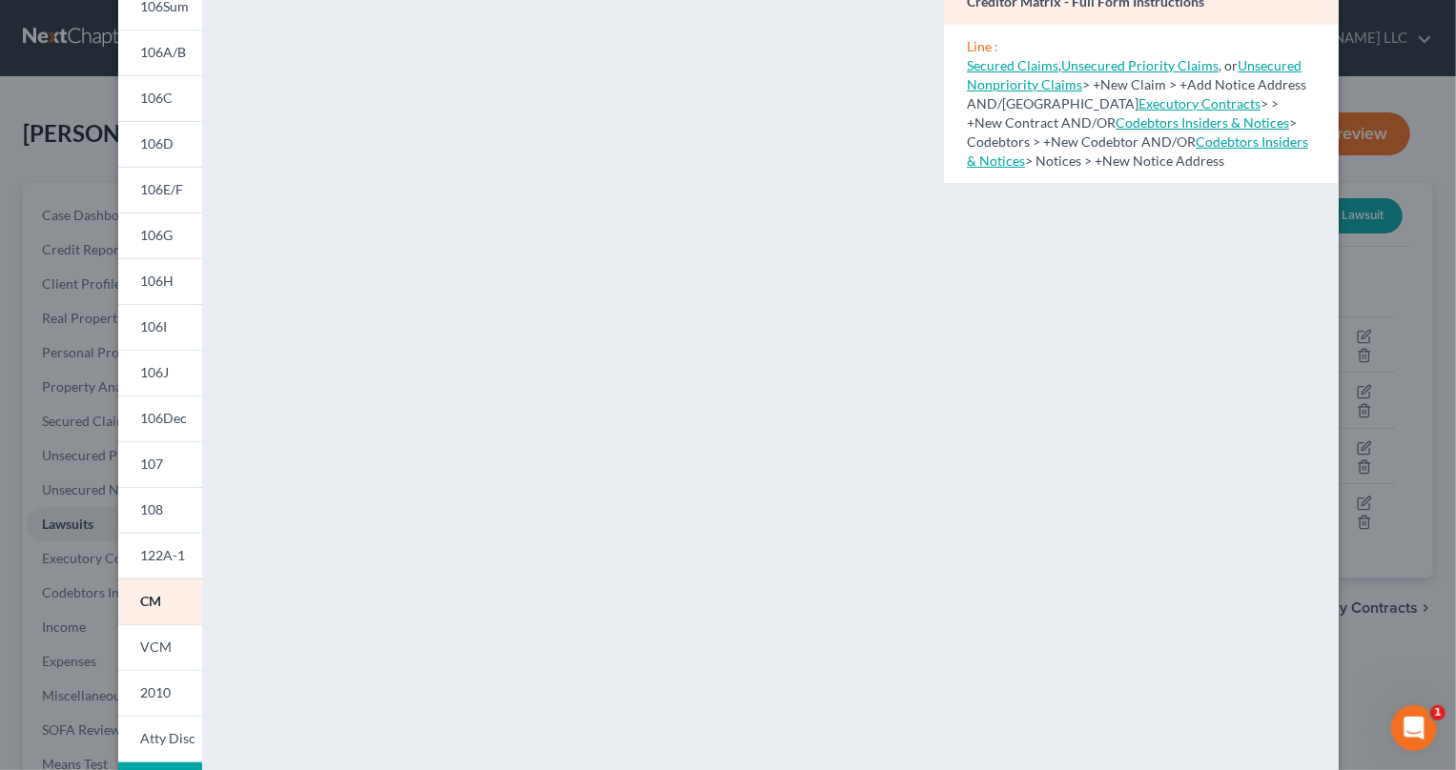
scroll to position [0, 0]
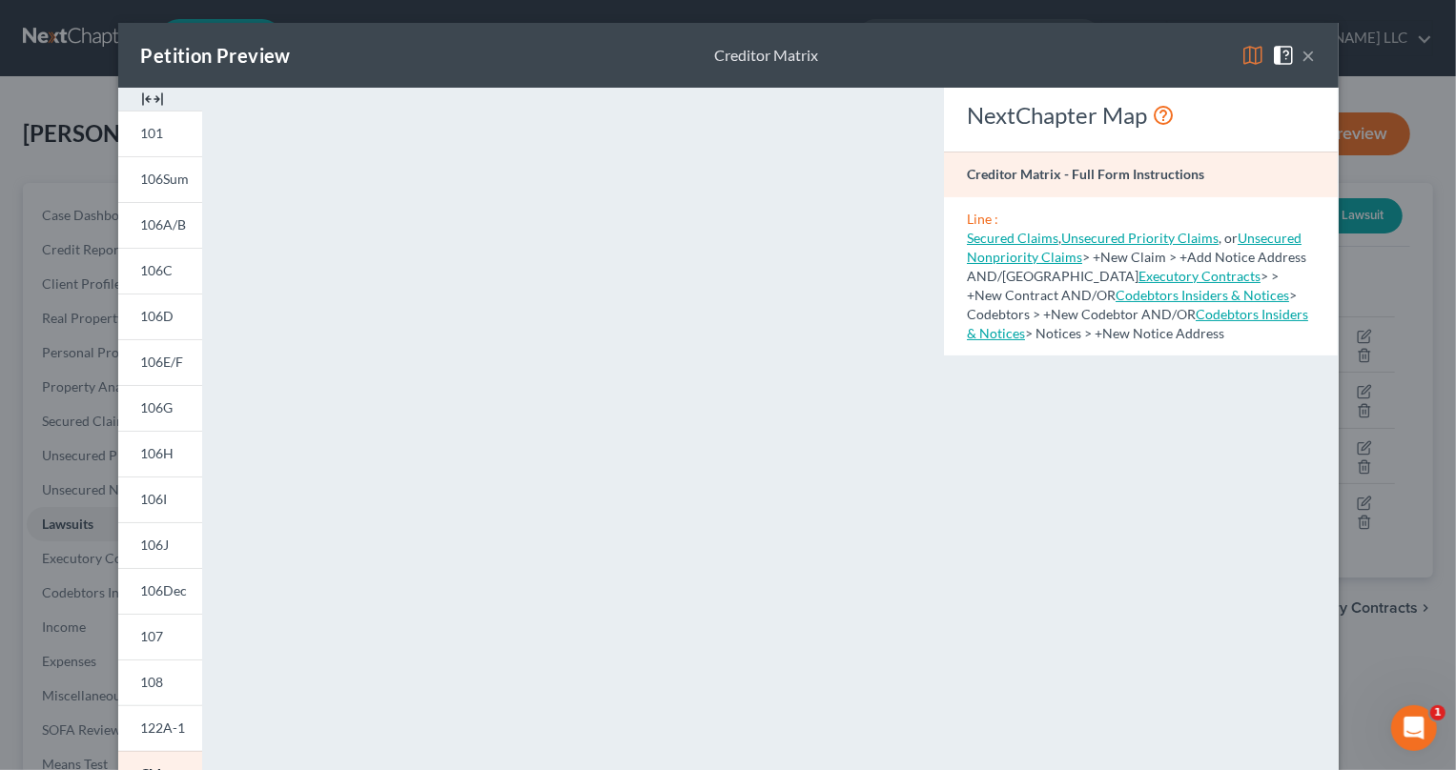
click at [142, 97] on img at bounding box center [152, 99] width 23 height 23
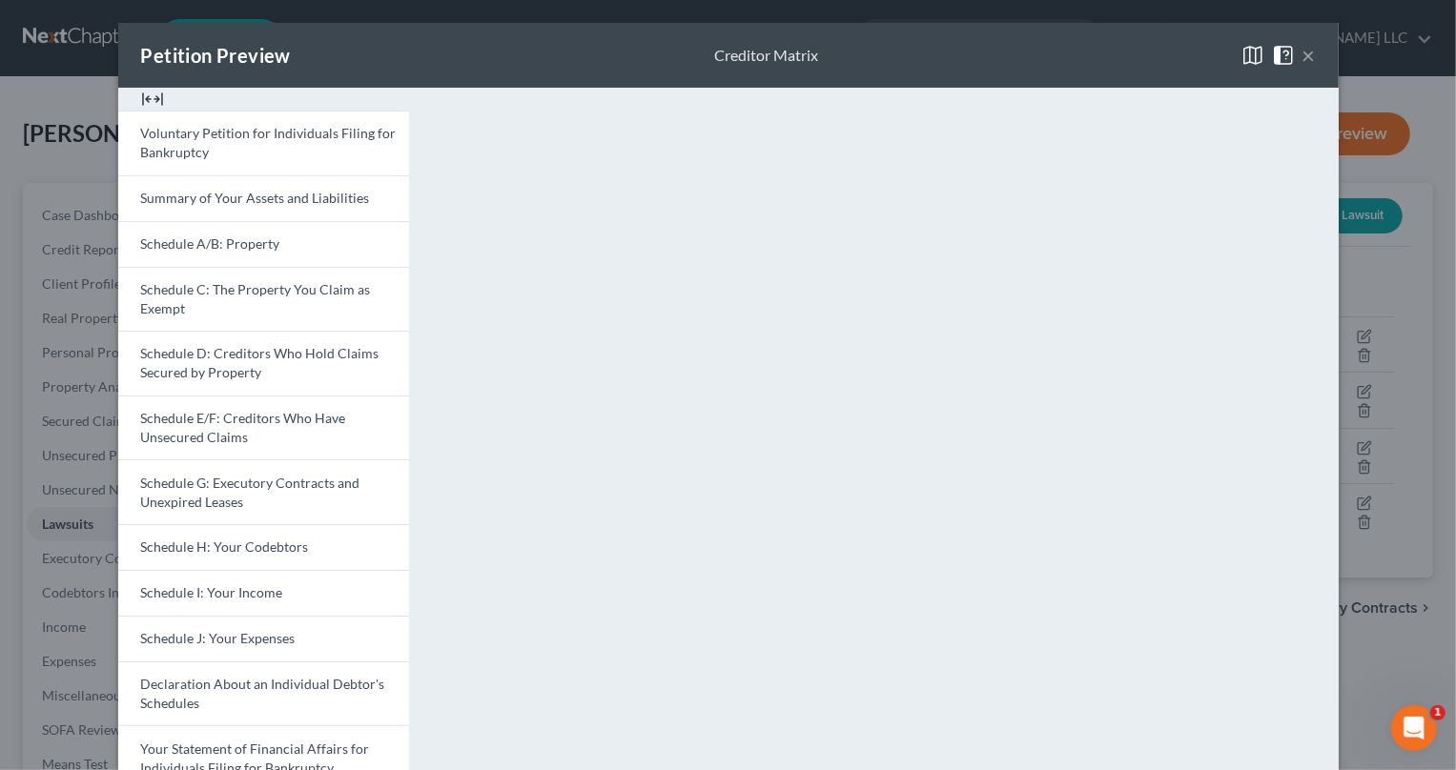
click at [141, 94] on img at bounding box center [152, 99] width 23 height 23
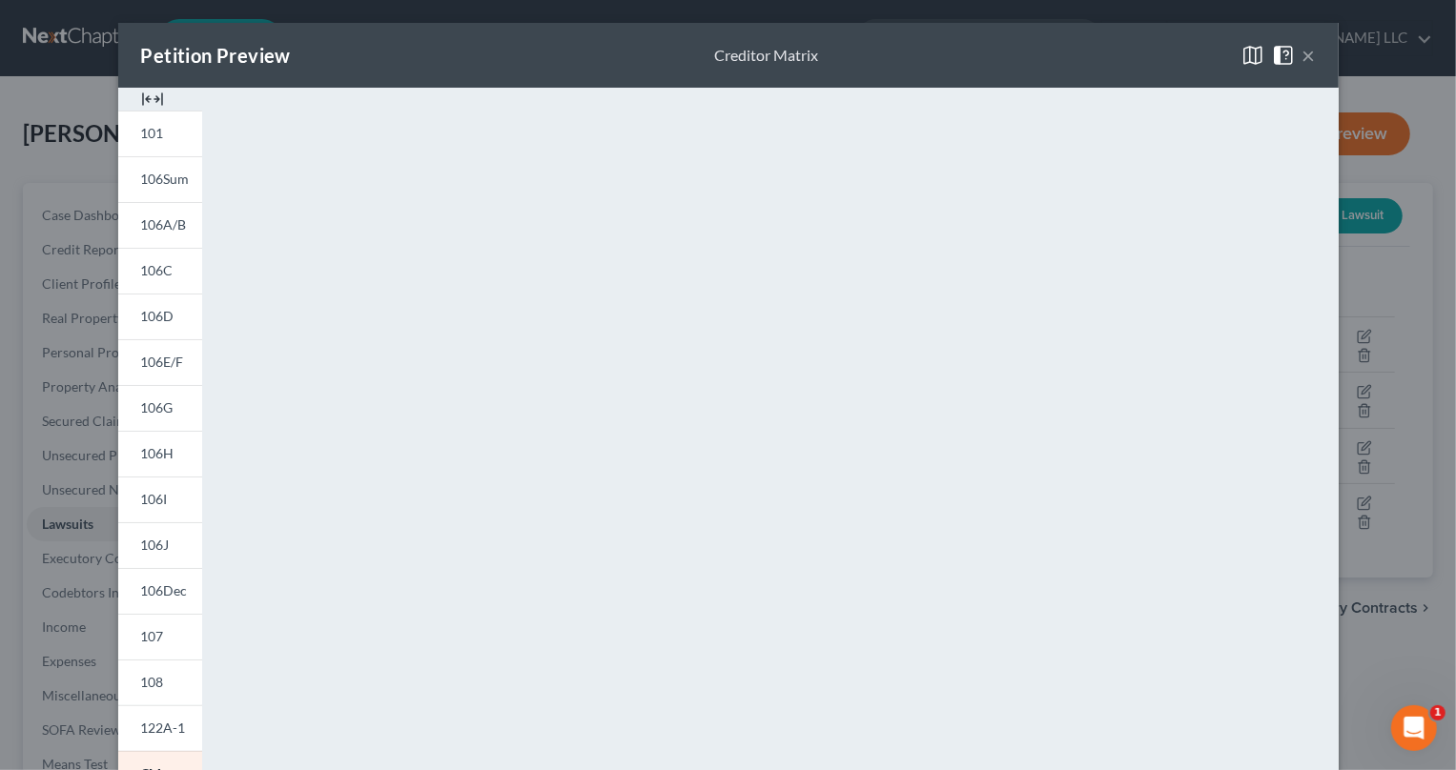
drag, startPoint x: 904, startPoint y: 113, endPoint x: 921, endPoint y: 113, distance: 17.2
click at [921, 113] on div "<object ng-attr-data='https://nextchapter-prod.s3.amazonaws.com/pdfs/3e61c499-1…" at bounding box center [573, 570] width 723 height 965
click at [1302, 52] on button "×" at bounding box center [1308, 55] width 13 height 23
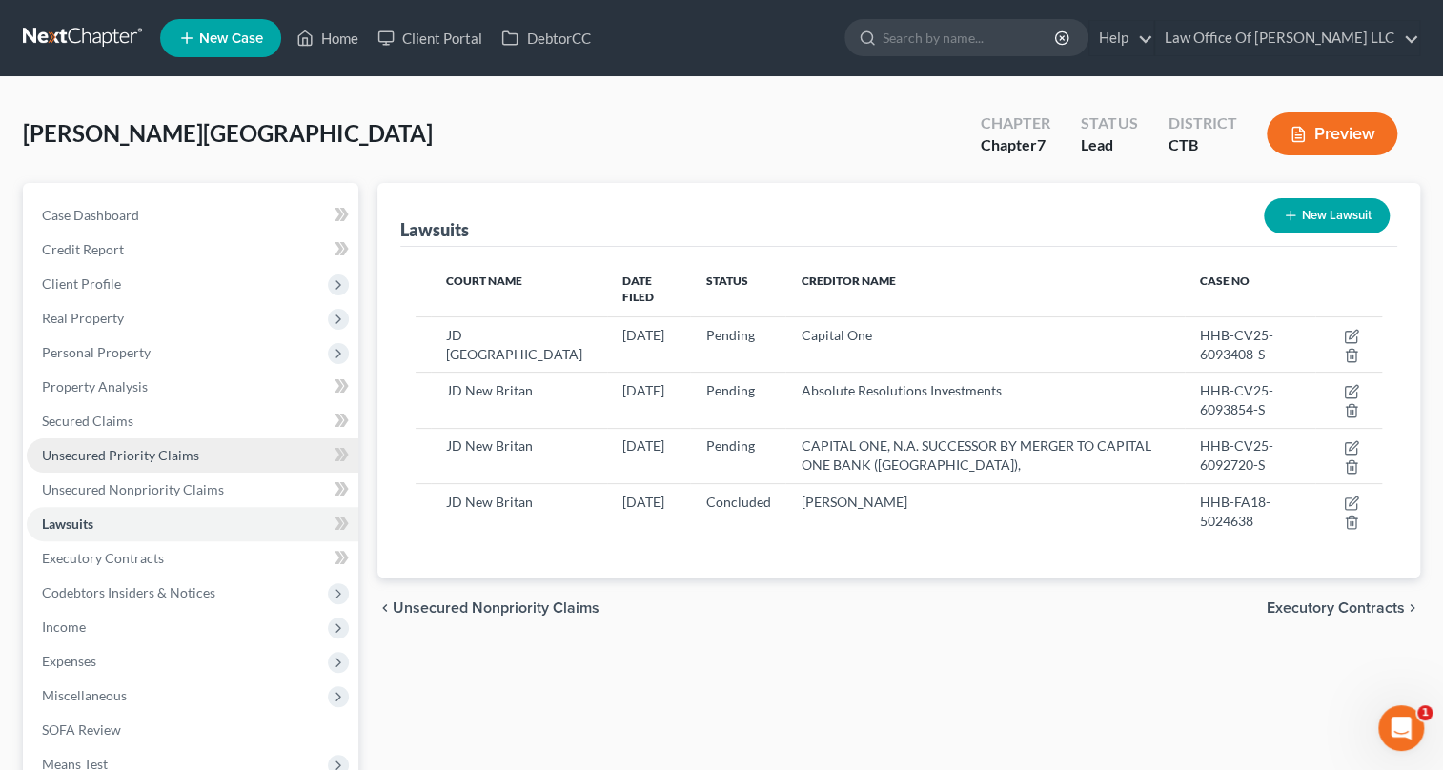
click at [140, 458] on span "Unsecured Priority Claims" at bounding box center [120, 455] width 157 height 16
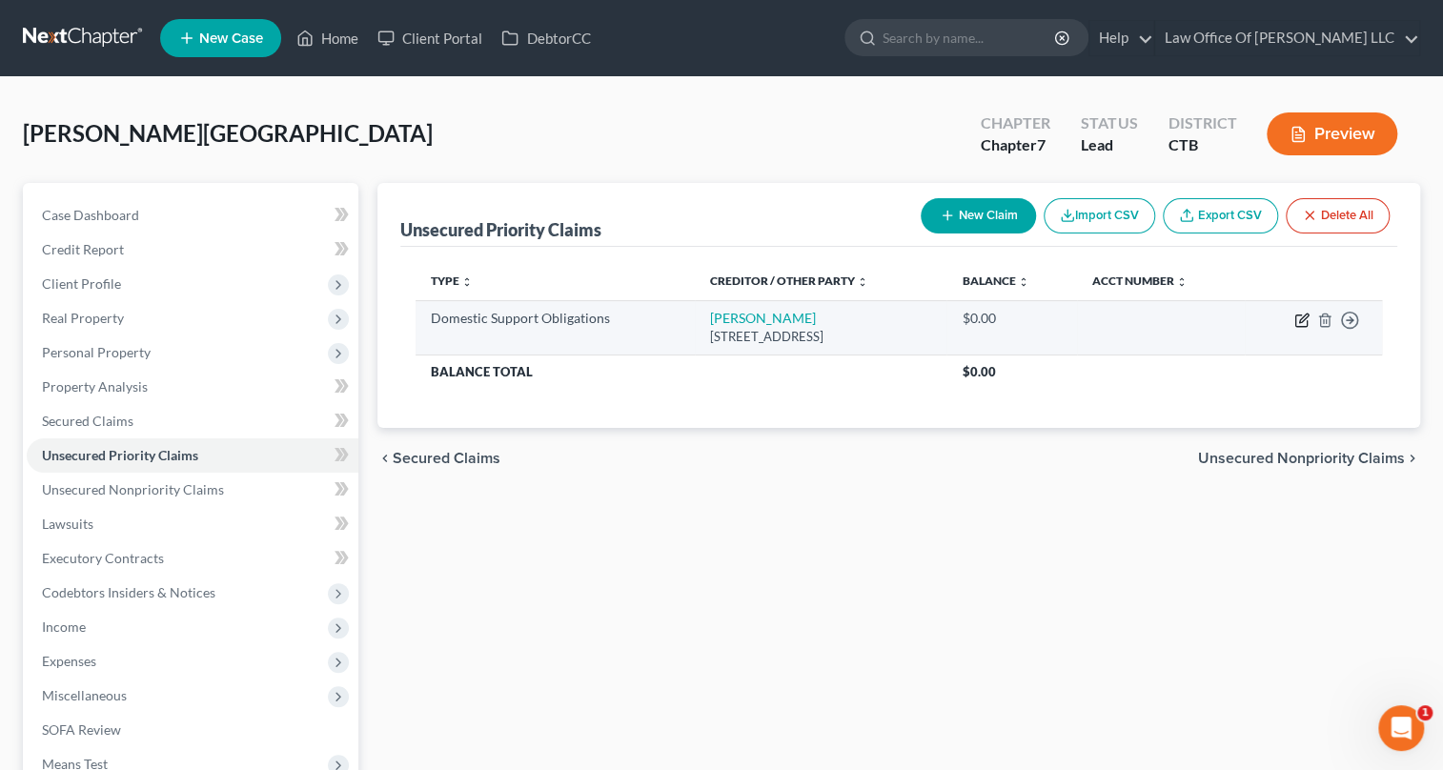
click at [1300, 318] on icon "button" at bounding box center [1303, 318] width 9 height 9
select select "6"
select select "0"
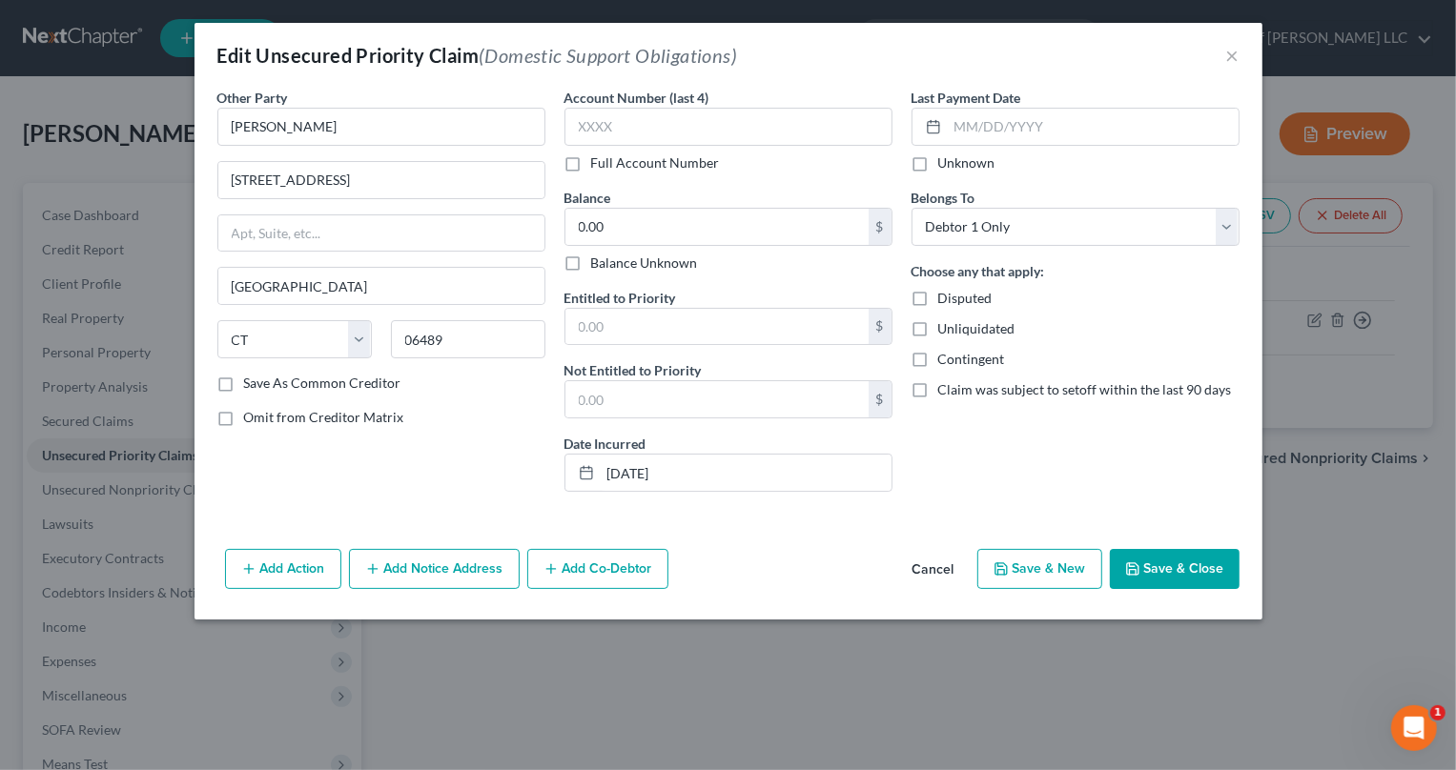
click at [1190, 564] on button "Save & Close" at bounding box center [1175, 569] width 130 height 40
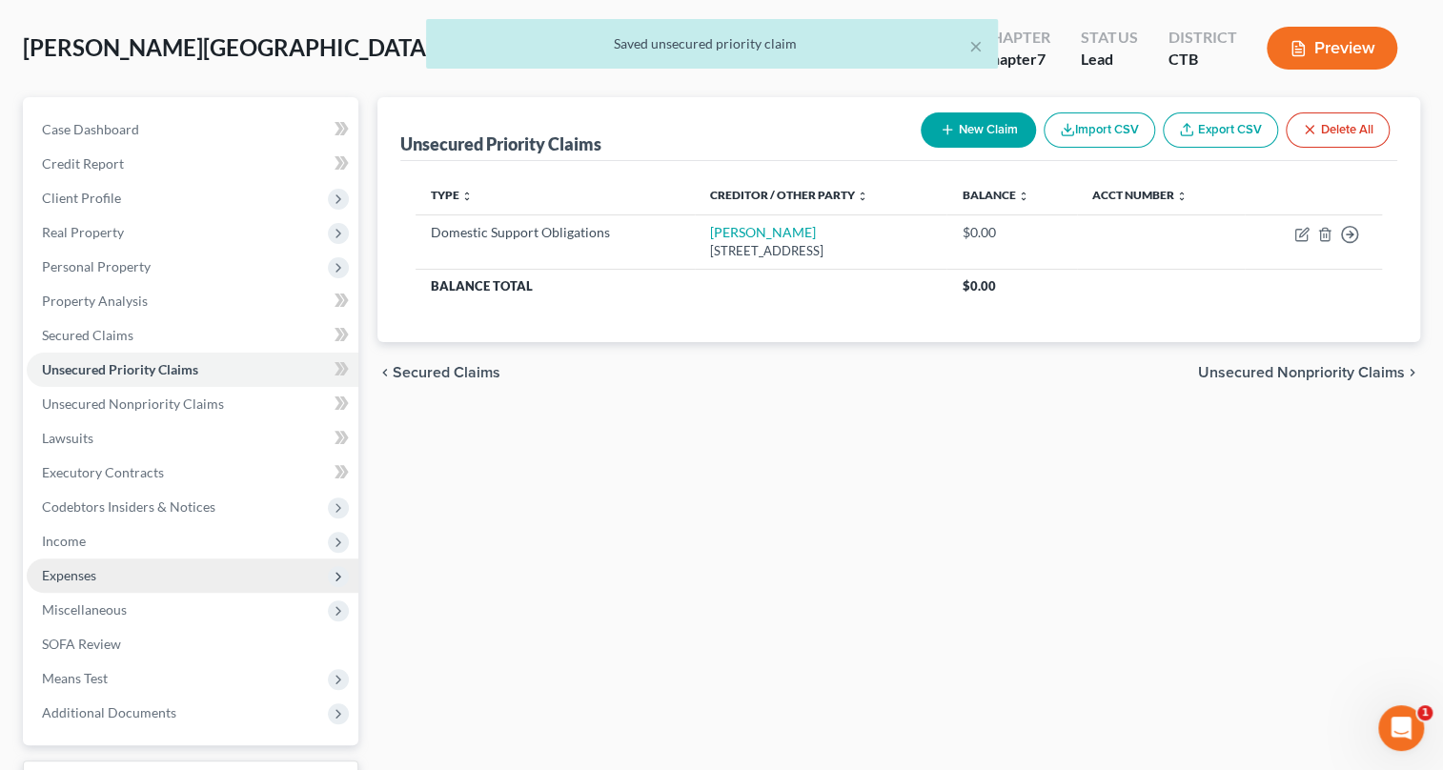
scroll to position [173, 0]
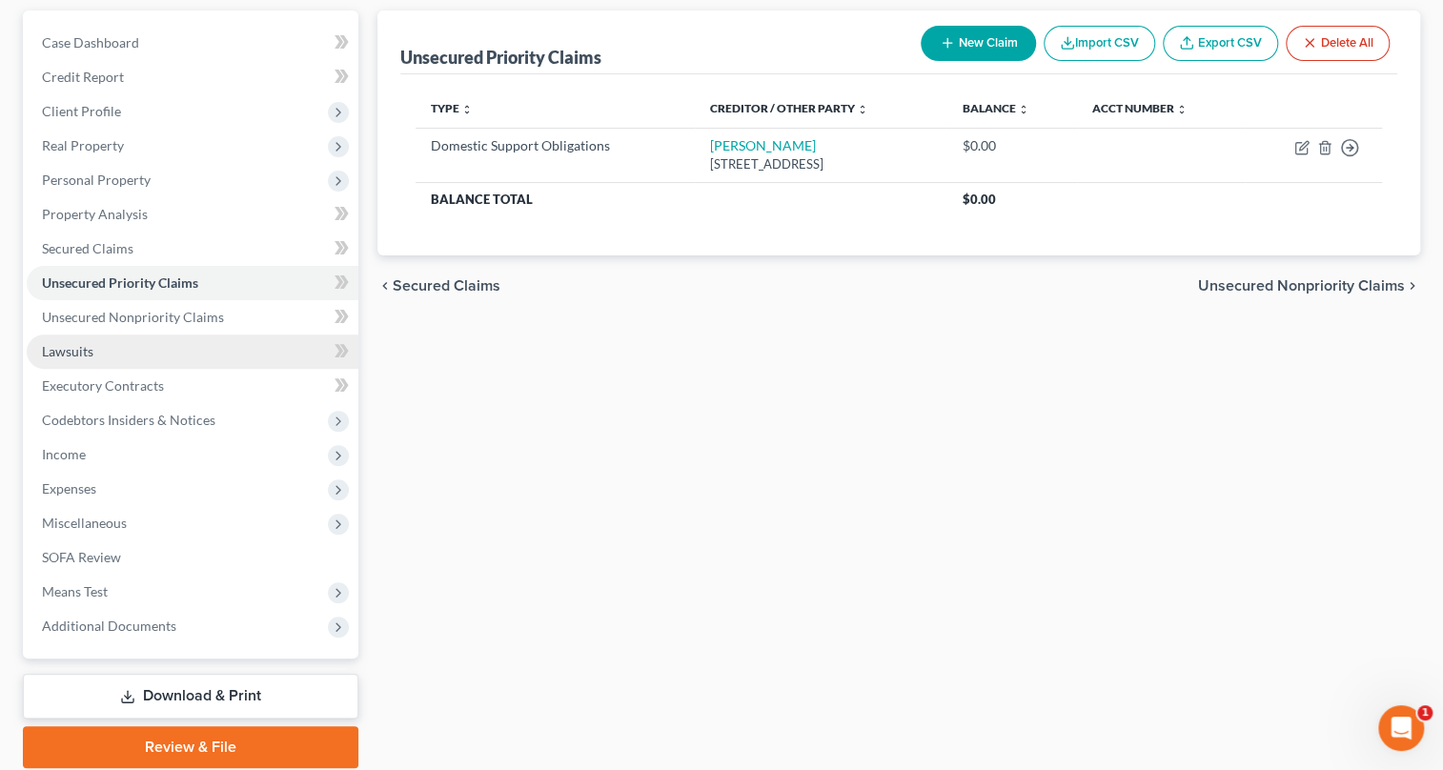
click at [113, 346] on link "Lawsuits" at bounding box center [193, 352] width 332 height 34
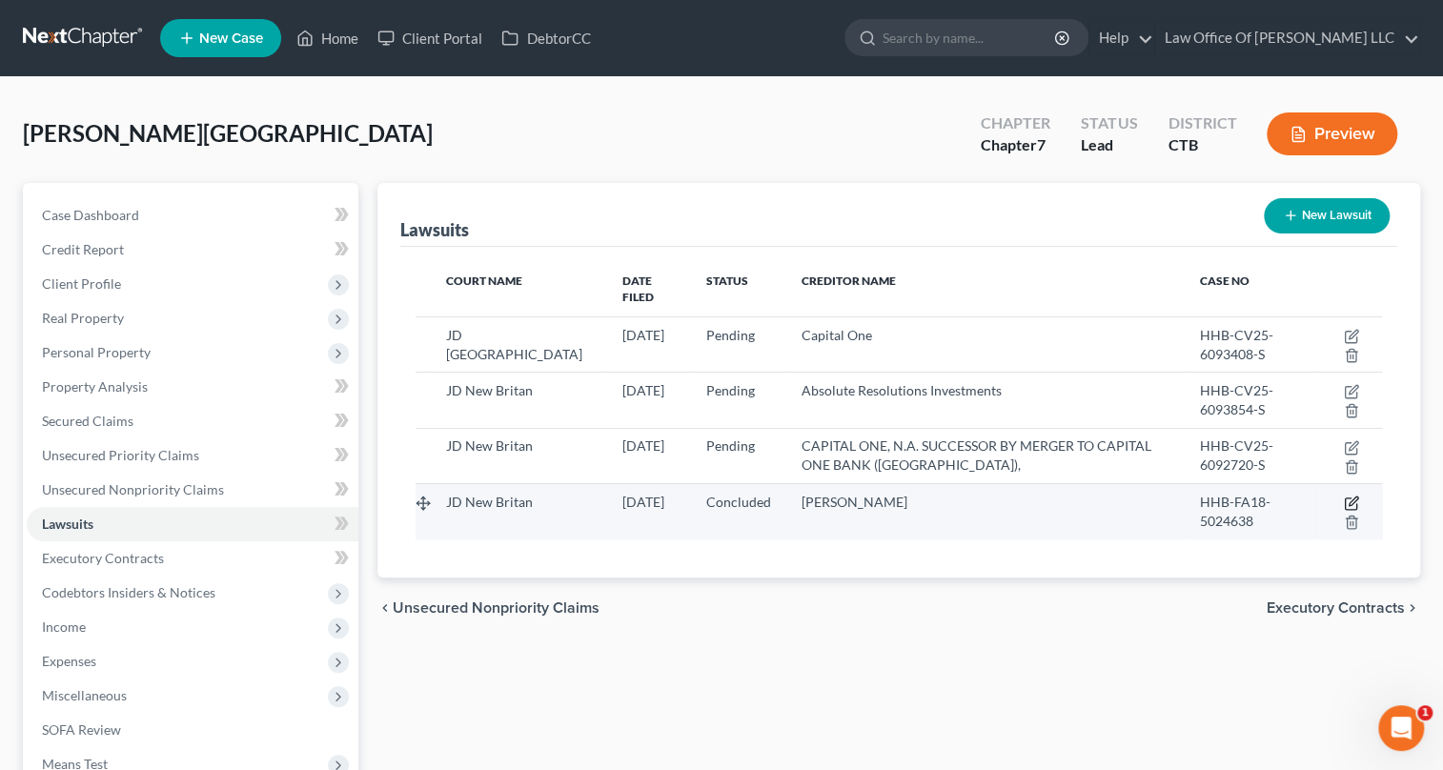
click at [1350, 496] on icon "button" at bounding box center [1351, 503] width 15 height 15
select select "6"
select select "2"
select select "4"
select select "6"
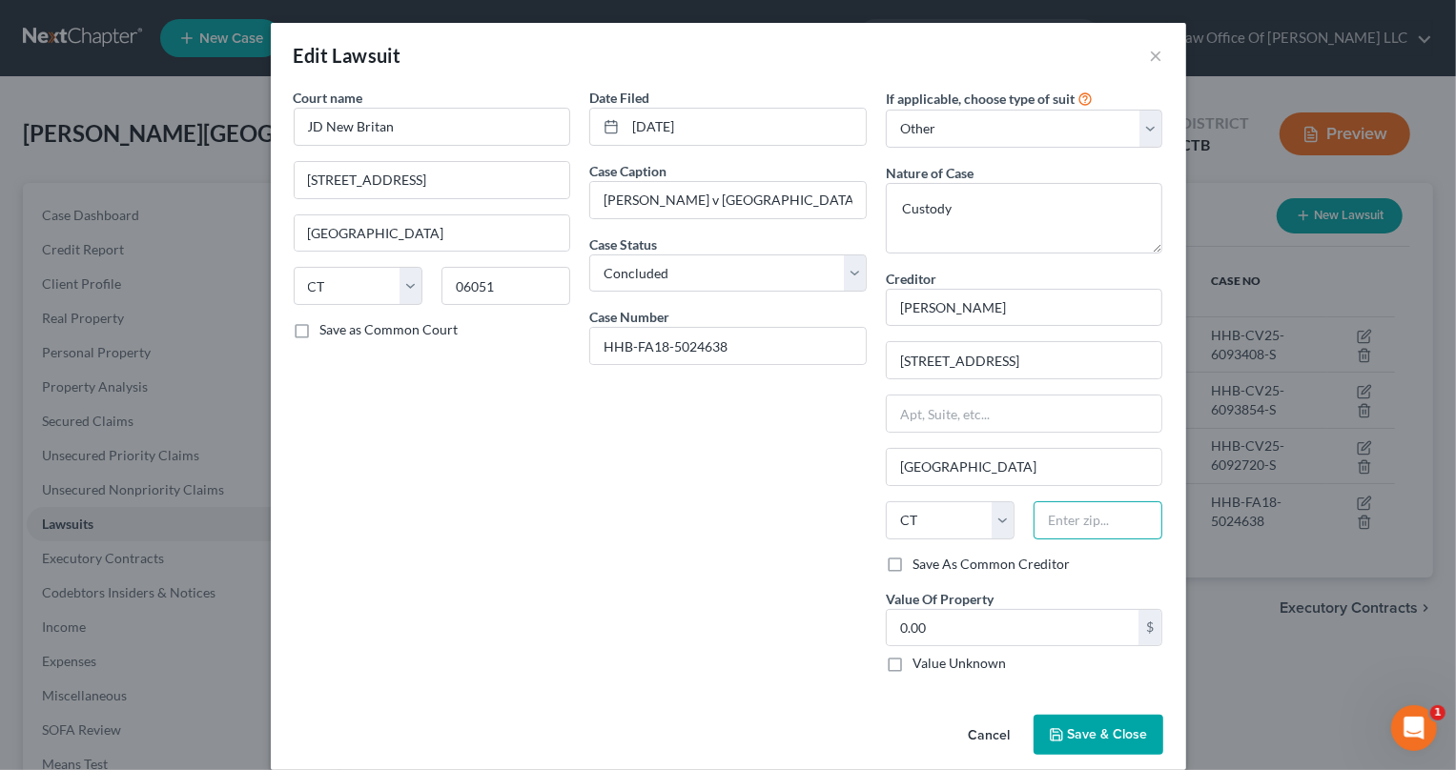
click at [1081, 519] on input "text" at bounding box center [1097, 520] width 129 height 38
type input "06489"
click at [1077, 736] on span "Save & Close" at bounding box center [1108, 734] width 80 height 16
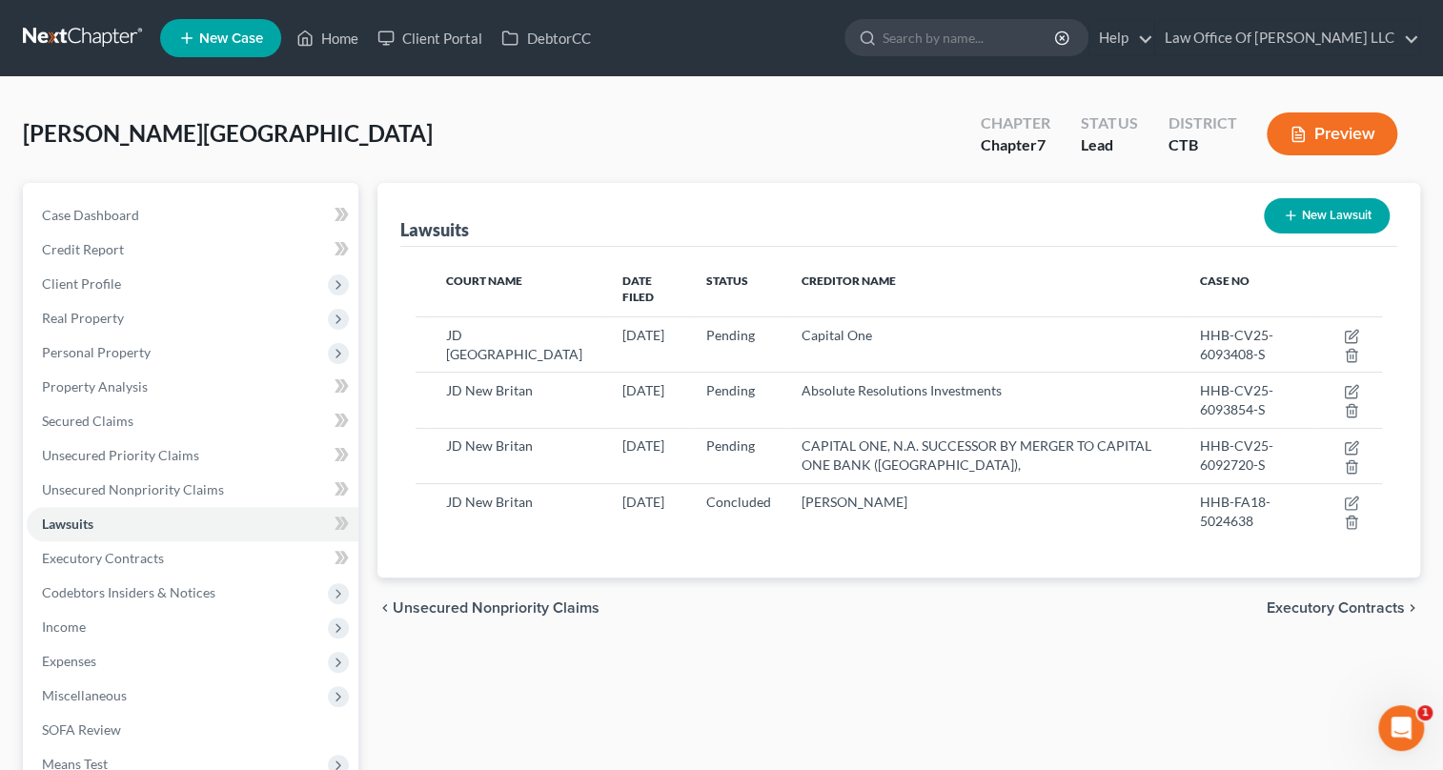
click at [1353, 133] on button "Preview" at bounding box center [1332, 133] width 131 height 43
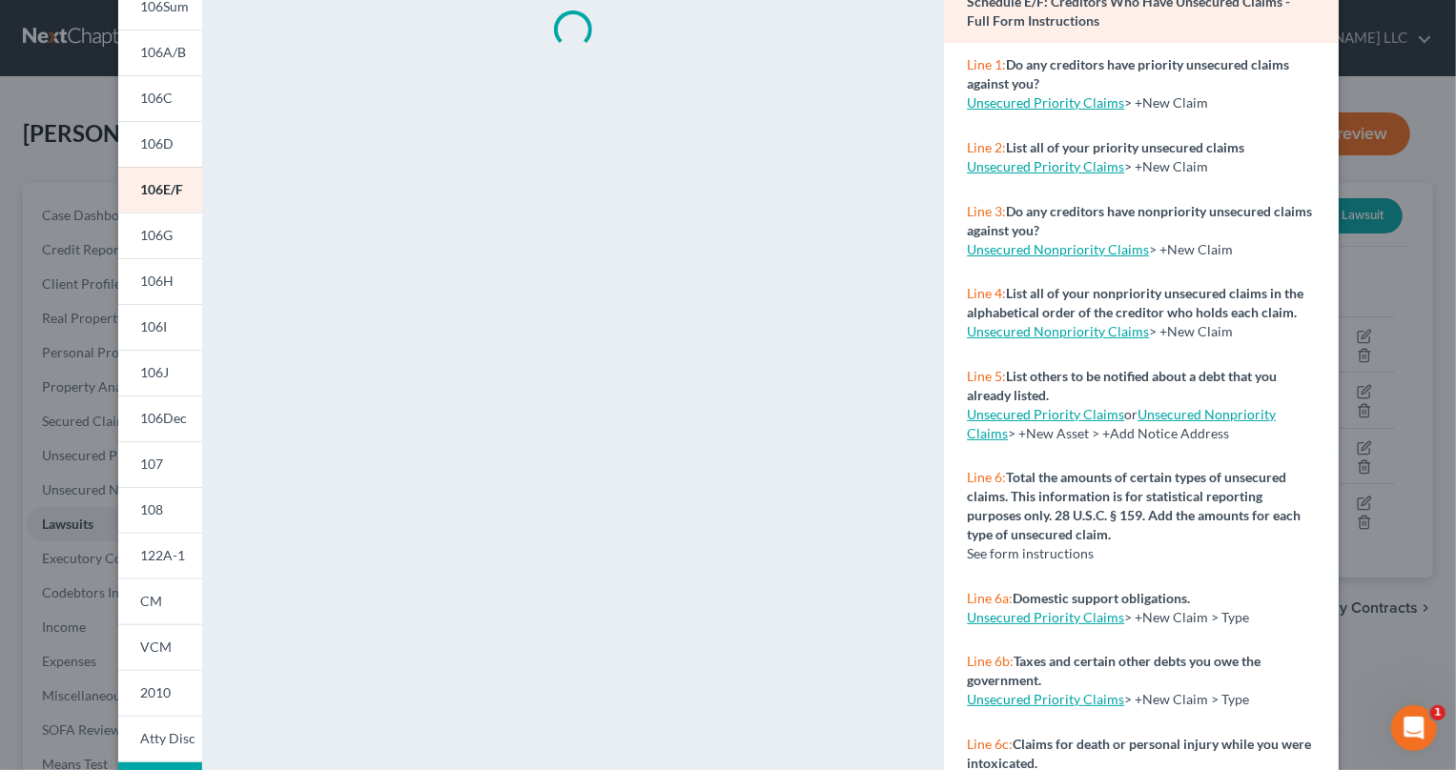
scroll to position [286, 0]
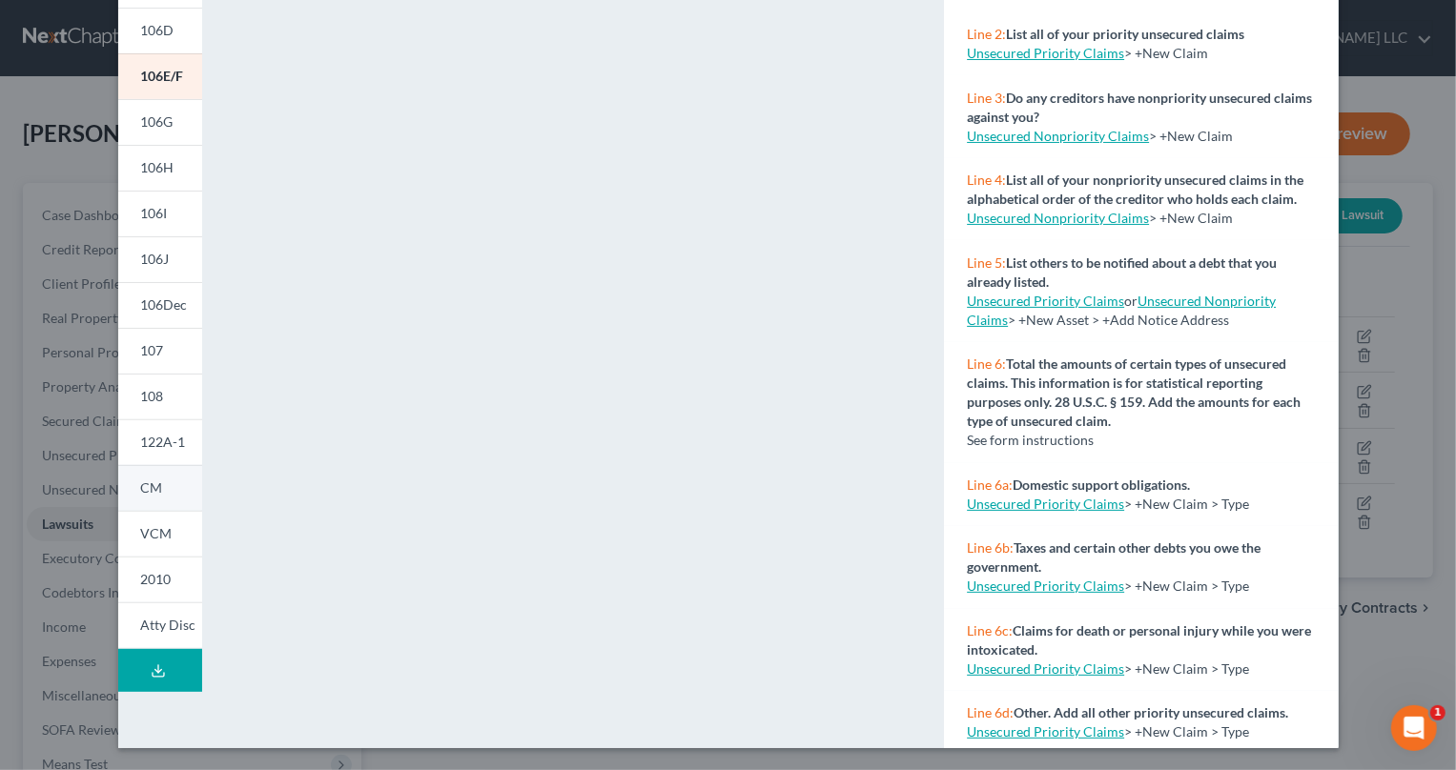
click at [154, 489] on link "CM" at bounding box center [160, 488] width 84 height 46
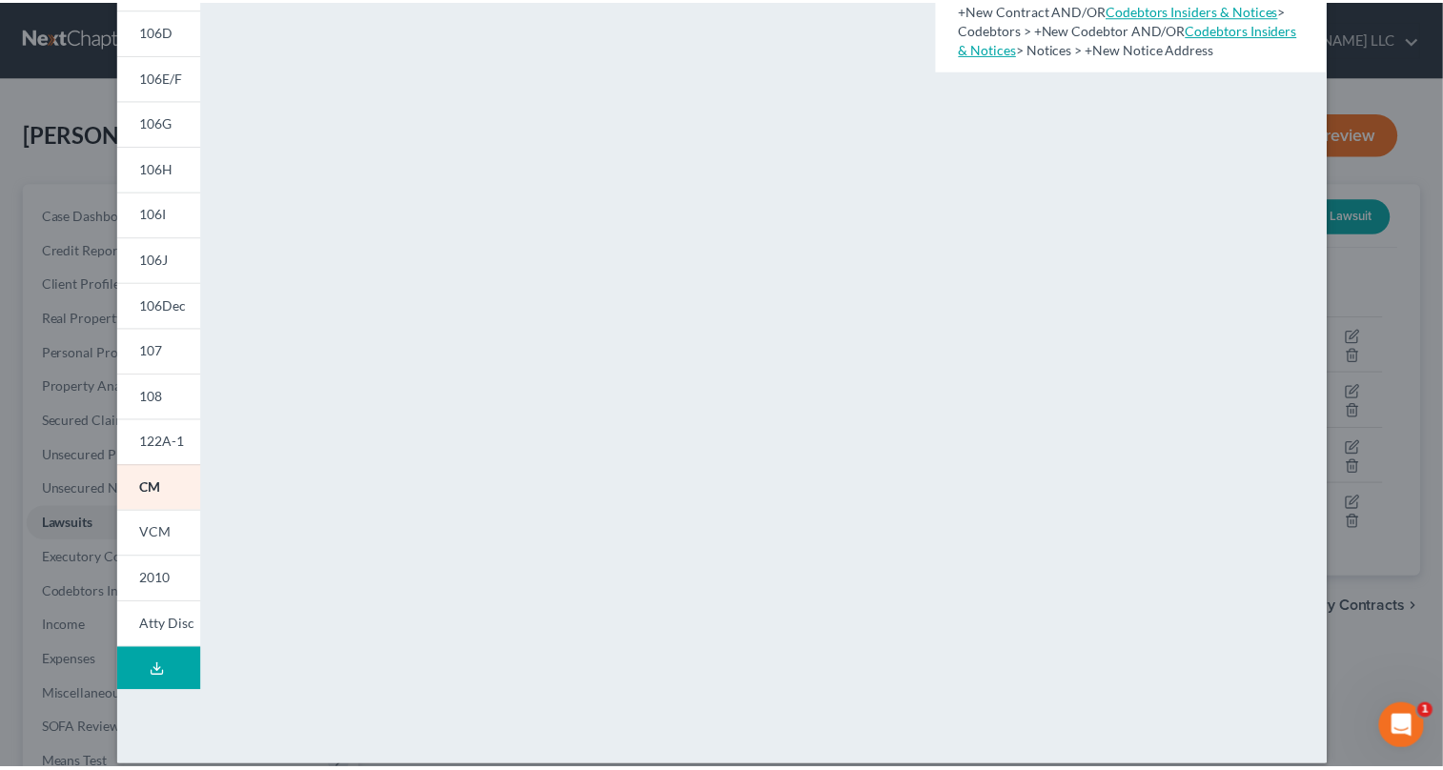
scroll to position [0, 0]
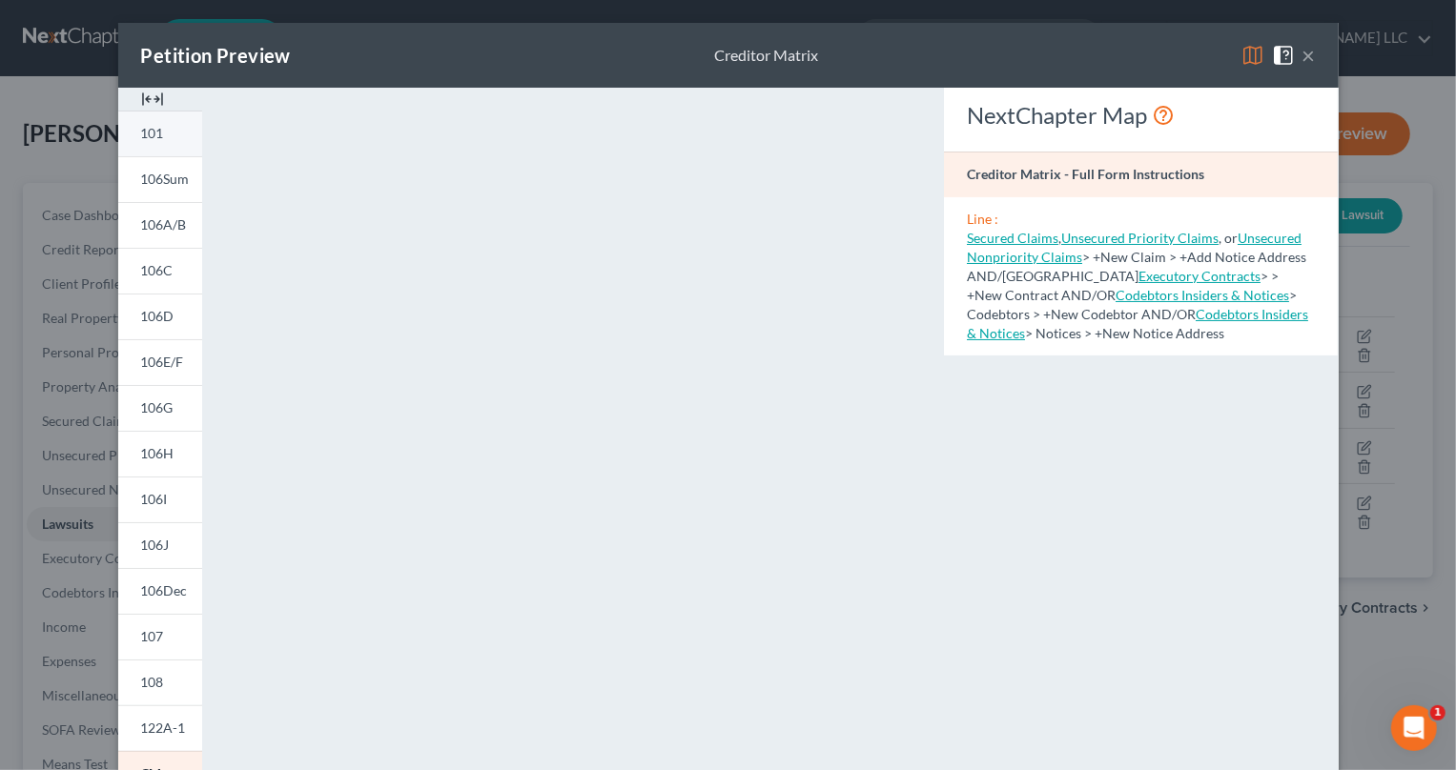
click at [141, 133] on span "101" at bounding box center [152, 133] width 23 height 16
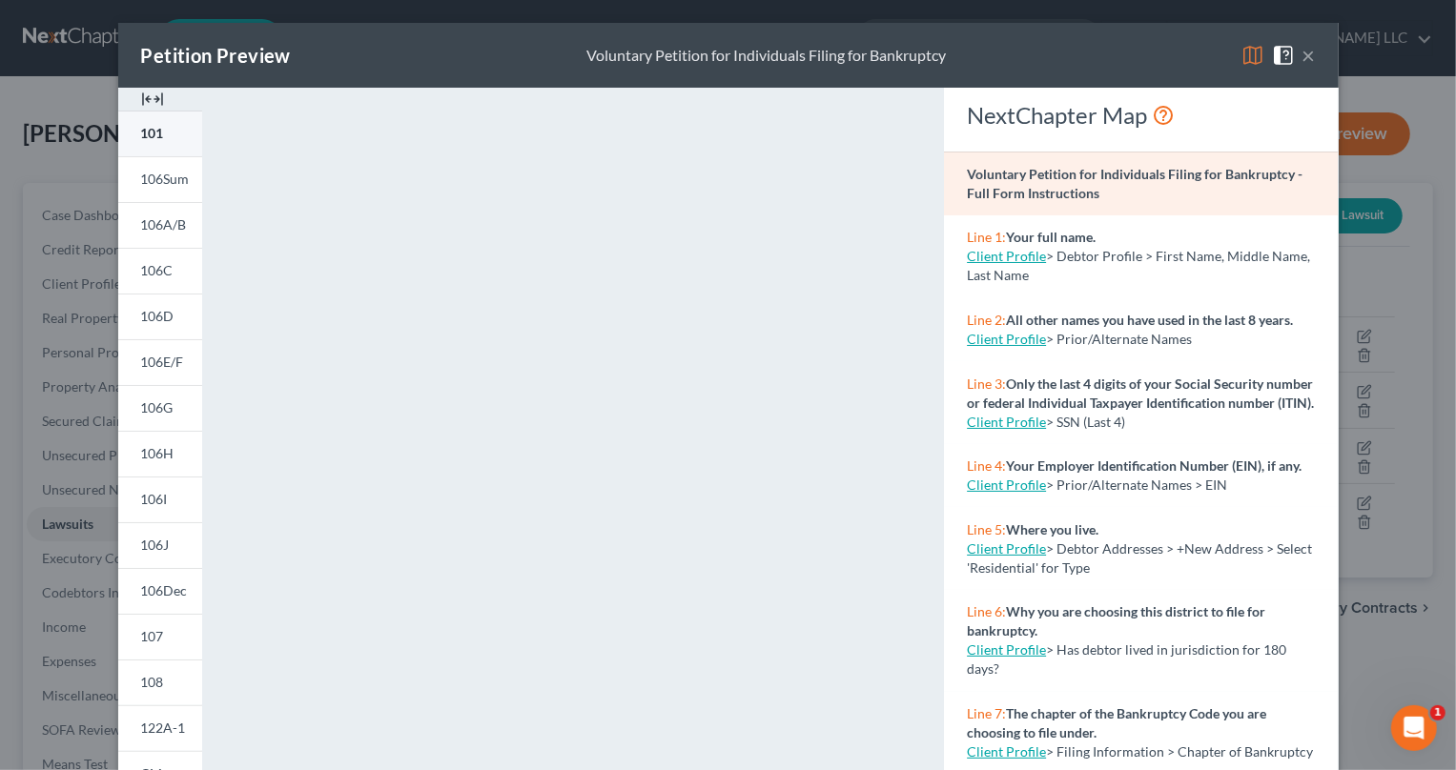
click at [163, 133] on link "101" at bounding box center [160, 134] width 84 height 46
click at [159, 321] on span "106D" at bounding box center [157, 316] width 33 height 16
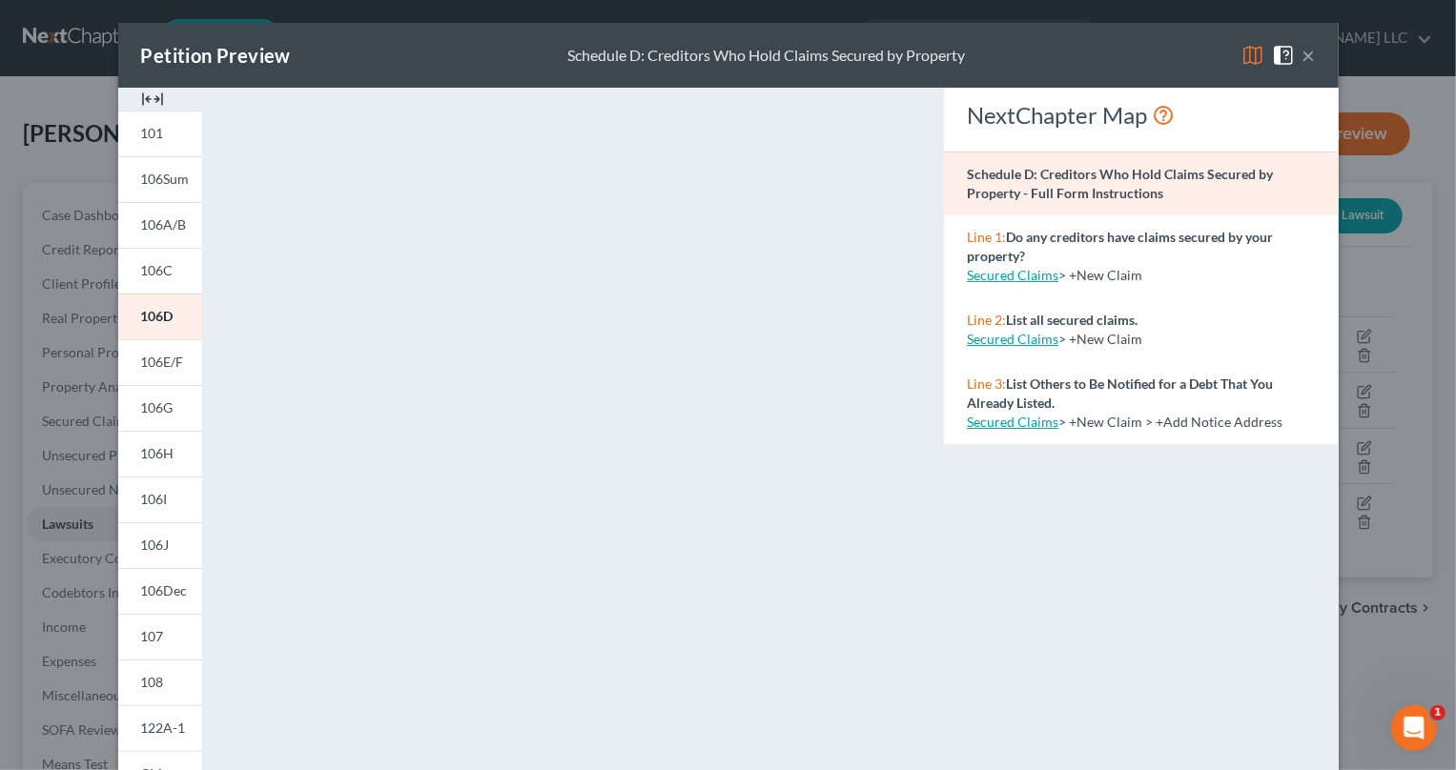
click at [1305, 56] on button "×" at bounding box center [1308, 55] width 13 height 23
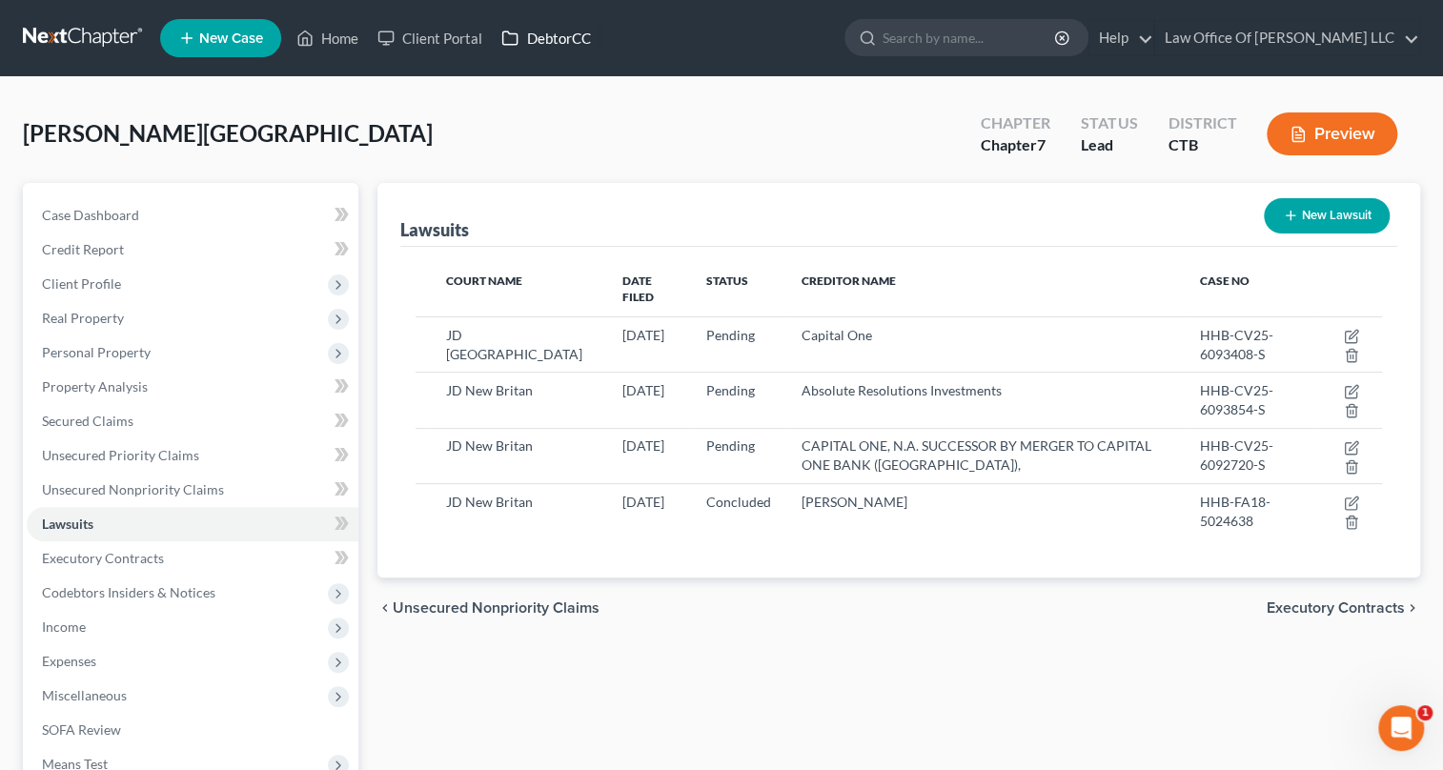
click at [551, 39] on link "DebtorCC" at bounding box center [546, 38] width 108 height 34
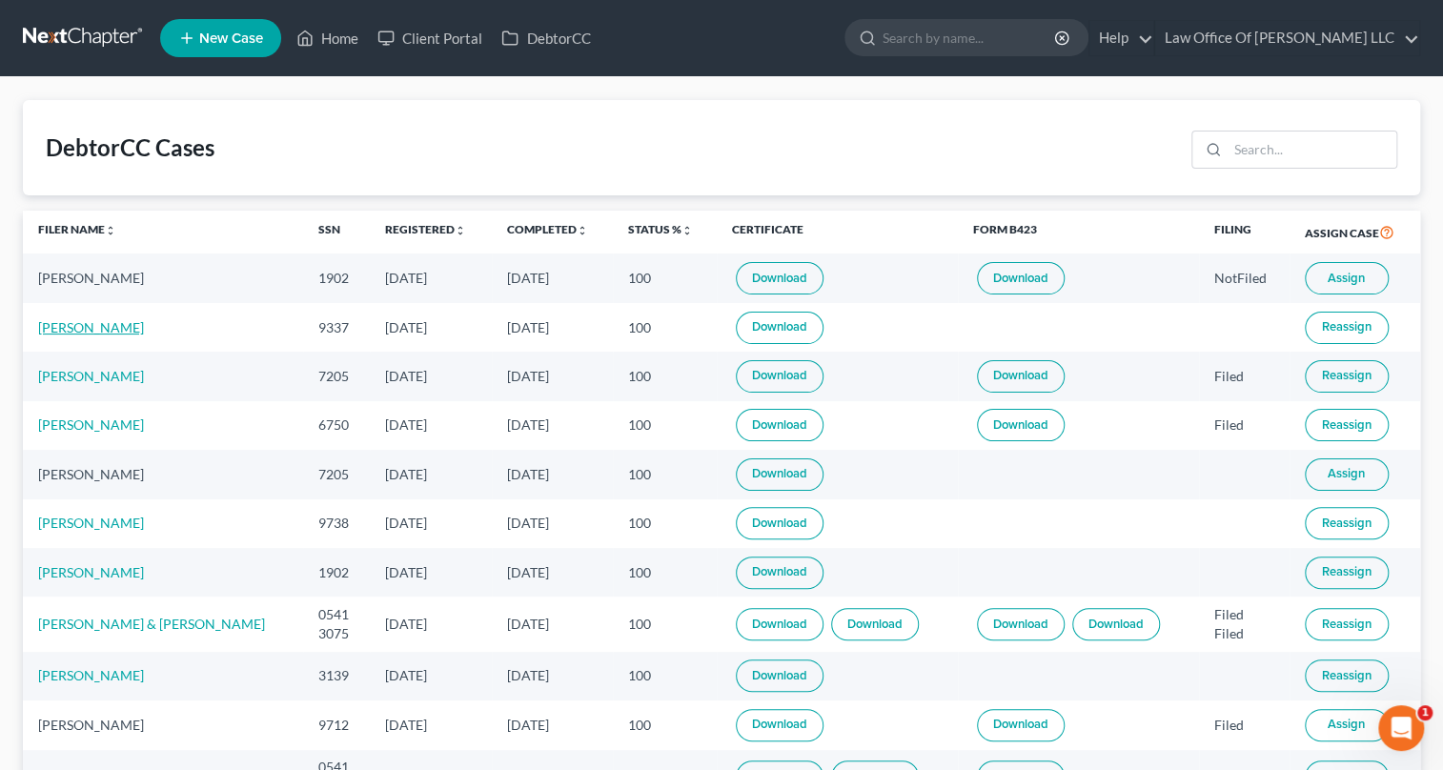
click at [108, 324] on link "Chad Accarpio" at bounding box center [91, 327] width 106 height 16
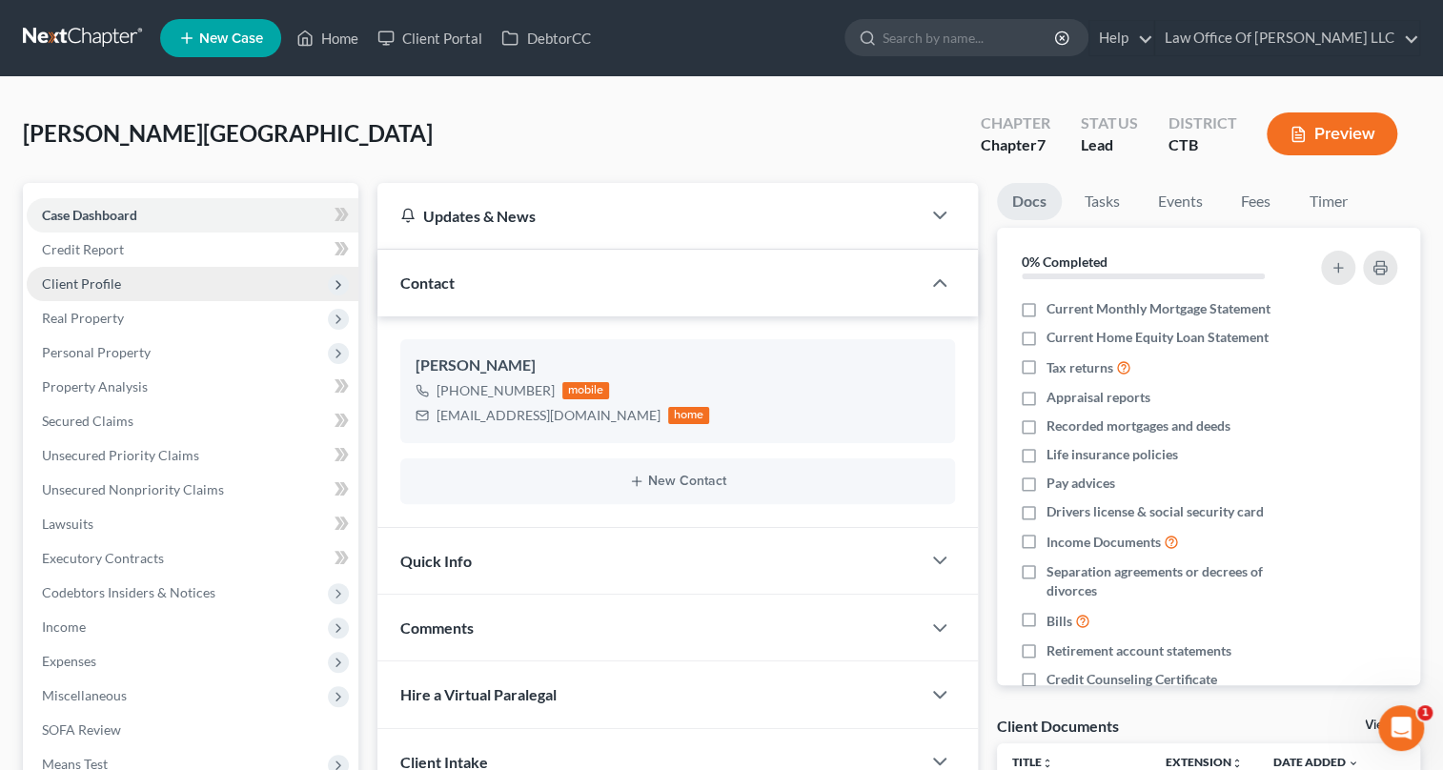
click at [144, 286] on span "Client Profile" at bounding box center [193, 284] width 332 height 34
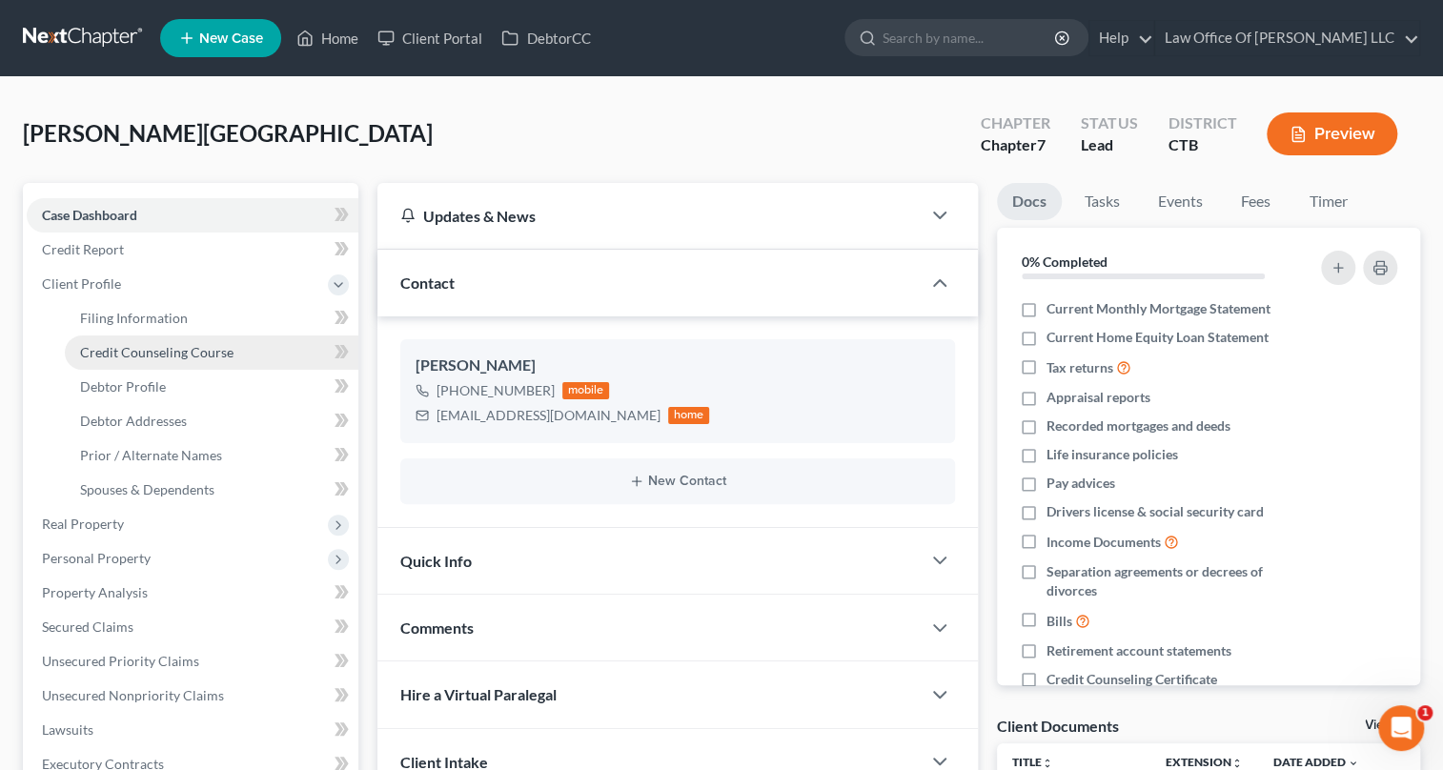
click at [153, 344] on span "Credit Counseling Course" at bounding box center [156, 352] width 153 height 16
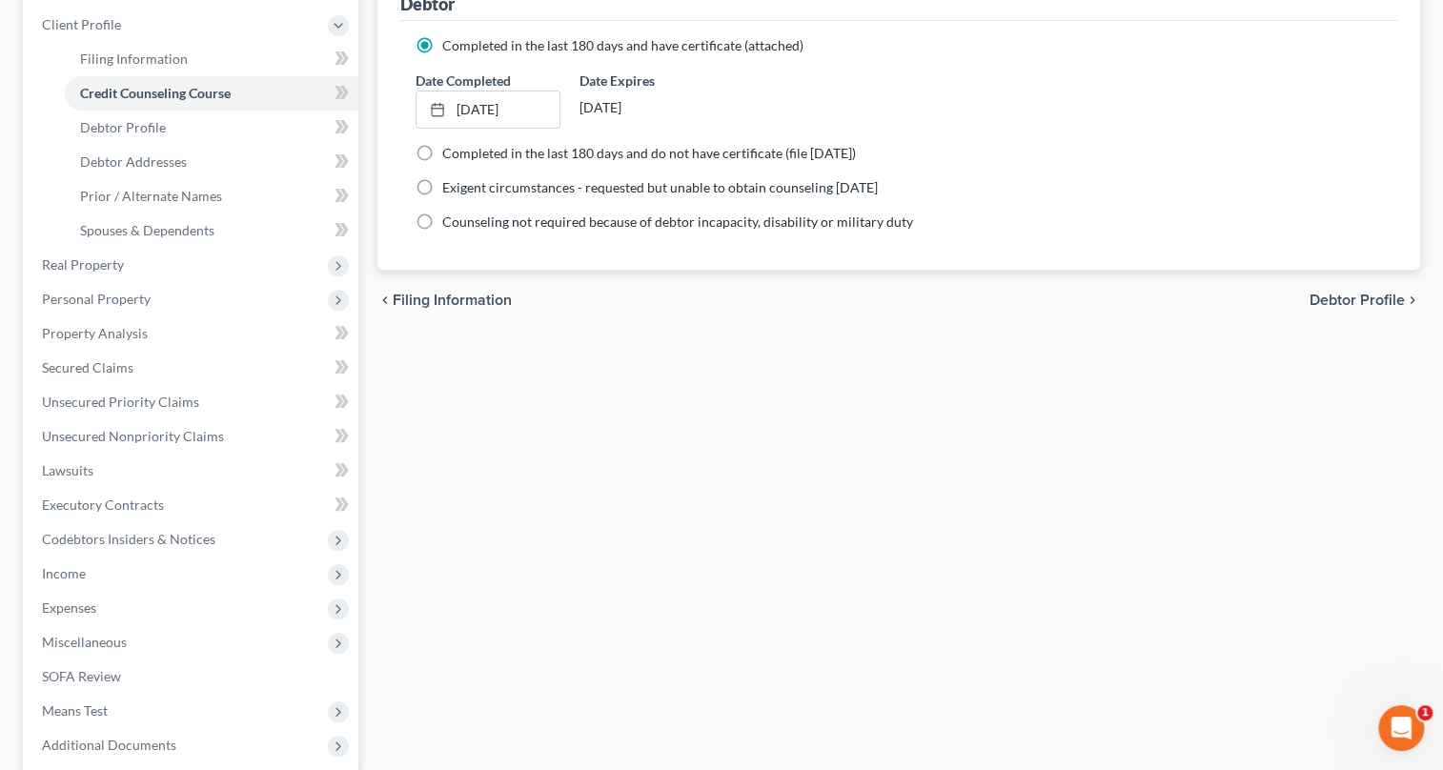
scroll to position [446, 0]
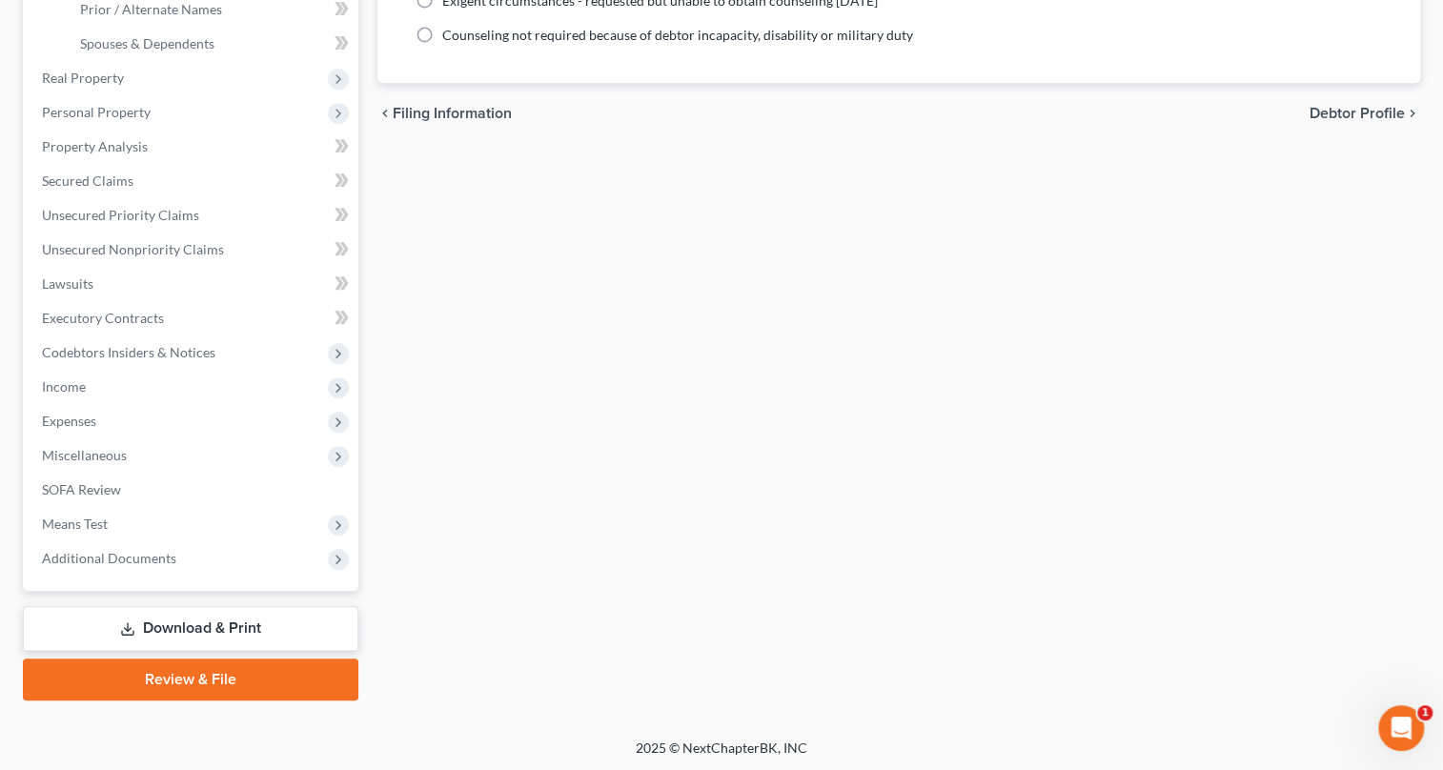
click at [249, 634] on link "Download & Print" at bounding box center [191, 628] width 336 height 45
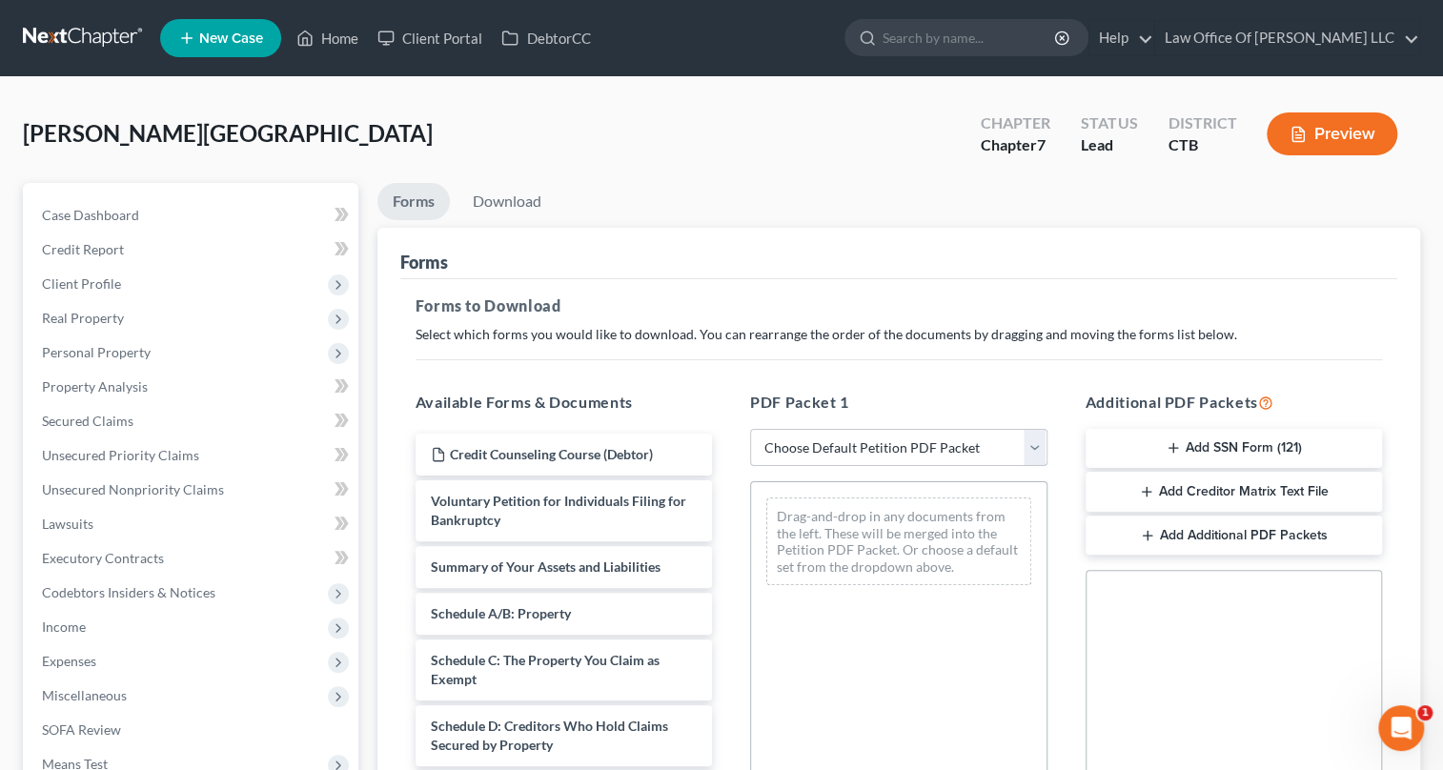
click at [1038, 444] on select "Choose Default Petition PDF Packet Complete Bankruptcy Petition (all forms and …" at bounding box center [898, 448] width 297 height 38
select select "0"
click at [750, 429] on select "Choose Default Petition PDF Packet Complete Bankruptcy Petition (all forms and …" at bounding box center [898, 448] width 297 height 38
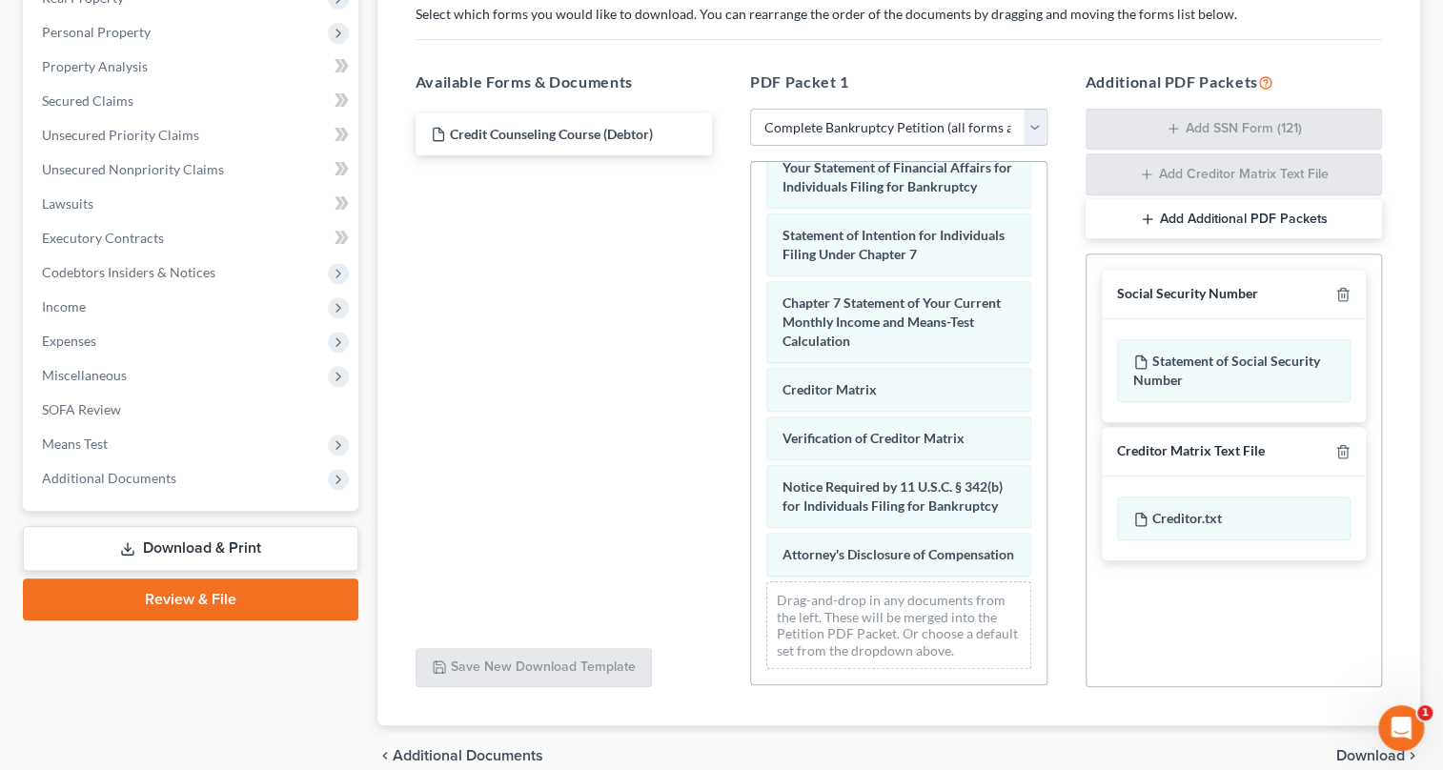
scroll to position [407, 0]
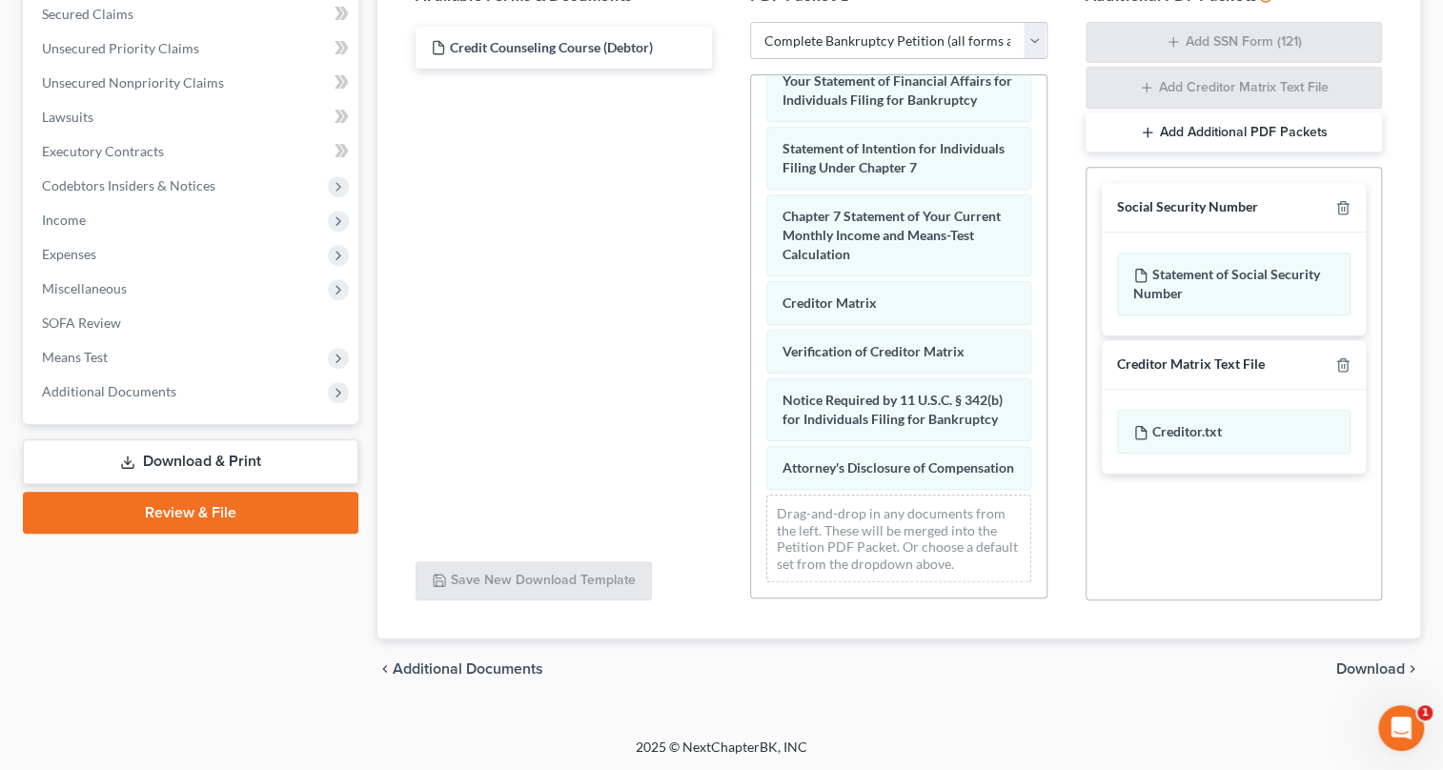
click at [1358, 663] on span "Download" at bounding box center [1370, 669] width 69 height 15
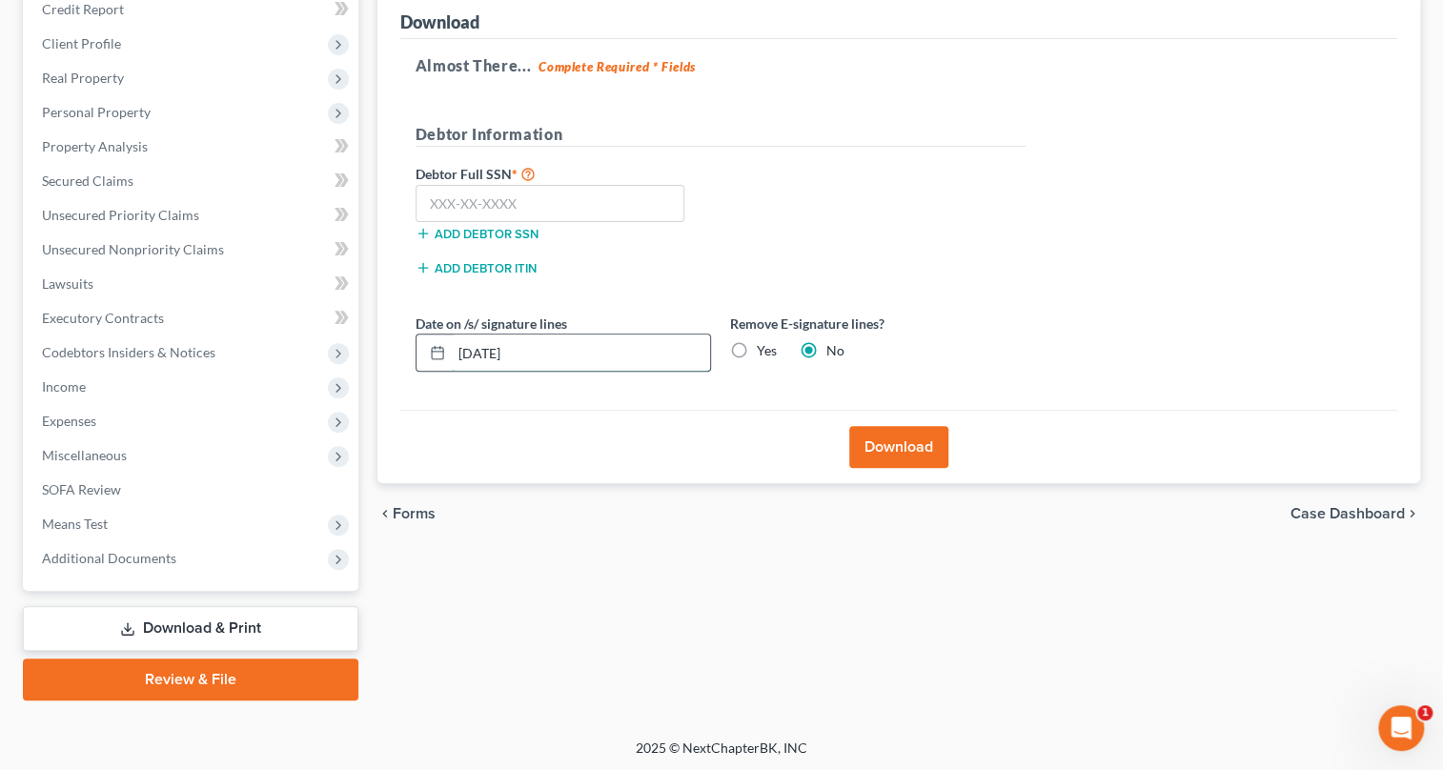
drag, startPoint x: 494, startPoint y: 347, endPoint x: 534, endPoint y: 351, distance: 40.2
click at [500, 350] on input "[DATE]" at bounding box center [581, 353] width 258 height 36
click at [488, 352] on input "[DATE]" at bounding box center [581, 353] width 258 height 36
click at [493, 350] on input "[DATE]" at bounding box center [581, 353] width 258 height 36
type input "08/01/20254"
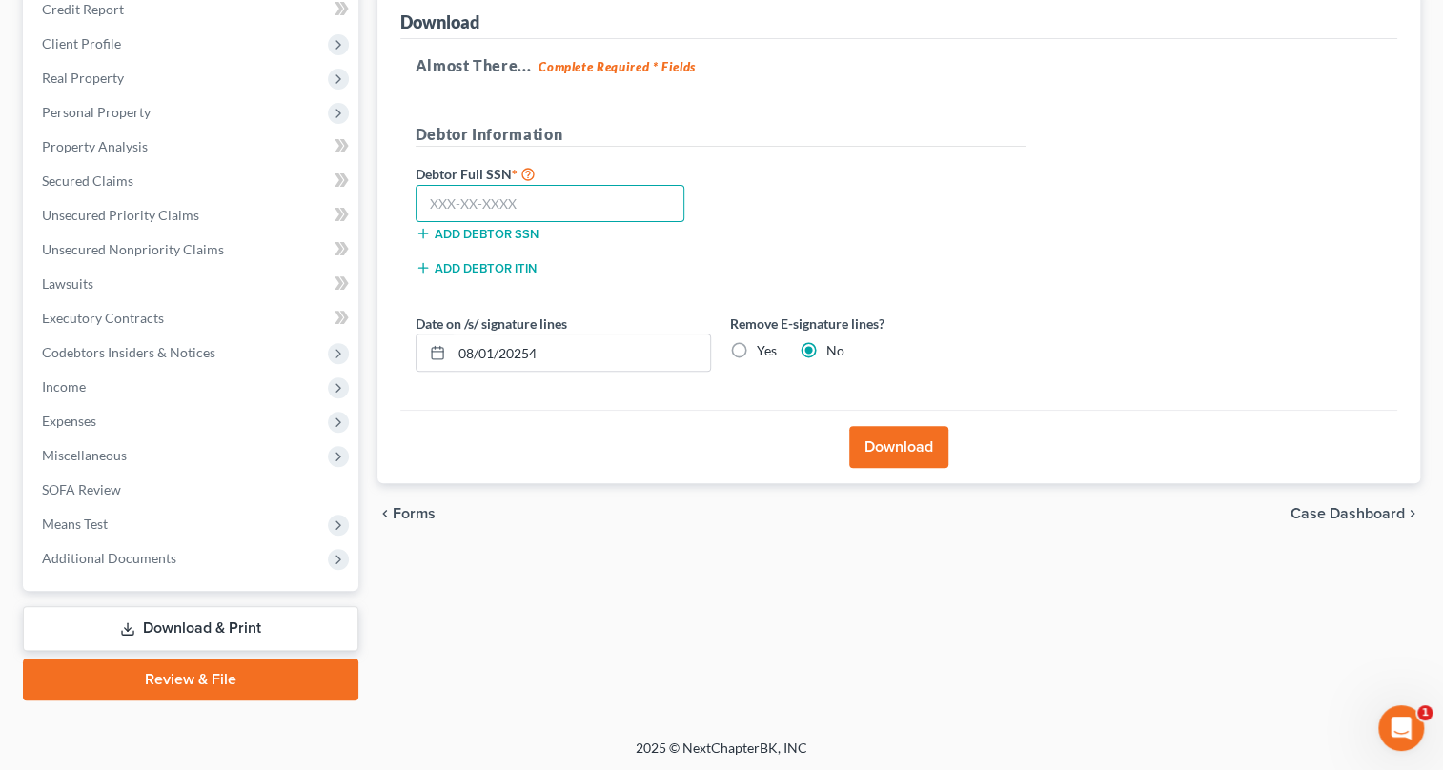
click at [434, 204] on input "text" at bounding box center [551, 204] width 270 height 38
type input "043-86-9337"
click at [490, 349] on input "08/01/20254" at bounding box center [581, 353] width 258 height 36
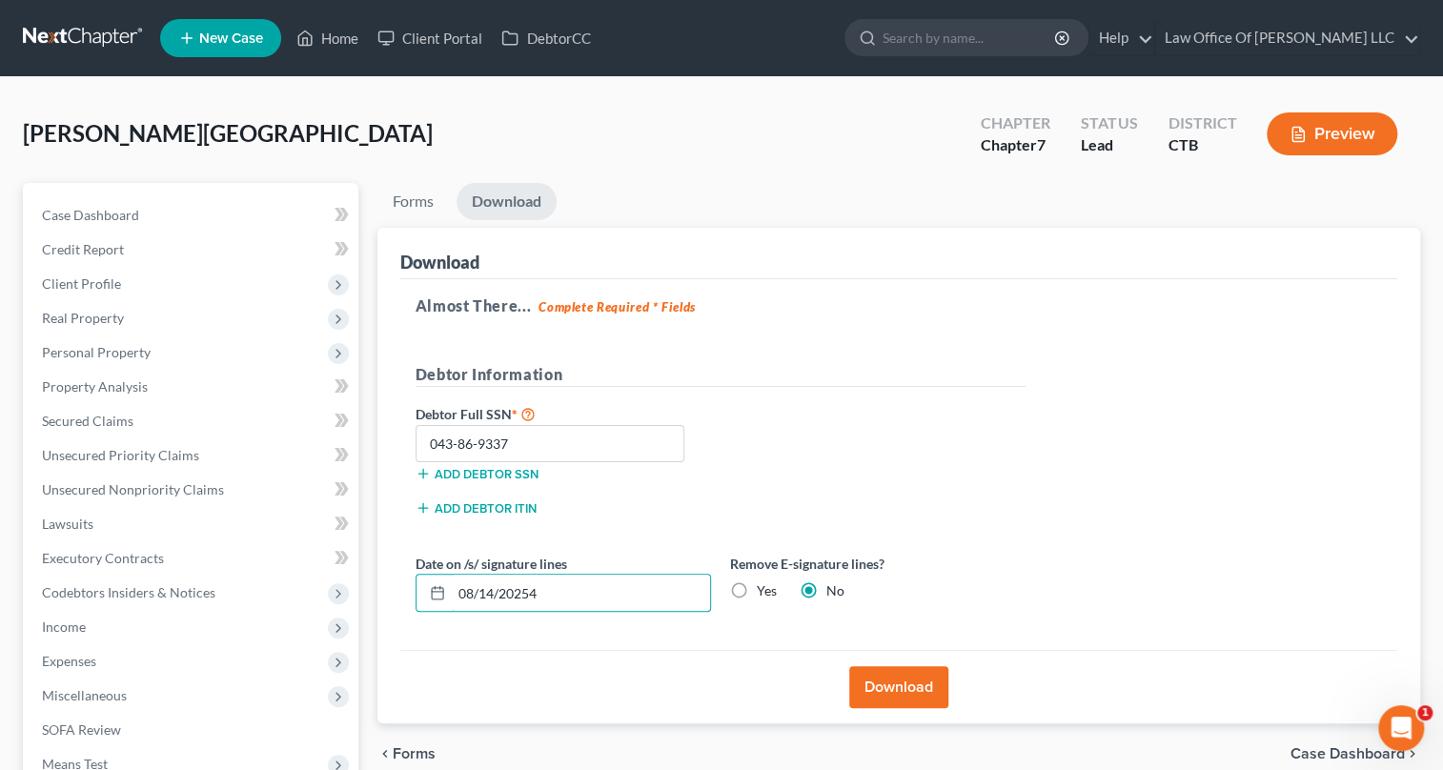
type input "08/14/20254"
click at [876, 678] on button "Download" at bounding box center [898, 687] width 99 height 42
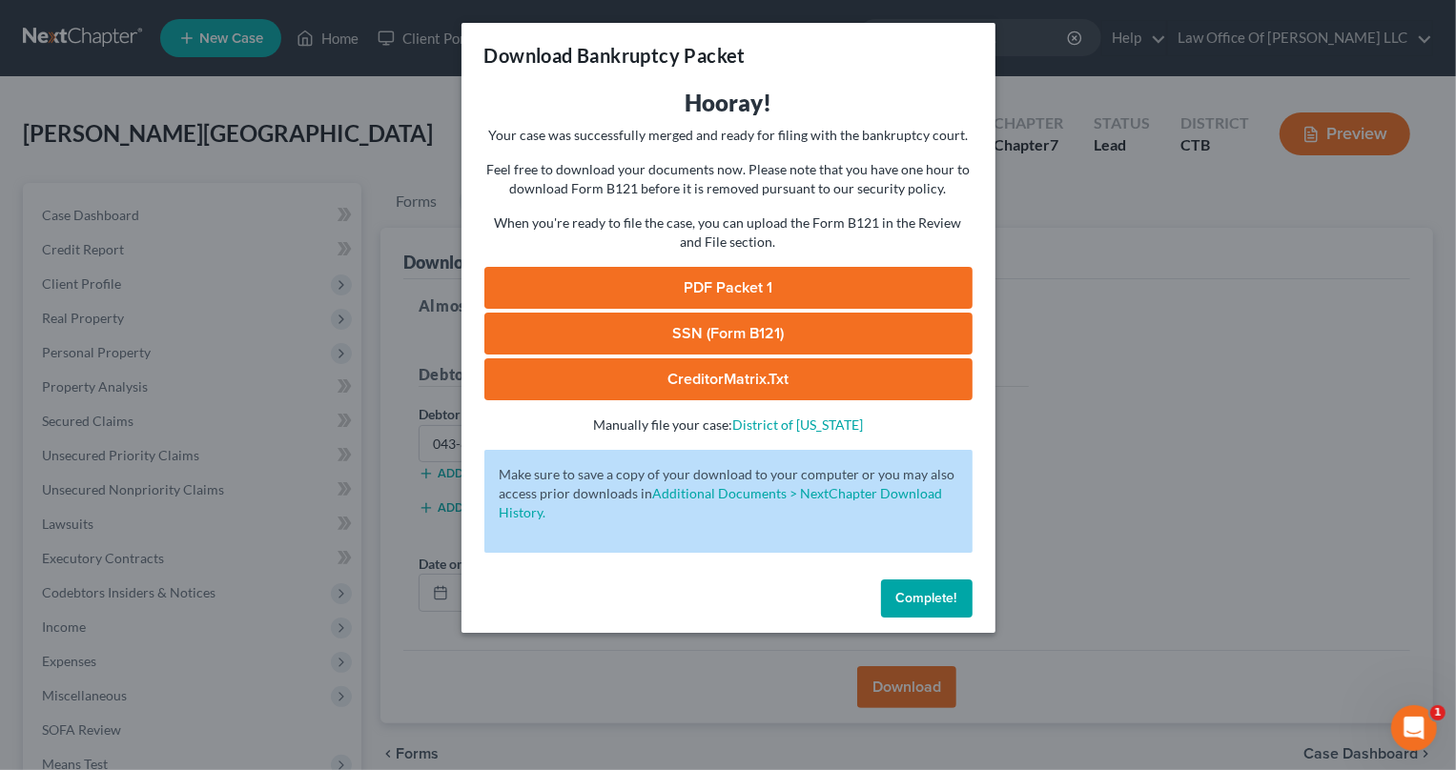
click at [801, 284] on link "PDF Packet 1" at bounding box center [728, 288] width 488 height 42
click at [785, 337] on link "SSN (Form B121)" at bounding box center [728, 334] width 488 height 42
click at [728, 377] on link "CreditorMatrix.txt" at bounding box center [728, 379] width 488 height 42
click at [867, 373] on link "CreditorMatrix.txt" at bounding box center [728, 379] width 488 height 42
click at [939, 594] on span "Complete!" at bounding box center [926, 598] width 61 height 16
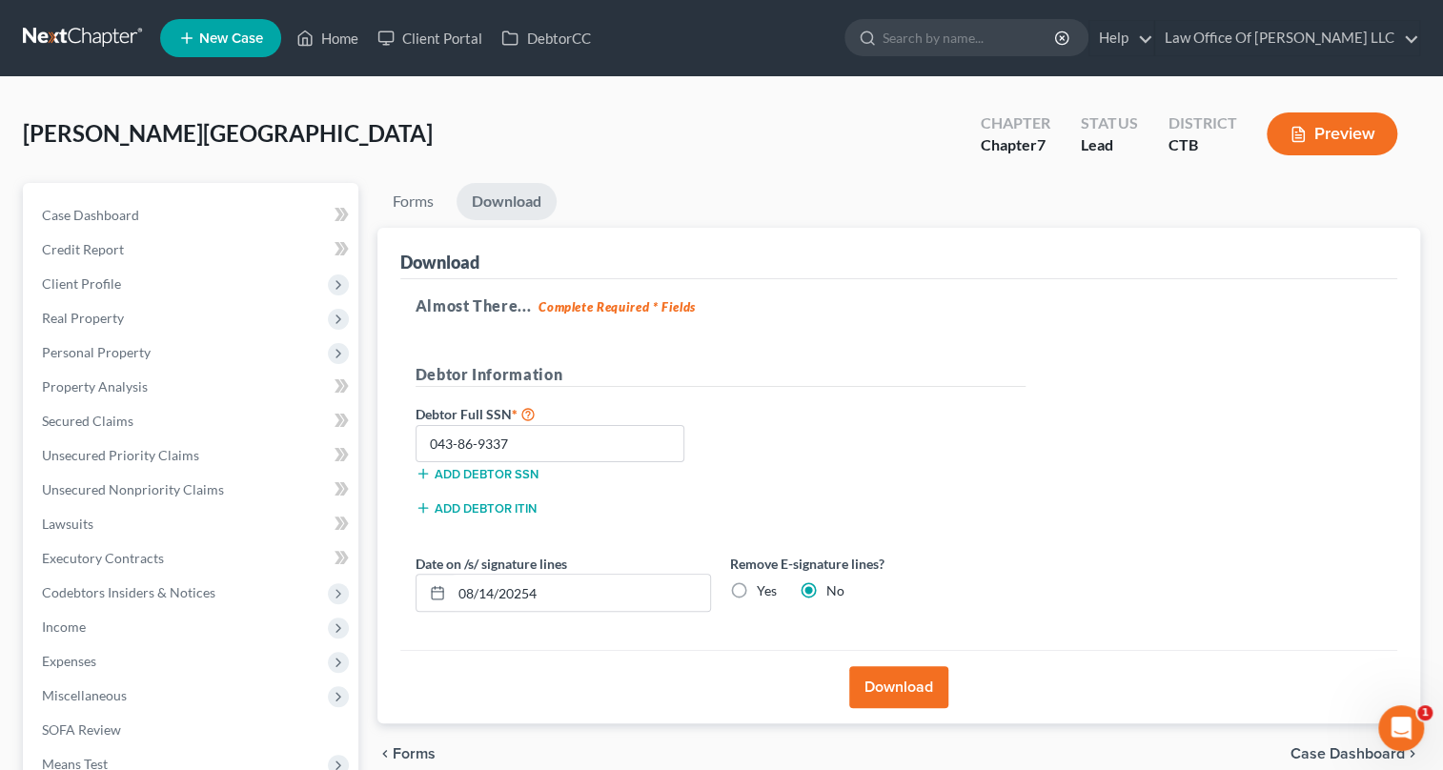
scroll to position [173, 0]
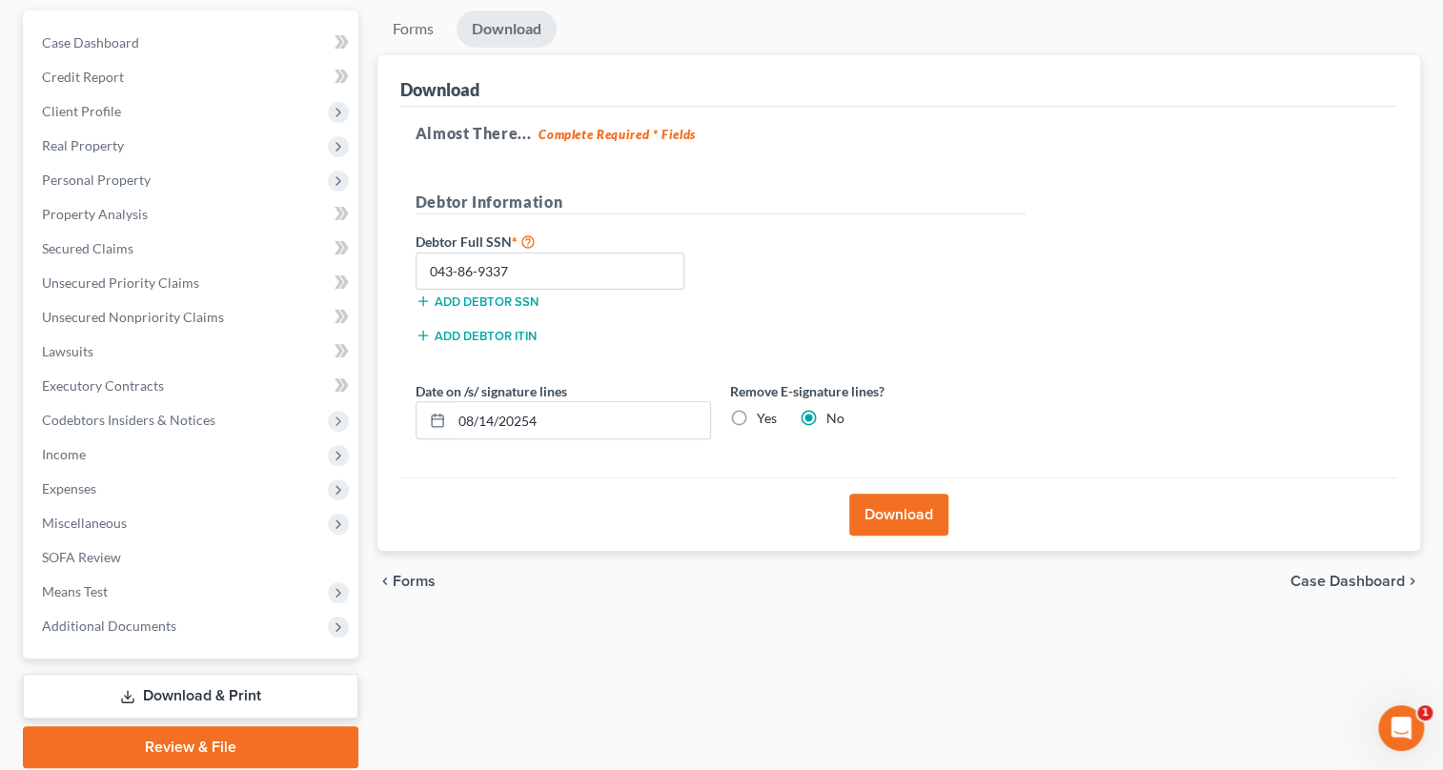
click at [906, 506] on button "Download" at bounding box center [898, 515] width 99 height 42
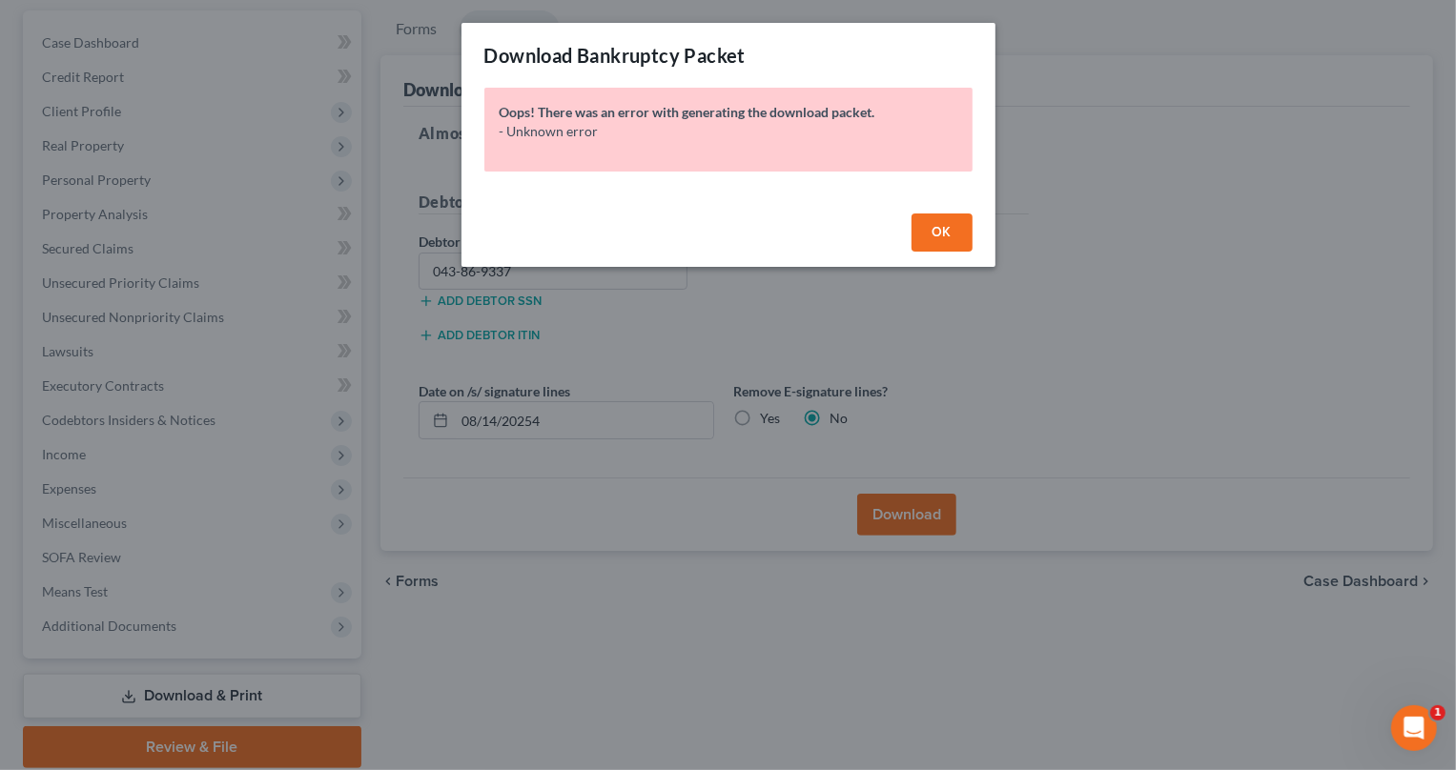
click at [943, 235] on span "OK" at bounding box center [941, 232] width 19 height 16
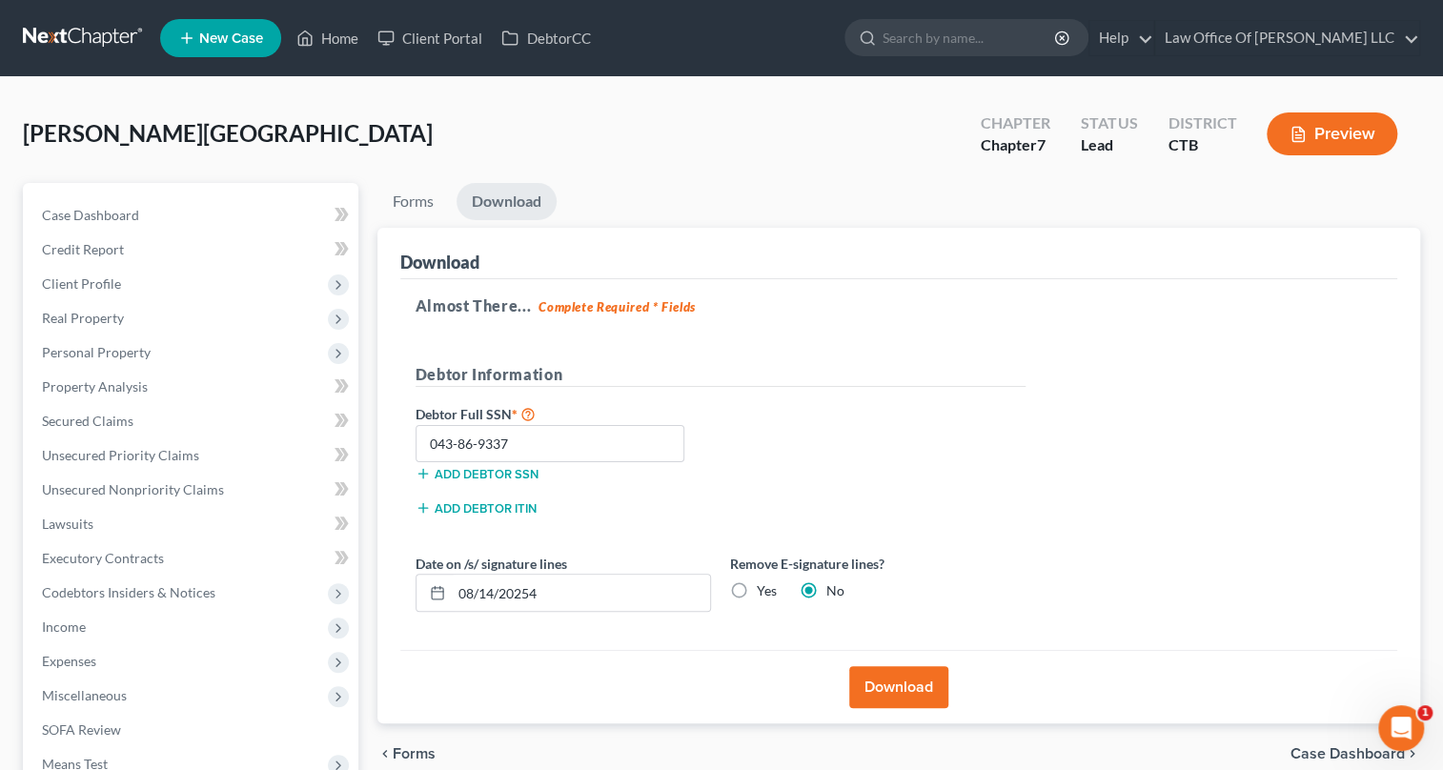
scroll to position [240, 0]
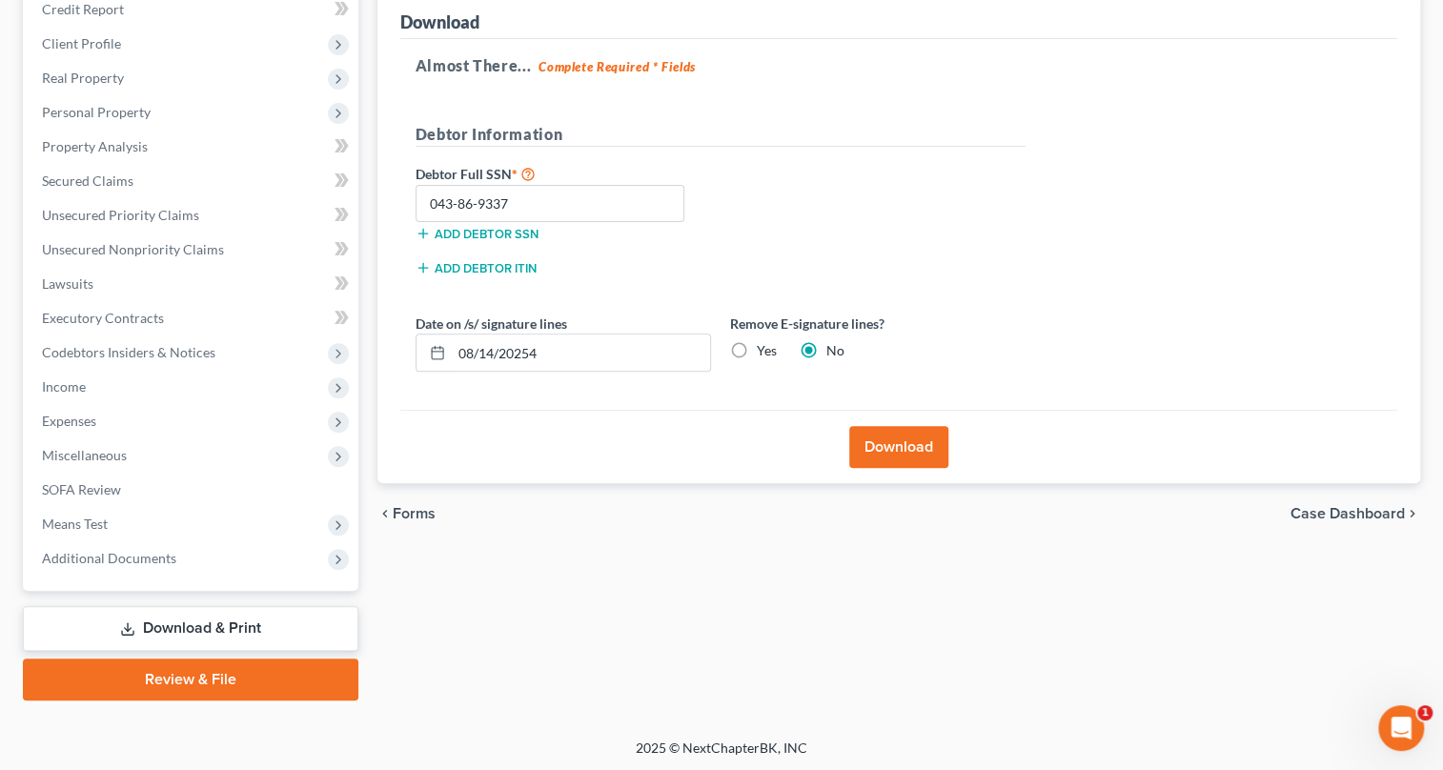
click at [914, 447] on button "Download" at bounding box center [898, 447] width 99 height 42
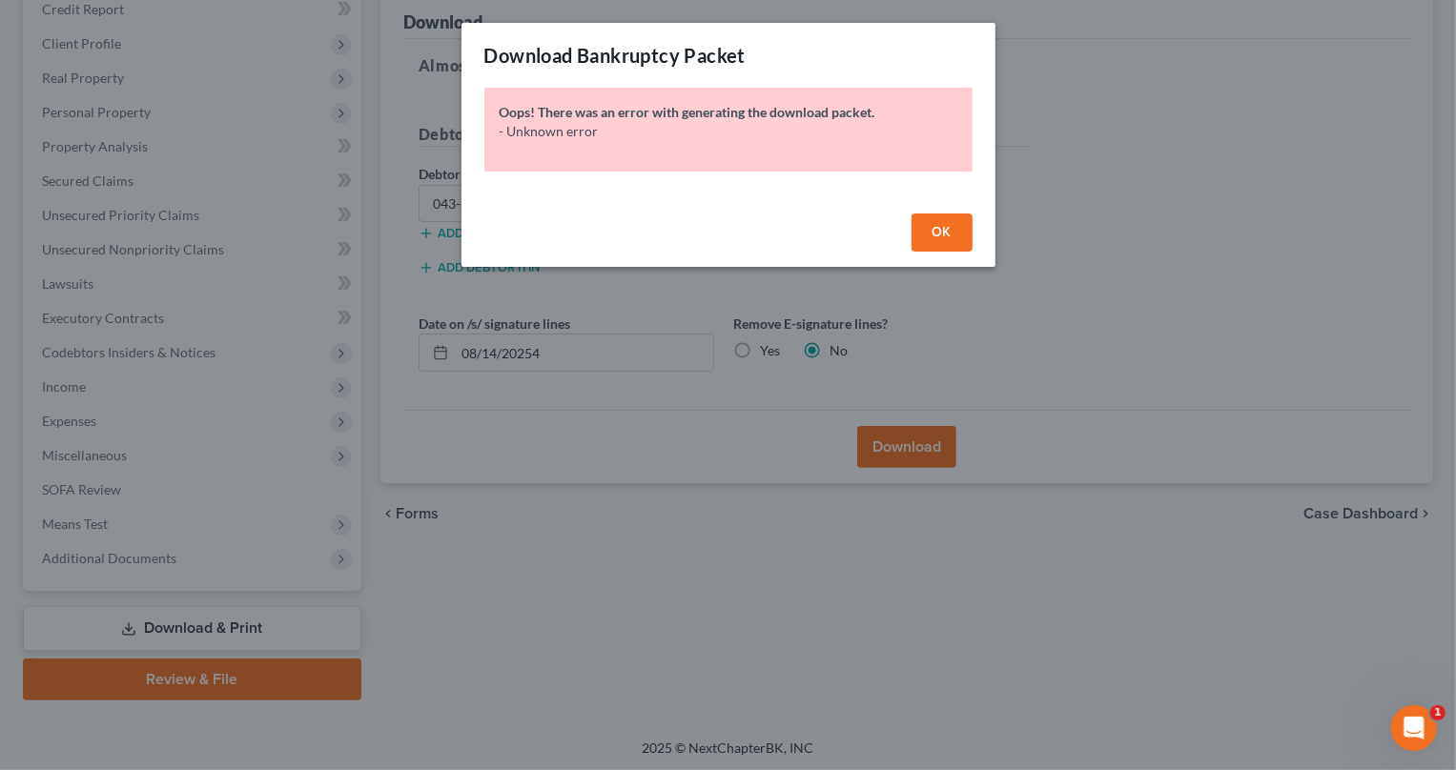
click at [958, 235] on button "OK" at bounding box center [941, 233] width 61 height 38
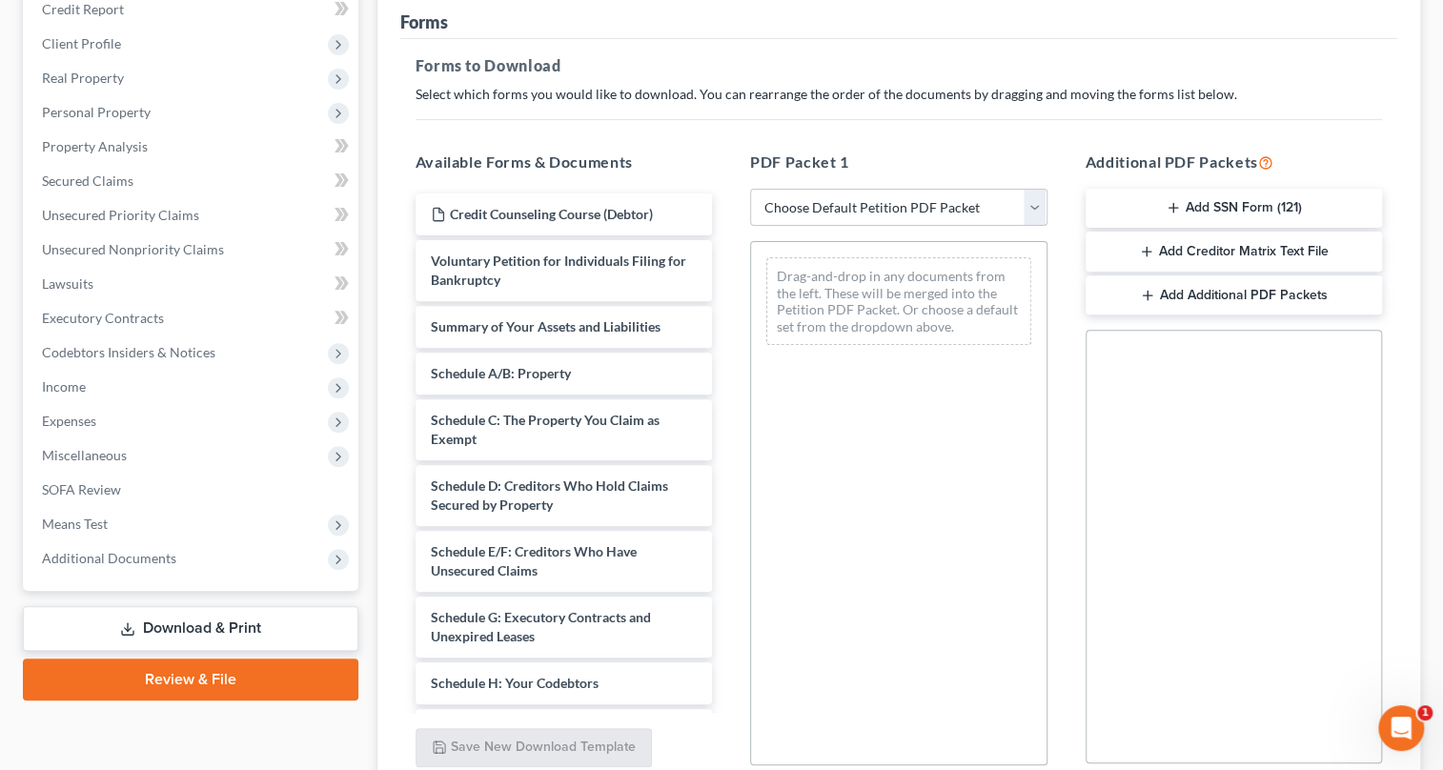
click at [1030, 200] on select "Choose Default Petition PDF Packet Complete Bankruptcy Petition (all forms and …" at bounding box center [898, 208] width 297 height 38
select select "3"
click at [750, 189] on select "Choose Default Petition PDF Packet Complete Bankruptcy Petition (all forms and …" at bounding box center [898, 208] width 297 height 38
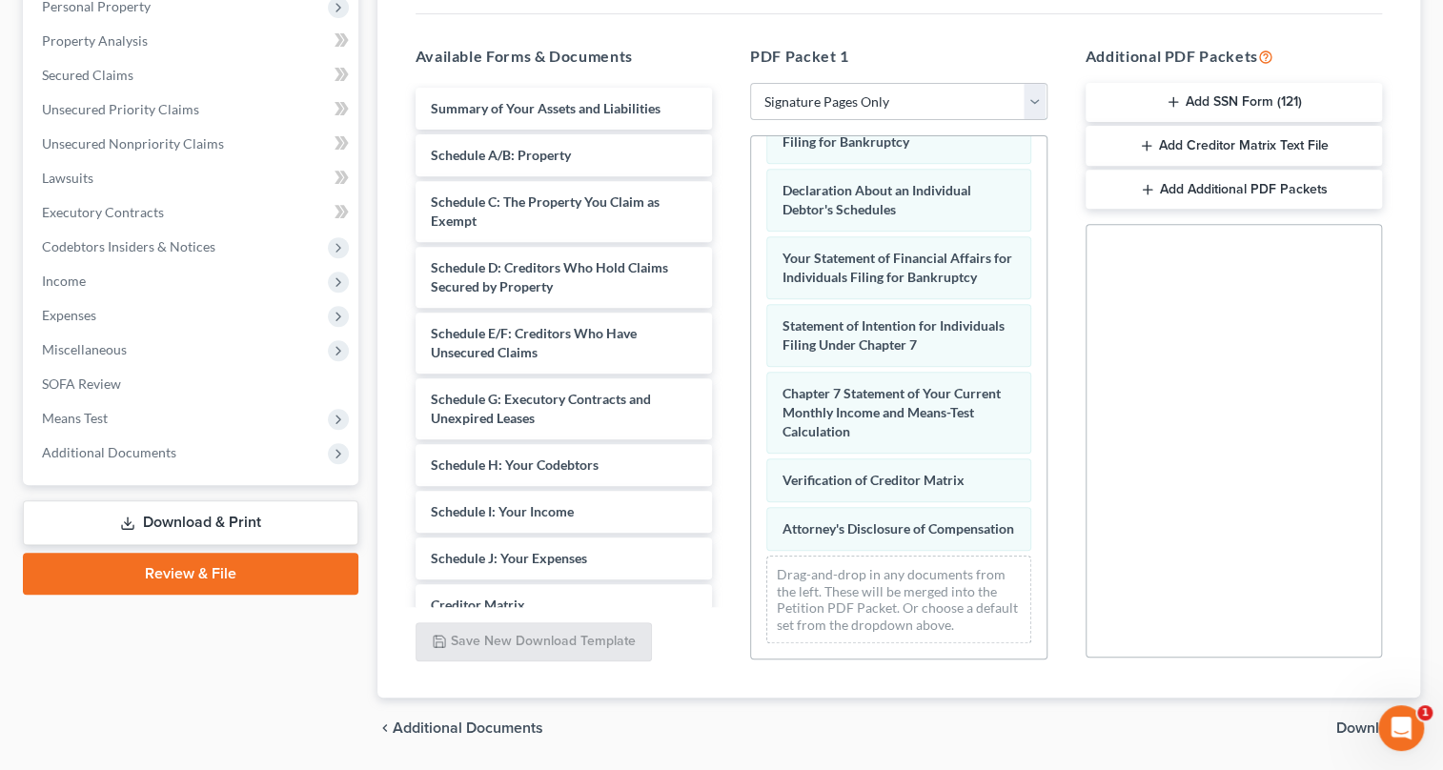
scroll to position [405, 0]
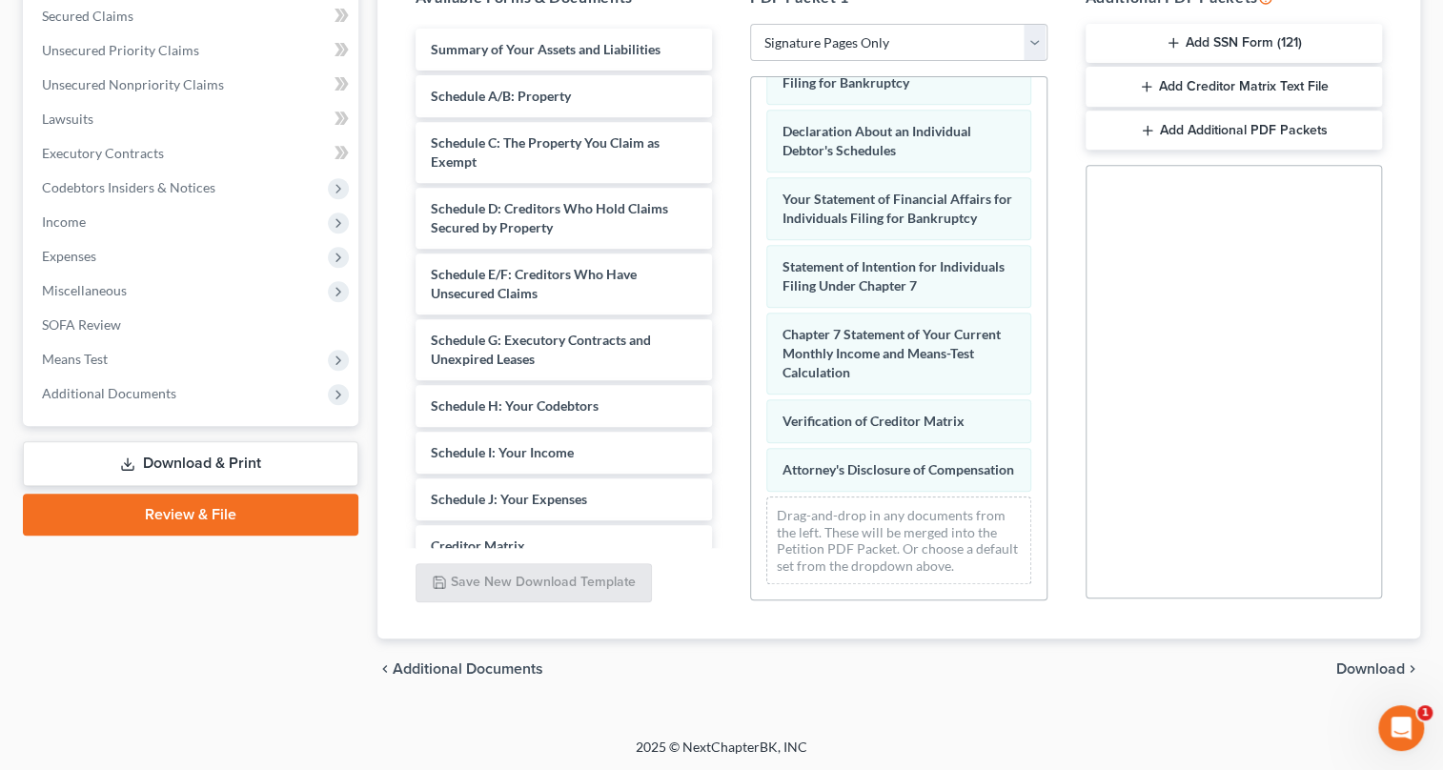
click at [1341, 664] on span "Download" at bounding box center [1370, 669] width 69 height 15
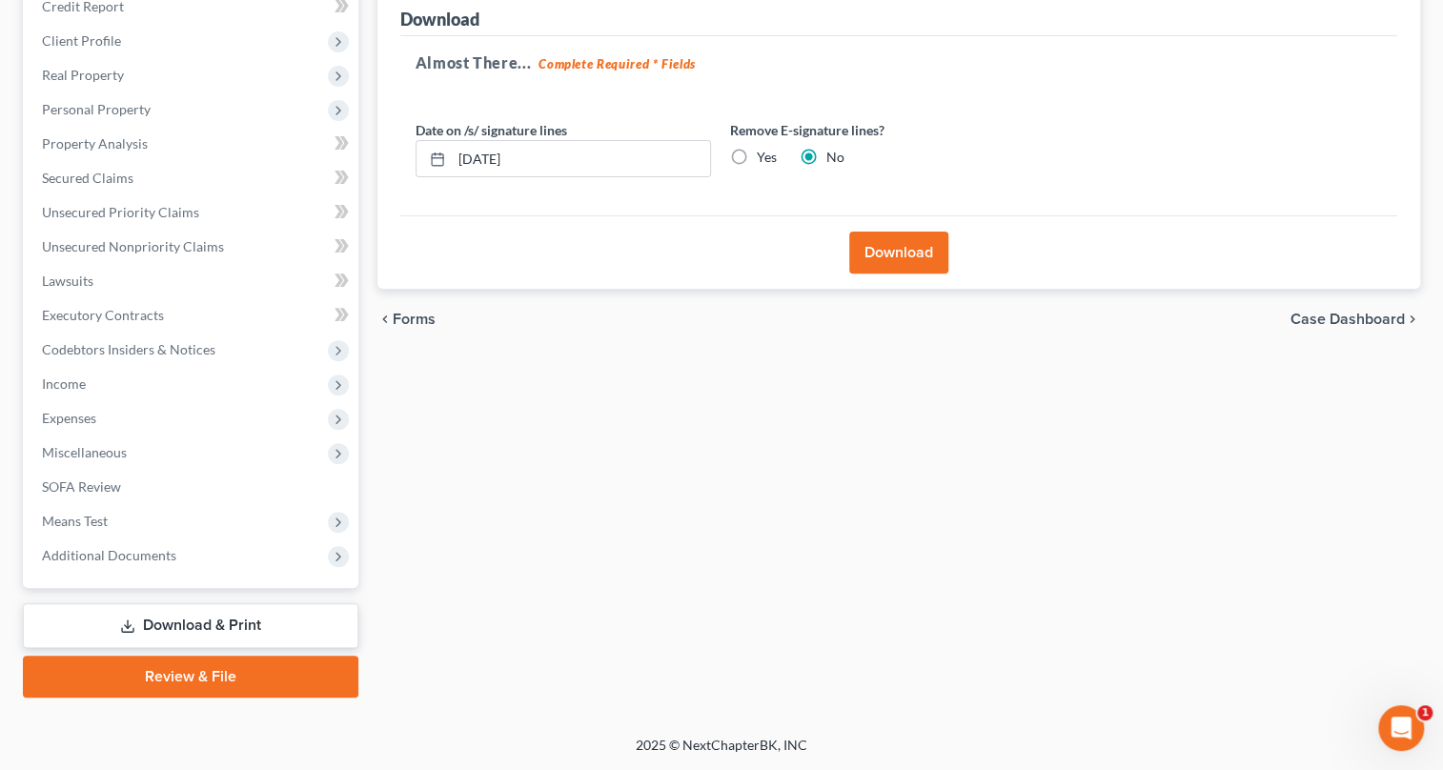
scroll to position [240, 0]
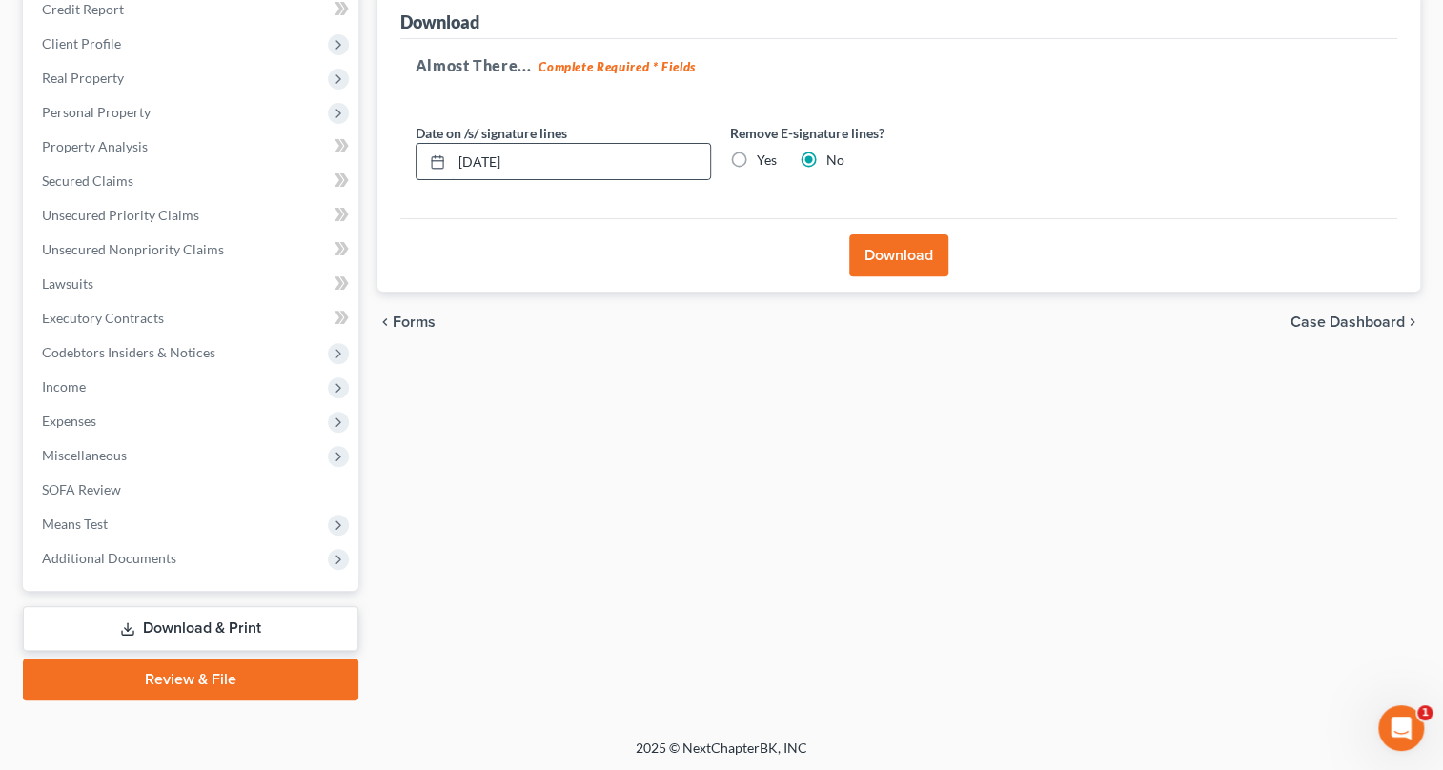
click at [491, 156] on input "[DATE]" at bounding box center [581, 162] width 258 height 36
click at [493, 160] on input "08/01/20254" at bounding box center [581, 162] width 258 height 36
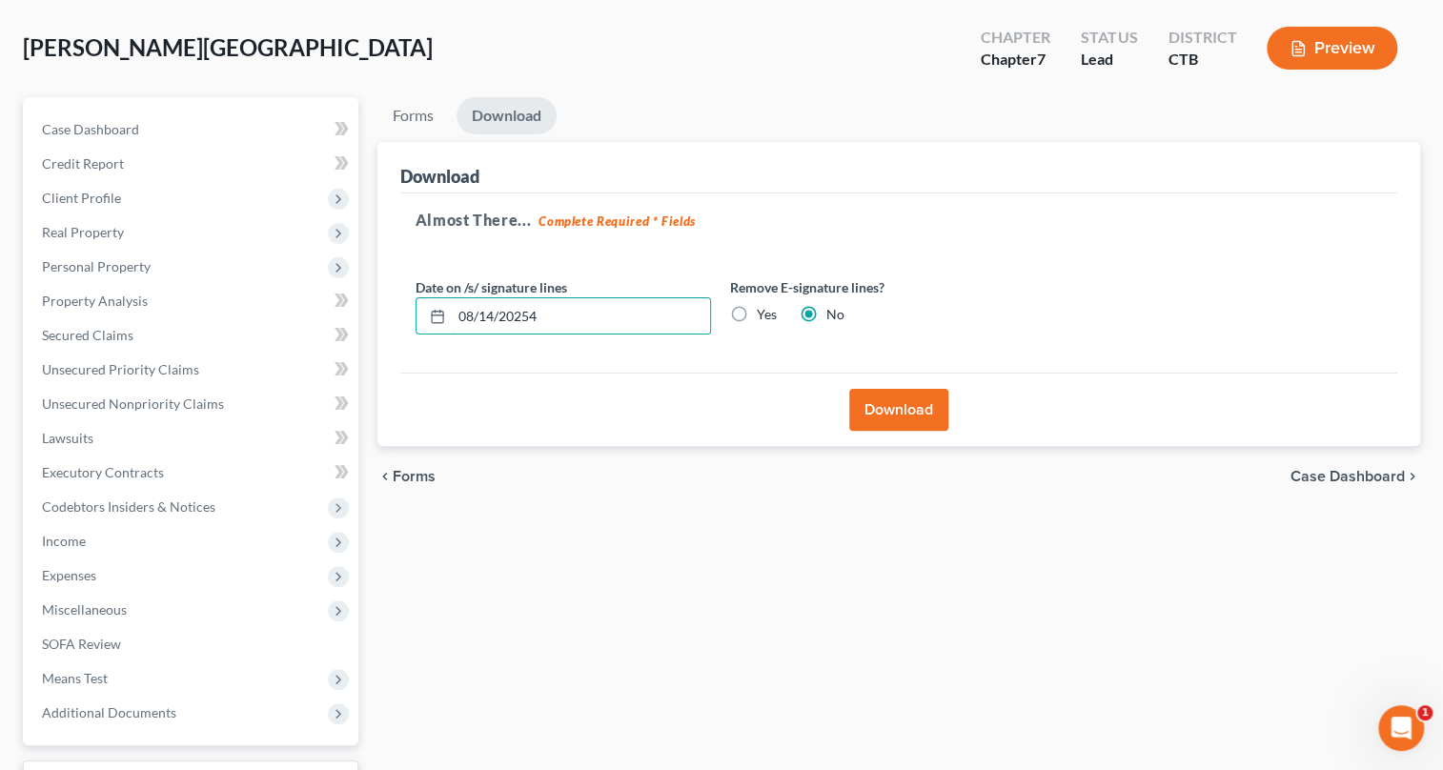
scroll to position [173, 0]
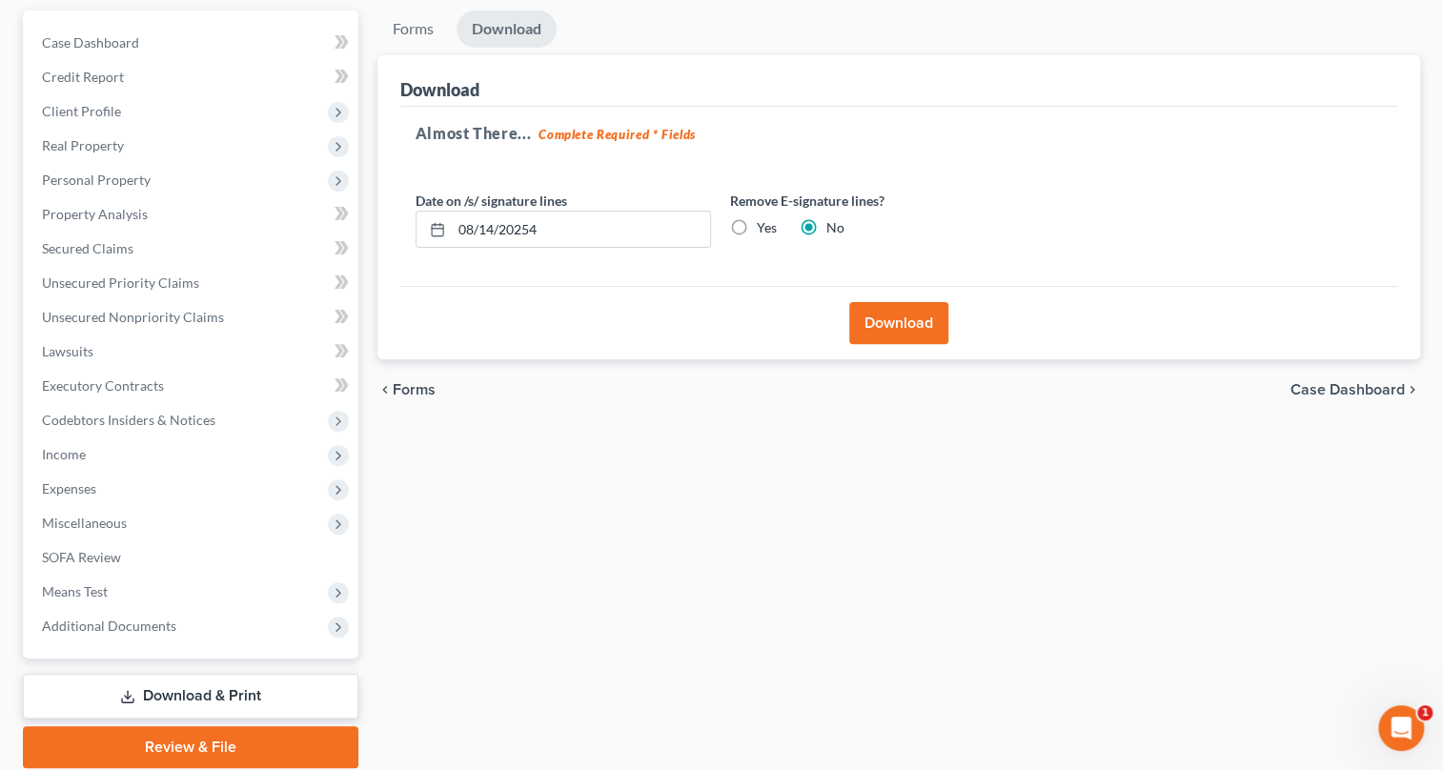
click at [890, 325] on button "Download" at bounding box center [898, 323] width 99 height 42
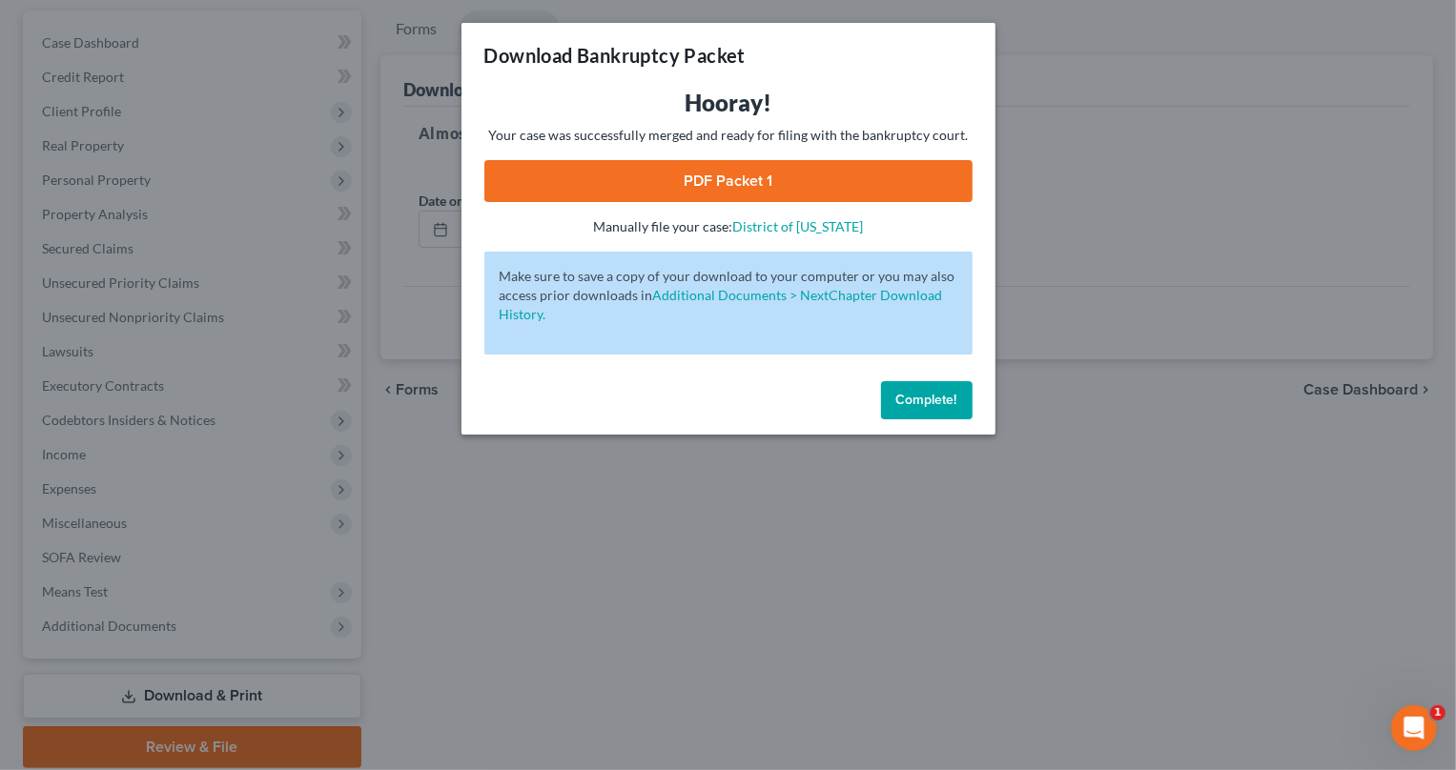
click at [715, 183] on link "PDF Packet 1" at bounding box center [728, 181] width 488 height 42
click at [926, 397] on span "Complete!" at bounding box center [926, 400] width 61 height 16
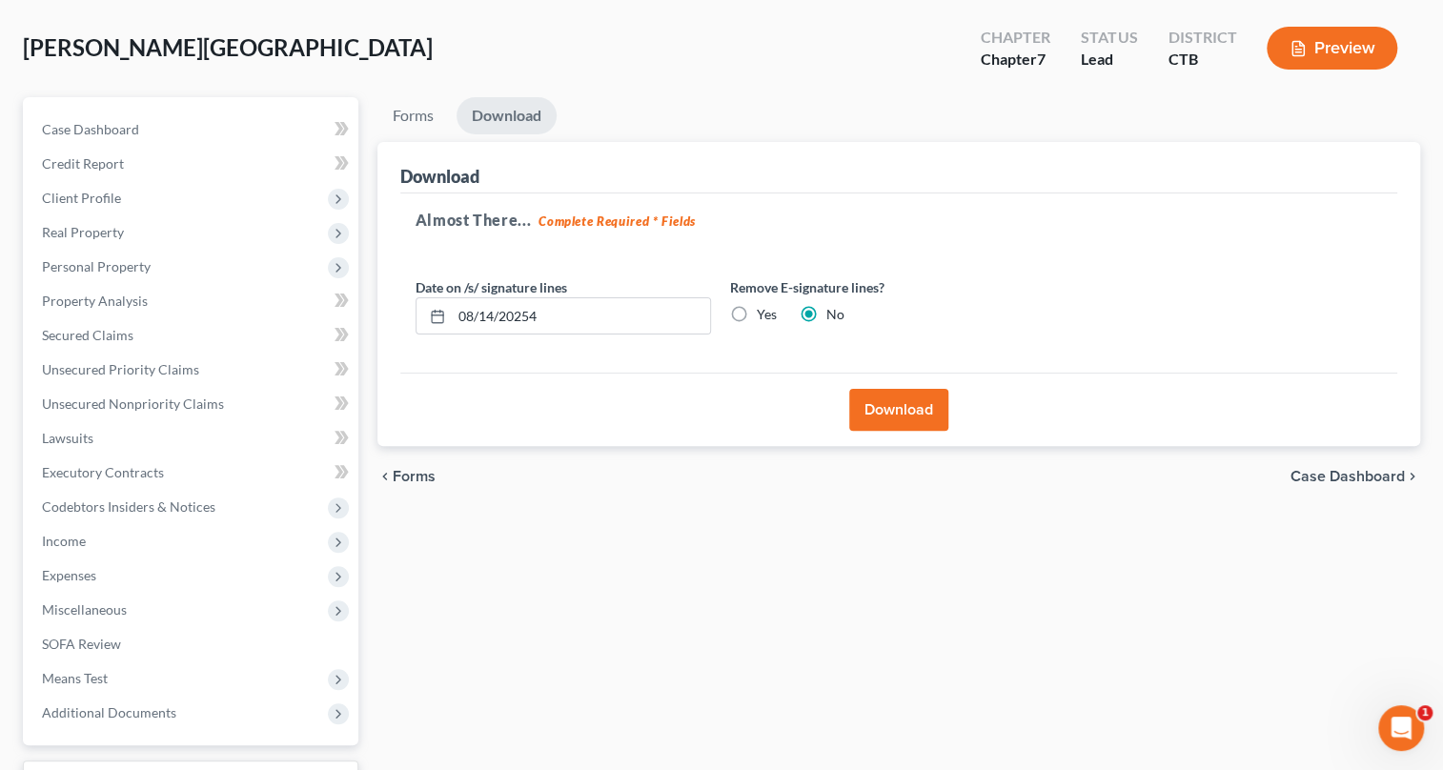
scroll to position [0, 0]
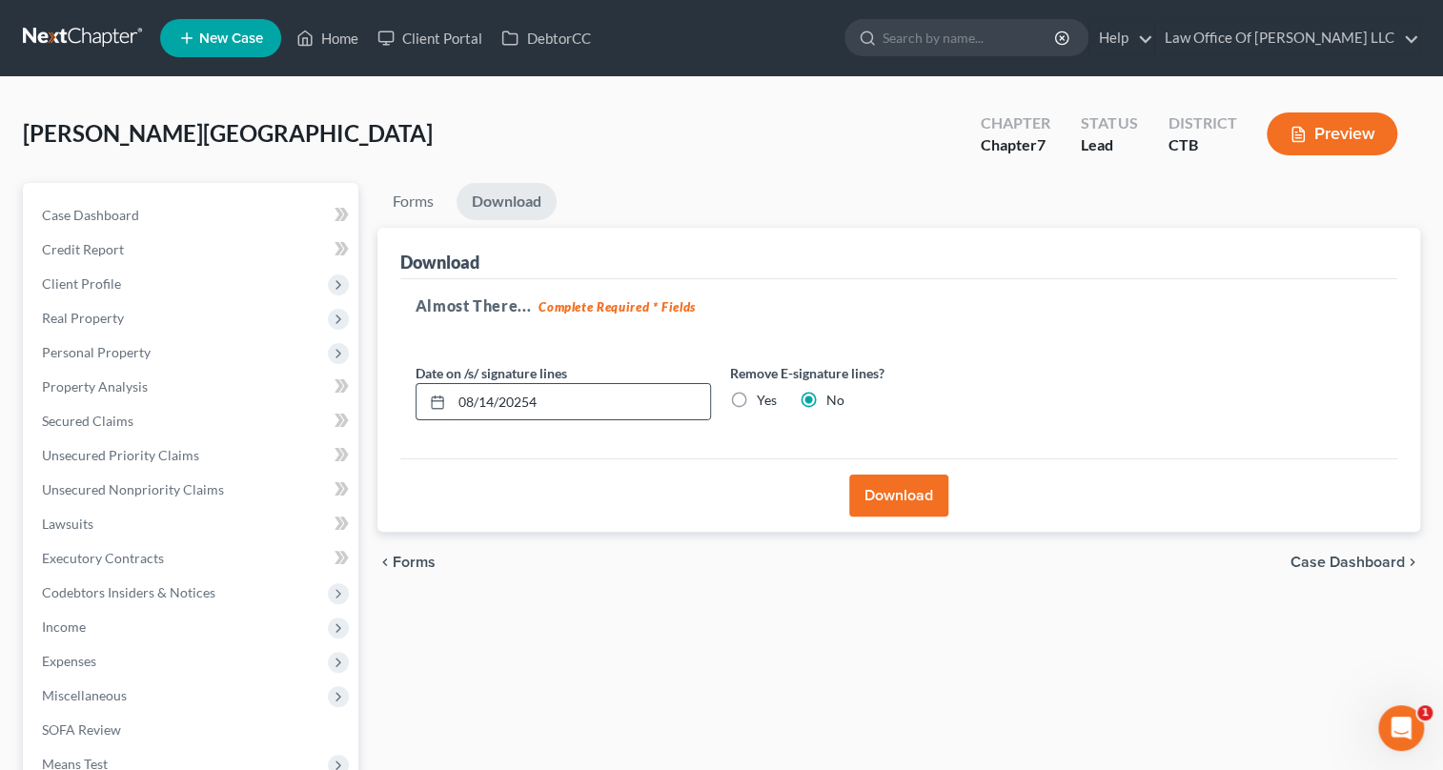
drag, startPoint x: 536, startPoint y: 400, endPoint x: 555, endPoint y: 404, distance: 19.4
click at [537, 400] on input "08/14/20254" at bounding box center [581, 402] width 258 height 36
type input "[DATE]"
click at [920, 501] on button "Download" at bounding box center [898, 496] width 99 height 42
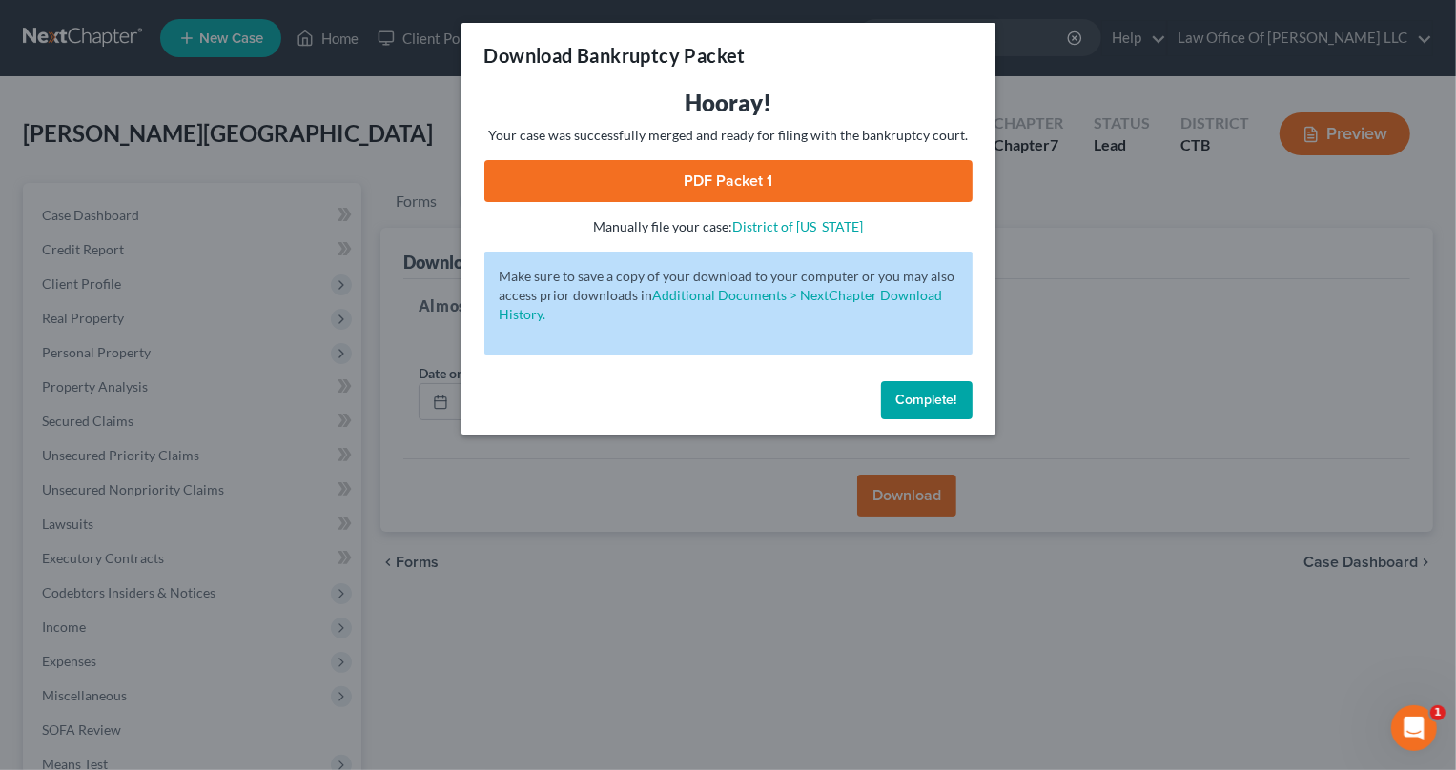
click at [836, 178] on link "PDF Packet 1" at bounding box center [728, 181] width 488 height 42
click at [935, 402] on span "Complete!" at bounding box center [926, 400] width 61 height 16
